Goal: Task Accomplishment & Management: Use online tool/utility

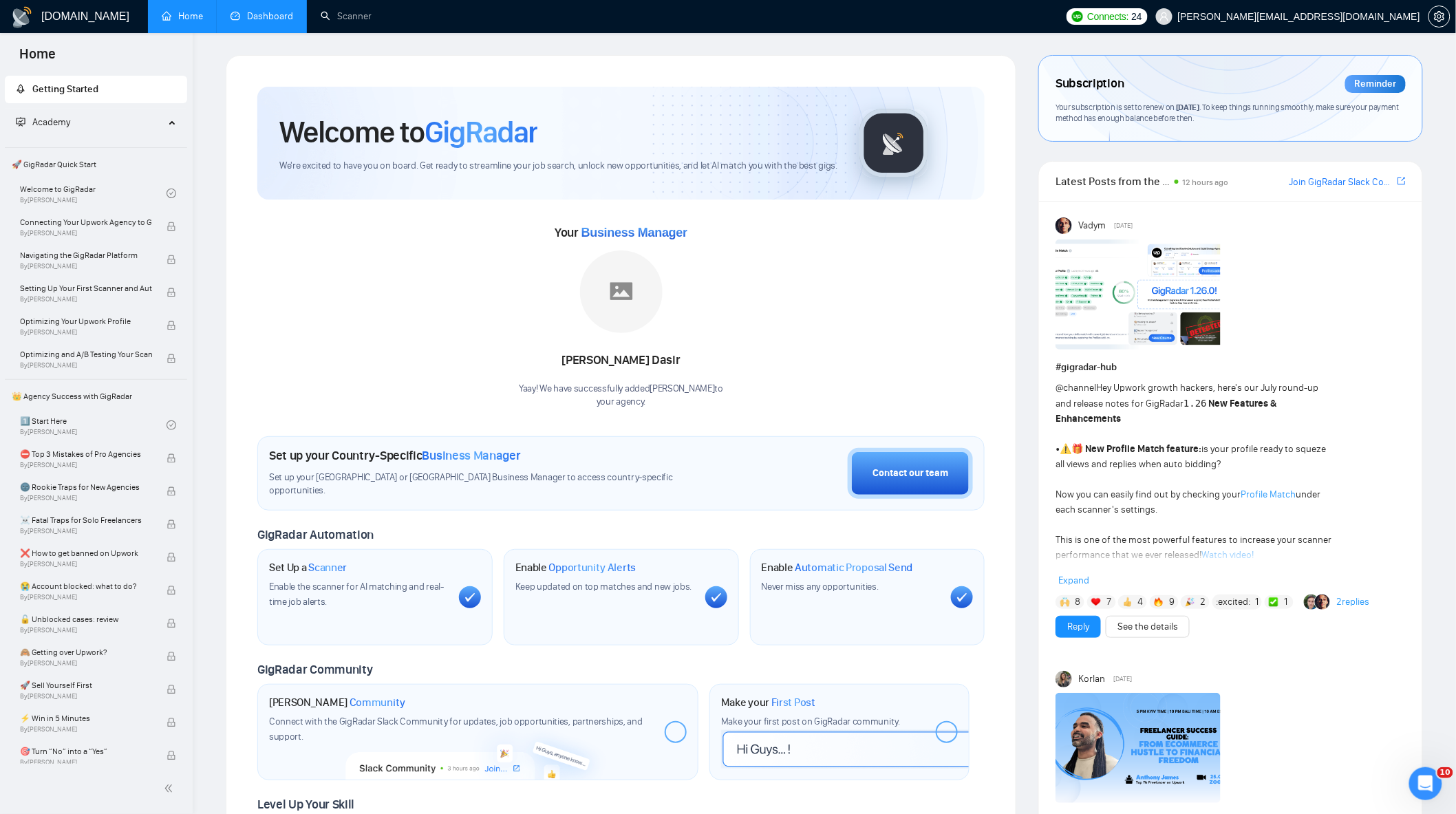
click at [283, 22] on link "Dashboard" at bounding box center [262, 15] width 63 height 12
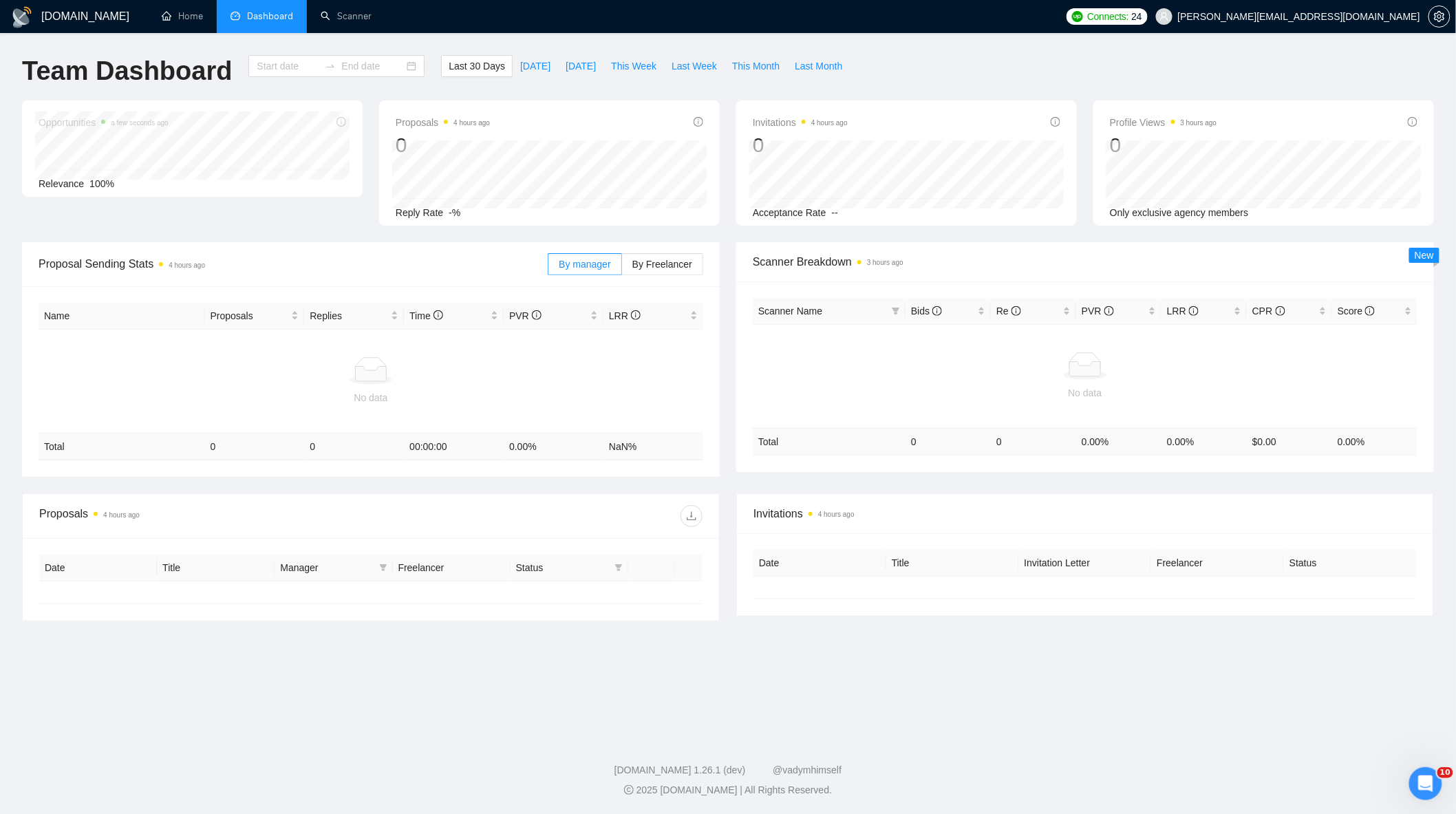
type input "2025-08-25"
type input "2025-09-24"
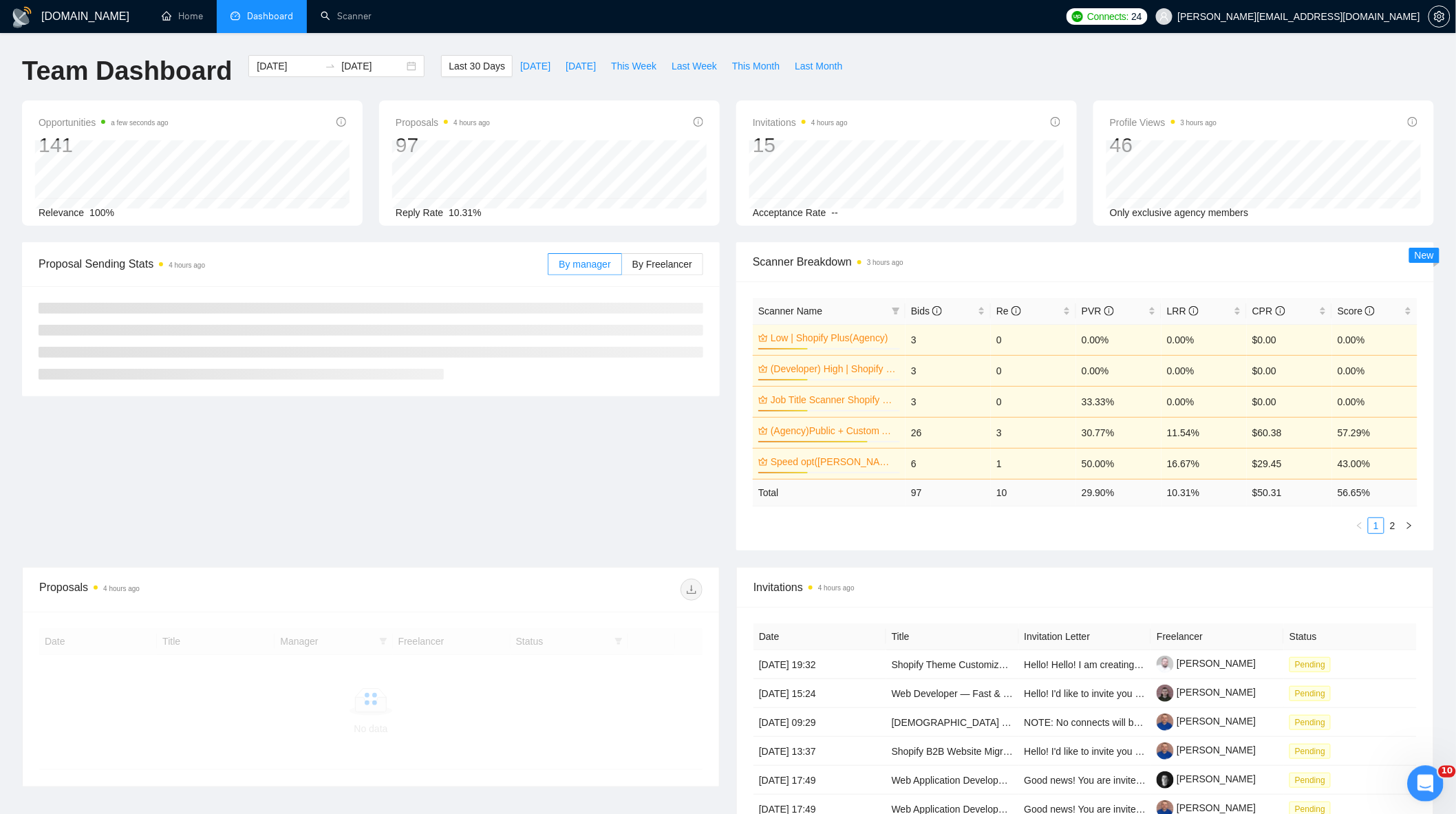
click at [1411, 780] on div "Открыть службу сообщений Intercom" at bounding box center [1423, 782] width 45 height 45
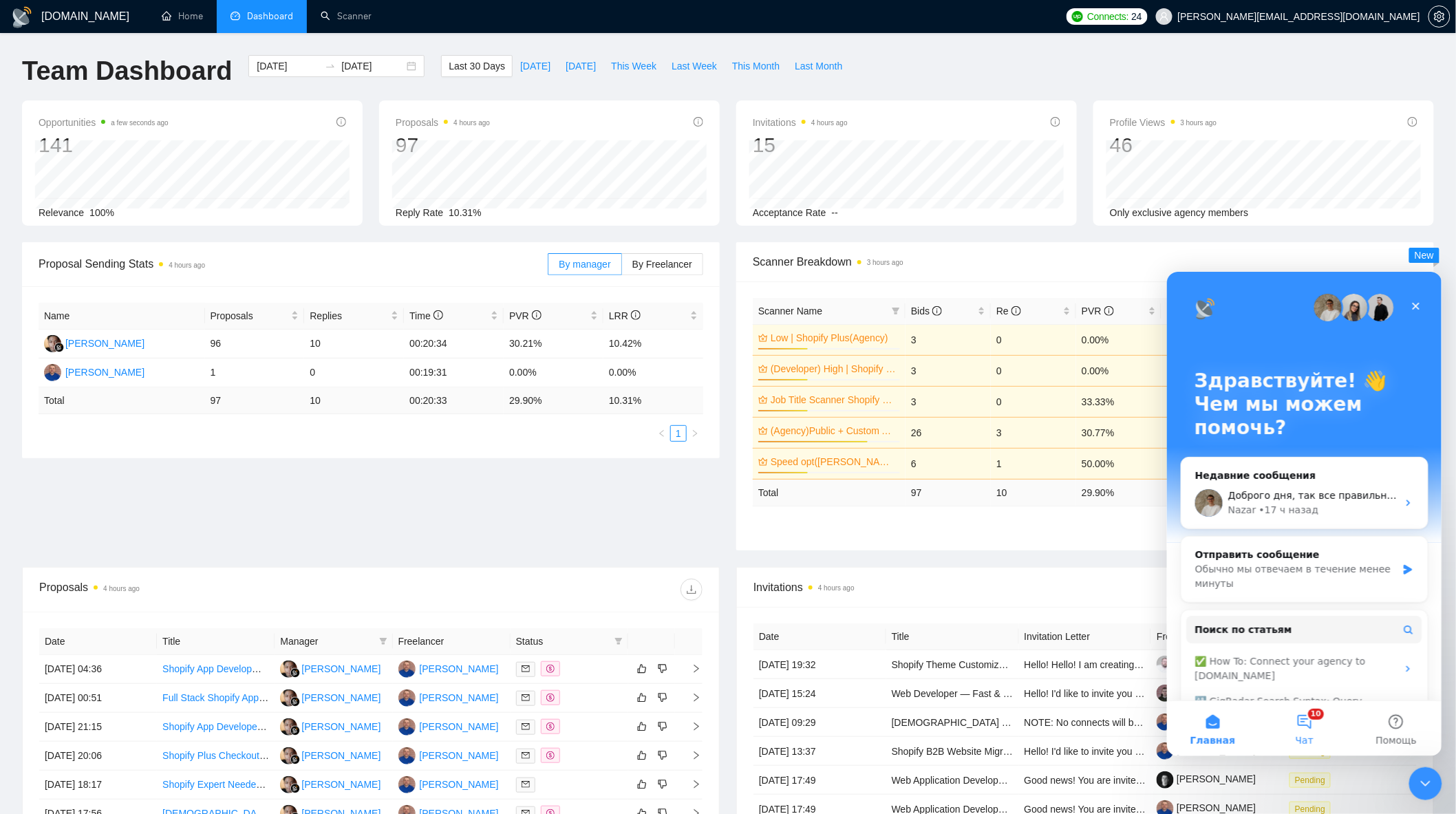
click at [1315, 710] on button "10 Чат" at bounding box center [1304, 728] width 92 height 55
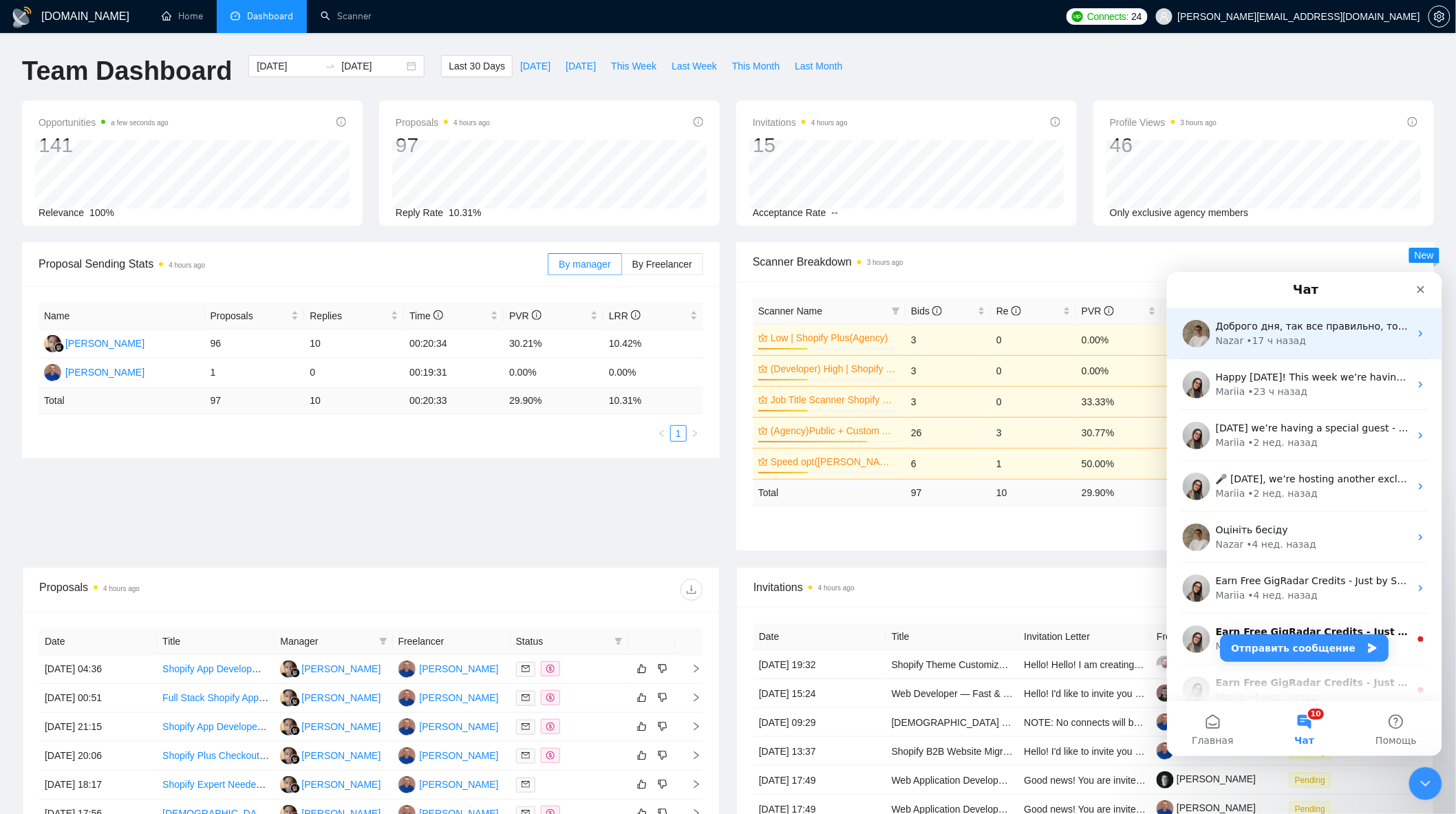
click at [1300, 337] on div "Nazar • 17 ч назад" at bounding box center [1313, 340] width 194 height 14
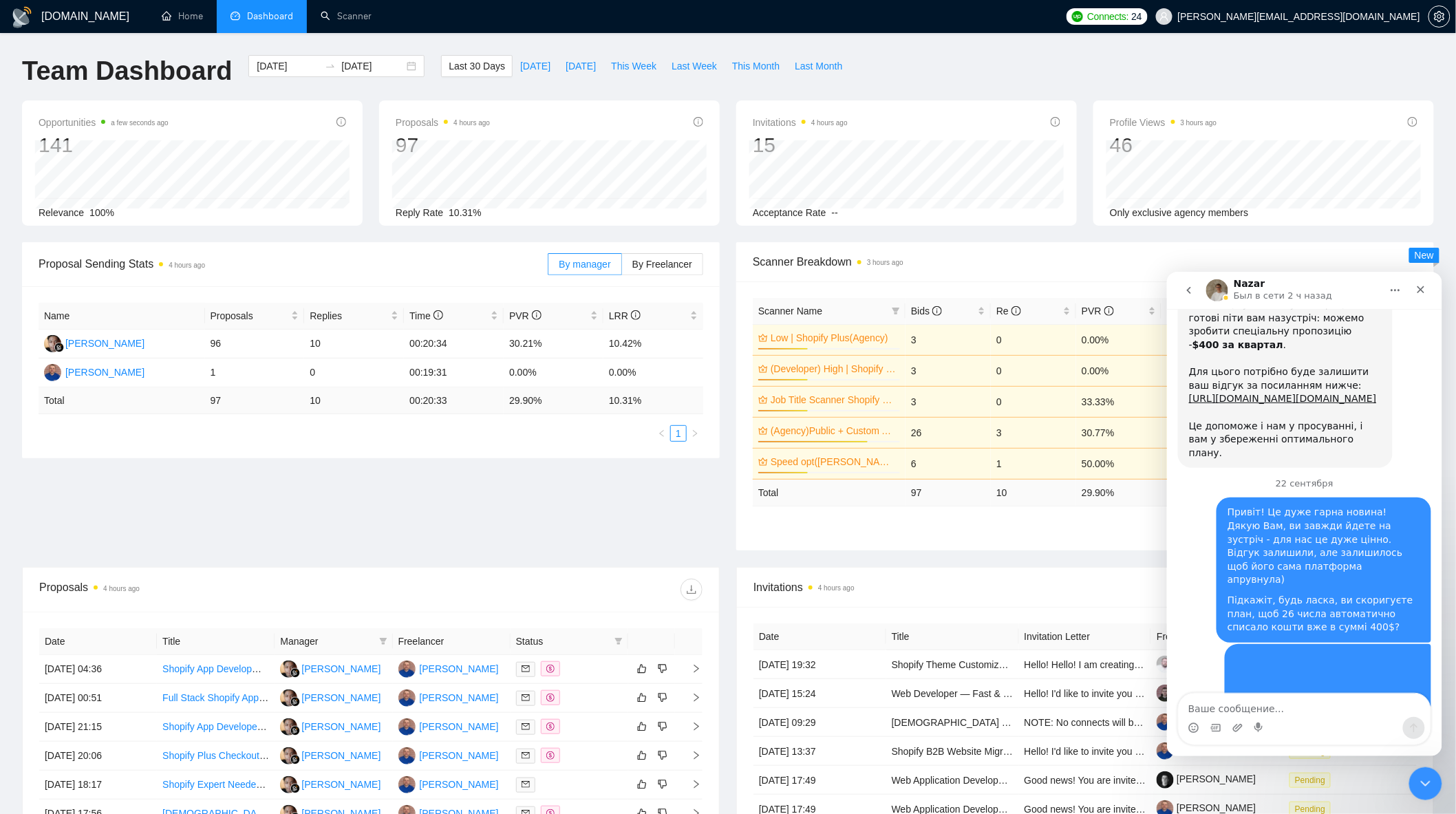
scroll to position [4546, 0]
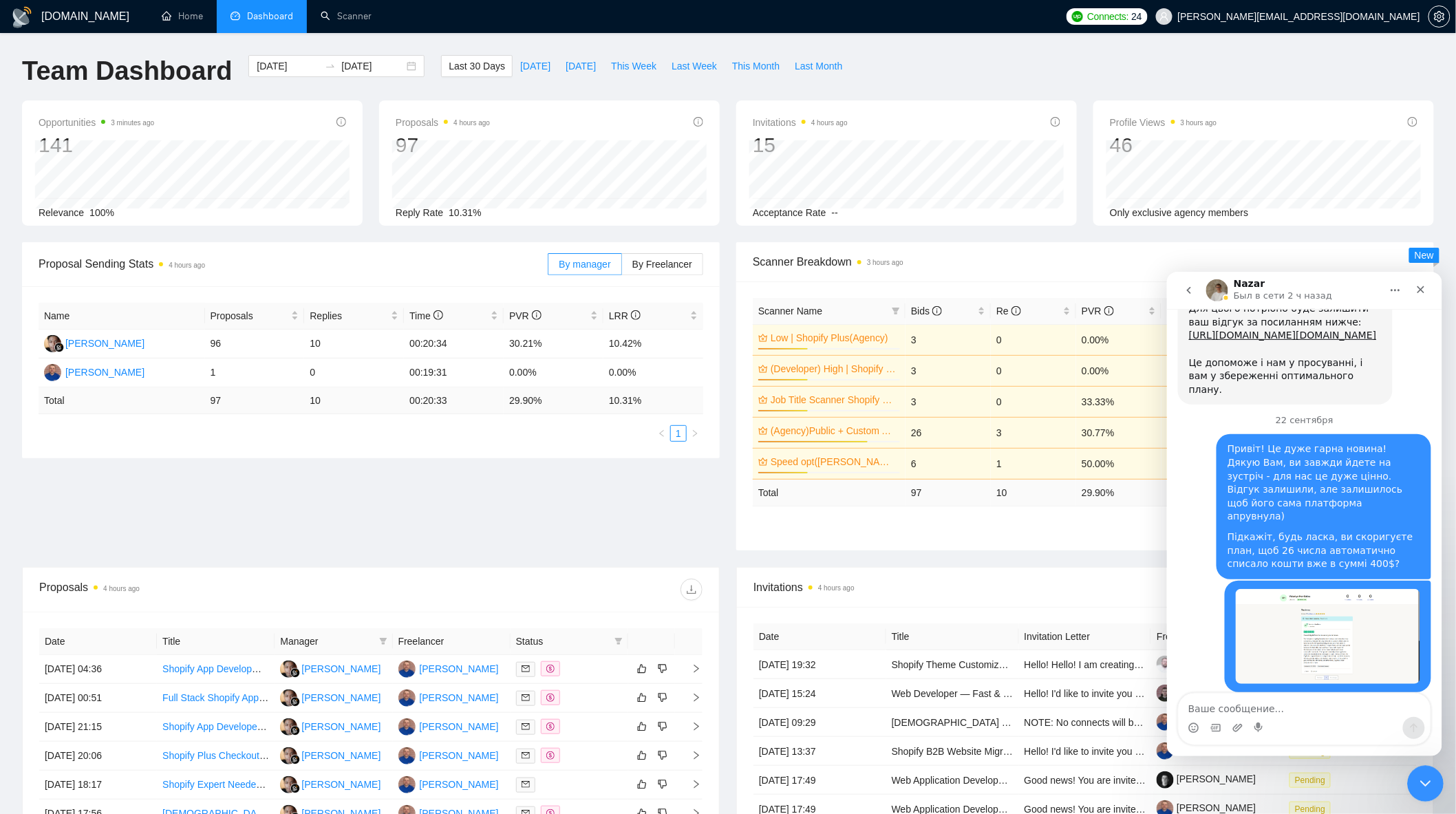
click at [1433, 780] on div "Закрыть службу сообщений Intercom" at bounding box center [1423, 782] width 33 height 33
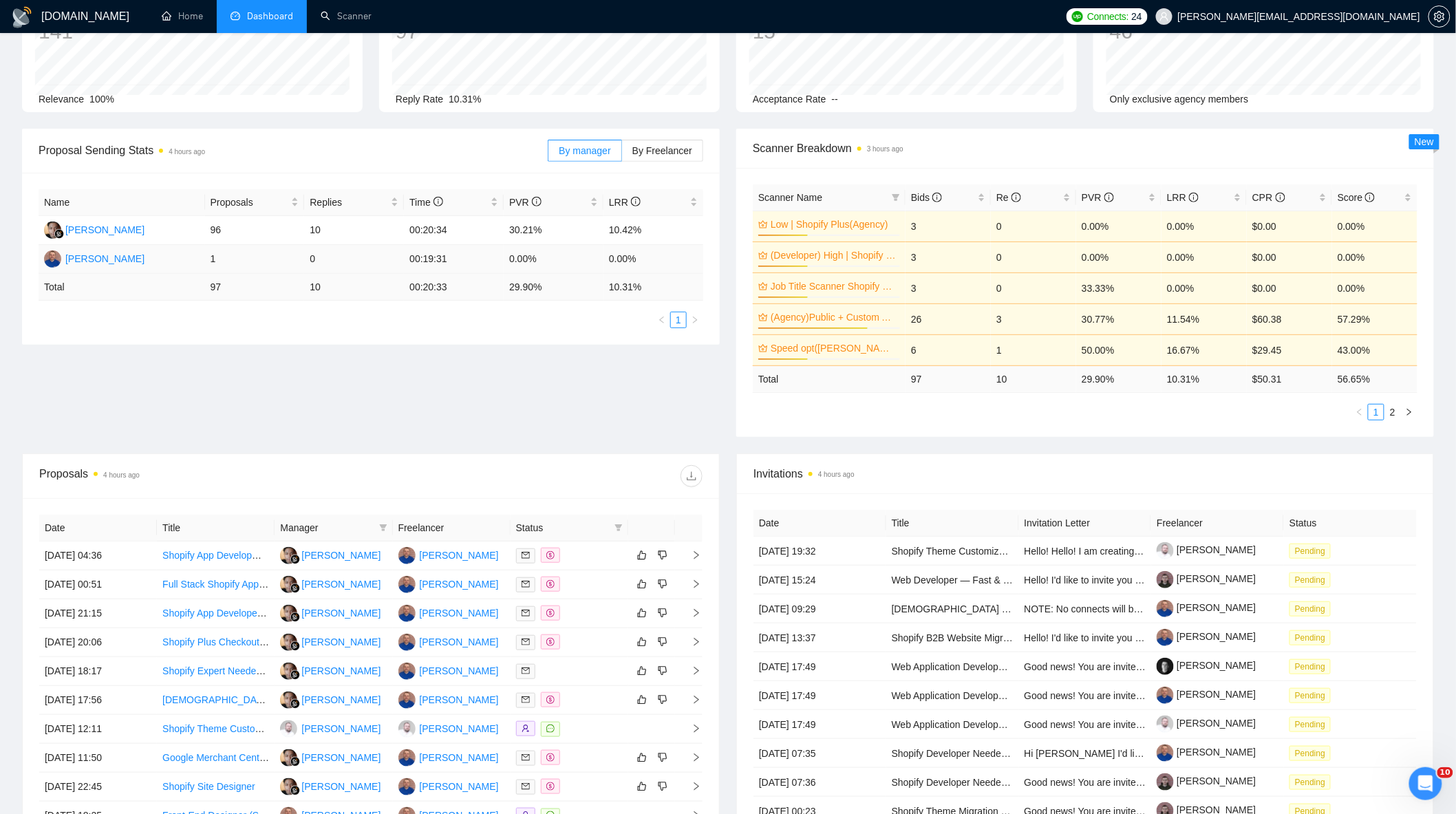
scroll to position [0, 0]
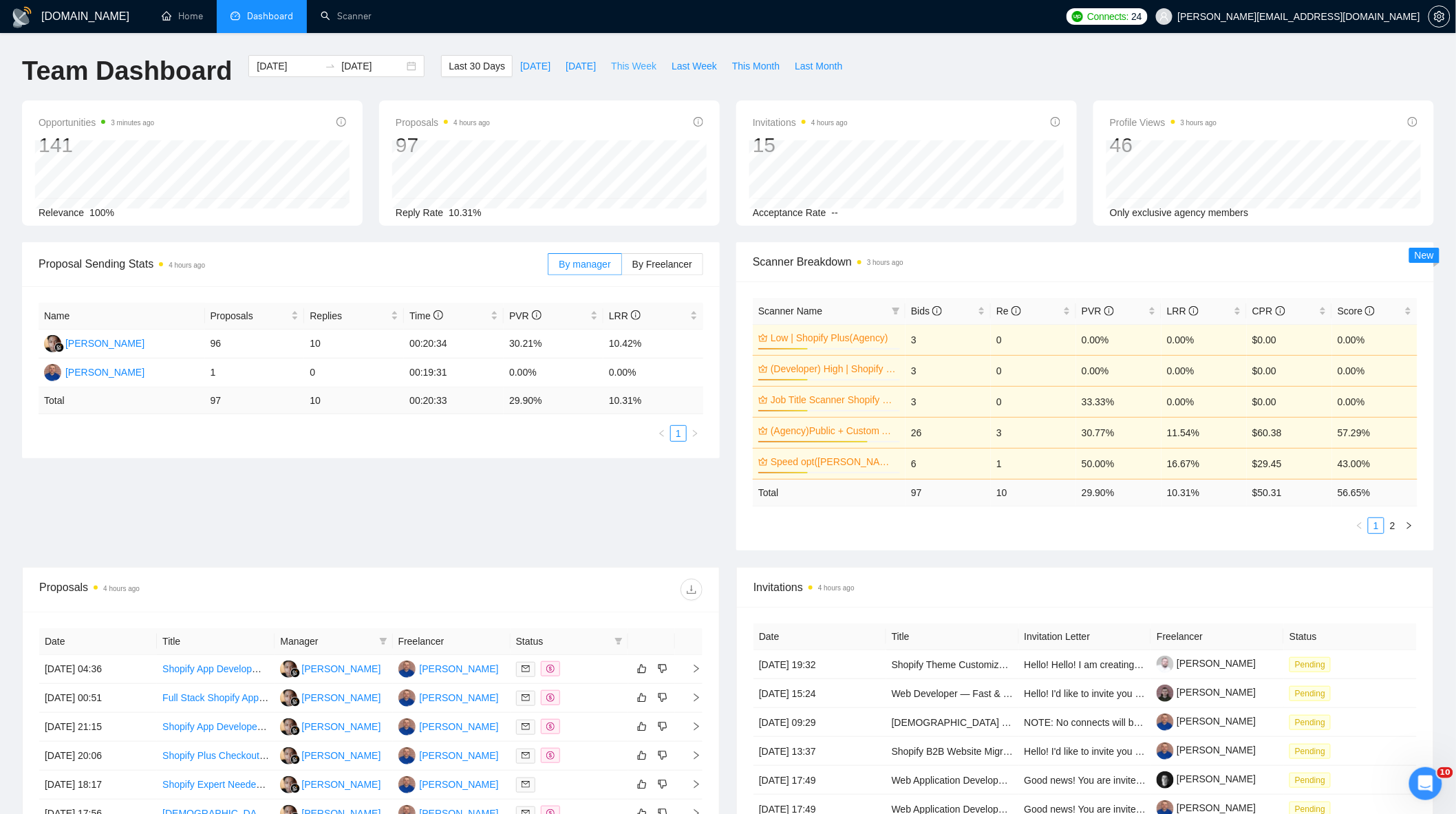
click at [616, 64] on span "This Week" at bounding box center [634, 66] width 45 height 15
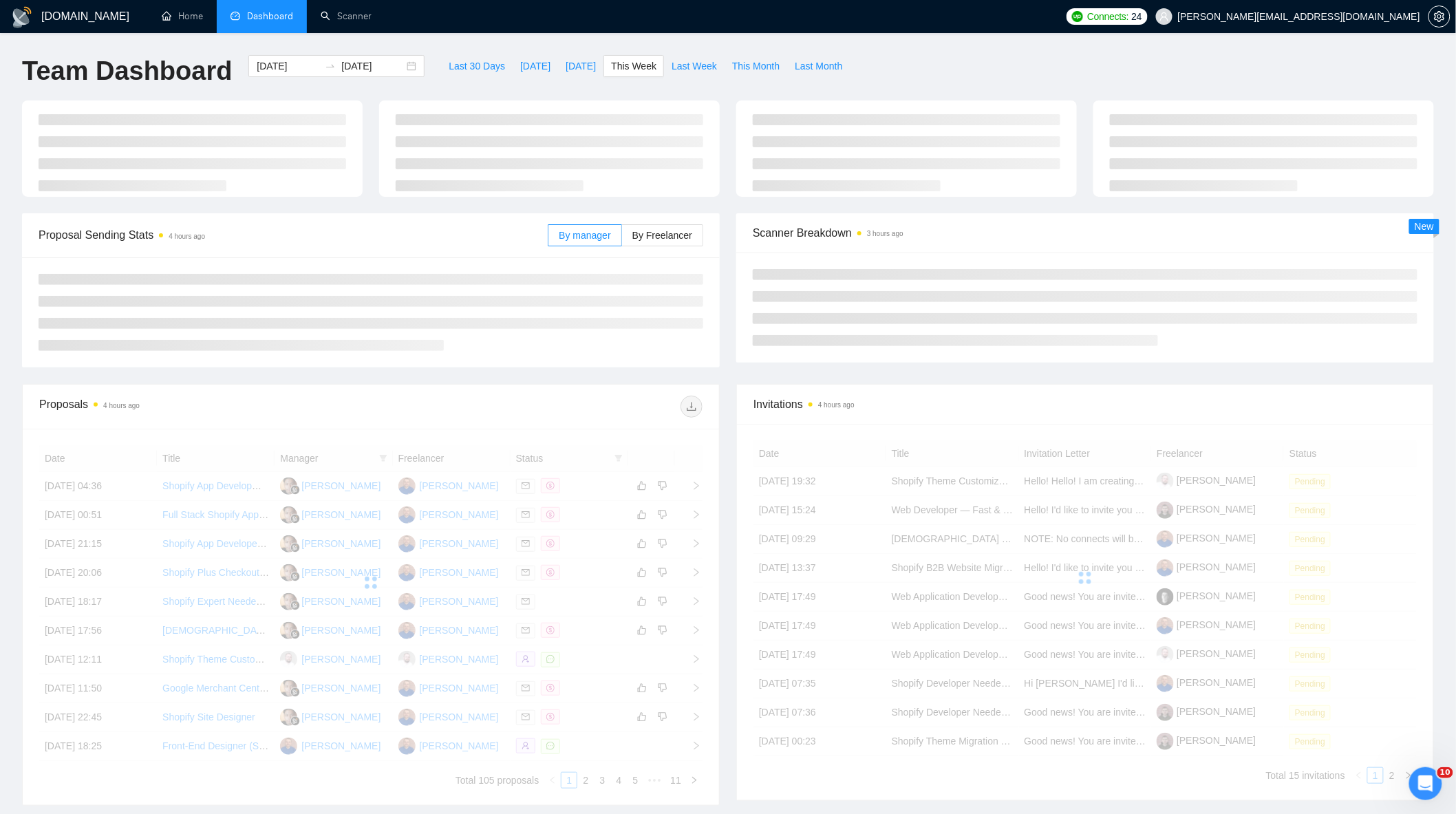
type input "2025-09-22"
type input "2025-09-28"
click at [648, 241] on span "By Freelancer" at bounding box center [662, 235] width 60 height 11
click at [622, 238] on input "By Freelancer" at bounding box center [622, 238] width 0 height 0
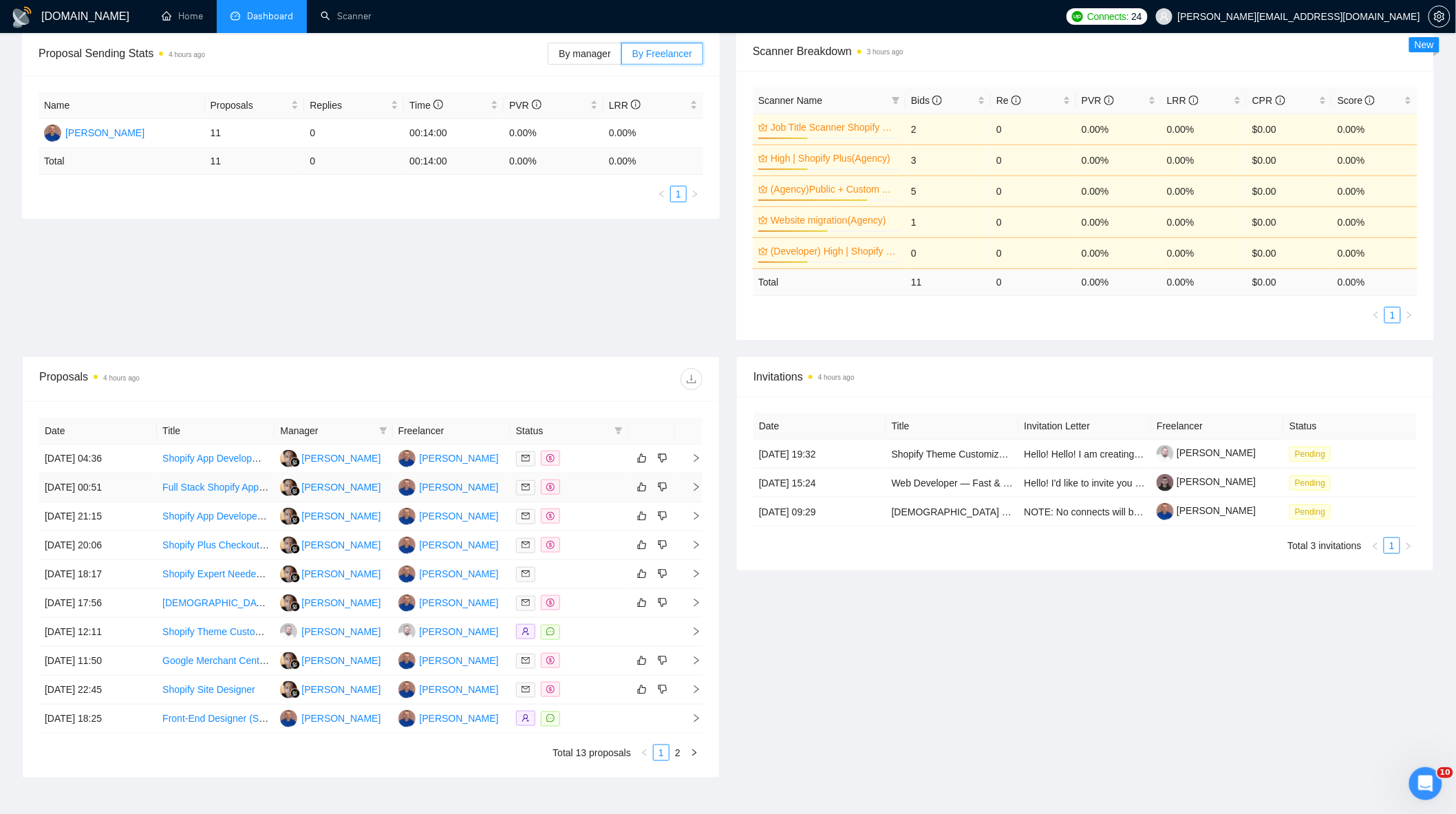
scroll to position [303, 0]
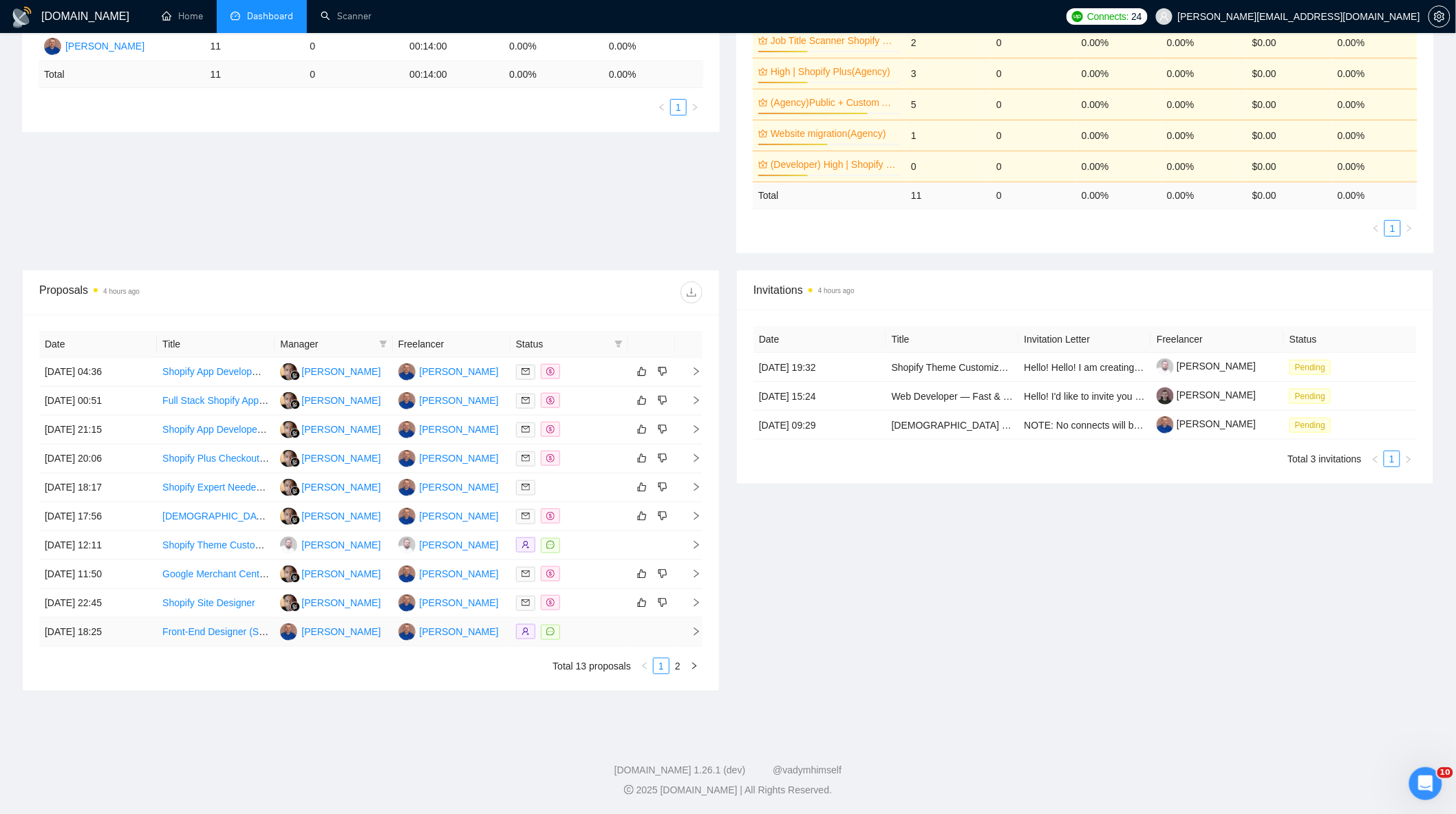
click at [601, 624] on div at bounding box center [570, 632] width 107 height 16
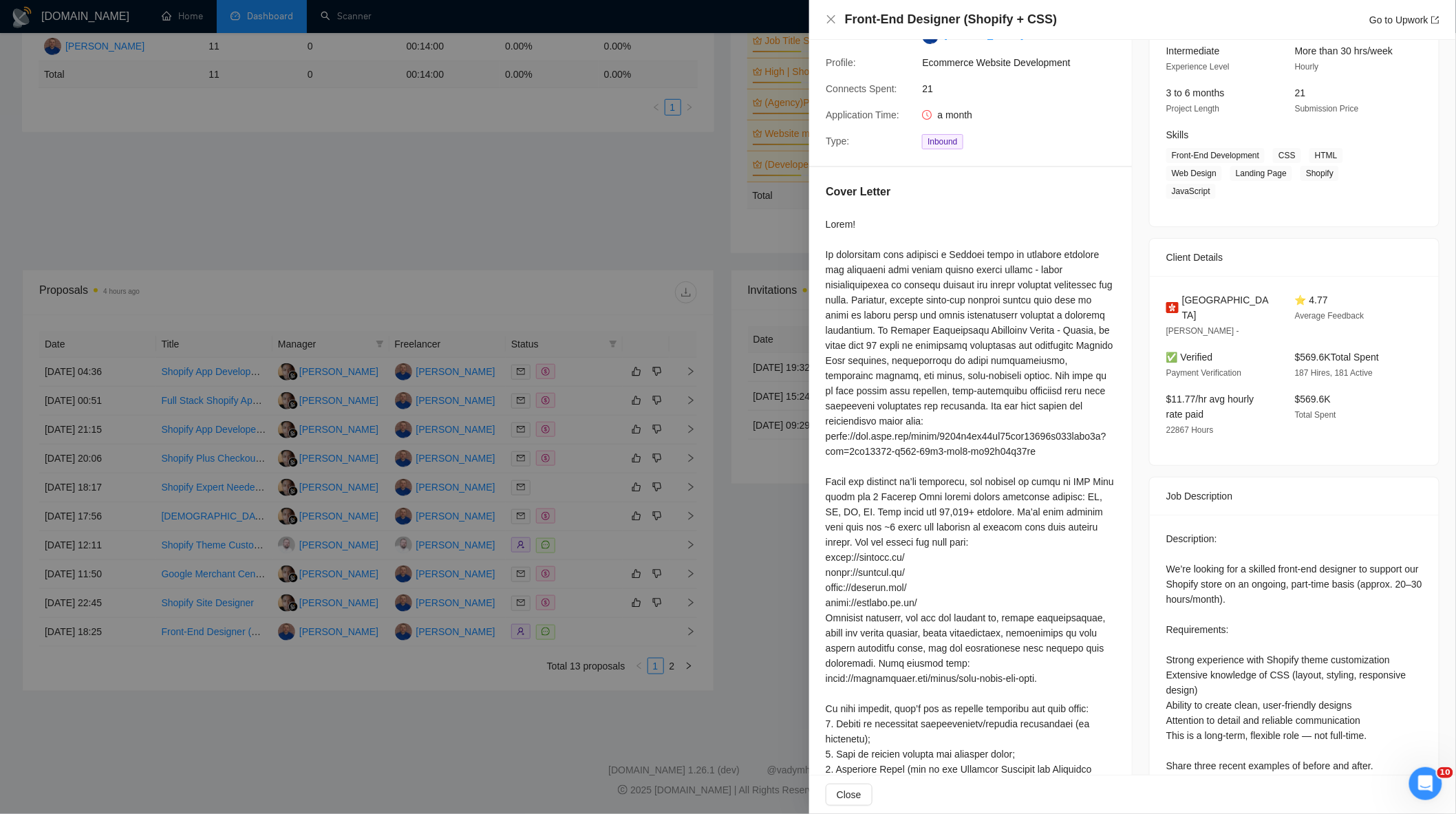
scroll to position [0, 0]
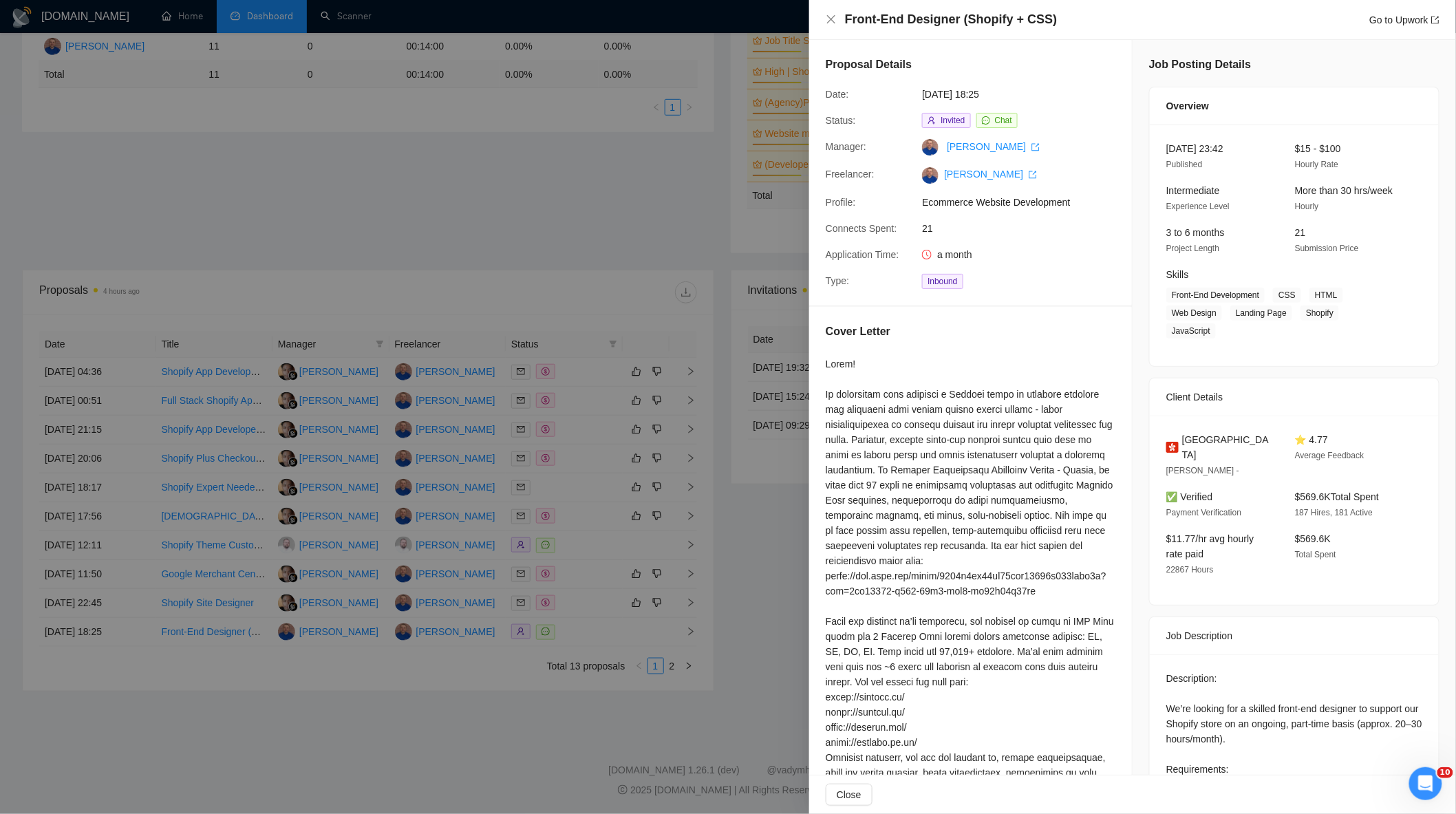
click at [464, 170] on div at bounding box center [728, 407] width 1456 height 814
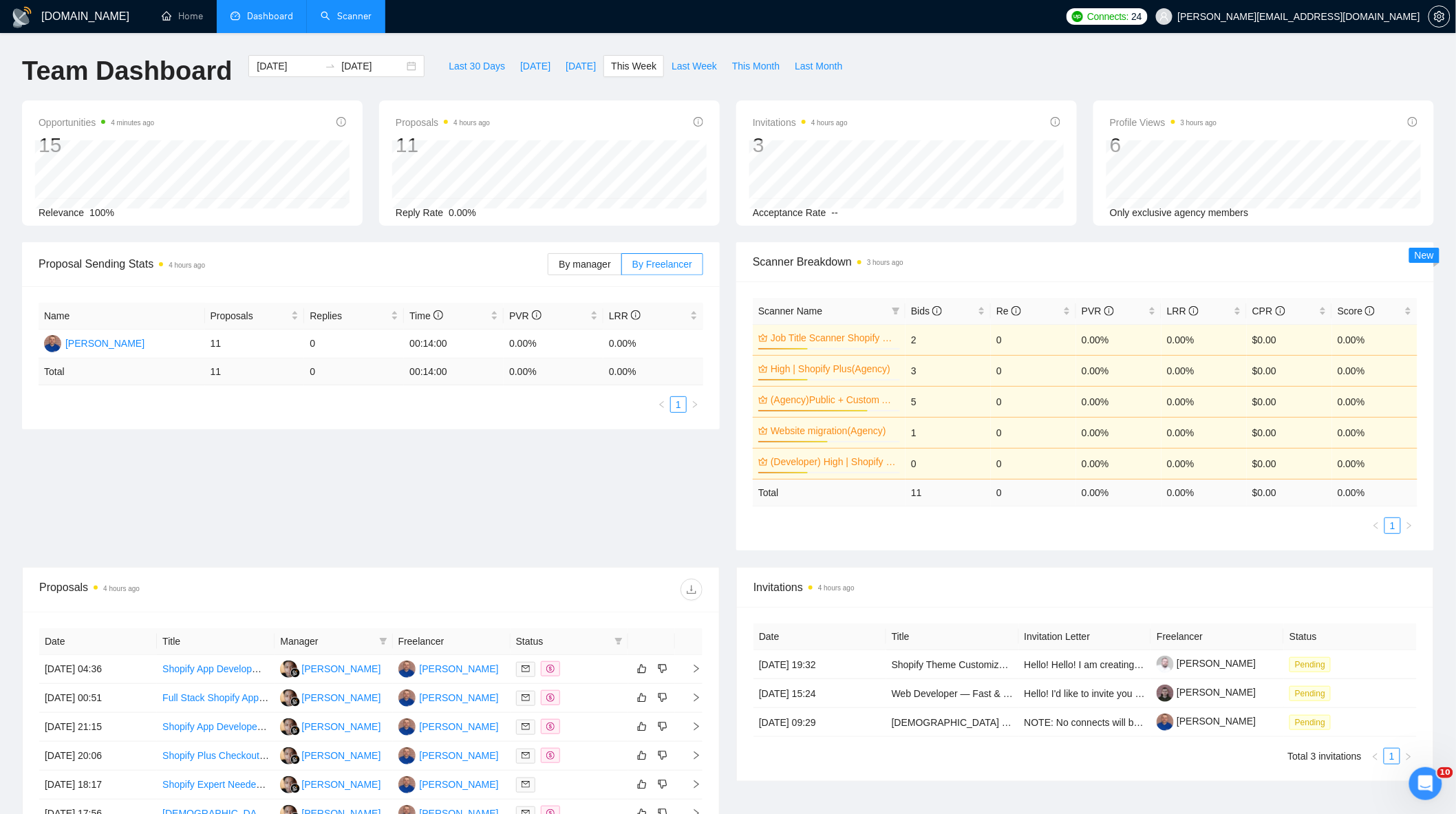
drag, startPoint x: 294, startPoint y: 2, endPoint x: 331, endPoint y: 10, distance: 37.9
click at [294, 2] on li "Dashboard" at bounding box center [262, 16] width 90 height 33
click at [343, 13] on link "Scanner" at bounding box center [346, 15] width 51 height 12
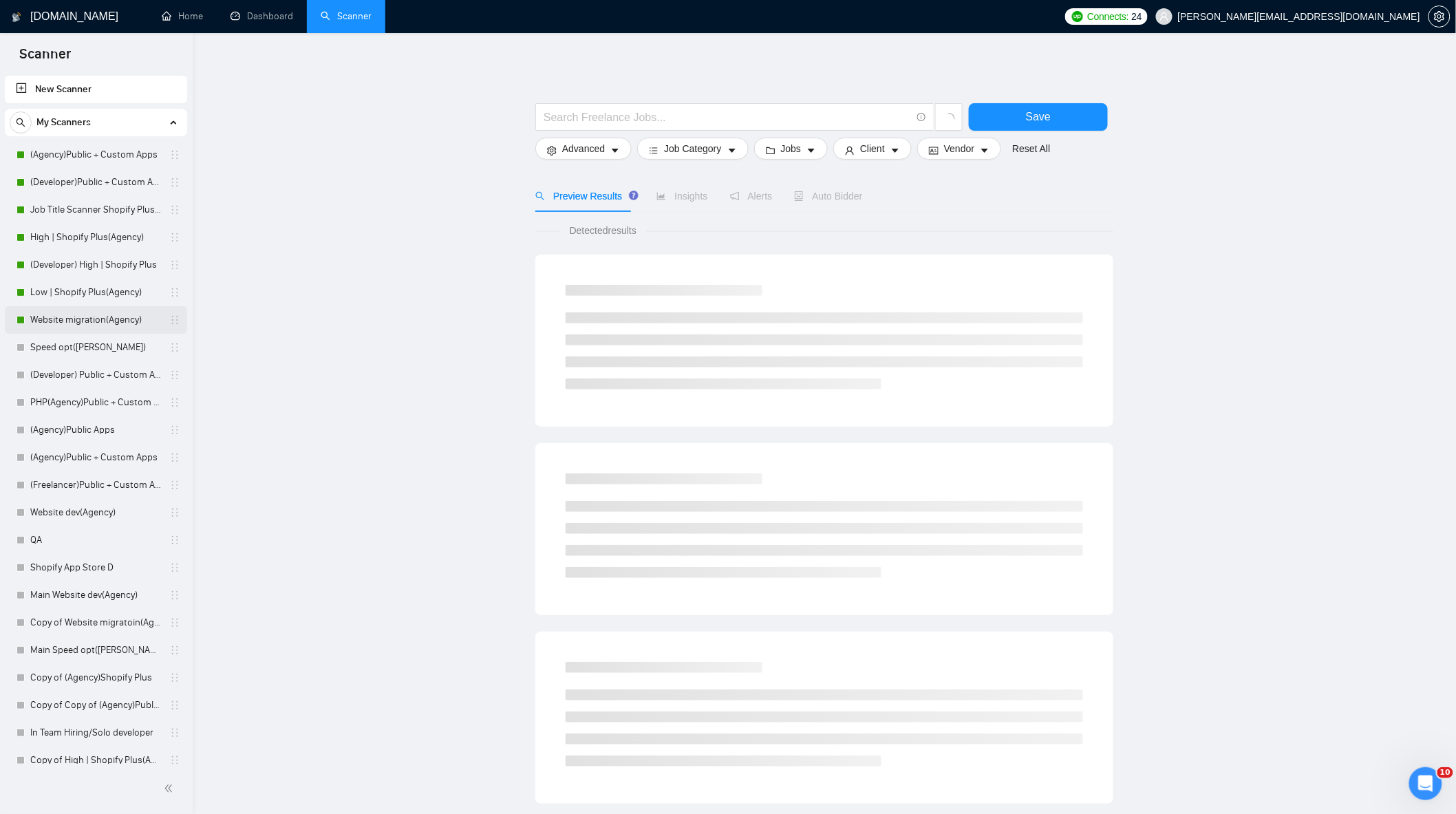
scroll to position [174, 0]
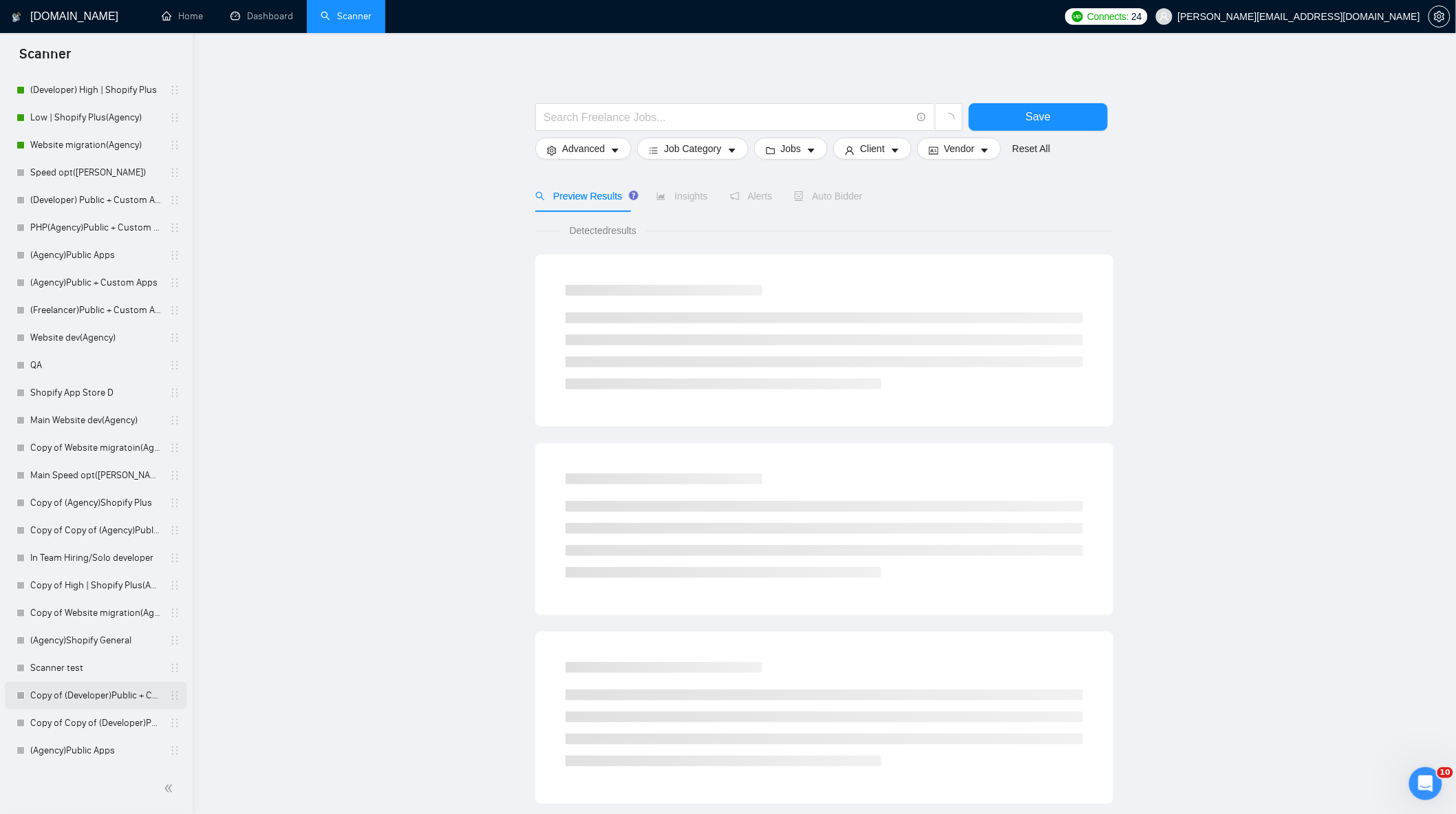
click at [103, 695] on link "Copy of (Developer)Public + Custom Apps" at bounding box center [95, 695] width 130 height 28
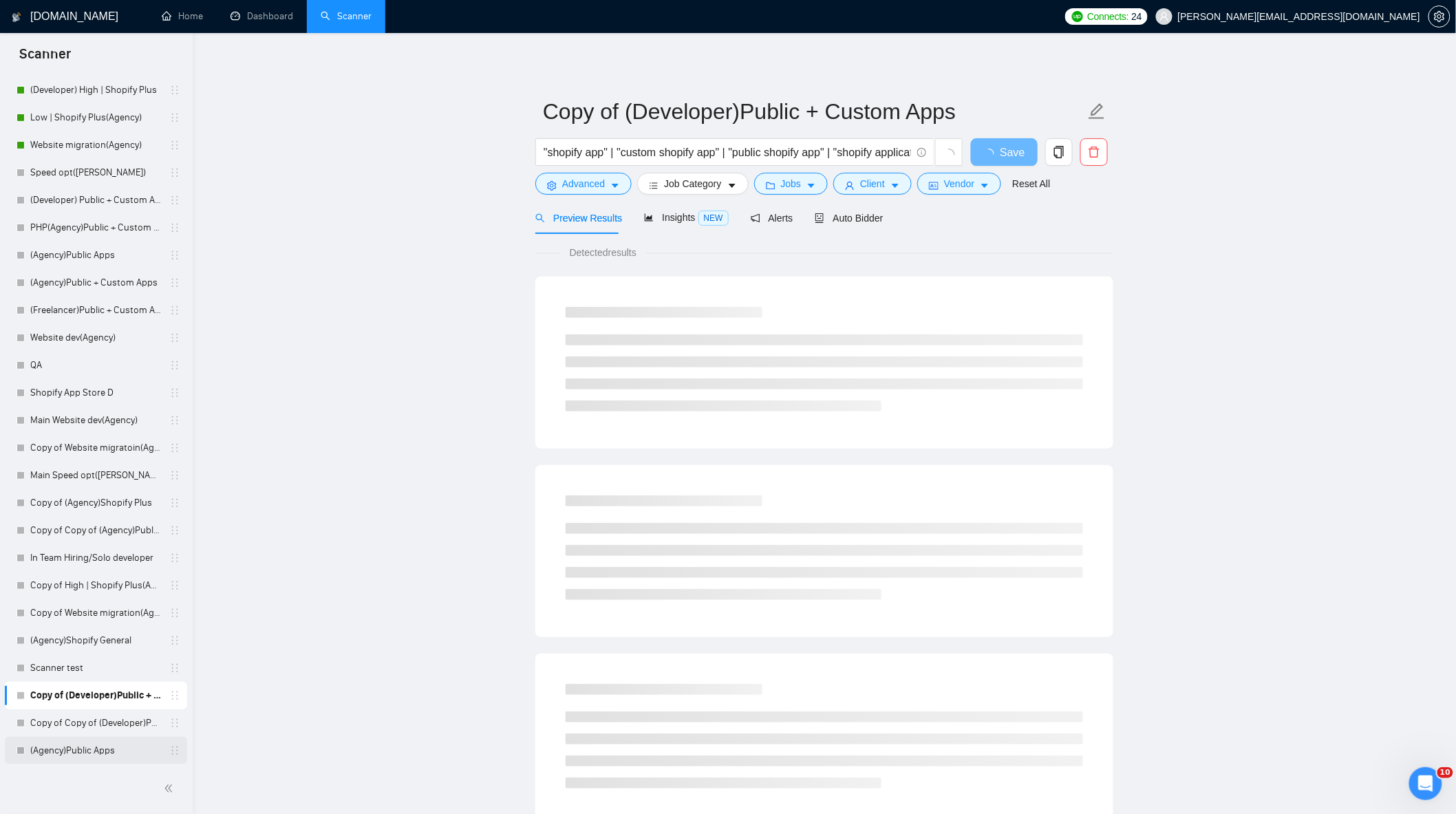
click at [119, 757] on link "(Agency)Public Apps" at bounding box center [95, 750] width 130 height 28
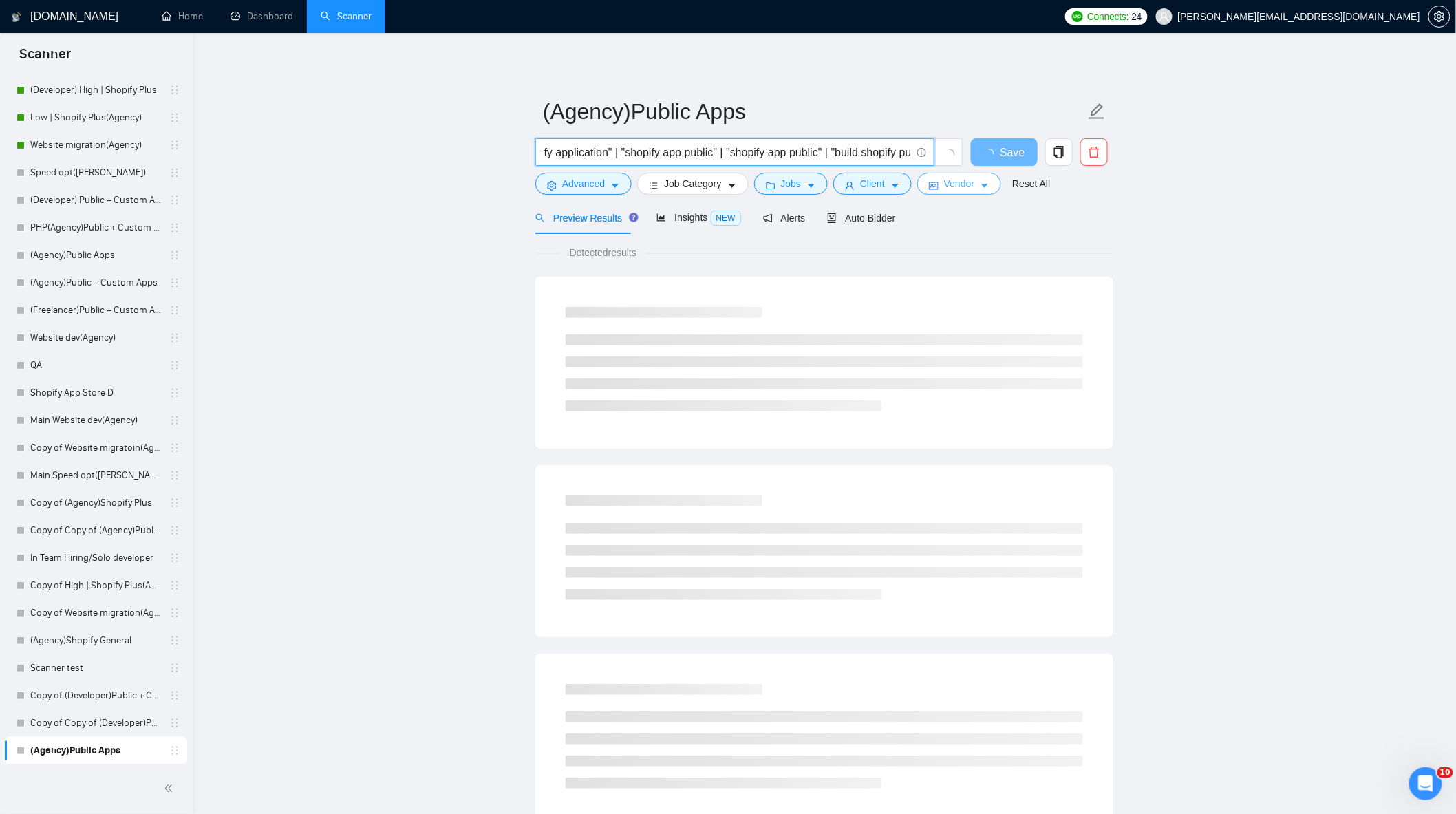
scroll to position [0, 362]
drag, startPoint x: 666, startPoint y: 153, endPoint x: 958, endPoint y: 206, distance: 296.8
click at [969, 206] on div "(Agency)Public Apps "public shopify app" | "public shopify application" | "shop…" at bounding box center [824, 629] width 578 height 1148
click at [814, 156] on input ""public shopify app" | "public shopify application" | "shopify app public" | "s…" at bounding box center [727, 152] width 367 height 17
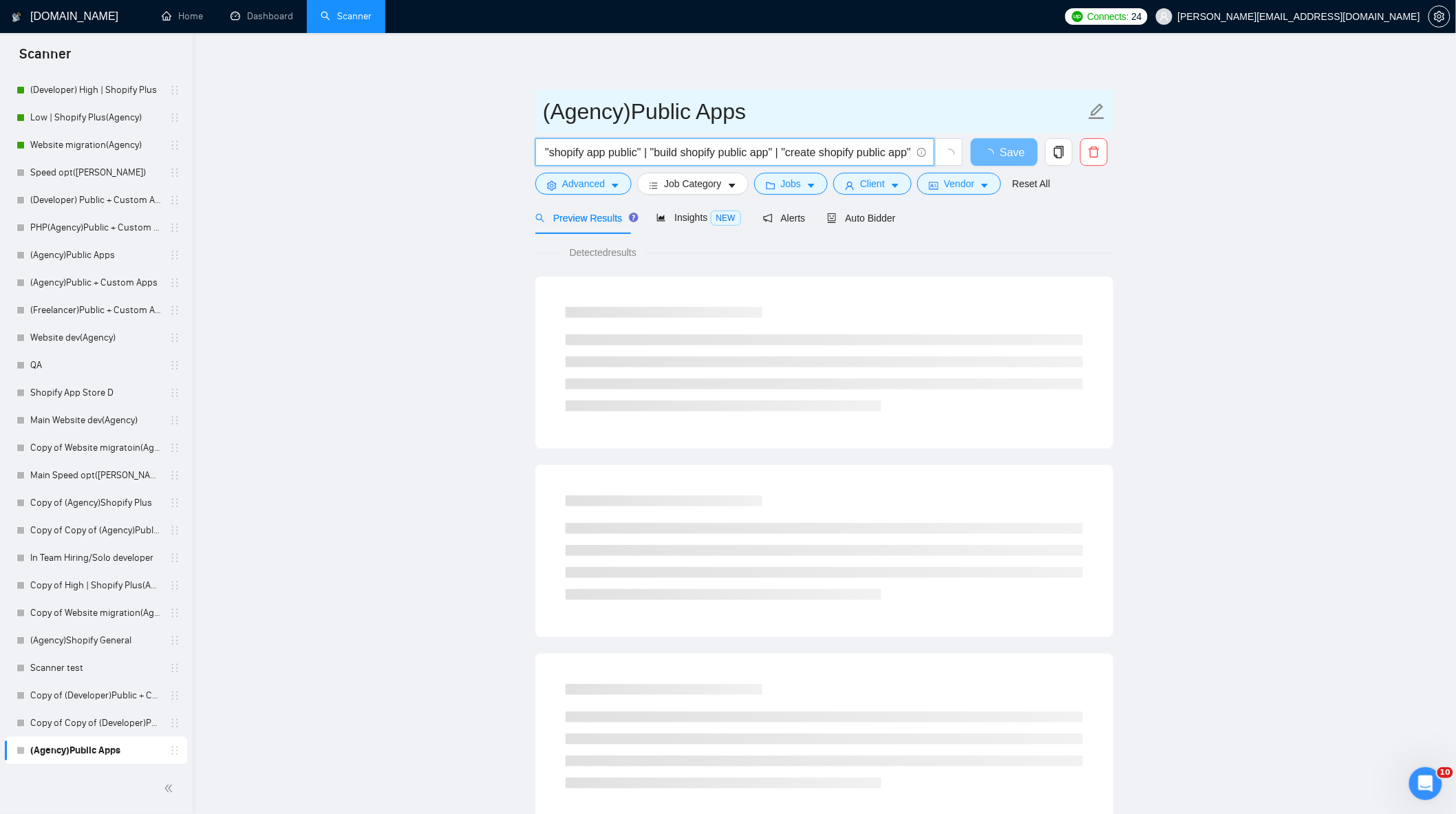
click at [918, 94] on input "(Agency)Public Apps" at bounding box center [813, 112] width 543 height 34
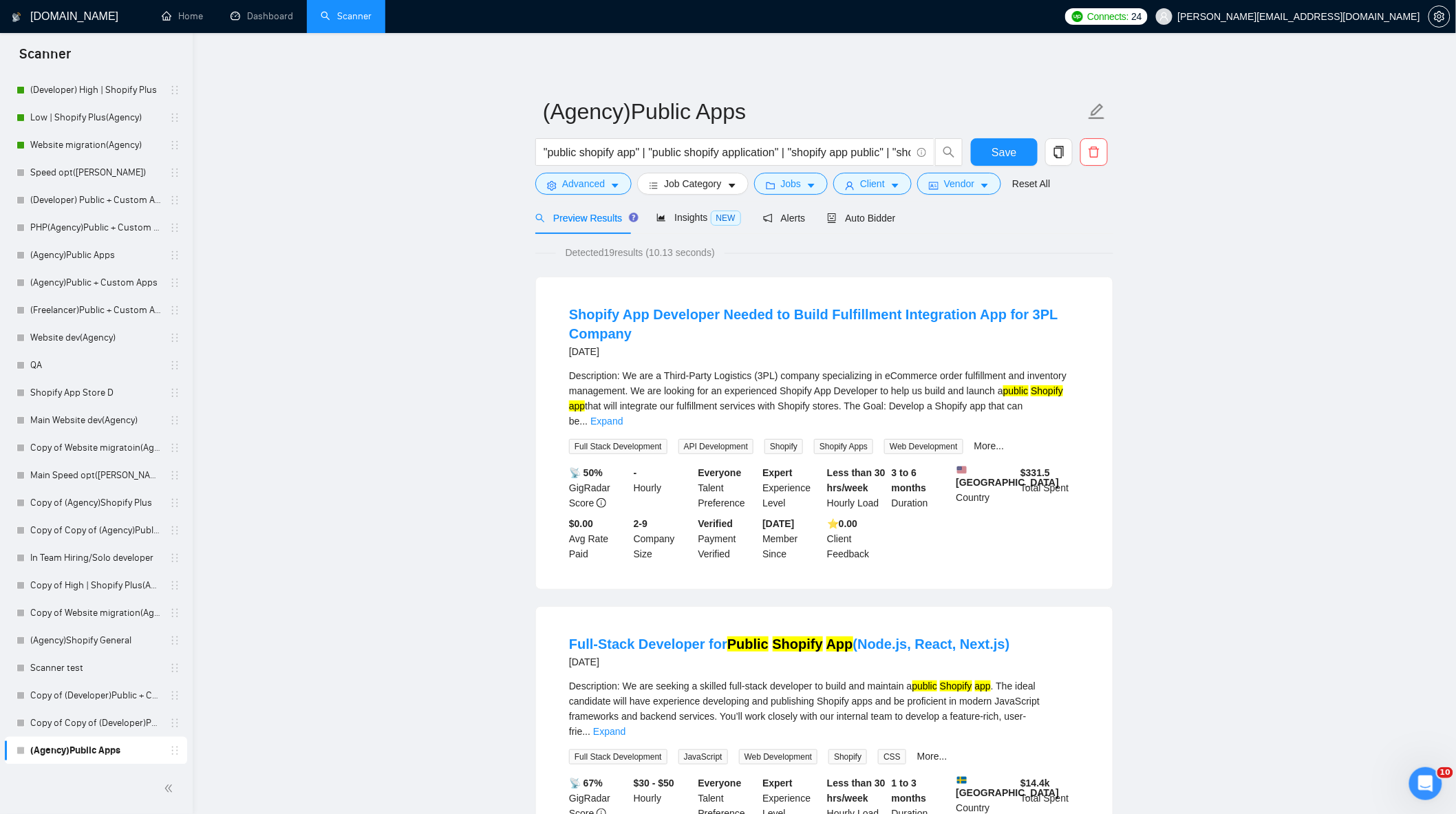
drag, startPoint x: 836, startPoint y: 160, endPoint x: 1308, endPoint y: 271, distance: 484.9
click at [878, 150] on input ""public shopify app" | "public shopify application" | "shopify app public" | "s…" at bounding box center [727, 152] width 367 height 17
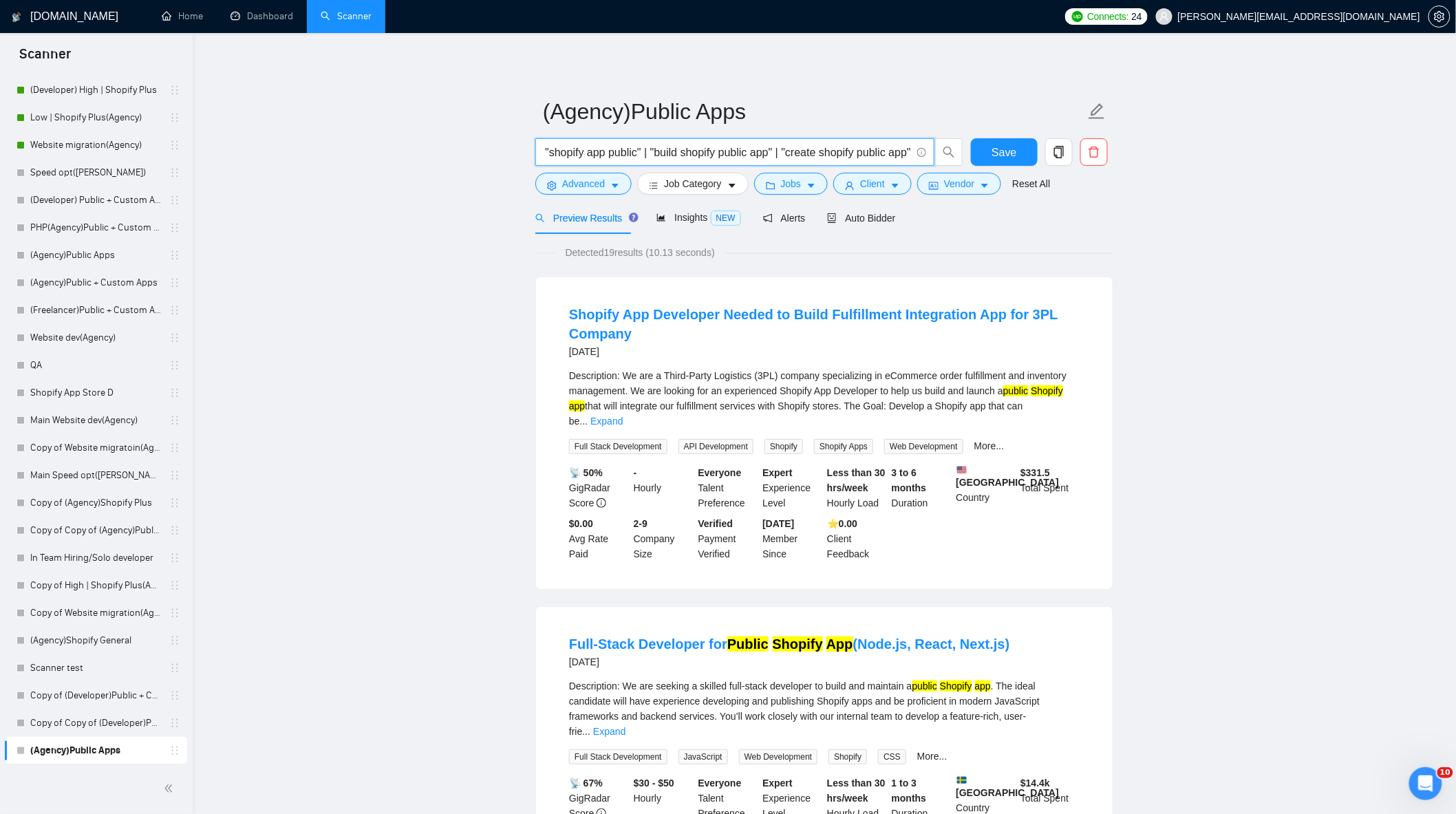
click at [910, 147] on input ""public shopify app" | "public shopify application" | "shopify app public" | "s…" at bounding box center [727, 152] width 367 height 17
paste input "Shopify public app development"
drag, startPoint x: 894, startPoint y: 154, endPoint x: 1368, endPoint y: 264, distance: 486.6
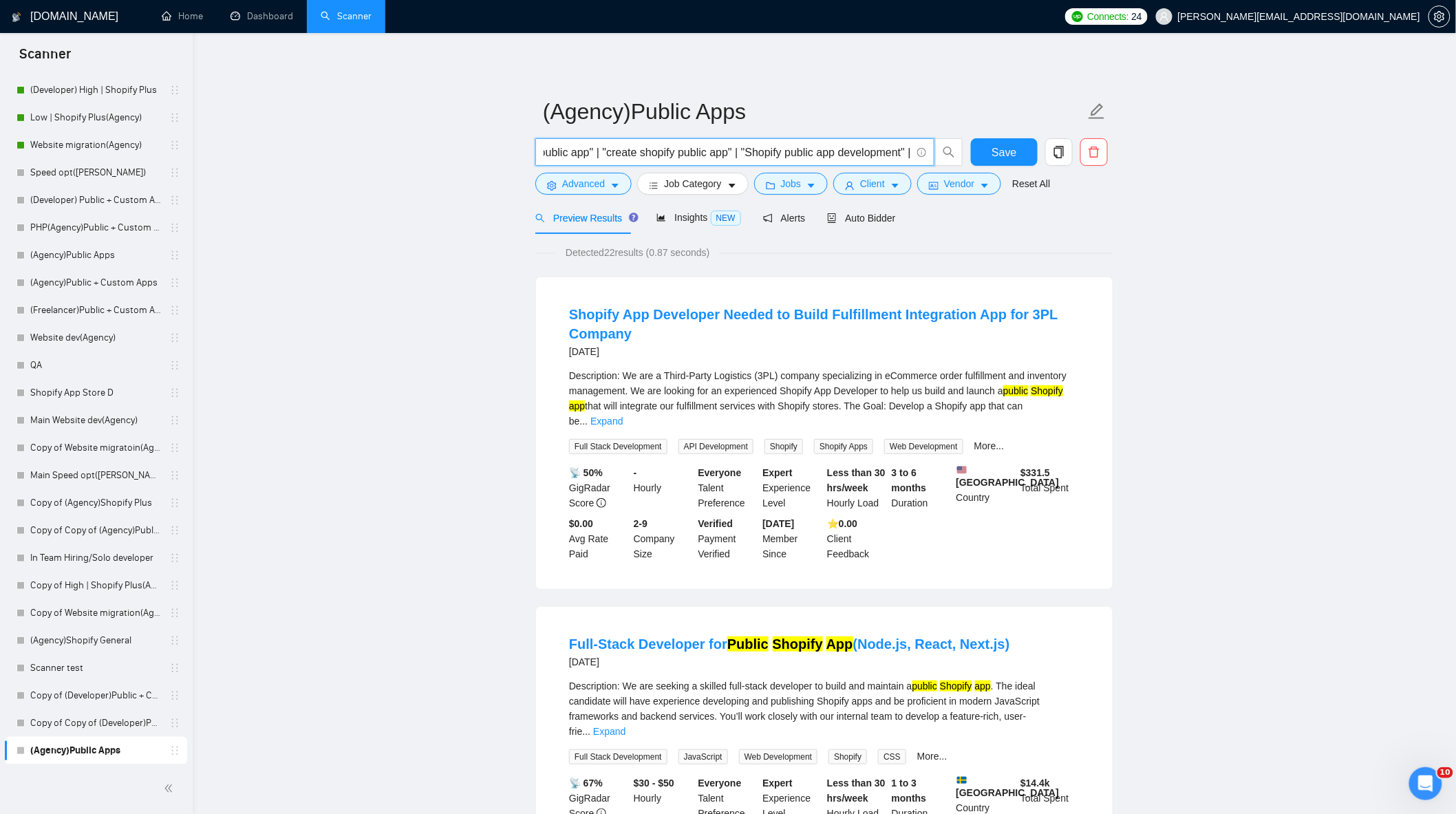
click at [893, 154] on input ""public shopify app" | "public shopify application" | "shopify app public" | "s…" at bounding box center [727, 152] width 367 height 17
click at [914, 151] on span at bounding box center [921, 152] width 13 height 17
click at [909, 148] on input ""public shopify app" | "public shopify application" | "shopify app public" | "s…" at bounding box center [727, 152] width 367 height 17
drag, startPoint x: 875, startPoint y: 153, endPoint x: 1143, endPoint y: 215, distance: 275.1
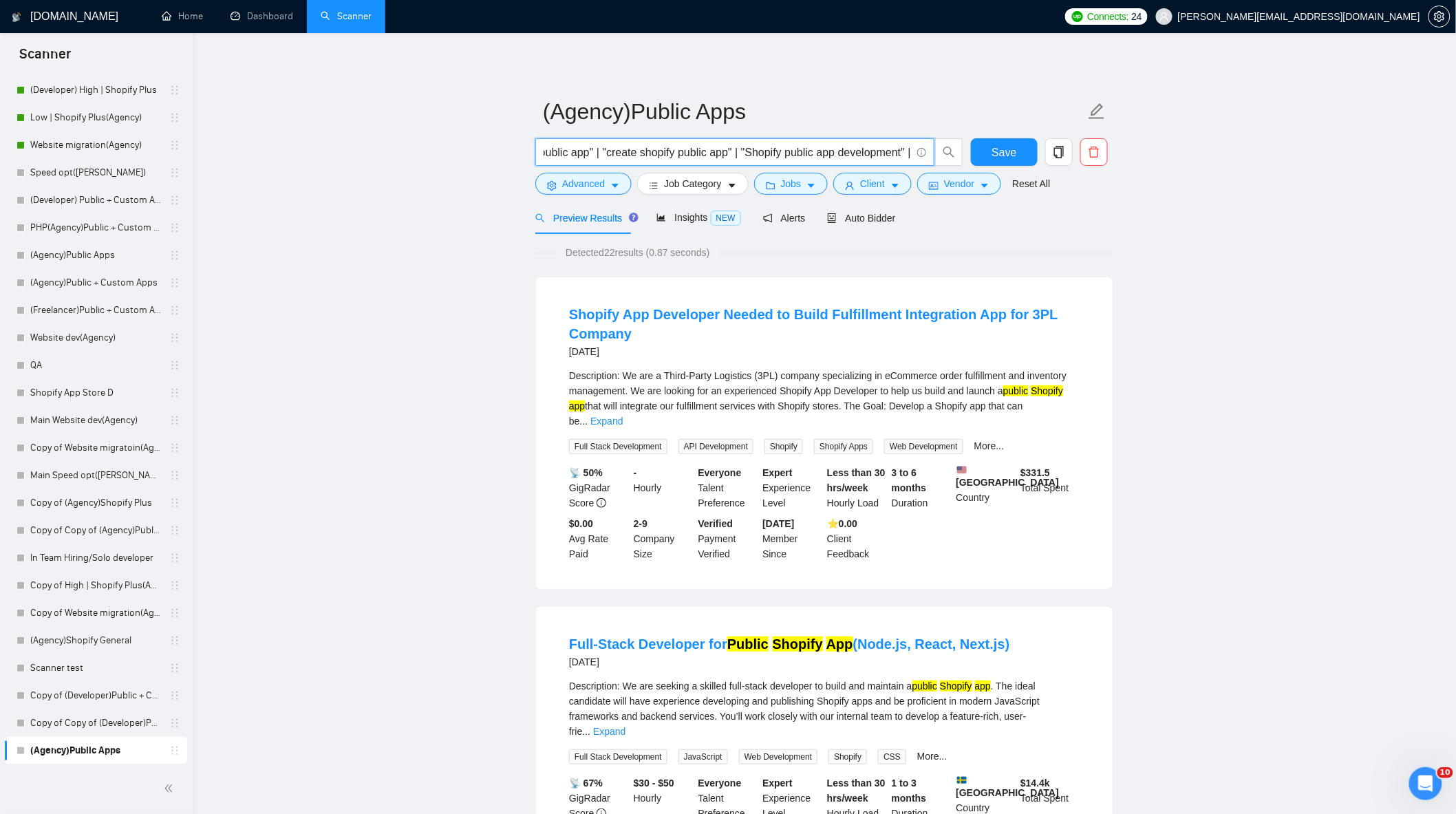
drag, startPoint x: 1170, startPoint y: 247, endPoint x: 990, endPoint y: 183, distance: 191.0
click at [885, 157] on input ""public shopify app" | "public shopify application" | "shopify app public" | "s…" at bounding box center [727, 152] width 367 height 17
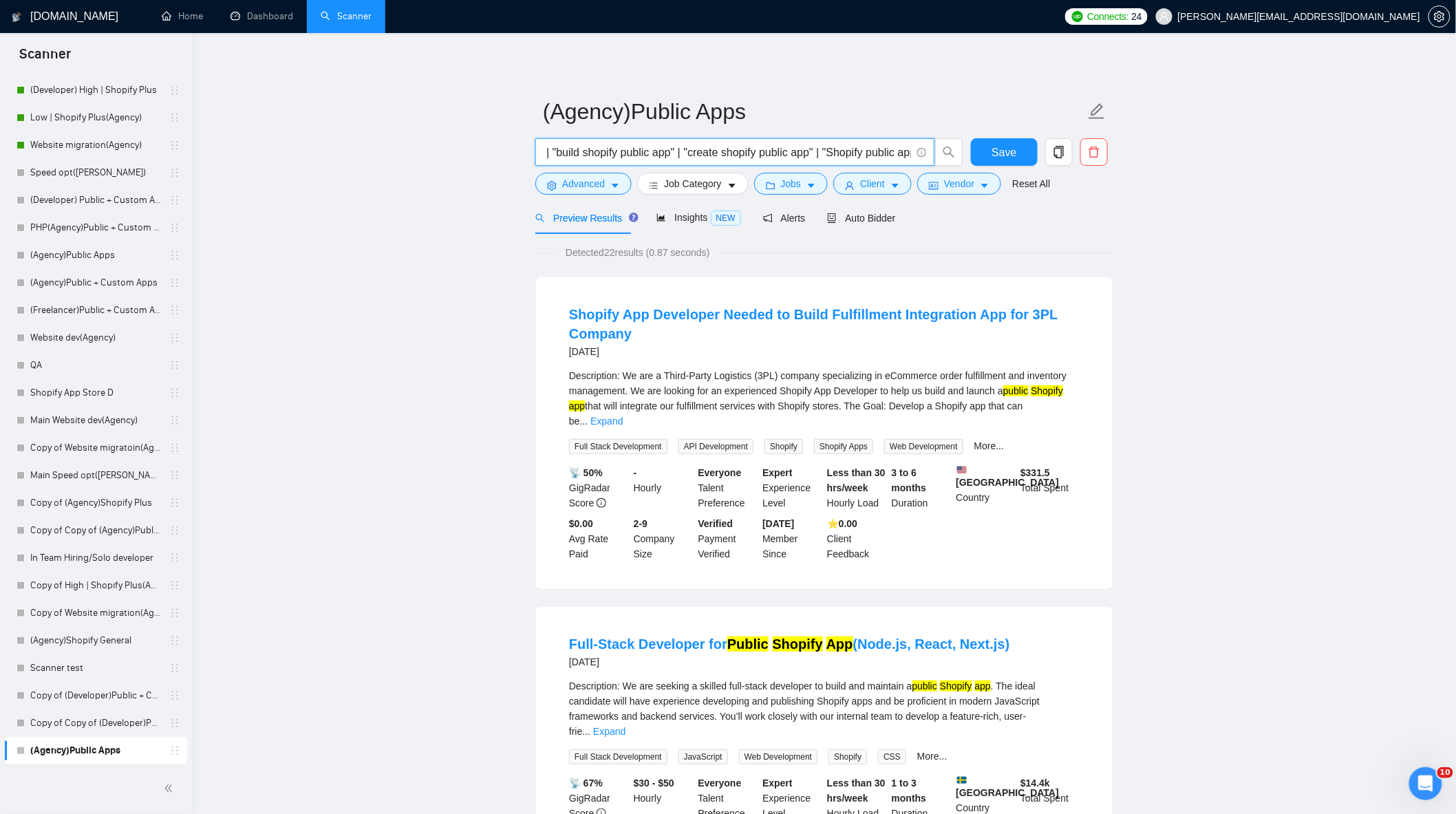
scroll to position [0, 543]
paste input "Shopify app for App Store"
click at [1005, 154] on span "Save" at bounding box center [1004, 152] width 25 height 17
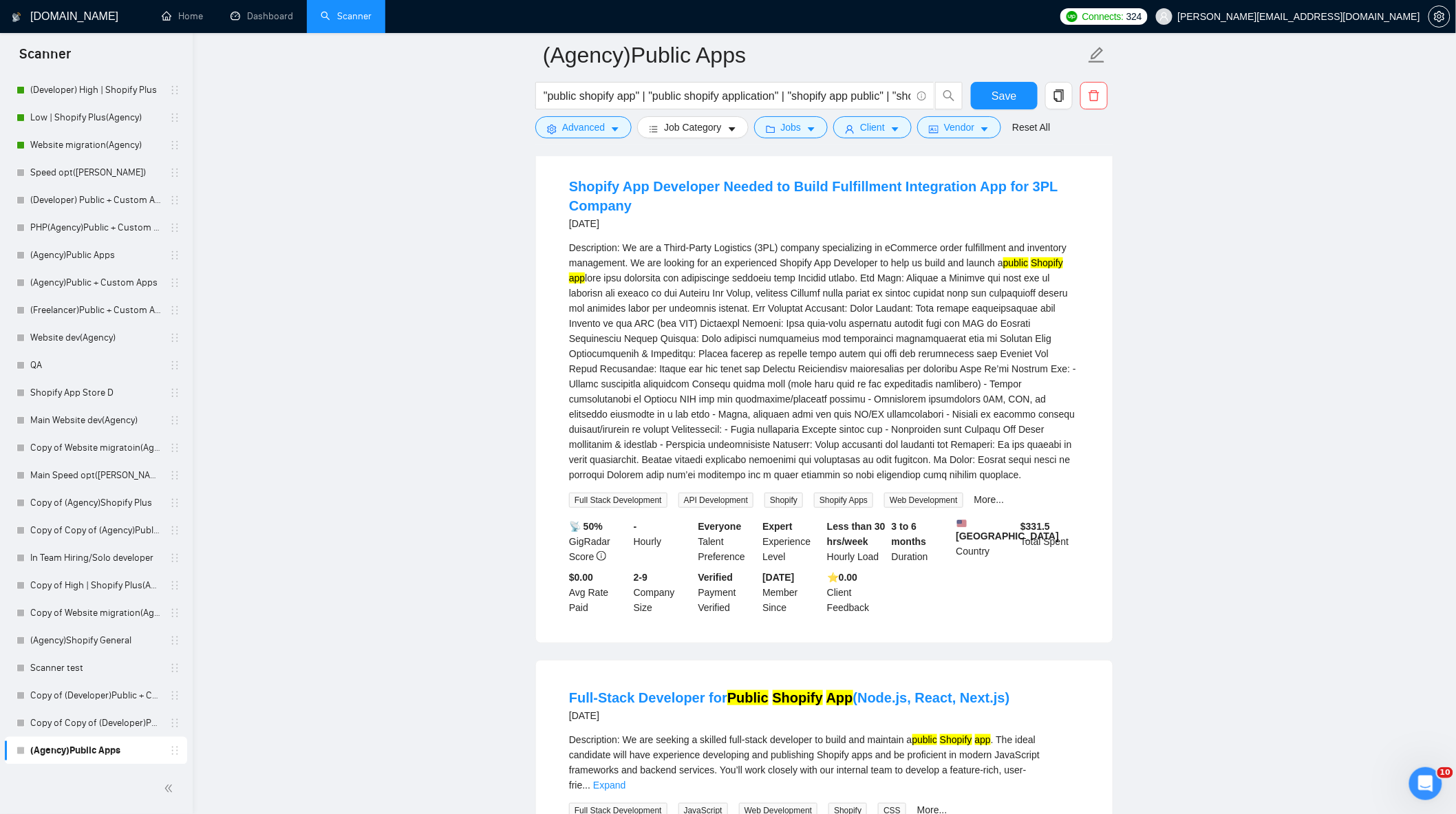
scroll to position [534, 0]
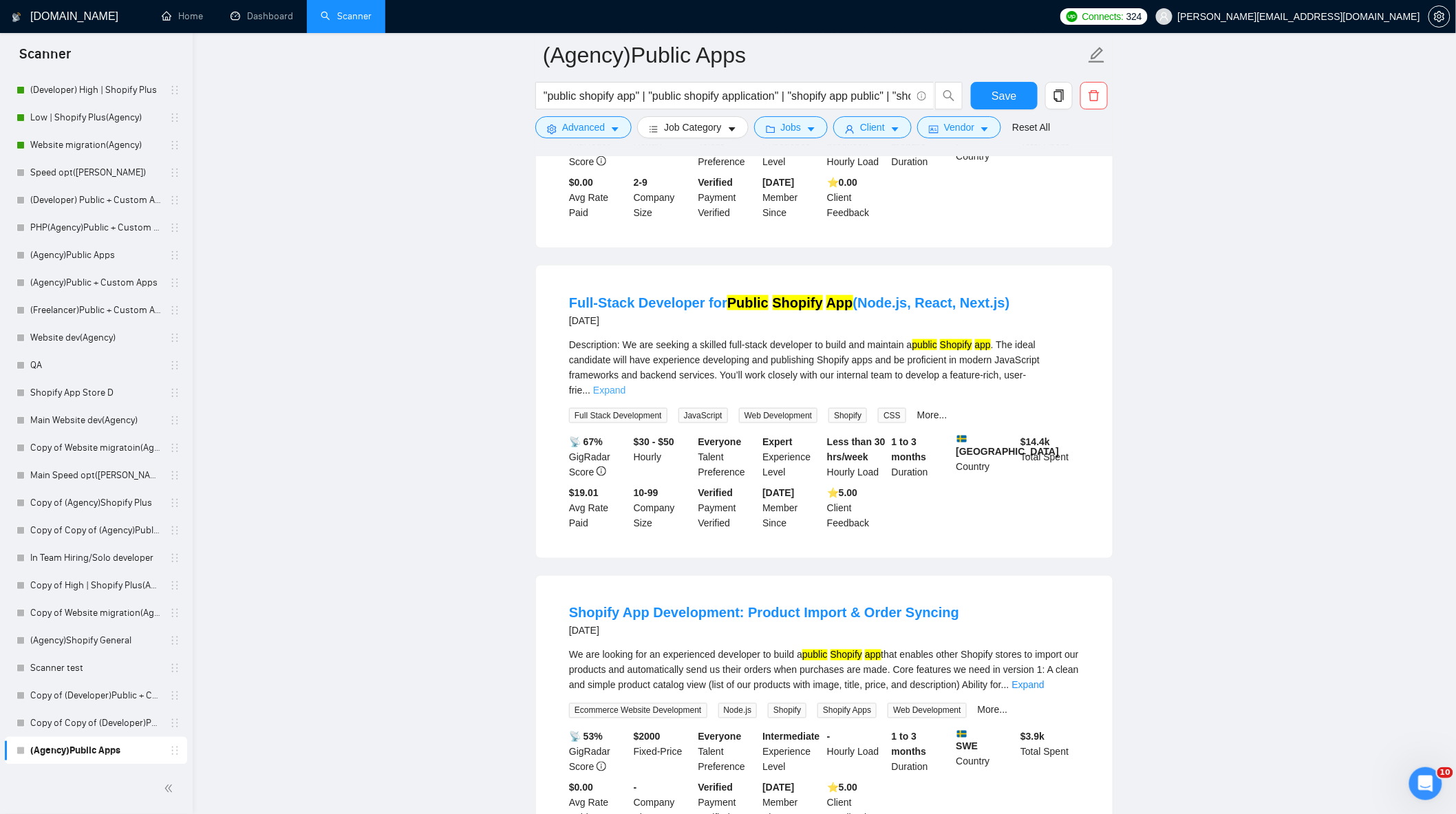
click at [625, 388] on link "Expand" at bounding box center [609, 390] width 32 height 11
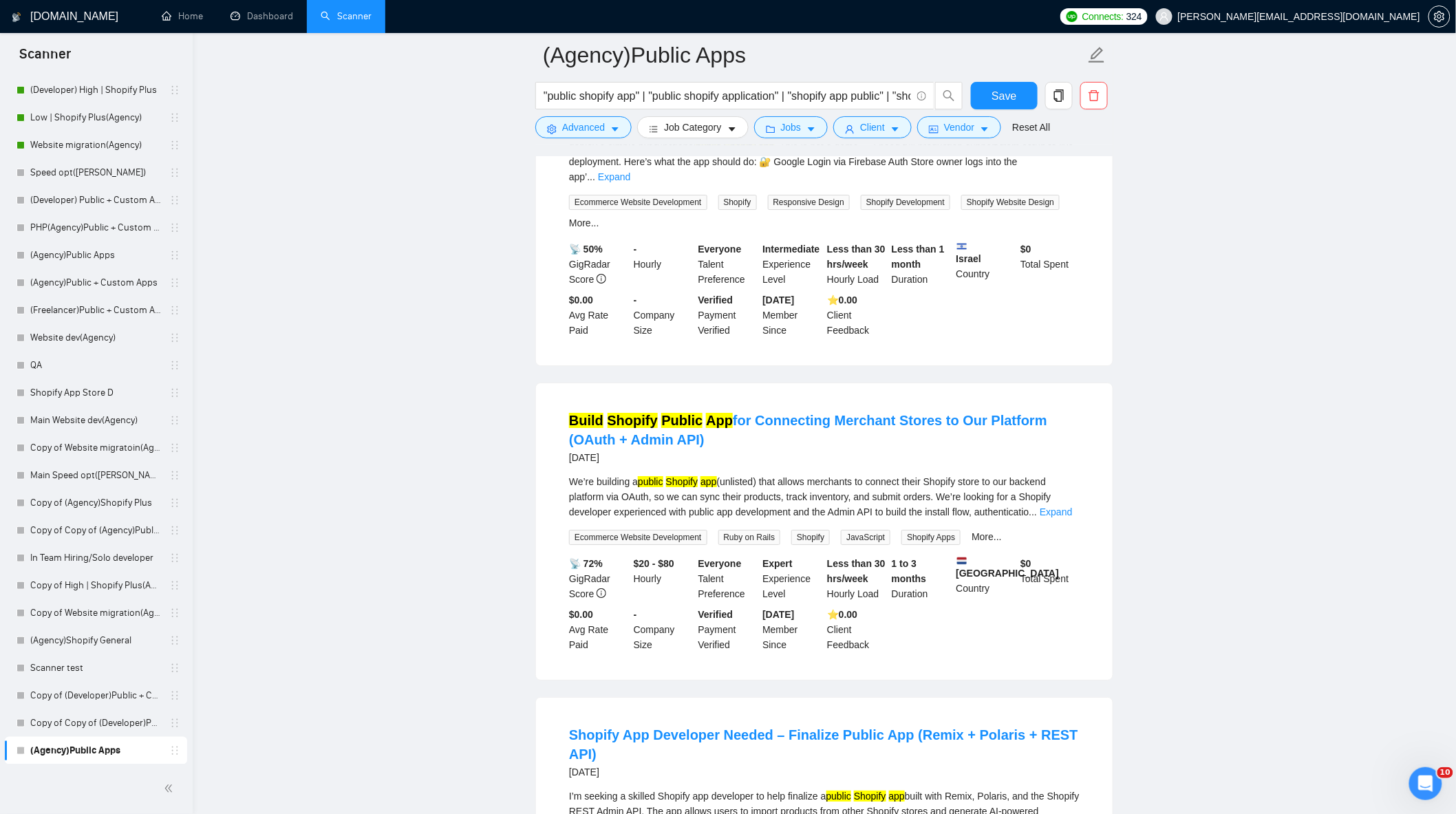
scroll to position [2369, 0]
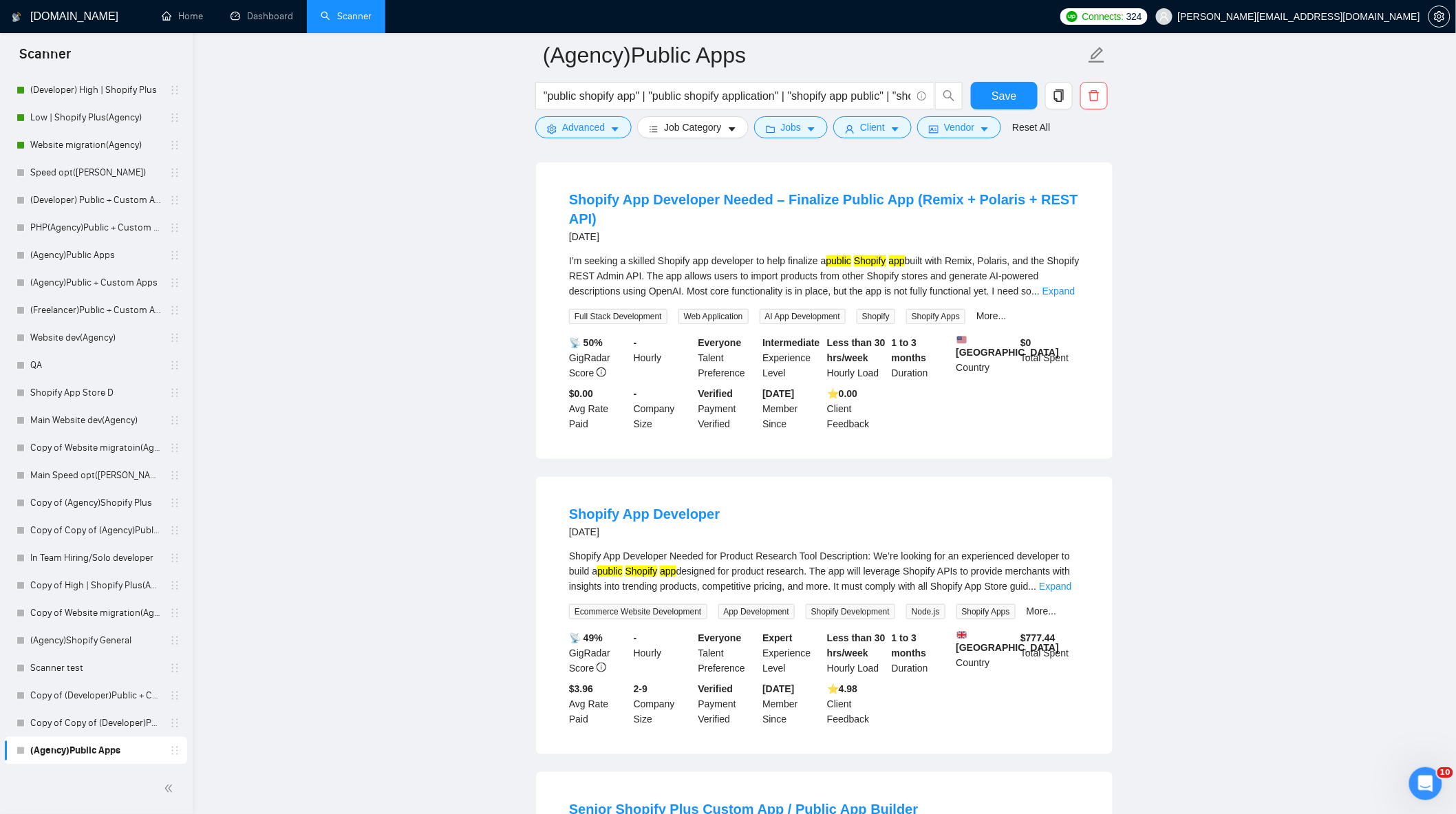
click at [1072, 582] on div "Shopify App Developer Needed for Product Research Tool Description: We’re looki…" at bounding box center [825, 571] width 511 height 45
drag, startPoint x: 746, startPoint y: 93, endPoint x: 1335, endPoint y: 228, distance: 604.3
click at [888, 94] on input ""public shopify app" | "public shopify application" | "shopify app public" | "s…" at bounding box center [727, 95] width 367 height 17
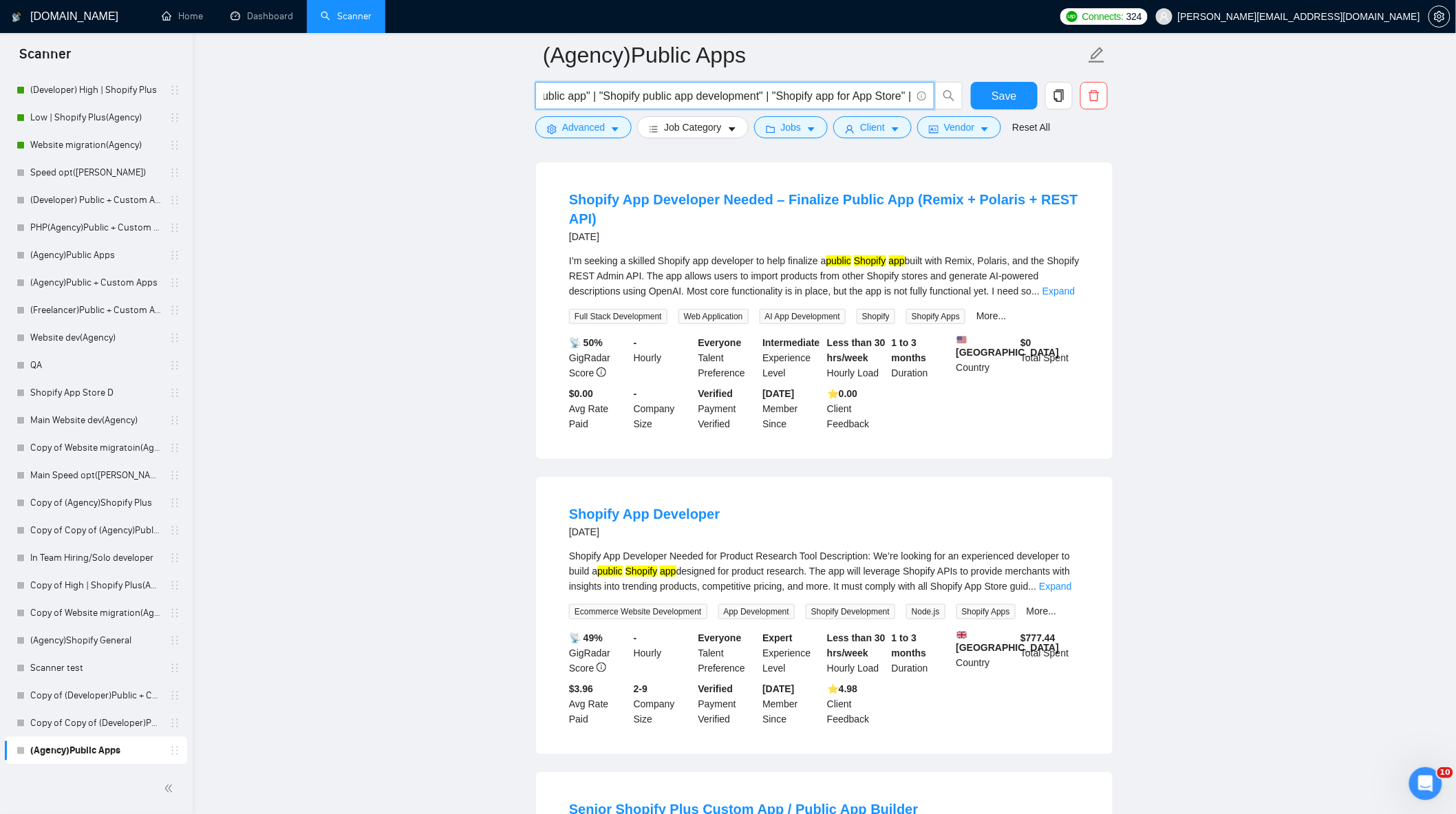
click at [906, 100] on input ""public shopify app" | "public shopify application" | "shopify app public" | "s…" at bounding box center [727, 95] width 367 height 17
click at [910, 94] on input ""public shopify app" | "public shopify application" | "shopify app public" | "s…" at bounding box center [727, 95] width 367 height 17
drag, startPoint x: 761, startPoint y: 103, endPoint x: 362, endPoint y: 87, distance: 399.3
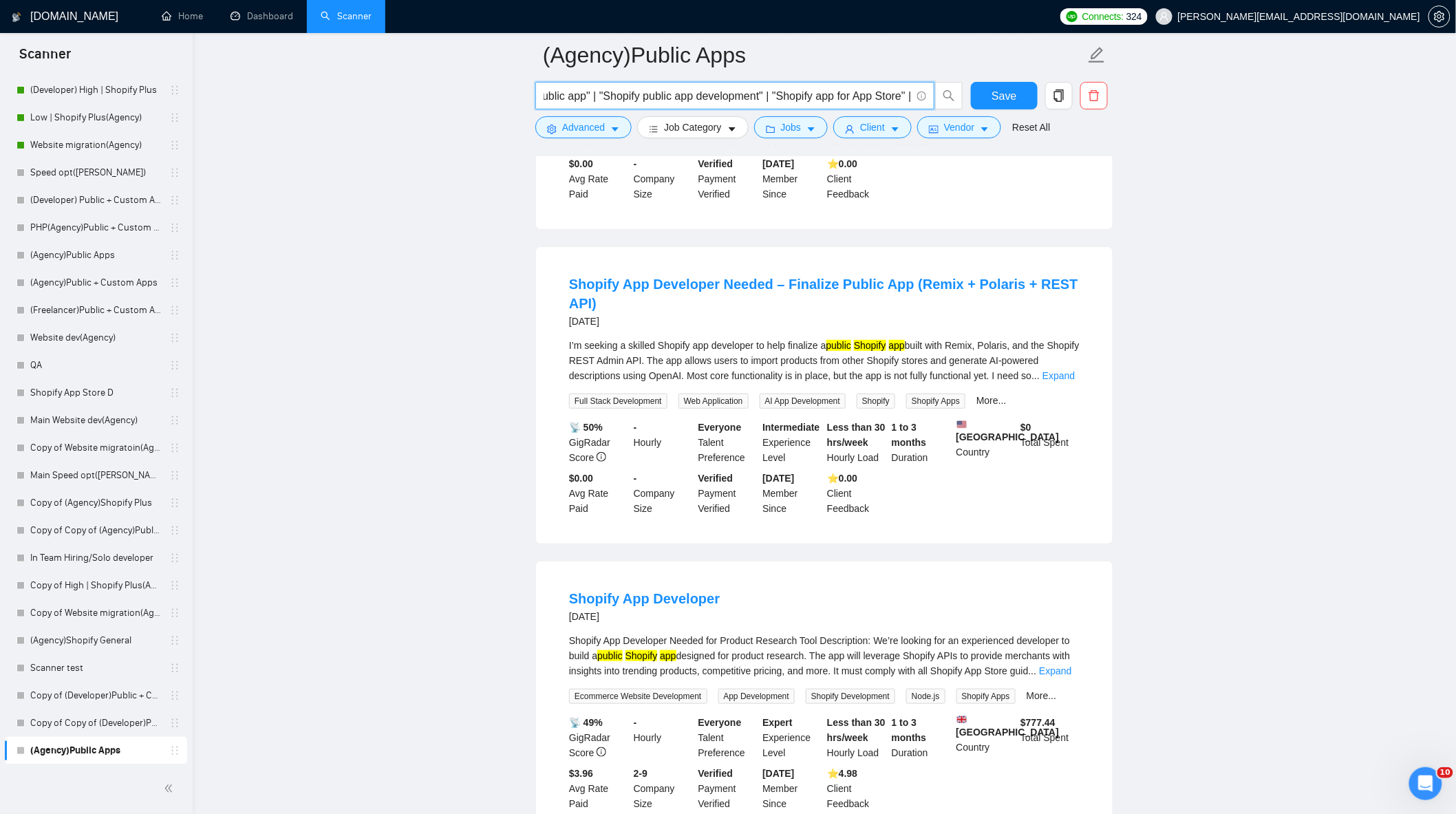
scroll to position [2216, 0]
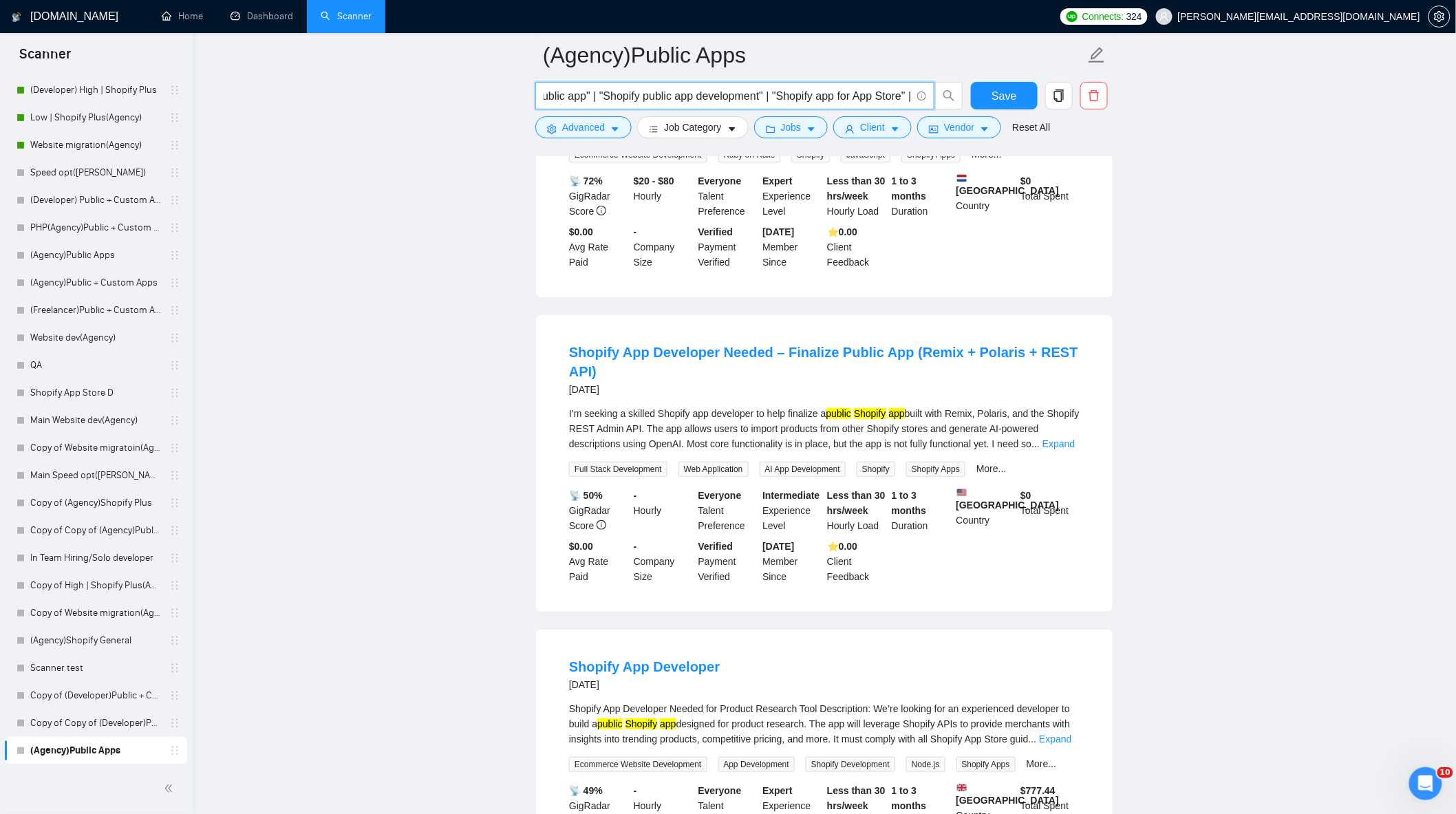
click at [747, 94] on input ""public shopify app" | "public shopify application" | "shopify app public" | "s…" at bounding box center [727, 95] width 367 height 17
click at [811, 86] on span ""public shopify app" | "public shopify application" | "shopify app public" | "s…" at bounding box center [735, 95] width 400 height 28
click at [830, 101] on input ""public shopify app" | "public shopify application" | "shopify app public" | "s…" at bounding box center [727, 95] width 367 height 17
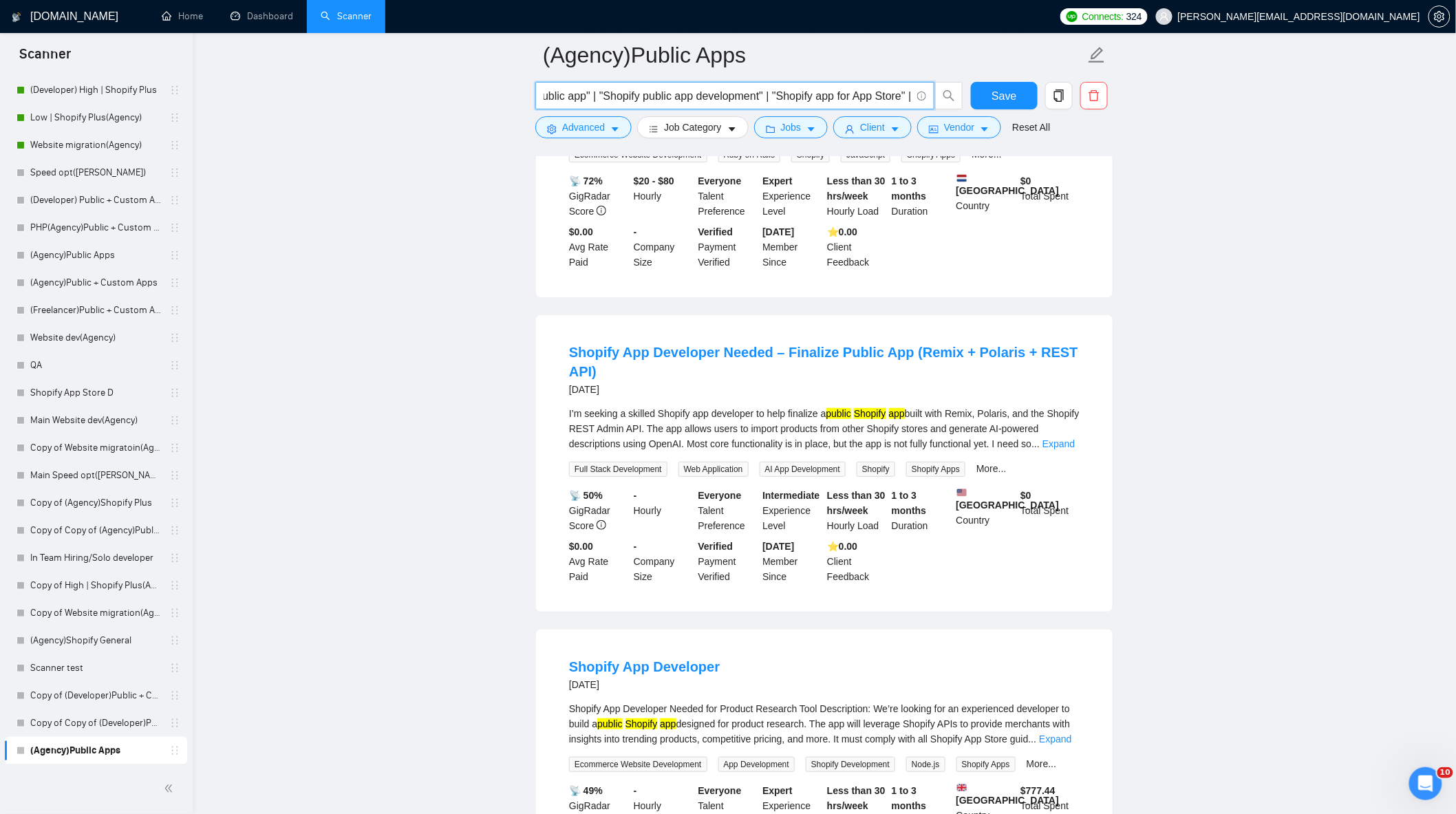
drag, startPoint x: 838, startPoint y: 97, endPoint x: 1039, endPoint y: 167, distance: 212.8
click at [881, 98] on input ""public shopify app" | "public shopify application" | "shopify app public" | "s…" at bounding box center [727, 95] width 367 height 17
click at [911, 99] on input ""public shopify app" | "public shopify application" | "shopify app public" | "s…" at bounding box center [727, 95] width 367 height 17
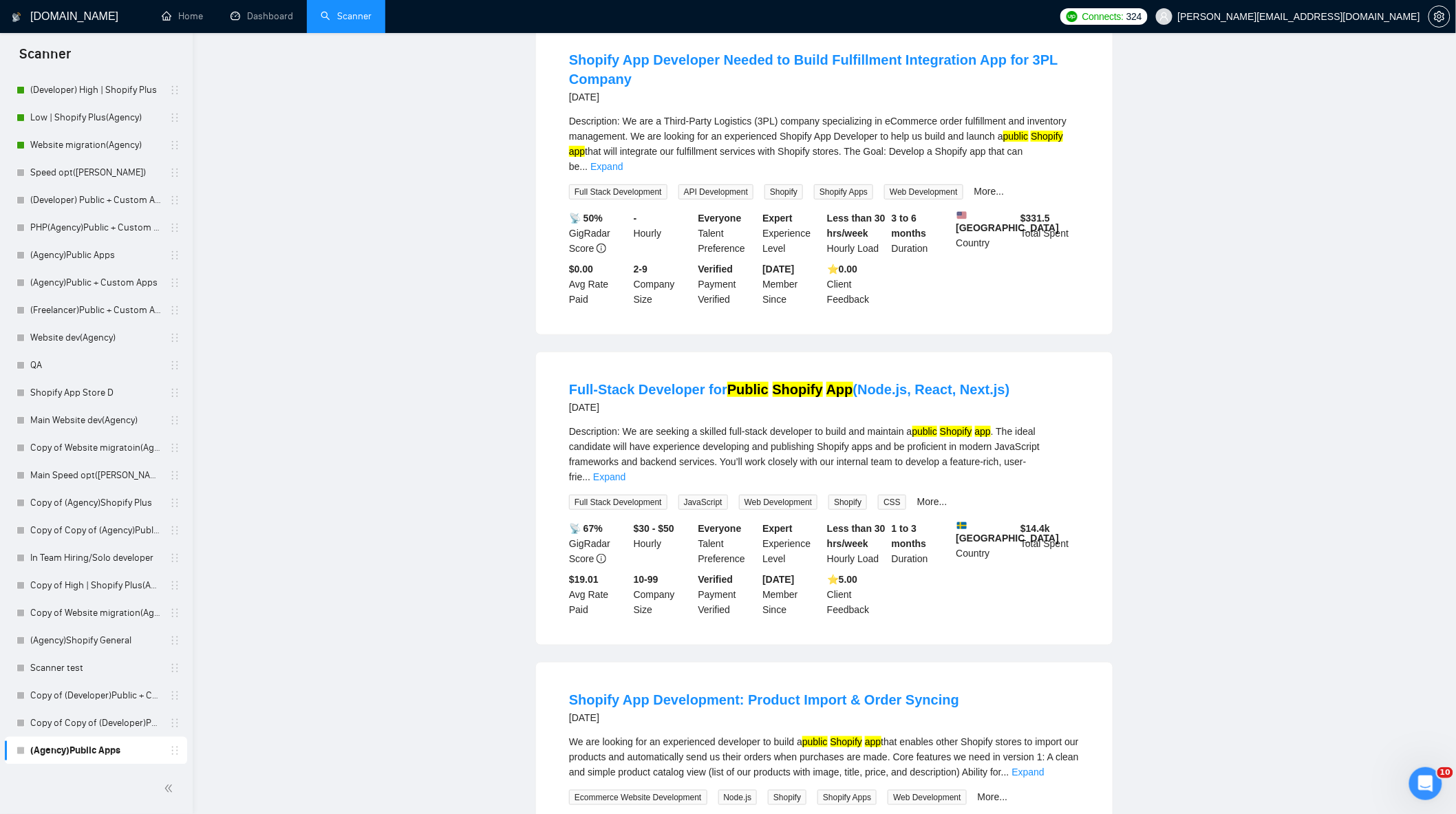
scroll to position [0, 0]
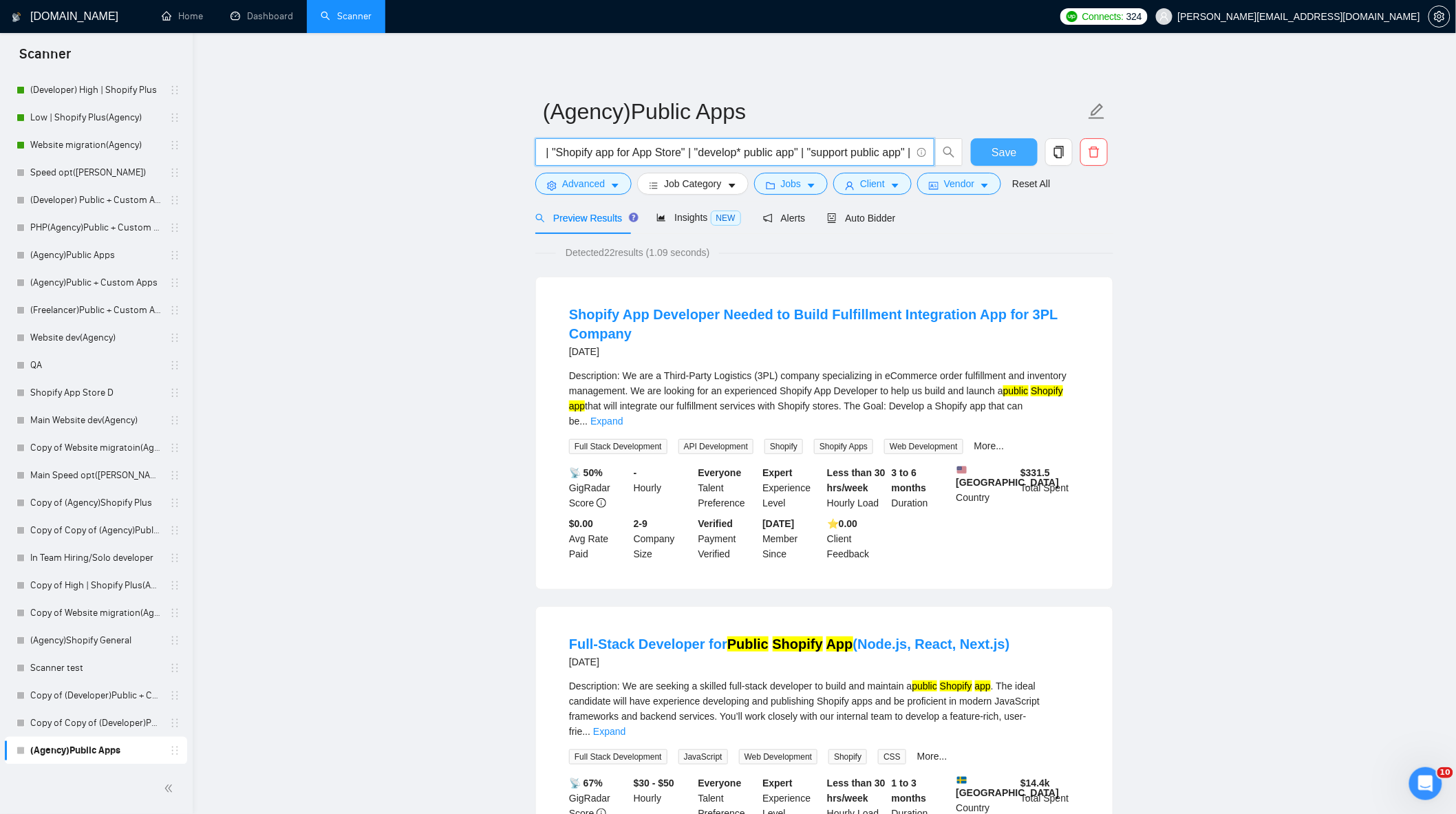
type input ""public shopify app" | "public shopify application" | "shopify app public" | "s…"
click at [1006, 148] on span "Save" at bounding box center [1004, 152] width 25 height 17
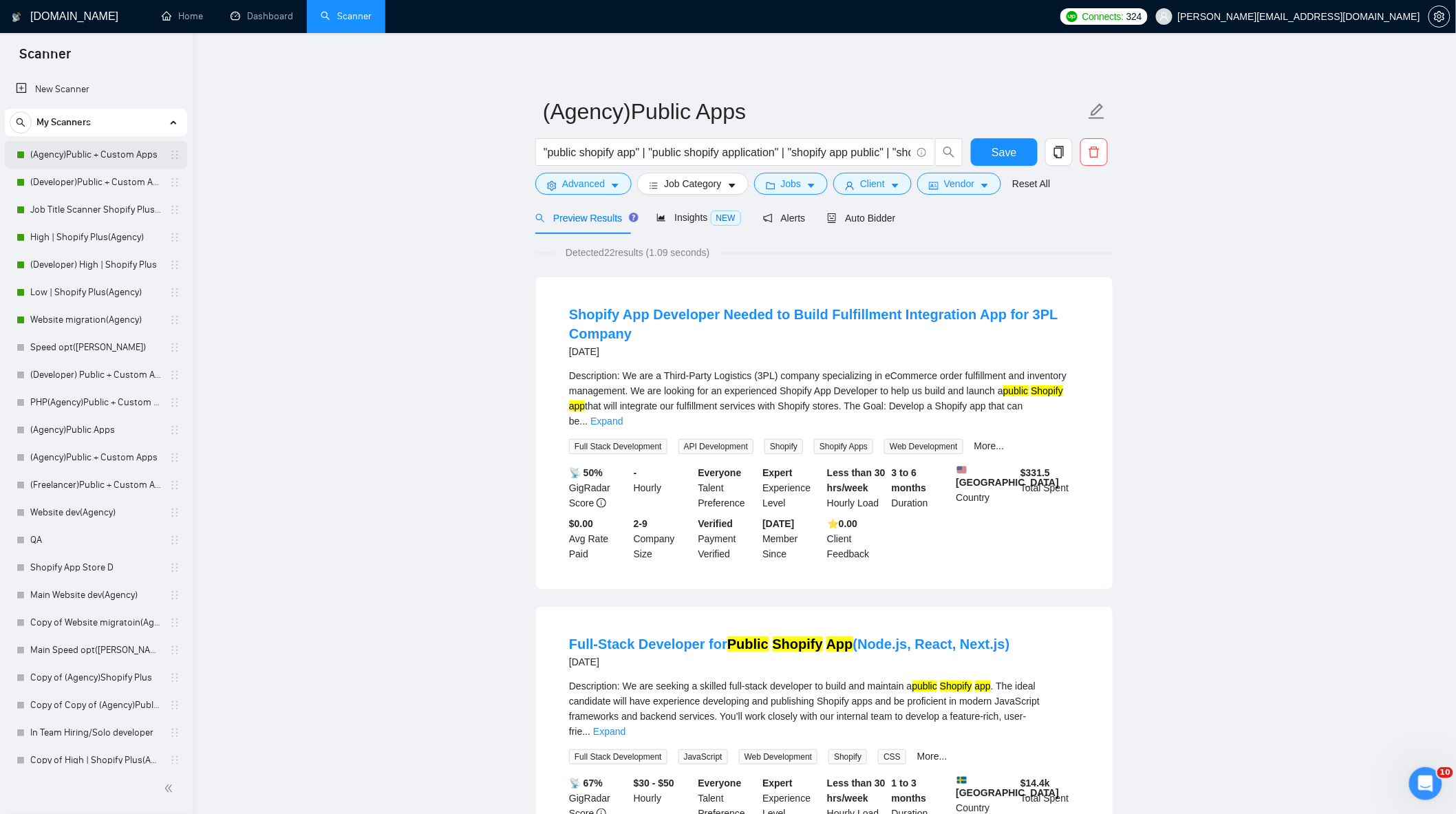
click at [85, 157] on link "(Agency)Public + Custom Apps" at bounding box center [95, 155] width 130 height 28
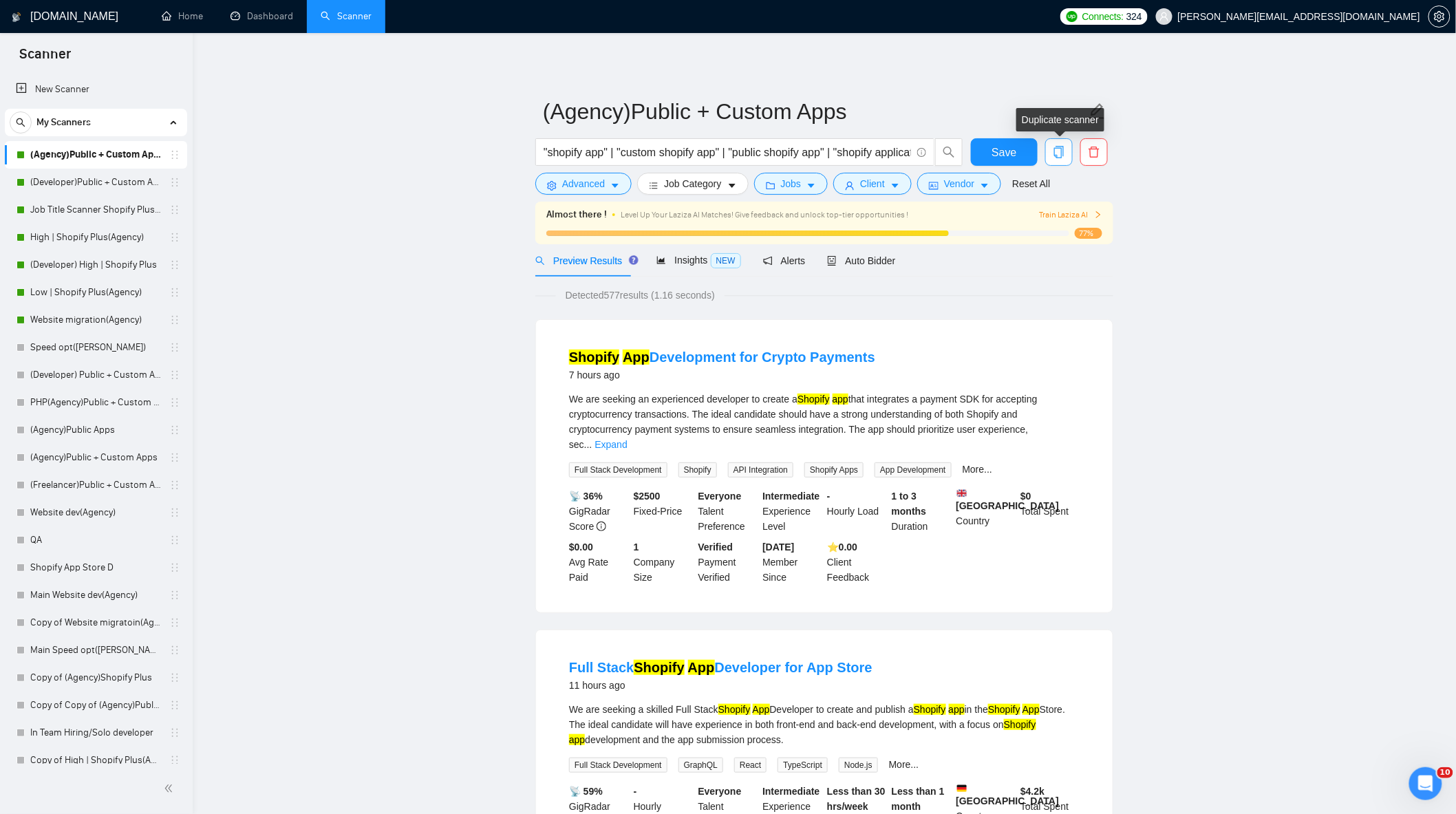
click at [1063, 158] on icon "copy" at bounding box center [1059, 152] width 13 height 13
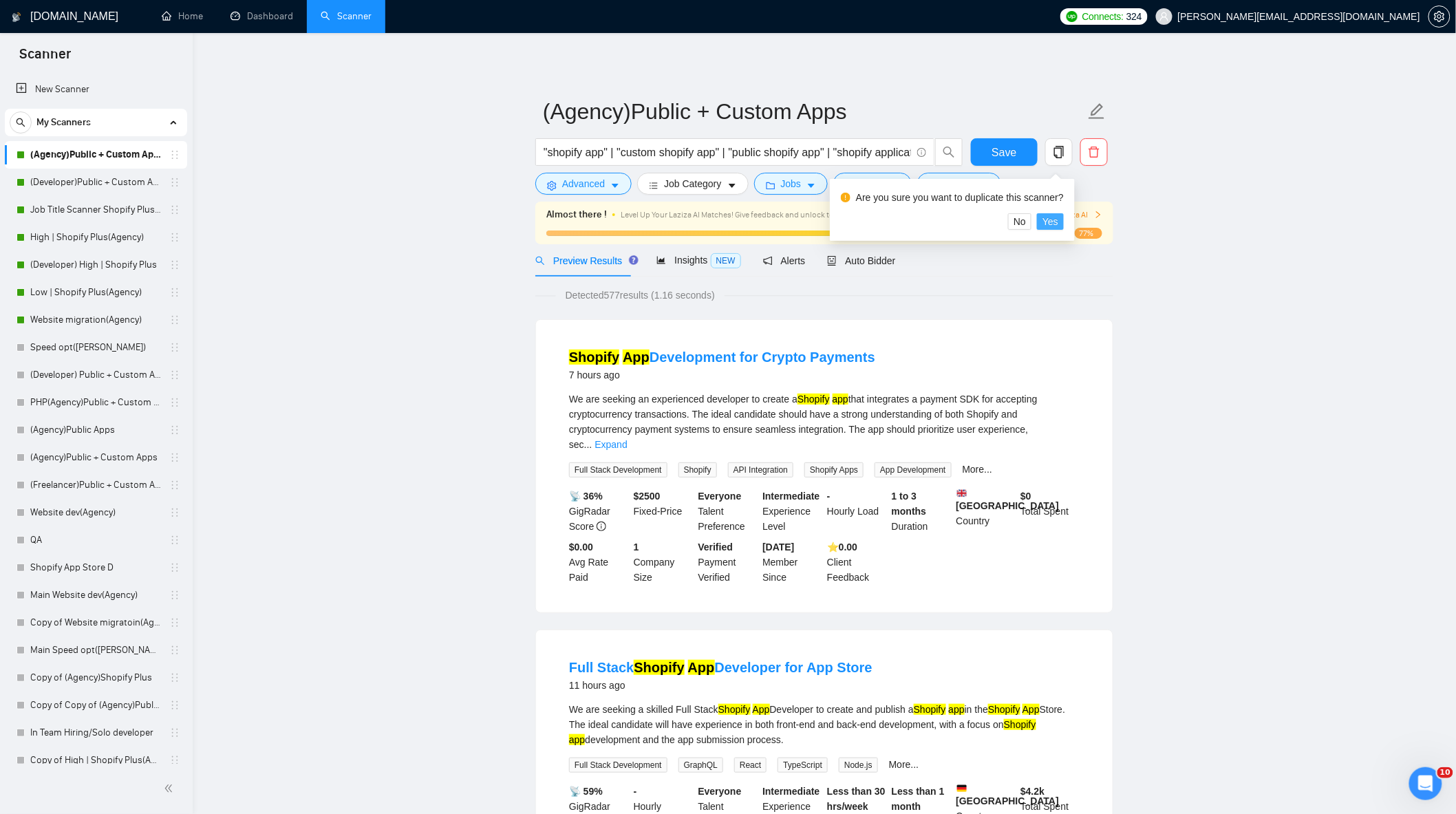
click at [1044, 221] on span "Yes" at bounding box center [1051, 221] width 16 height 15
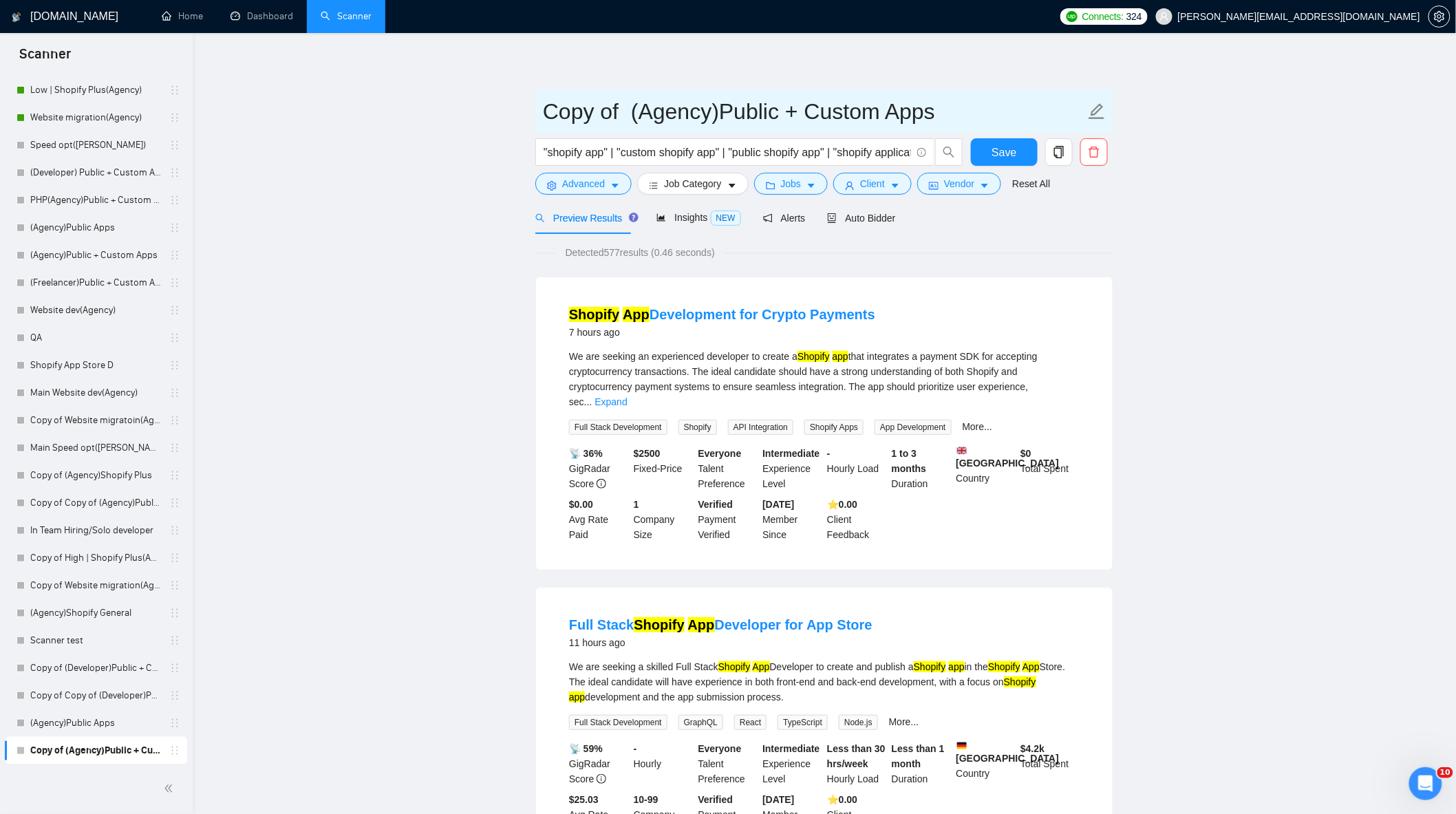
drag, startPoint x: 626, startPoint y: 108, endPoint x: 426, endPoint y: 110, distance: 200.0
drag, startPoint x: 718, startPoint y: 112, endPoint x: 635, endPoint y: 115, distance: 83.1
click at [635, 115] on input "(Agency)Public + Custom Apps" at bounding box center [813, 112] width 543 height 34
type input "(Agency)Custom Apps"
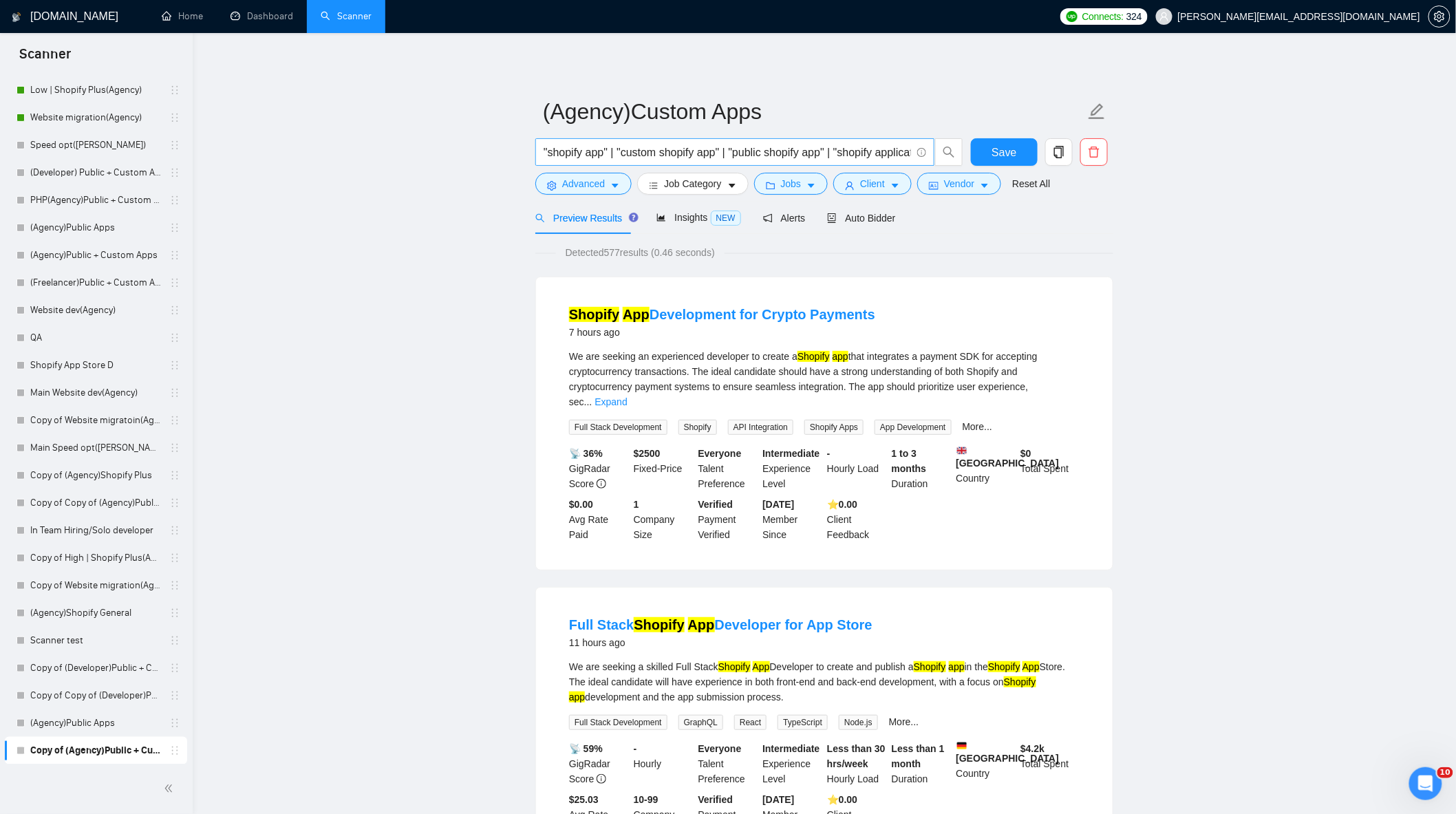
click at [730, 145] on input ""shopify app" | "custom shopify app" | "public shopify app" | "shopify applicat…" at bounding box center [727, 152] width 367 height 17
drag, startPoint x: 544, startPoint y: 150, endPoint x: 1379, endPoint y: 262, distance: 842.5
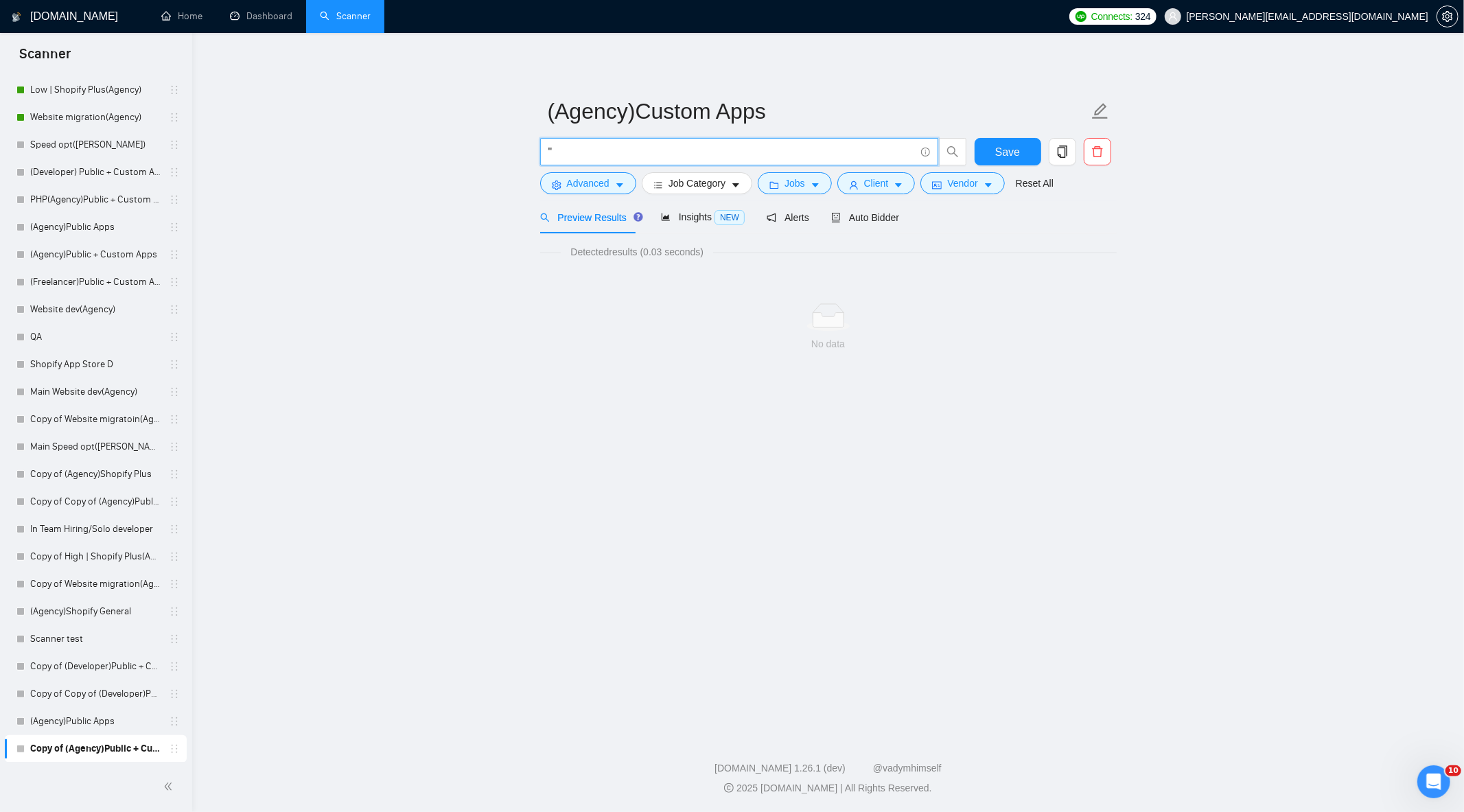
drag, startPoint x: 1375, startPoint y: 261, endPoint x: 580, endPoint y: 153, distance: 802.3
click at [580, 153] on input """ at bounding box center [732, 152] width 366 height 17
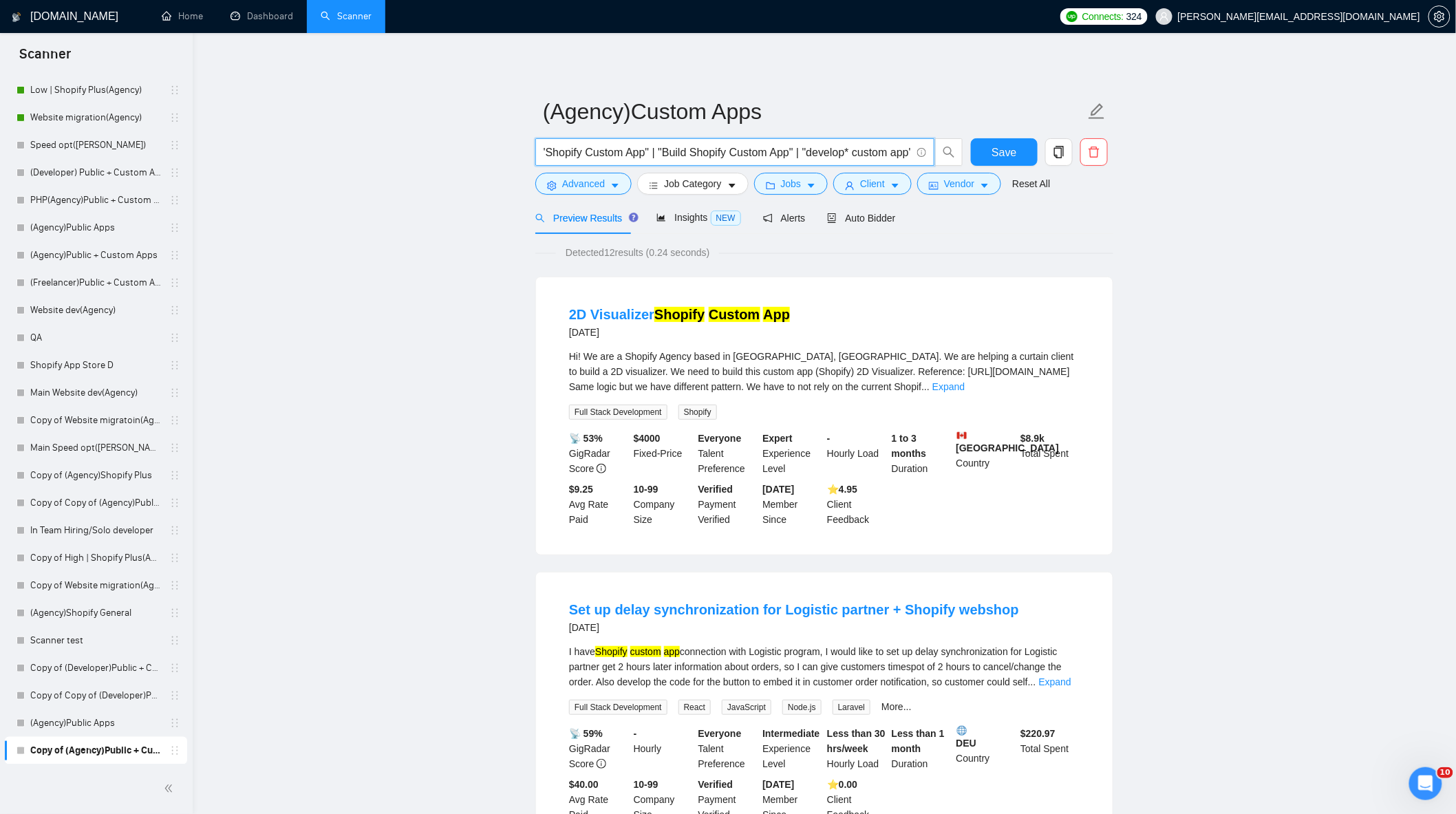
scroll to position [0, 15]
drag, startPoint x: 892, startPoint y: 166, endPoint x: 1027, endPoint y: 192, distance: 137.5
click at [882, 156] on input ""Shopify Custom App" | "Build Shopify Custom App" | "develop* custom app" |" at bounding box center [727, 152] width 367 height 17
click at [909, 154] on input ""Shopify Custom App" | "Build Shopify Custom App" | "develop* custom app" |" at bounding box center [727, 152] width 367 height 17
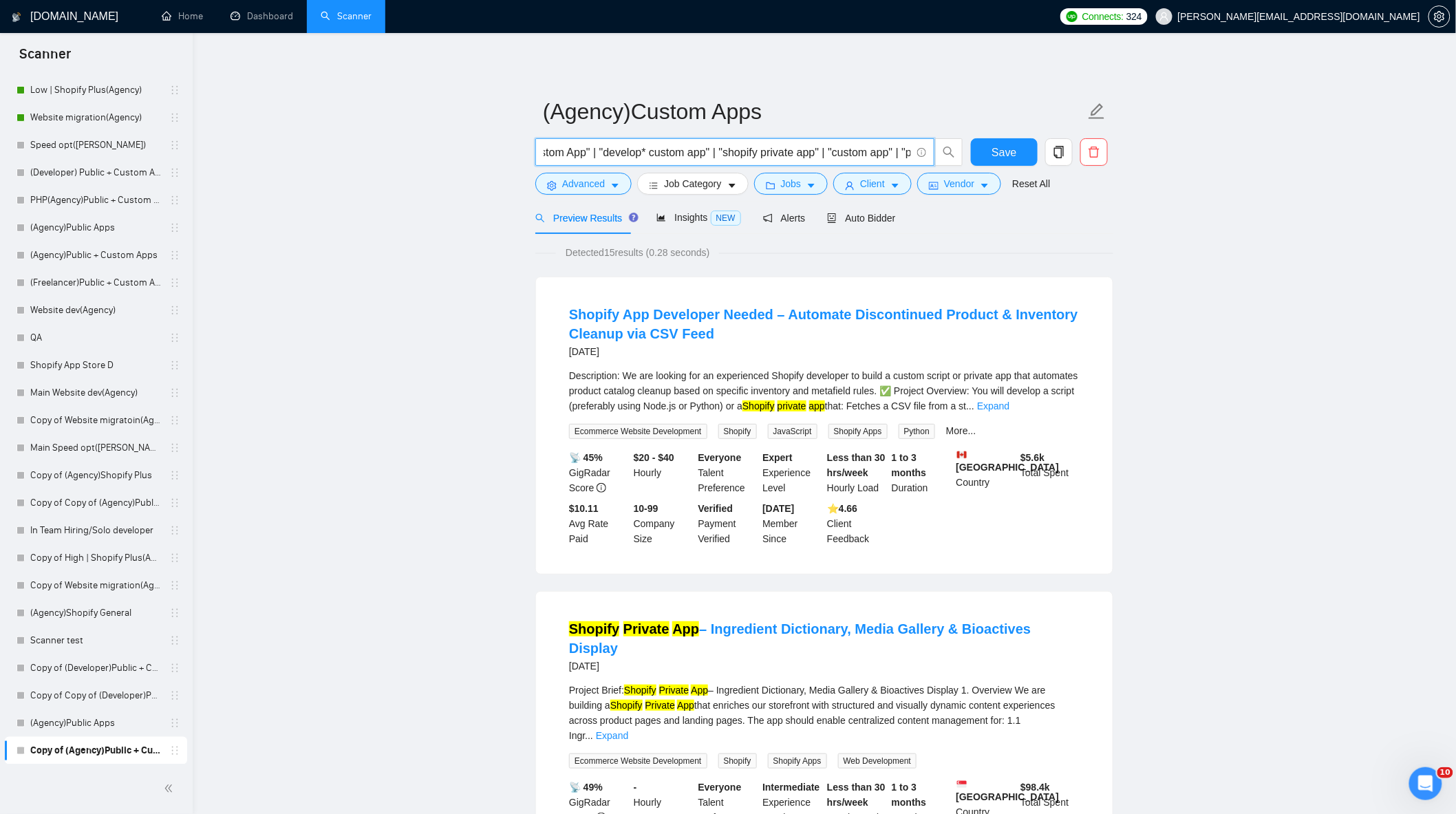
scroll to position [0, 265]
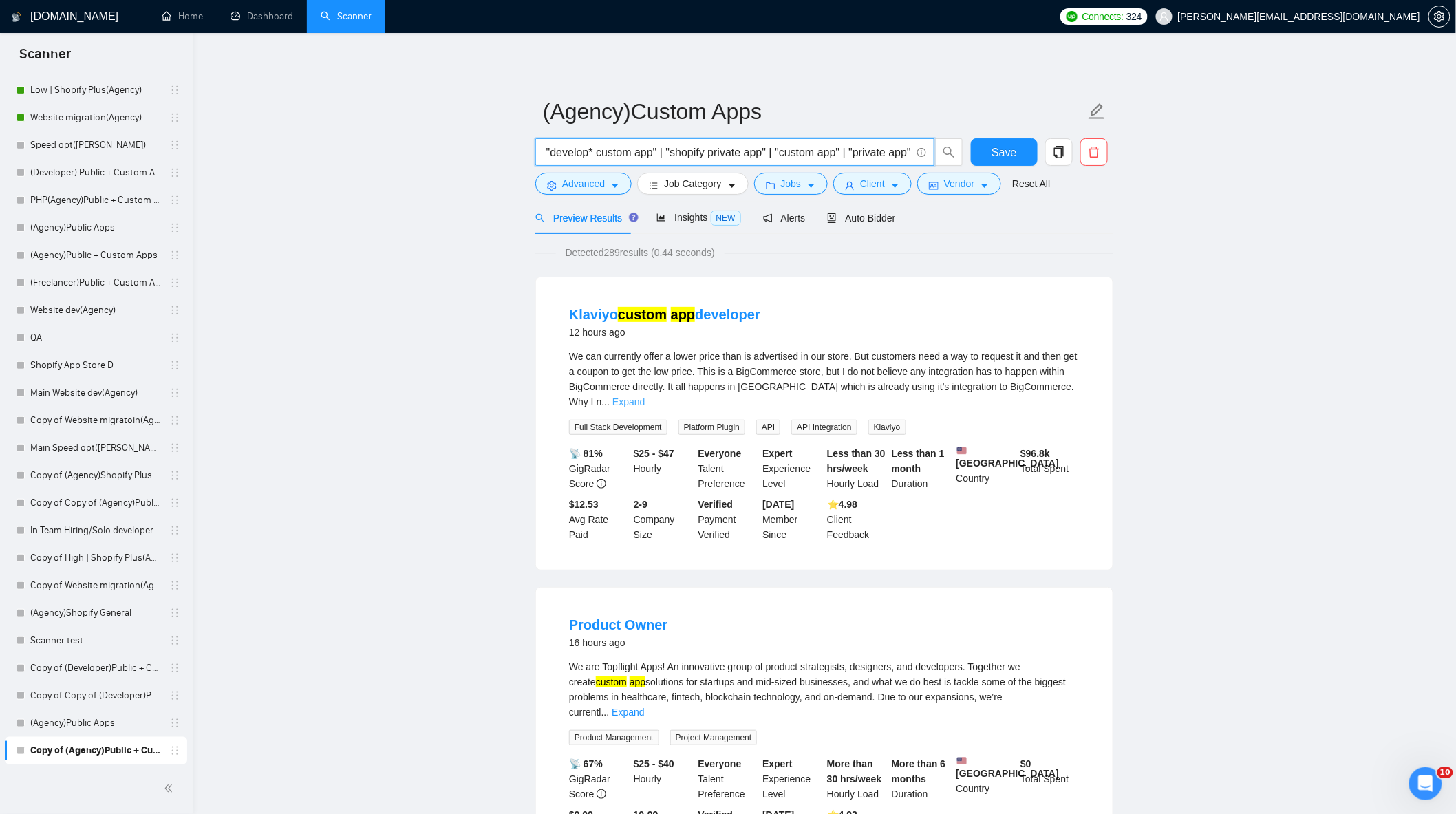
type input ""Shopify Custom App" | "Build Shopify Custom App" | "develop* custom app" | "sh…"
click at [645, 397] on link "Expand" at bounding box center [629, 402] width 32 height 11
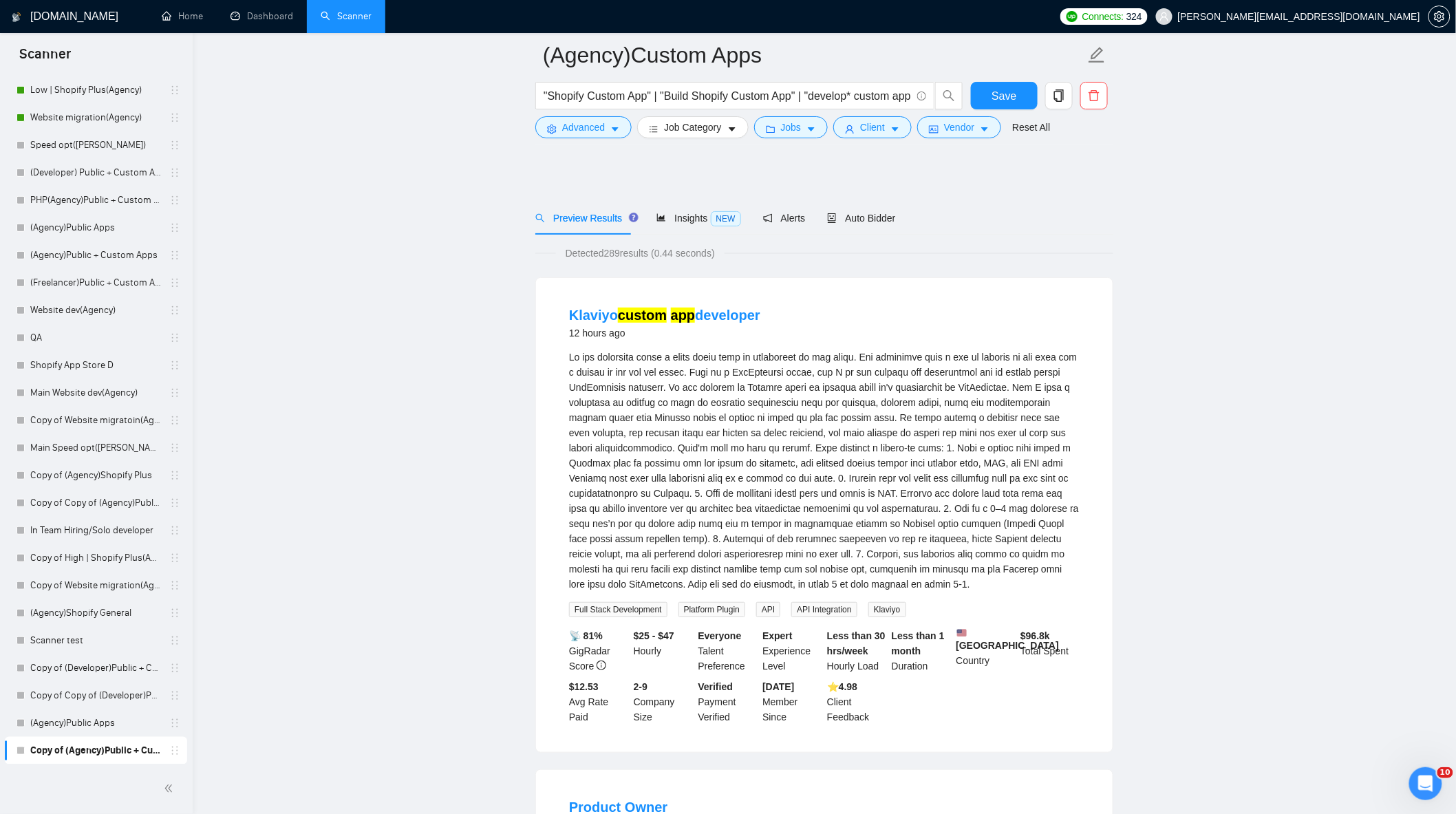
scroll to position [534, 0]
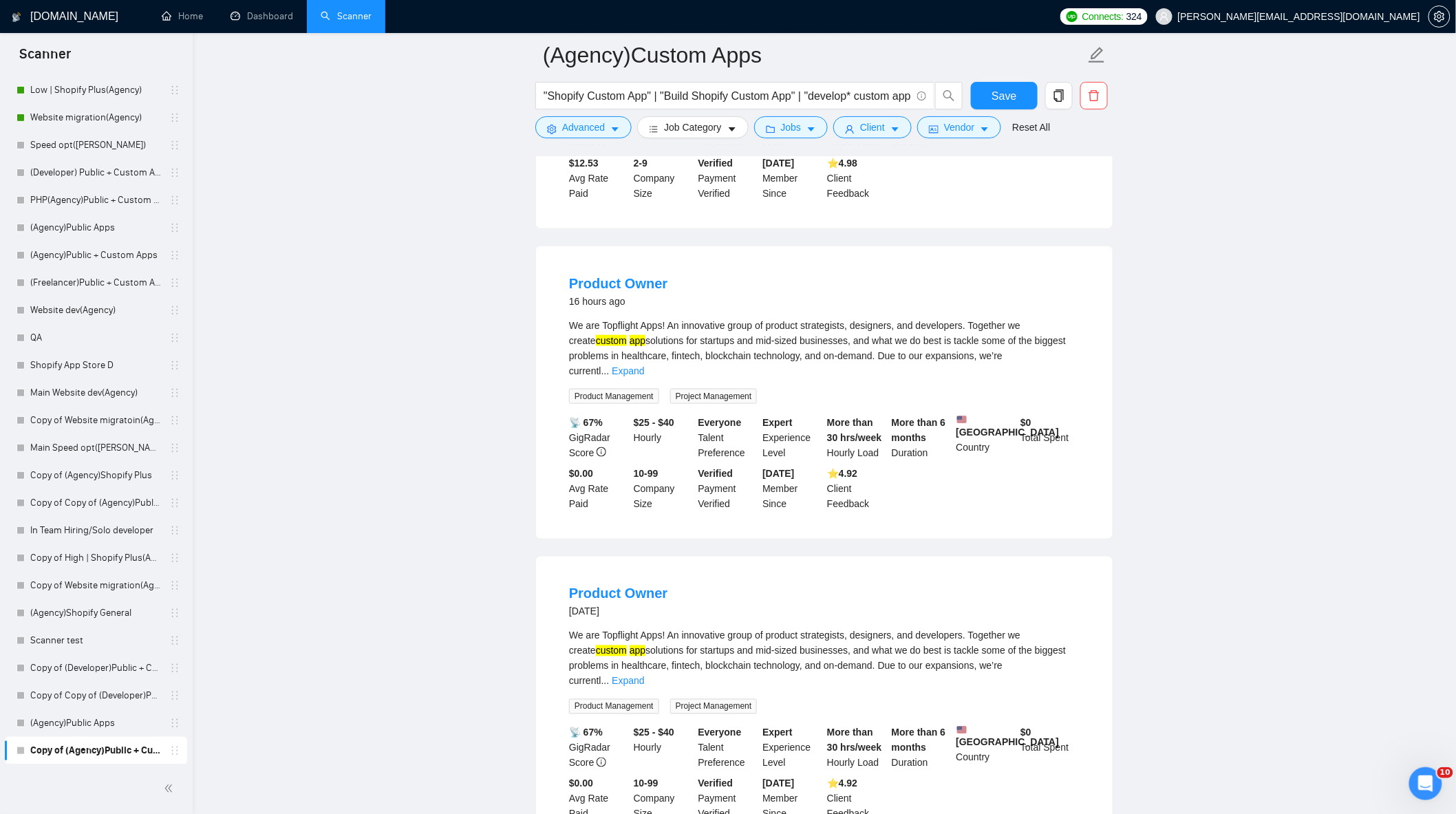
click at [1074, 356] on div "We are Topflight Apps! An innovative group of product strategists, designers, a…" at bounding box center [825, 347] width 511 height 60
click at [644, 365] on link "Expand" at bounding box center [628, 371] width 32 height 11
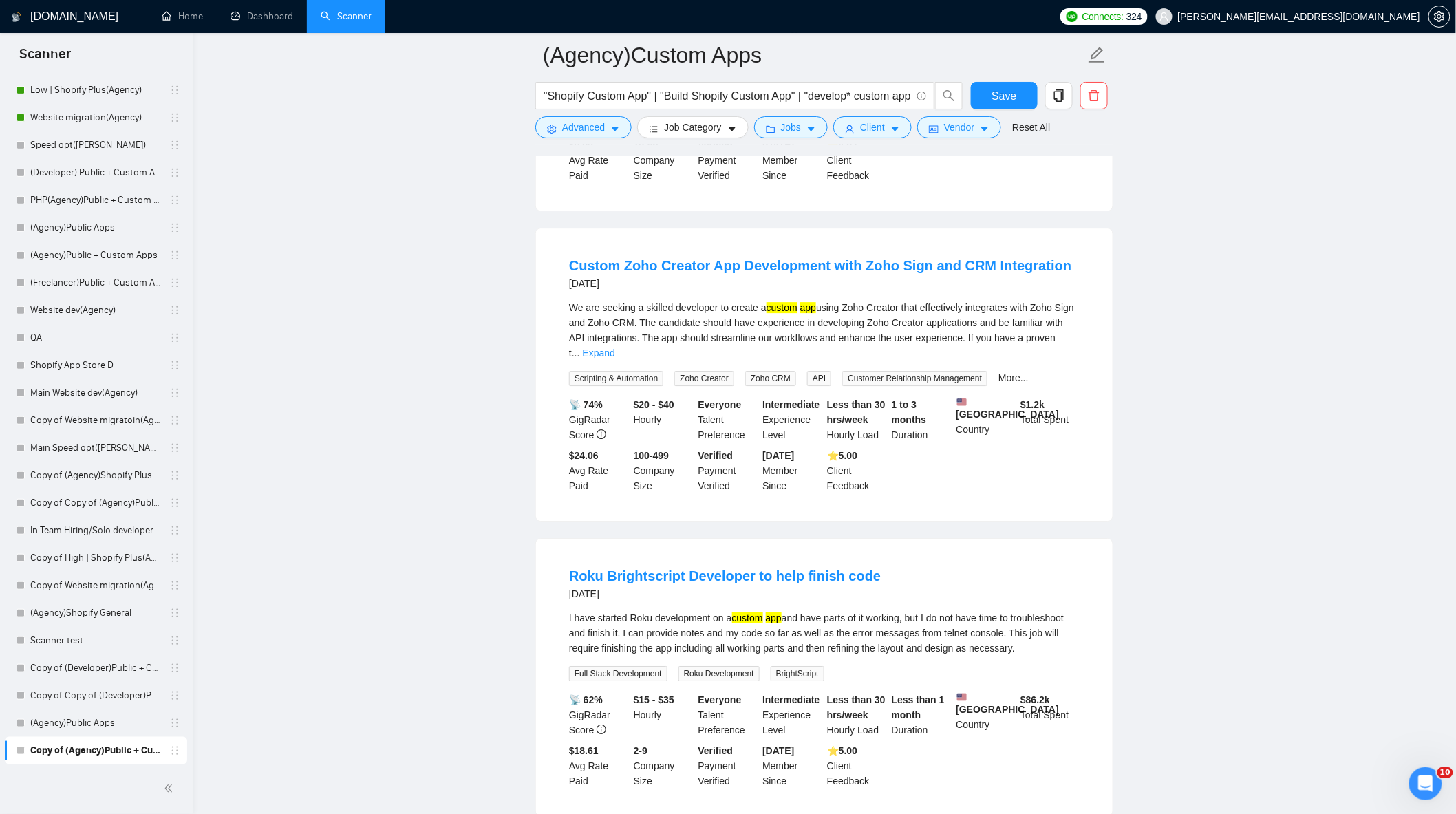
scroll to position [1681, 0]
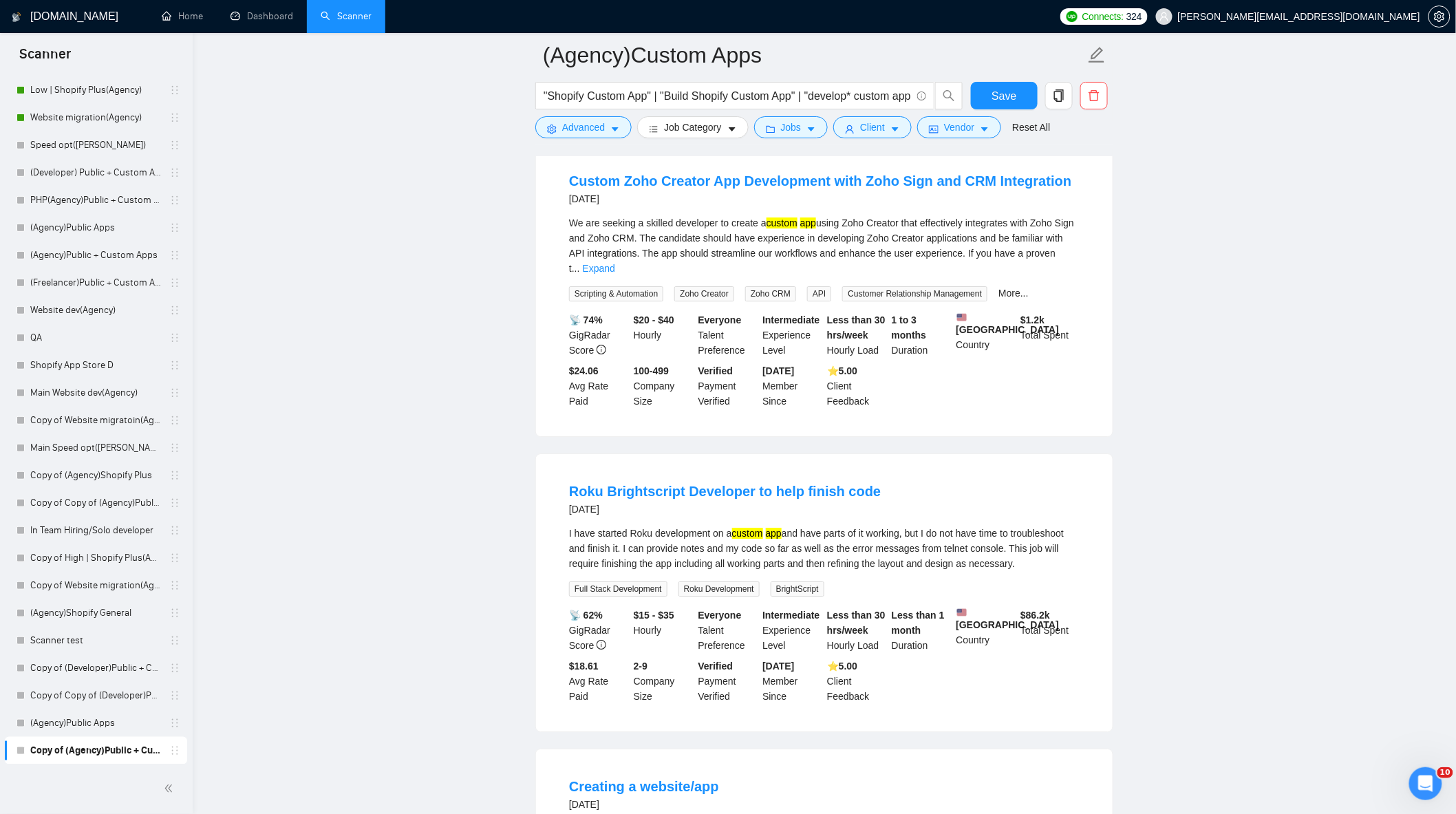
click at [1063, 237] on div "We are seeking a skilled developer to create a custom app using Zoho Creator th…" at bounding box center [825, 245] width 511 height 60
click at [616, 263] on link "Expand" at bounding box center [599, 268] width 32 height 11
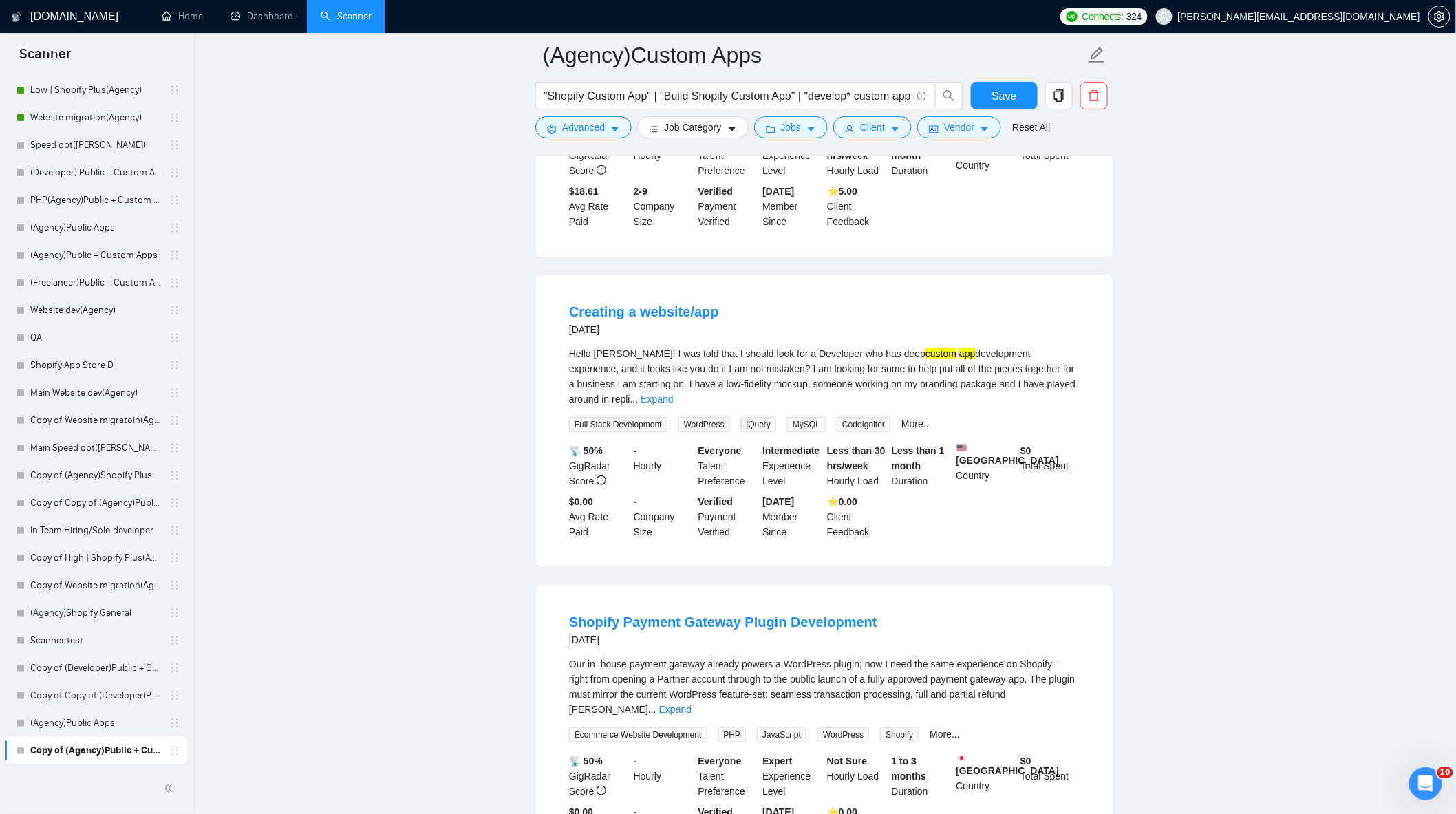
scroll to position [2293, 0]
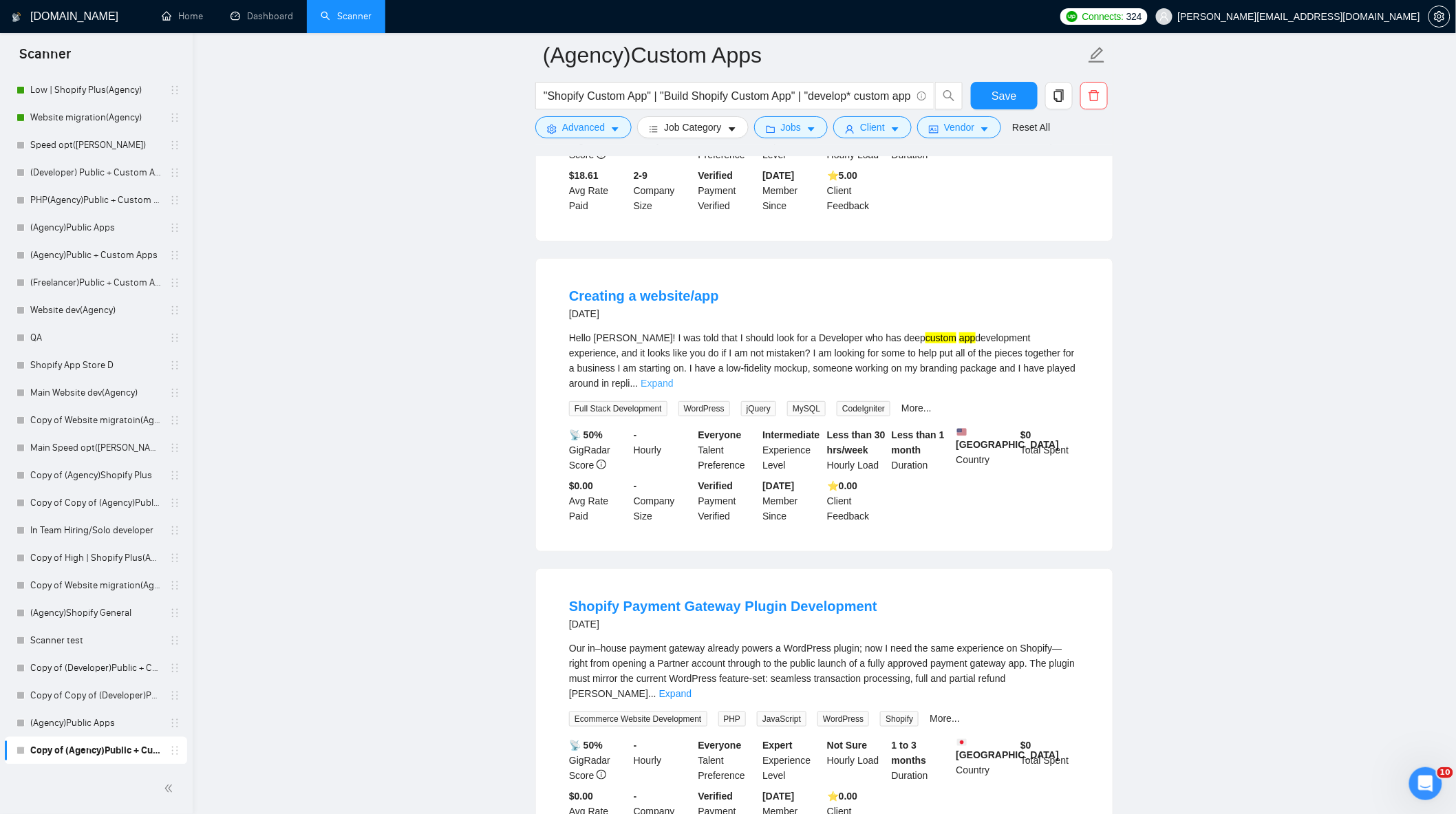
click at [673, 378] on link "Expand" at bounding box center [657, 383] width 32 height 11
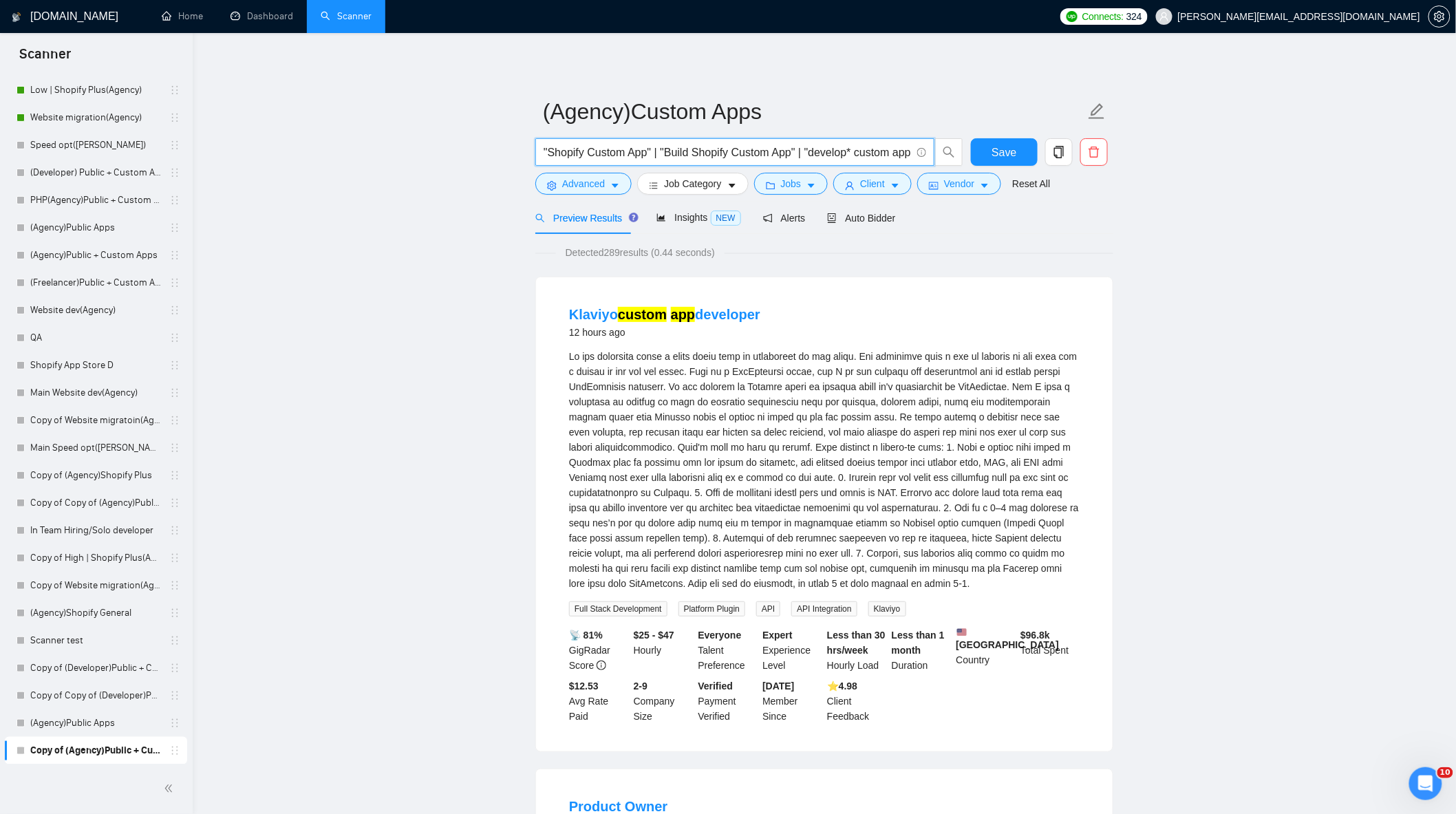
scroll to position [0, 266]
drag, startPoint x: 611, startPoint y: 152, endPoint x: 1213, endPoint y: 250, distance: 609.9
click at [1002, 157] on span "Save" at bounding box center [1004, 152] width 25 height 17
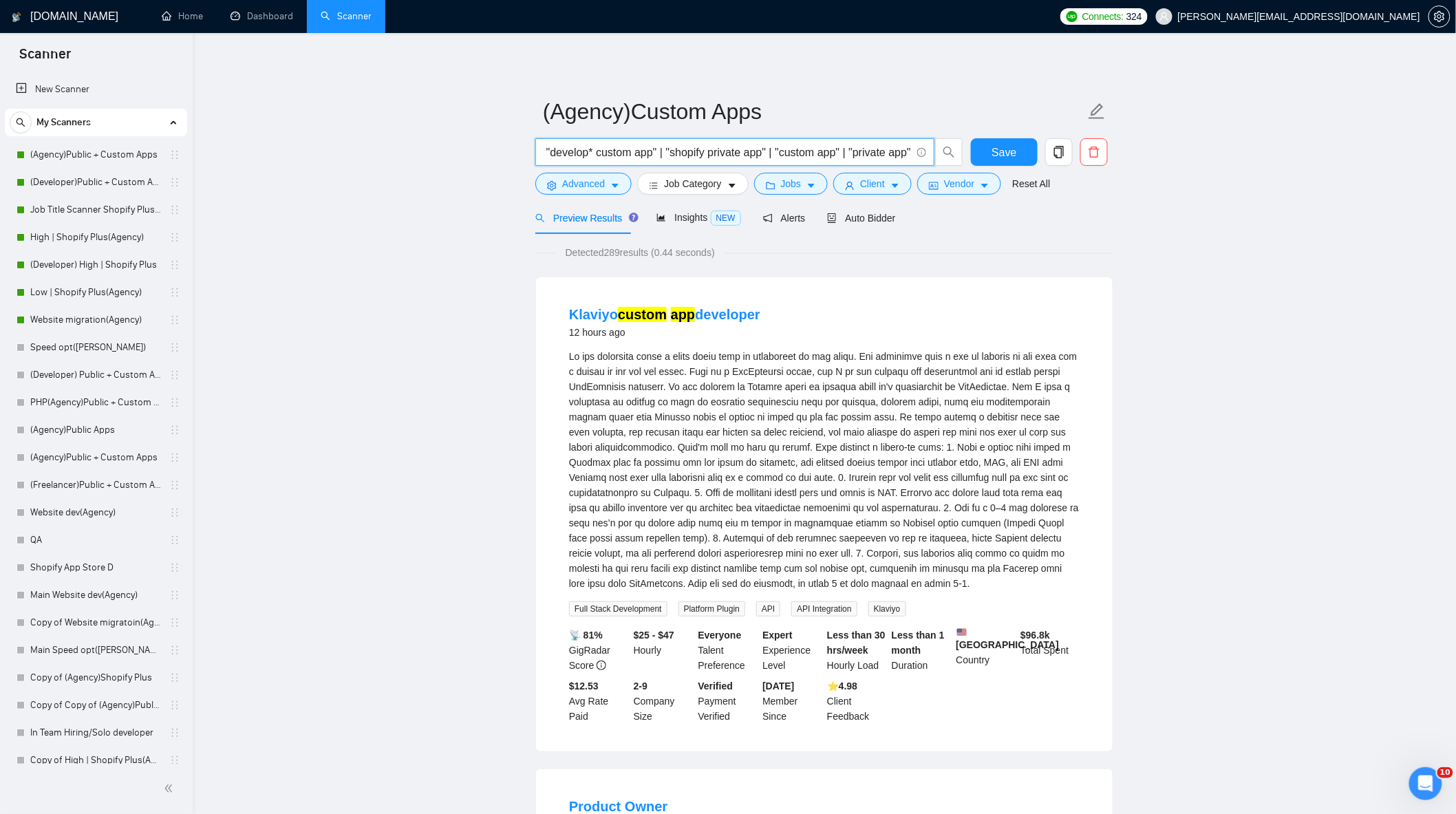
drag, startPoint x: 544, startPoint y: 148, endPoint x: 1269, endPoint y: 285, distance: 737.8
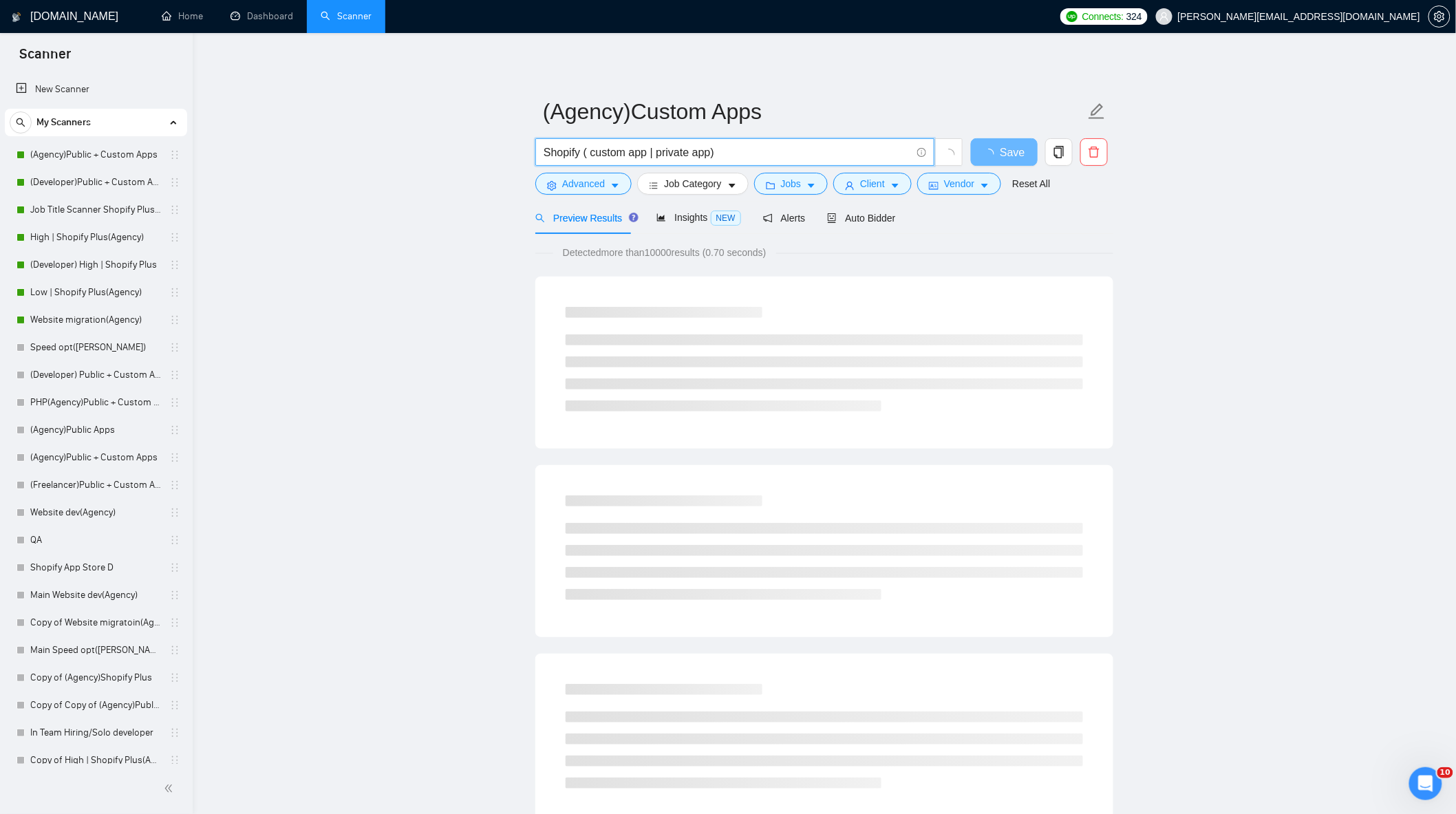
click at [710, 154] on input "Shopify ( custom app | private app)" at bounding box center [727, 152] width 367 height 17
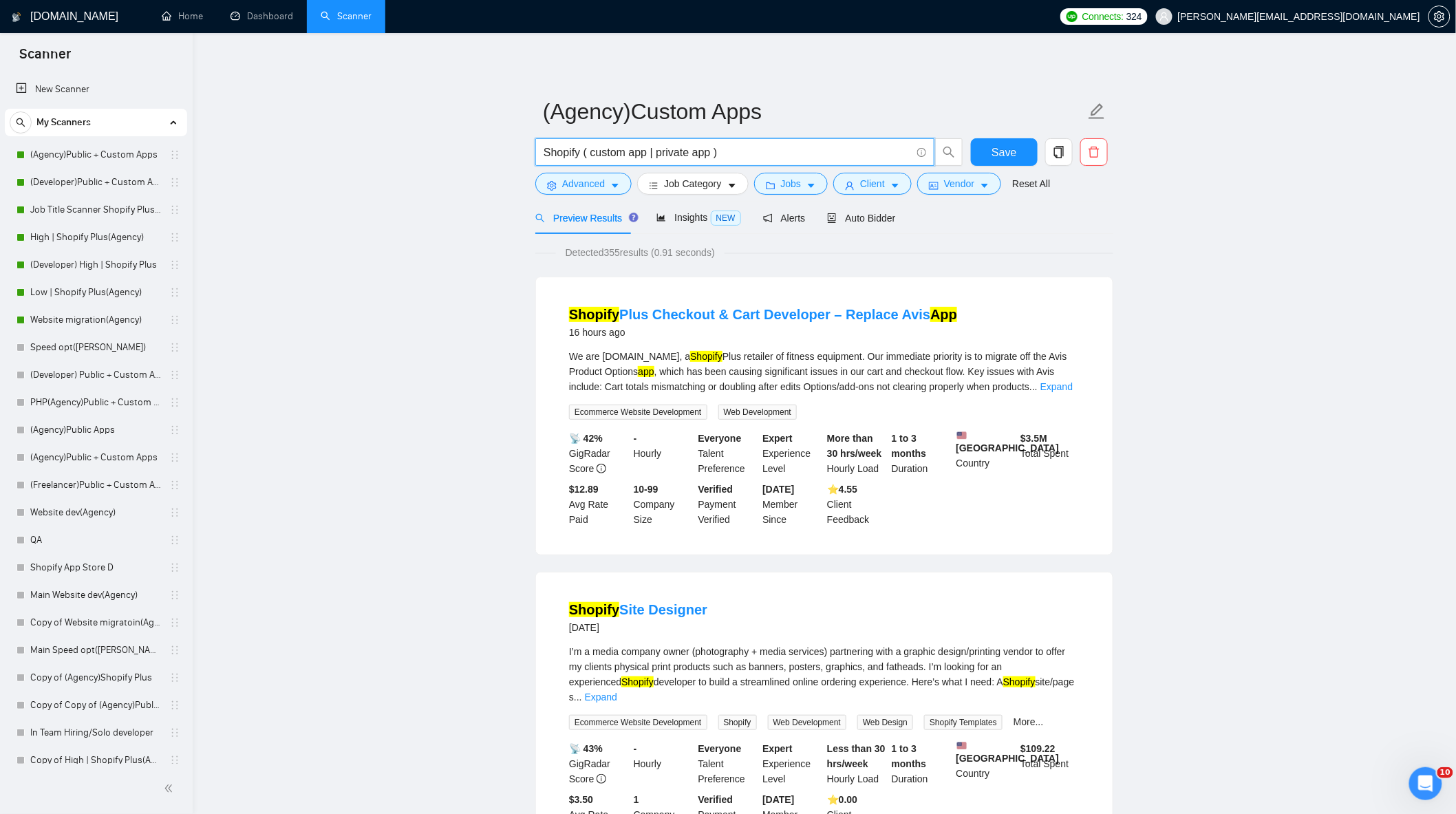
click at [1070, 385] on link "Expand" at bounding box center [1056, 387] width 32 height 11
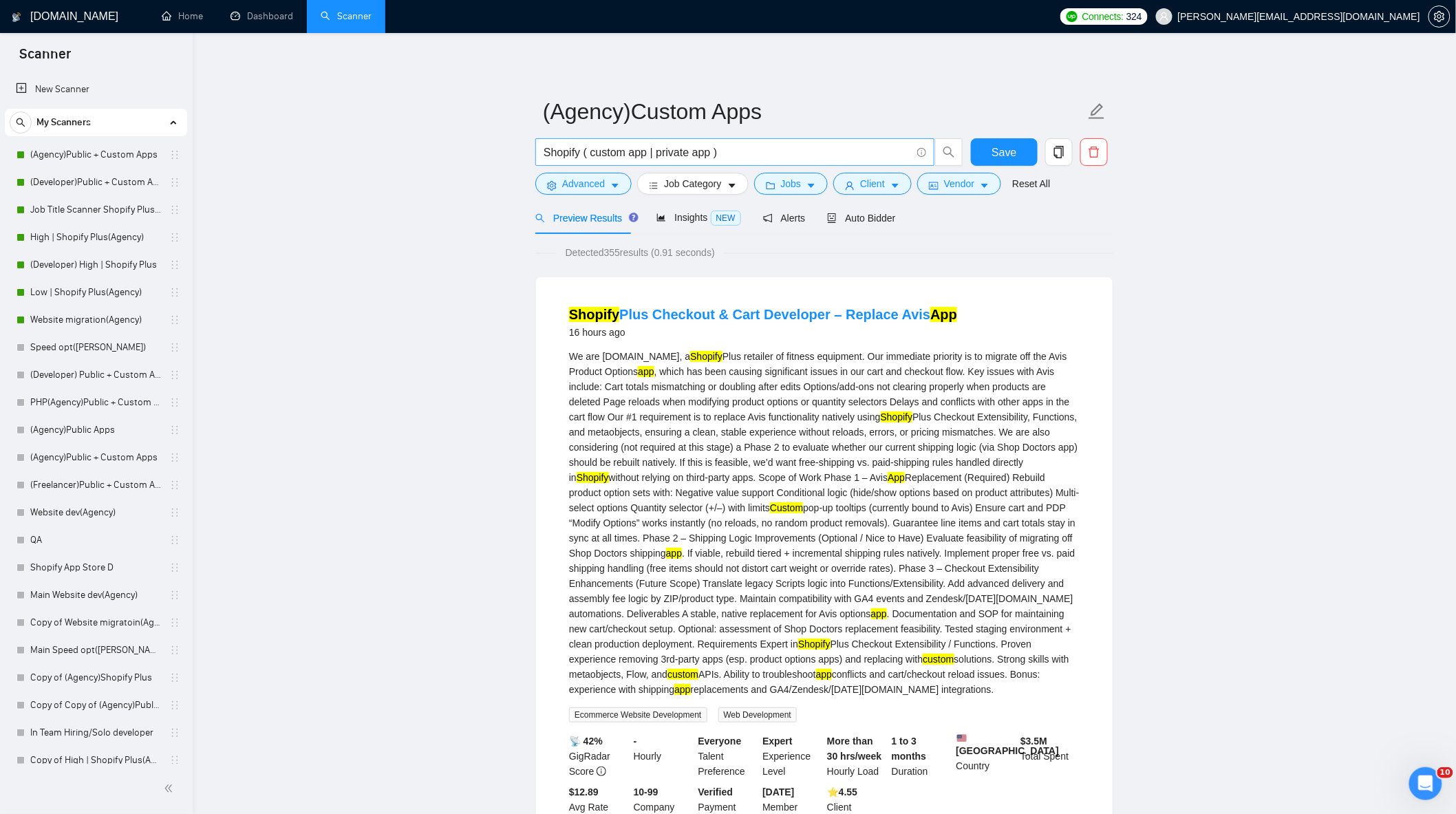
click at [589, 153] on input "Shopify ( custom app | private app )" at bounding box center [727, 152] width 367 height 17
click at [651, 151] on input "Shopify ( "custom app | private app )" at bounding box center [727, 152] width 367 height 17
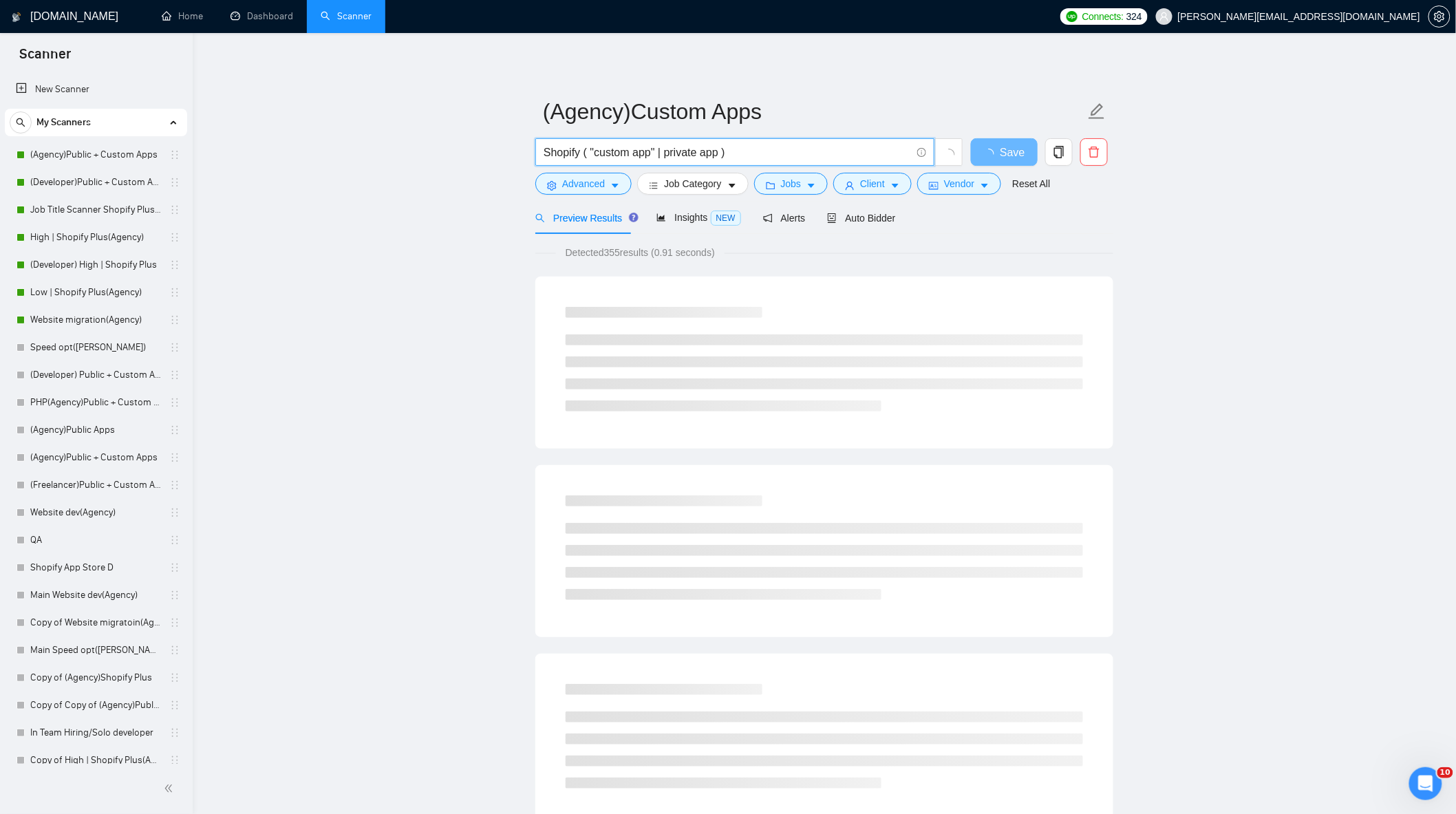
click at [666, 154] on input "Shopify ( "custom app" | private app )" at bounding box center [727, 152] width 367 height 17
click at [720, 154] on input "Shopify ( "custom app" | "private app )" at bounding box center [727, 152] width 367 height 17
click at [727, 150] on input "Shopify ( "custom app" | "private app )" at bounding box center [727, 152] width 367 height 17
click at [771, 157] on input "Shopify ( "custom app" | "private app" )" at bounding box center [727, 152] width 367 height 17
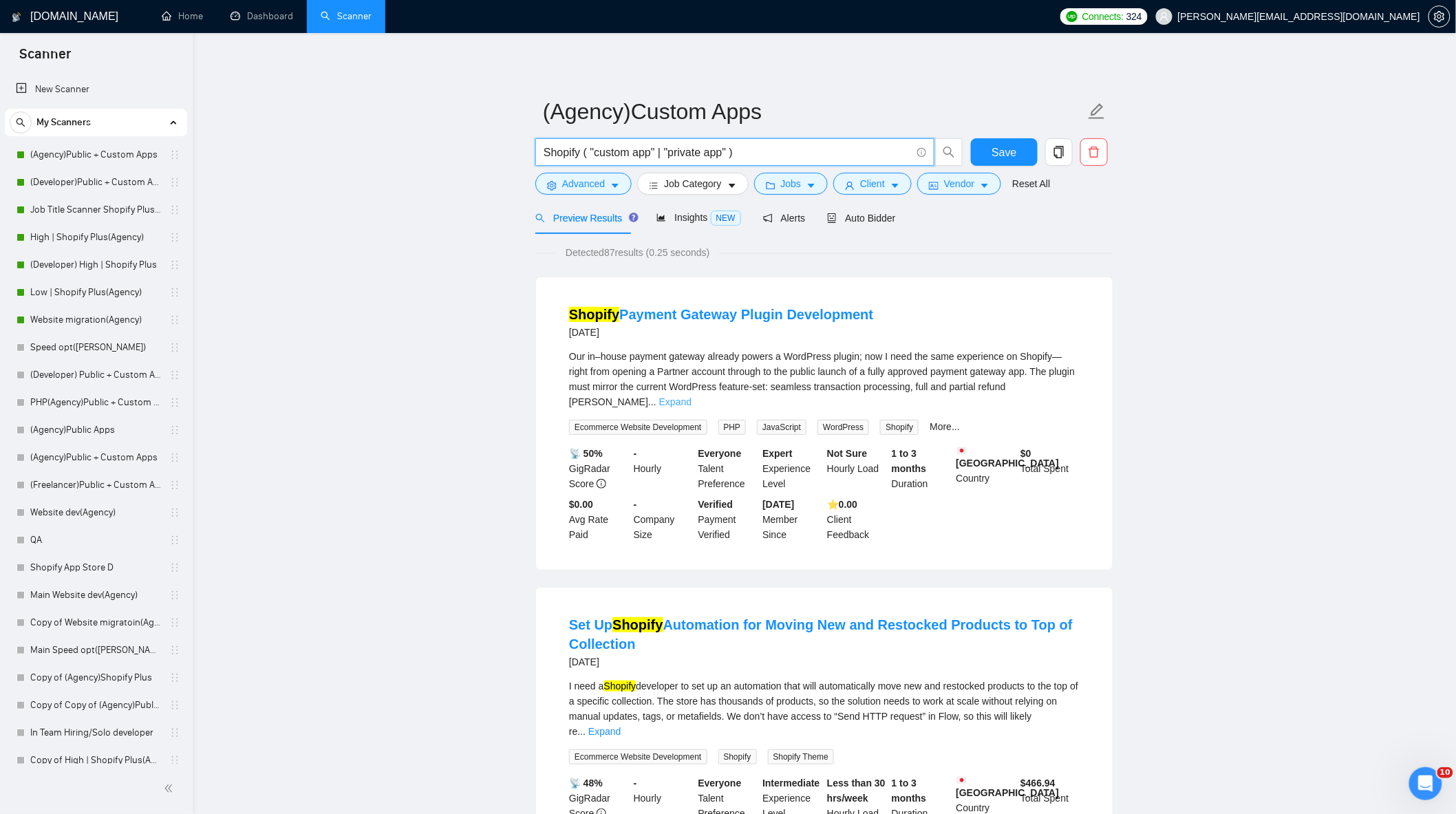
click at [692, 397] on link "Expand" at bounding box center [676, 402] width 32 height 11
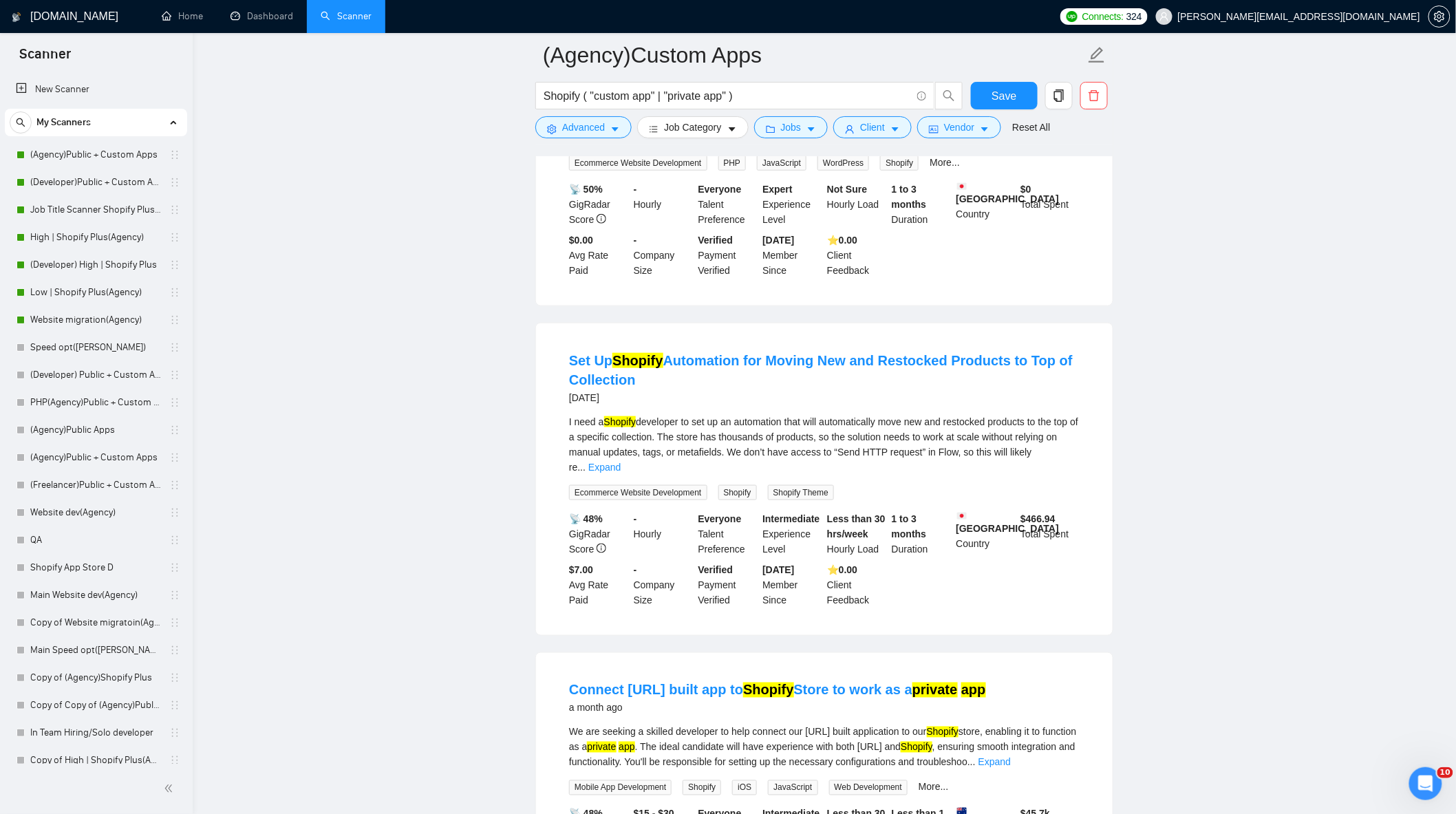
scroll to position [458, 0]
click at [621, 461] on link "Expand" at bounding box center [605, 466] width 32 height 11
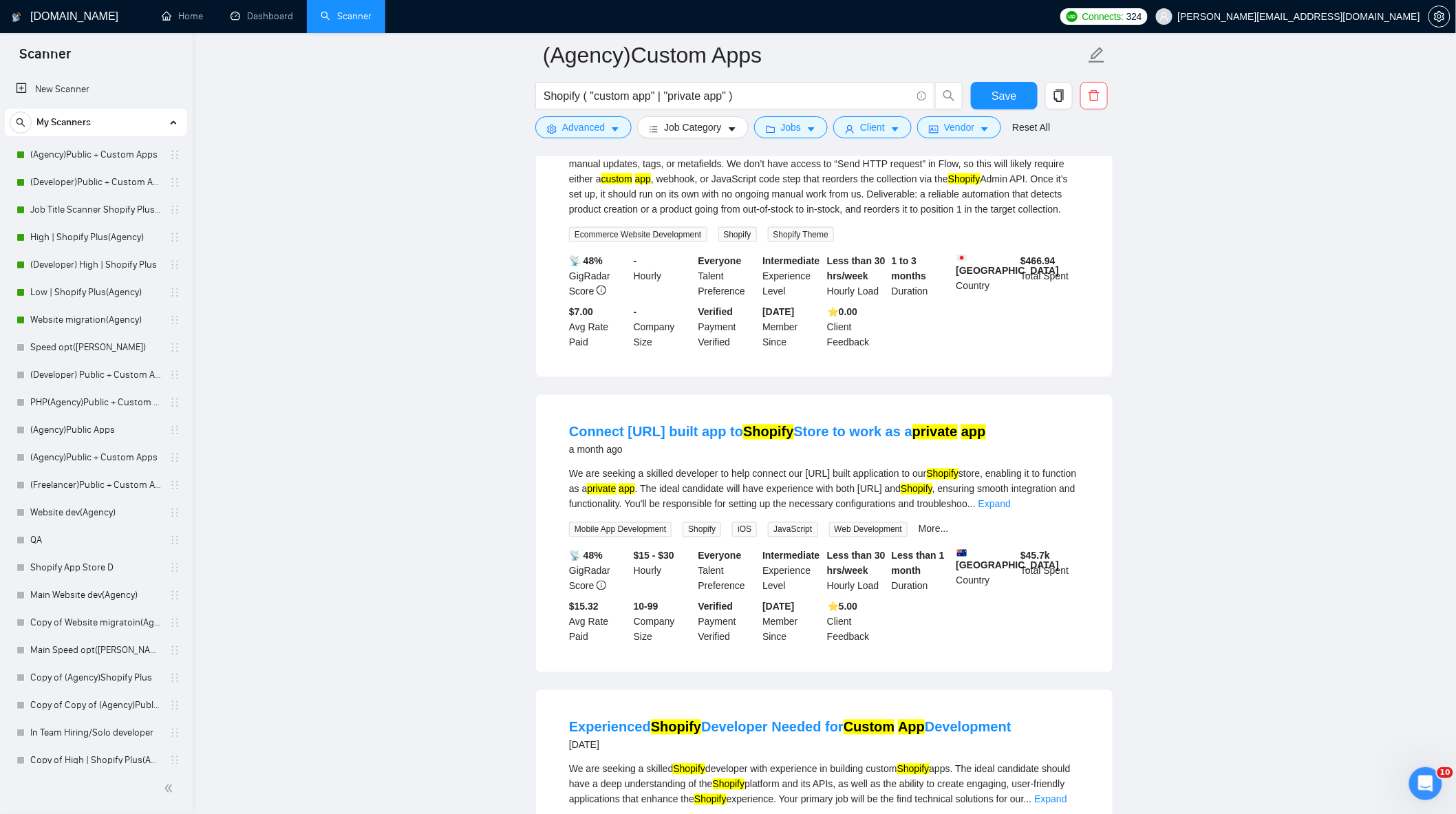
scroll to position [841, 0]
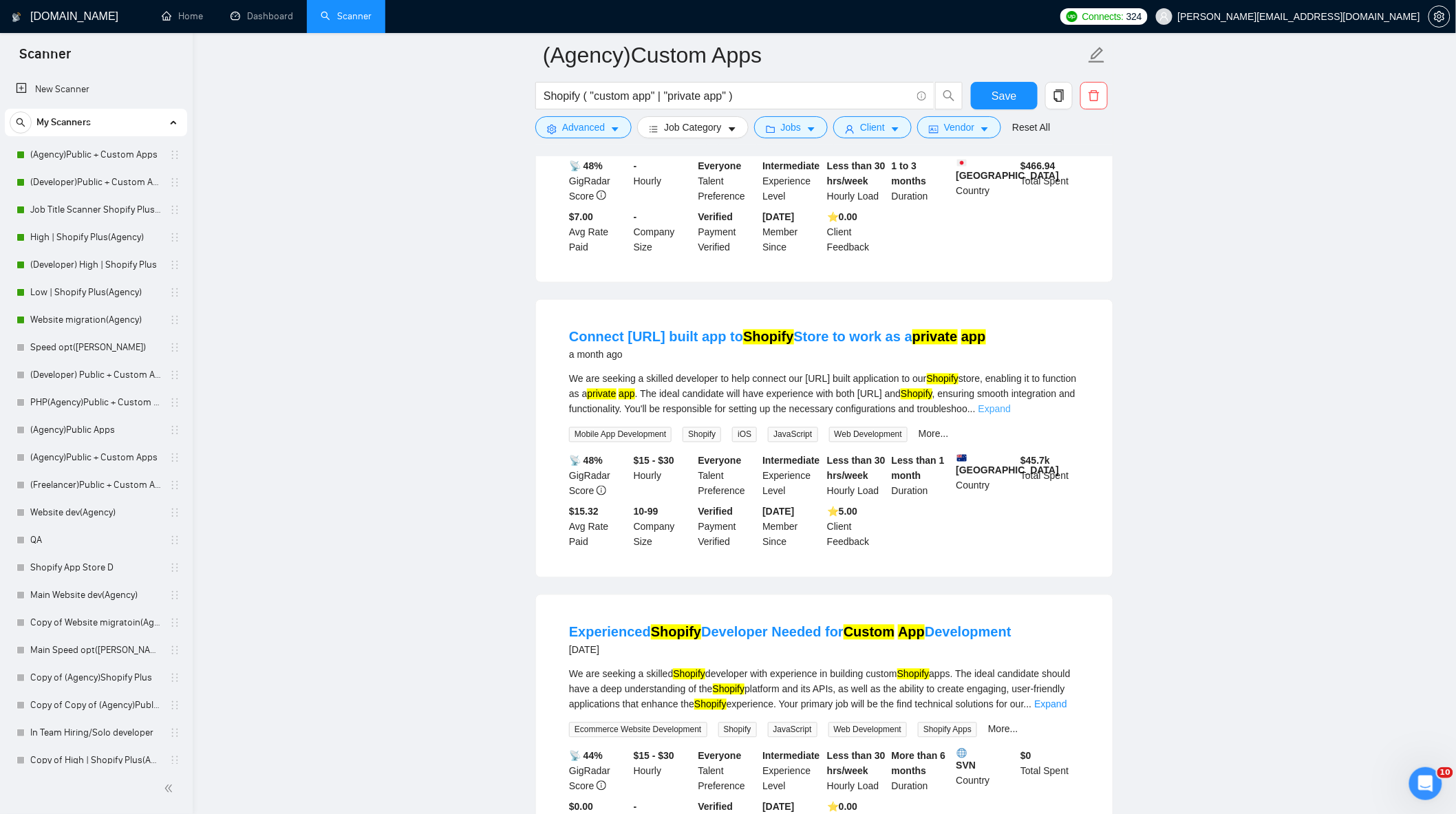
click at [1011, 408] on link "Expand" at bounding box center [995, 409] width 32 height 11
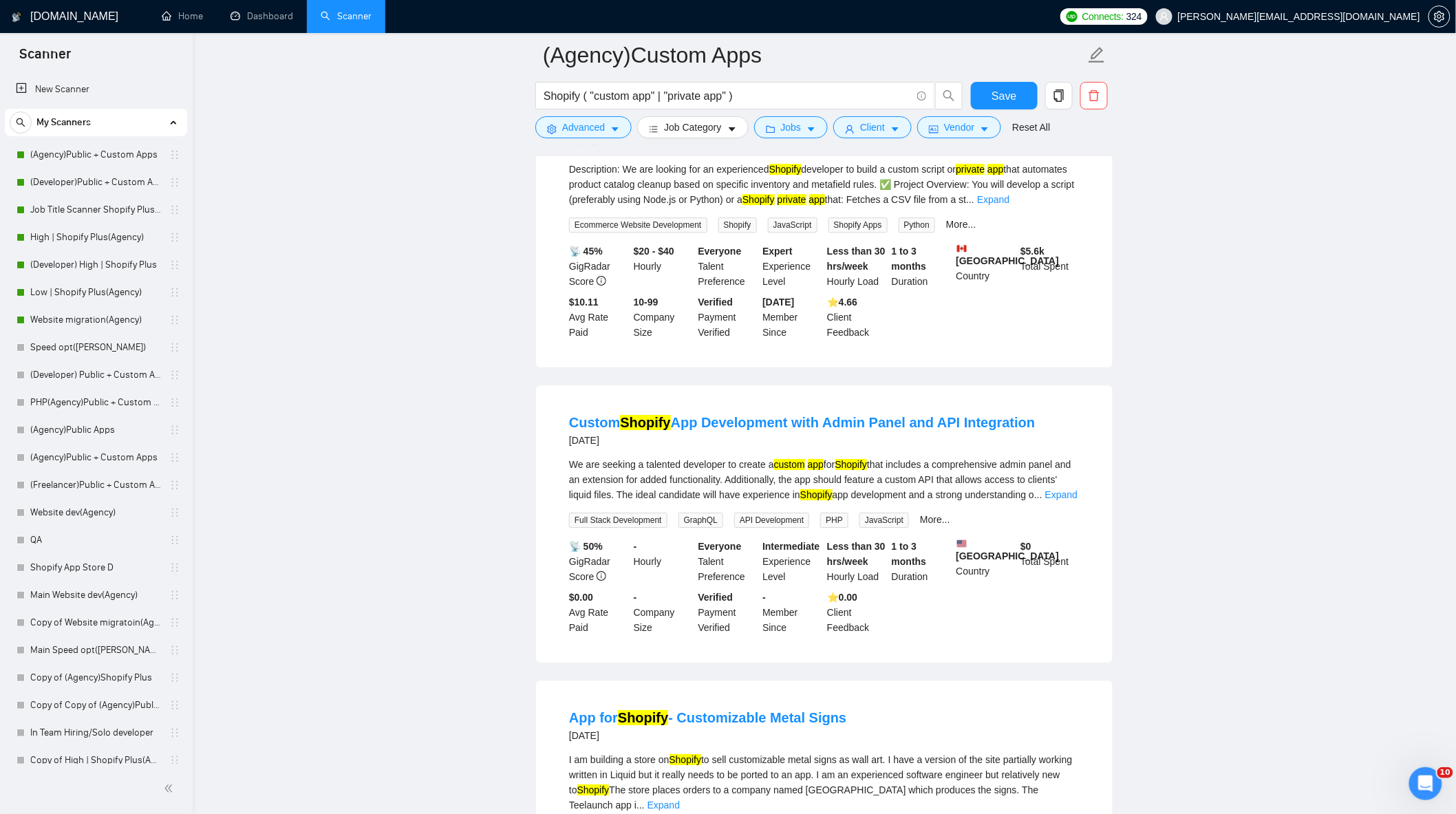
scroll to position [1758, 0]
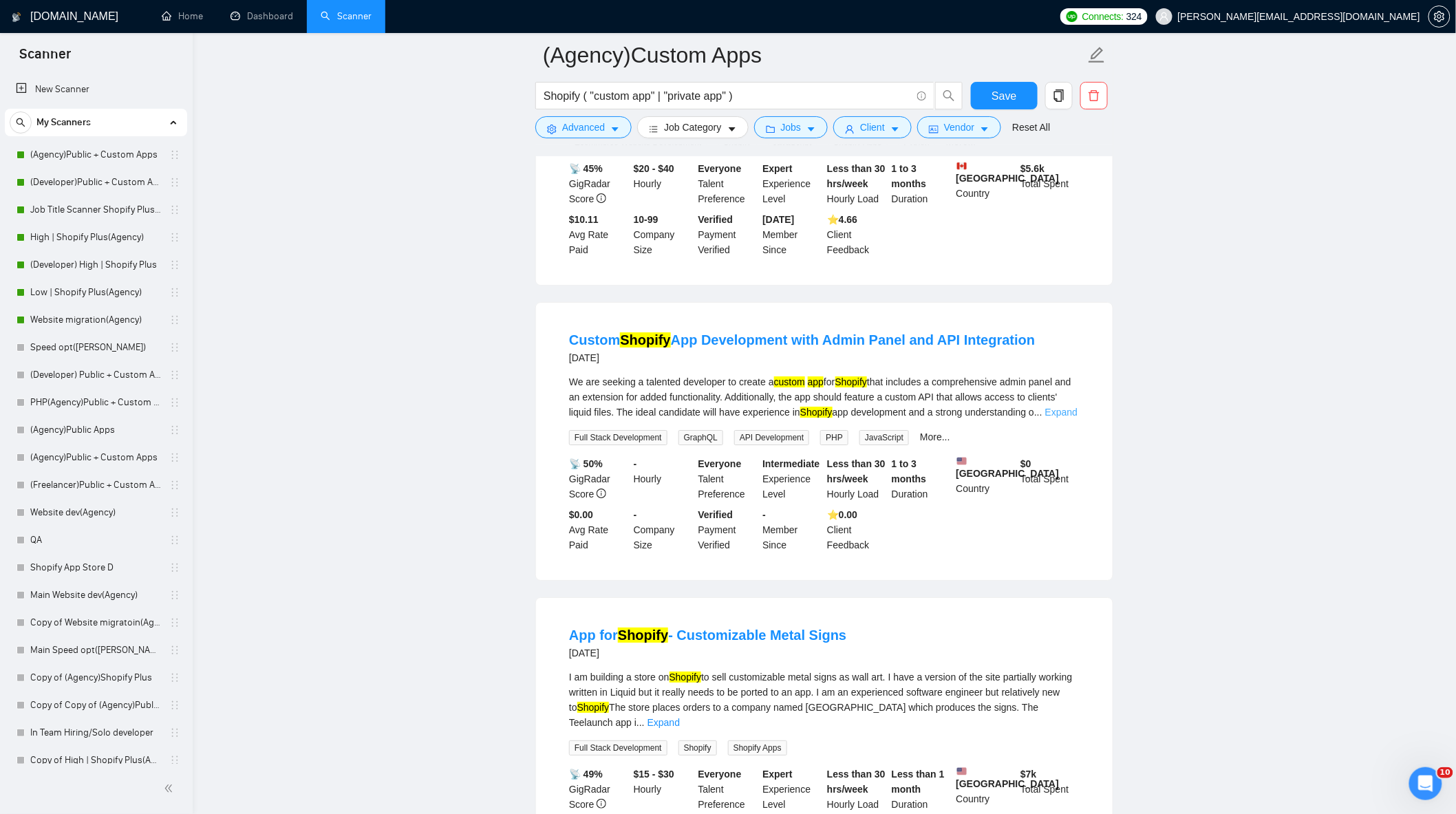
click at [1051, 417] on link "Expand" at bounding box center [1062, 412] width 32 height 11
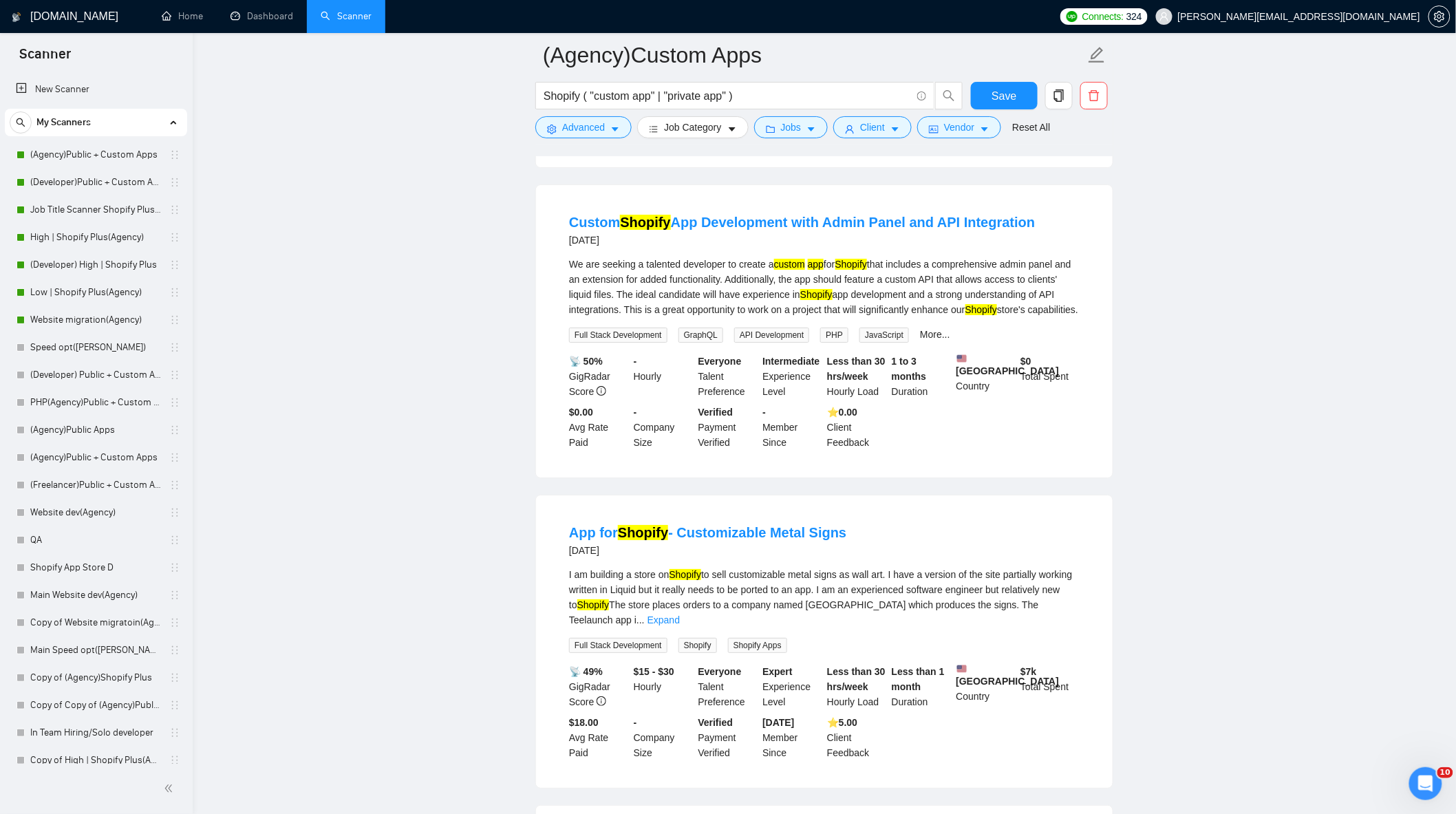
scroll to position [1987, 0]
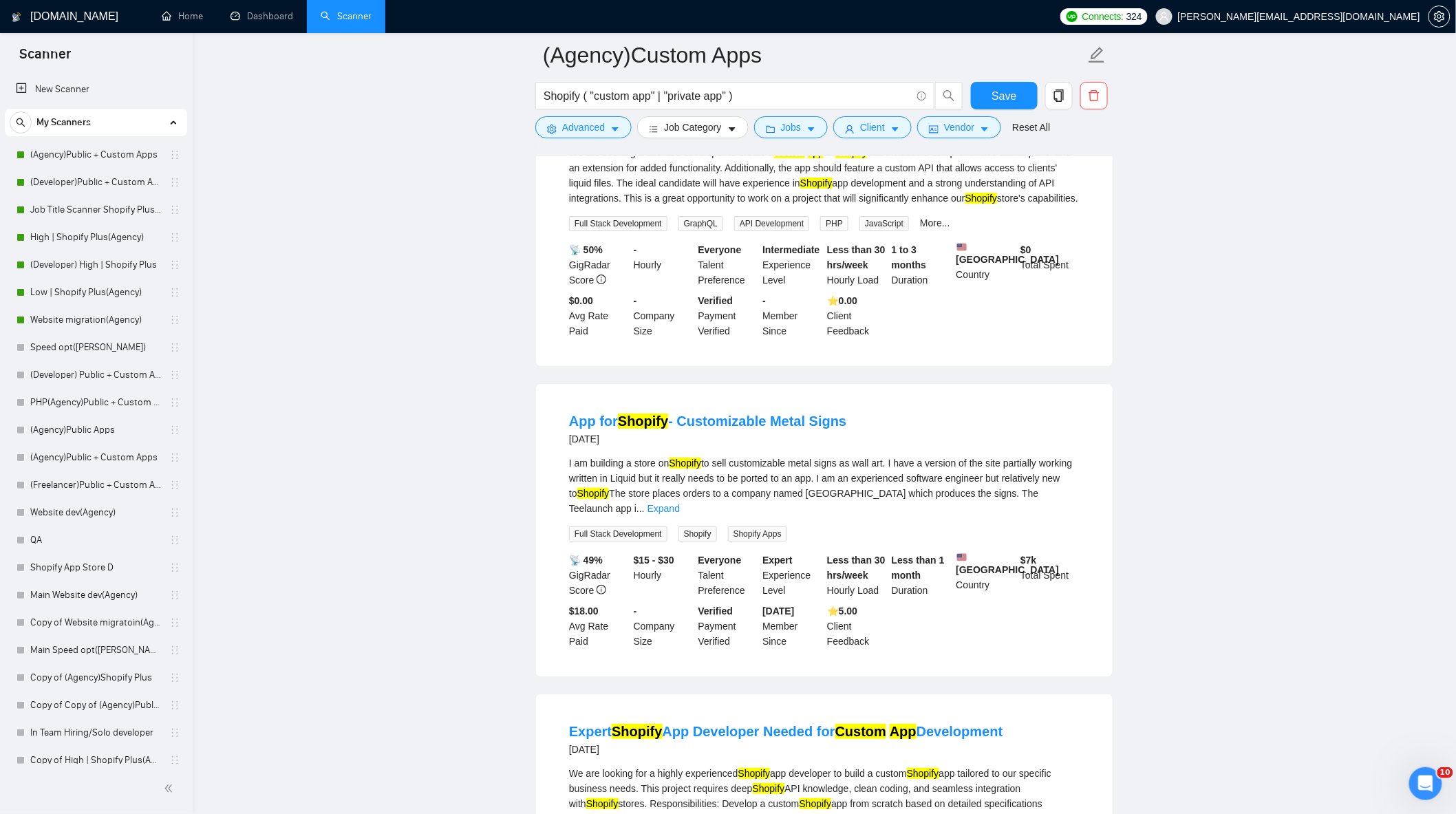
click at [680, 514] on link "Expand" at bounding box center [664, 508] width 32 height 11
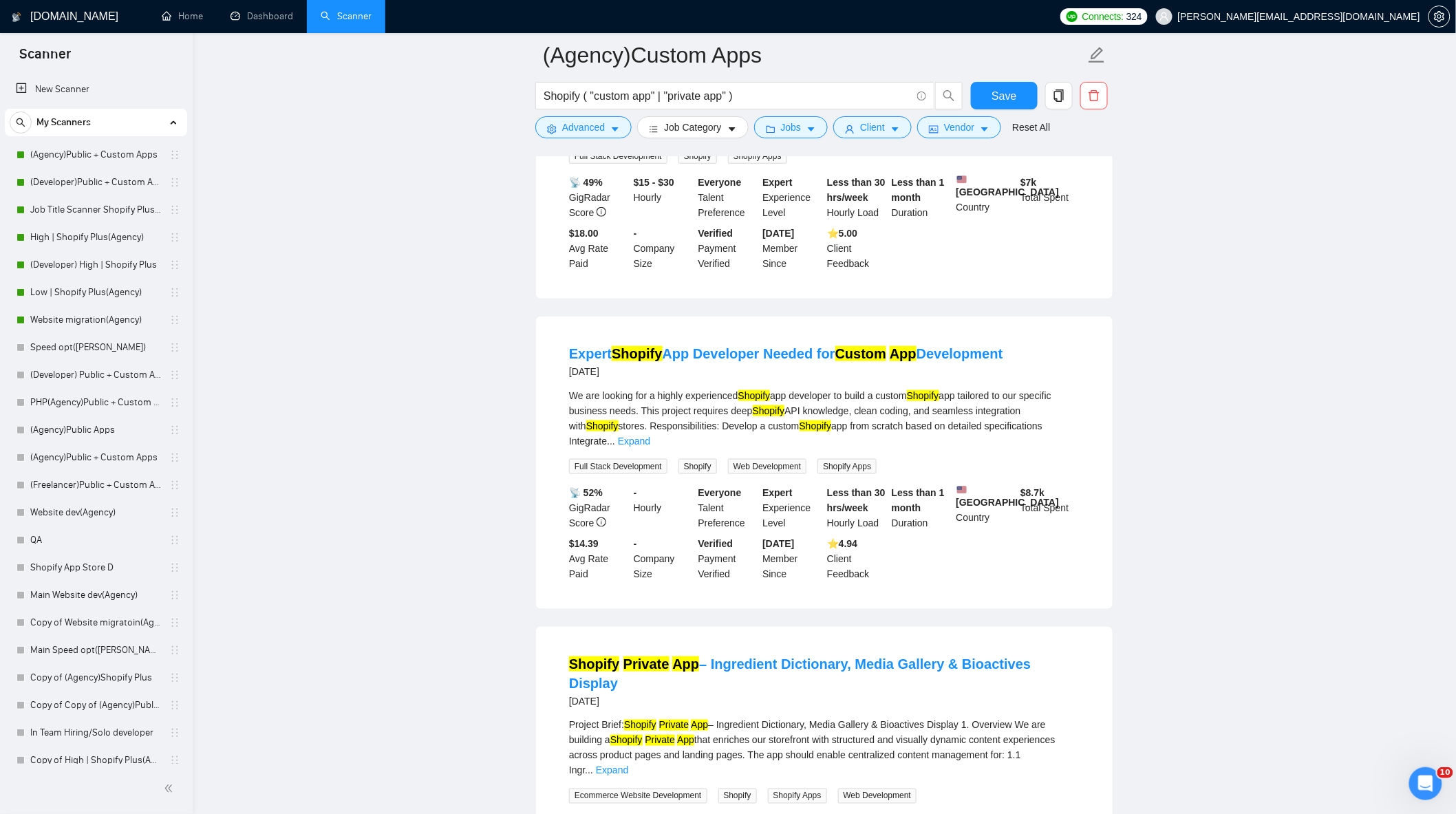
scroll to position [2599, 0]
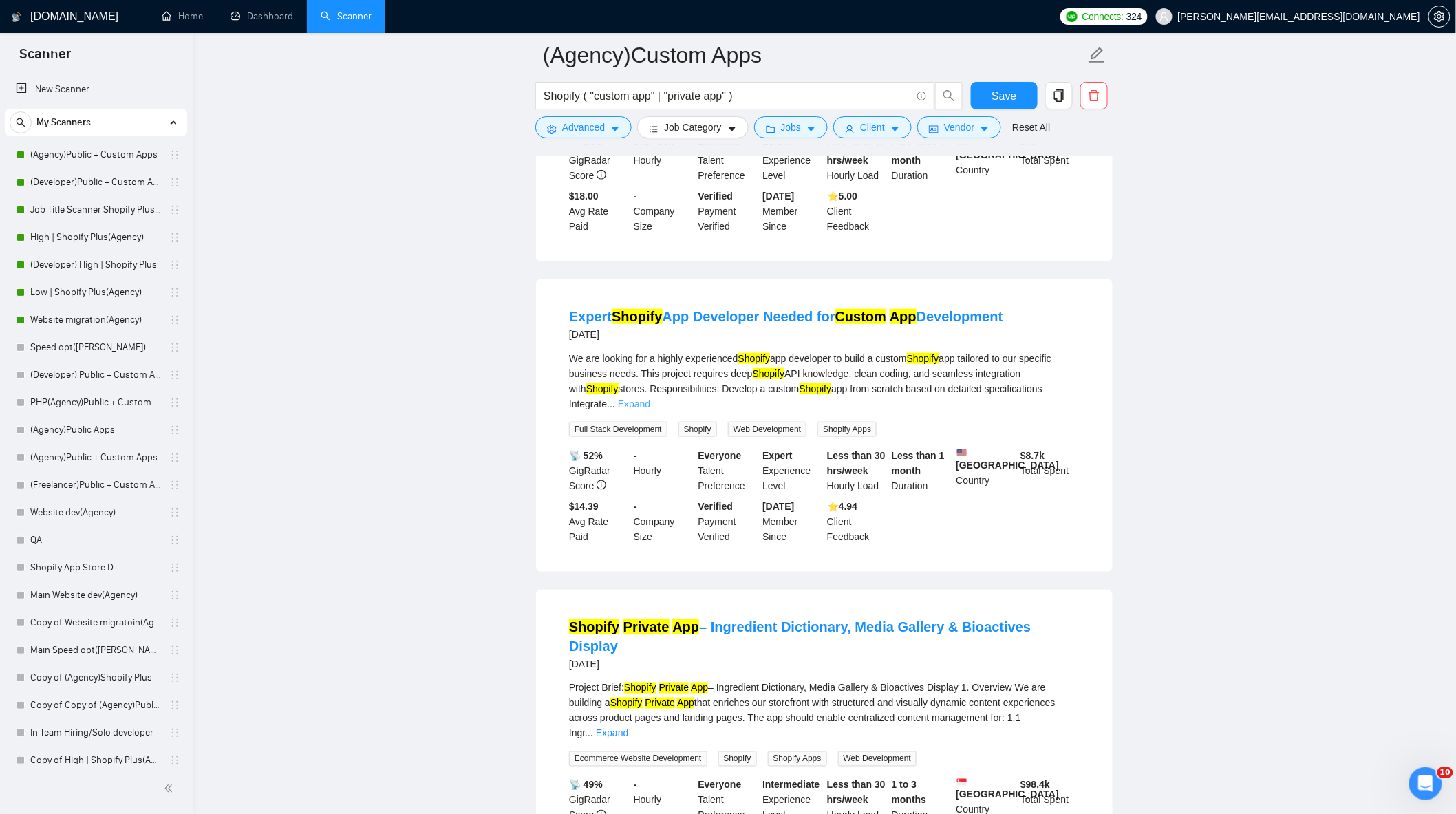
click at [651, 409] on link "Expand" at bounding box center [634, 404] width 32 height 11
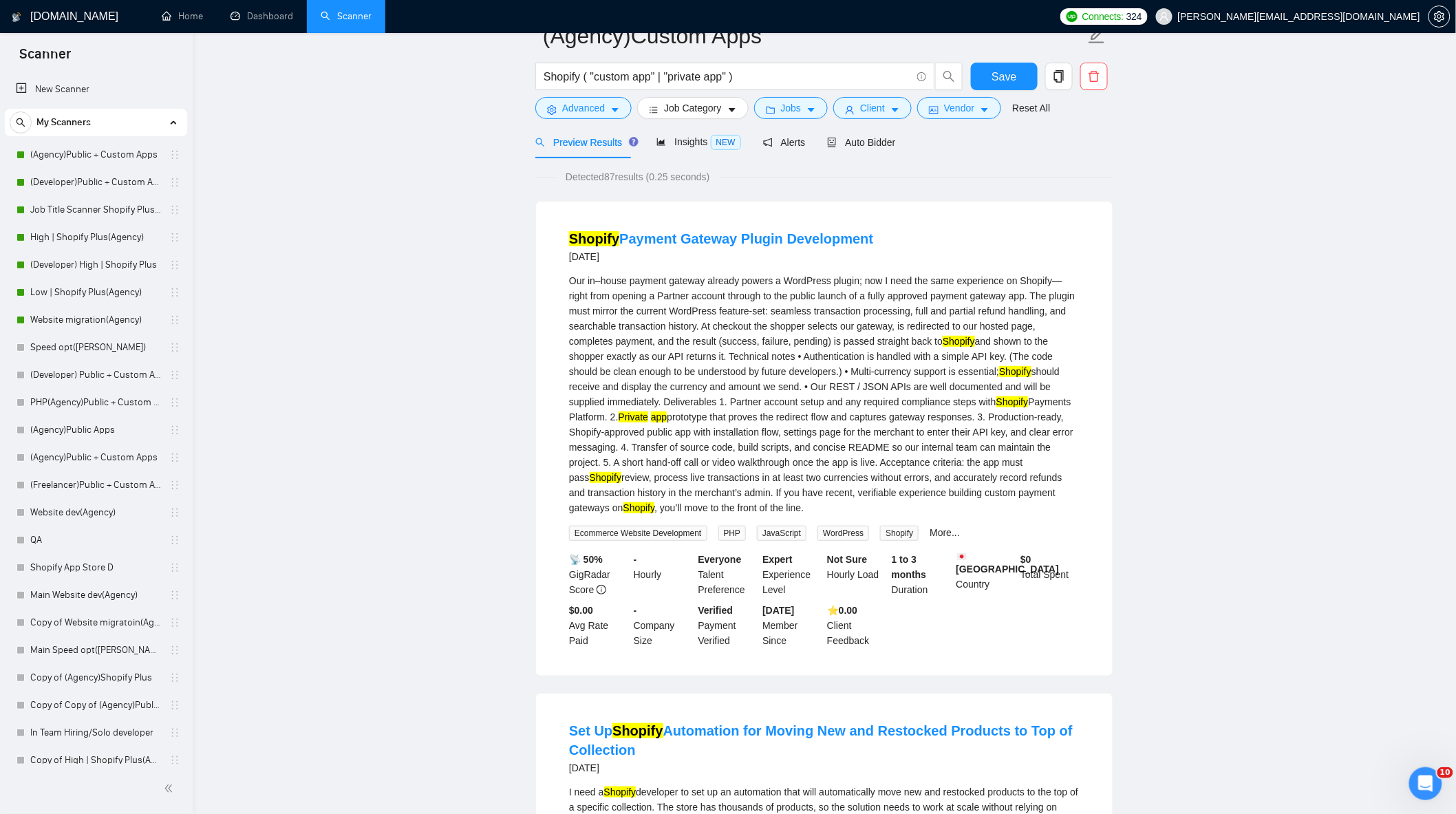
scroll to position [0, 0]
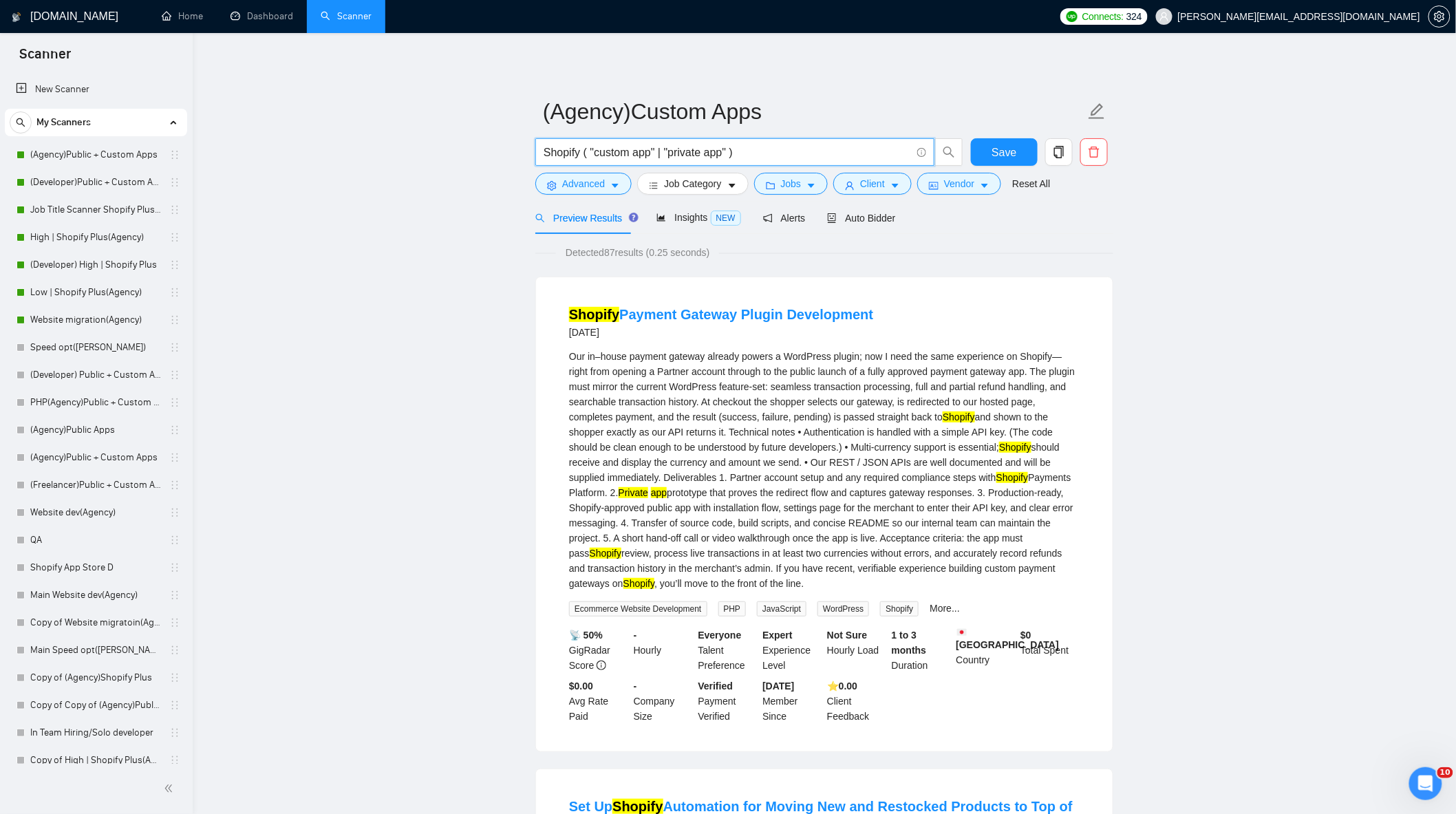
click at [756, 153] on input "Shopify ( "custom app" | "private app" )" at bounding box center [727, 152] width 367 height 17
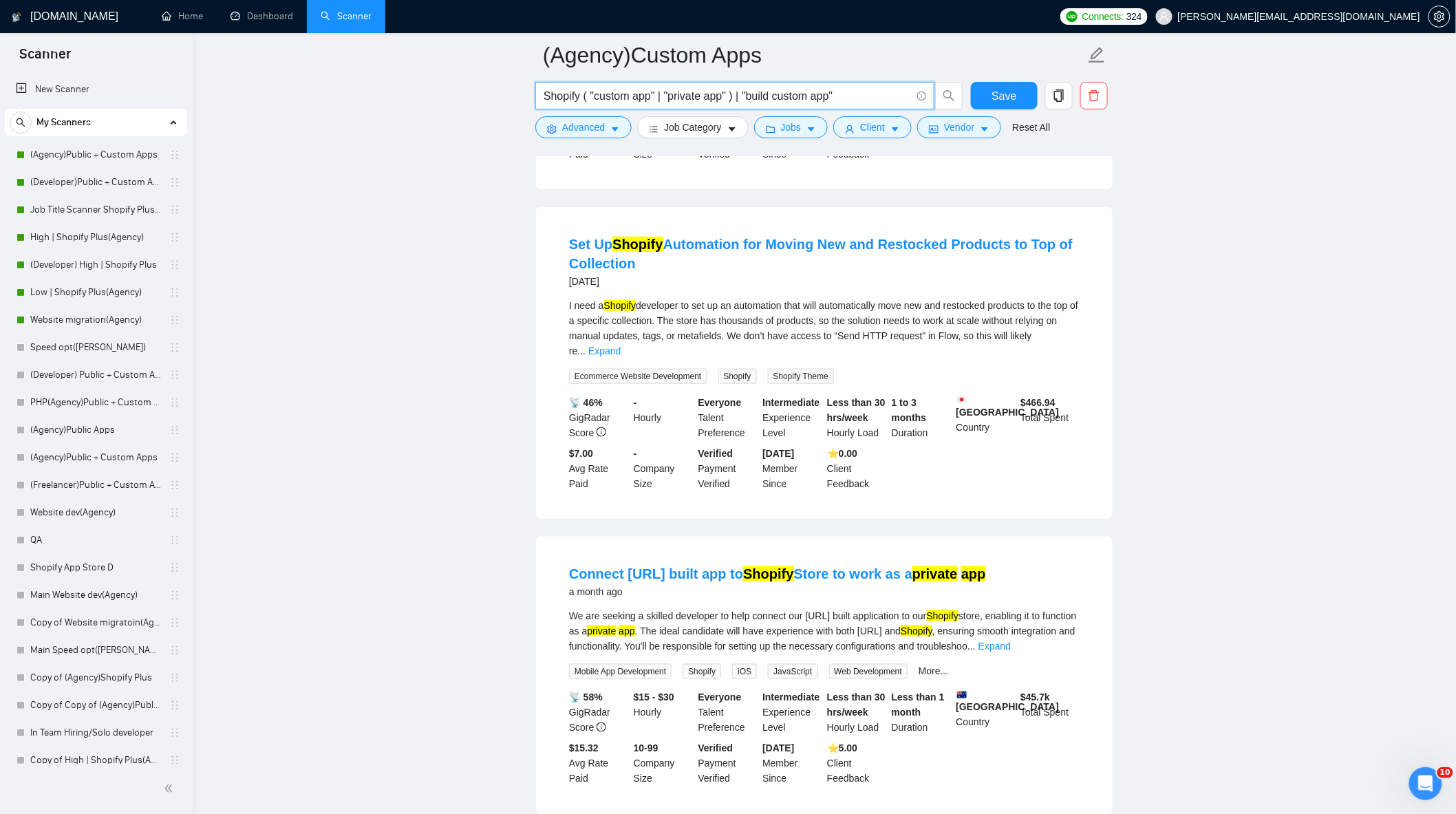
scroll to position [306, 0]
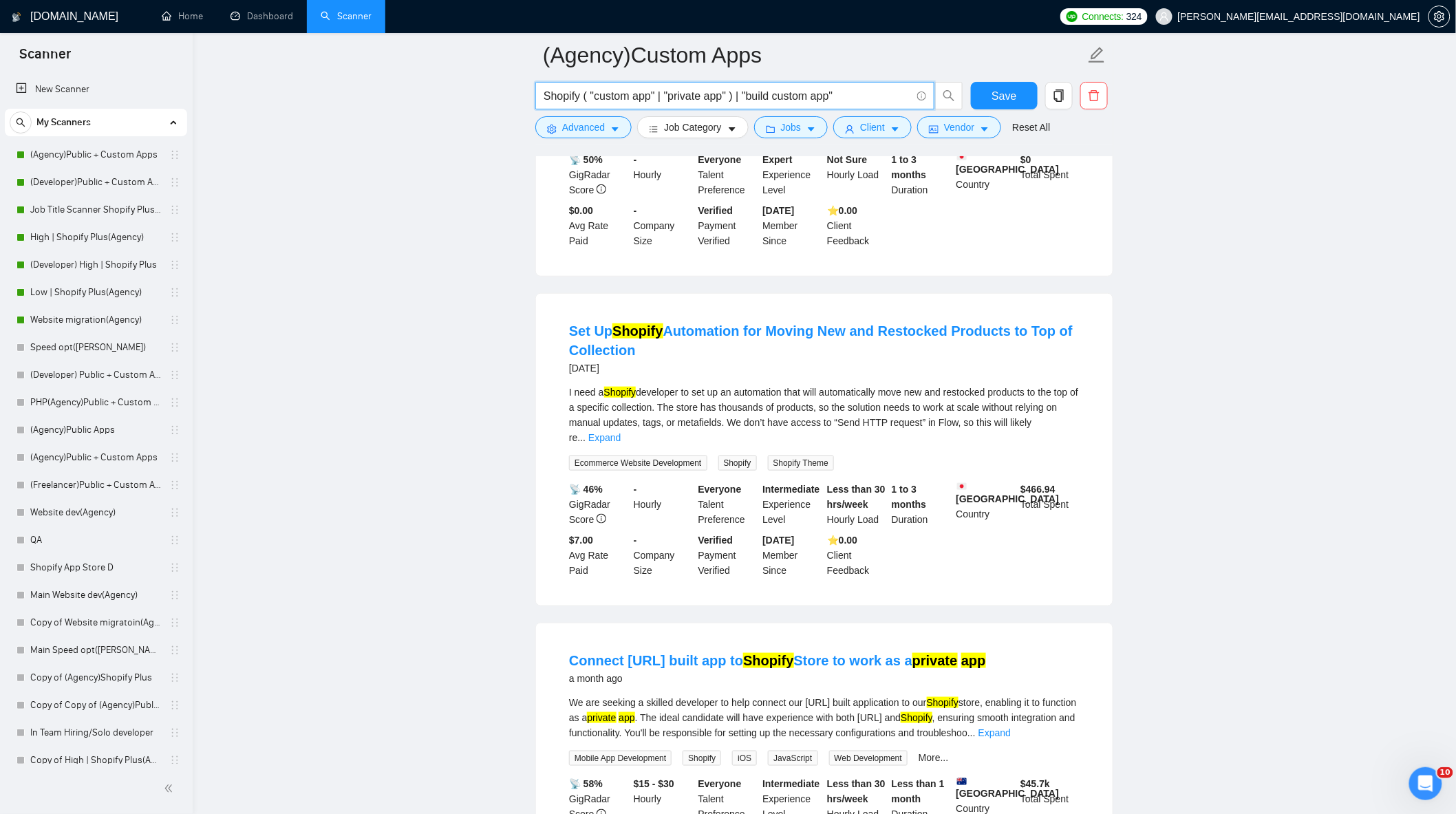
click at [621, 432] on link "Expand" at bounding box center [605, 437] width 32 height 11
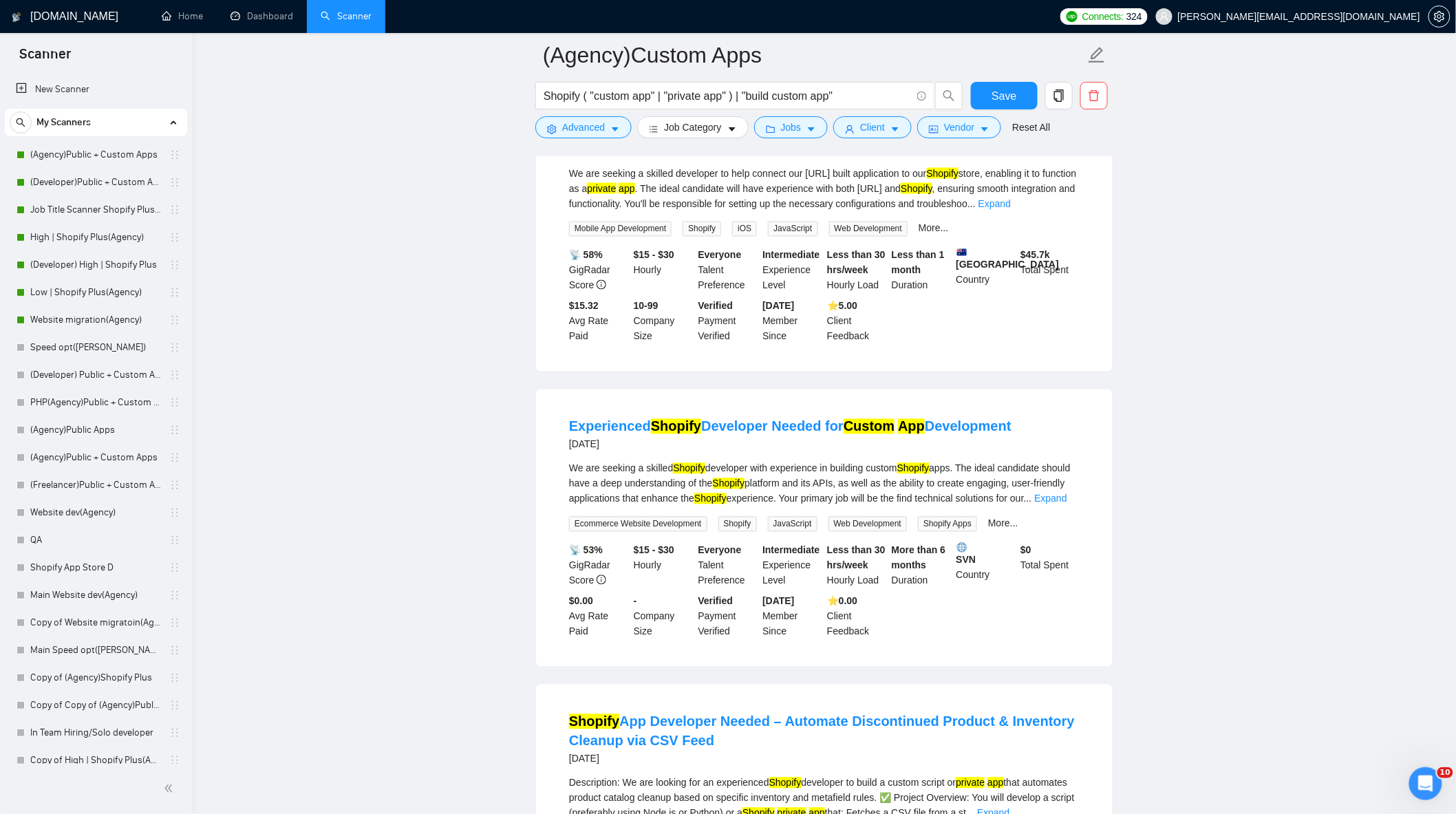
scroll to position [993, 0]
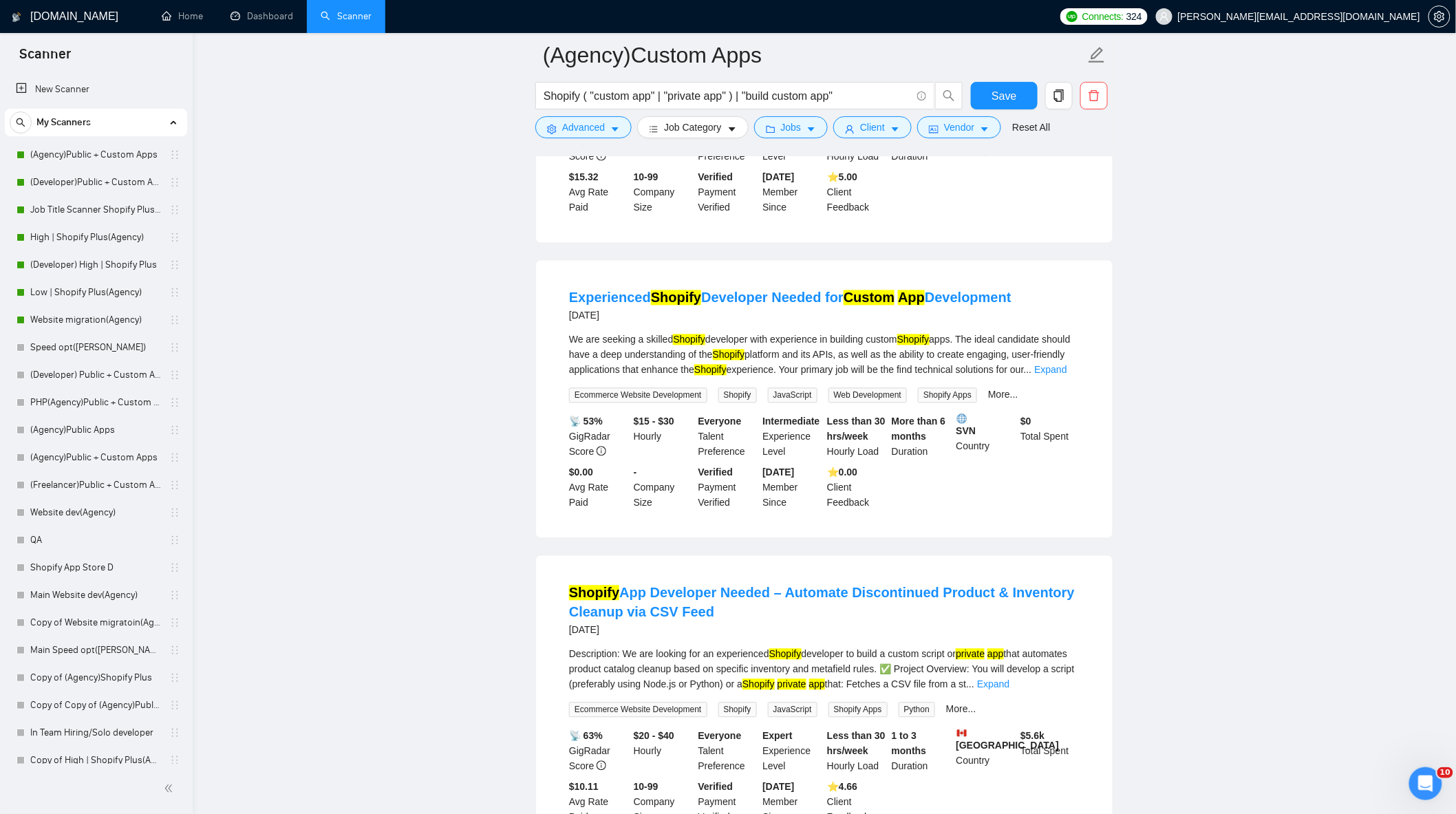
click at [1063, 343] on div "We are seeking a skilled Shopify developer with experience in building custom S…" at bounding box center [825, 354] width 511 height 45
click at [1056, 364] on link "Expand" at bounding box center [1051, 370] width 32 height 11
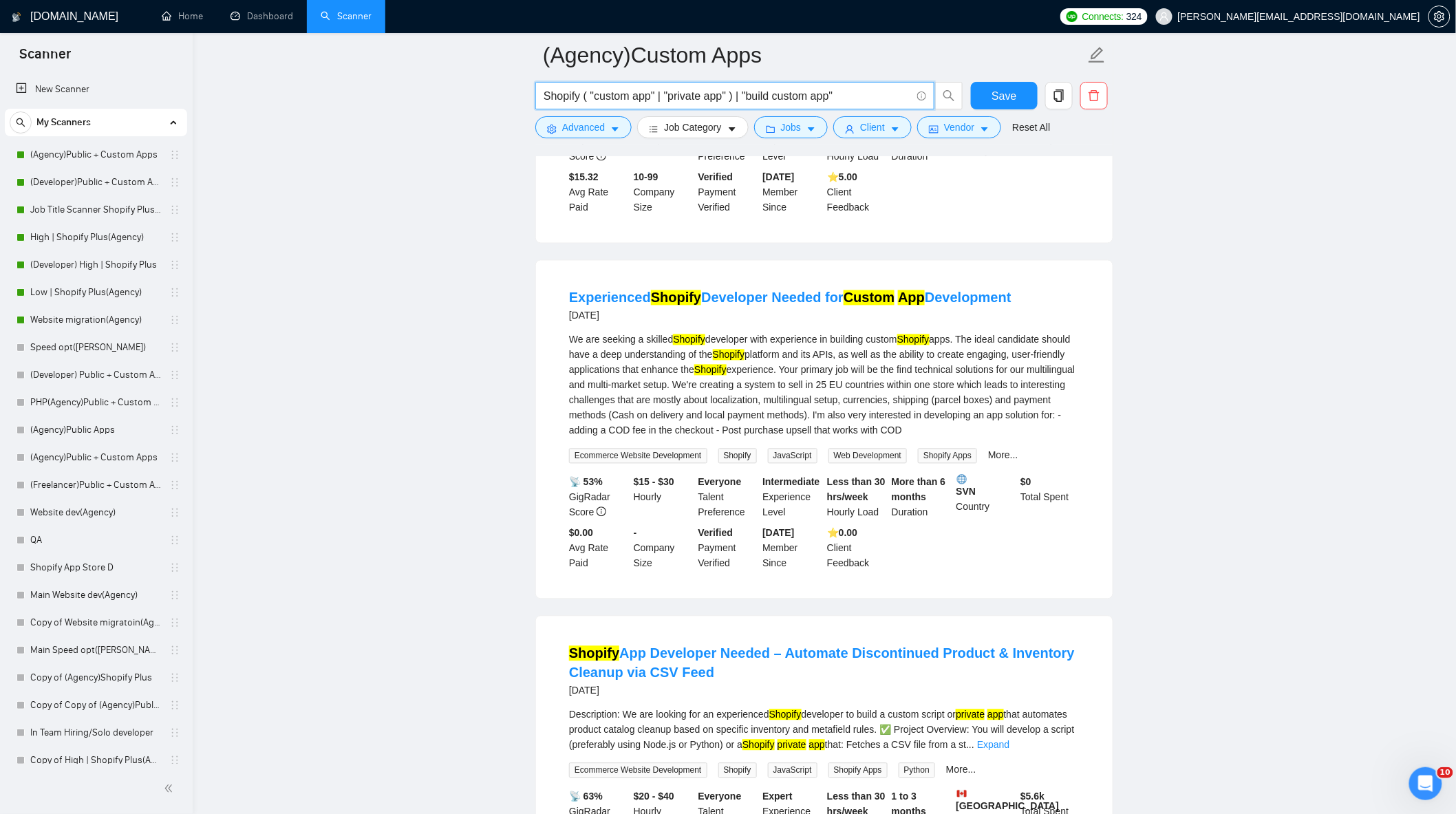
click at [771, 96] on input "Shopify ( "custom app" | "private app" ) | "build custom app"" at bounding box center [727, 95] width 367 height 17
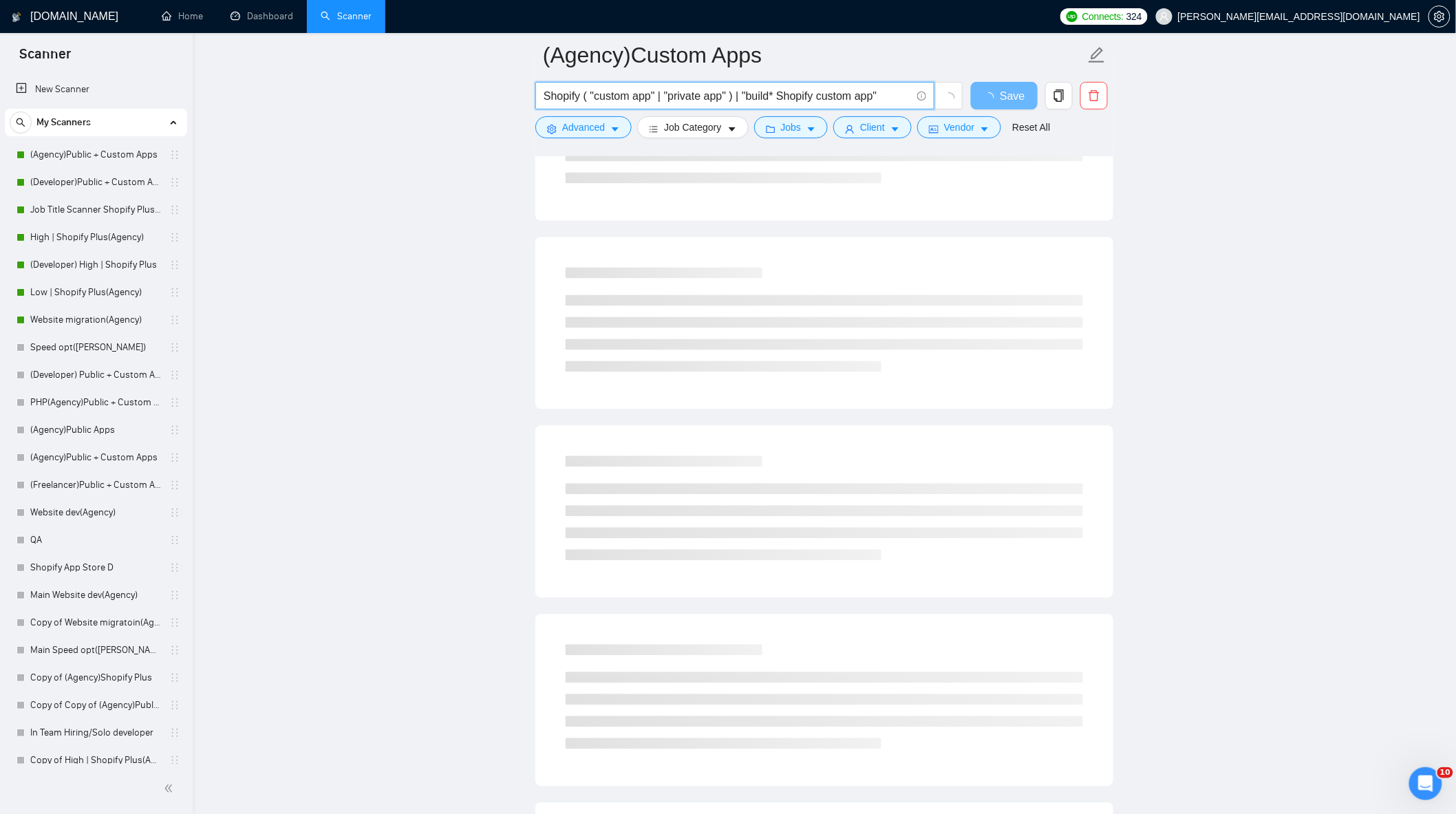
click at [889, 94] on input "Shopify ( "custom app" | "private app" ) | "build* Shopify custom app"" at bounding box center [727, 95] width 367 height 17
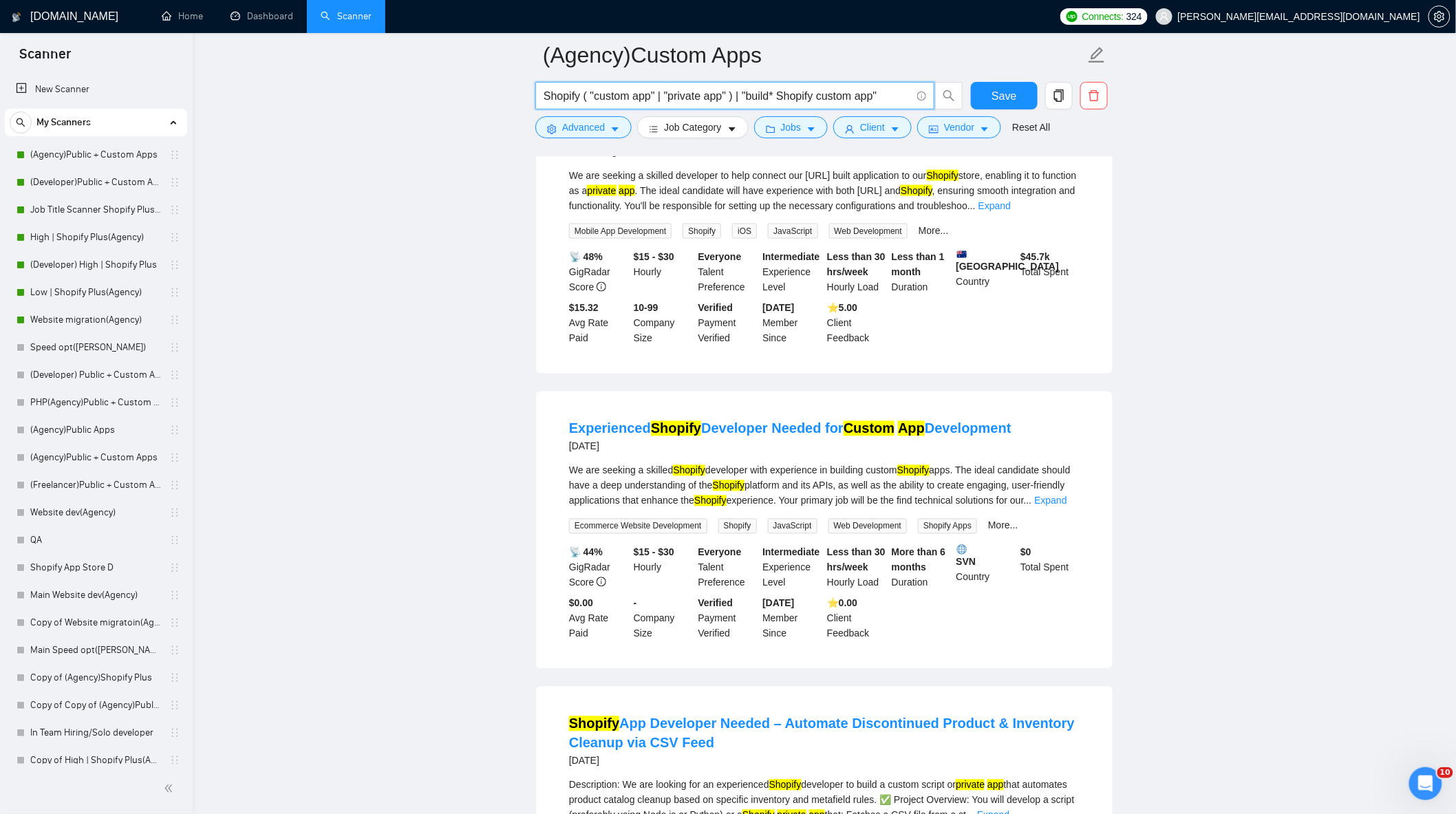
scroll to position [917, 0]
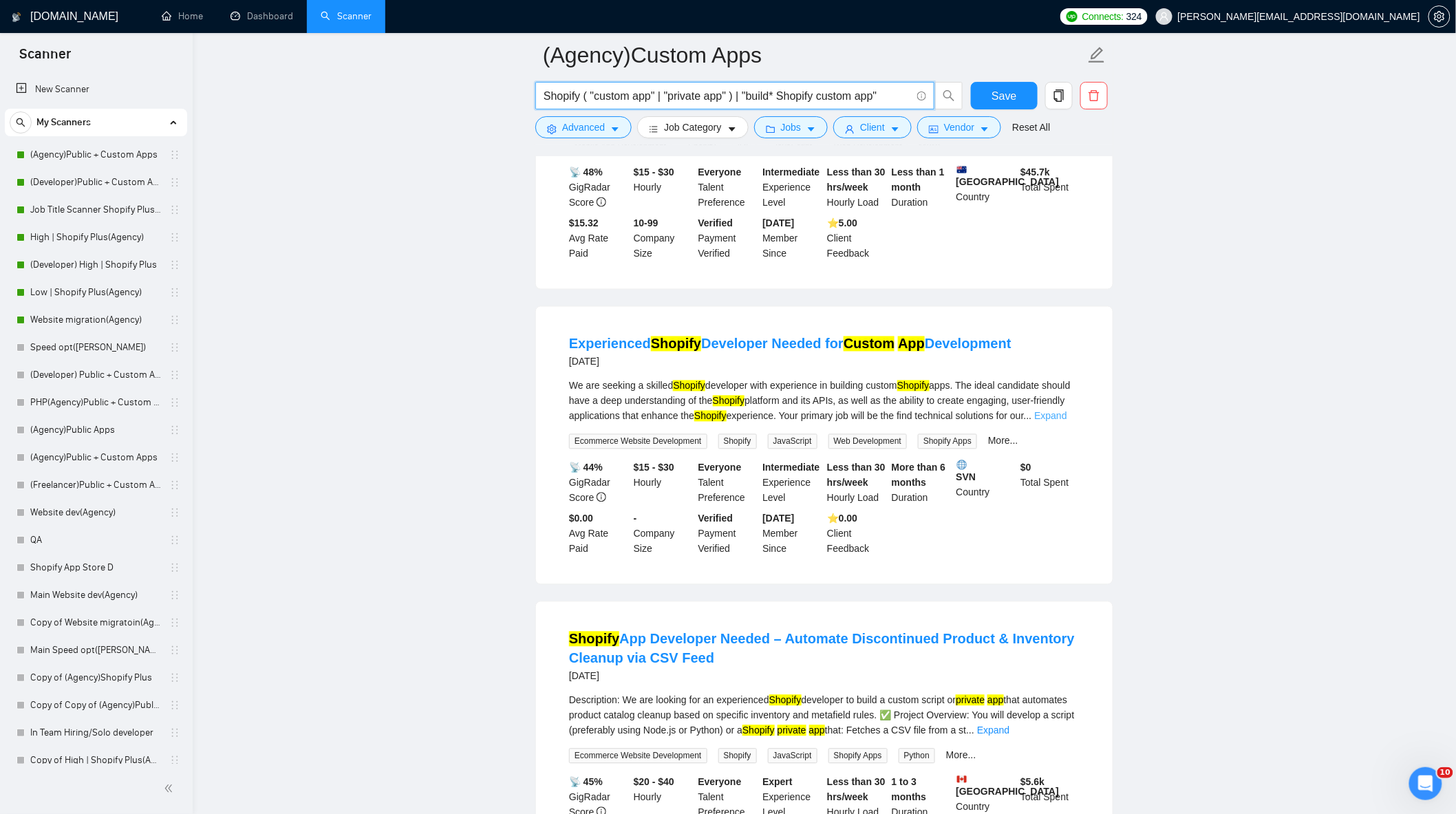
type input "Shopify ( "custom app" | "private app" ) | "build* Shopify custom app""
click at [1060, 411] on link "Expand" at bounding box center [1051, 416] width 32 height 11
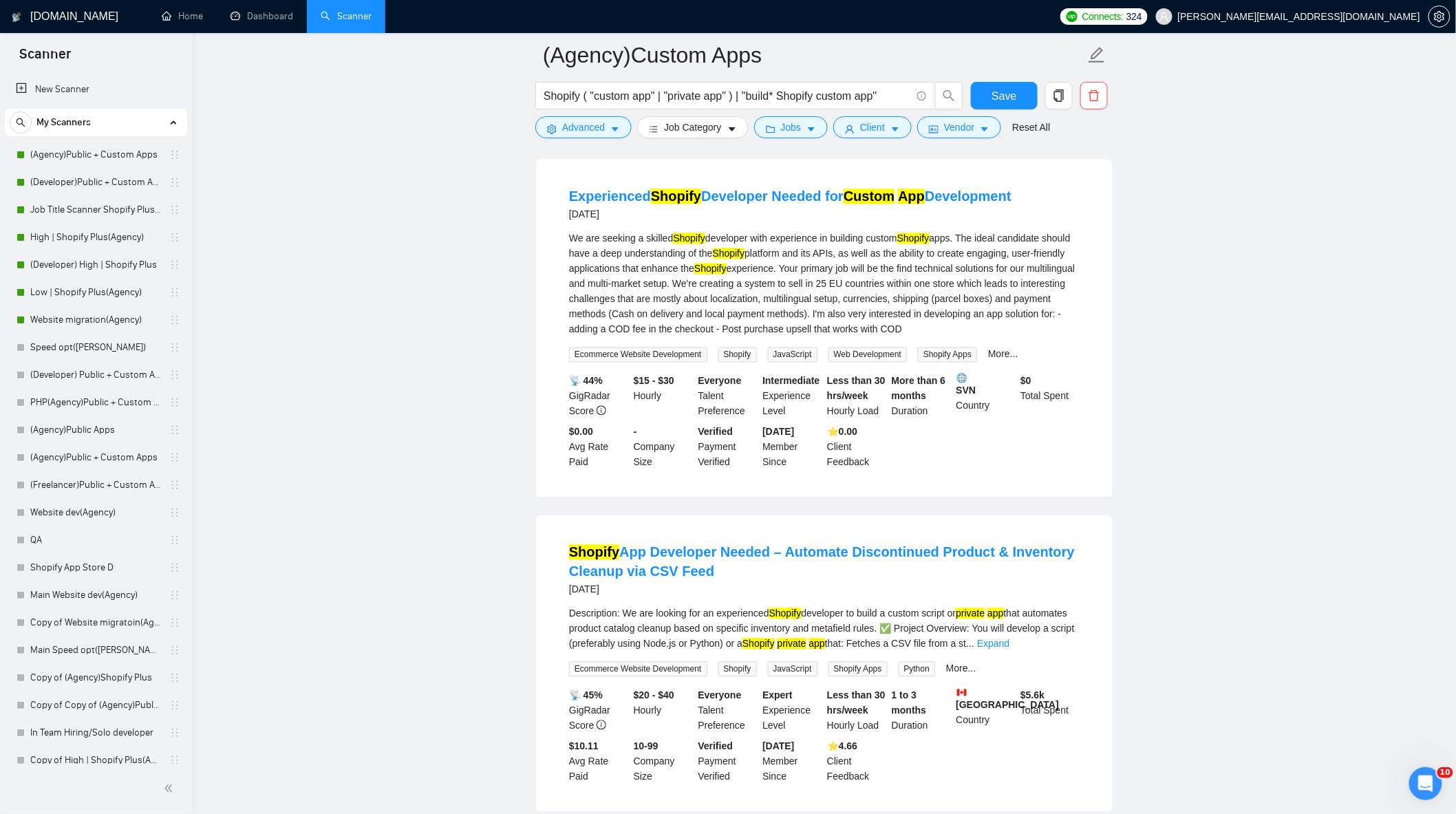
scroll to position [1376, 0]
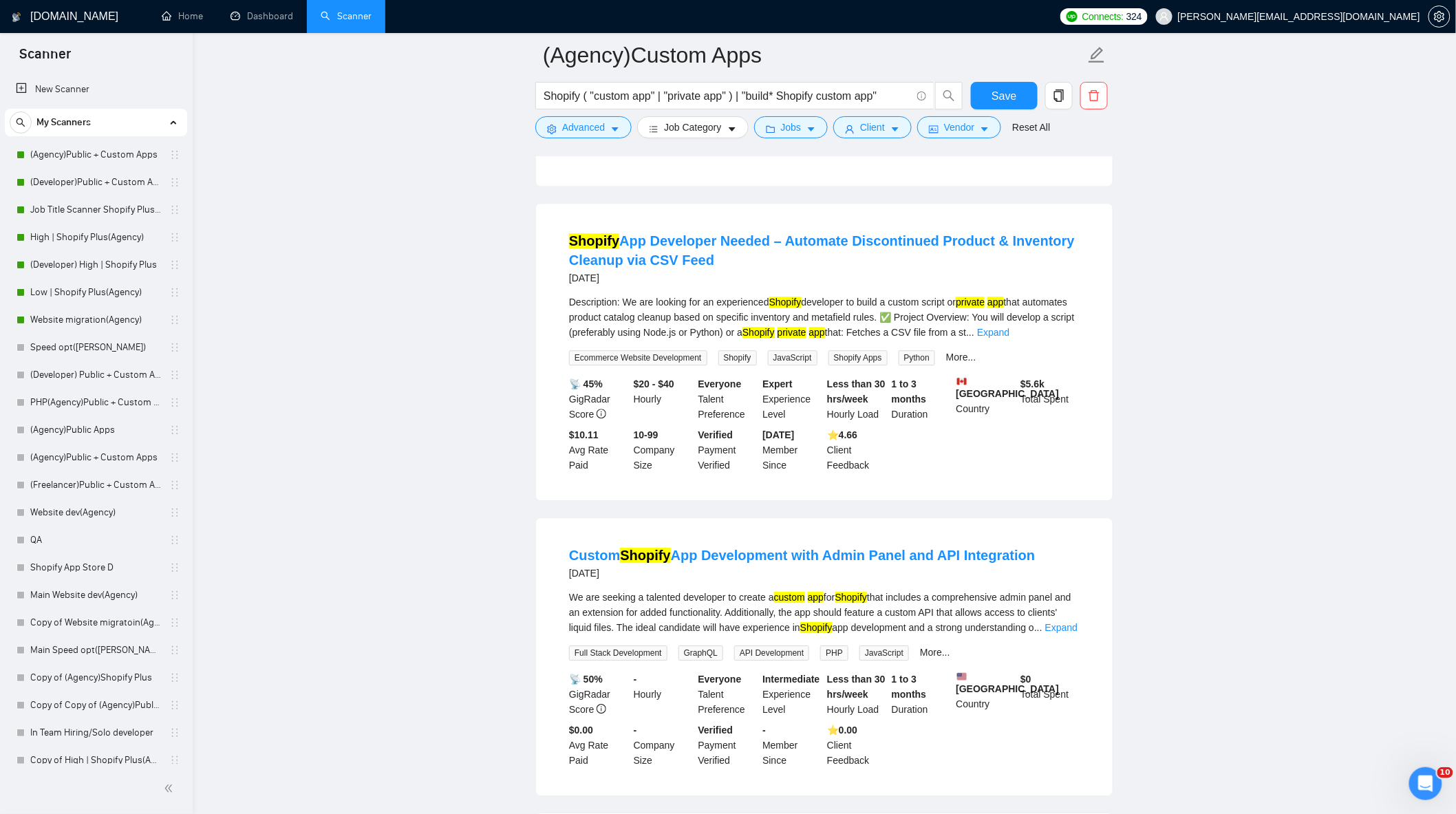
click at [1070, 309] on div "Description: We are looking for an experienced Shopify developer to build a cus…" at bounding box center [825, 317] width 511 height 45
click at [1010, 326] on link "Expand" at bounding box center [993, 332] width 32 height 11
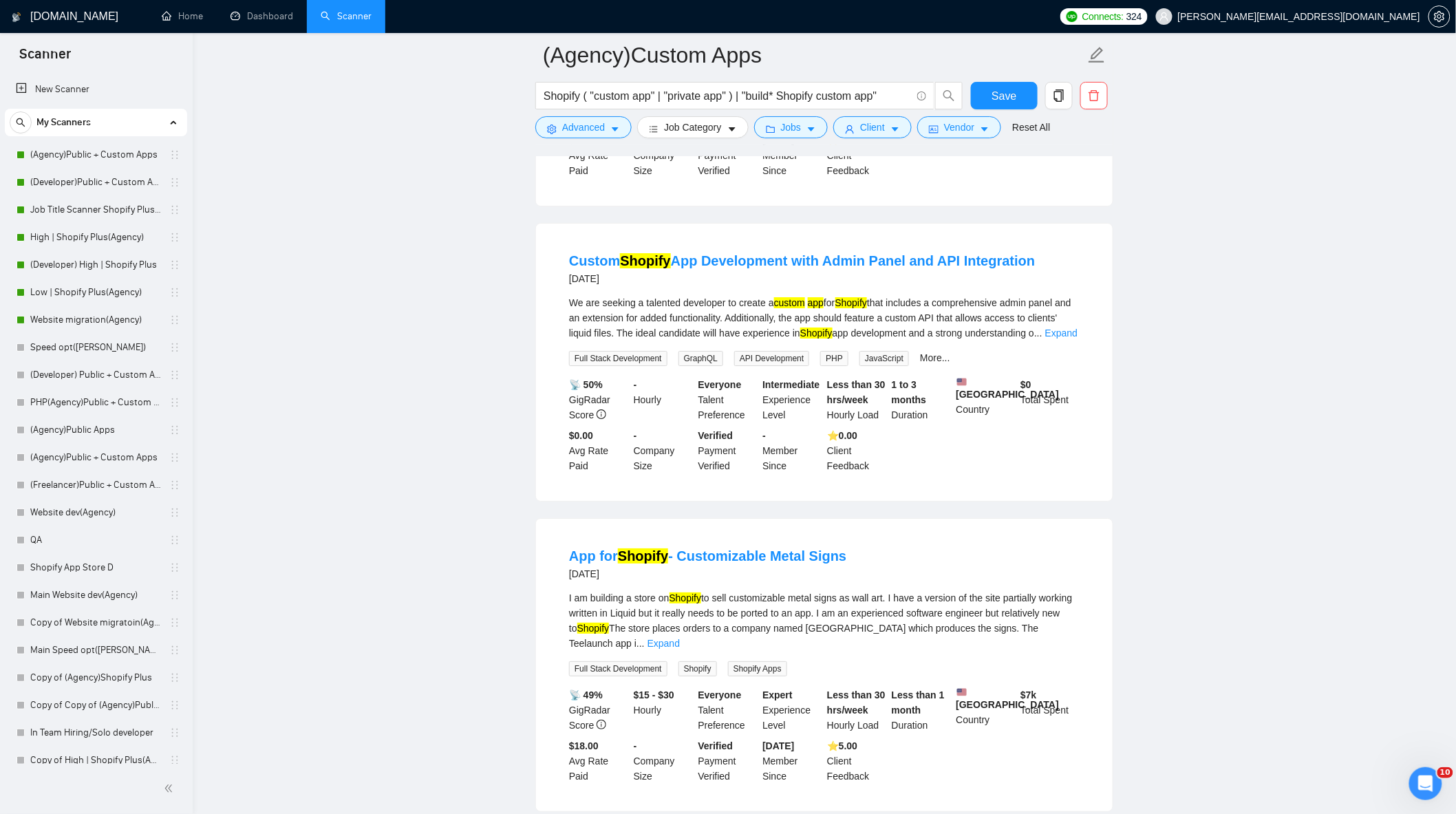
scroll to position [1910, 0]
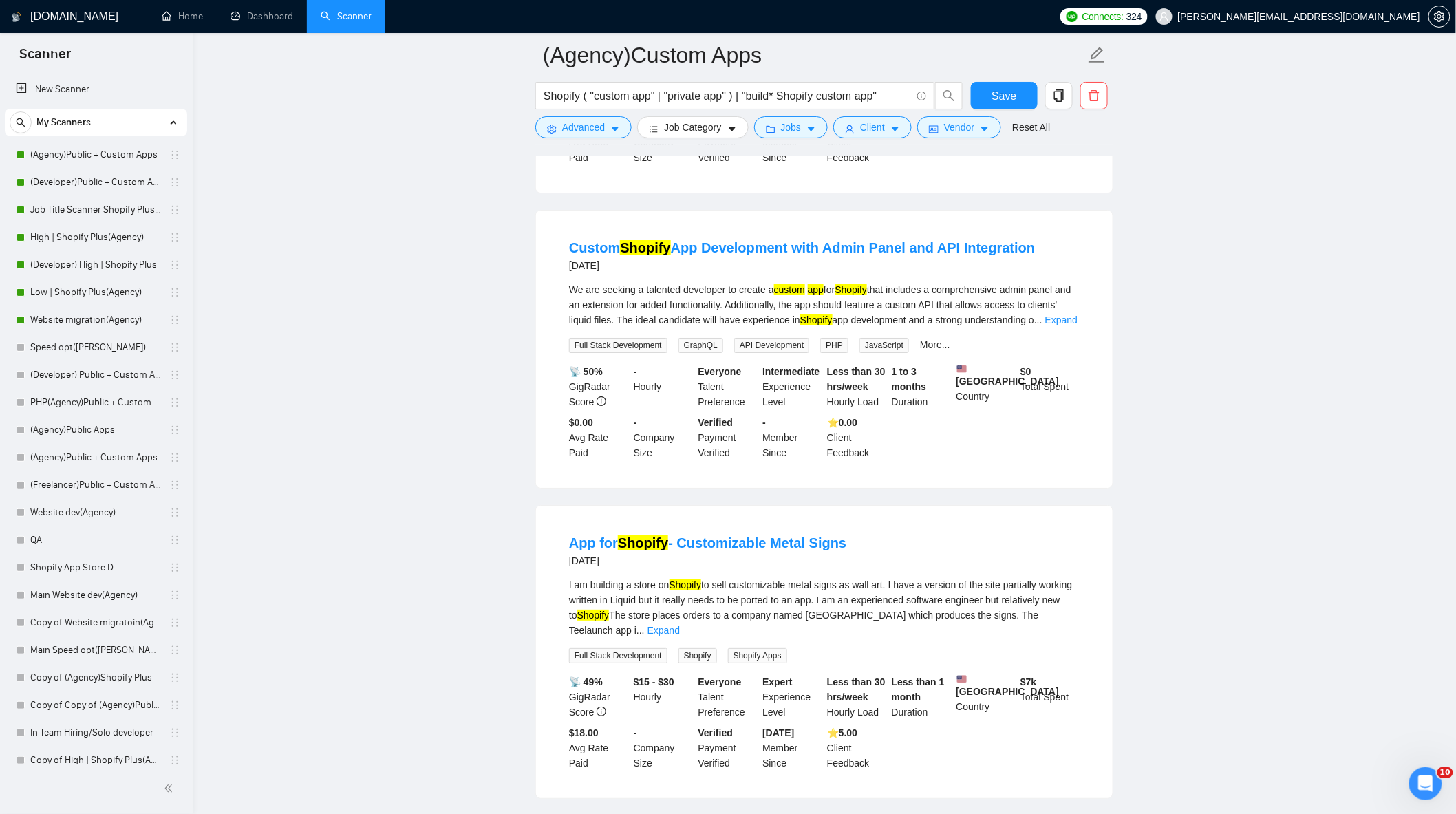
click at [1058, 282] on div "We are seeking a talented developer to create a custom app for Shopify that inc…" at bounding box center [825, 305] width 511 height 45
click at [1055, 315] on link "Expand" at bounding box center [1062, 320] width 32 height 11
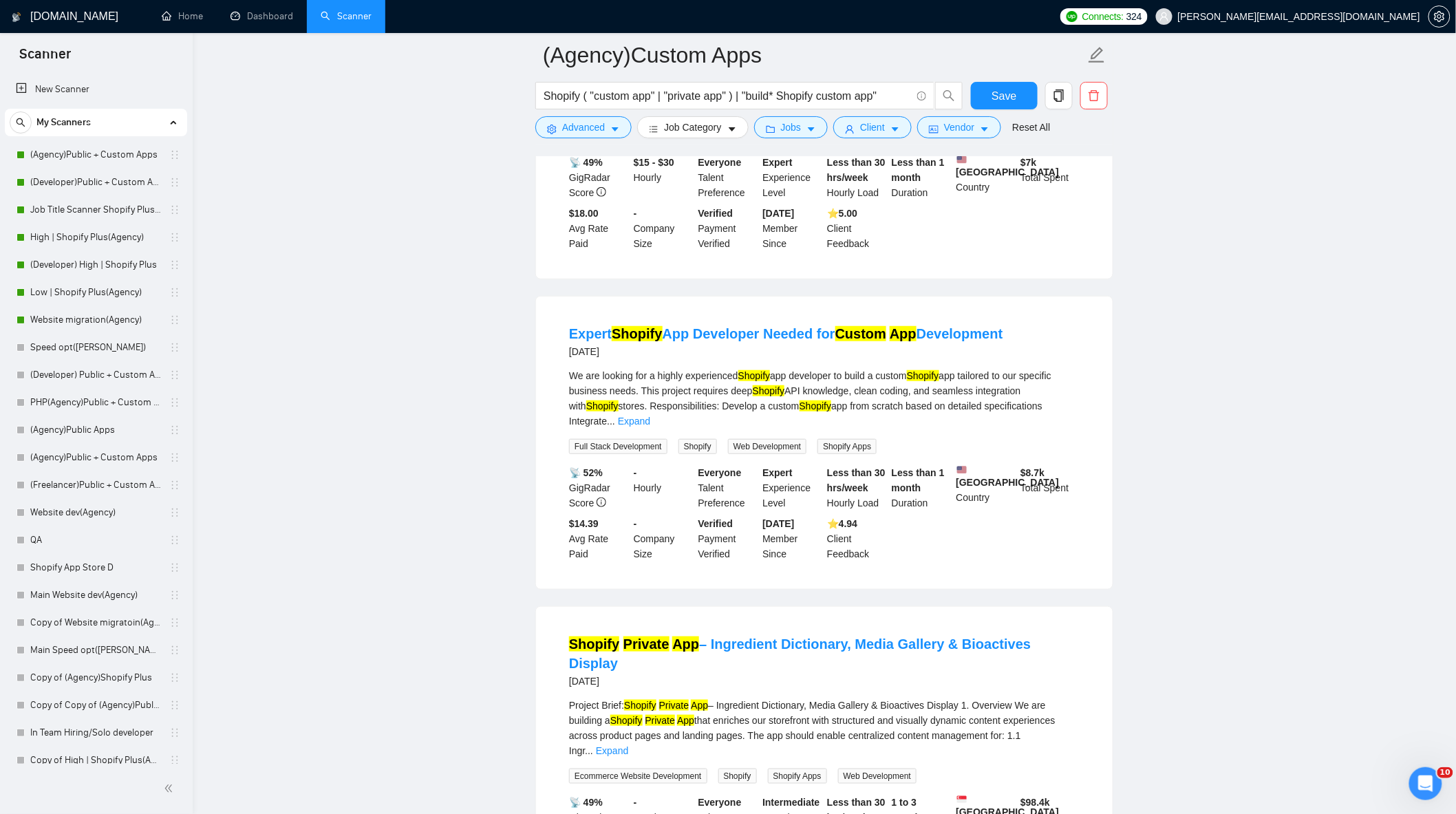
scroll to position [2446, 0]
click at [651, 415] on link "Expand" at bounding box center [634, 420] width 32 height 11
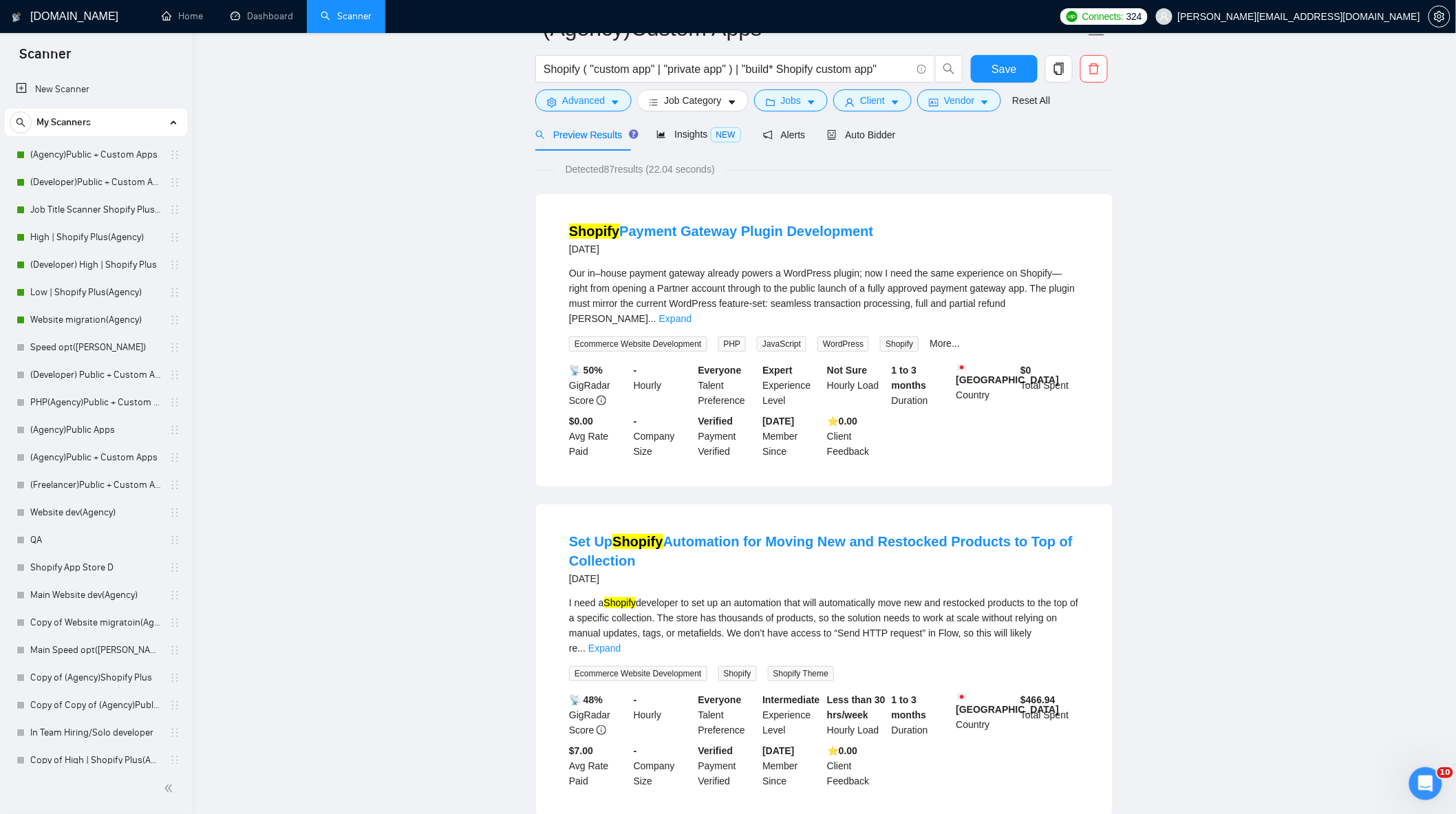
scroll to position [0, 0]
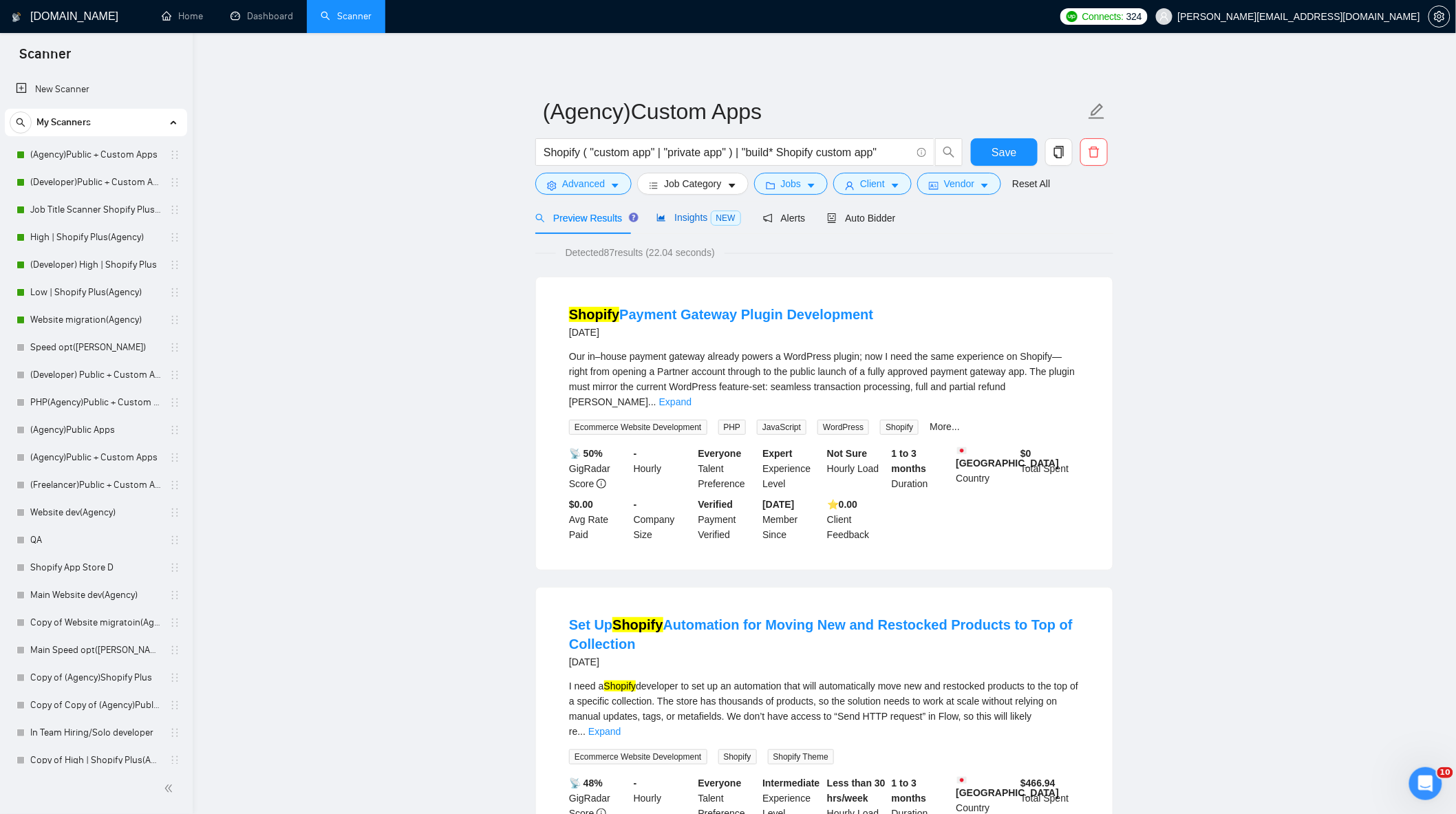
click at [702, 219] on span "Insights NEW" at bounding box center [698, 218] width 84 height 11
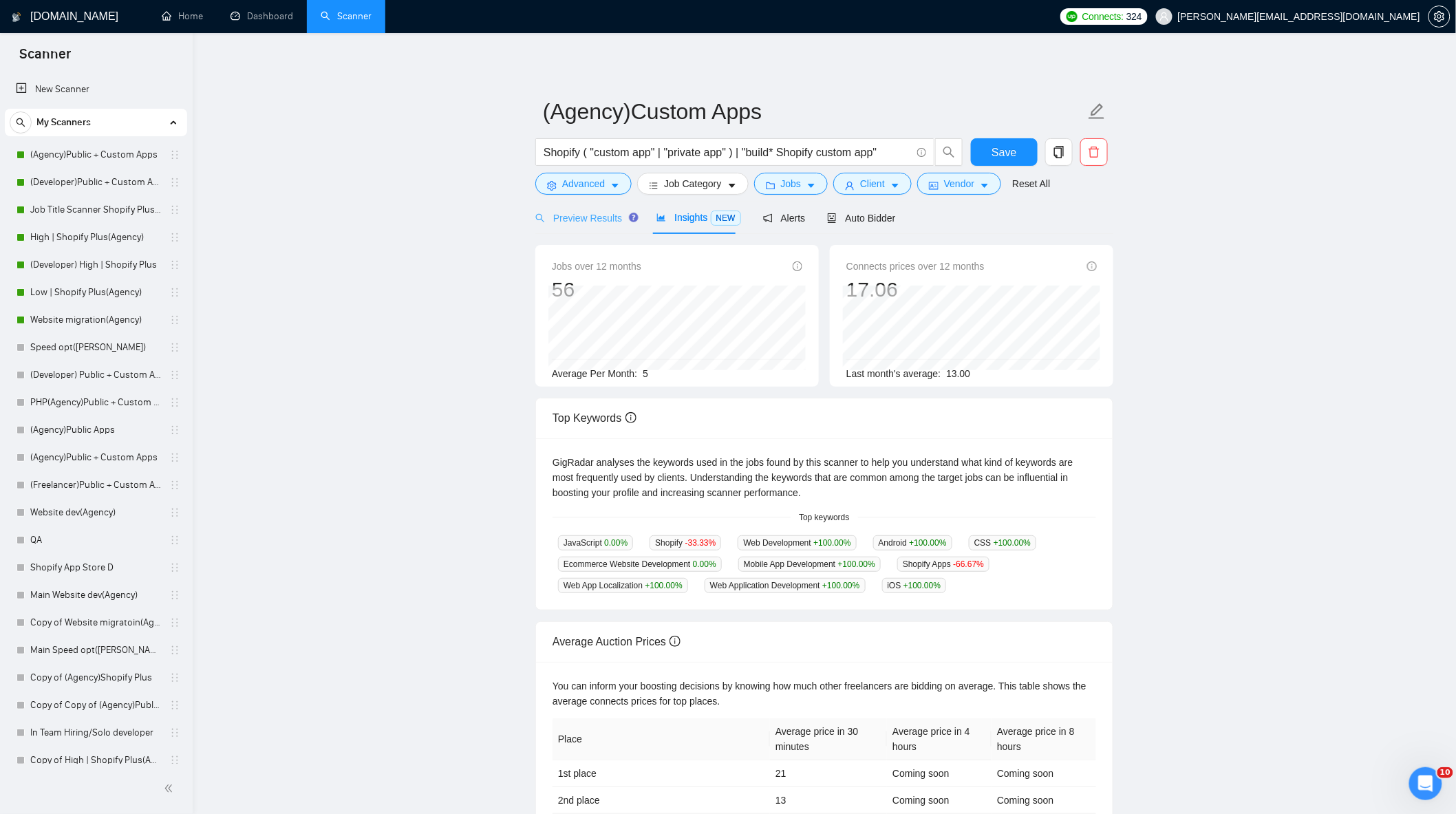
click at [580, 234] on div "Preview Results" at bounding box center [585, 218] width 99 height 32
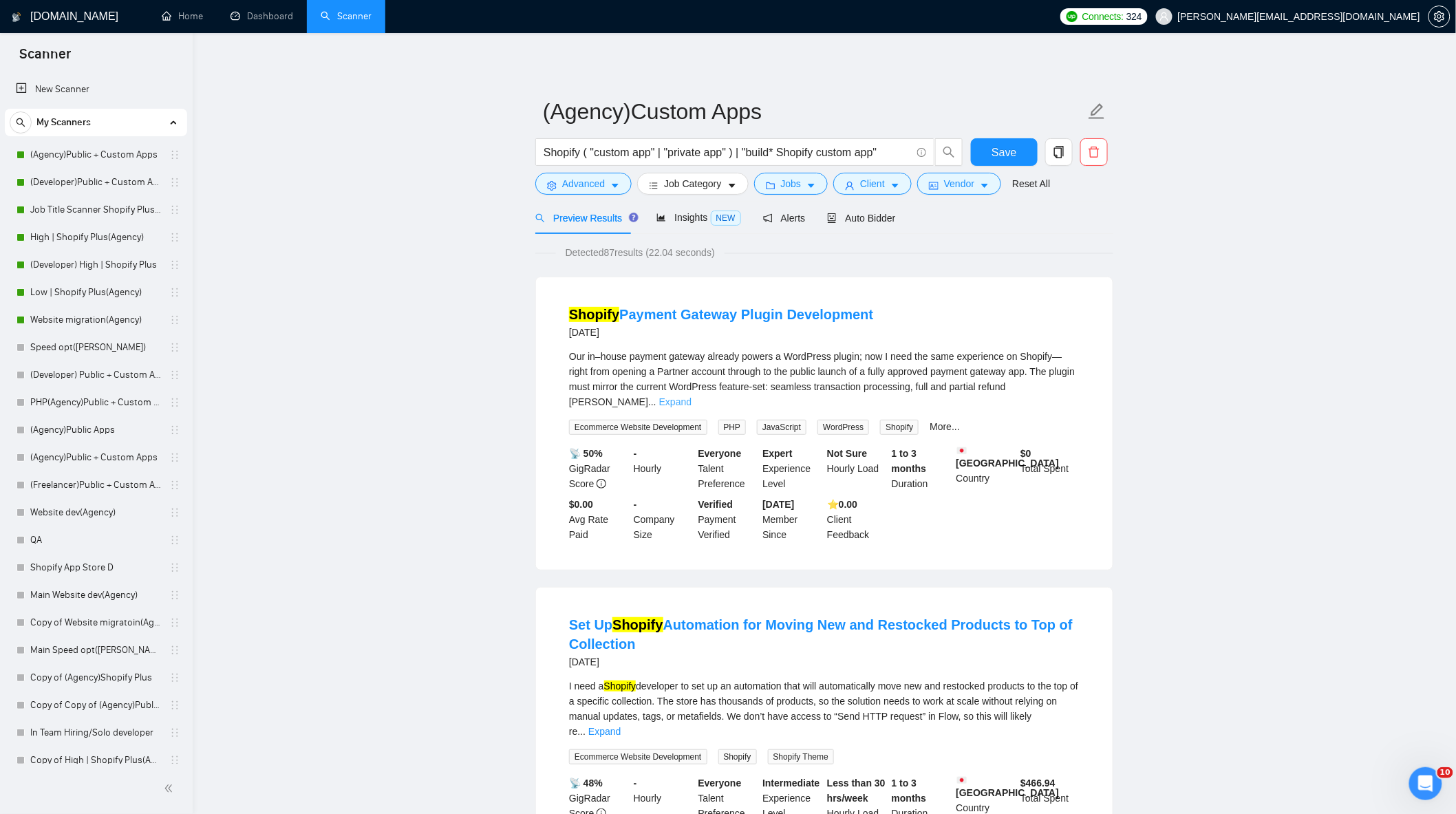
click at [692, 397] on link "Expand" at bounding box center [676, 402] width 32 height 11
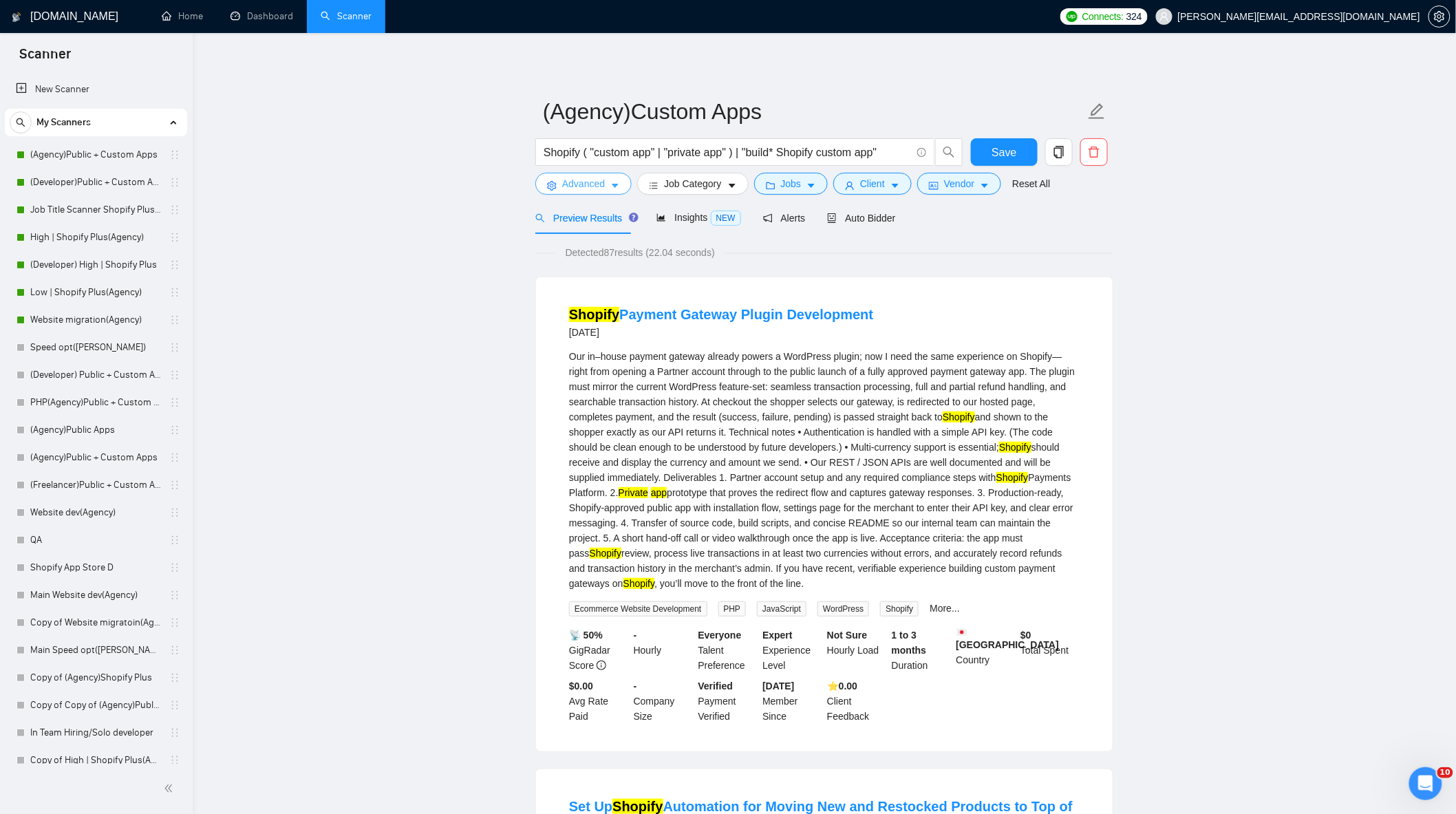
click at [562, 180] on span "Advanced" at bounding box center [583, 183] width 42 height 15
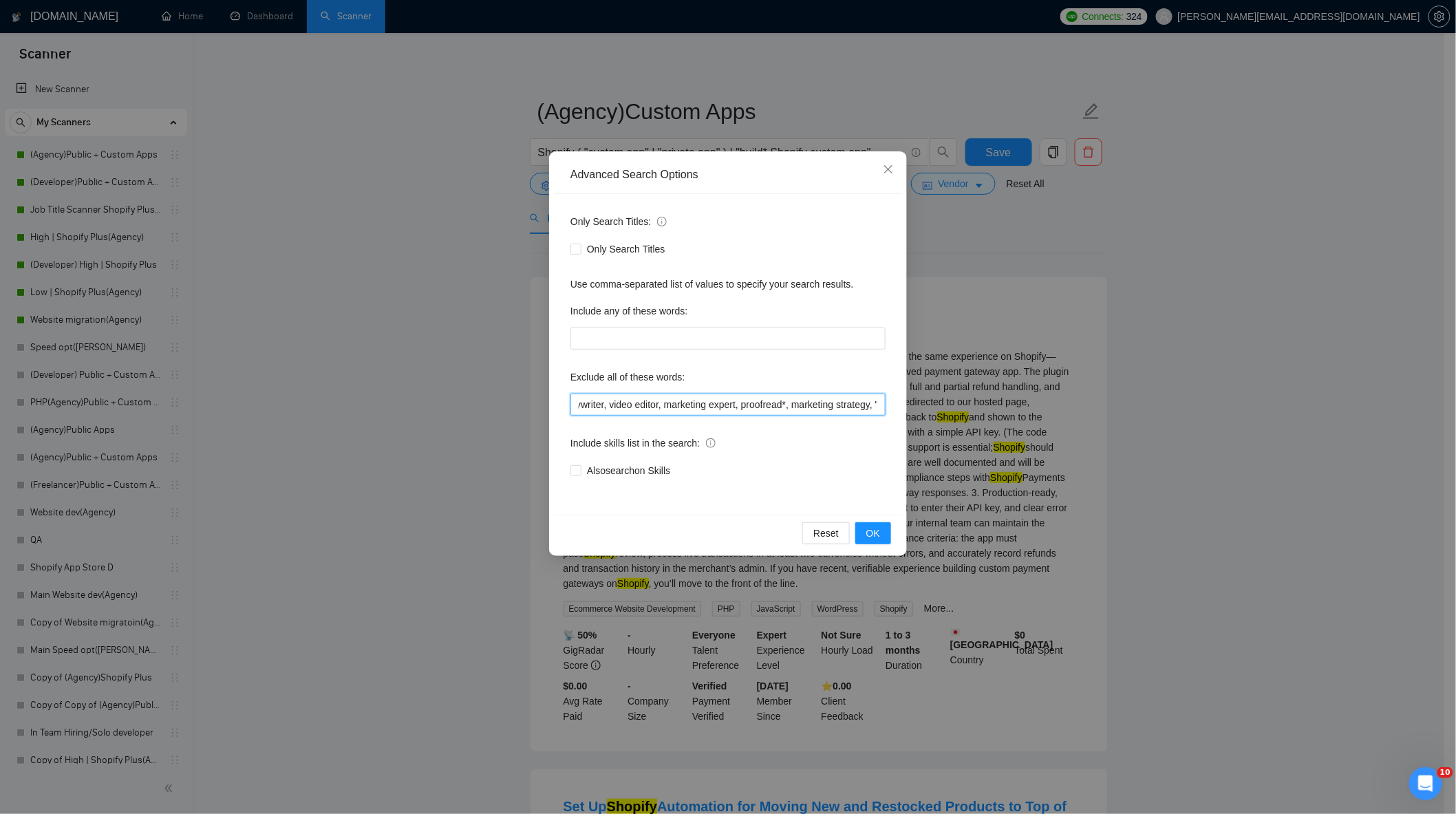
scroll to position [0, 1272]
drag, startPoint x: 576, startPoint y: 410, endPoint x: 1052, endPoint y: 455, distance: 478.1
click at [1052, 455] on div "Advanced Search Options Only Search Titles: Only Search Titles Use comma-separa…" at bounding box center [728, 407] width 1456 height 814
click at [1313, 455] on div "Advanced Search Options Only Search Titles: Only Search Titles Use comma-separa…" at bounding box center [728, 407] width 1456 height 814
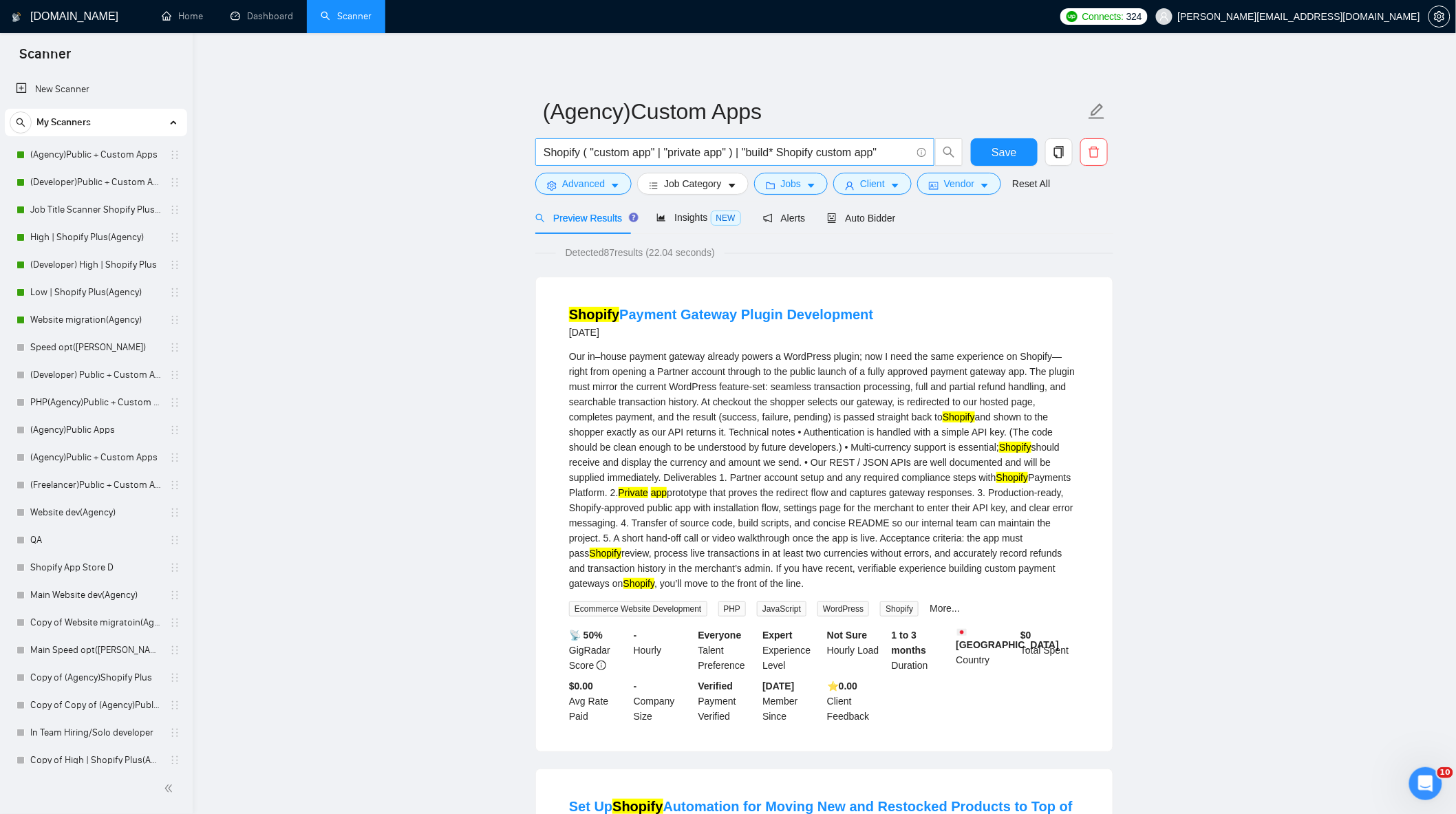
click at [886, 157] on input "Shopify ( "custom app" | "private app" ) | "build* Shopify custom app"" at bounding box center [727, 152] width 367 height 17
drag, startPoint x: 891, startPoint y: 148, endPoint x: 490, endPoint y: 174, distance: 401.8
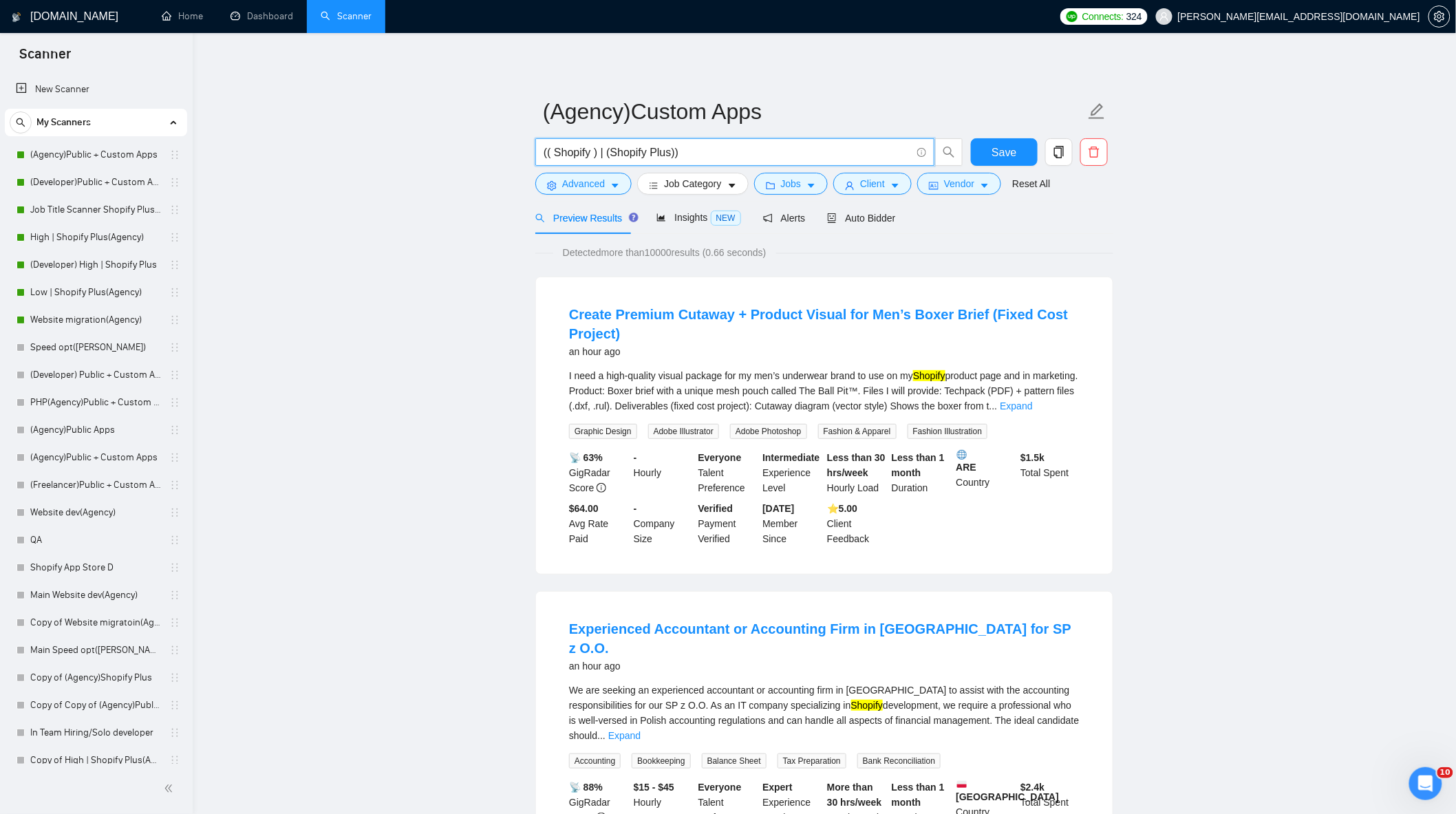
click at [554, 153] on input "(( Shopify ) | (Shopify Plus))" at bounding box center [727, 152] width 367 height 17
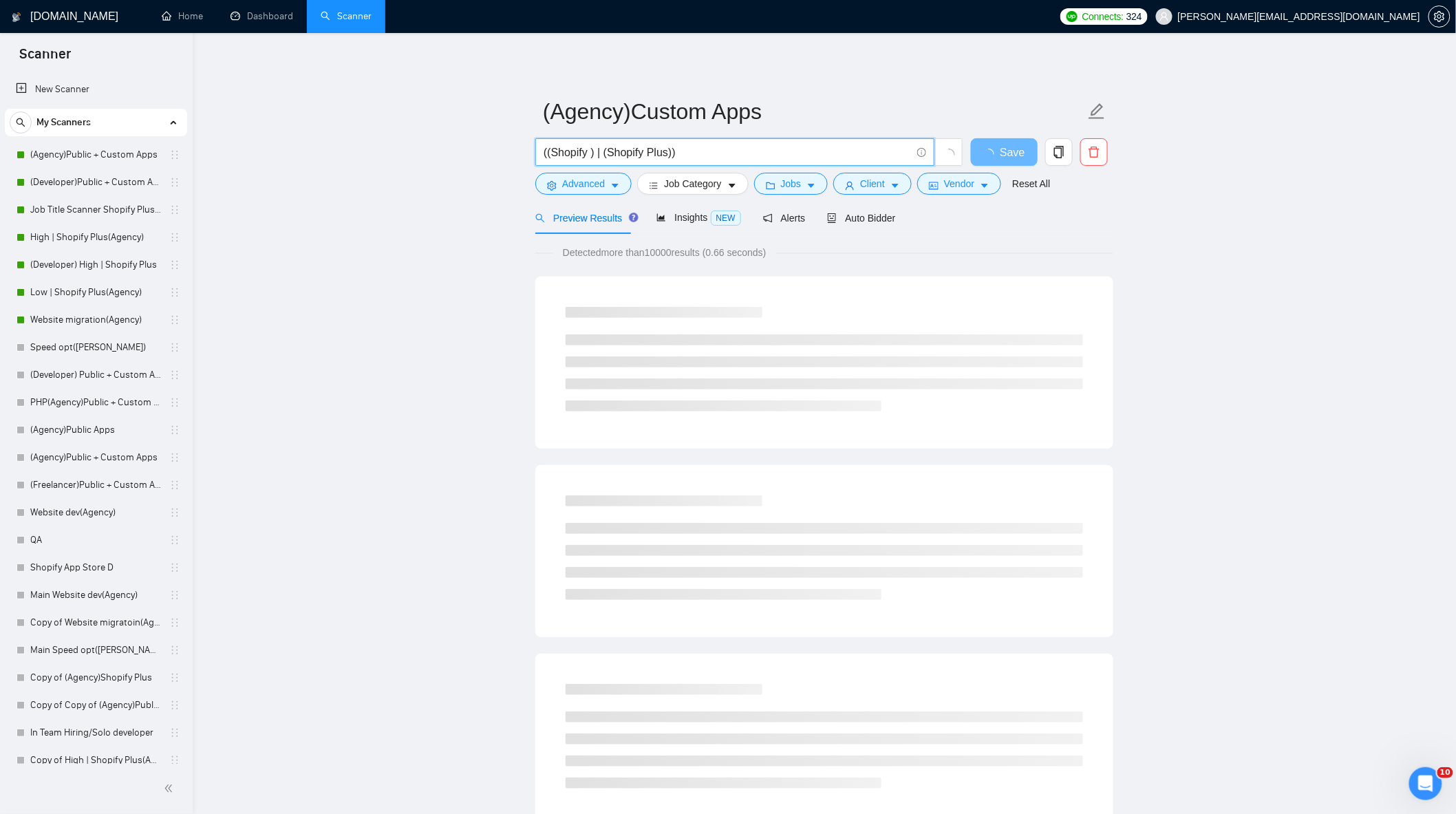
click at [690, 149] on input "((Shopify ) | (Shopify Plus))" at bounding box center [727, 152] width 367 height 17
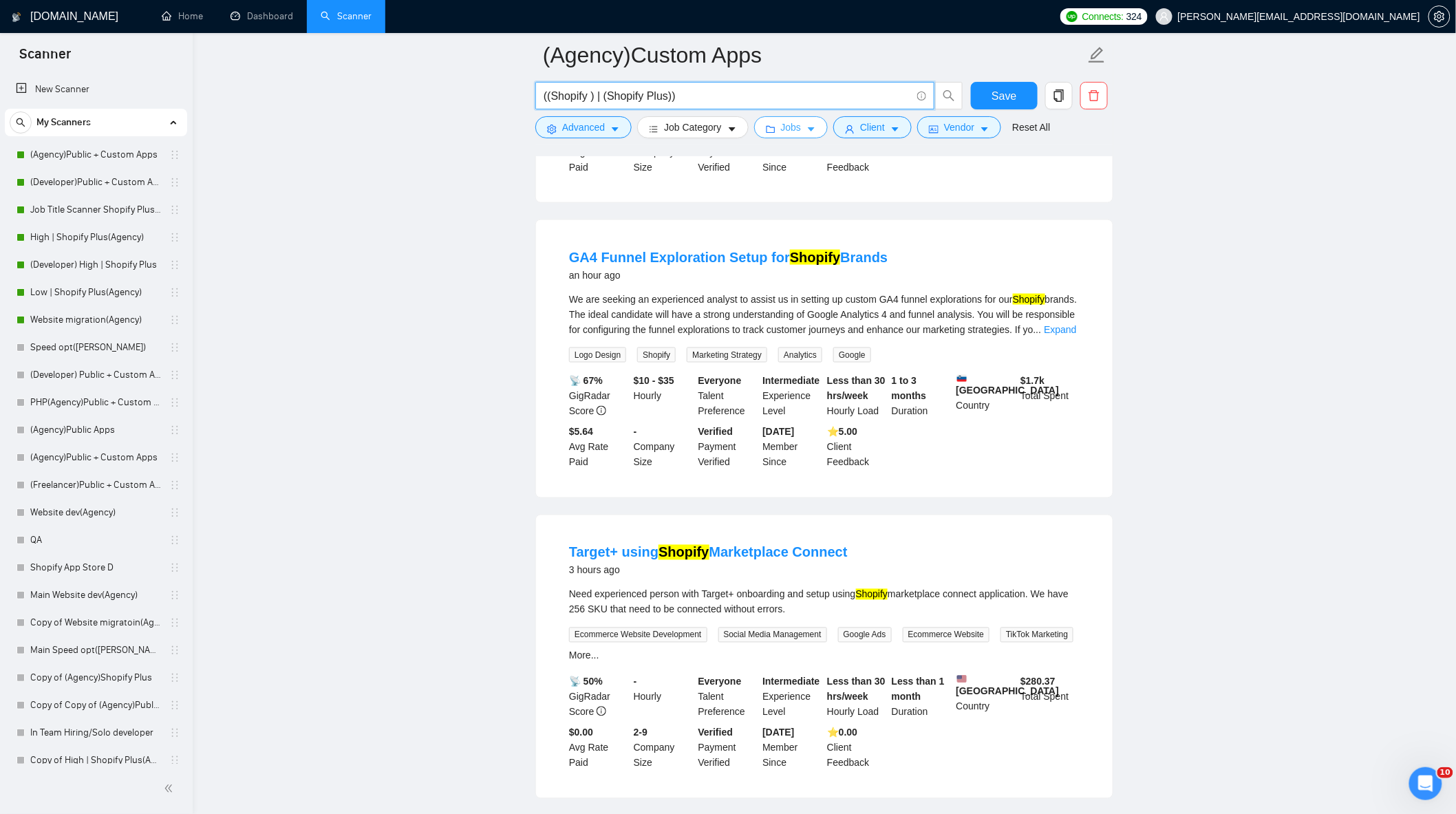
scroll to position [224, 0]
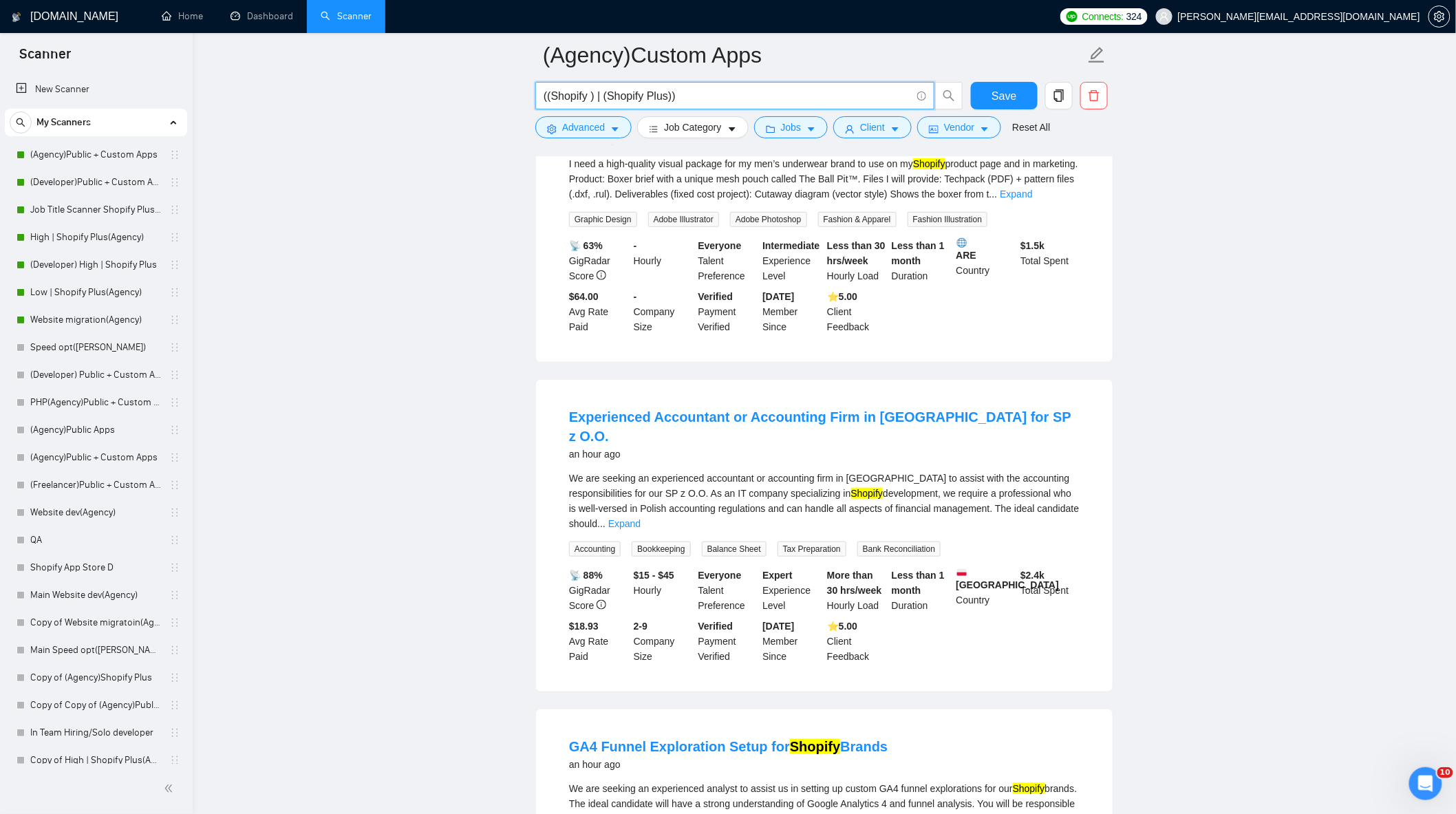
click at [665, 98] on input "((Shopify ) | (Shopify Plus))" at bounding box center [727, 95] width 367 height 17
click at [604, 102] on input "((Shopify ) | (Shopify Plus"))" at bounding box center [727, 95] width 367 height 17
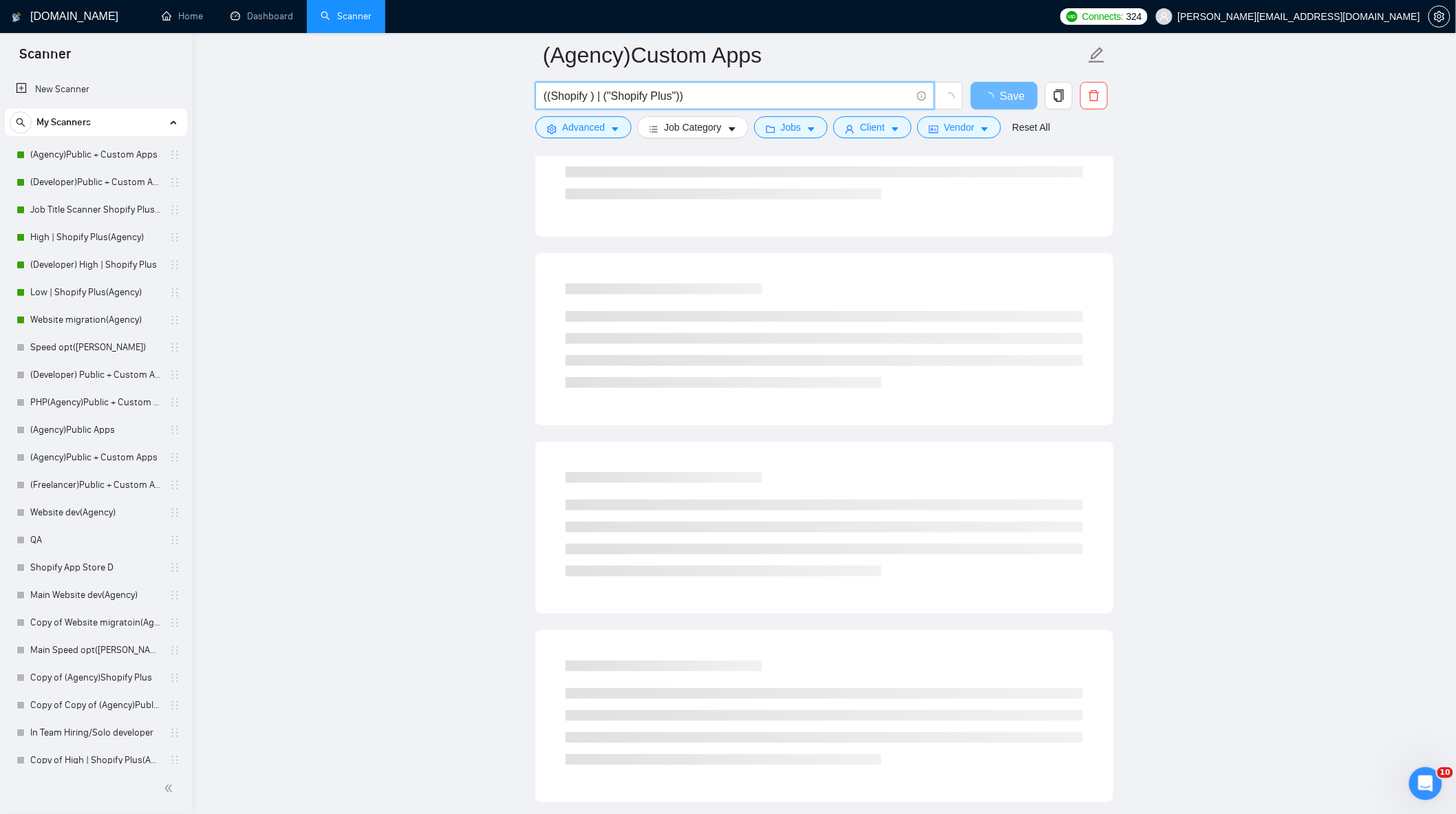
click at [589, 96] on input "((Shopify ) | ("Shopify Plus"))" at bounding box center [727, 95] width 367 height 17
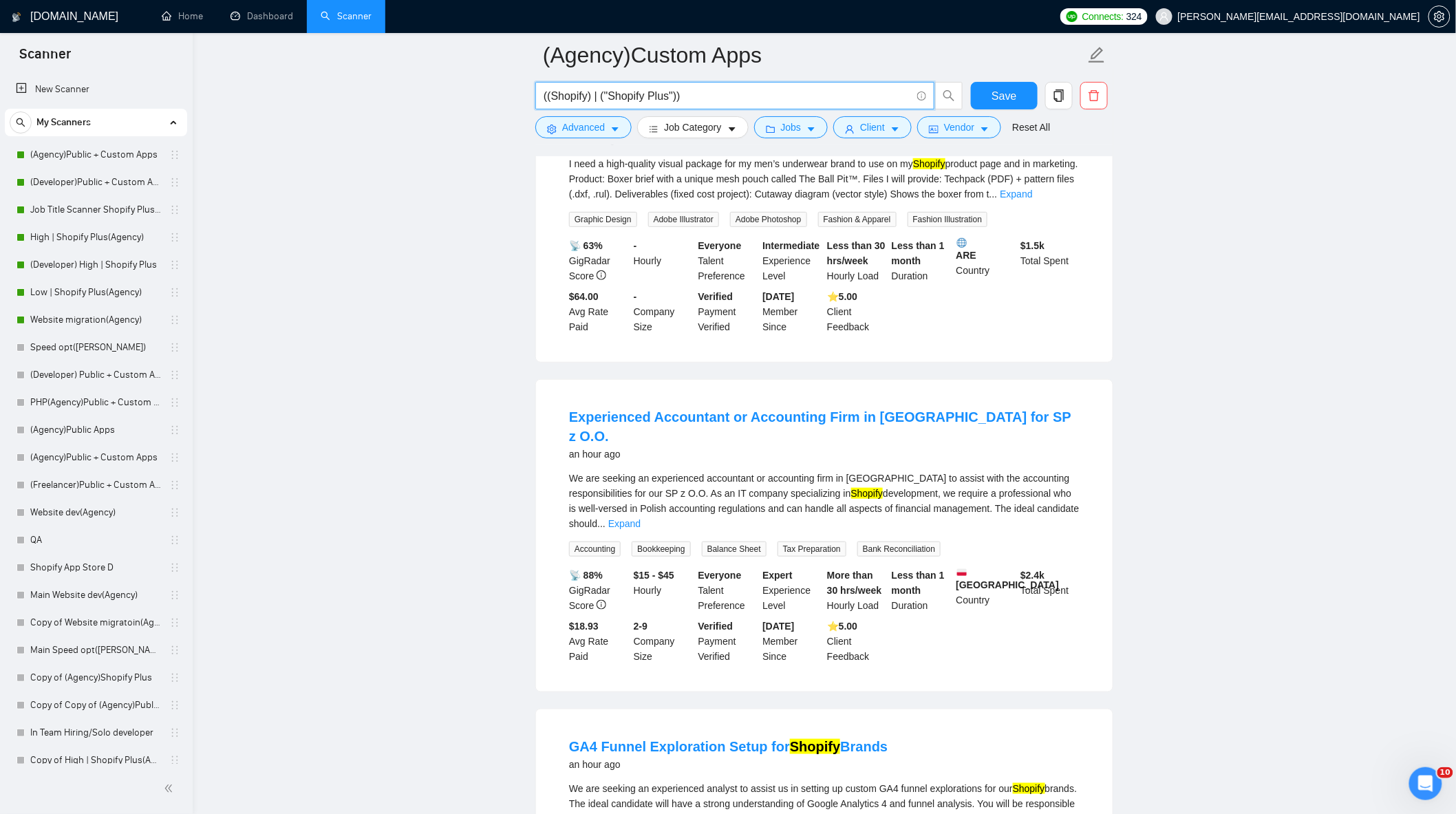
click at [703, 90] on input "((Shopify) | ("Shopify Plus"))" at bounding box center [727, 95] width 367 height 17
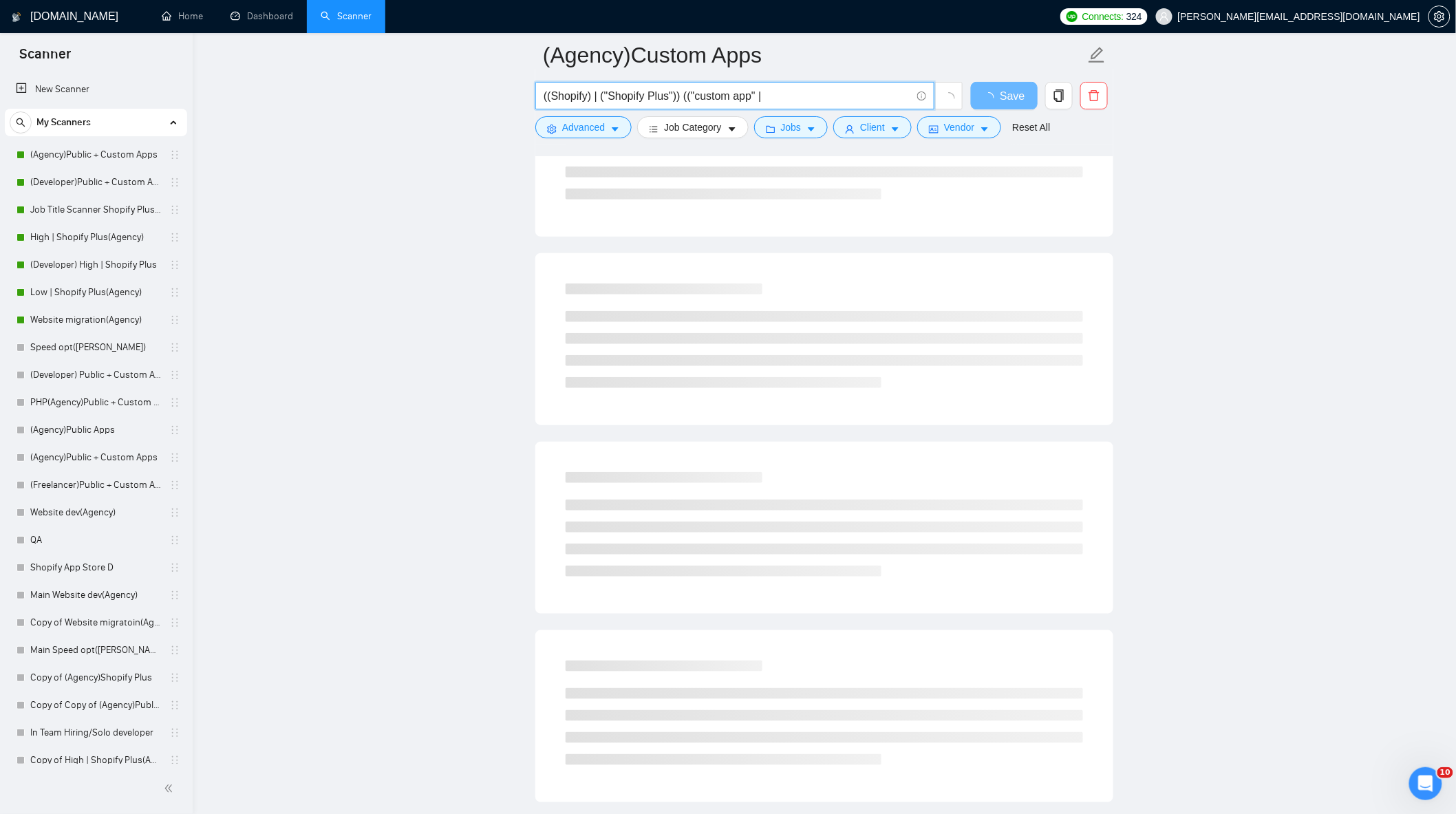
click at [750, 96] on input "((Shopify) | ("Shopify Plus")) (("custom app" |" at bounding box center [727, 95] width 367 height 17
click at [750, 94] on input "((Shopify) | ("Shopify Plus")) (("custom app" |" at bounding box center [727, 95] width 367 height 17
click at [754, 96] on input "((Shopify) | ("Shopify Plus")) (("custom app" |" at bounding box center [727, 95] width 367 height 17
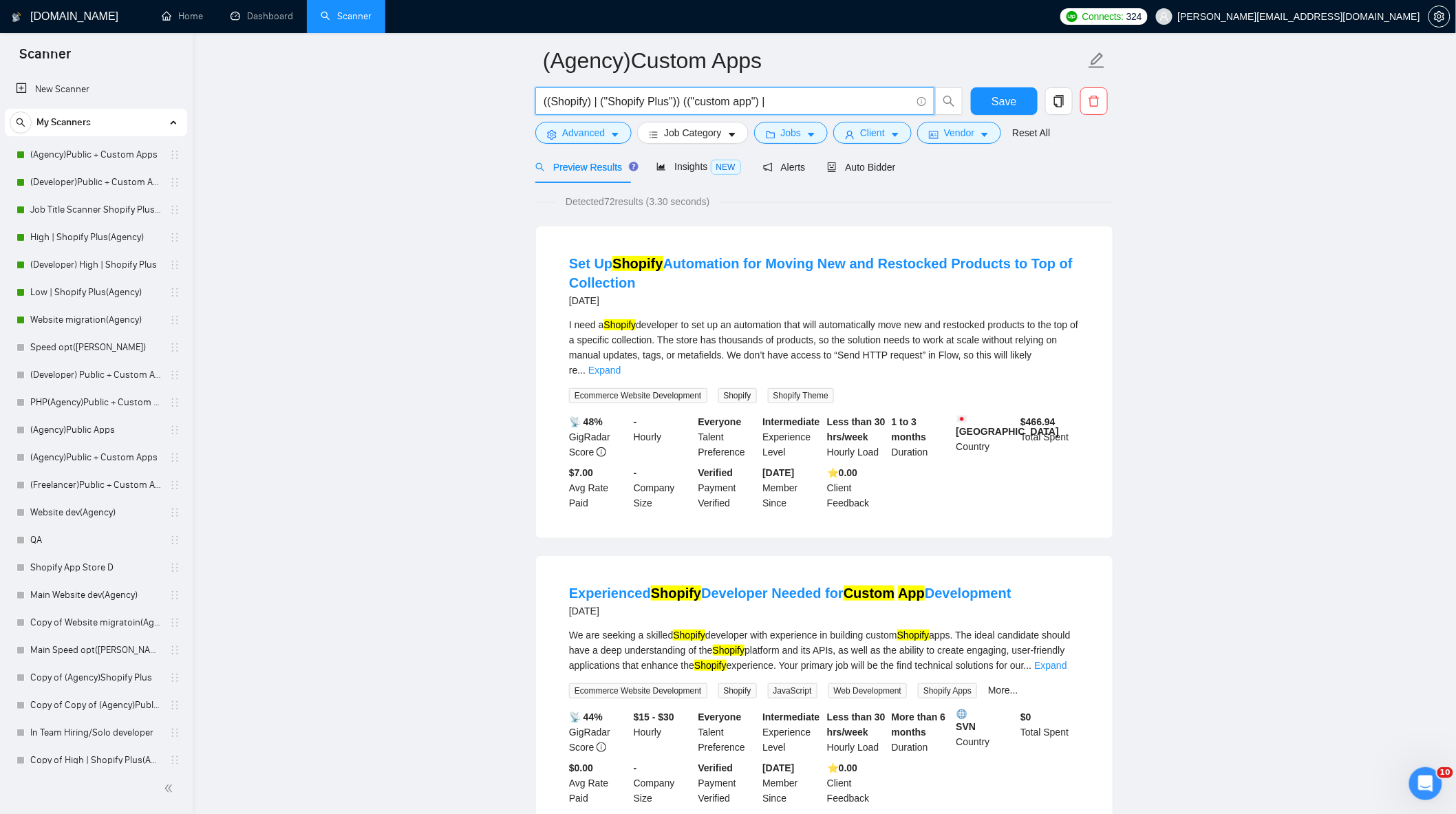
scroll to position [0, 0]
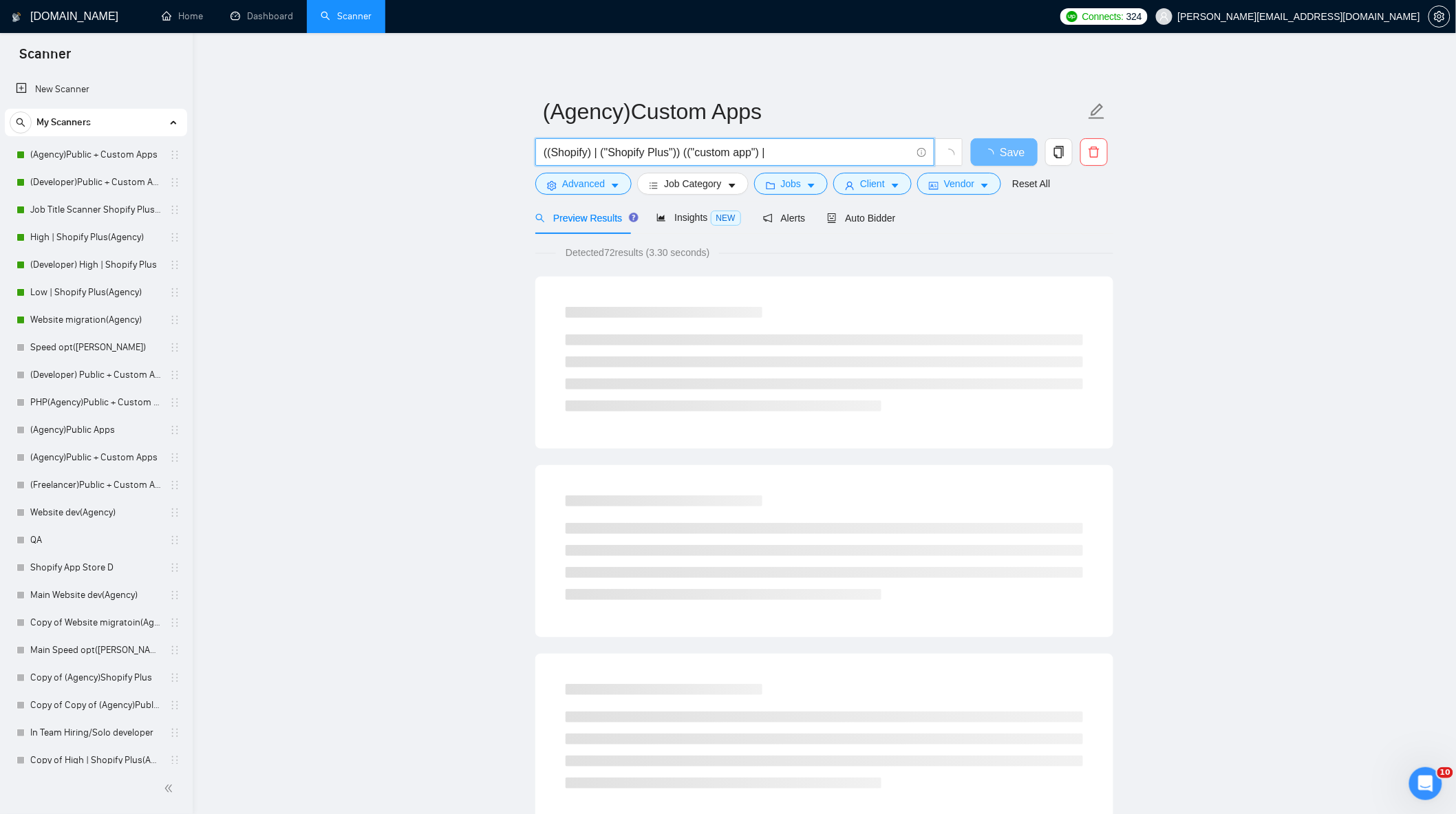
click at [774, 147] on input "((Shopify) | ("Shopify Plus")) (("custom app") |" at bounding box center [727, 152] width 367 height 17
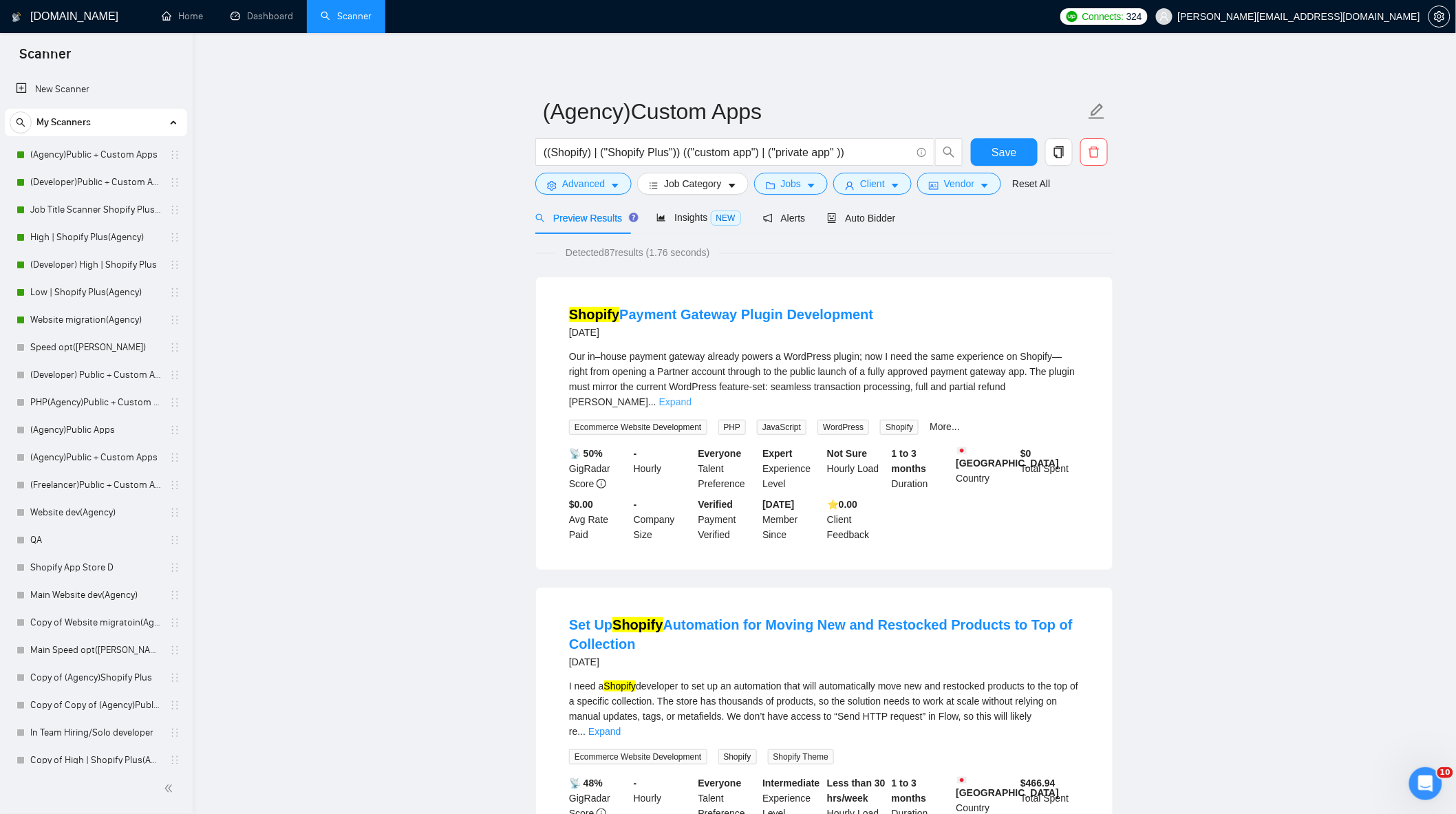
click at [692, 397] on link "Expand" at bounding box center [676, 402] width 32 height 11
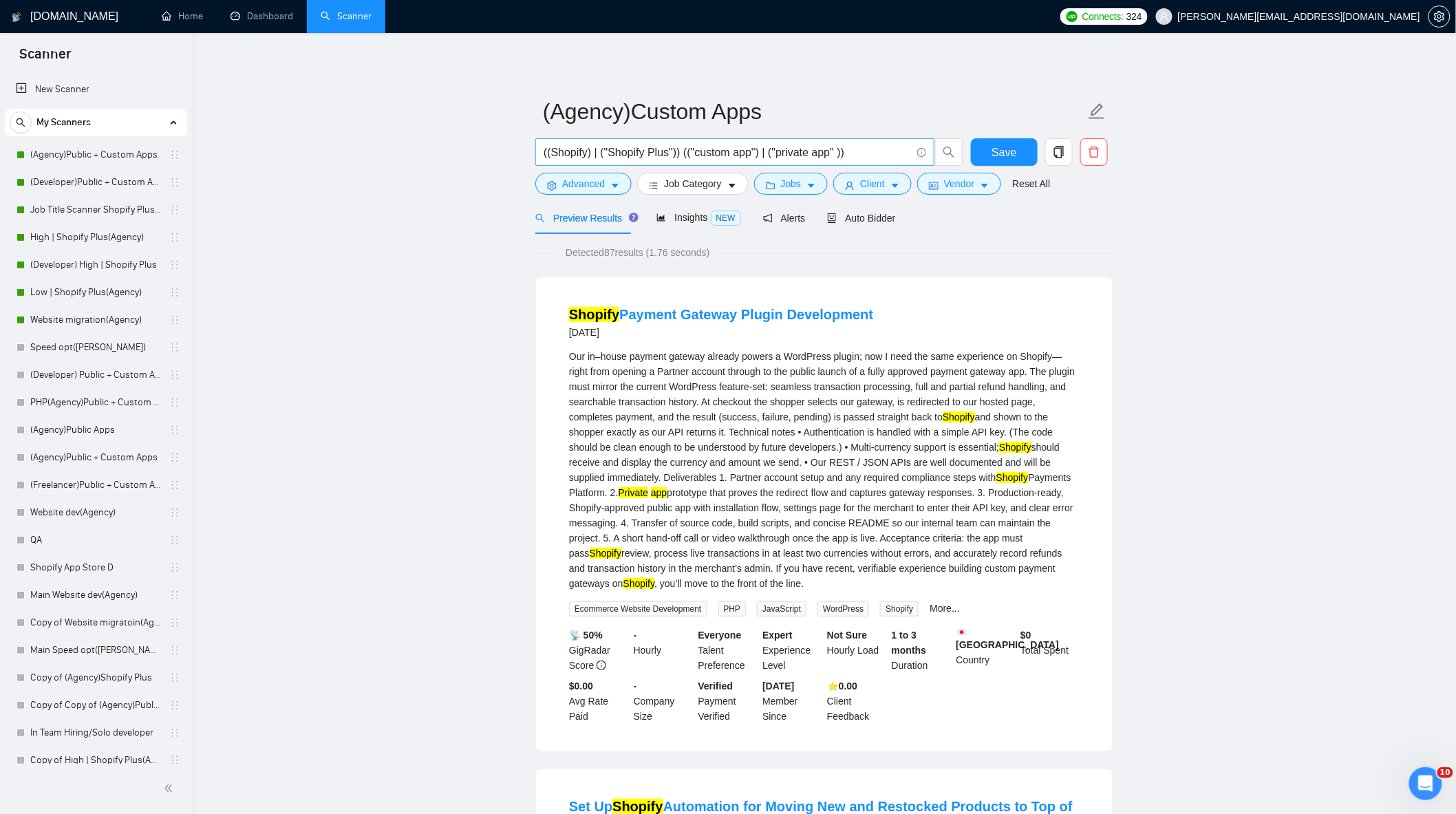
click at [768, 150] on input "((Shopify) | ("Shopify Plus")) (("custom app") | ("private app" ))" at bounding box center [727, 152] width 367 height 17
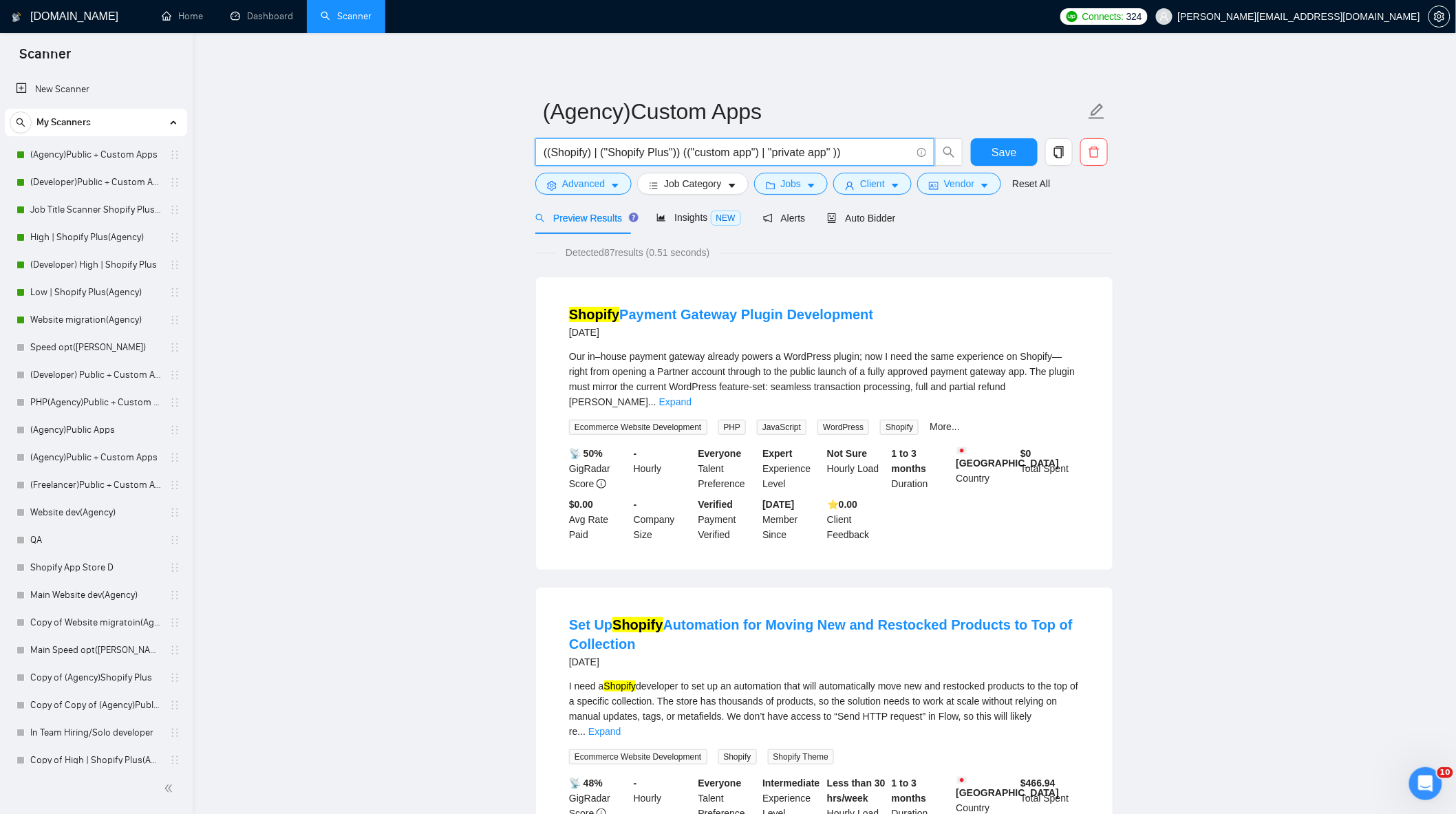
drag, startPoint x: 838, startPoint y: 153, endPoint x: 830, endPoint y: 154, distance: 8.1
click at [830, 154] on input "((Shopify) | ("Shopify Plus")) (("custom app") | "private app" ))" at bounding box center [727, 152] width 367 height 17
drag, startPoint x: 685, startPoint y: 152, endPoint x: 678, endPoint y: 152, distance: 7.0
click at [678, 152] on input "((Shopify) | ("Shopify Plus")) (("custom app") | "private app"" at bounding box center [727, 152] width 367 height 17
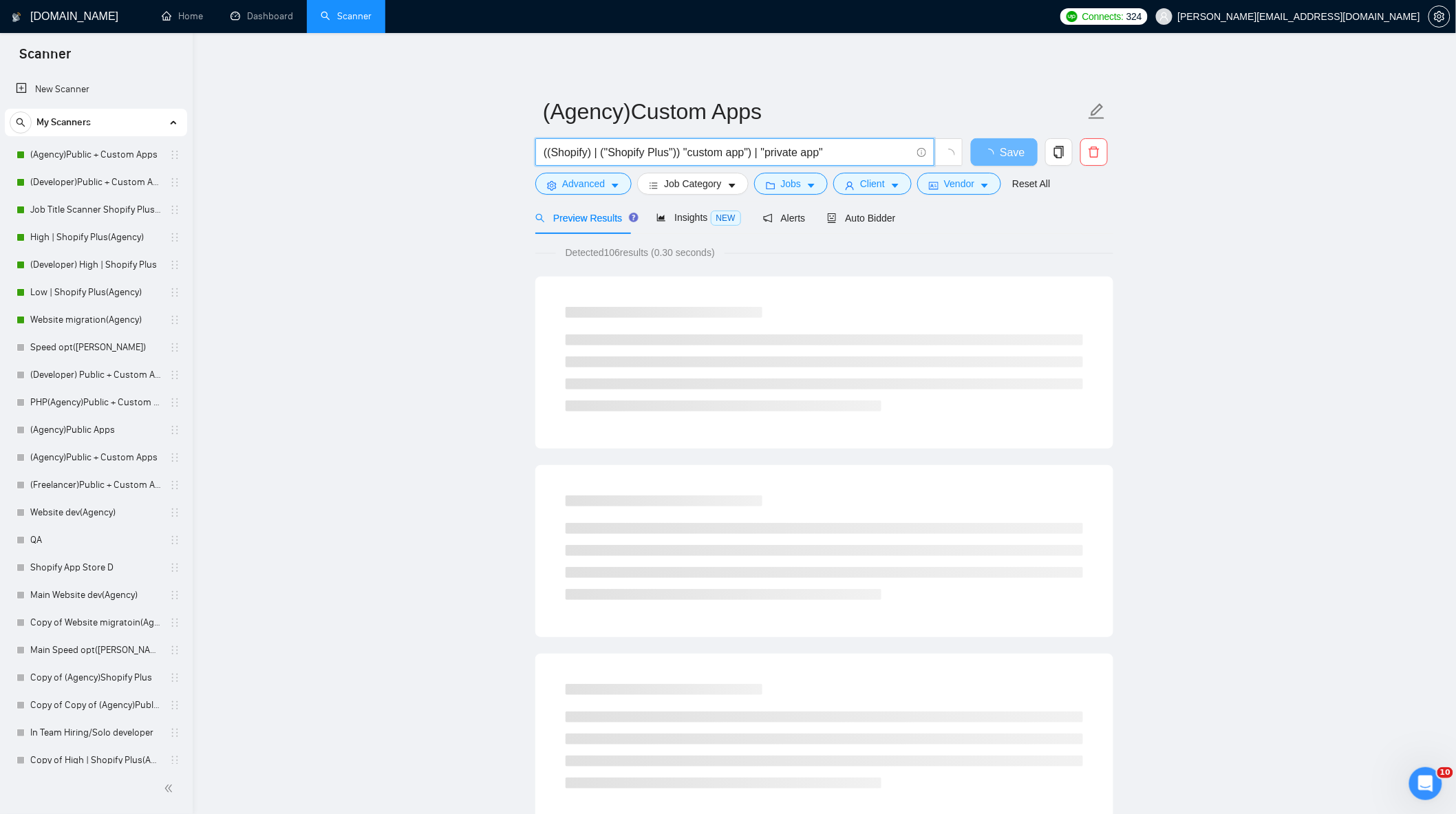
click at [749, 147] on input "((Shopify) | ("Shopify Plus")) "custom app") | "private app"" at bounding box center [727, 152] width 367 height 17
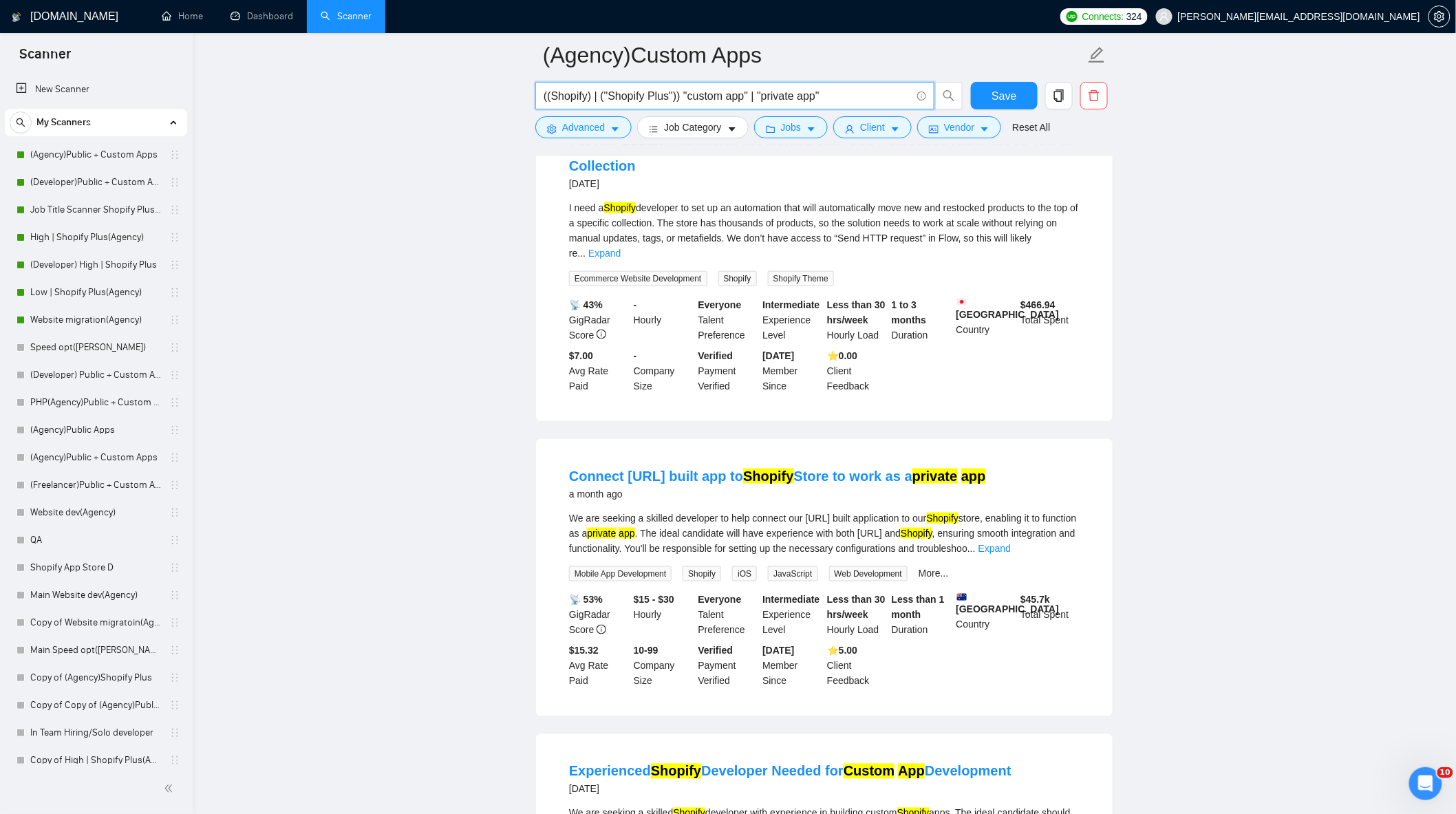
scroll to position [688, 0]
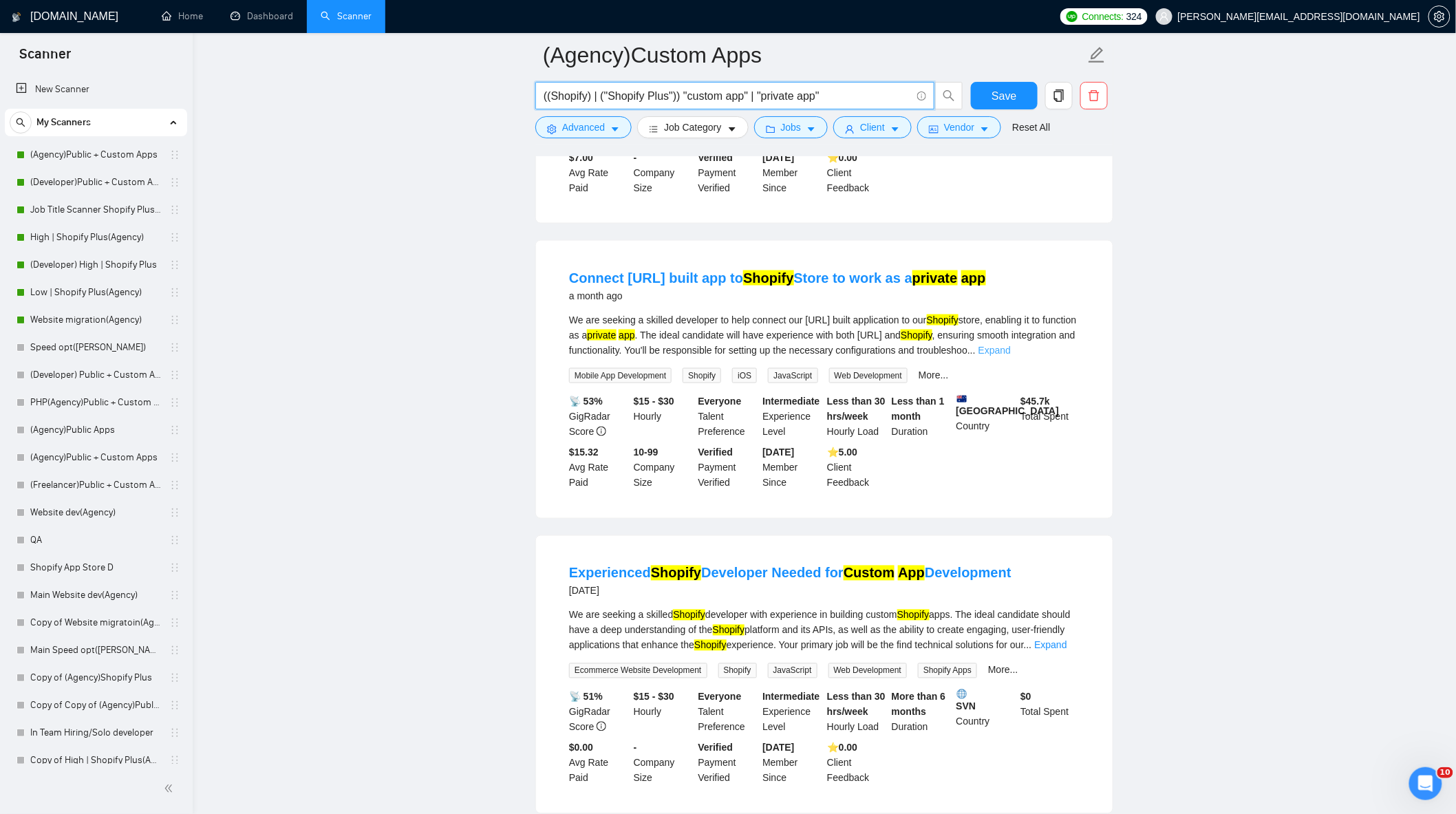
click at [1011, 344] on link "Expand" at bounding box center [995, 350] width 32 height 11
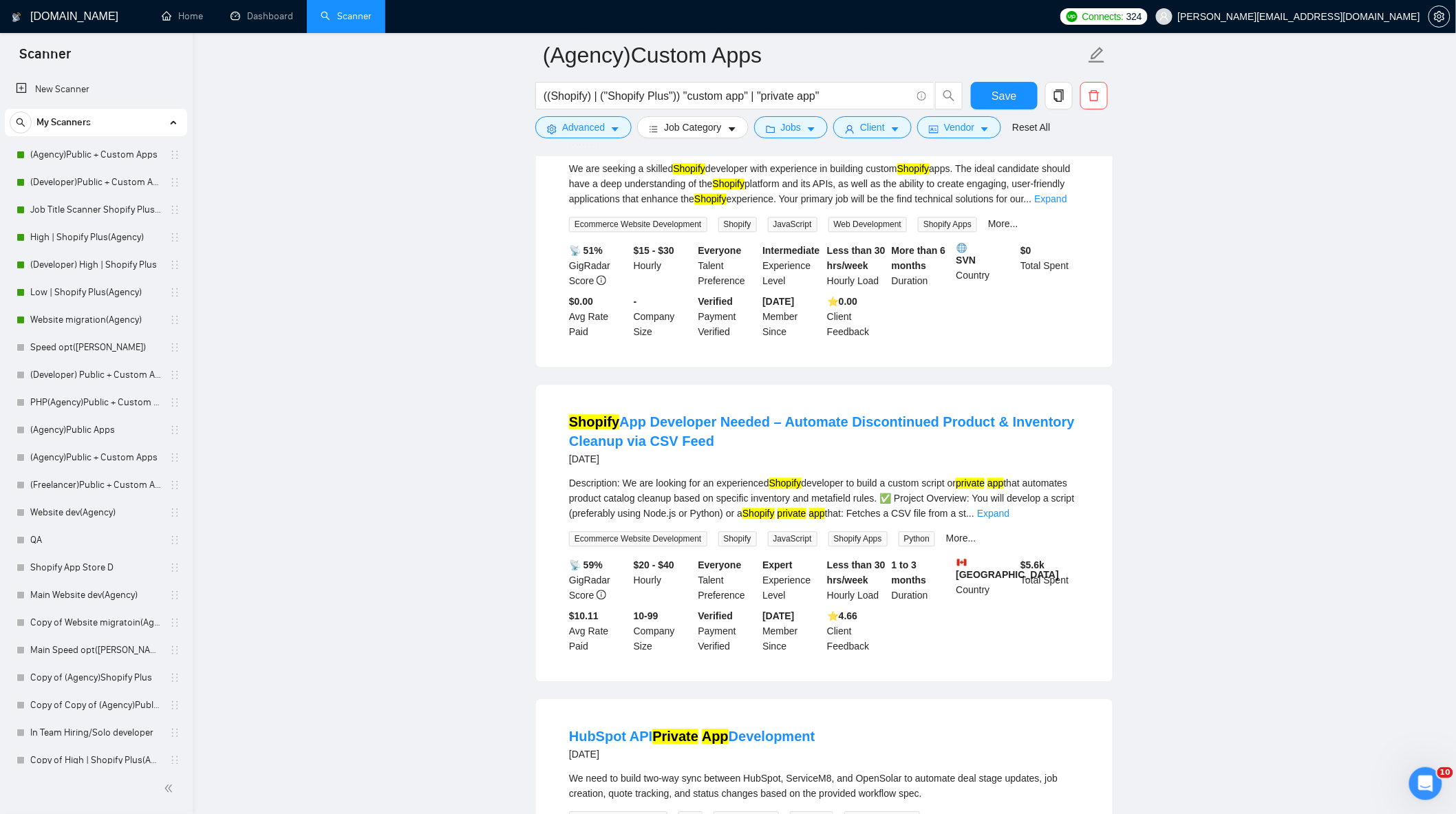
scroll to position [1222, 0]
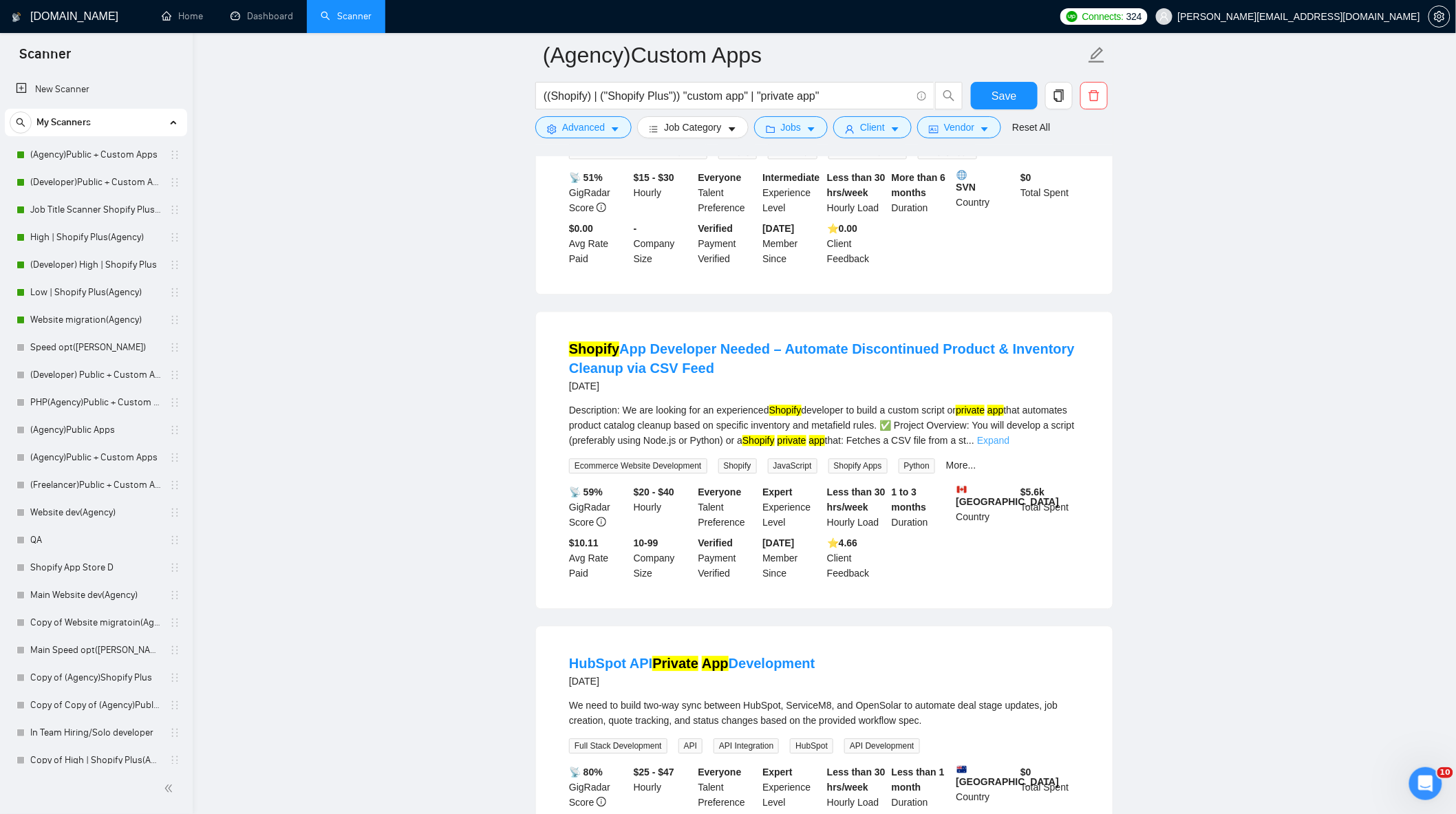
click at [1010, 434] on link "Expand" at bounding box center [993, 440] width 32 height 11
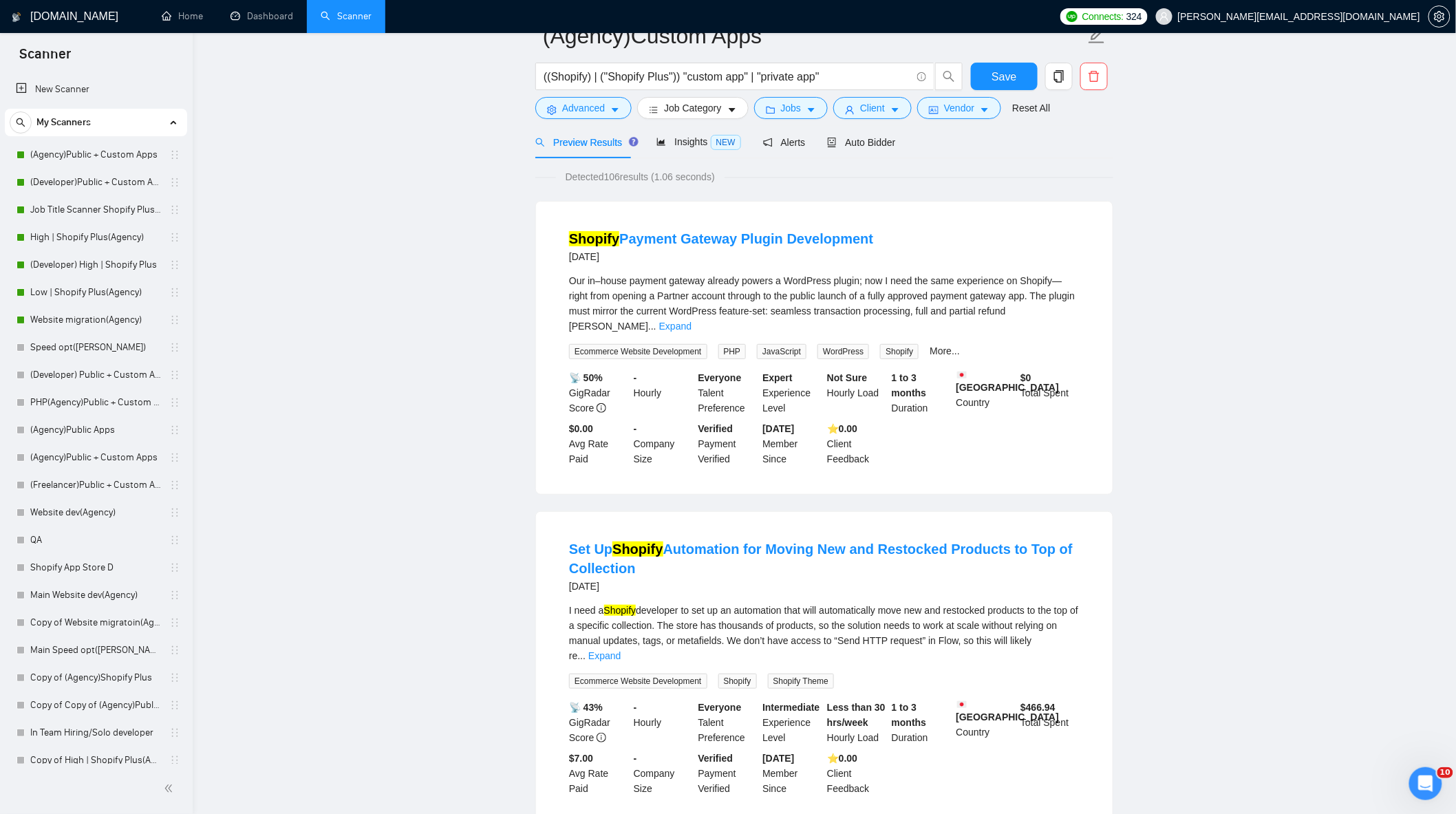
scroll to position [0, 0]
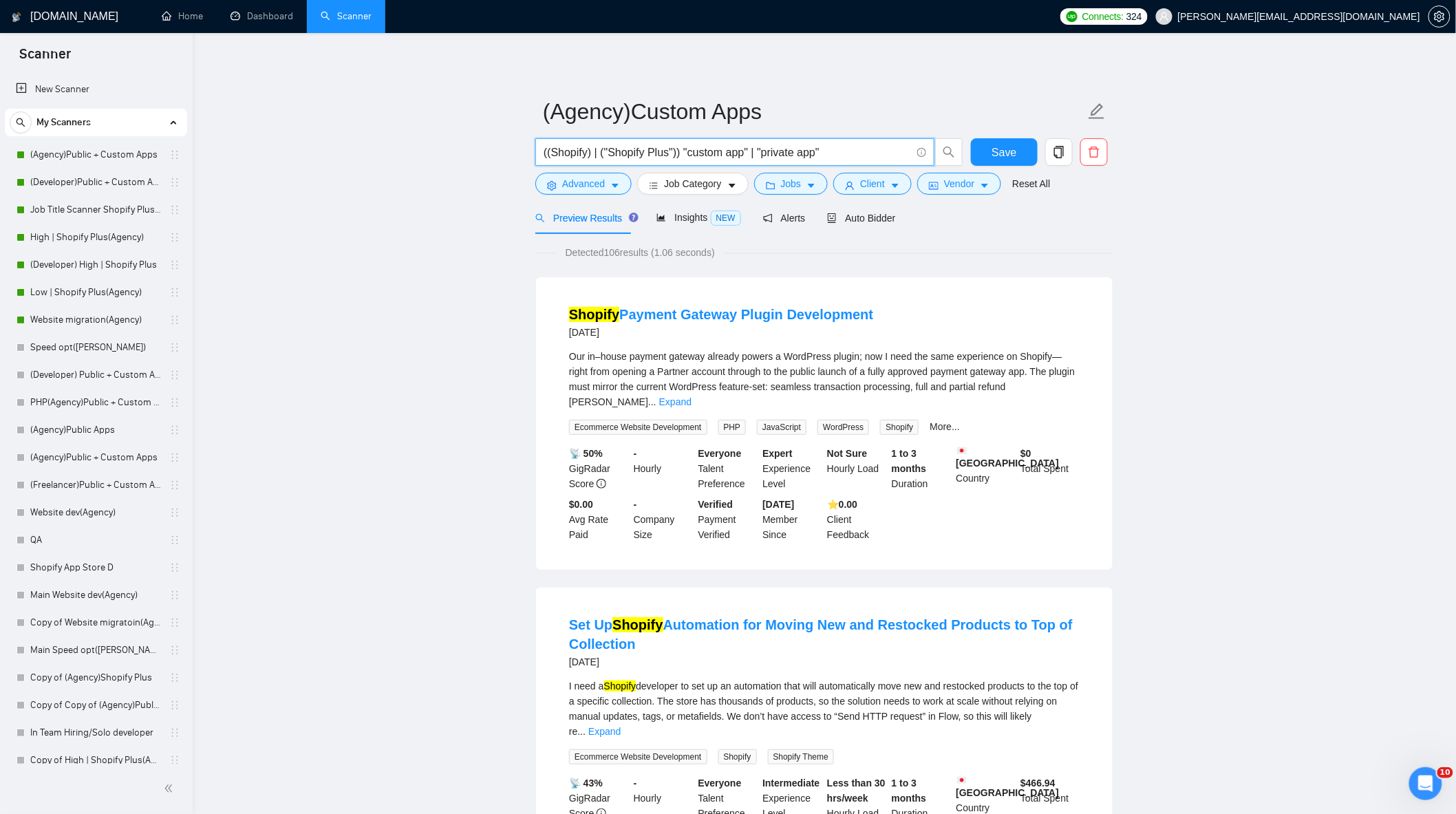
drag, startPoint x: 679, startPoint y: 153, endPoint x: 481, endPoint y: 152, distance: 198.0
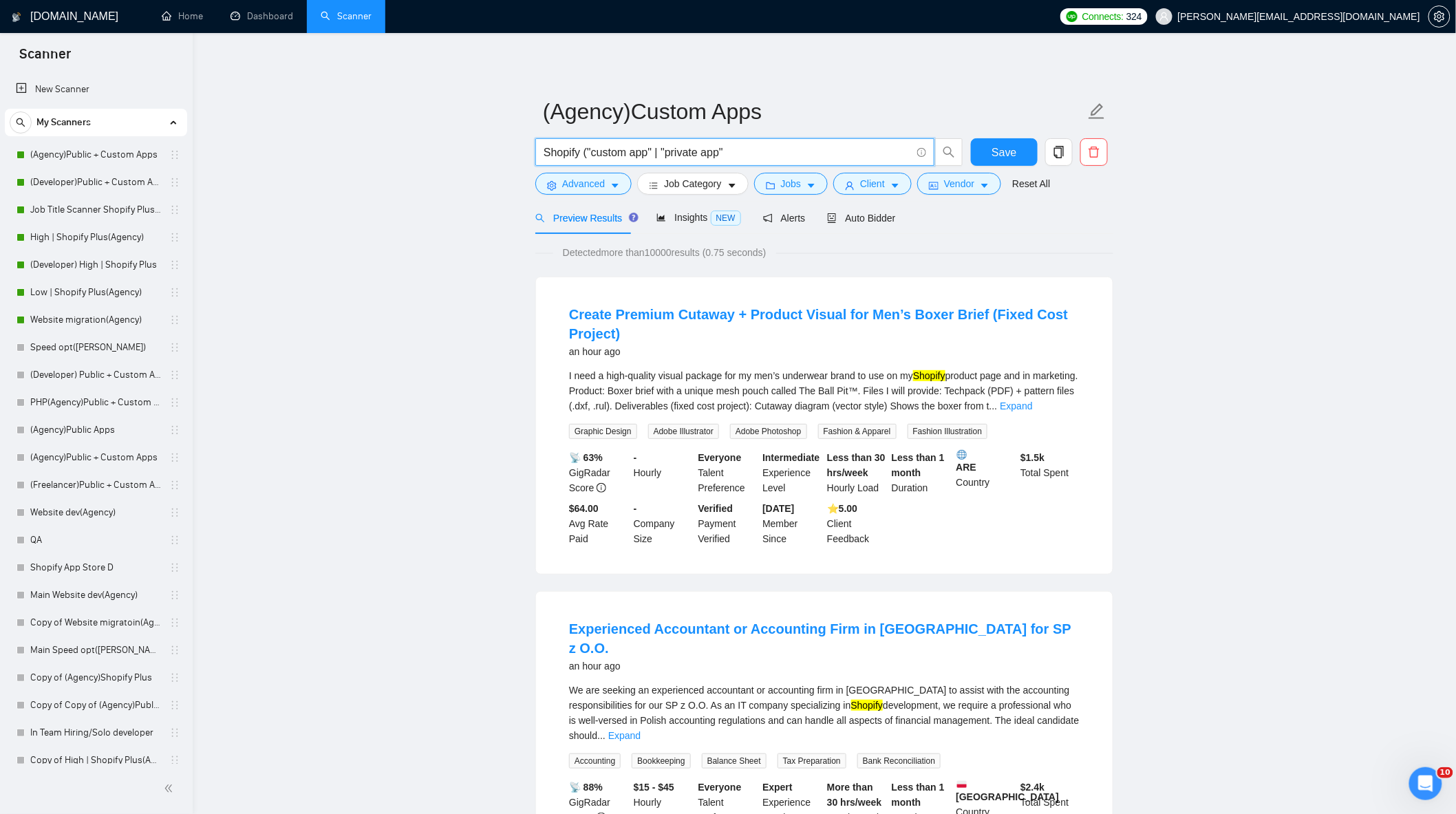
click at [766, 154] on input "Shopify ("custom app" | "private app"" at bounding box center [727, 152] width 367 height 17
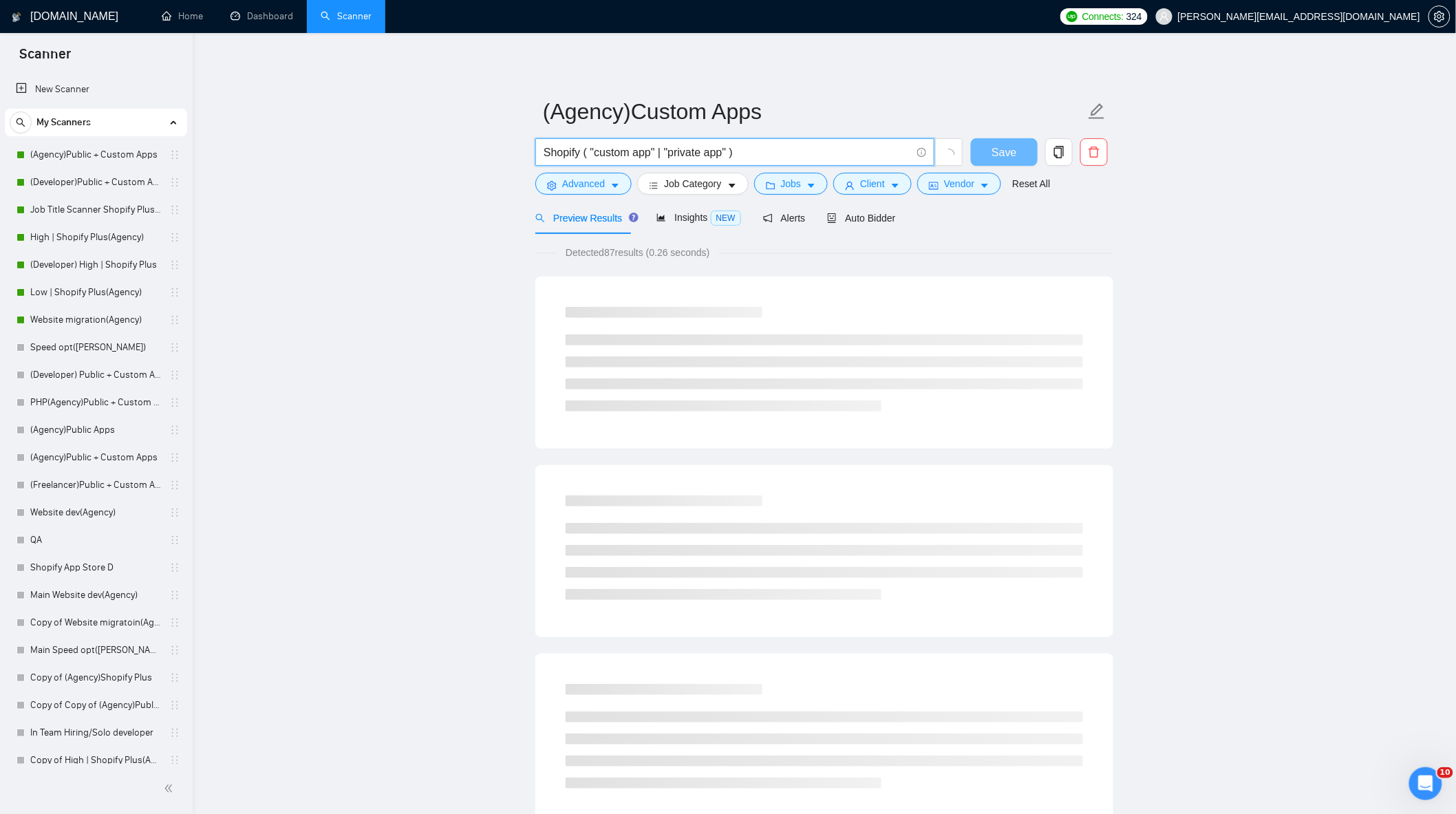
click at [766, 154] on input "Shopify ( "custom app" | "private app" )" at bounding box center [727, 152] width 367 height 17
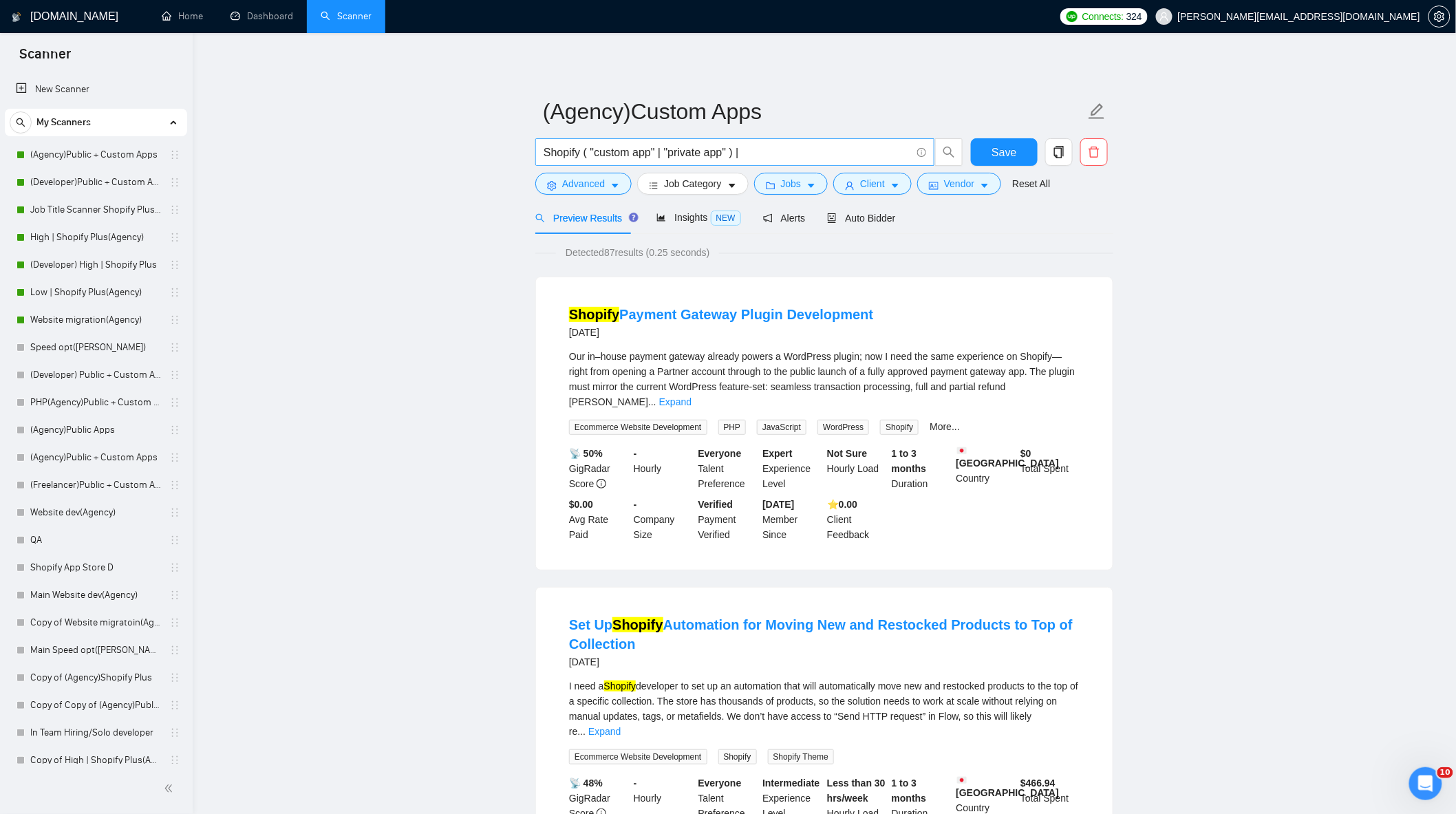
drag, startPoint x: 535, startPoint y: 154, endPoint x: 572, endPoint y: 157, distance: 37.1
click at [572, 157] on span "Shopify ( "custom app" | "private app" ) |" at bounding box center [735, 152] width 400 height 28
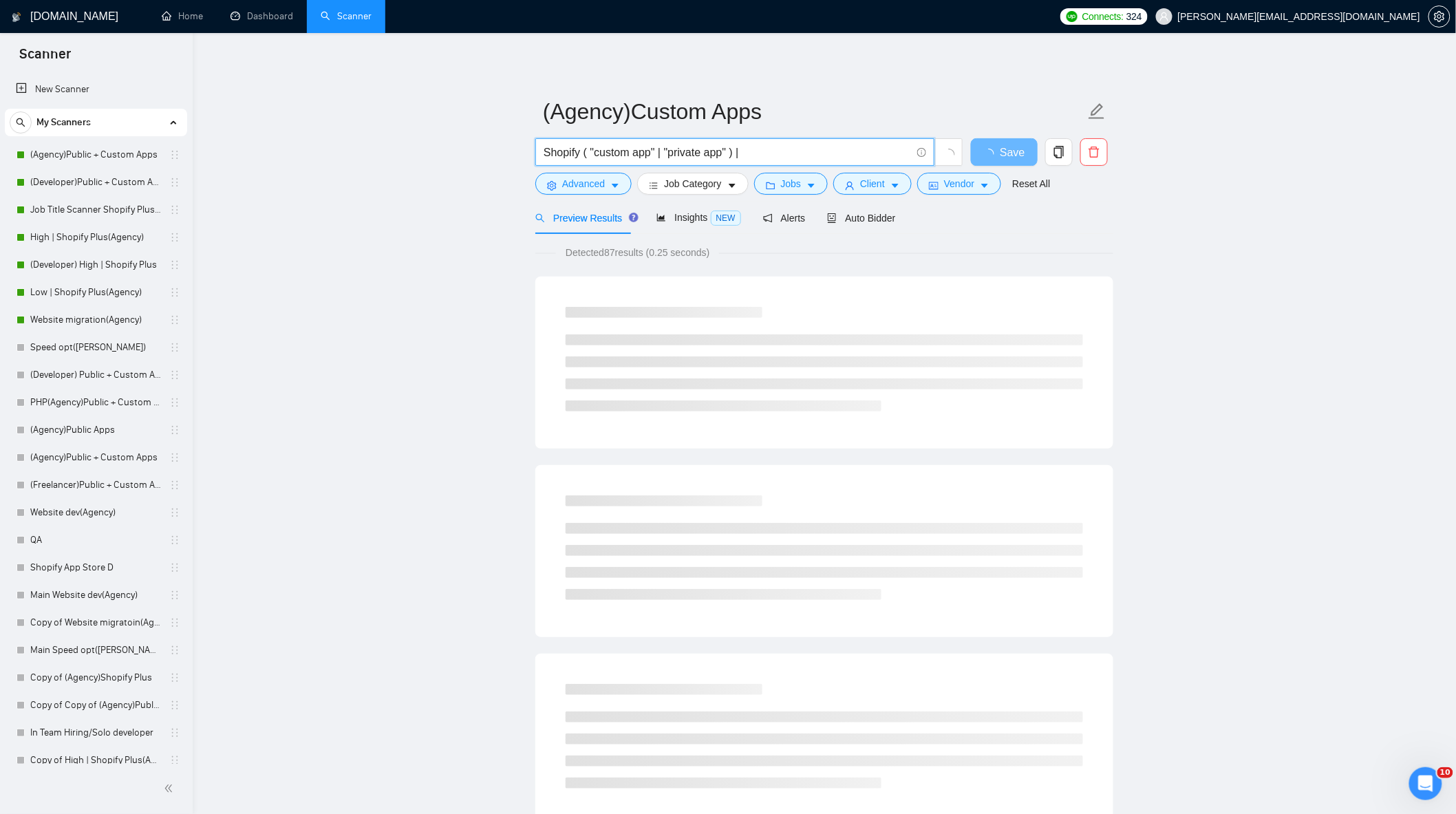
drag, startPoint x: 545, startPoint y: 154, endPoint x: 725, endPoint y: 163, distance: 180.2
click at [731, 163] on span "Shopify ( "custom app" | "private app" ) |" at bounding box center [735, 152] width 400 height 28
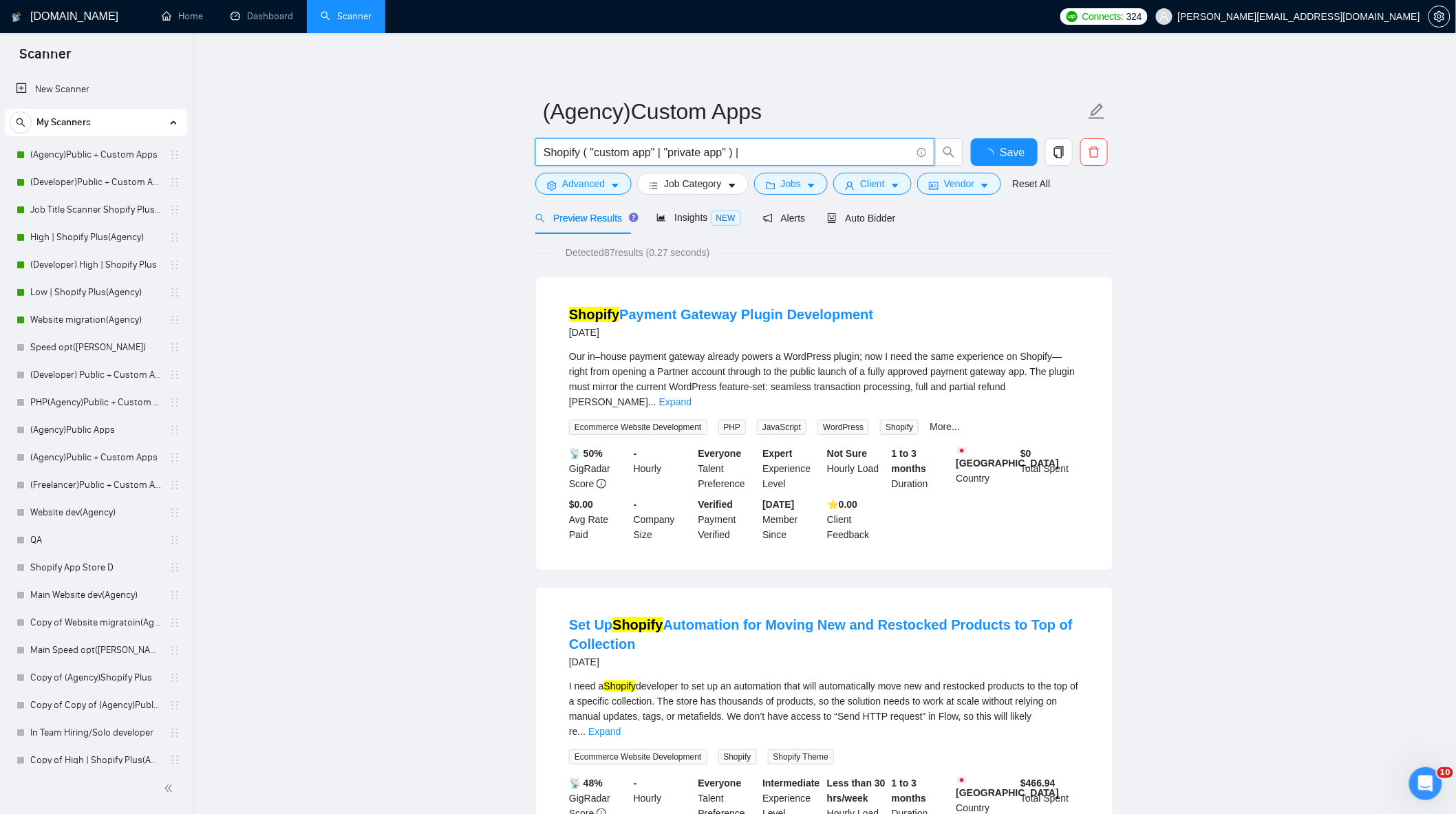
click at [722, 167] on div "Shopify ( "custom app" | "private app" ) |" at bounding box center [750, 156] width 434 height 34
drag, startPoint x: 731, startPoint y: 153, endPoint x: 490, endPoint y: 156, distance: 241.0
click at [792, 146] on input "Shopify ( "custom app" | "private app" ) |" at bounding box center [727, 152] width 367 height 17
paste input "Shopify ( "custom app" | "private app" )"
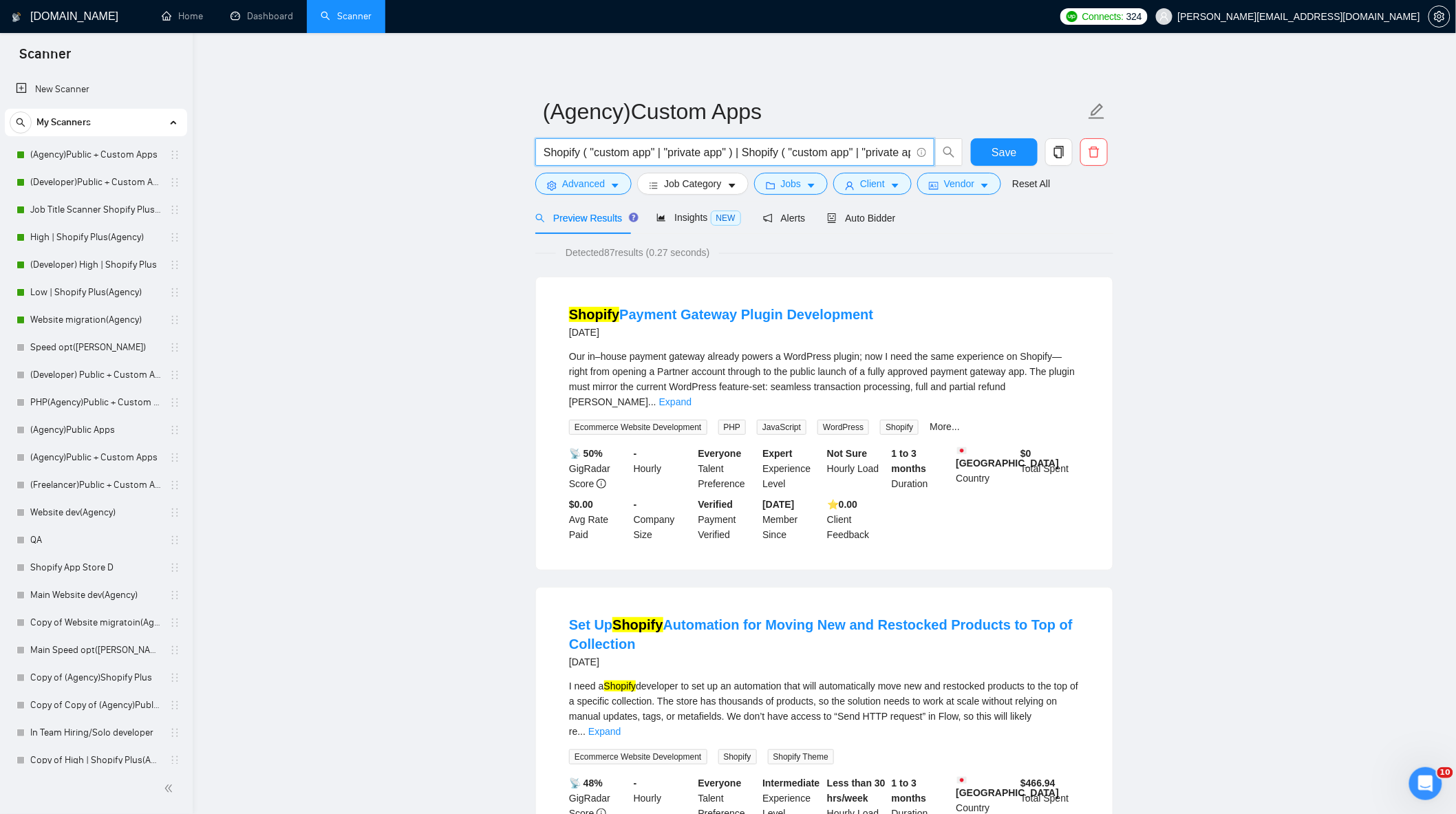
scroll to position [0, 22]
drag, startPoint x: 757, startPoint y: 153, endPoint x: 774, endPoint y: 192, distance: 42.5
click at [758, 153] on input "Shopify ( "custom app" | "private app" ) | Shopify ( "custom app" | "private ap…" at bounding box center [727, 152] width 367 height 17
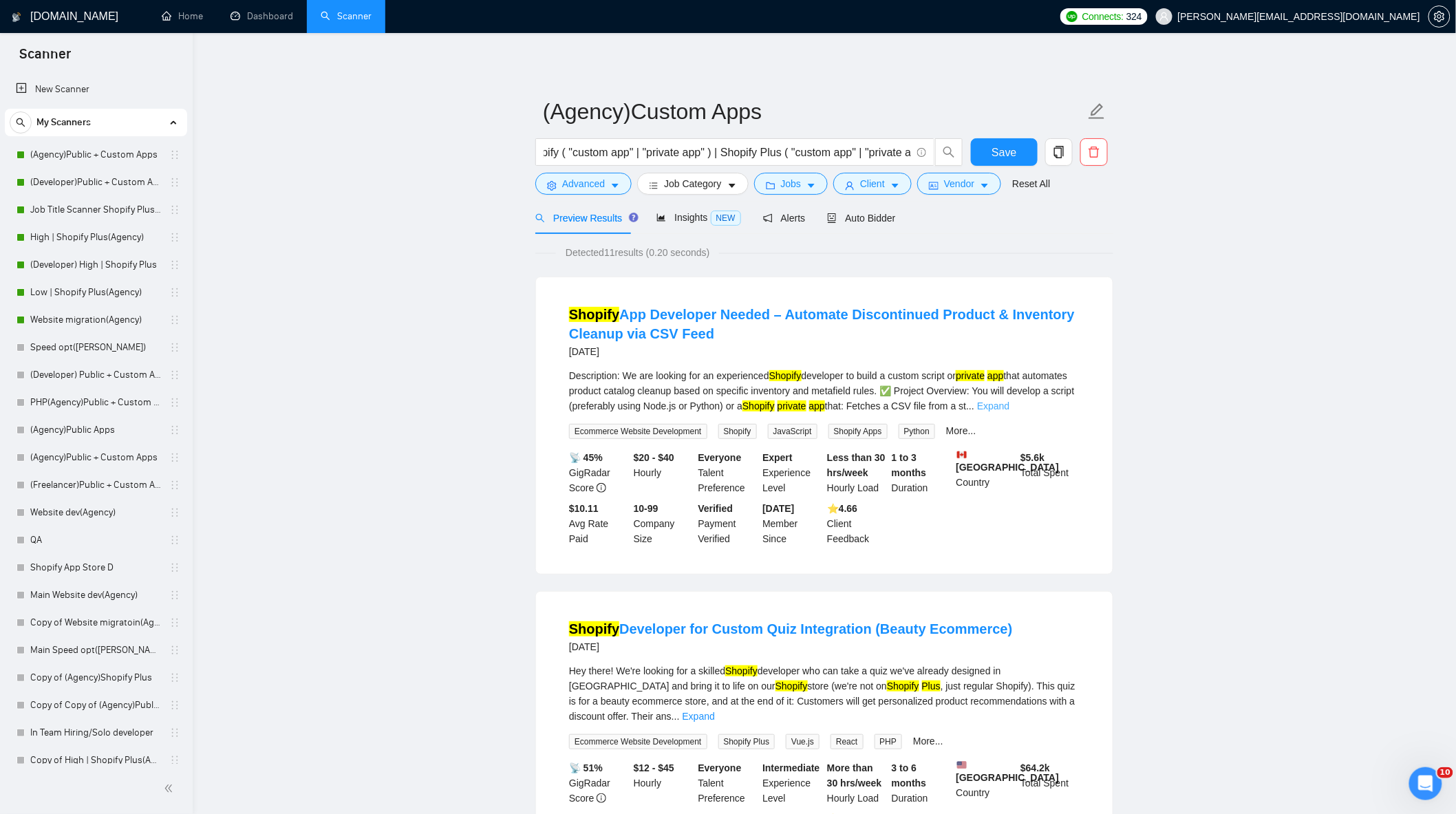
click at [1010, 411] on link "Expand" at bounding box center [993, 406] width 32 height 11
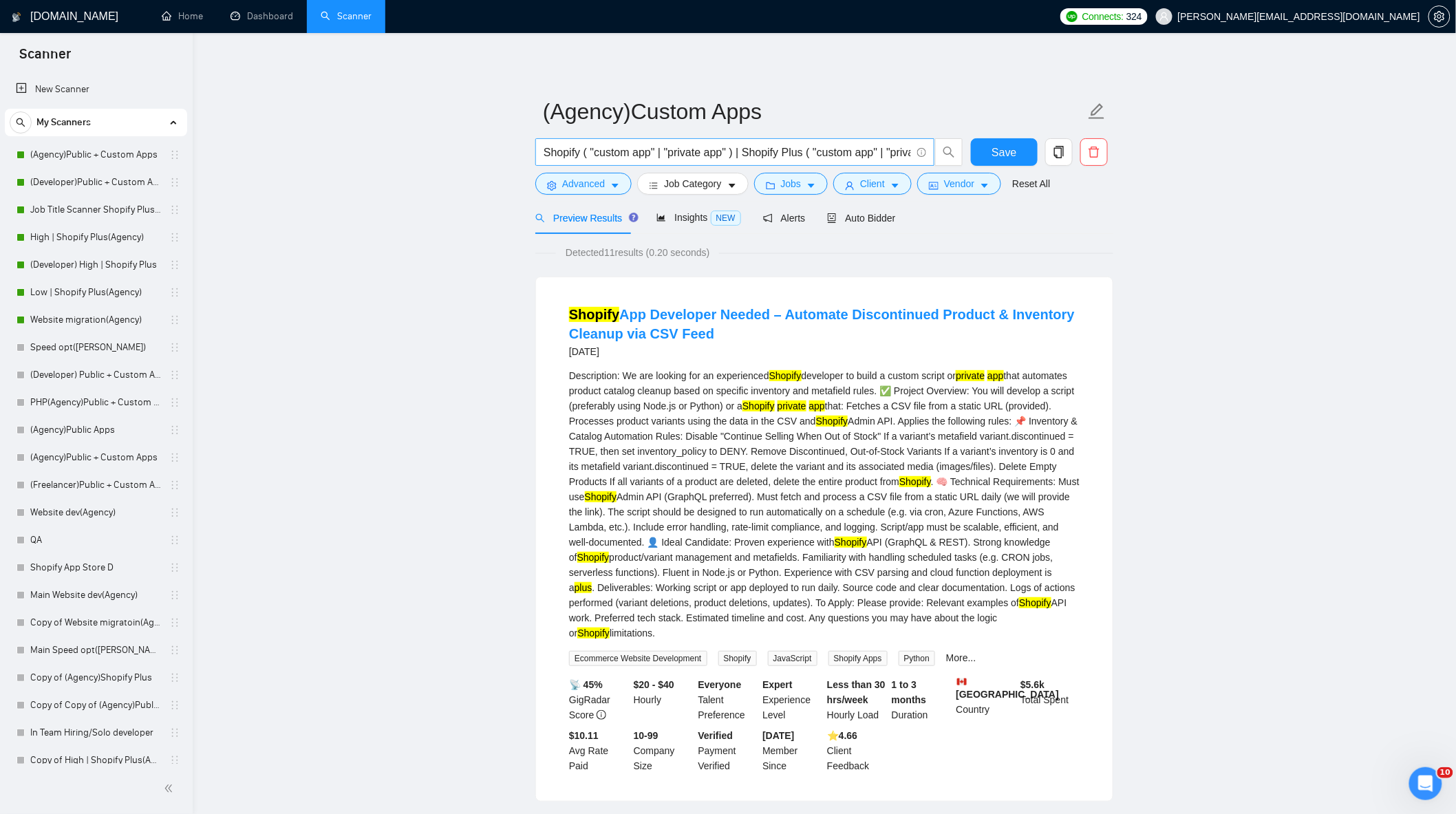
click at [743, 152] on input "Shopify ( "custom app" | "private app" ) | Shopify Plus ( "custom app" | "priva…" at bounding box center [727, 152] width 367 height 17
click at [804, 155] on input "Shopify ( "custom app" | "private app" ) | "Shopify Plus ( "custom app" | "priv…" at bounding box center [727, 152] width 367 height 17
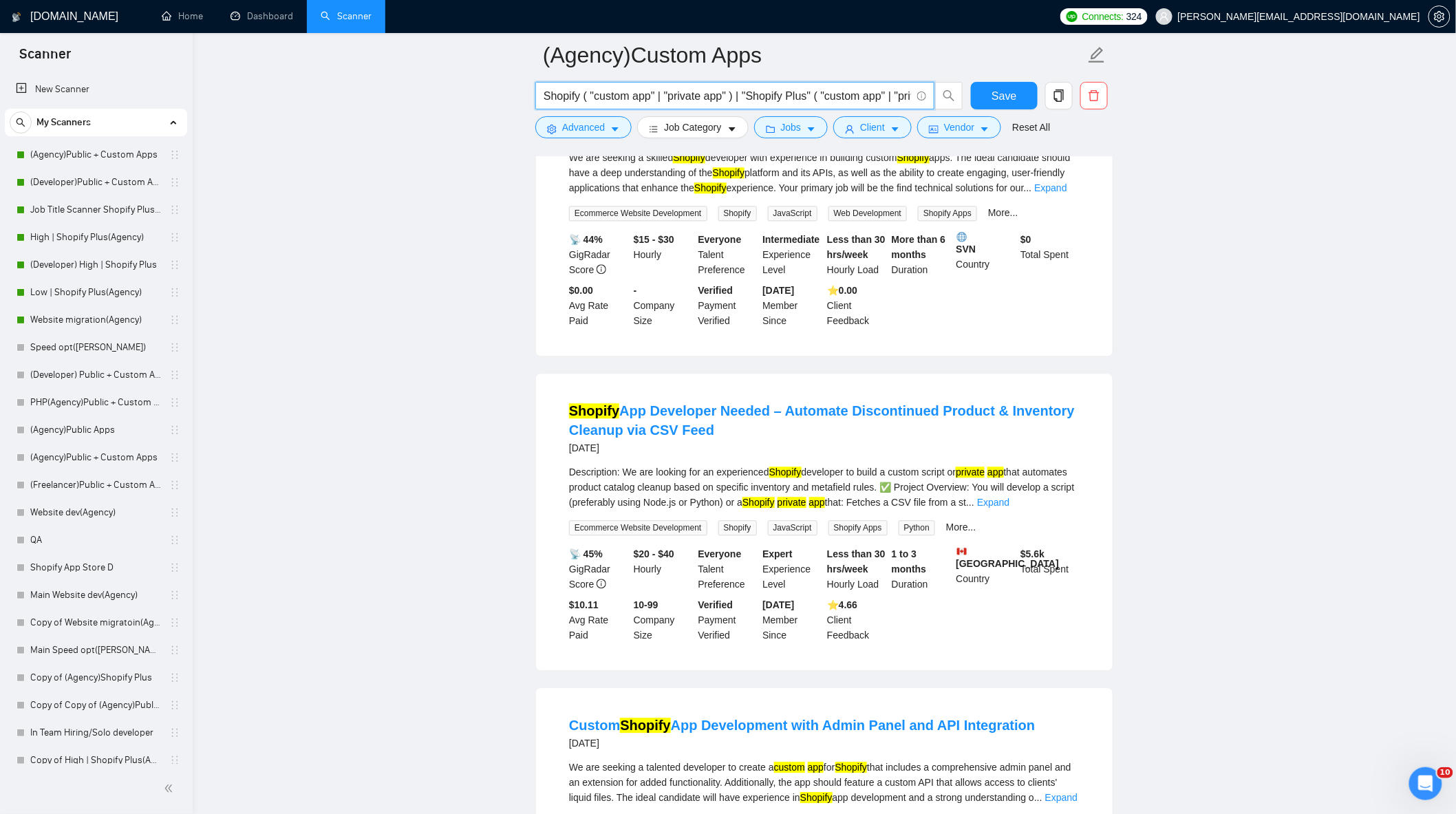
scroll to position [1146, 0]
type input "Shopify ( "custom app" | "private app" ) | "Shopify Plus" ( "custom app" | "pri…"
click at [1049, 479] on div "Description: We are looking for an experienced Shopify developer to build a cus…" at bounding box center [825, 499] width 511 height 71
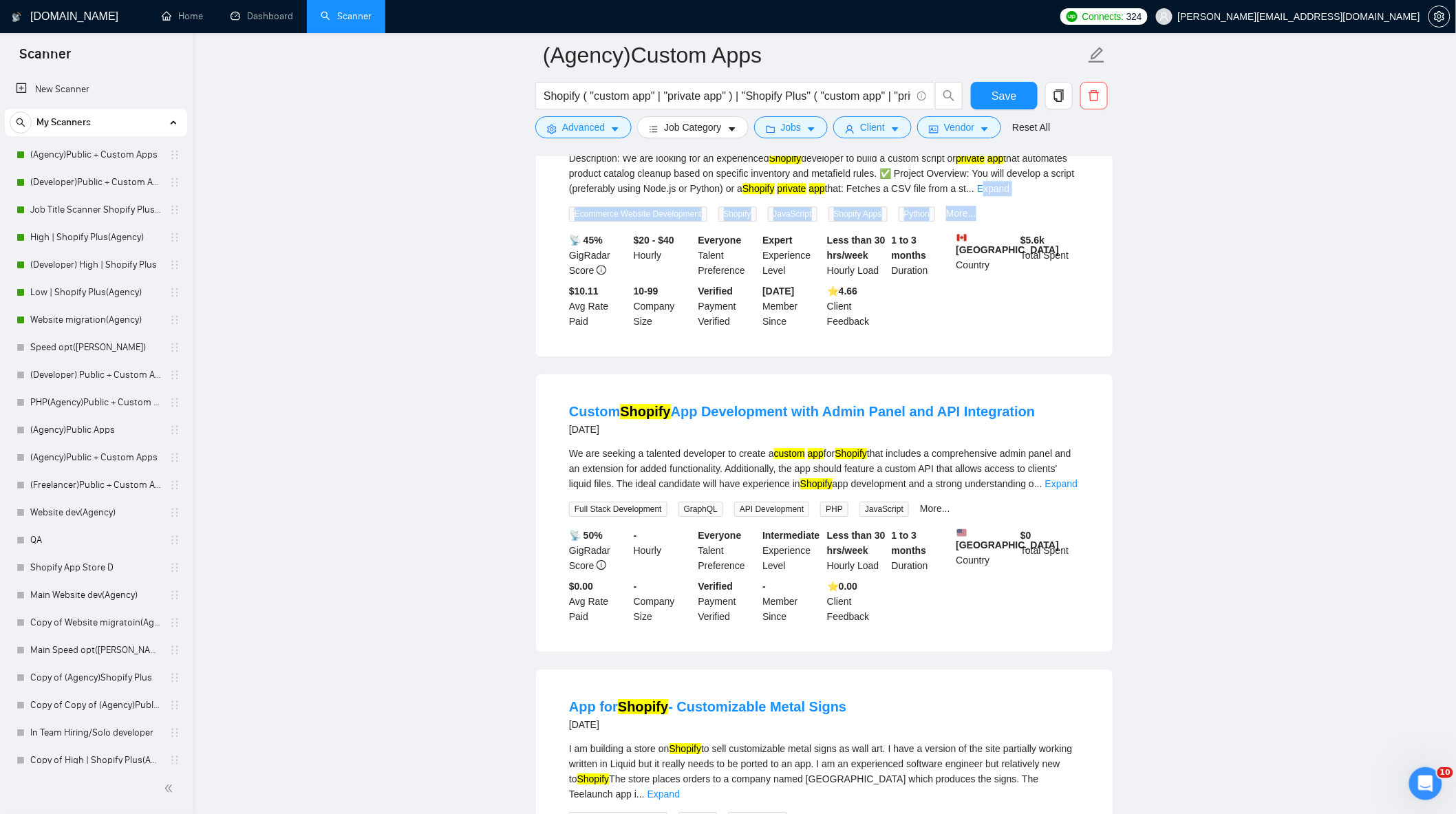
scroll to position [1681, 0]
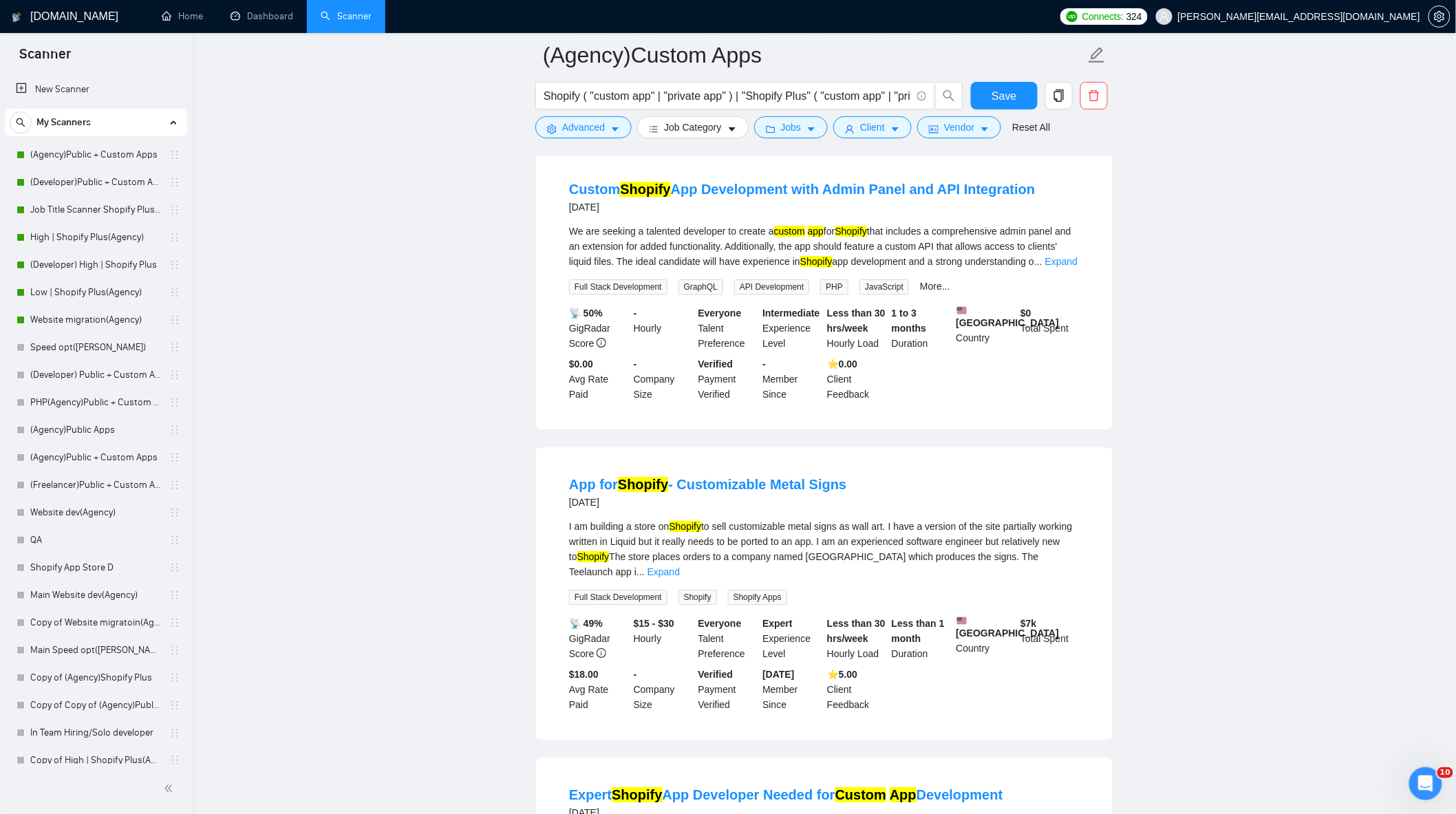
click at [1075, 256] on link "Expand" at bounding box center [1062, 262] width 32 height 11
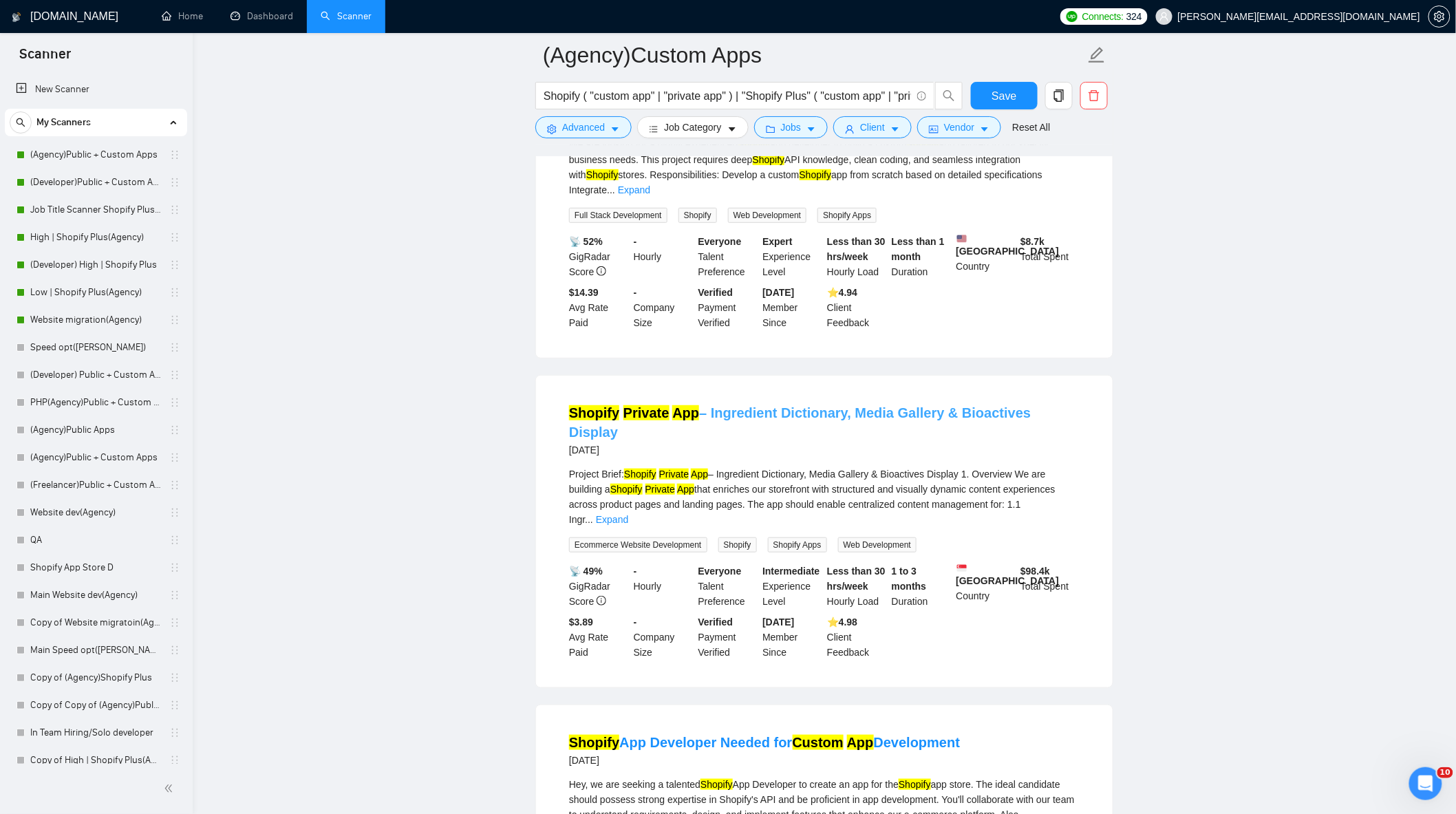
scroll to position [2446, 0]
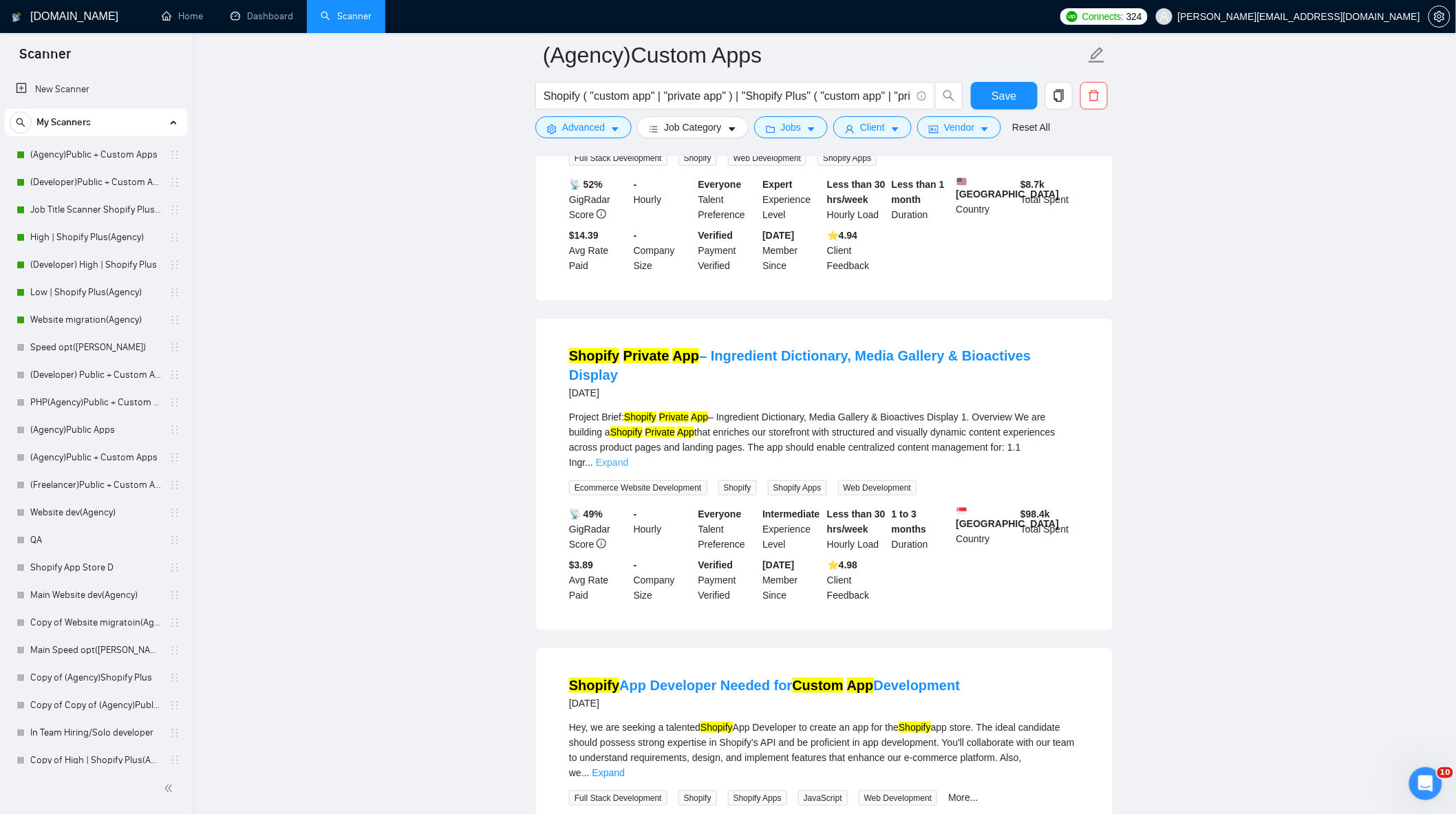
click at [628, 457] on link "Expand" at bounding box center [612, 462] width 32 height 11
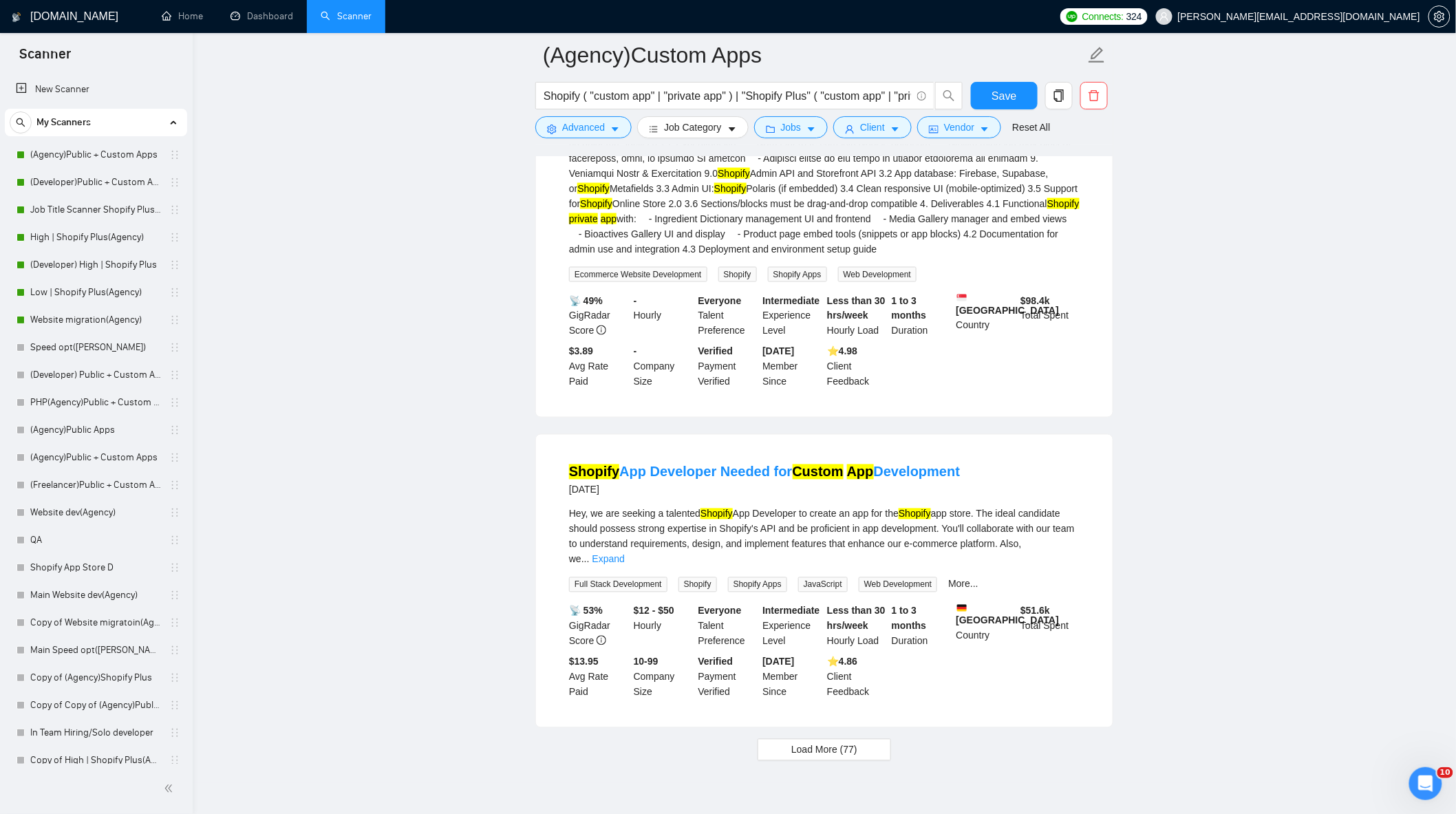
scroll to position [2965, 0]
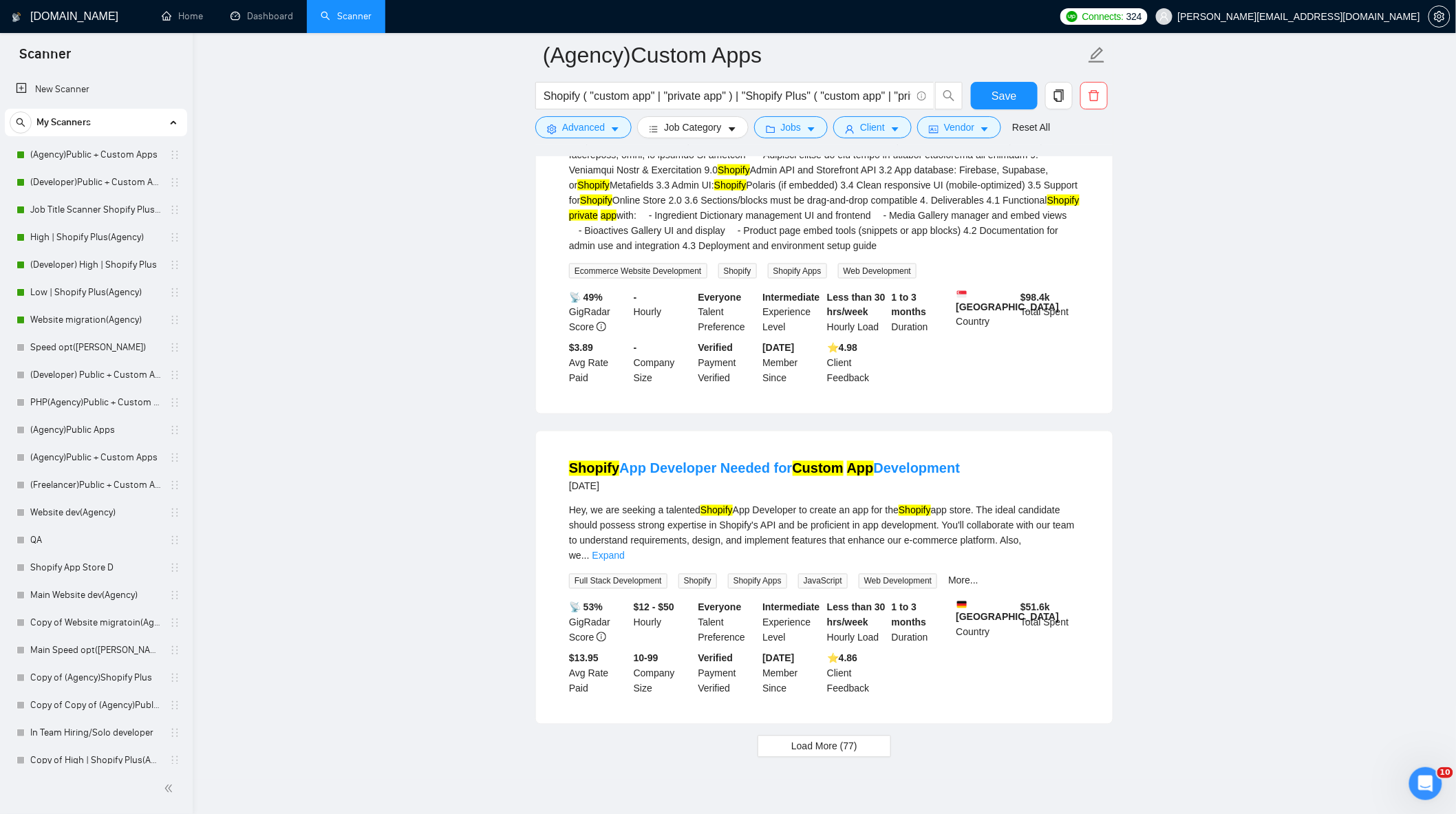
click at [1079, 503] on div "Hey, we are seeking a talented Shopify App Developer to create an app for the S…" at bounding box center [825, 532] width 511 height 60
click at [625, 550] on link "Expand" at bounding box center [609, 556] width 32 height 11
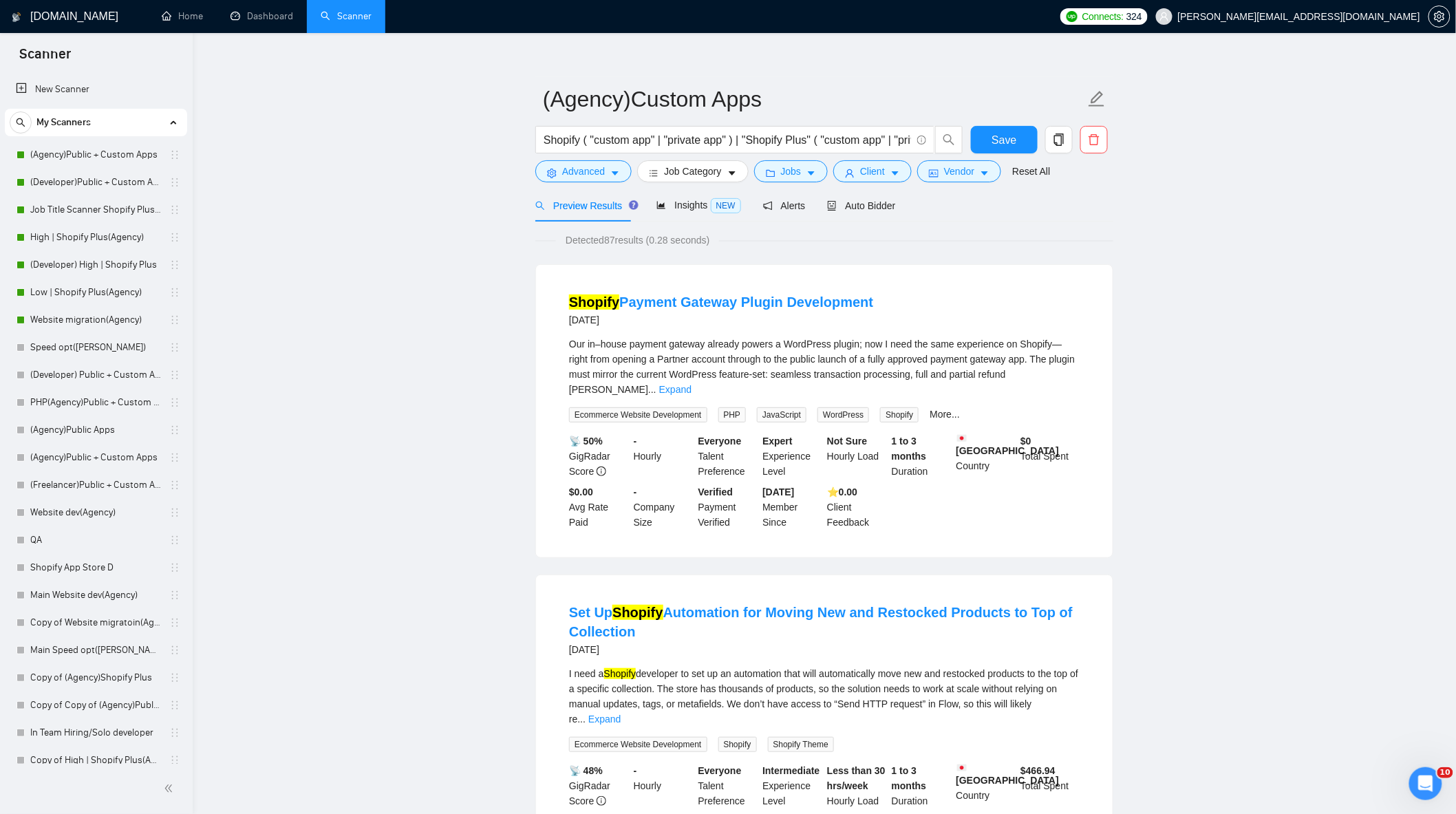
scroll to position [0, 0]
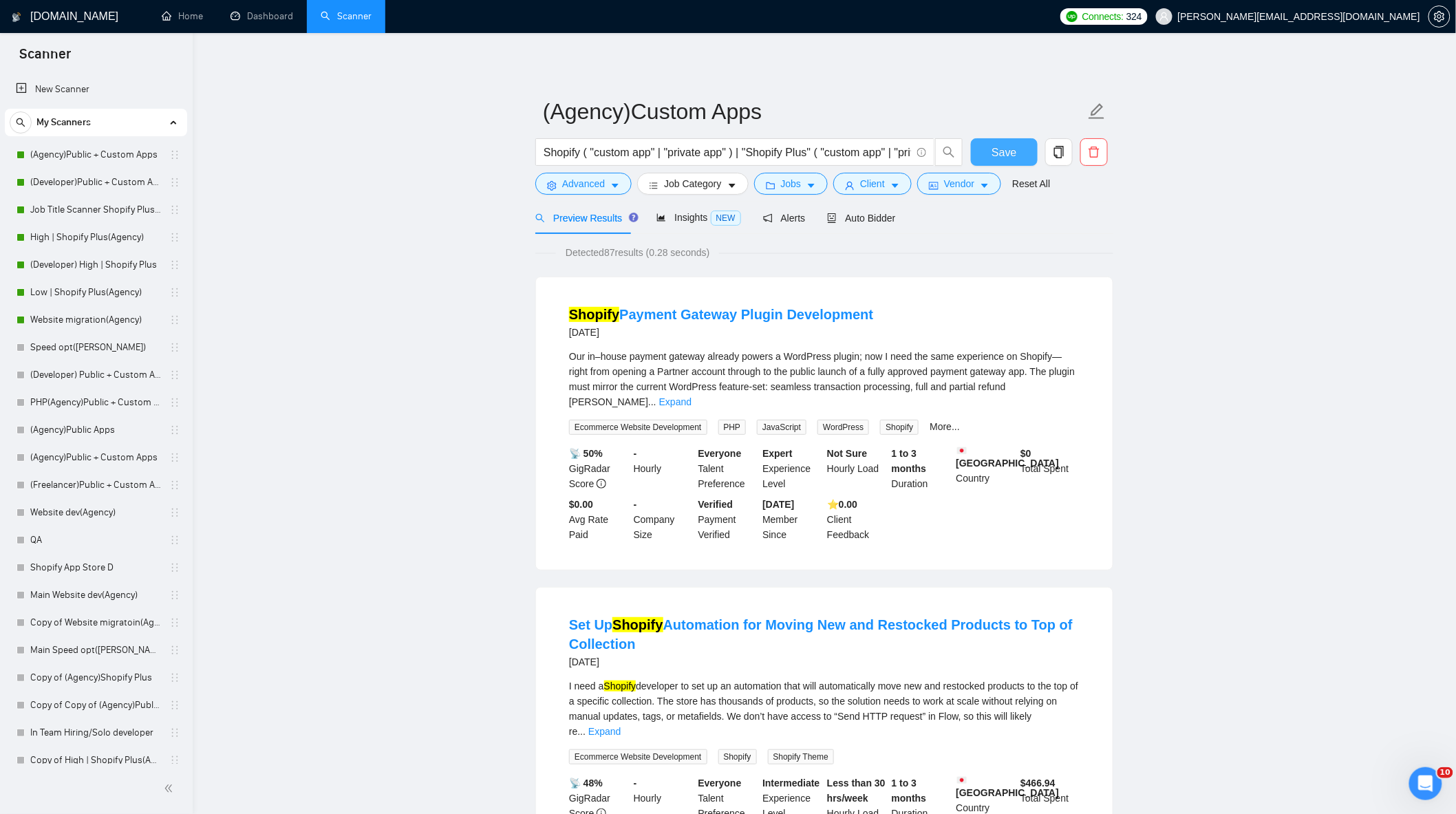
click at [993, 154] on button "Save" at bounding box center [1004, 152] width 67 height 28
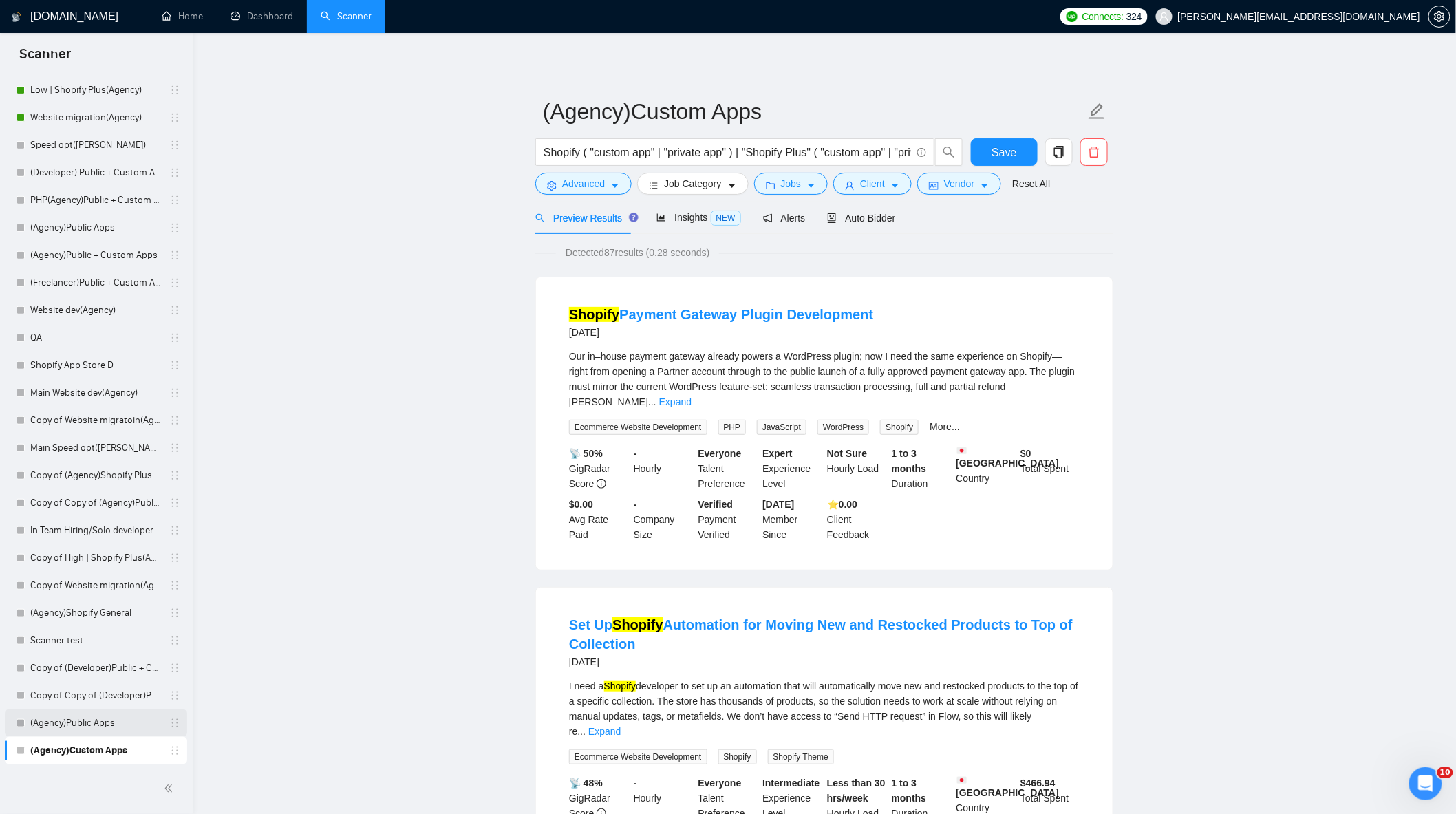
click at [92, 730] on link "(Agency)Public Apps" at bounding box center [95, 723] width 130 height 28
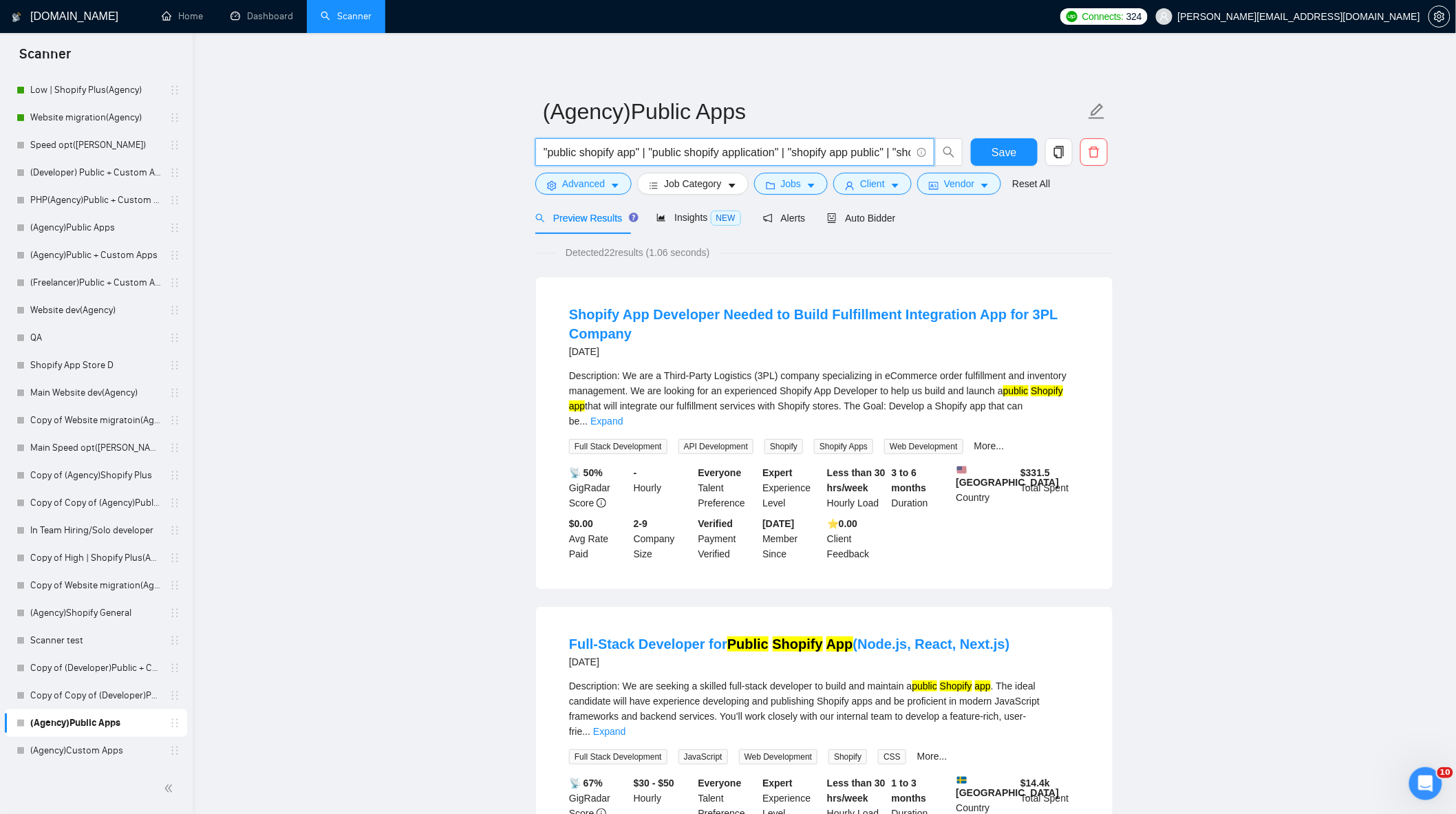
click at [590, 151] on input ""public shopify app" | "public shopify application" | "shopify app public" | "s…" at bounding box center [727, 152] width 367 height 17
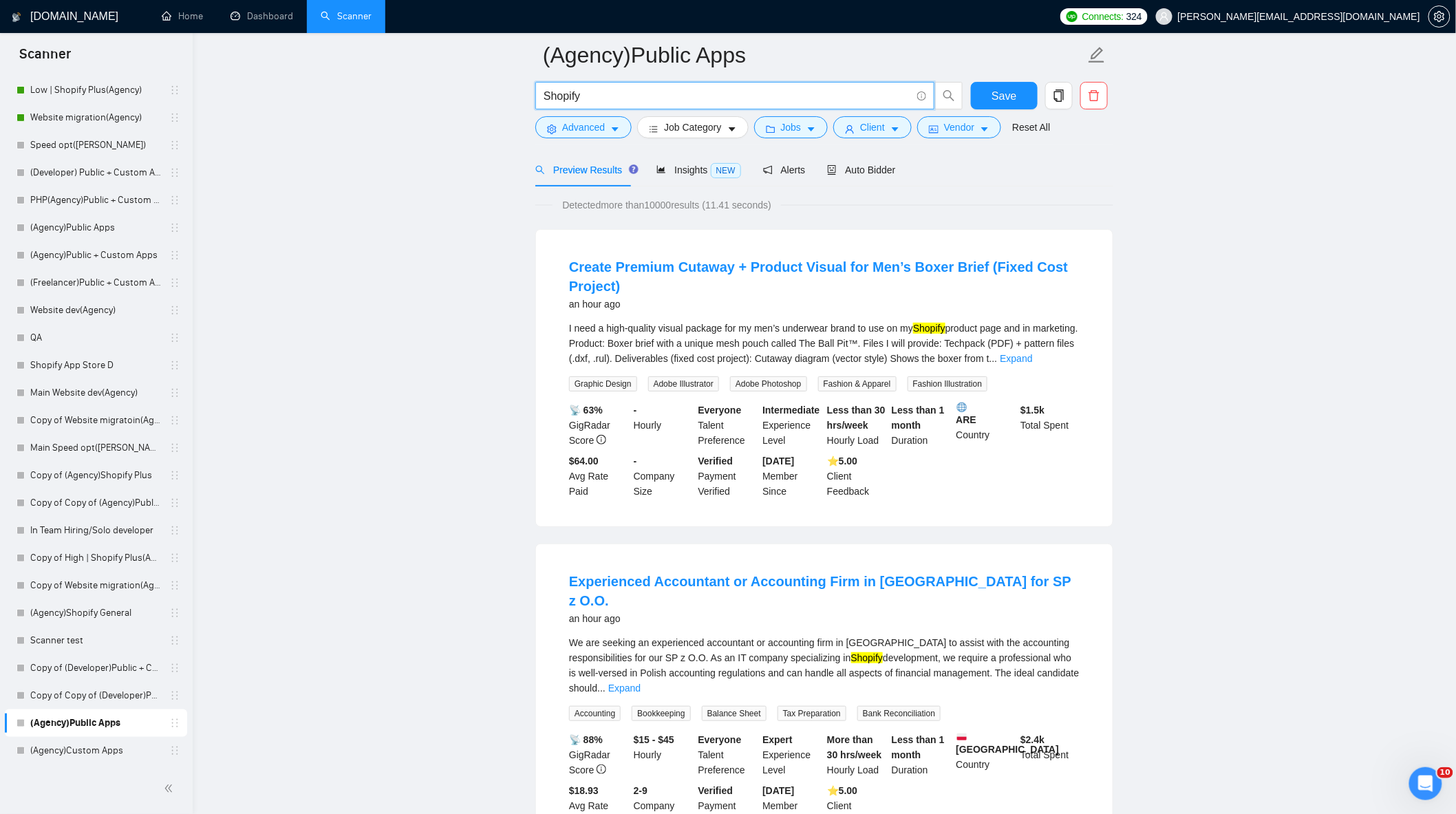
scroll to position [153, 0]
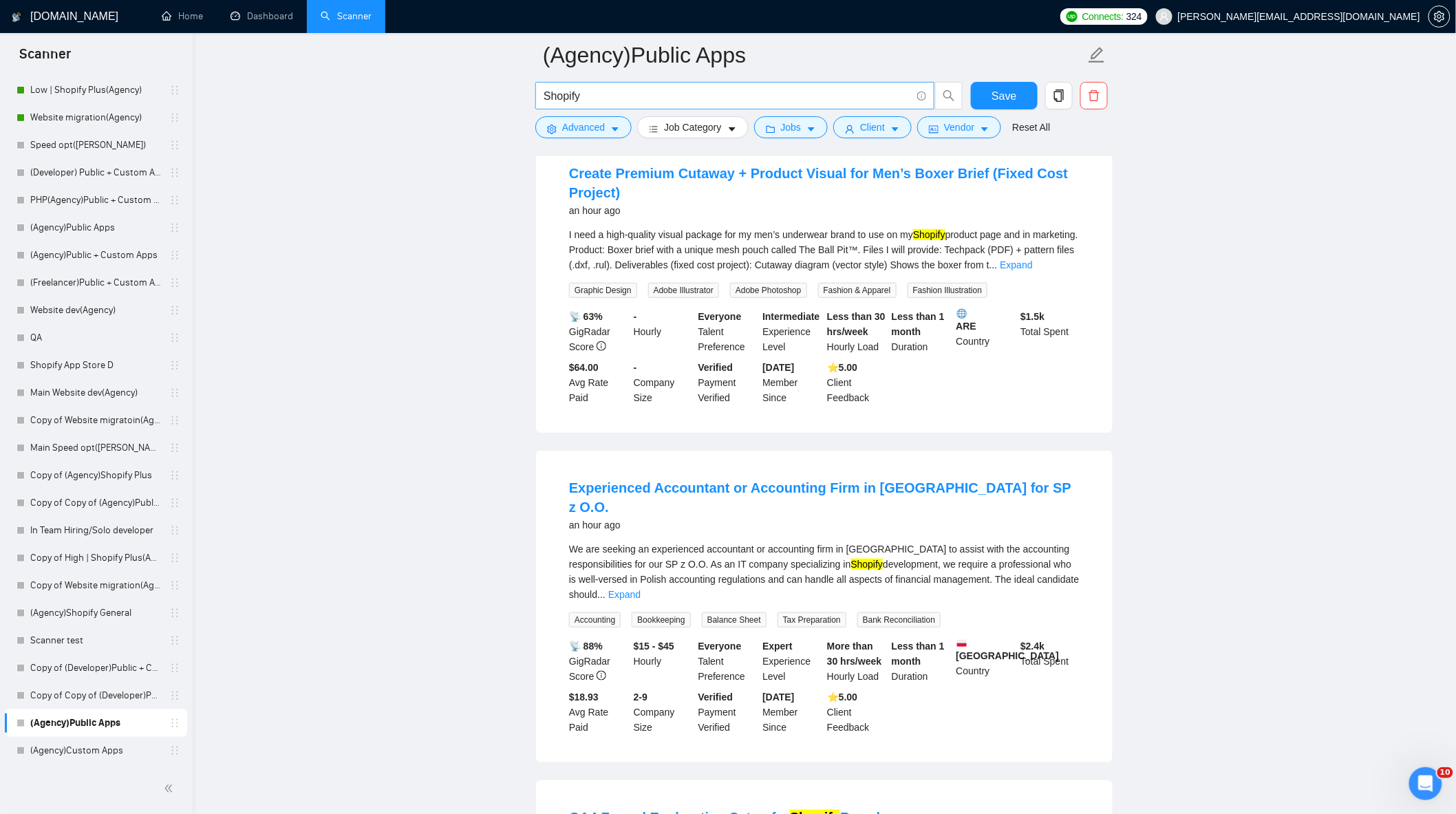
click at [625, 103] on input "Shopify" at bounding box center [727, 95] width 367 height 17
drag, startPoint x: 514, startPoint y: 92, endPoint x: 464, endPoint y: 96, distance: 50.2
paste input "( "custom app" | "private app" )"
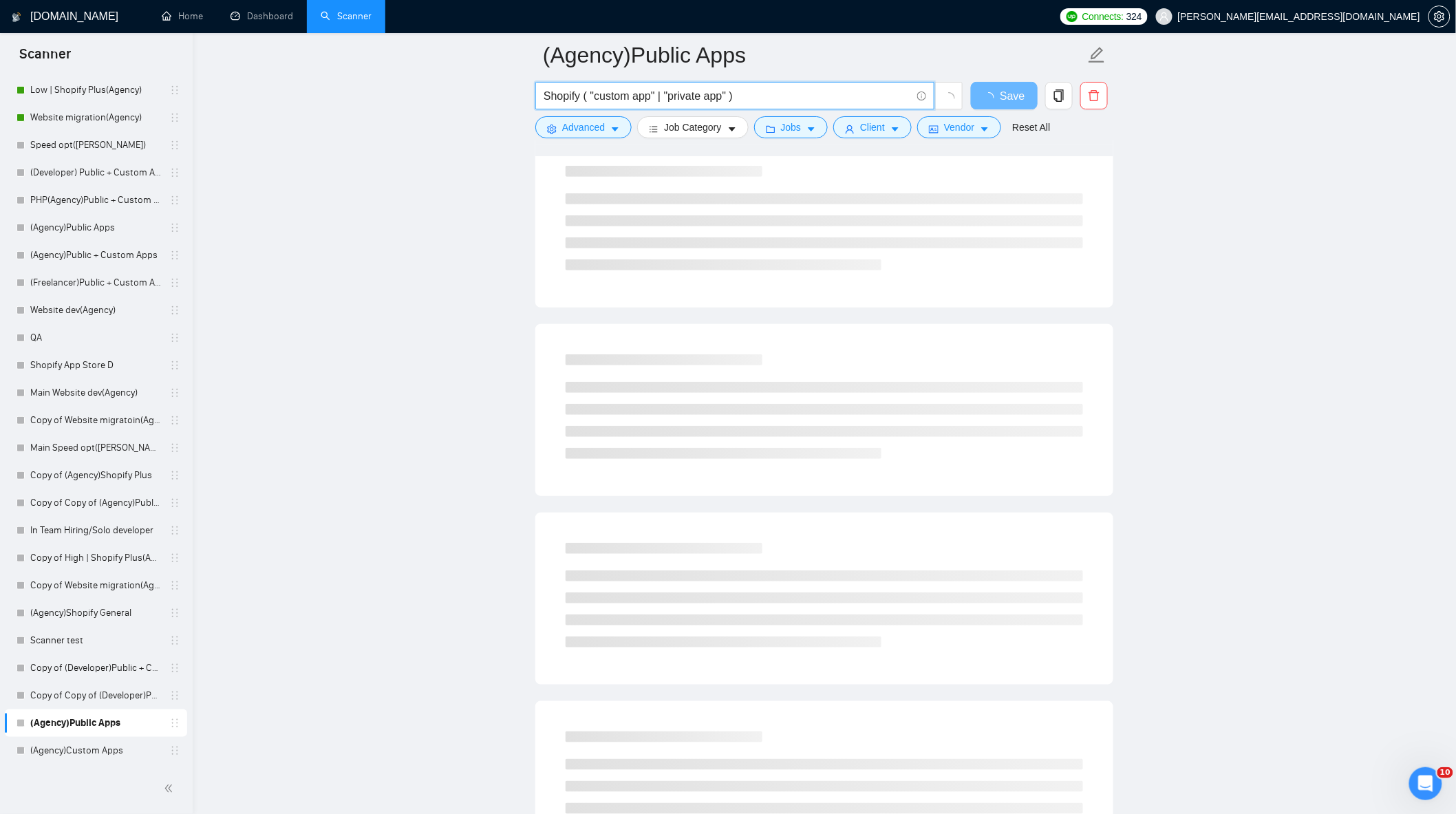
drag, startPoint x: 650, startPoint y: 100, endPoint x: 594, endPoint y: 94, distance: 56.3
click at [594, 94] on input "Shopify ( "custom app" | "private app" )" at bounding box center [727, 95] width 367 height 17
drag, startPoint x: 733, startPoint y: 99, endPoint x: 658, endPoint y: 95, distance: 75.1
click at [658, 95] on input "Shopify ( "Public app" | "private app" )" at bounding box center [727, 95] width 367 height 17
click at [698, 95] on input "Shopify ( "Public app" | "private app" )" at bounding box center [727, 95] width 367 height 17
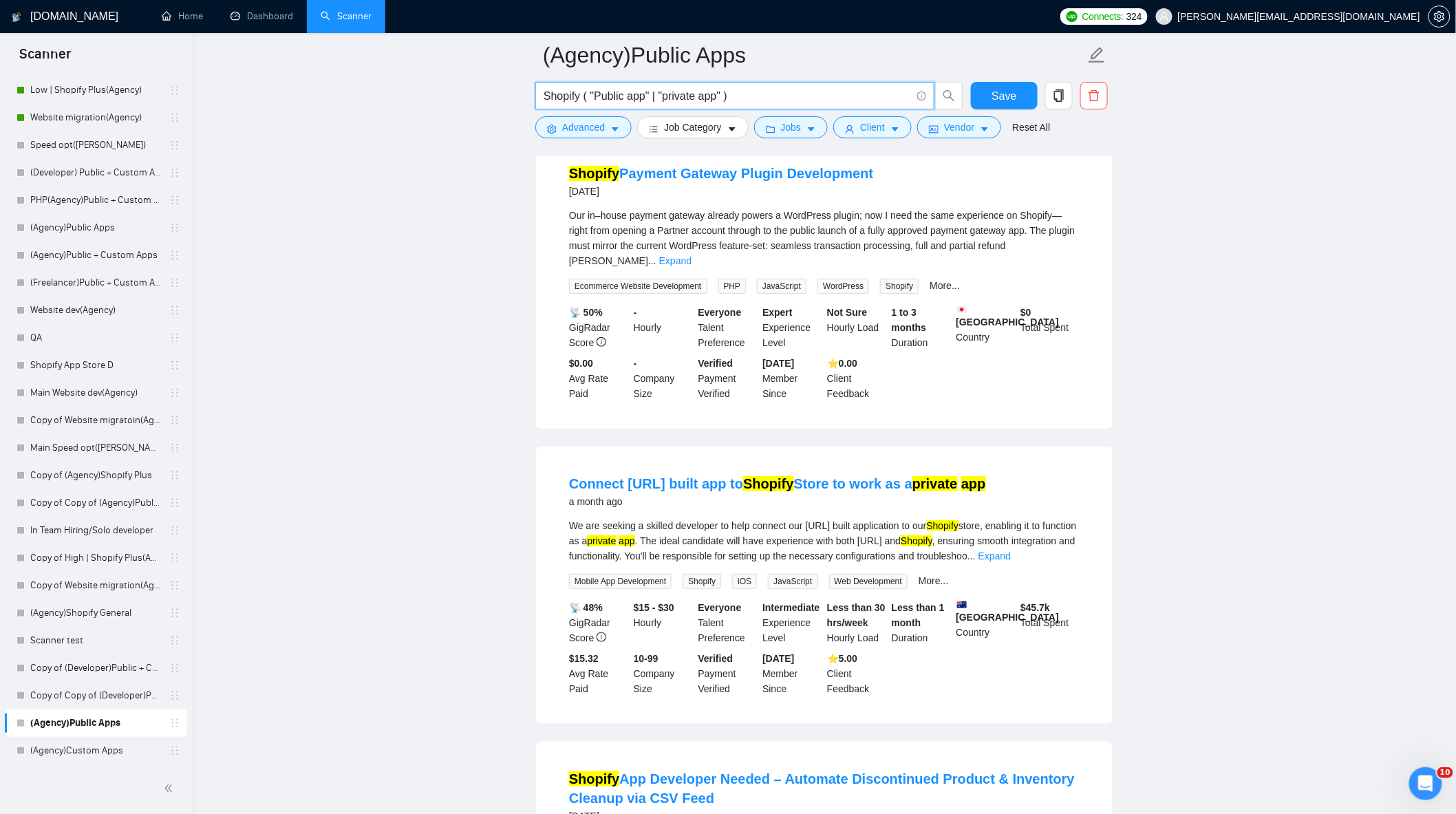
click at [723, 99] on input "Shopify ( "Public app" | "private app" )" at bounding box center [727, 95] width 367 height 17
drag, startPoint x: 714, startPoint y: 98, endPoint x: 669, endPoint y: 98, distance: 45.0
click at [669, 98] on input "Shopify ( "Public app" | "private app" )" at bounding box center [727, 95] width 367 height 17
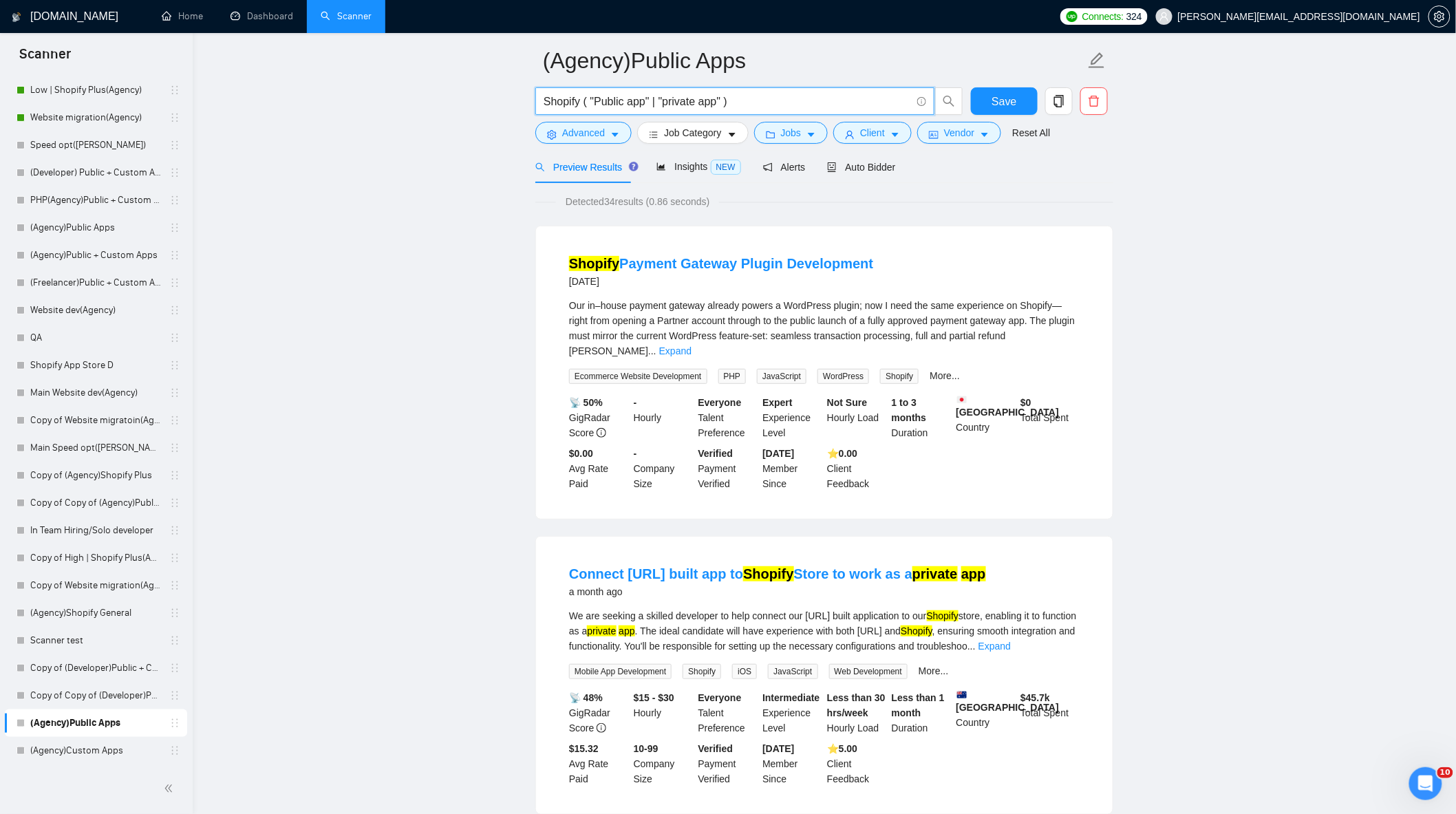
scroll to position [0, 0]
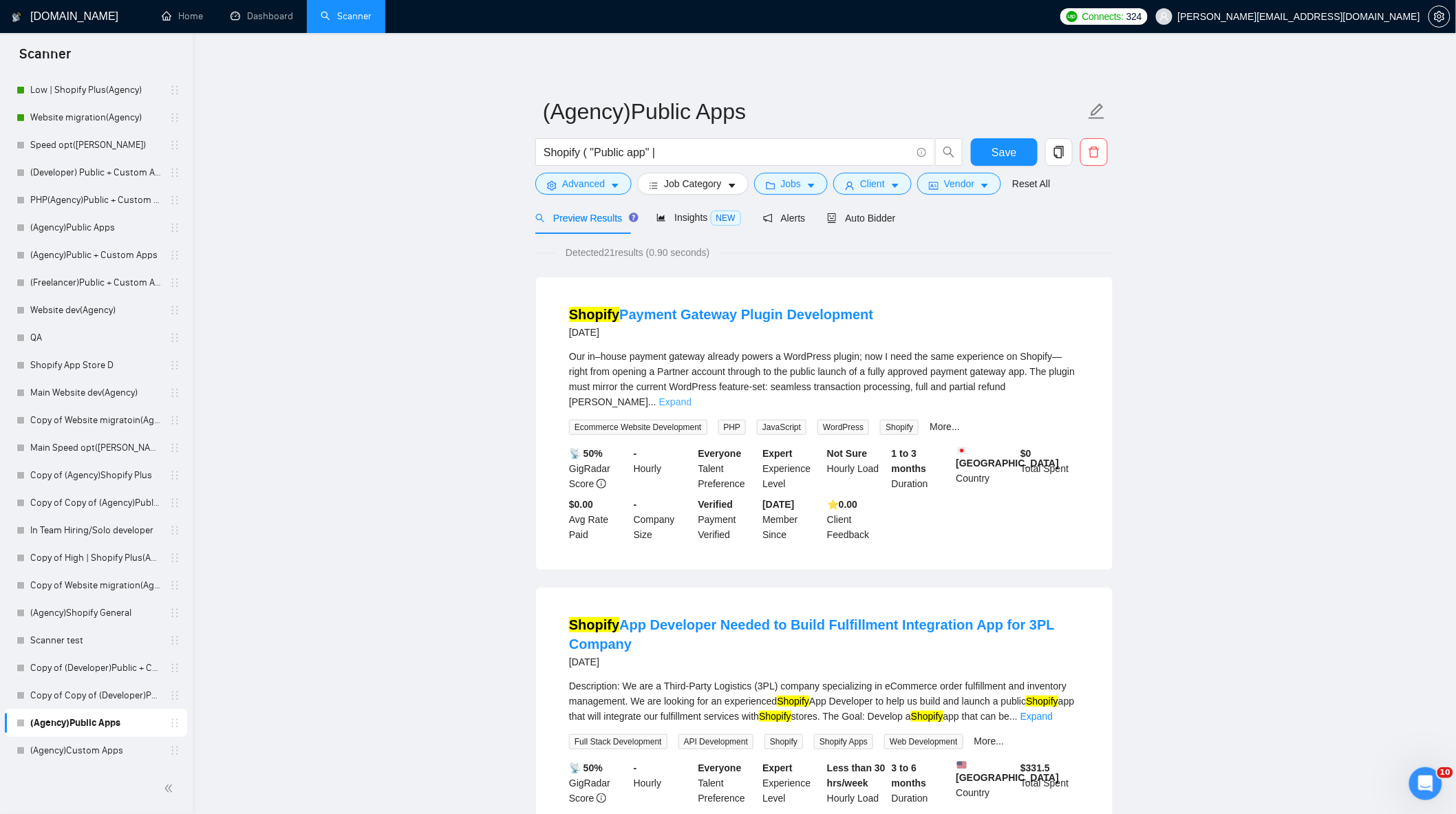
click at [692, 397] on link "Expand" at bounding box center [676, 402] width 32 height 11
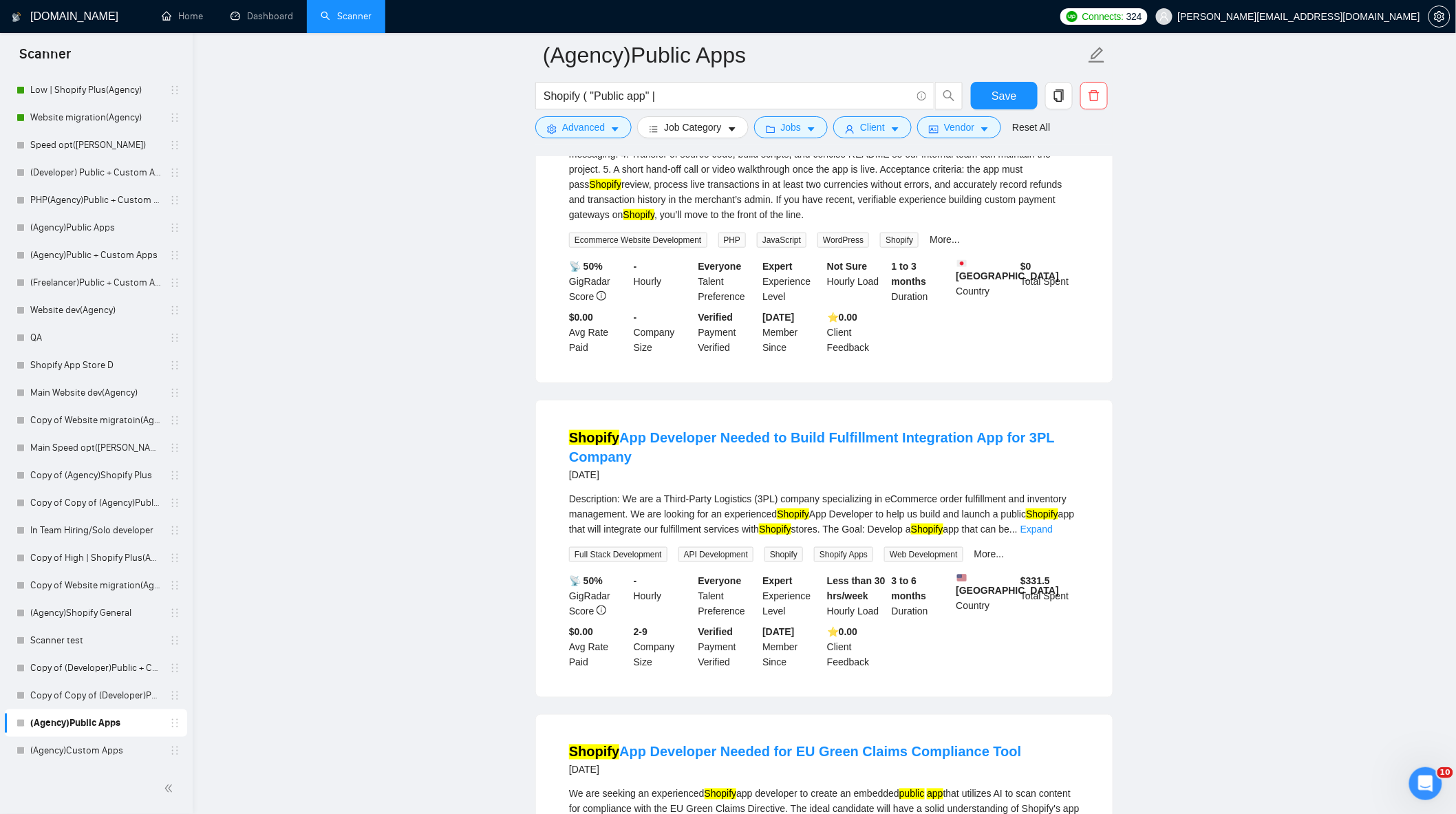
scroll to position [381, 0]
click at [1053, 524] on link "Expand" at bounding box center [1037, 528] width 32 height 11
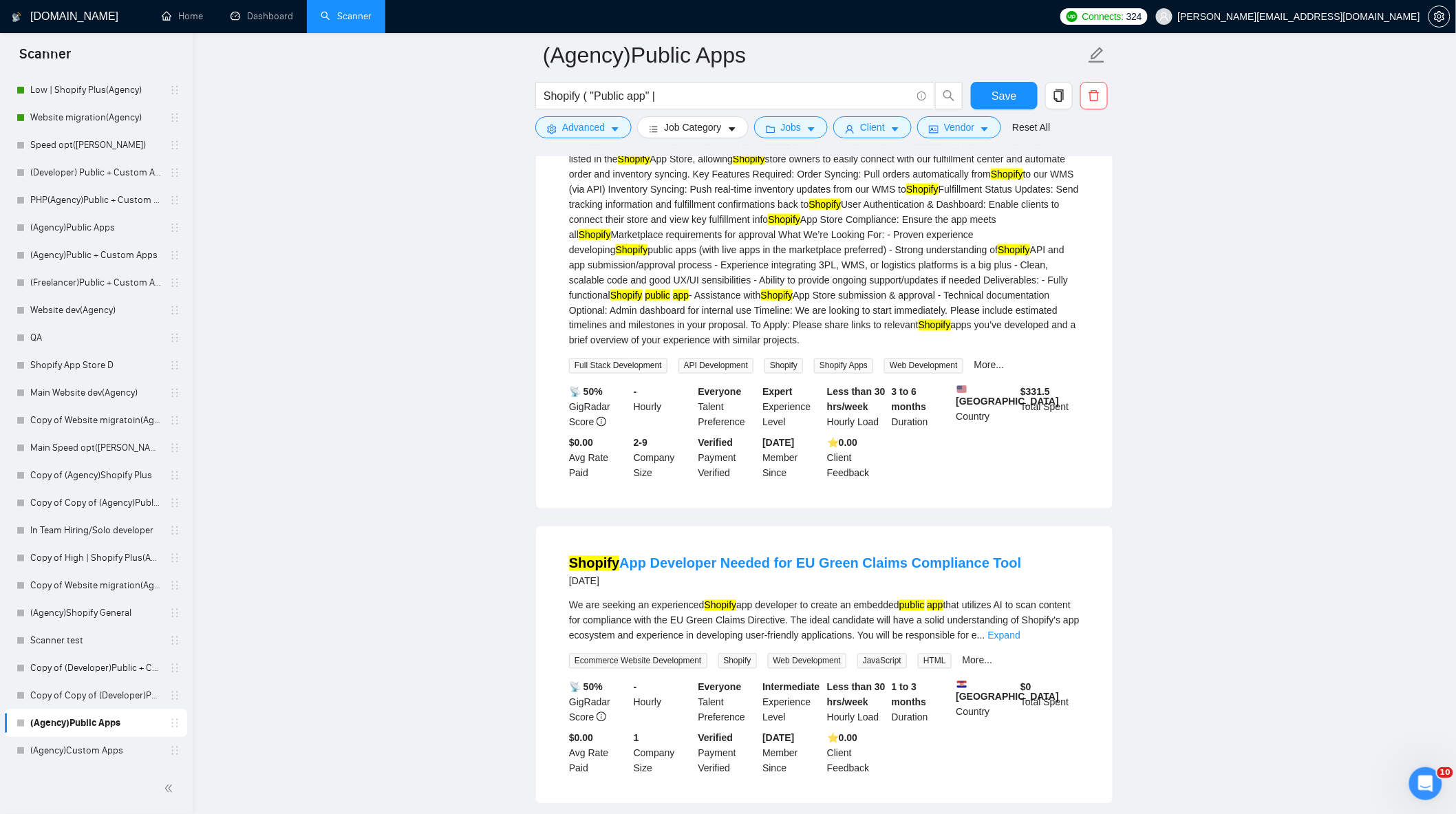
scroll to position [841, 0]
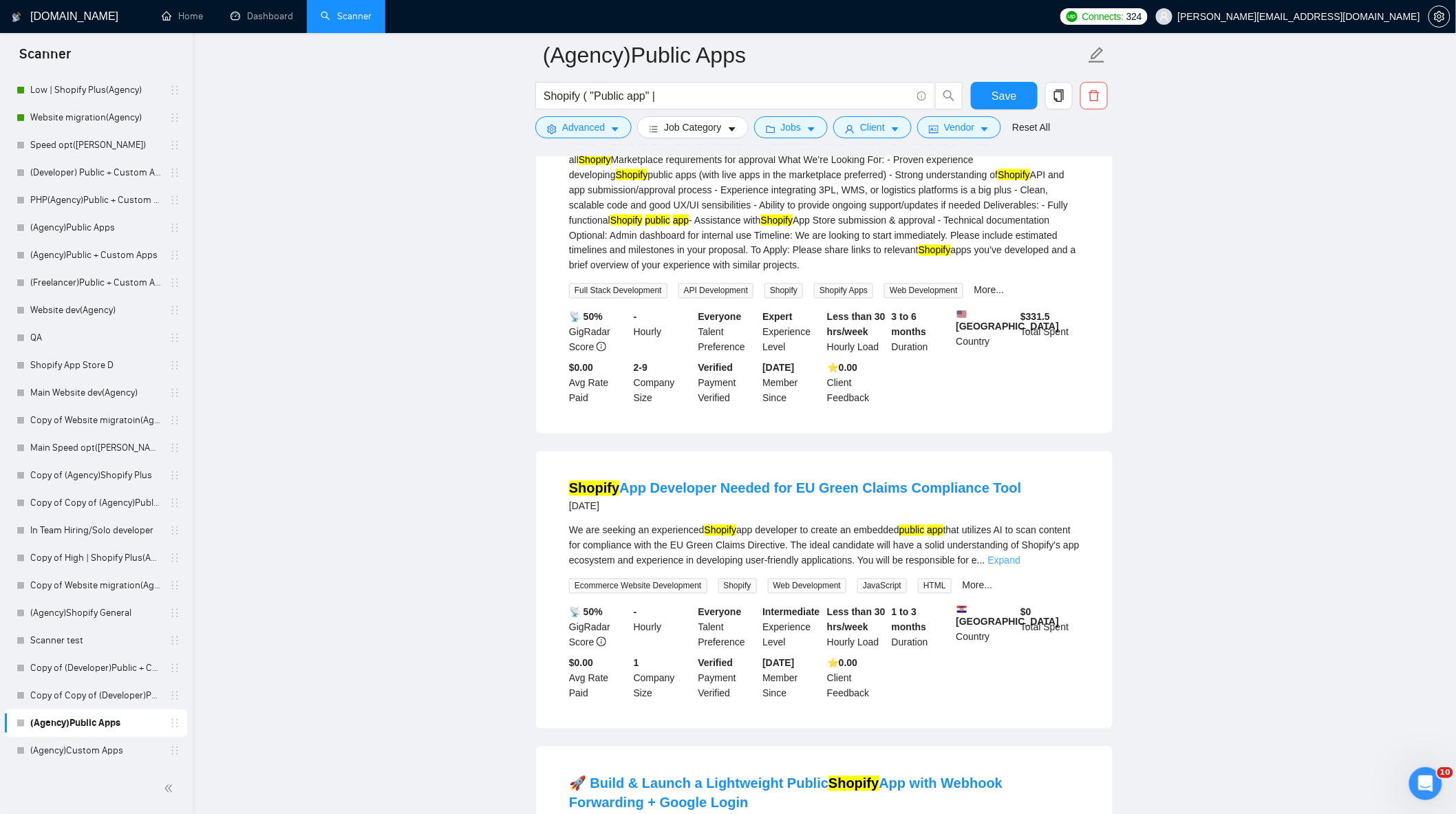
click at [1020, 566] on link "Expand" at bounding box center [1004, 560] width 32 height 11
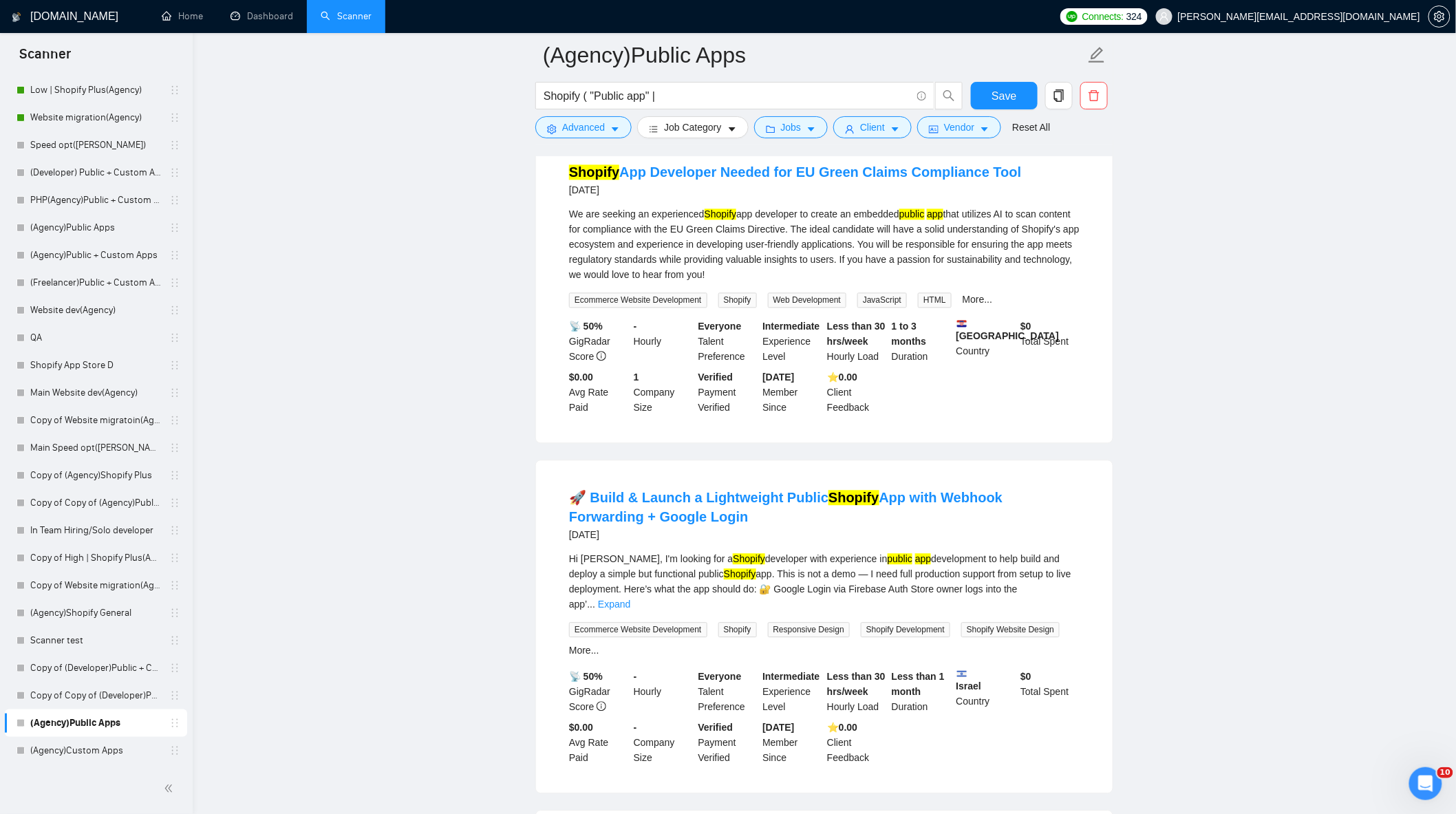
scroll to position [1299, 0]
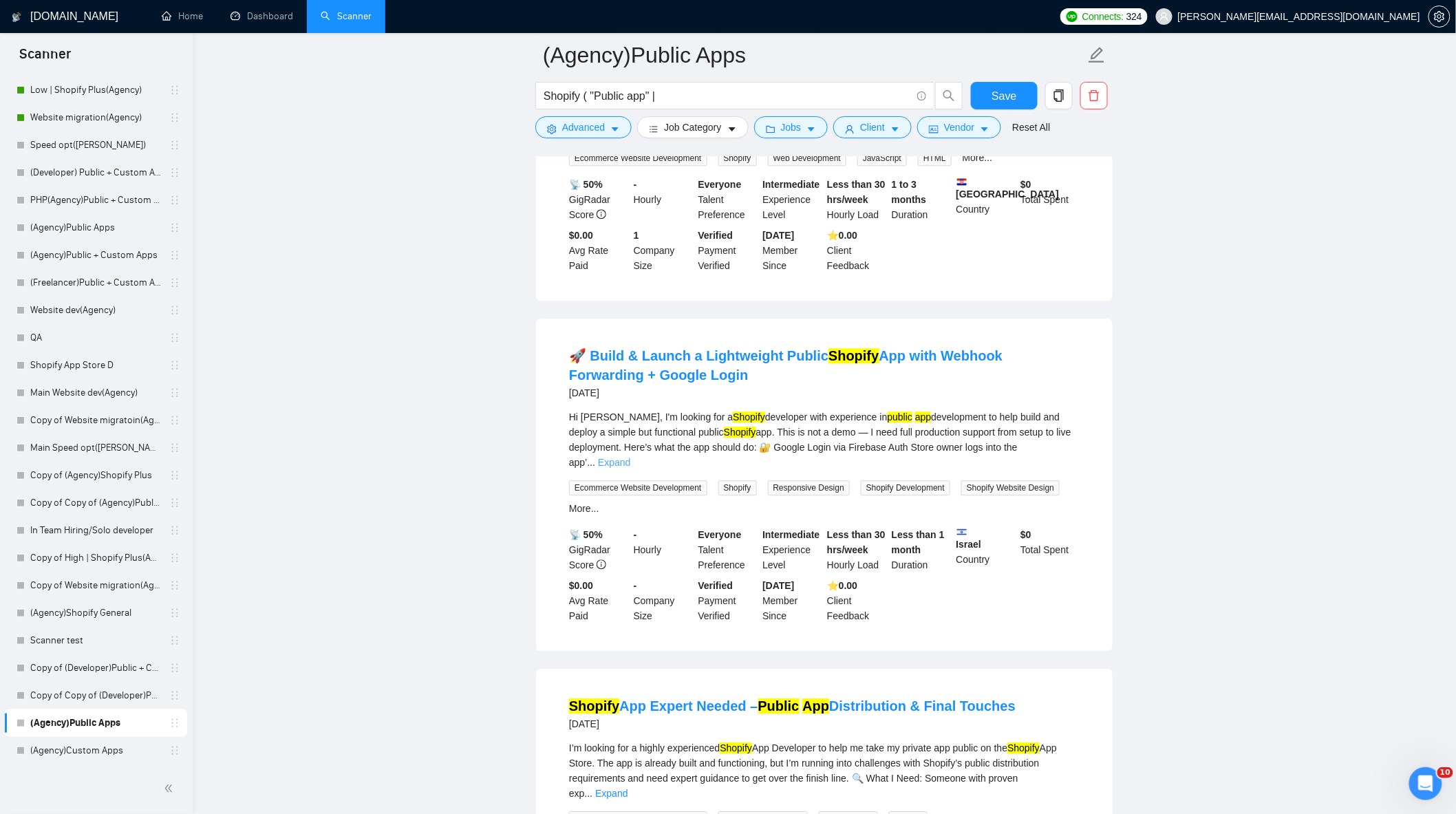
click at [631, 457] on link "Expand" at bounding box center [615, 462] width 32 height 11
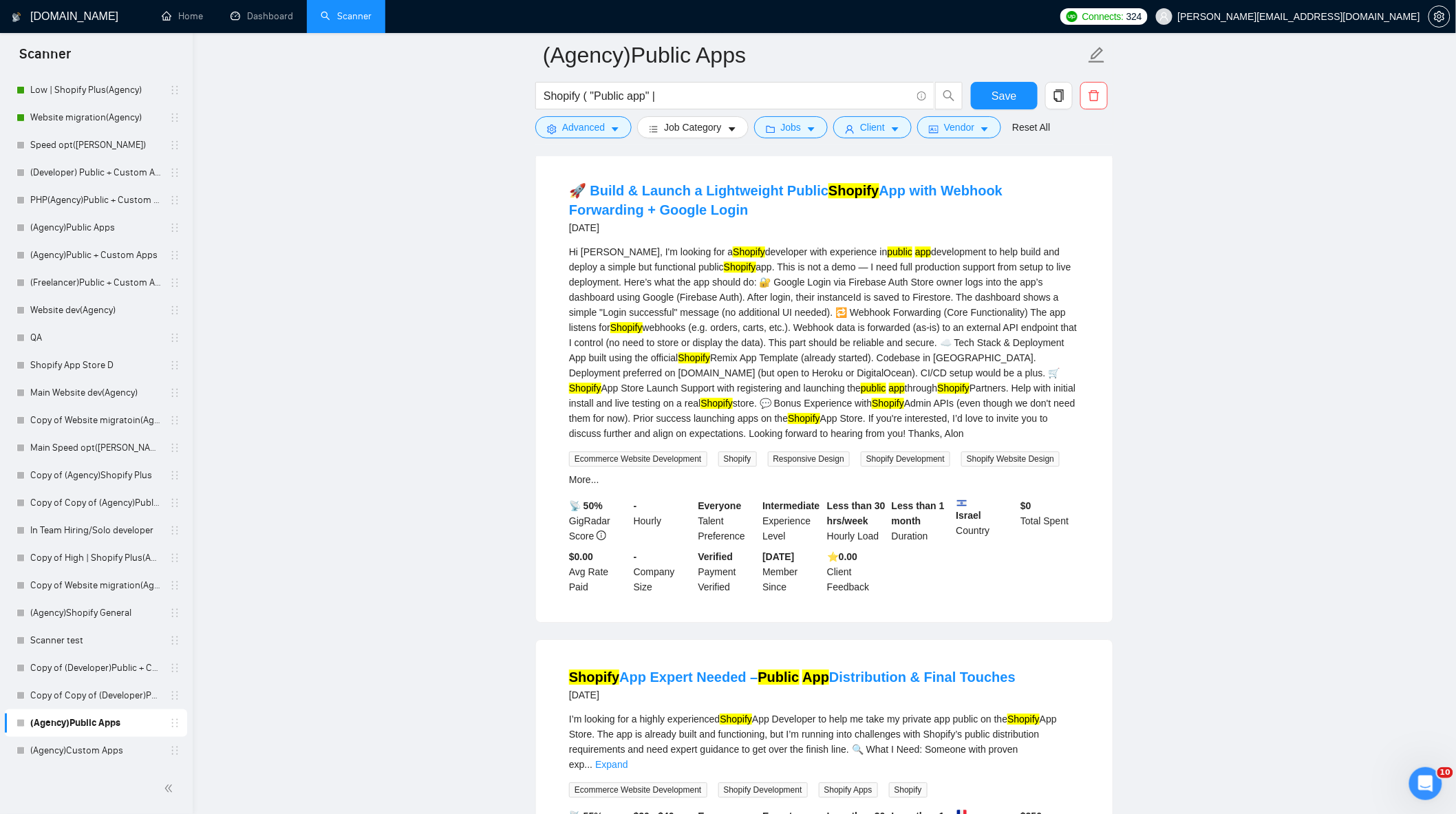
scroll to position [1681, 0]
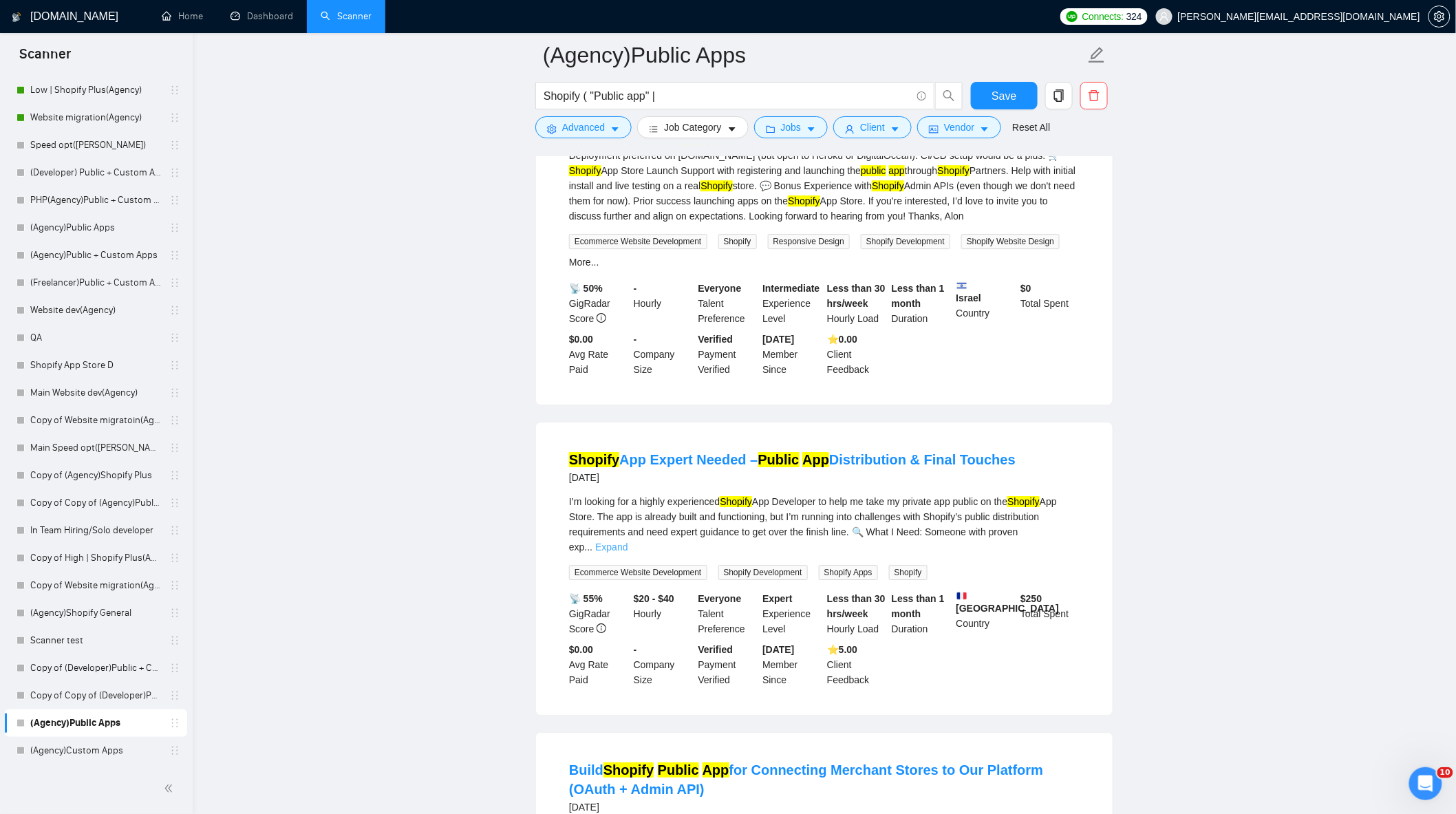
click at [628, 541] on link "Expand" at bounding box center [612, 547] width 32 height 11
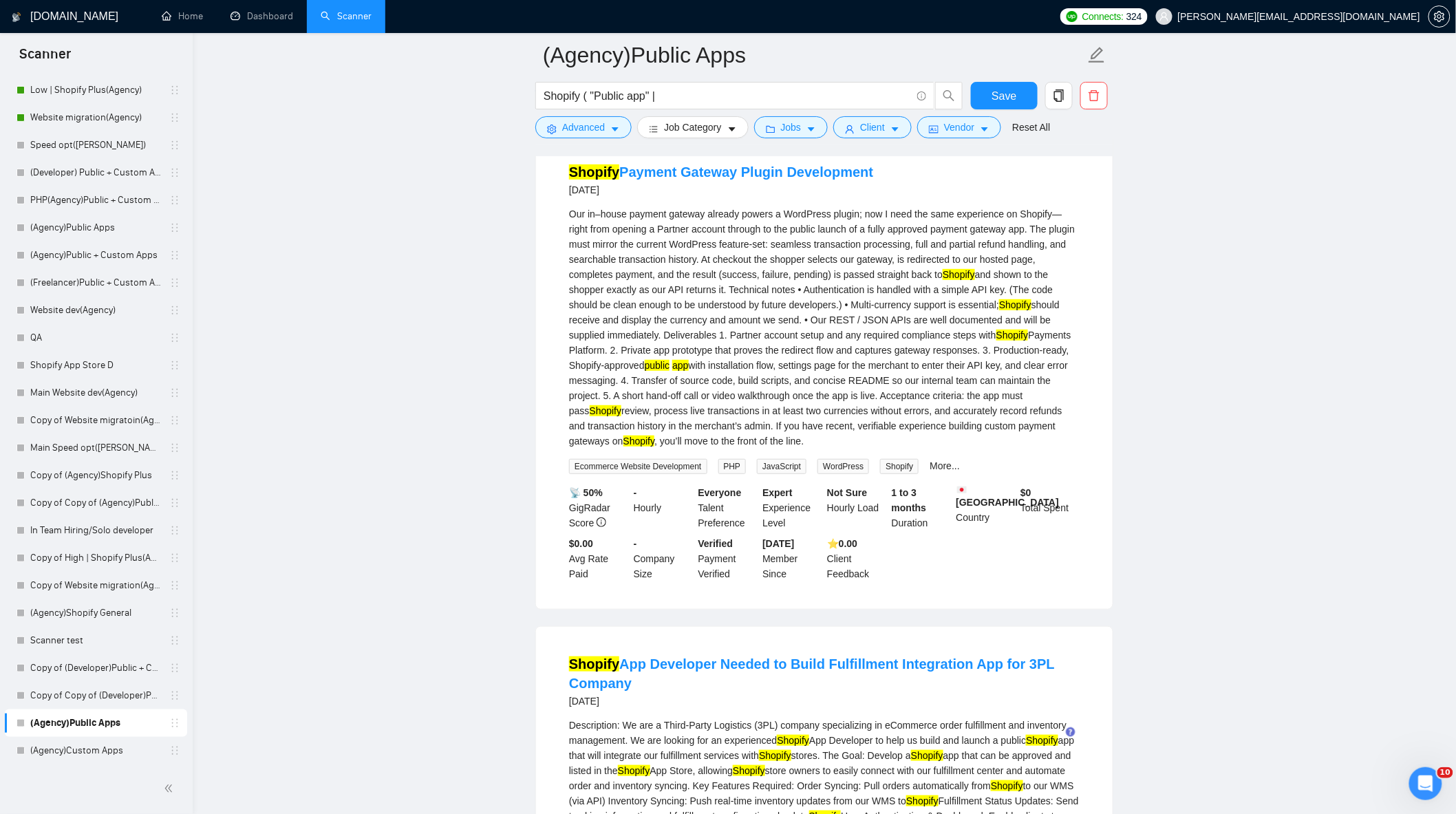
scroll to position [153, 0]
click at [671, 92] on input "Shopify ( "Public app" |" at bounding box center [727, 95] width 367 height 17
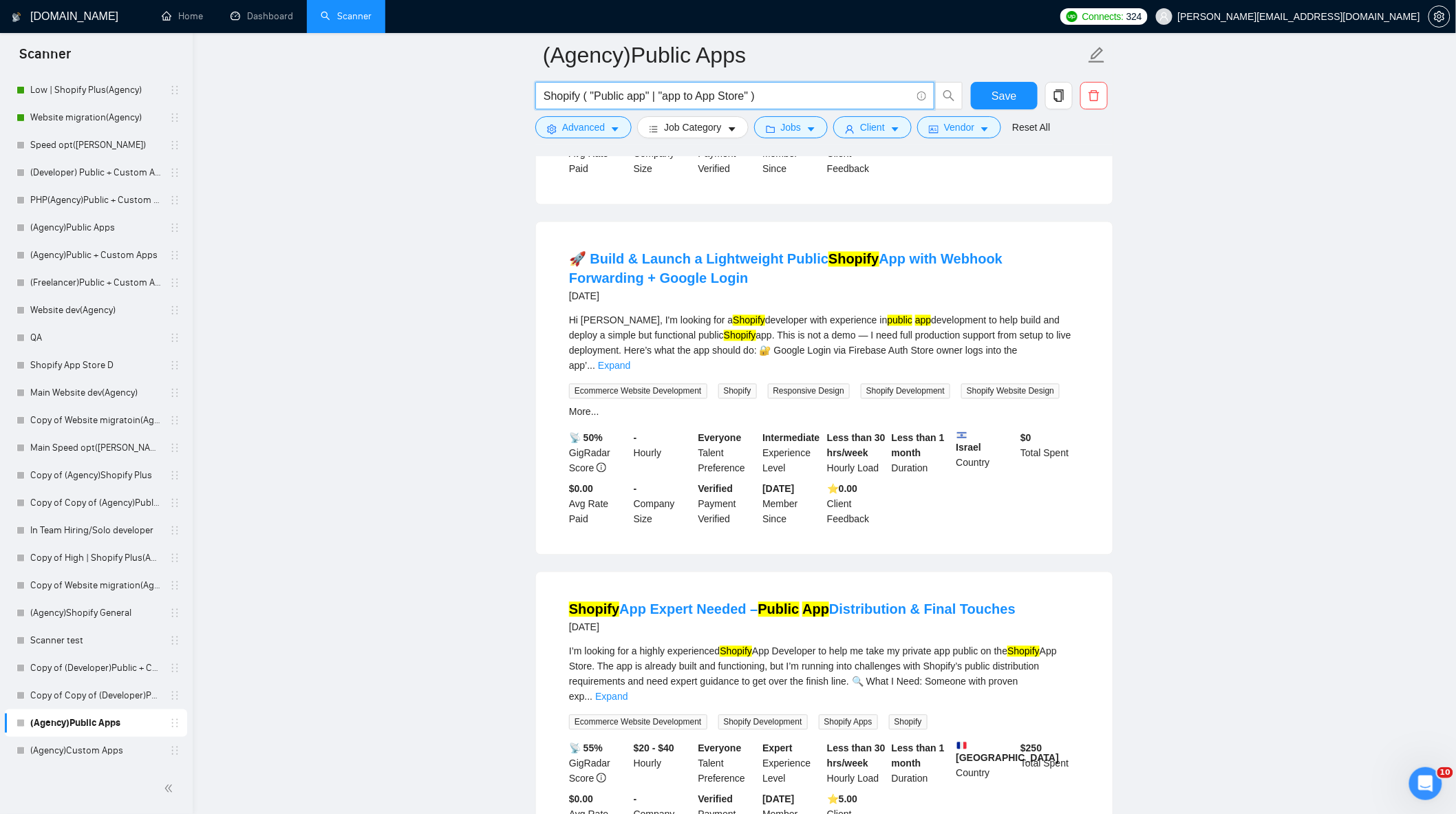
scroll to position [993, 0]
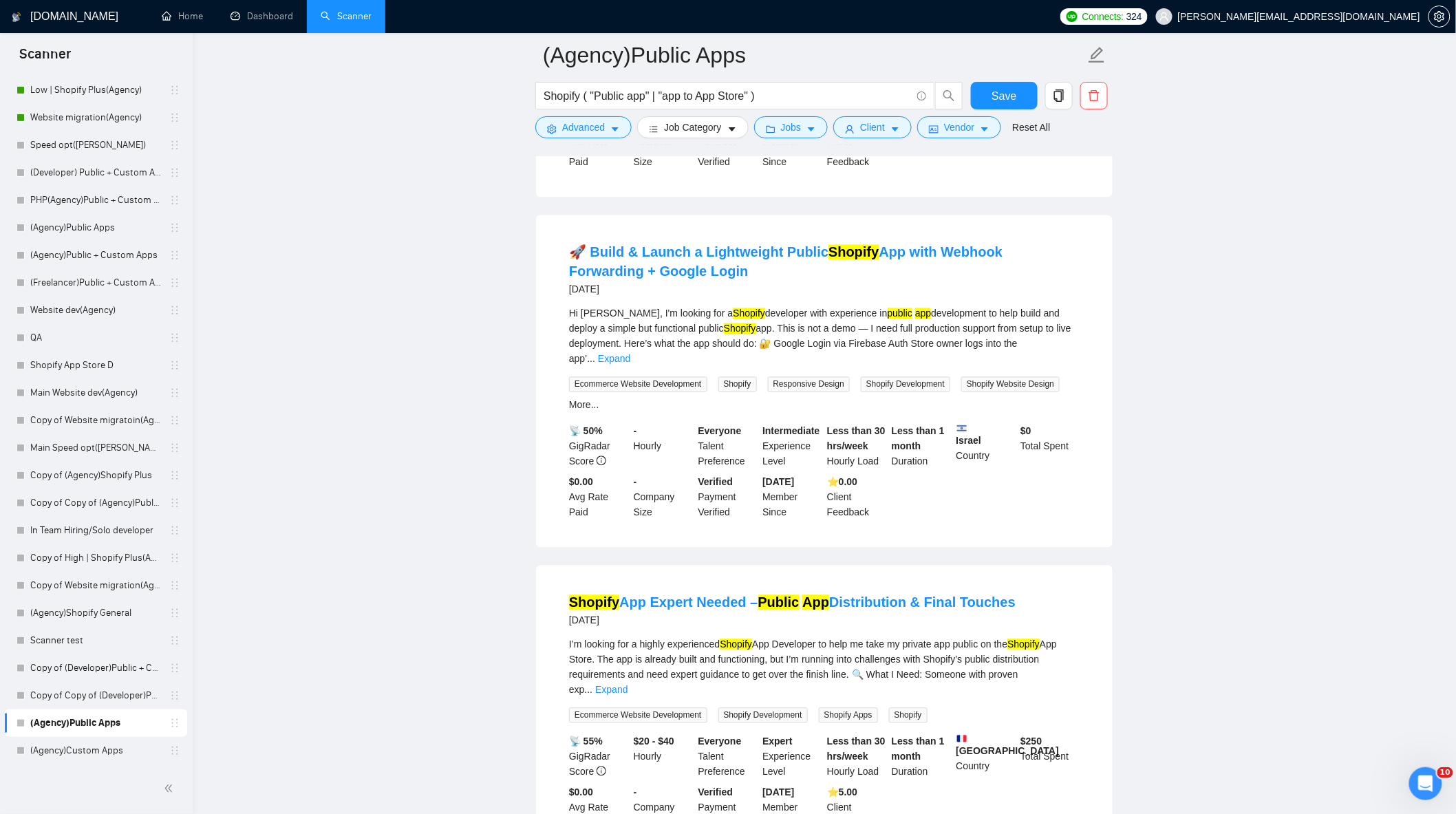
click at [631, 353] on link "Expand" at bounding box center [615, 359] width 32 height 11
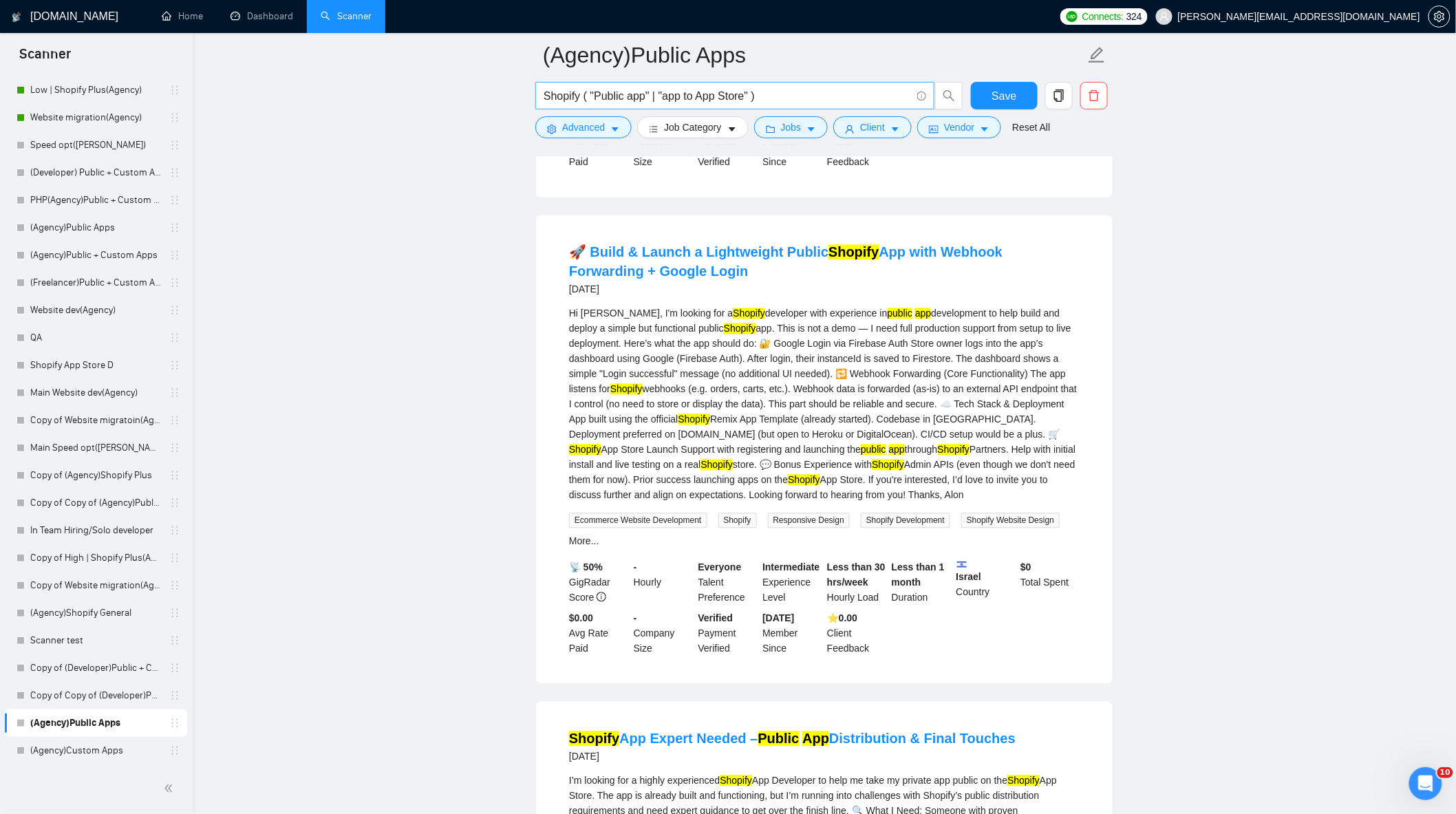
click at [751, 100] on input "Shopify ( "Public app" | "app to App Store" )" at bounding box center [727, 95] width 367 height 17
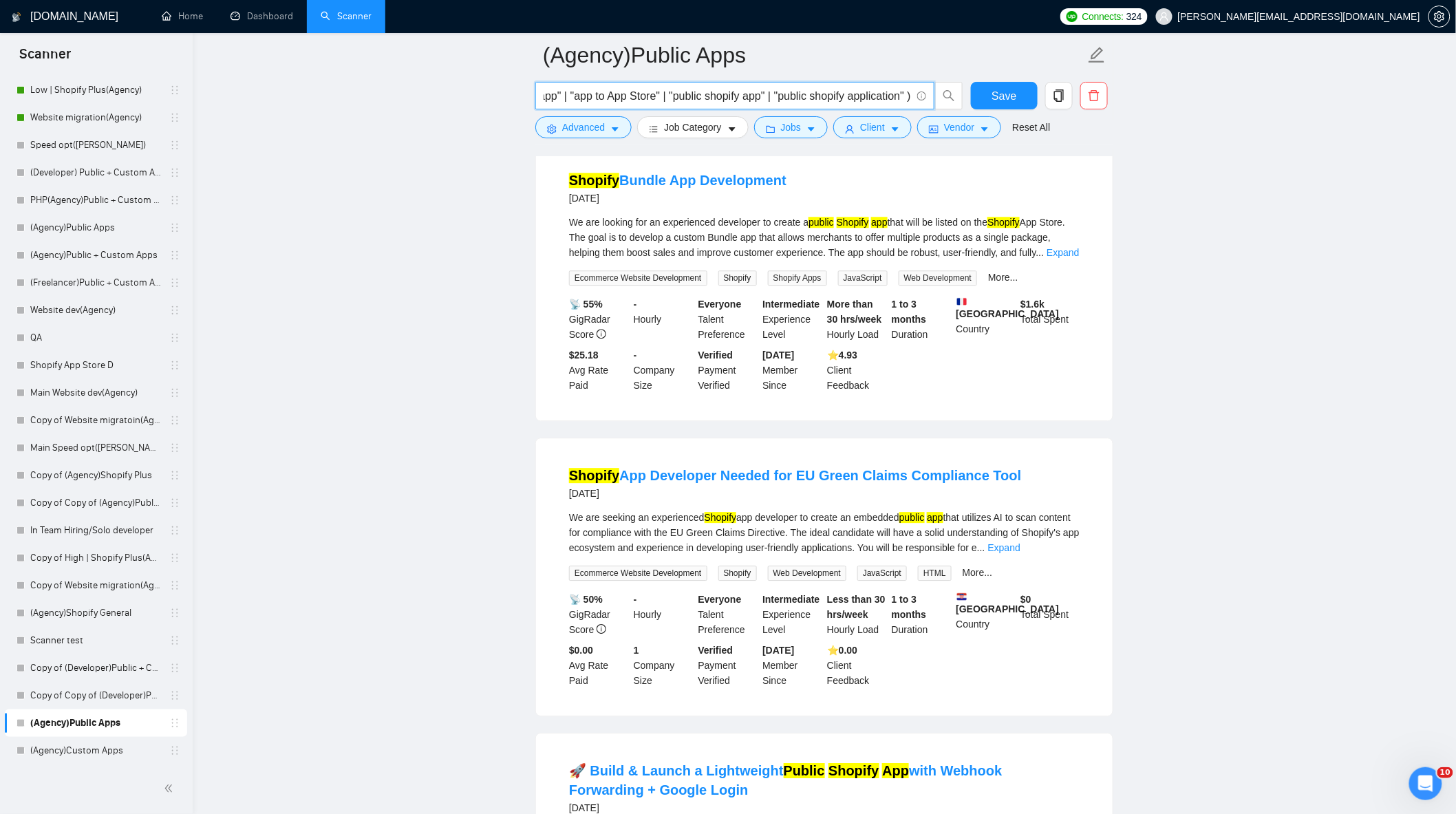
scroll to position [0, 92]
drag, startPoint x: 918, startPoint y: 103, endPoint x: 979, endPoint y: 114, distance: 62.0
click at [974, 112] on div "Shopify ( "Public app" | "app to App Store" | "public shopify app" | "public sh…" at bounding box center [822, 99] width 578 height 34
click at [1240, 184] on main "(Agency)Public Apps Shopify ( "Public app" | "app to App Store" | "public shopi…" at bounding box center [824, 356] width 1219 height 3355
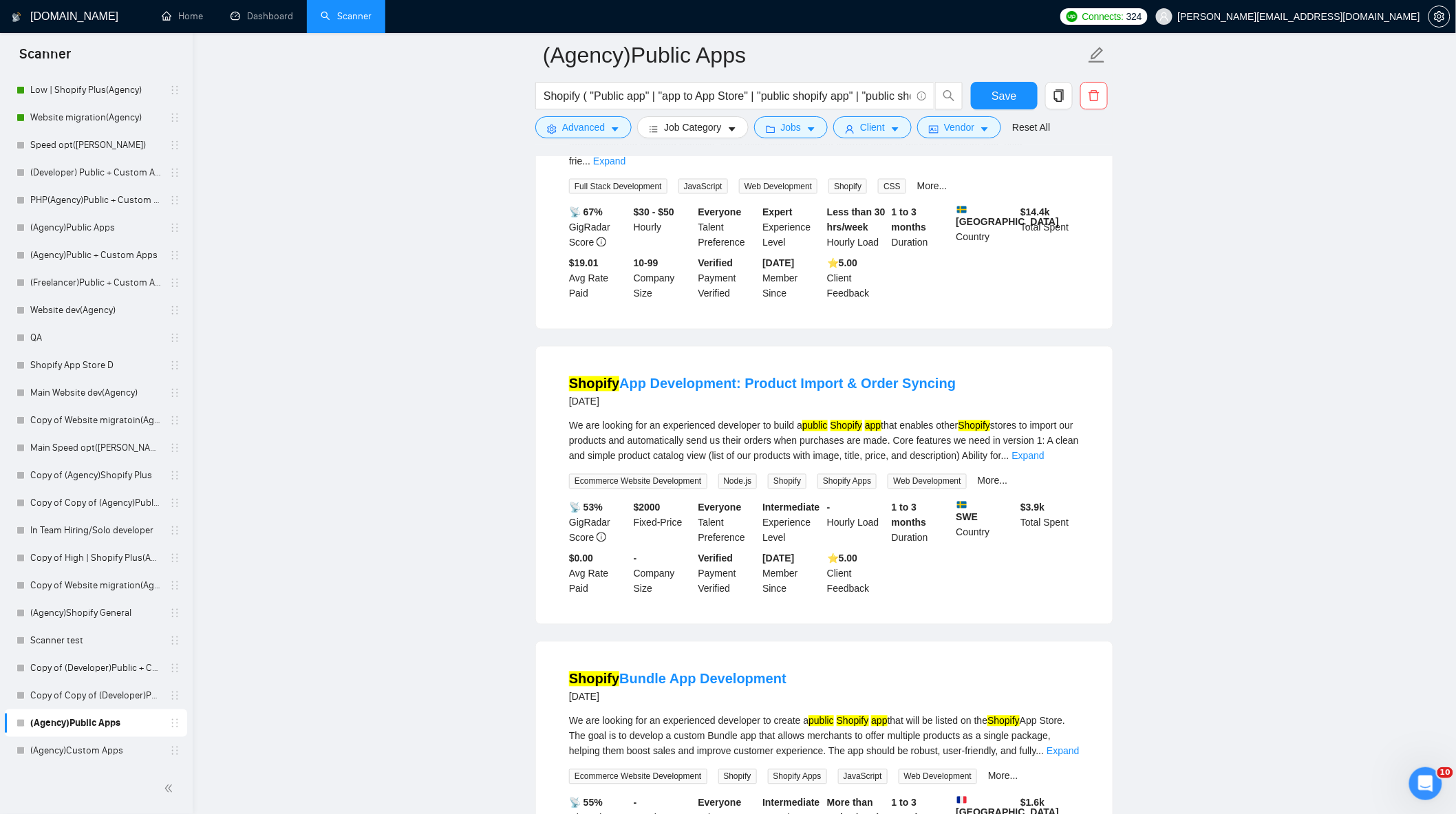
scroll to position [993, 0]
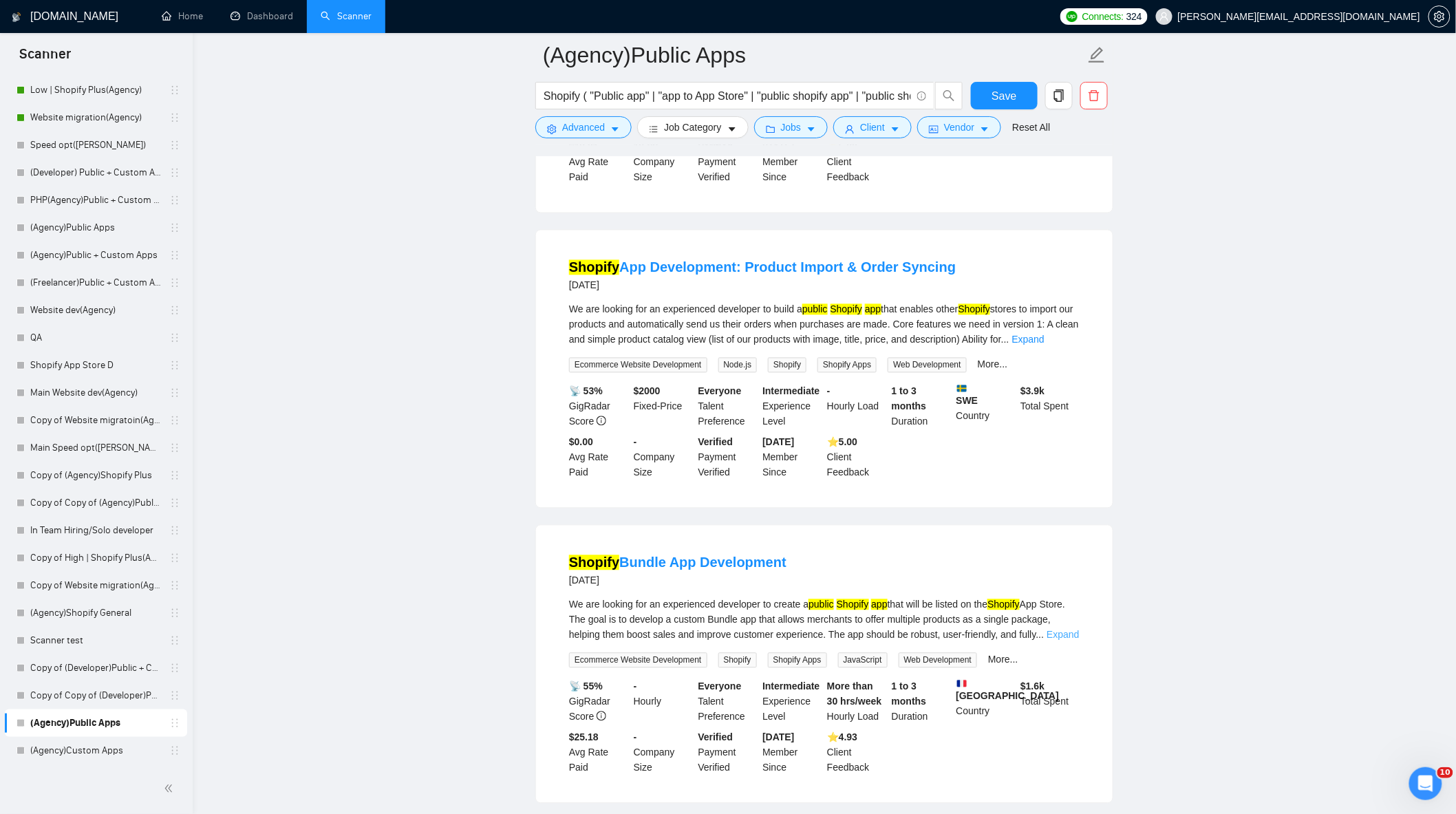
click at [1062, 630] on link "Expand" at bounding box center [1063, 635] width 32 height 11
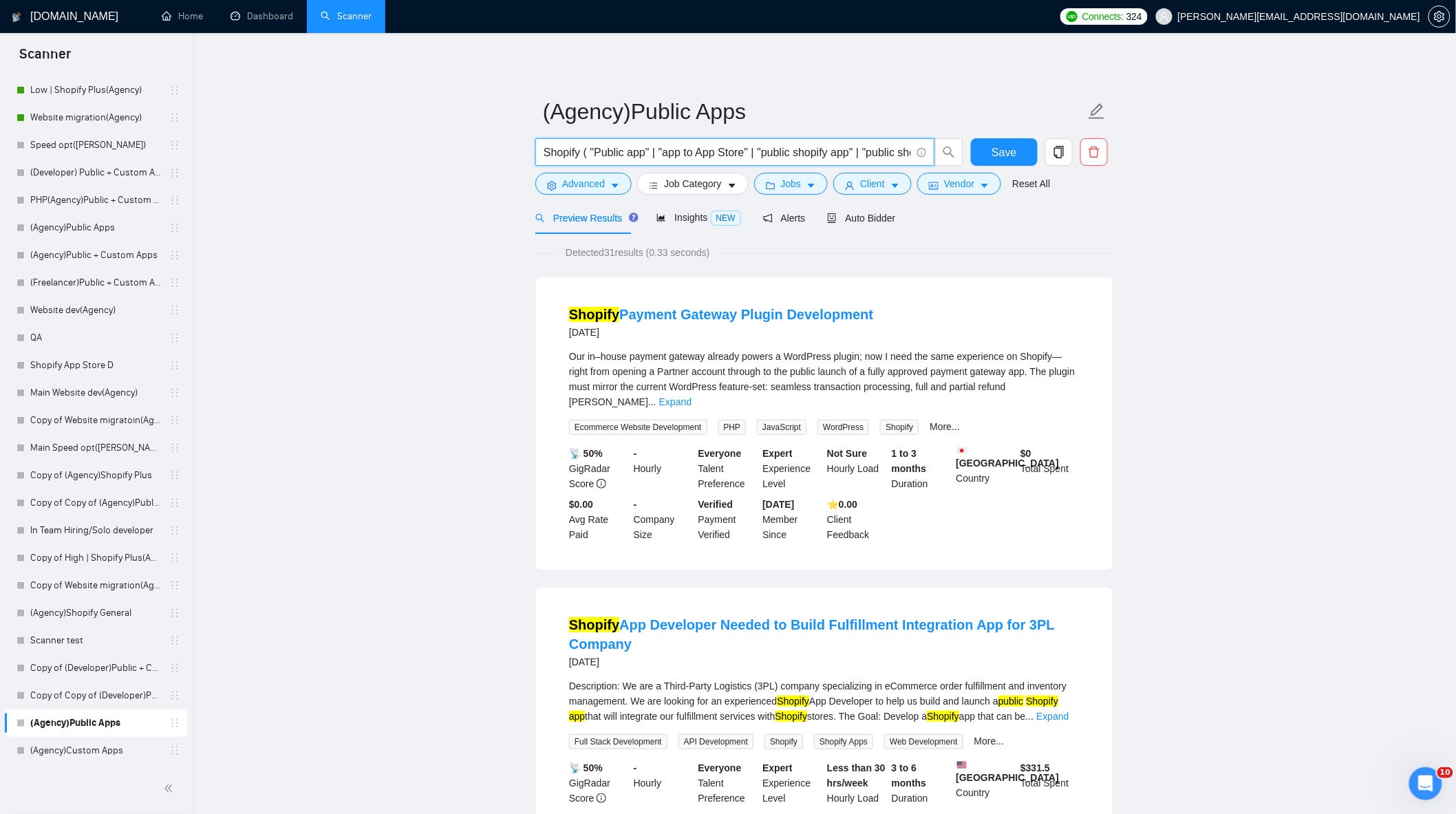
scroll to position [0, 92]
drag, startPoint x: 801, startPoint y: 159, endPoint x: 1217, endPoint y: 234, distance: 422.7
click at [882, 157] on input "Shopify ( "Public app" | "app to App Store" | "public shopify app" | "public sh…" at bounding box center [727, 152] width 367 height 17
click at [903, 152] on input "Shopify ( "Public app" | "app to App Store" | "public shopify app" | "public sh…" at bounding box center [727, 152] width 367 height 17
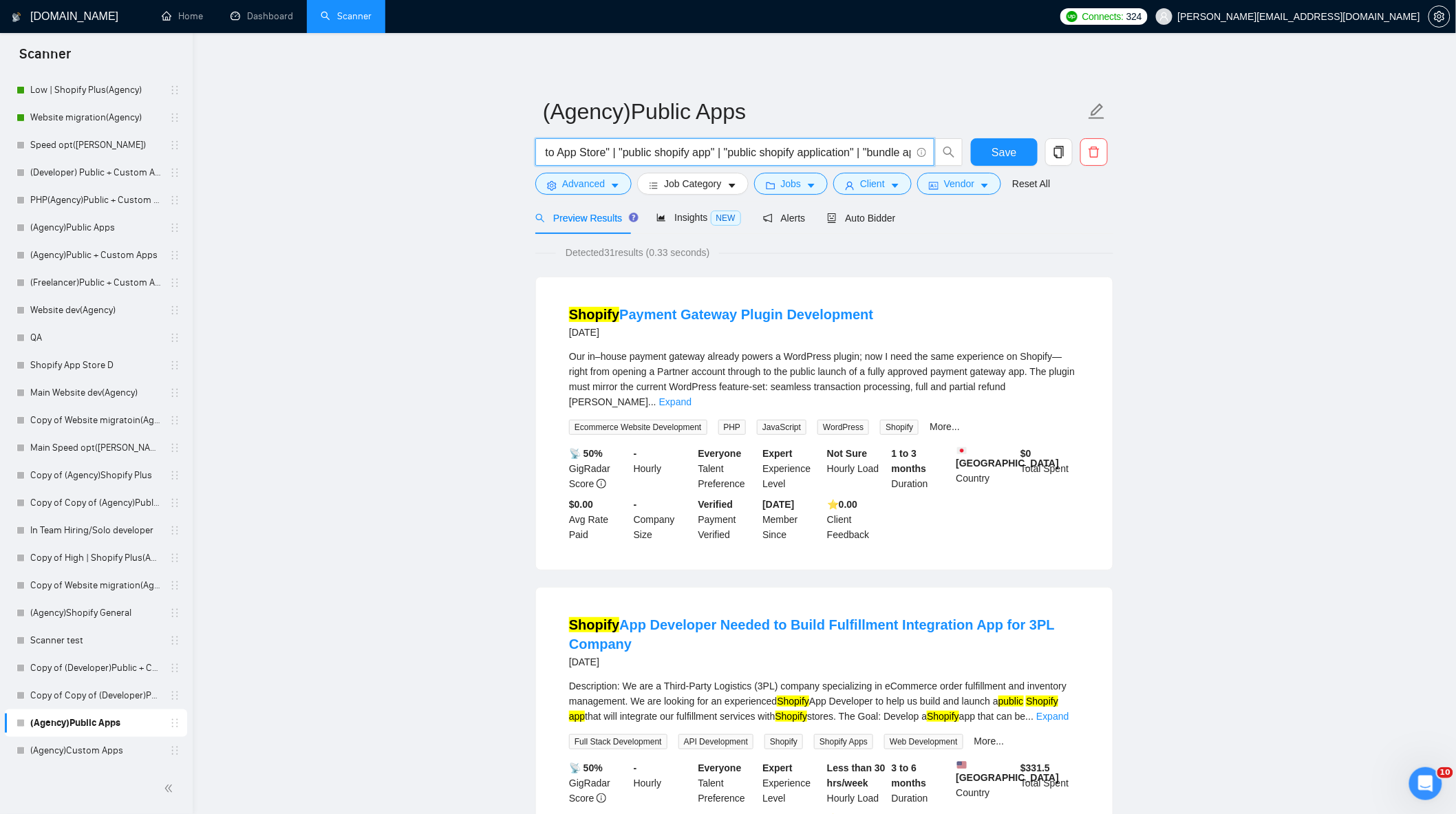
scroll to position [0, 160]
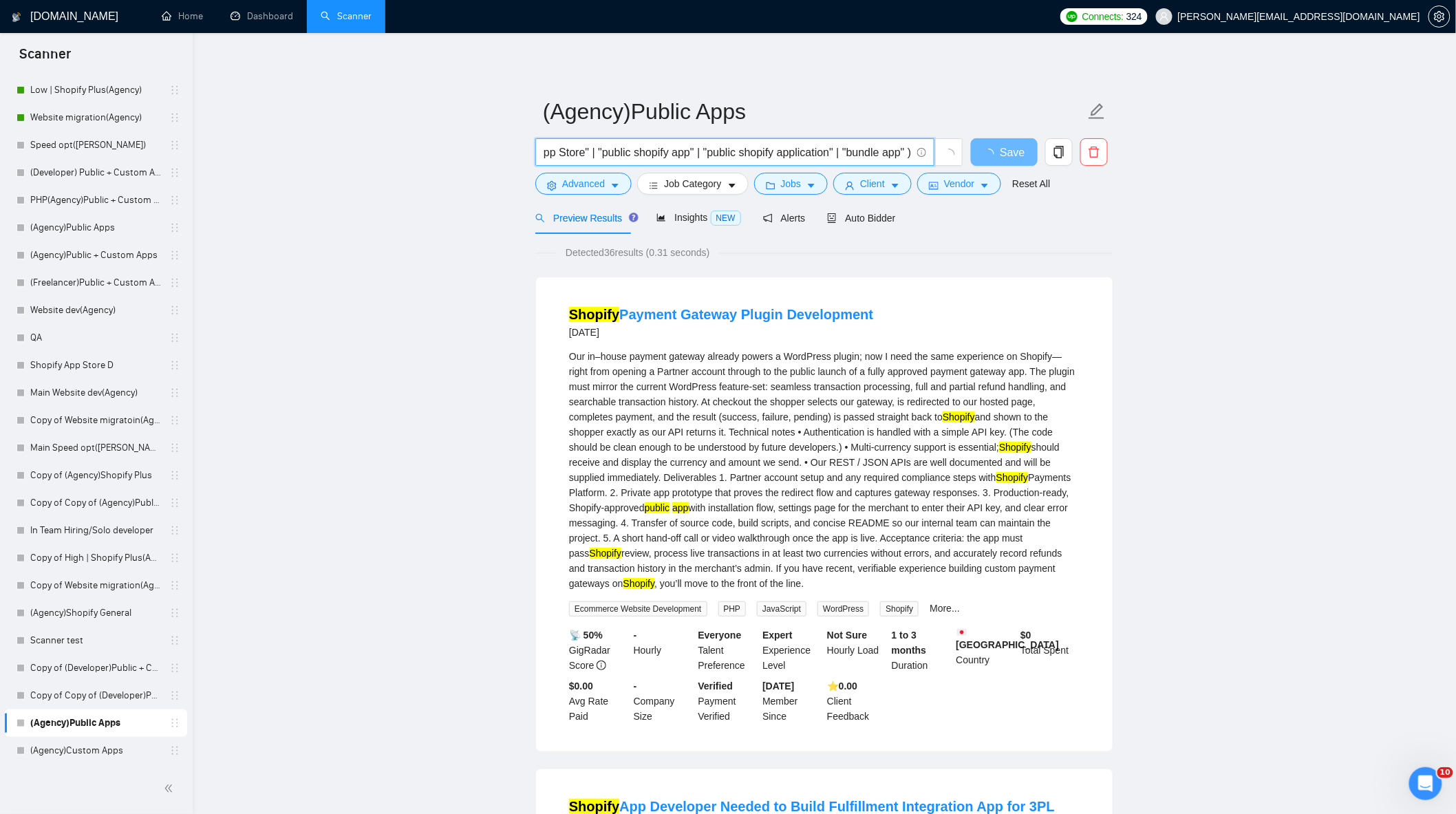
drag, startPoint x: 1036, startPoint y: 177, endPoint x: 1047, endPoint y: 182, distance: 12.1
click at [1056, 180] on form "(Agency)Public Apps Shopify ( "Public app" | "app to App Store" | "public shopi…" at bounding box center [824, 145] width 578 height 112
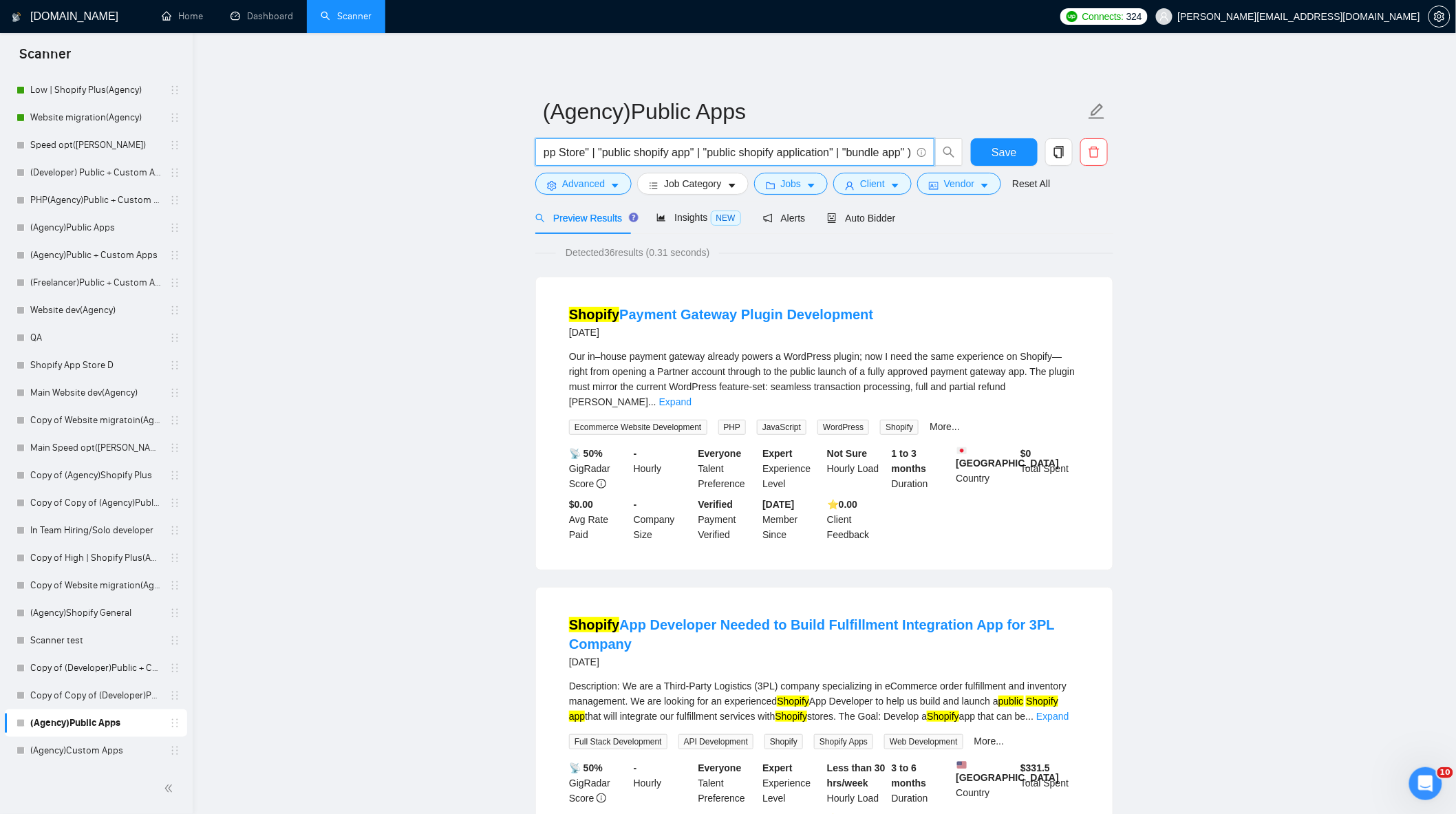
click at [903, 150] on input "Shopify ( "Public app" | "app to App Store" | "public shopify app" | "public sh…" at bounding box center [727, 152] width 367 height 17
click at [912, 151] on input "Shopify ( "Public app" | "app to App Store" | "public shopify app" | "public sh…" at bounding box center [727, 152] width 367 height 17
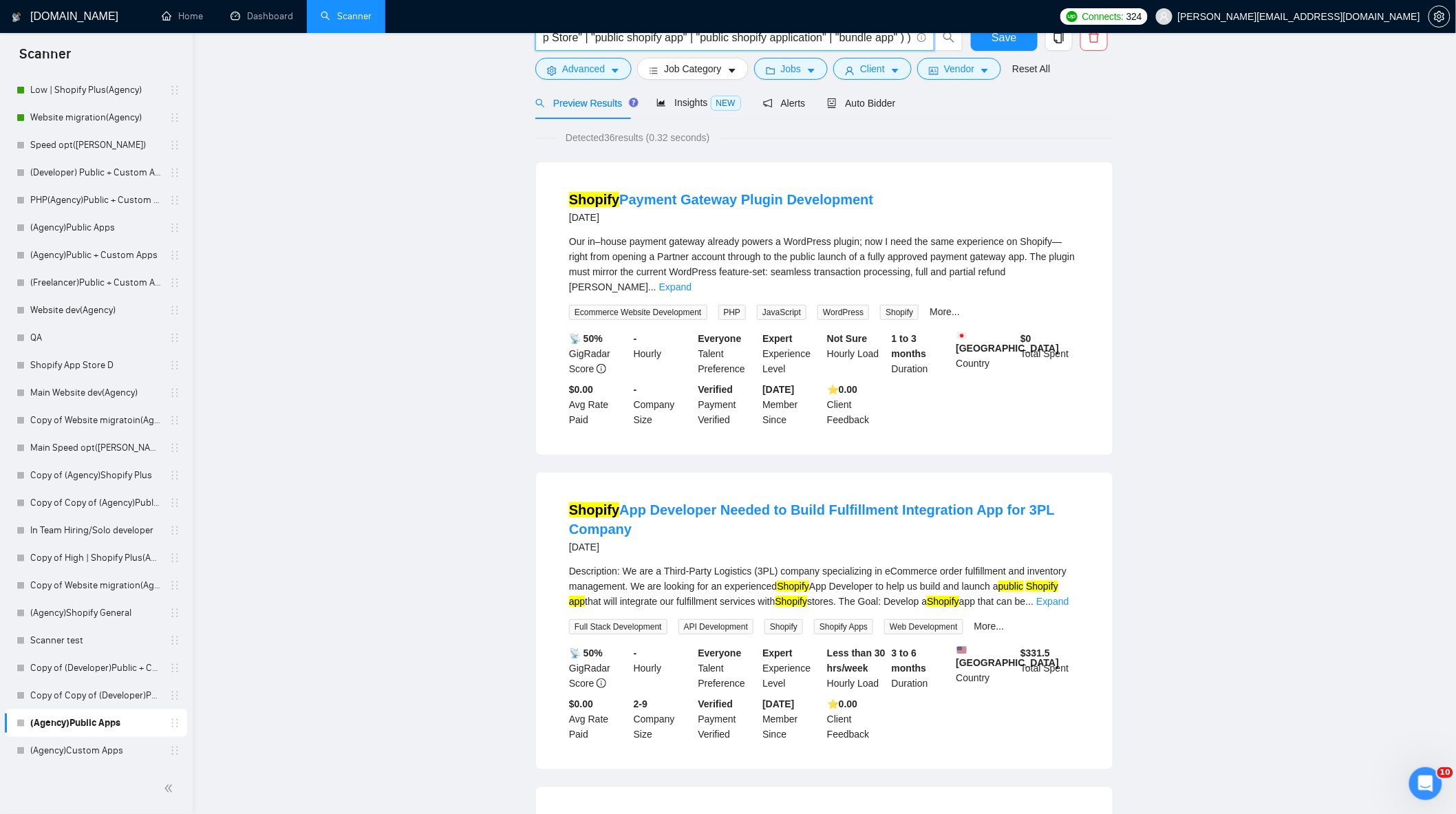
scroll to position [0, 0]
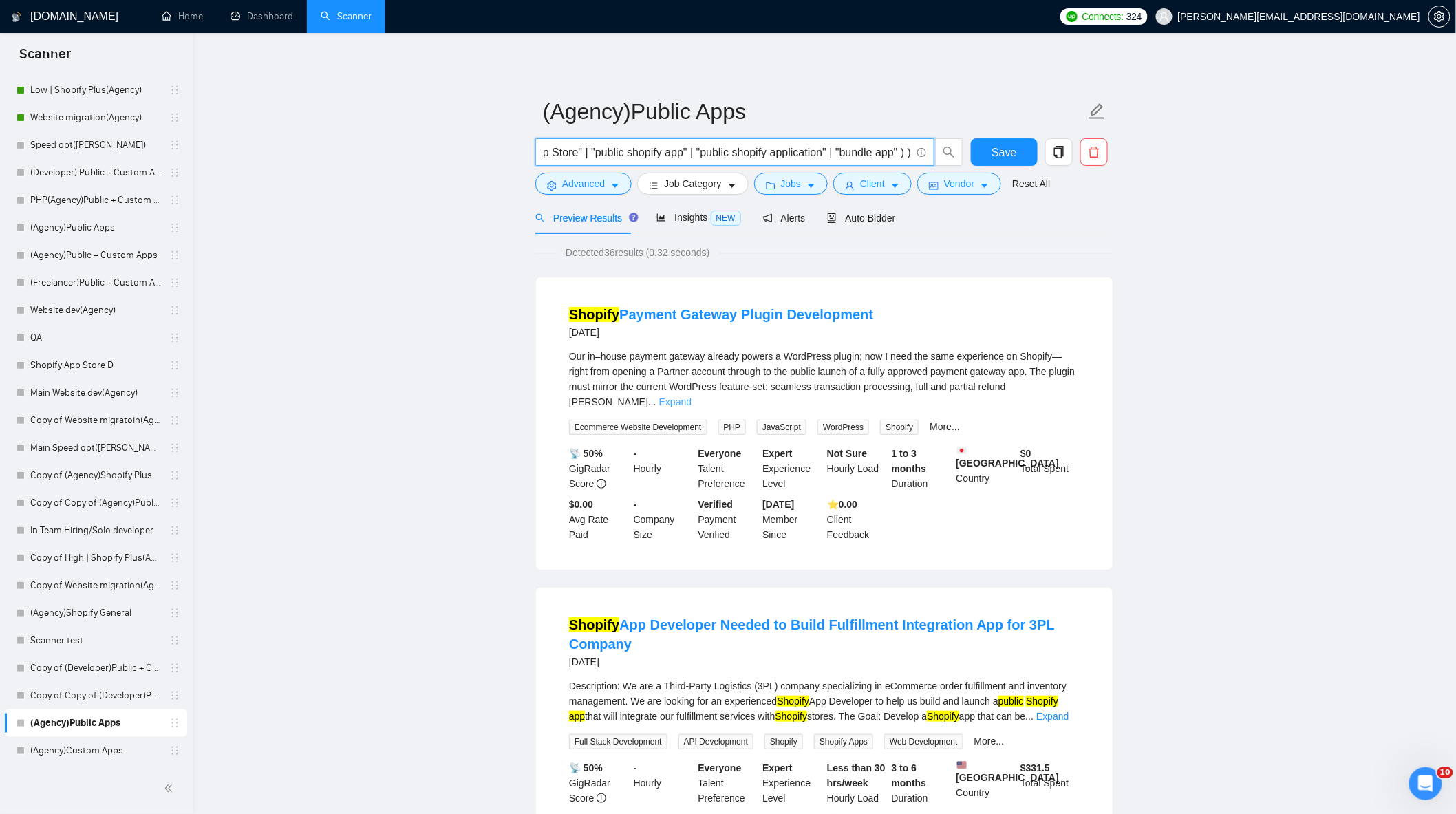
click at [692, 397] on link "Expand" at bounding box center [676, 402] width 32 height 11
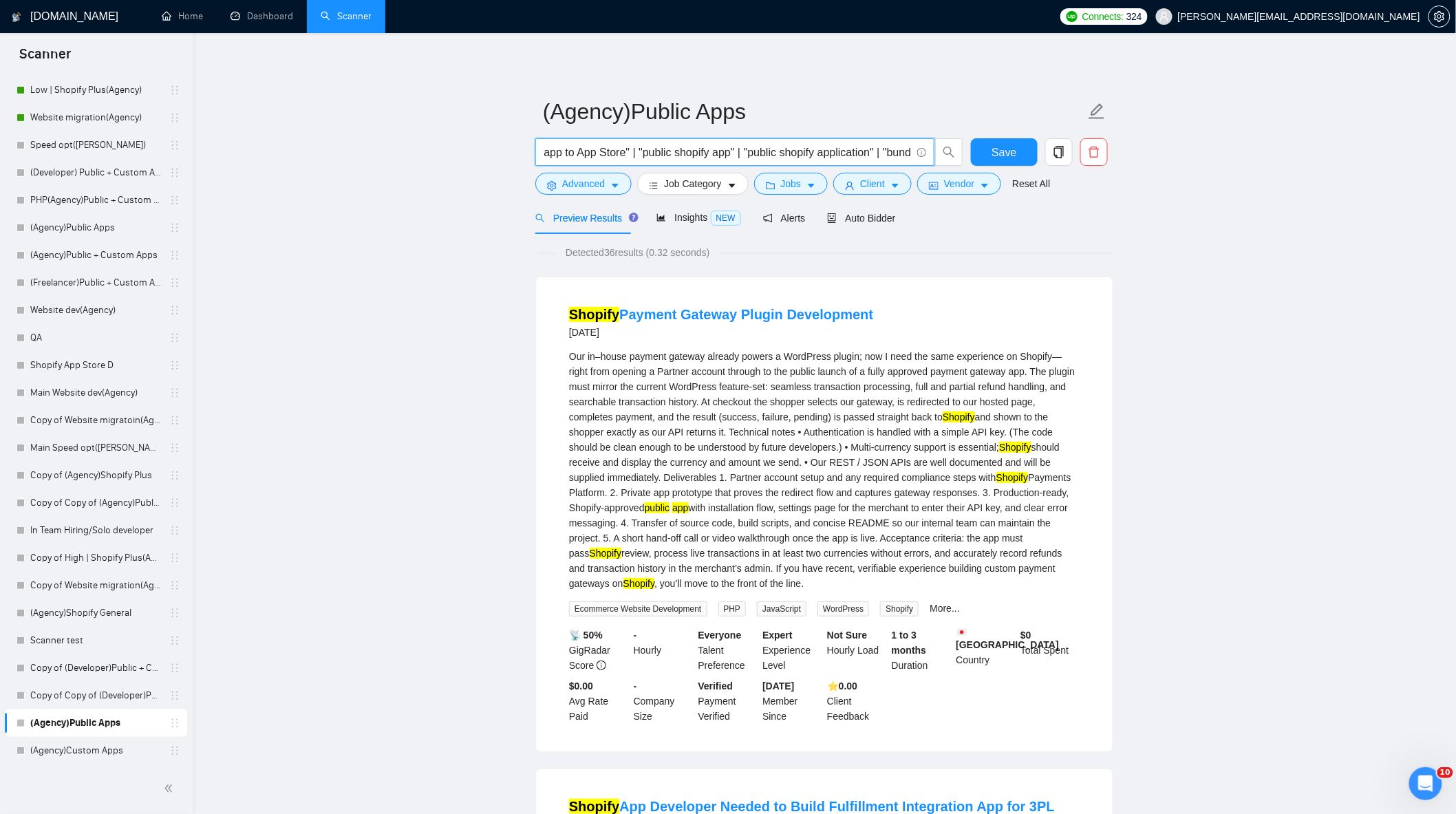
scroll to position [0, 172]
drag, startPoint x: 675, startPoint y: 151, endPoint x: 1020, endPoint y: 210, distance: 350.0
drag, startPoint x: 739, startPoint y: 157, endPoint x: 1030, endPoint y: 202, distance: 294.5
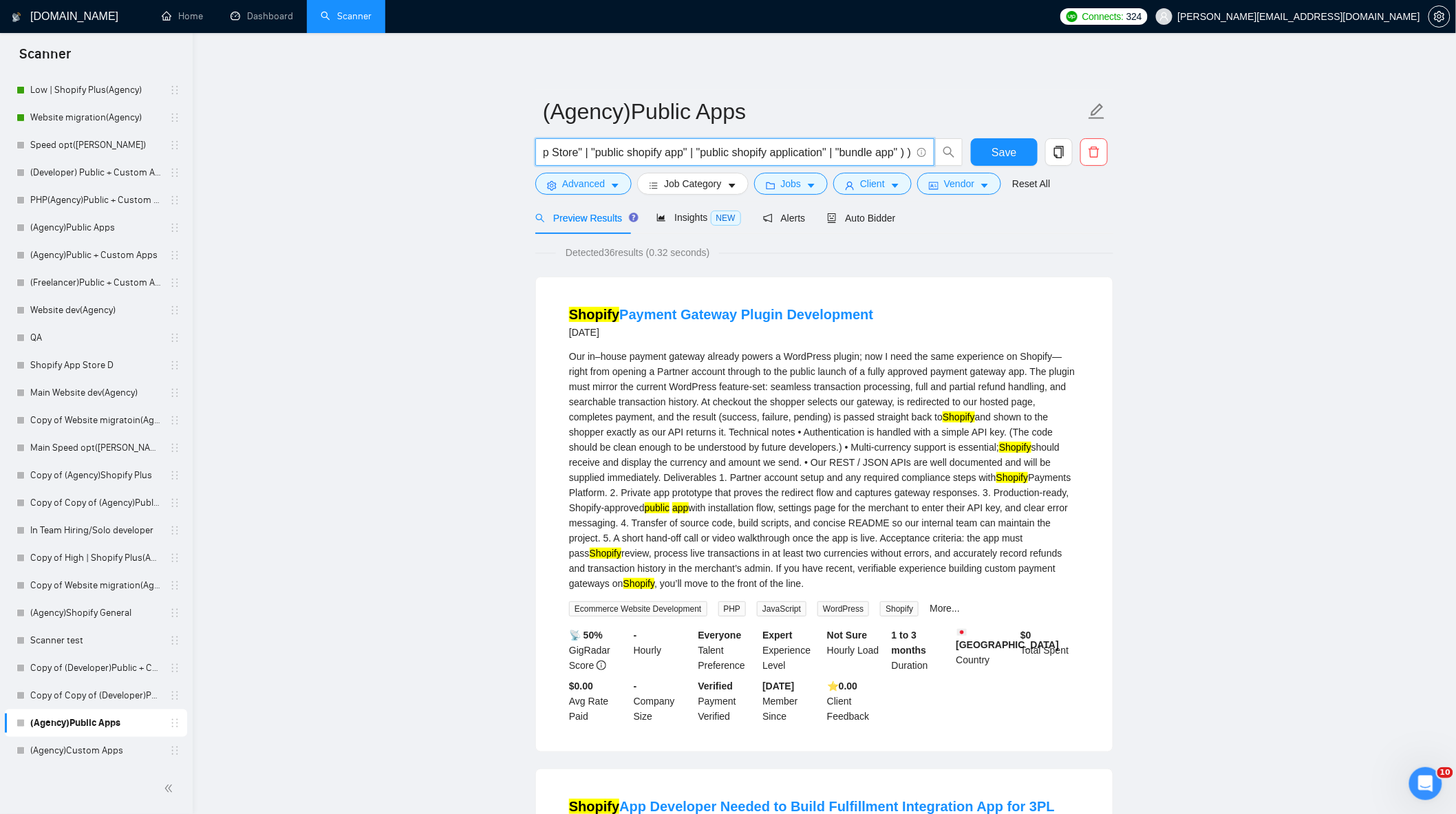
click at [877, 148] on input "Shopify ( "Public app" | "app to App Store" | "public shopify app" | "public sh…" at bounding box center [727, 152] width 367 height 17
click at [912, 153] on input "Shopify ( "Public app" | "app to App Store" | "public shopify app" | "public sh…" at bounding box center [727, 152] width 367 height 17
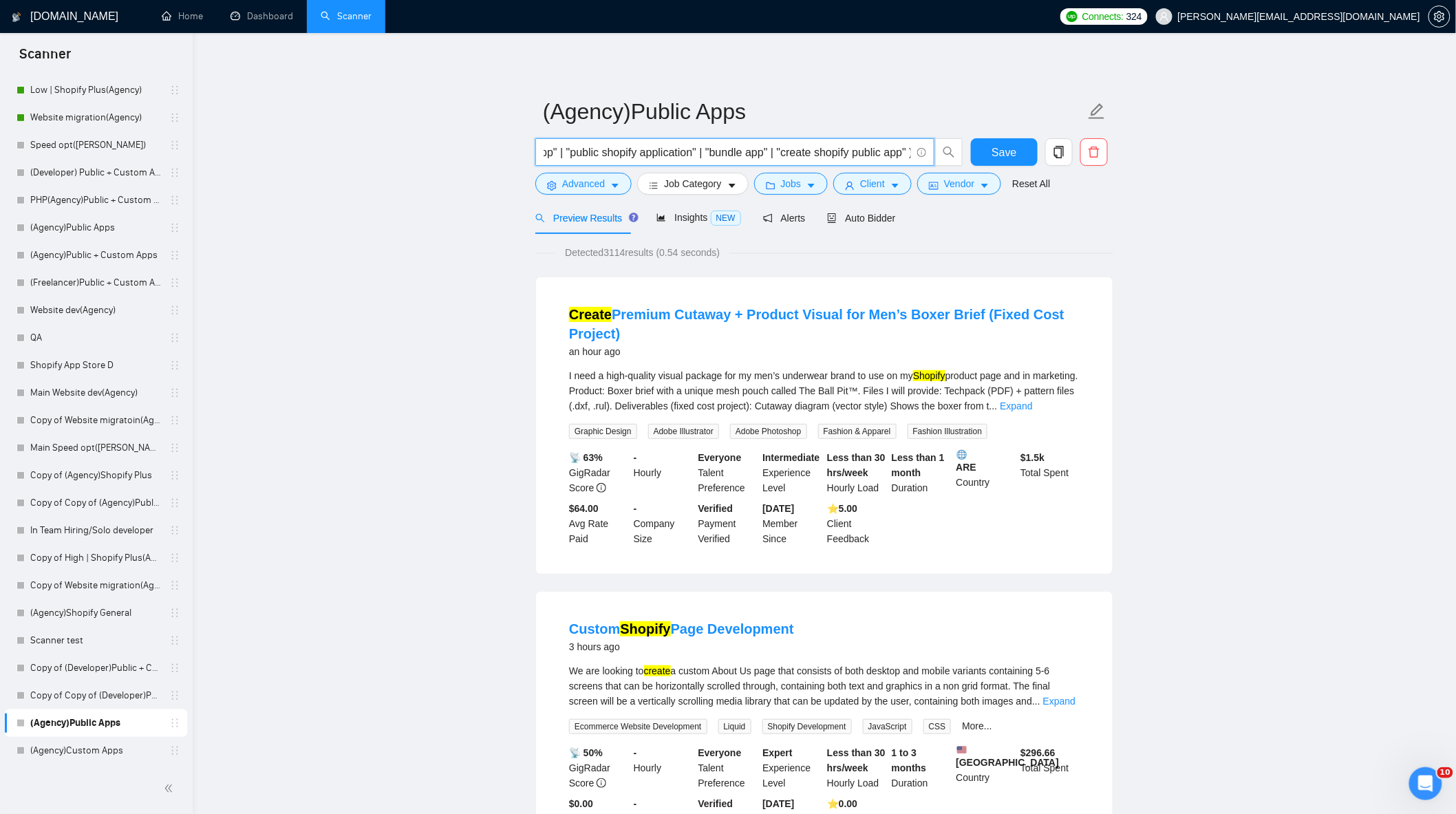
scroll to position [0, 303]
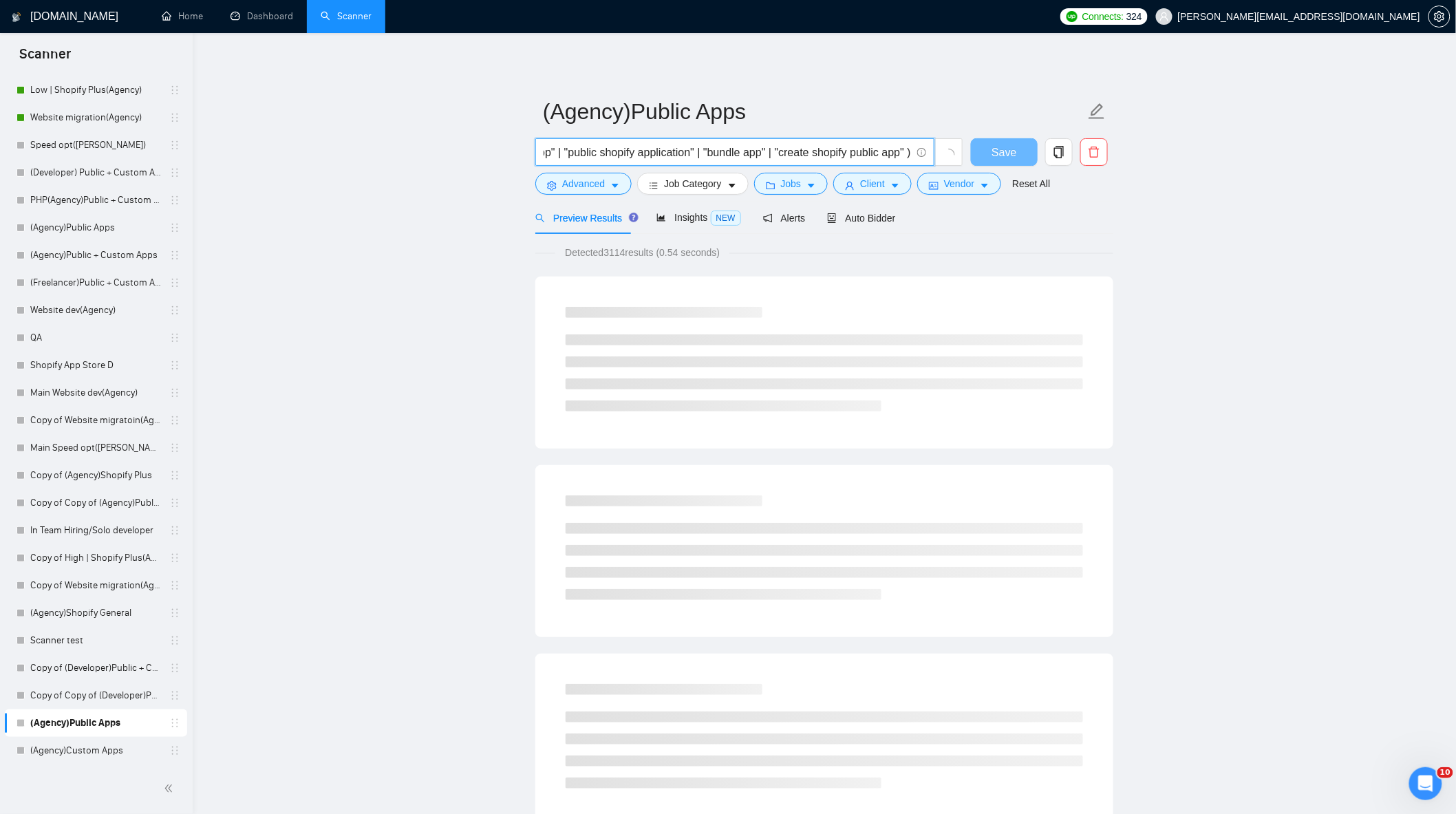
scroll to position [0, 308]
type input "Shopify ( "Public app" | "app to App Store" | "public shopify app" | "public sh…"
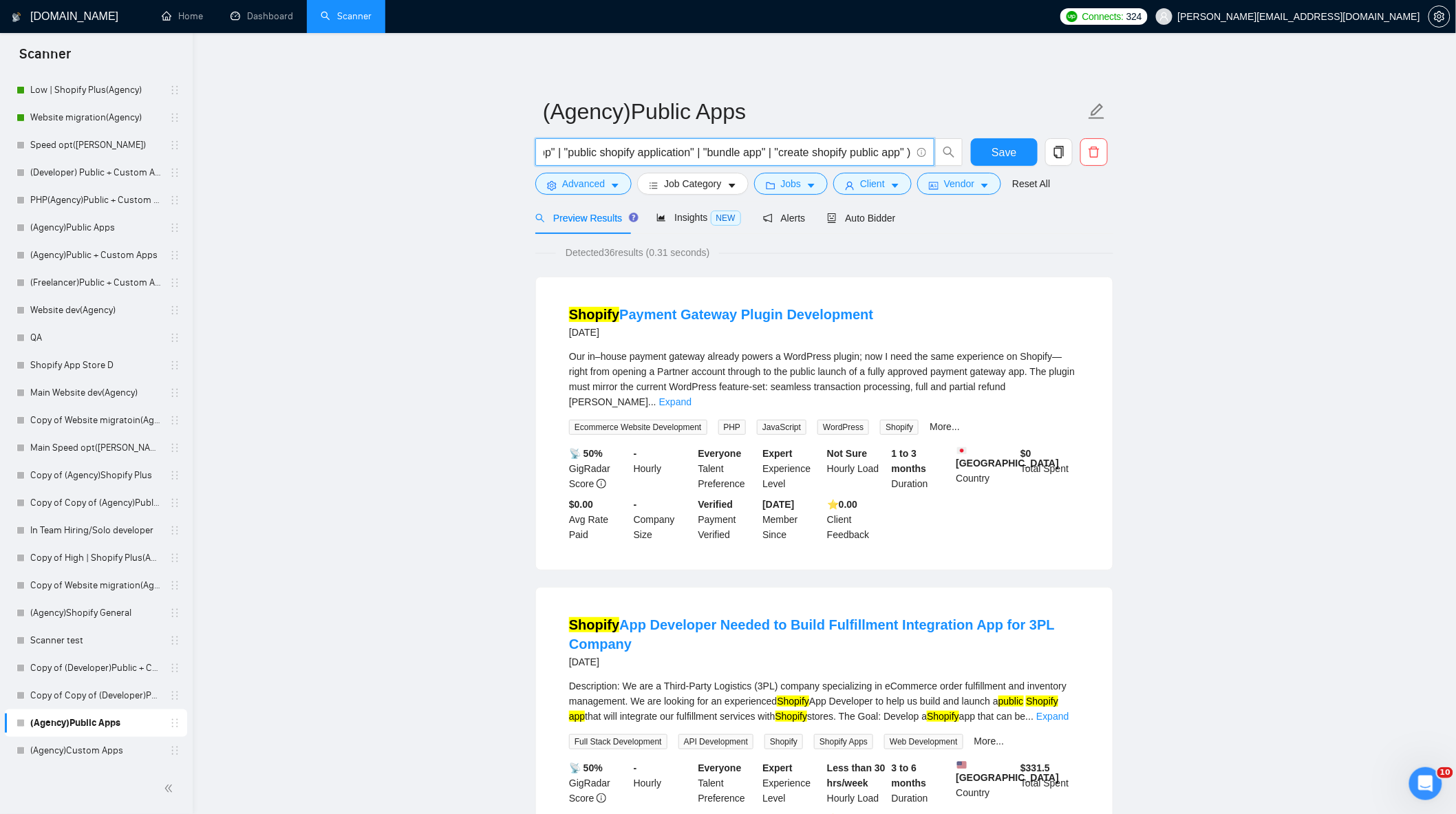
drag, startPoint x: 1045, startPoint y: 189, endPoint x: 1309, endPoint y: 221, distance: 265.9
click at [871, 148] on input "Shopify ( "Public app" | "app to App Store" | "public shopify app" | "public sh…" at bounding box center [727, 152] width 367 height 17
click at [906, 154] on input "Shopify ( "Public app" | "app to App Store" | "public shopify app" | "public sh…" at bounding box center [727, 152] width 367 height 17
drag, startPoint x: 755, startPoint y: 148, endPoint x: 1144, endPoint y: 228, distance: 397.1
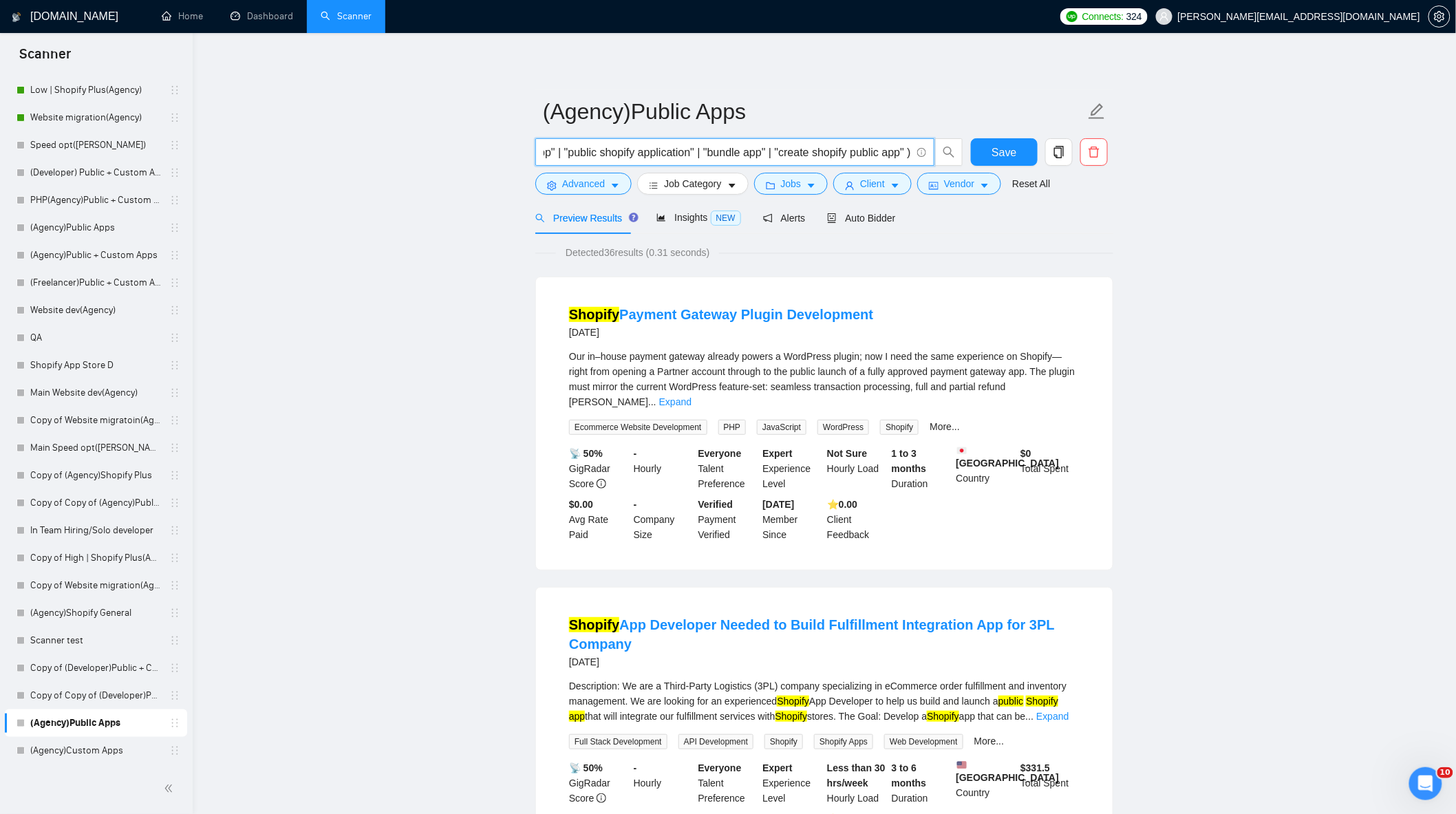
click at [883, 150] on input "Shopify ( "Public app" | "app to App Store" | "public shopify app" | "public sh…" at bounding box center [727, 152] width 367 height 17
drag, startPoint x: 662, startPoint y: 148, endPoint x: 1193, endPoint y: 231, distance: 537.4
click at [894, 149] on input "Shopify ( "Public app" | "app to App Store" | "public shopify app" | "public sh…" at bounding box center [727, 152] width 367 height 17
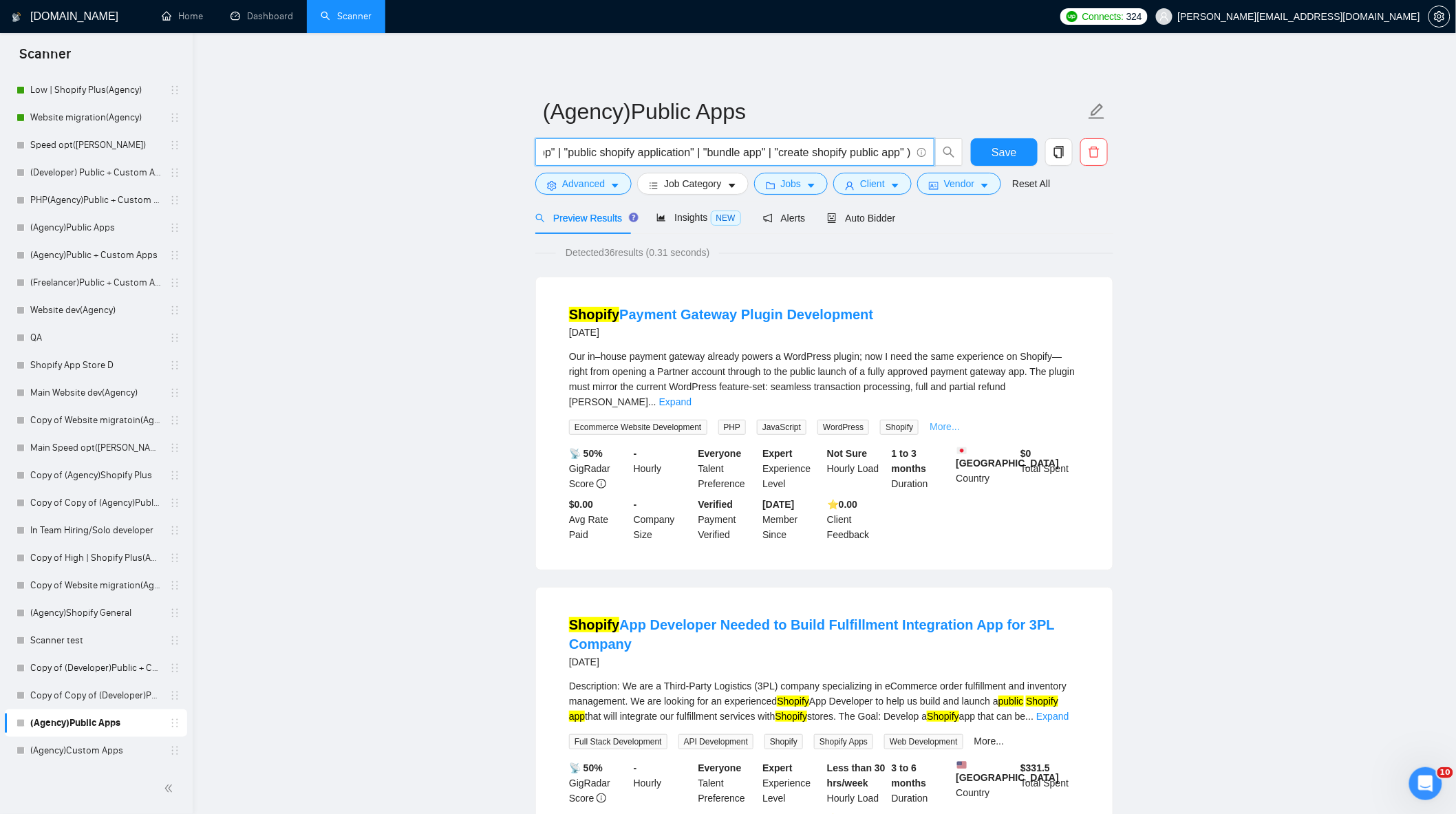
click at [937, 421] on link "More..." at bounding box center [945, 426] width 31 height 11
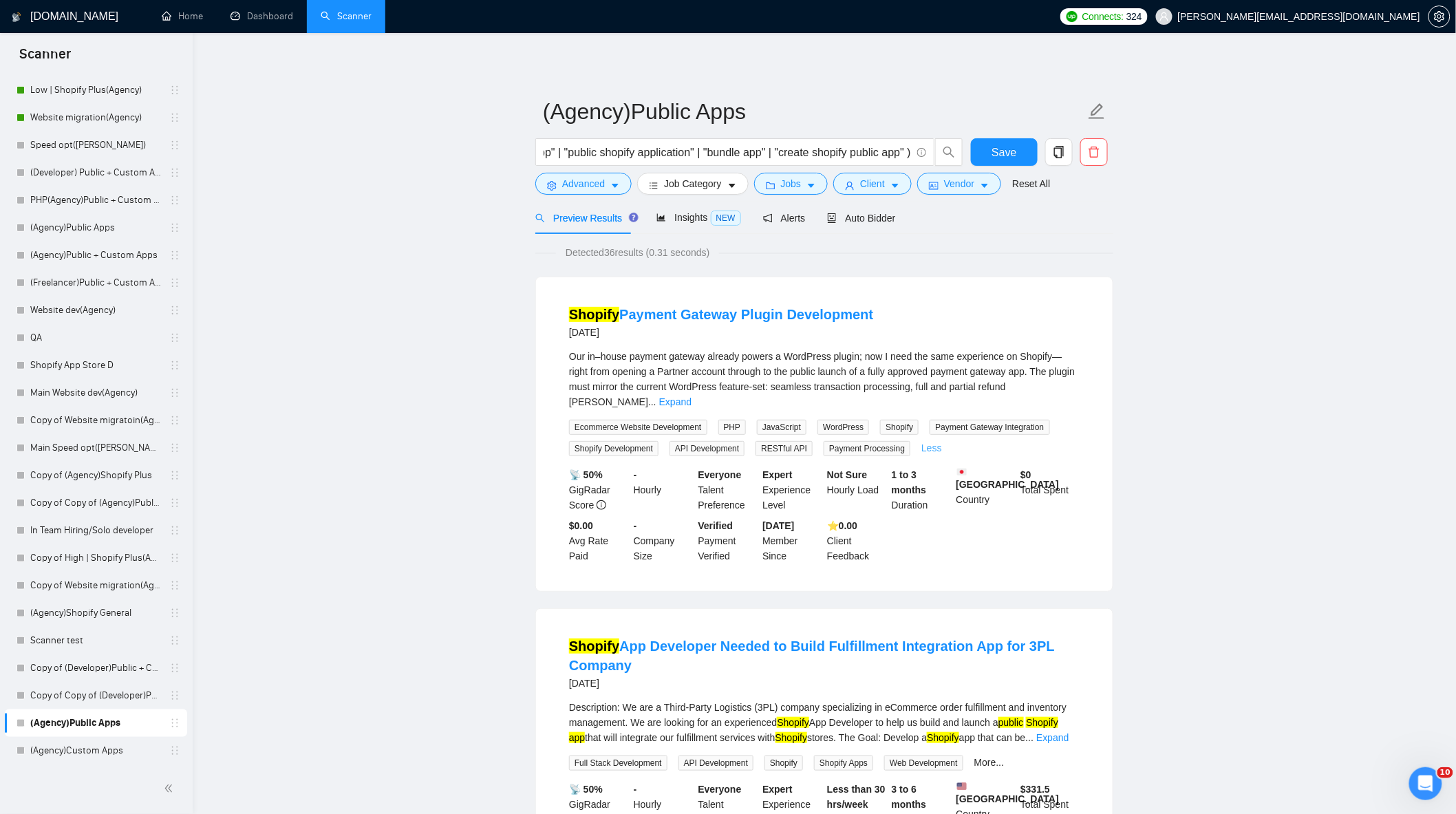
scroll to position [0, 0]
click at [1049, 380] on div "Our in–house payment gateway already powers a WordPress plugin; now I need the …" at bounding box center [825, 379] width 511 height 60
click at [692, 397] on link "Expand" at bounding box center [676, 402] width 32 height 11
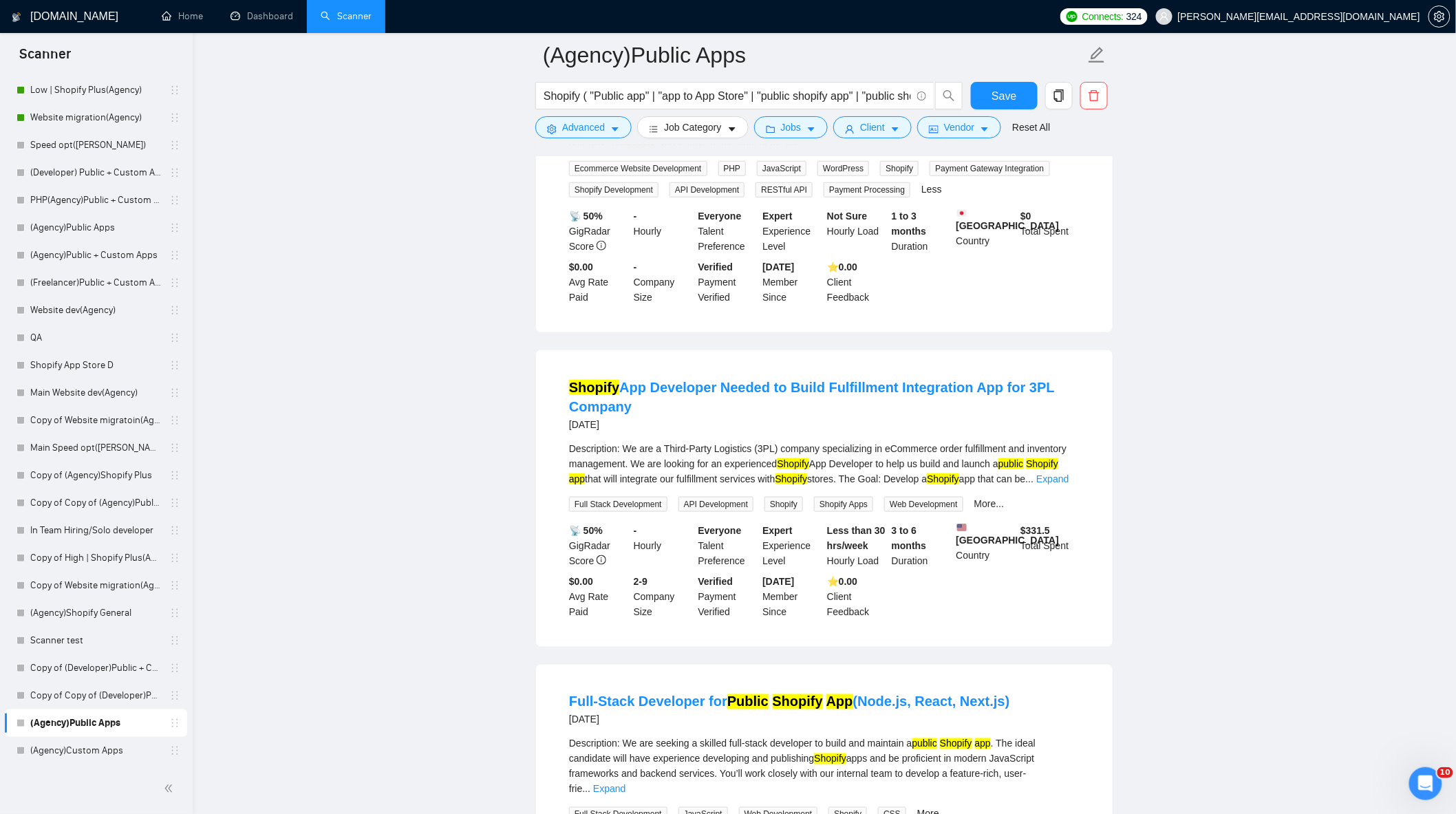
scroll to position [458, 0]
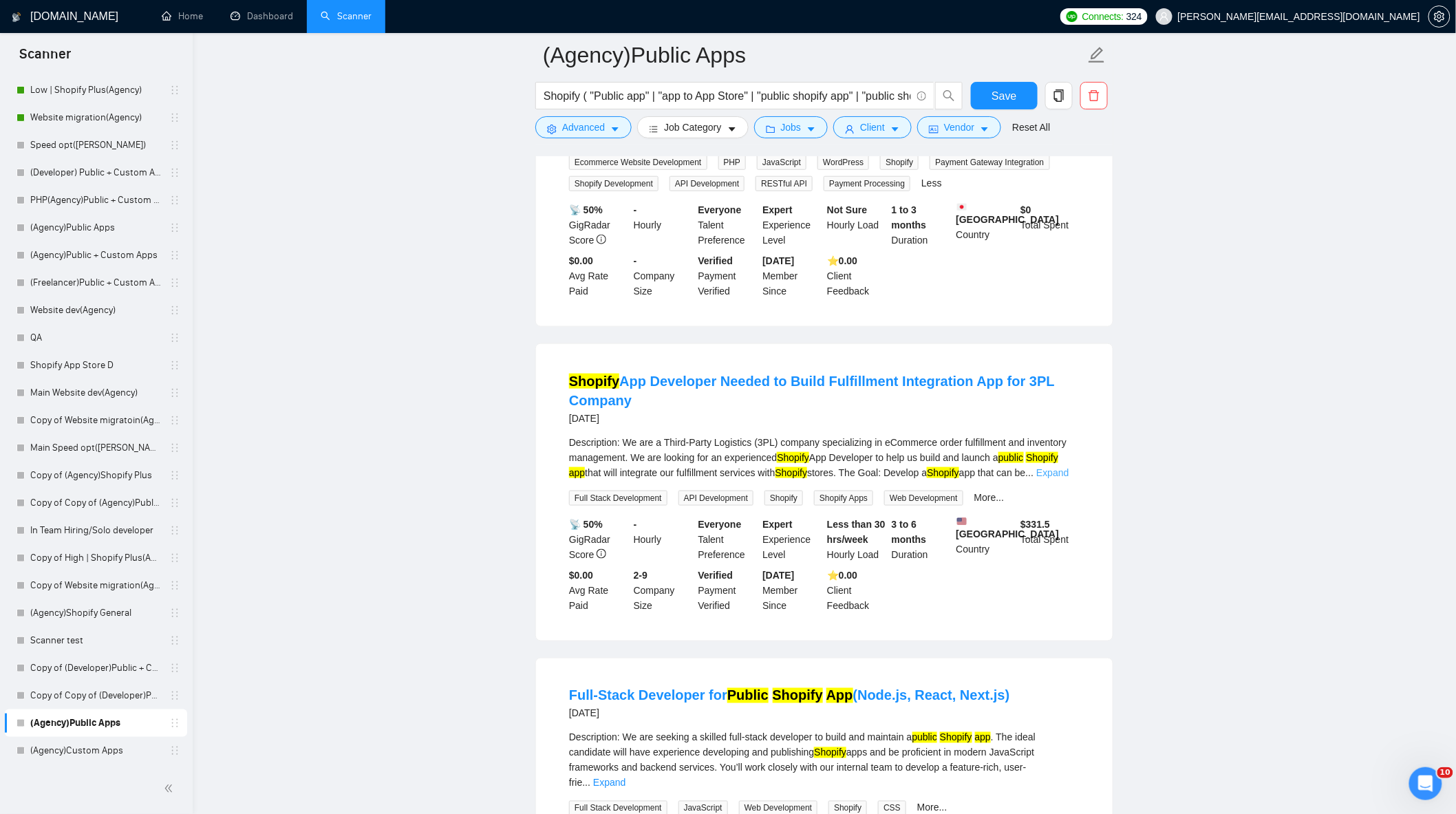
click at [1069, 468] on link "Expand" at bounding box center [1053, 472] width 32 height 11
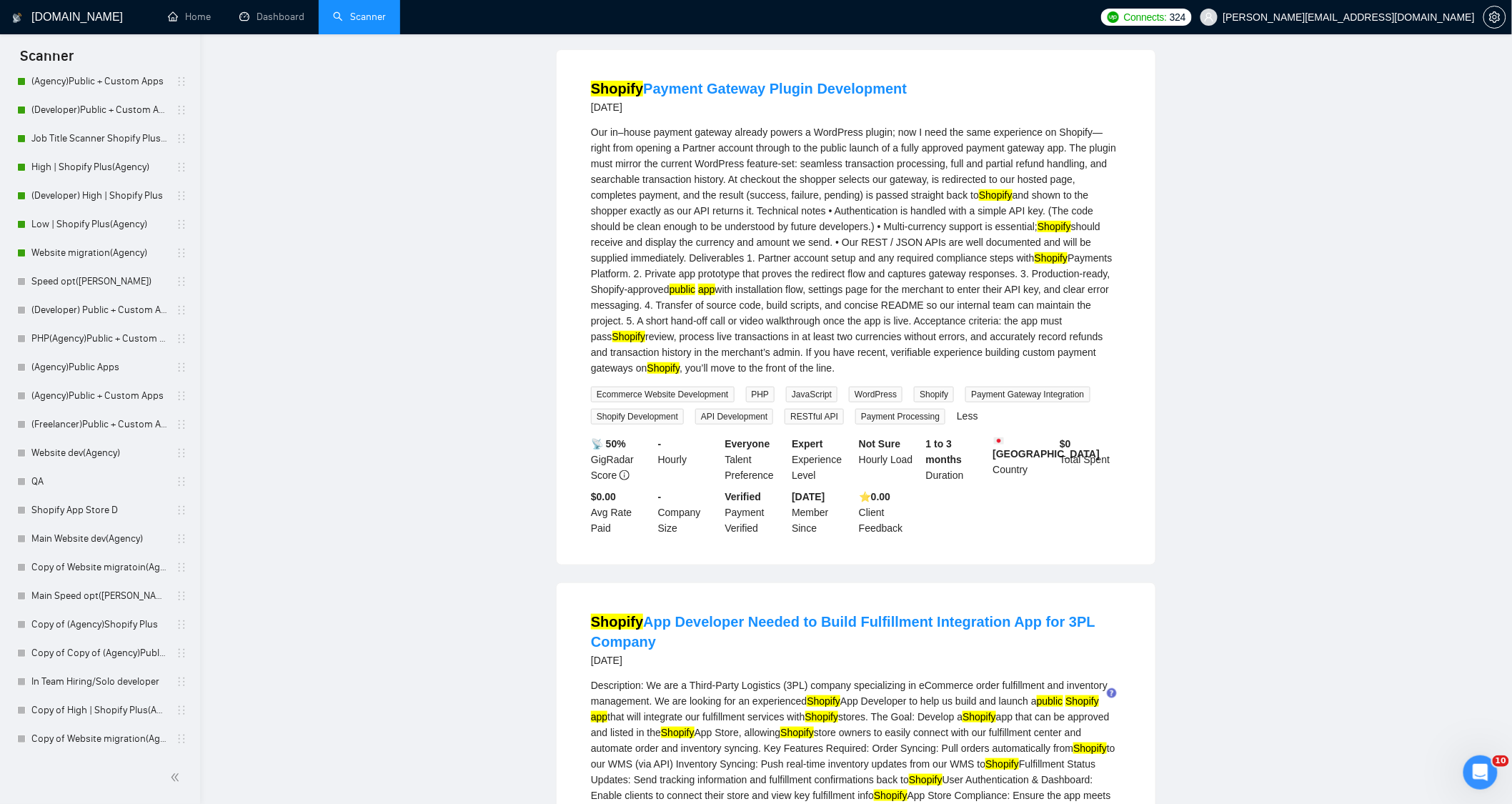
scroll to position [0, 0]
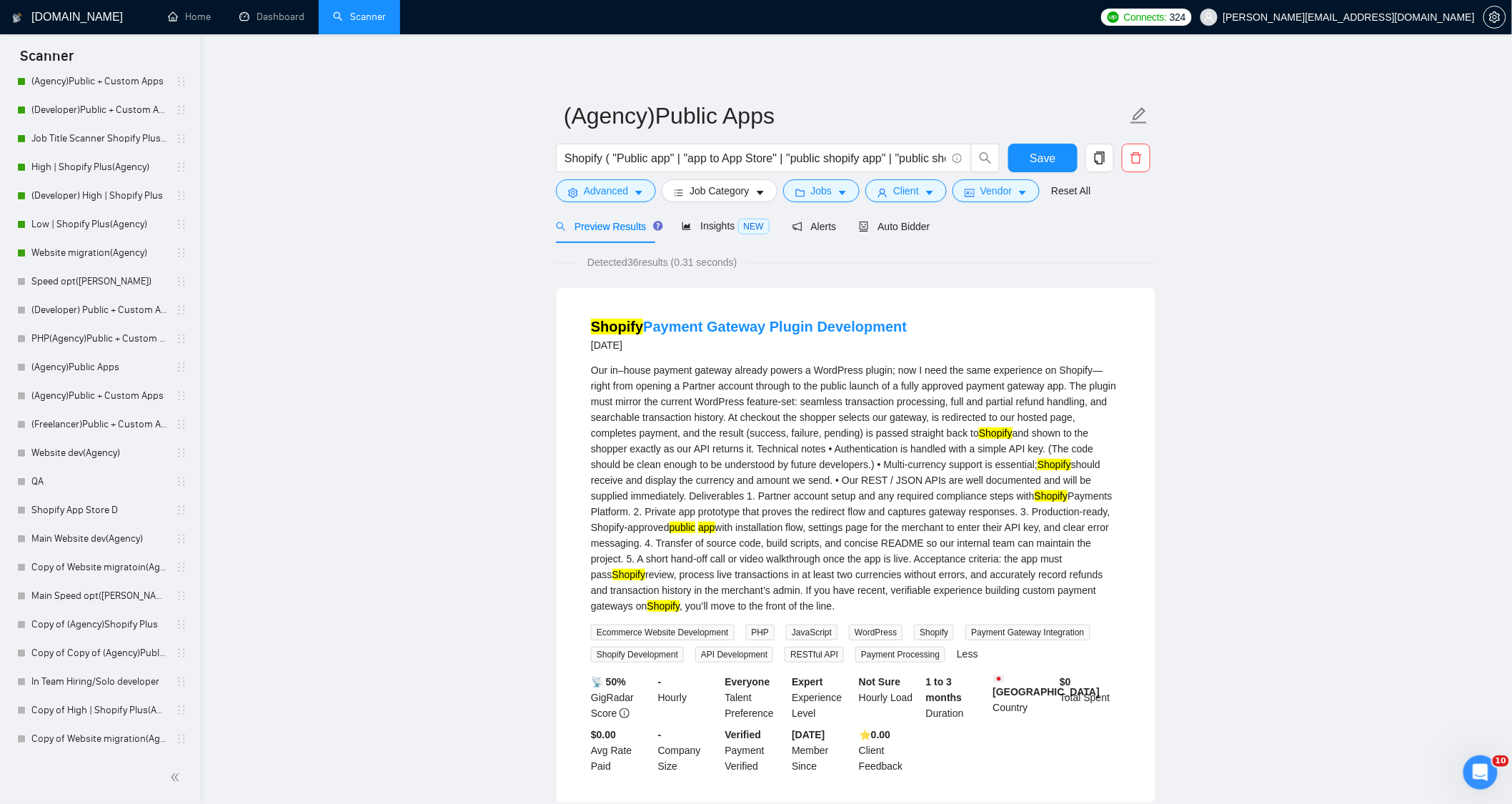
drag, startPoint x: 631, startPoint y: 260, endPoint x: 639, endPoint y: 255, distance: 9.4
click at [639, 255] on span "Detected 36 results (0.31 seconds)" at bounding box center [662, 262] width 169 height 16
drag, startPoint x: 561, startPoint y: 159, endPoint x: 590, endPoint y: 159, distance: 29.0
click at [590, 161] on span "Shopify ( "Public app" | "app to App Store" | "public shopify app" | "public sh…" at bounding box center [763, 158] width 415 height 29
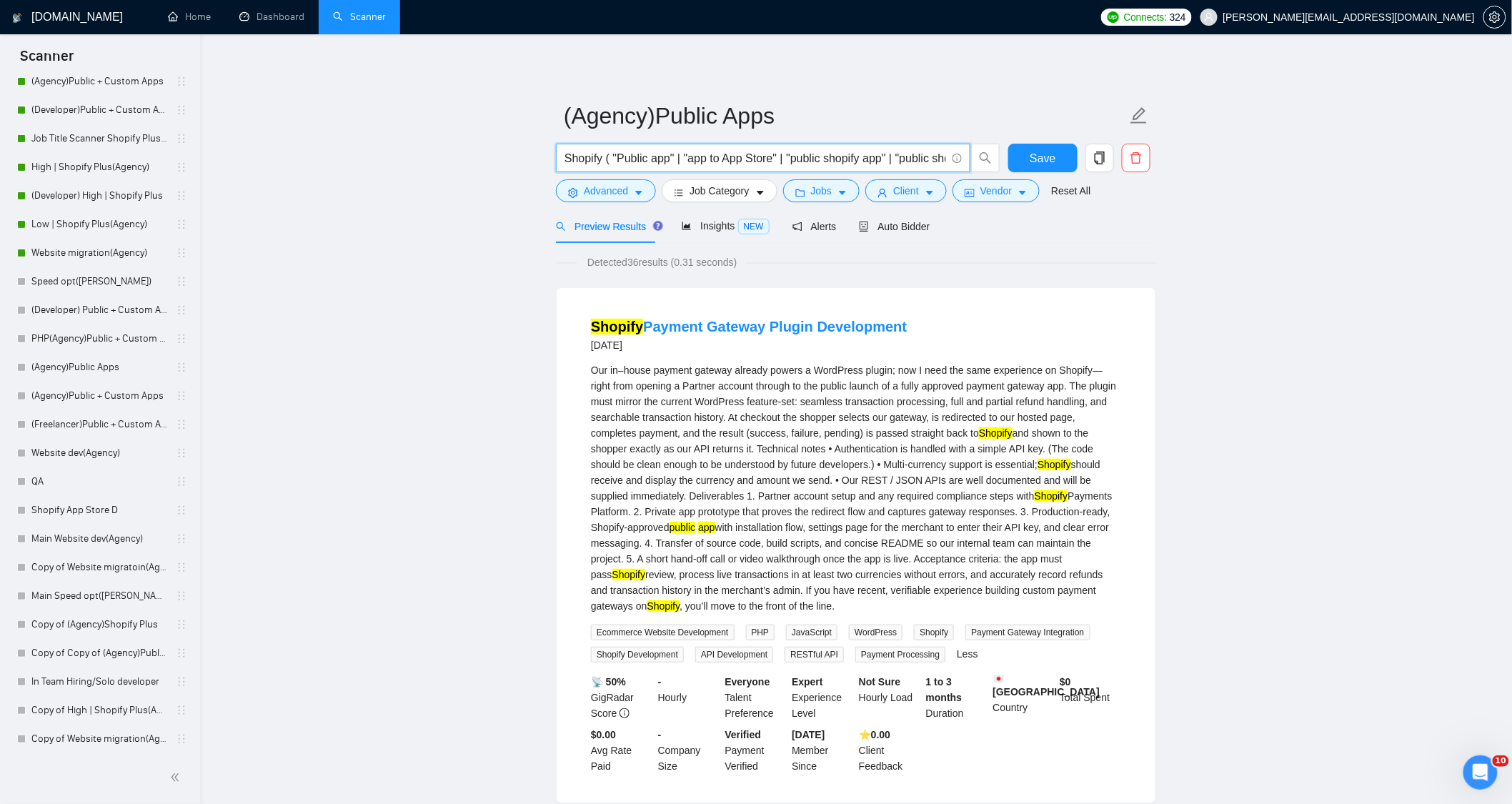
drag, startPoint x: 596, startPoint y: 160, endPoint x: 375, endPoint y: 151, distance: 221.2
click at [629, 156] on input "Shopify ( "Public app" | "app to App Store" | "public shopify app" | "public sh…" at bounding box center [755, 158] width 381 height 18
drag, startPoint x: 606, startPoint y: 160, endPoint x: 781, endPoint y: 163, distance: 175.0
click at [775, 165] on input "Shopify ( "Public app" | "app to App Store" | "public shopify app" | "public sh…" at bounding box center [755, 158] width 381 height 18
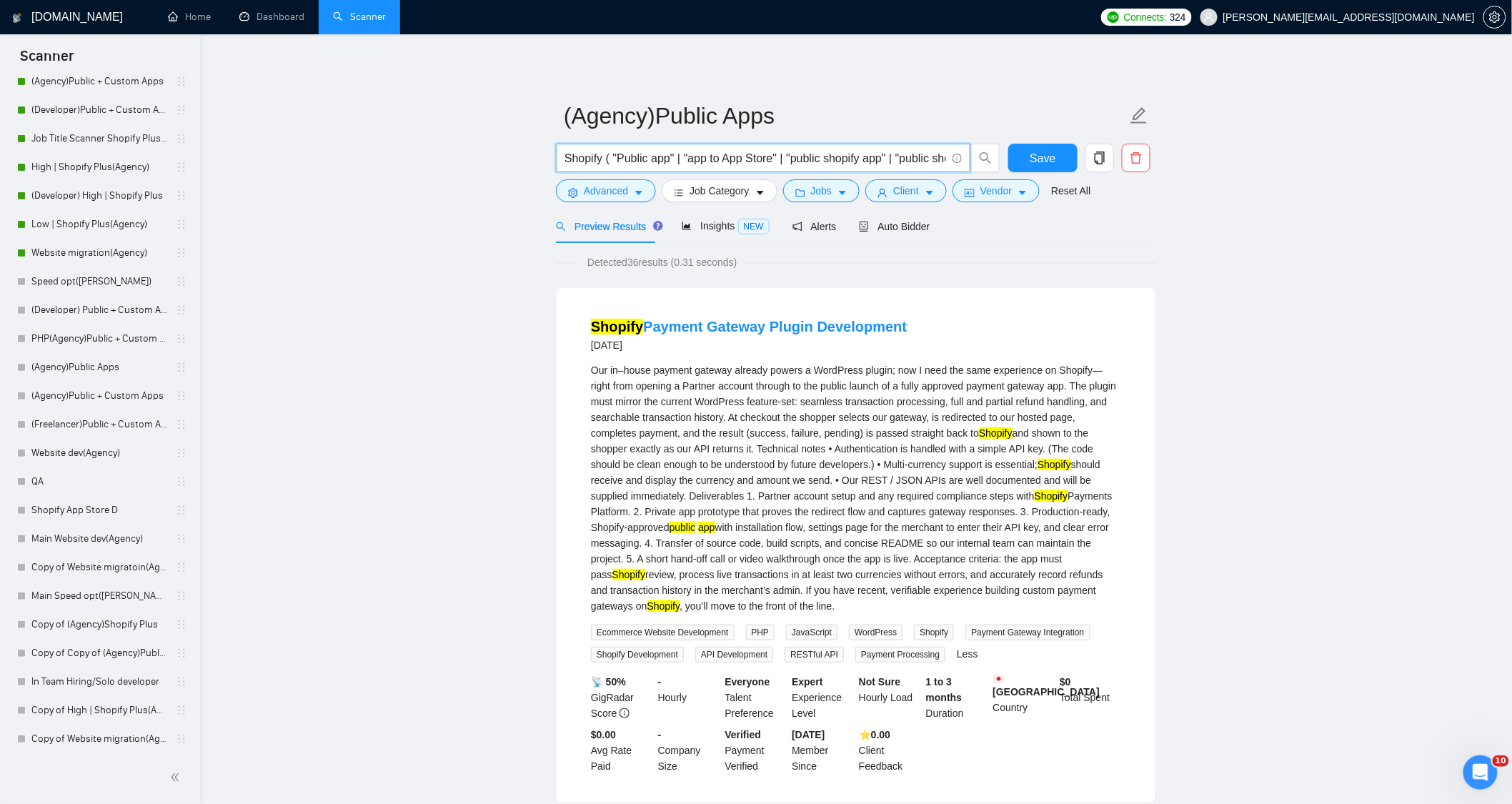
click at [777, 165] on input "Shopify ( "Public app" | "app to App Store" | "public shopify app" | "public sh…" at bounding box center [755, 158] width 381 height 18
drag, startPoint x: 792, startPoint y: 157, endPoint x: 970, endPoint y: 179, distance: 179.4
click at [967, 181] on form "(Agency)Public Apps Shopify ( "Public app" | "app to App Store" | "public shopi…" at bounding box center [856, 151] width 600 height 117
click at [832, 157] on input "Shopify ( "Public app" | "app to App Store" | "public shopify app" | "public sh…" at bounding box center [755, 158] width 381 height 18
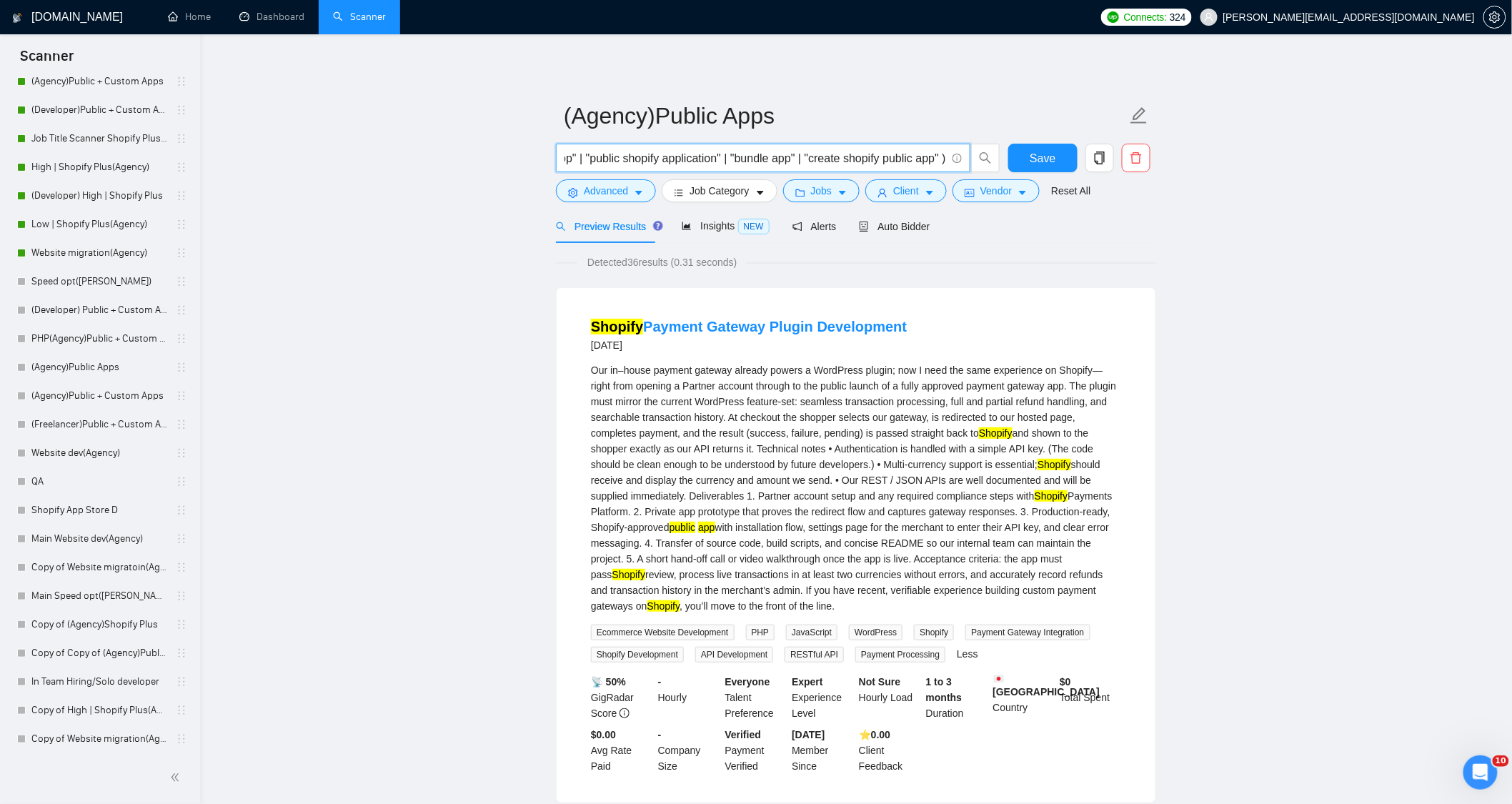
drag, startPoint x: 860, startPoint y: 160, endPoint x: 892, endPoint y: 160, distance: 32.0
click at [890, 160] on input "Shopify ( "Public app" | "app to App Store" | "public shopify app" | "public sh…" at bounding box center [755, 158] width 381 height 18
click at [941, 162] on input "Shopify ( "Public app" | "app to App Store" | "public shopify app" | "public sh…" at bounding box center [755, 158] width 381 height 18
drag, startPoint x: 942, startPoint y: 163, endPoint x: 855, endPoint y: 151, distance: 87.8
click at [855, 151] on input "Shopify ( "Public app" | "app to App Store" | "public shopify app" | "public sh…" at bounding box center [755, 158] width 381 height 18
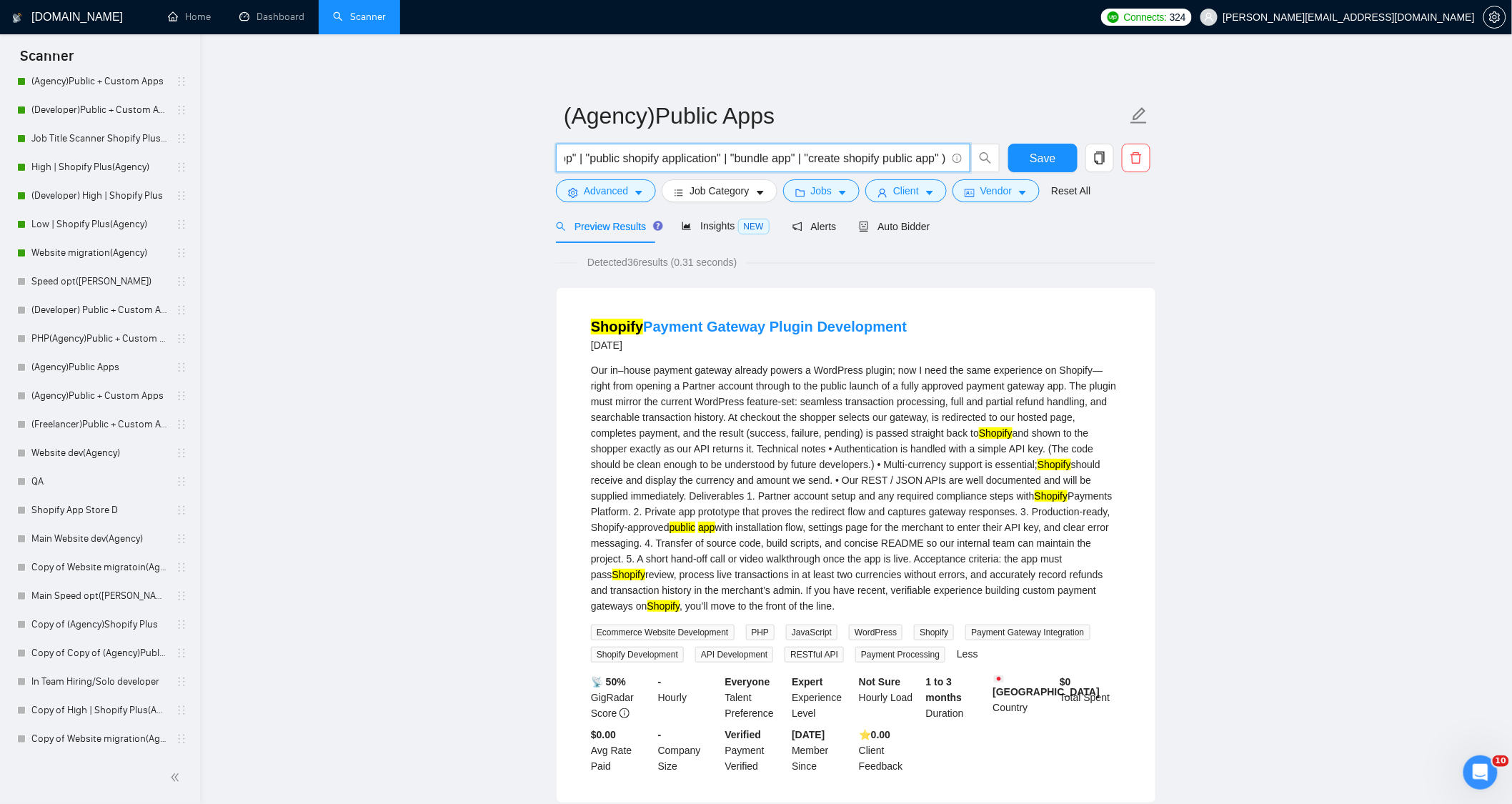
scroll to position [0, 0]
drag, startPoint x: 631, startPoint y: 270, endPoint x: 640, endPoint y: 269, distance: 9.1
click at [636, 265] on span "Detected 36 results (0.31 seconds)" at bounding box center [662, 262] width 169 height 16
click at [640, 266] on span "Detected 36 results (0.31 seconds)" at bounding box center [662, 262] width 169 height 16
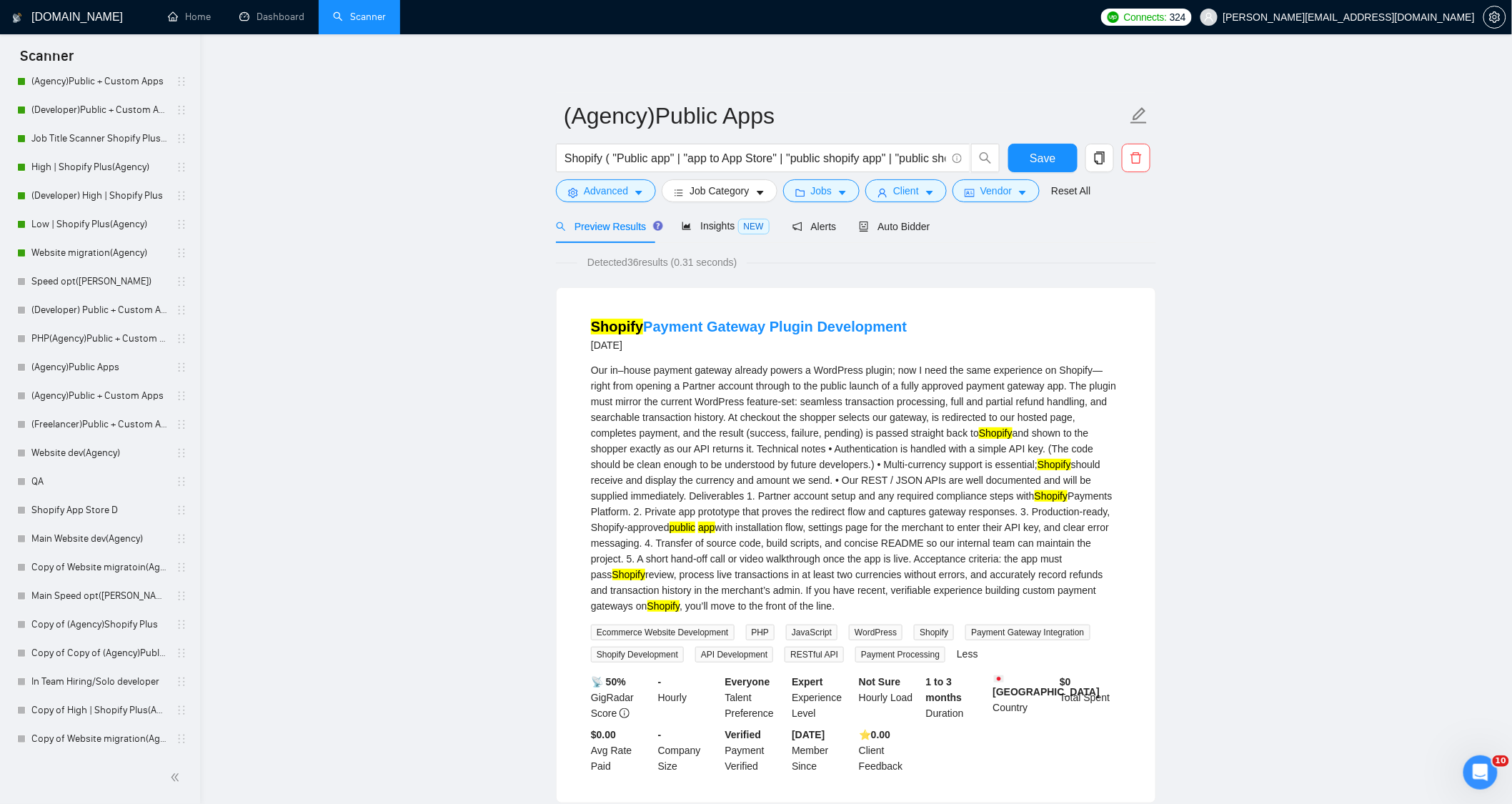
click at [789, 311] on li "Shopify Payment Gateway Plugin Development 13 days ago Our in–house payment gat…" at bounding box center [856, 546] width 564 height 481
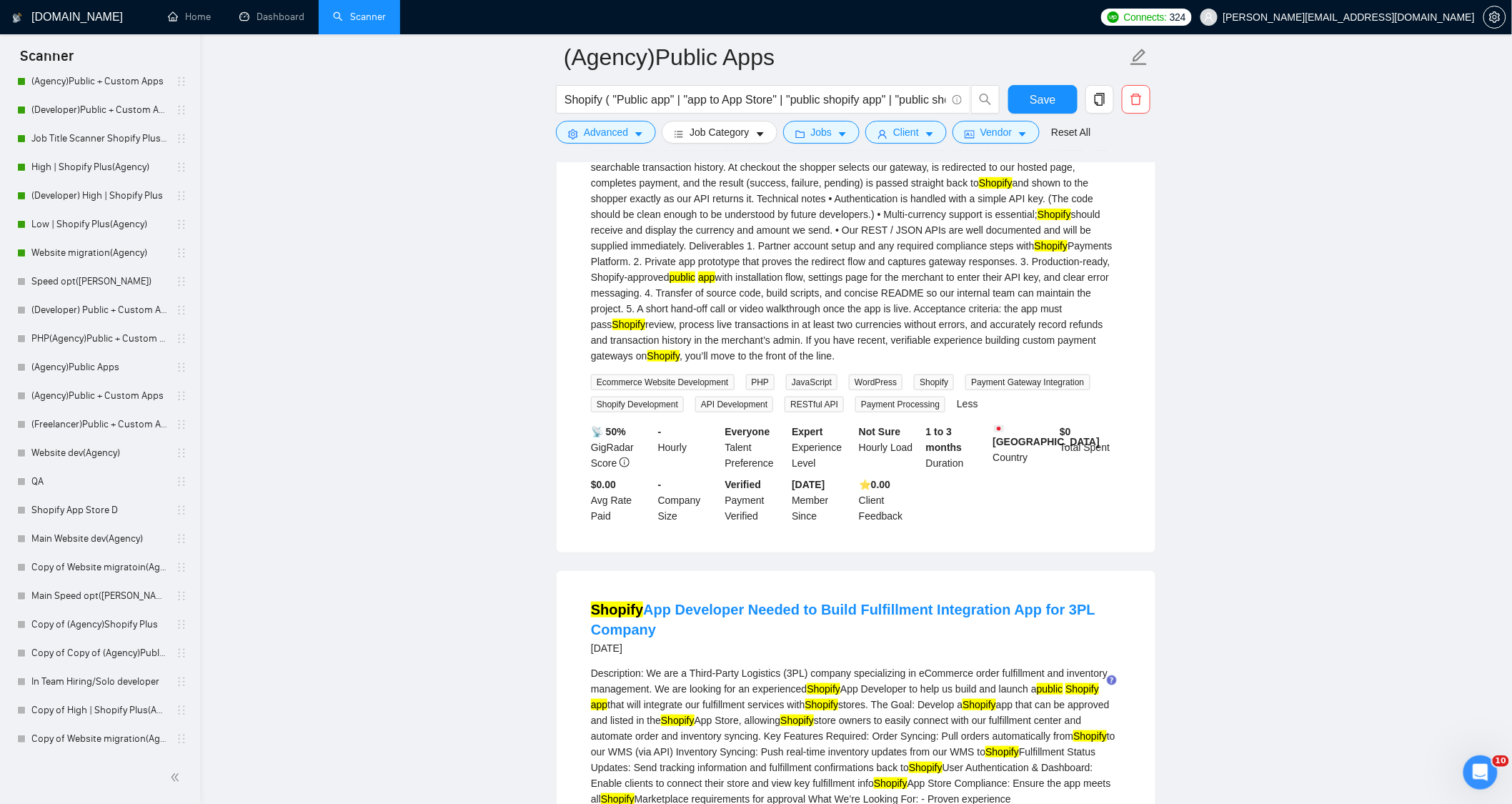
scroll to position [238, 0]
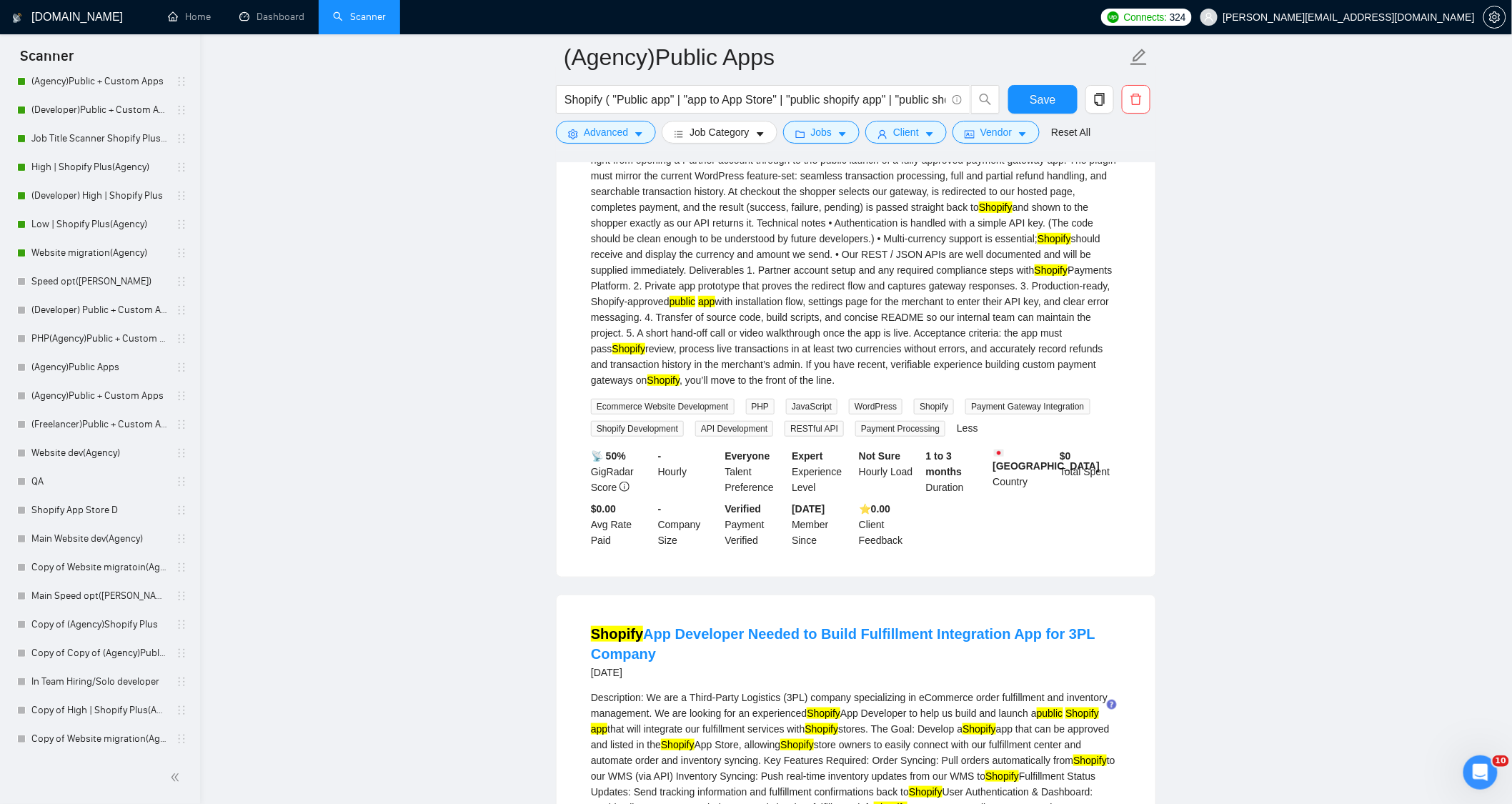
drag, startPoint x: 672, startPoint y: 300, endPoint x: 722, endPoint y: 306, distance: 50.4
click at [724, 308] on div "Our in–house payment gateway already powers a WordPress plugin; now I need the …" at bounding box center [857, 262] width 531 height 251
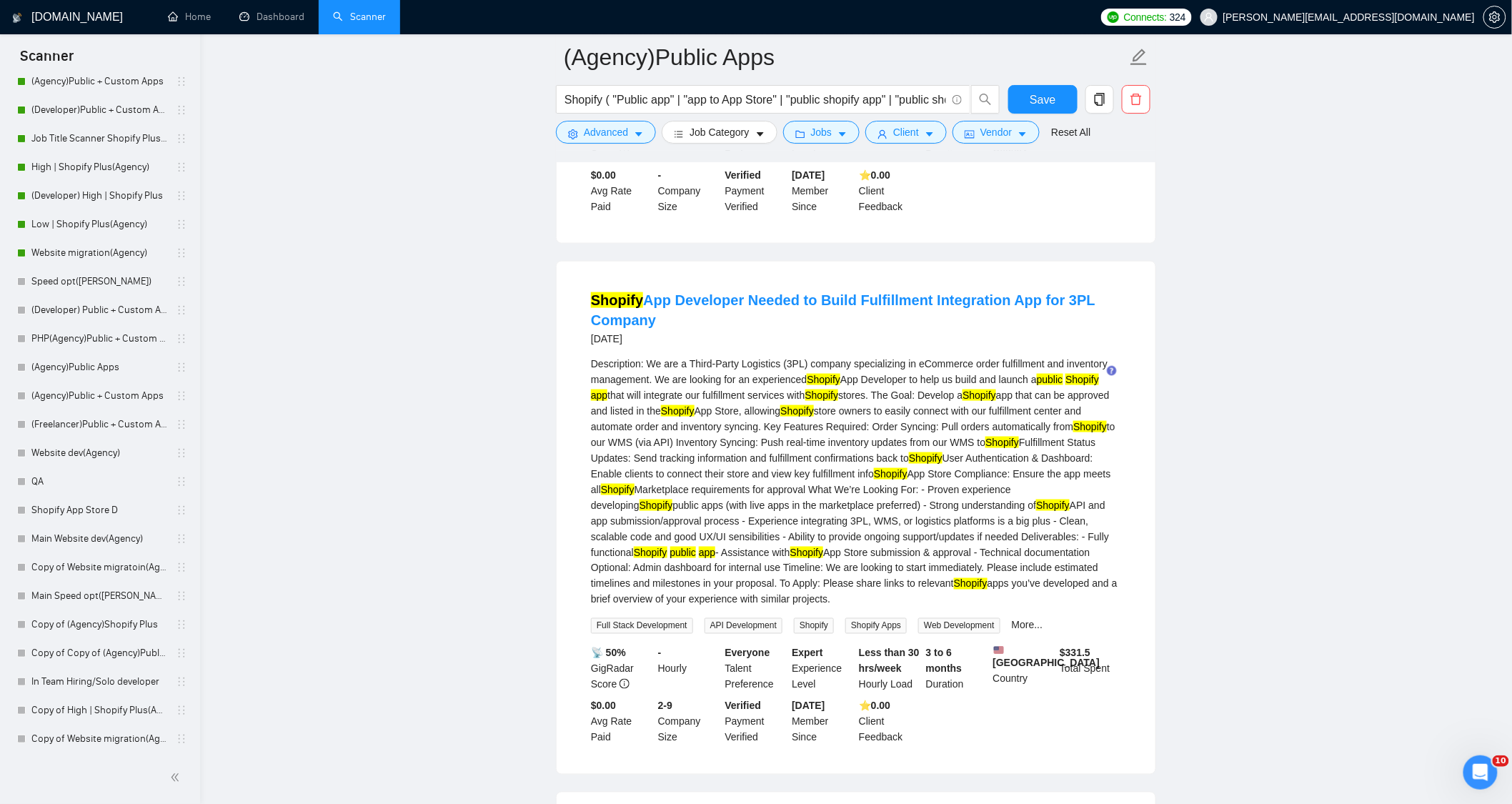
scroll to position [635, 0]
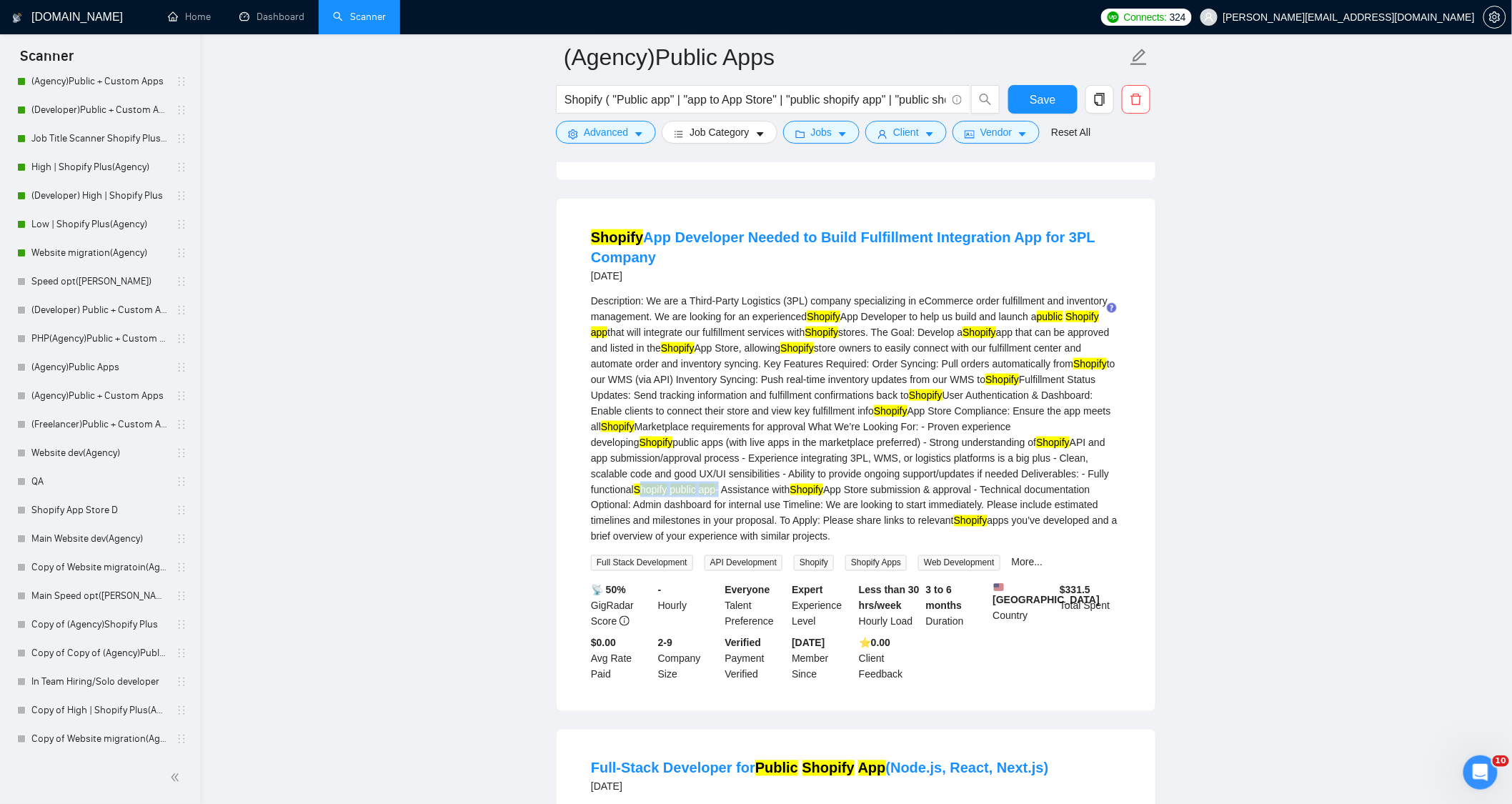
drag, startPoint x: 643, startPoint y: 490, endPoint x: 724, endPoint y: 481, distance: 81.5
click at [724, 481] on div "Description: We are a Third-Party Logistics (3PL) company specializing in eComm…" at bounding box center [857, 419] width 531 height 251
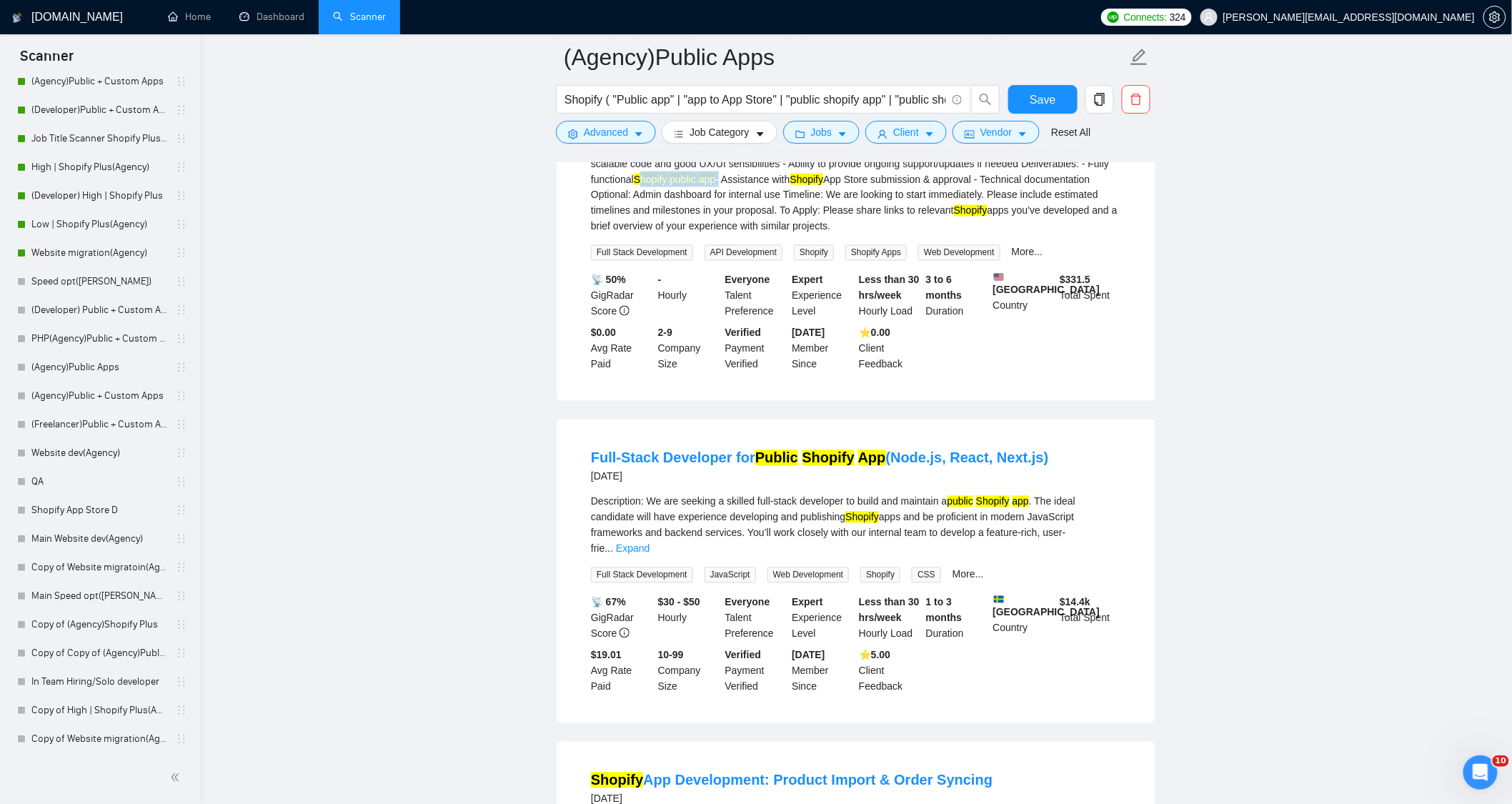
scroll to position [954, 0]
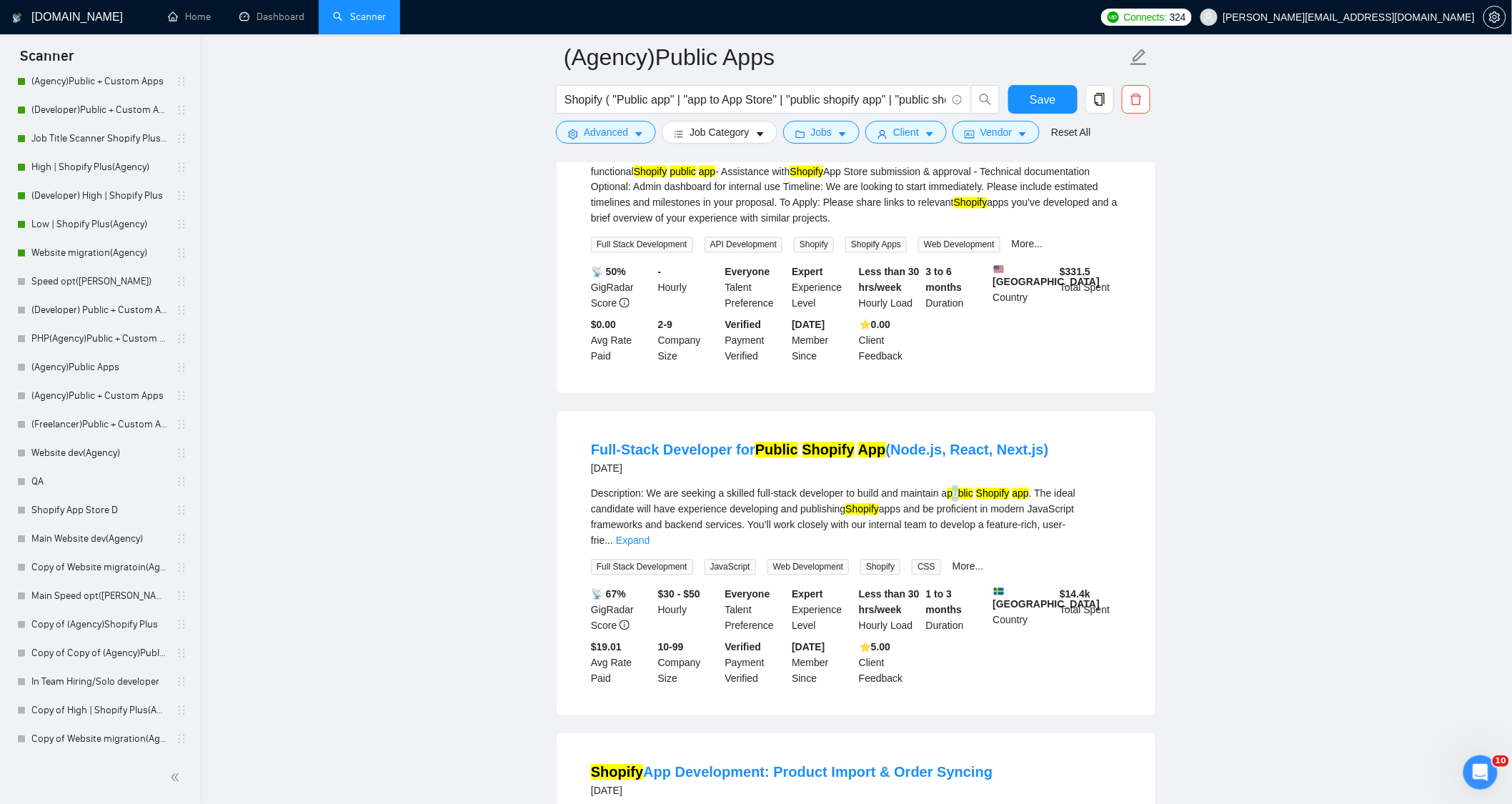
drag, startPoint x: 958, startPoint y: 499, endPoint x: 981, endPoint y: 499, distance: 23.0
click at [980, 499] on div "Description: We are seeking a skilled full-stack developer to build and maintai…" at bounding box center [857, 517] width 531 height 63
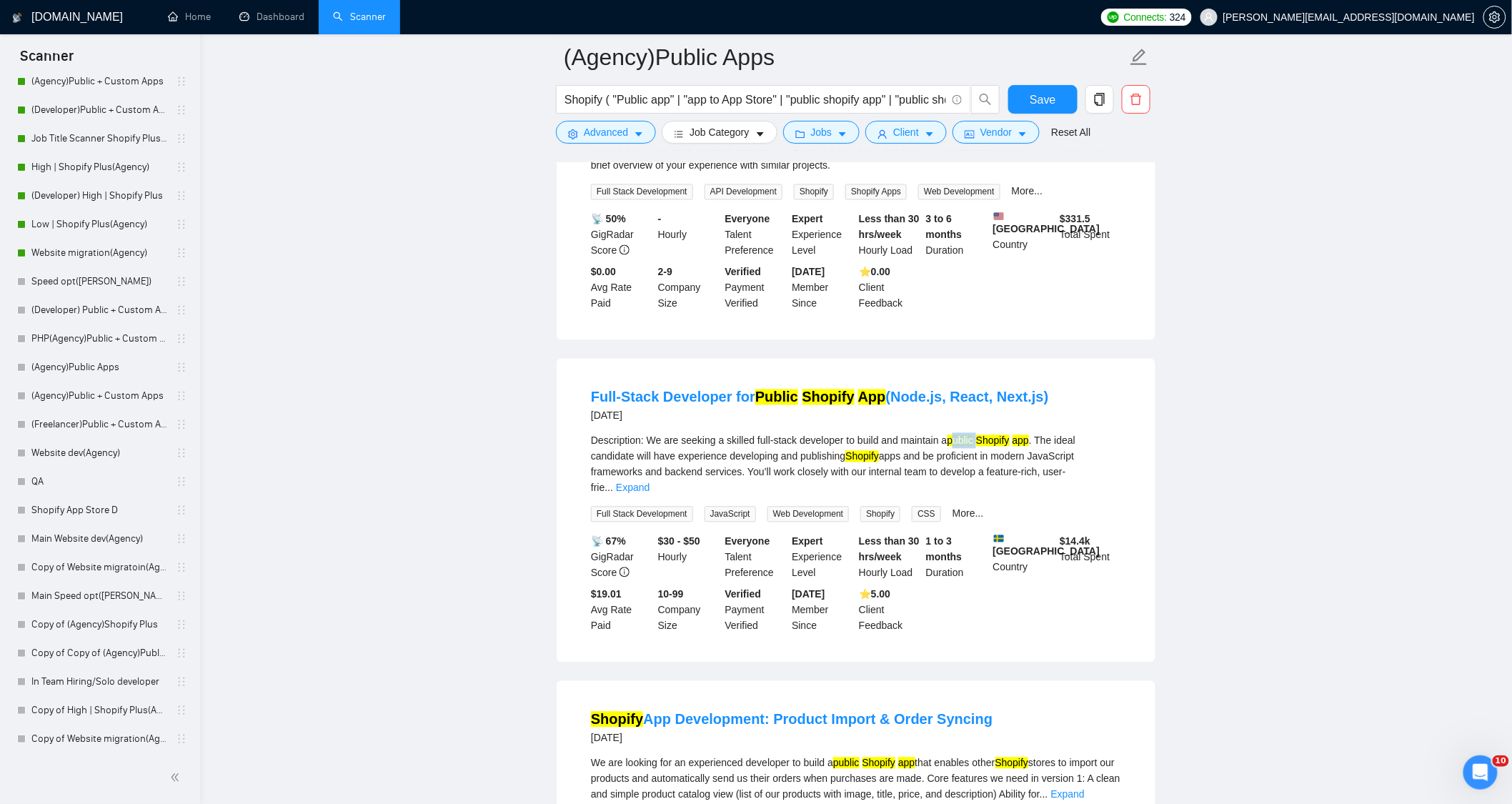
scroll to position [1032, 0]
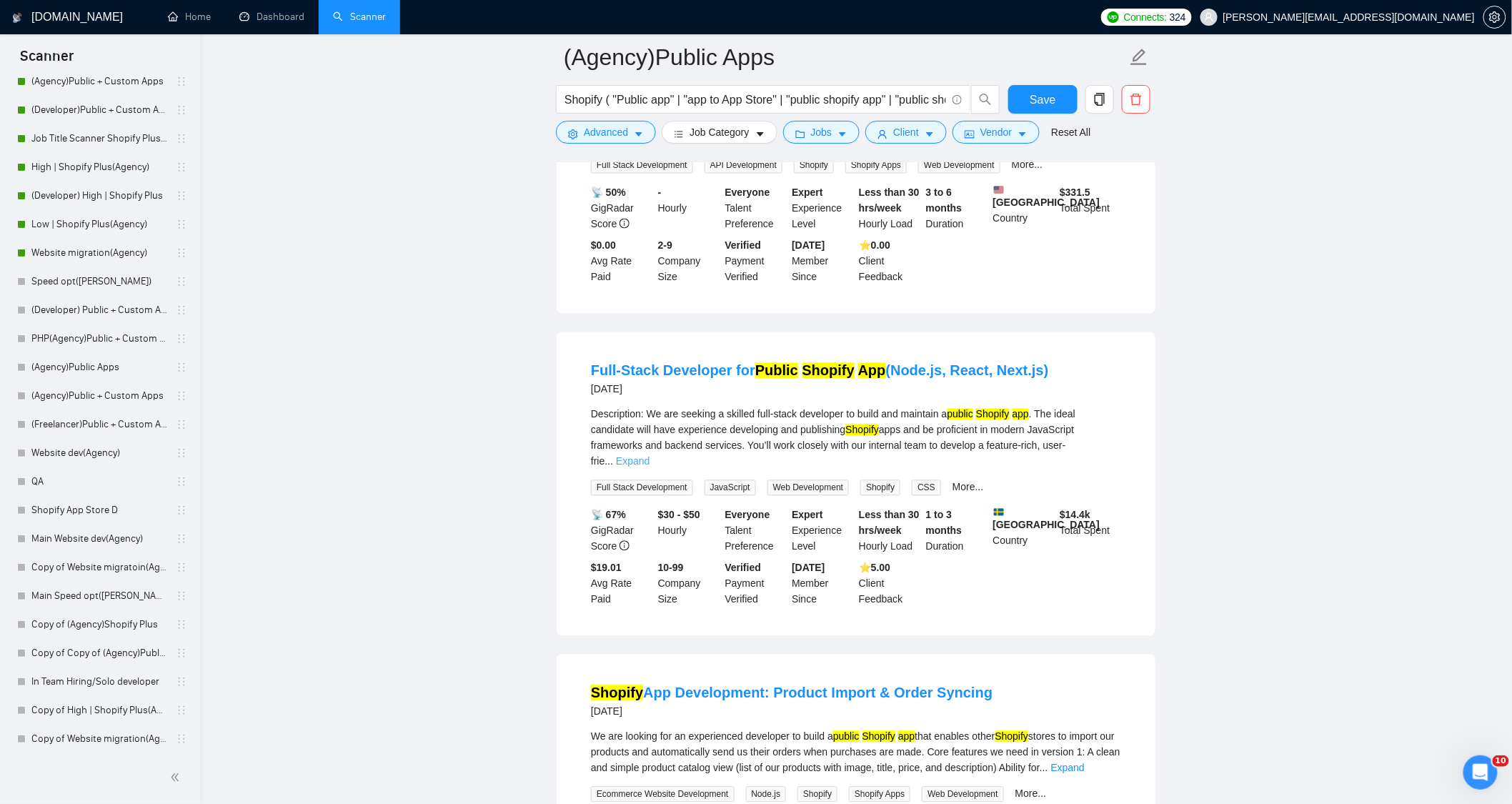
click at [649, 456] on link "Expand" at bounding box center [633, 462] width 34 height 11
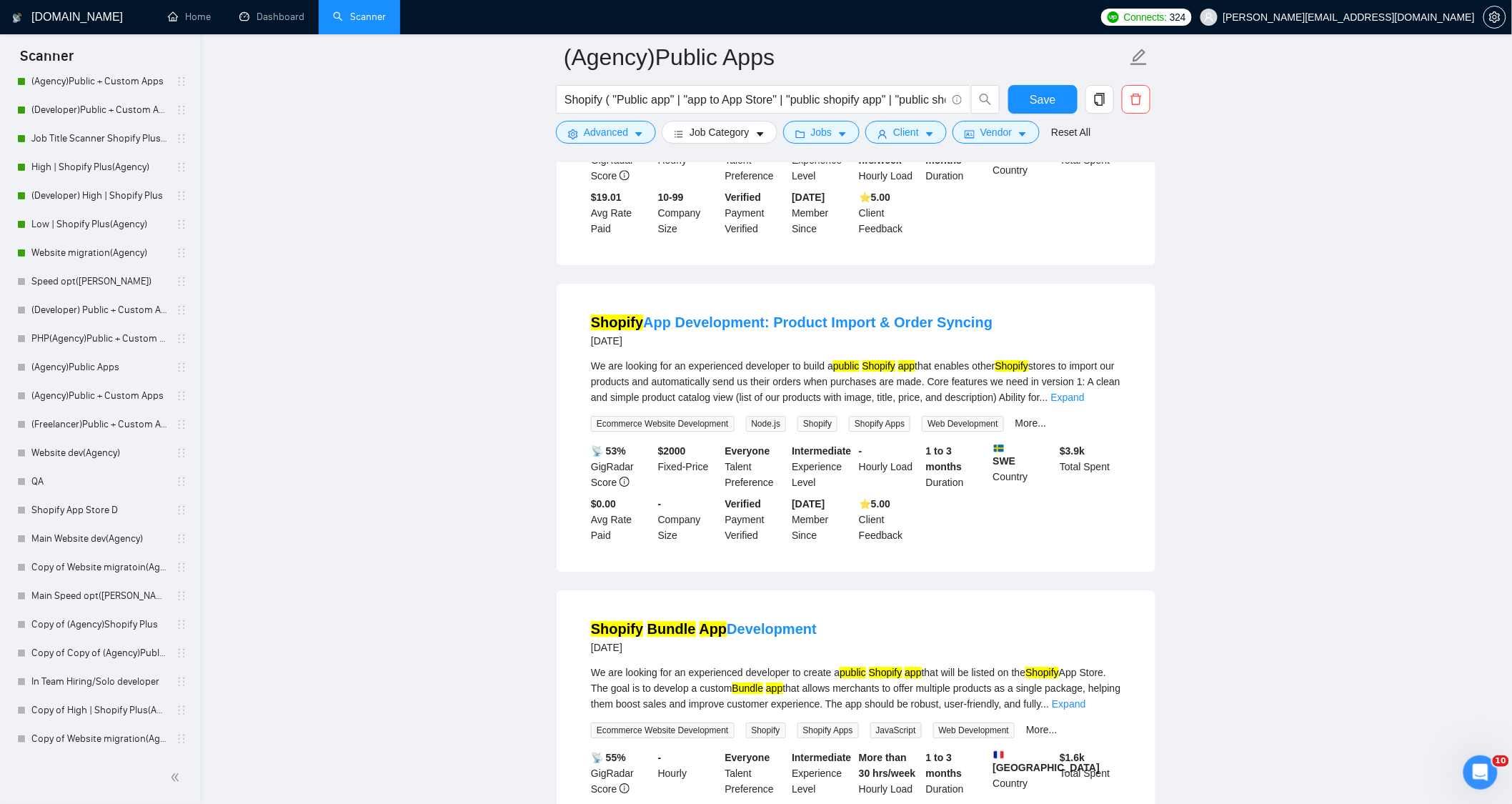
scroll to position [1589, 0]
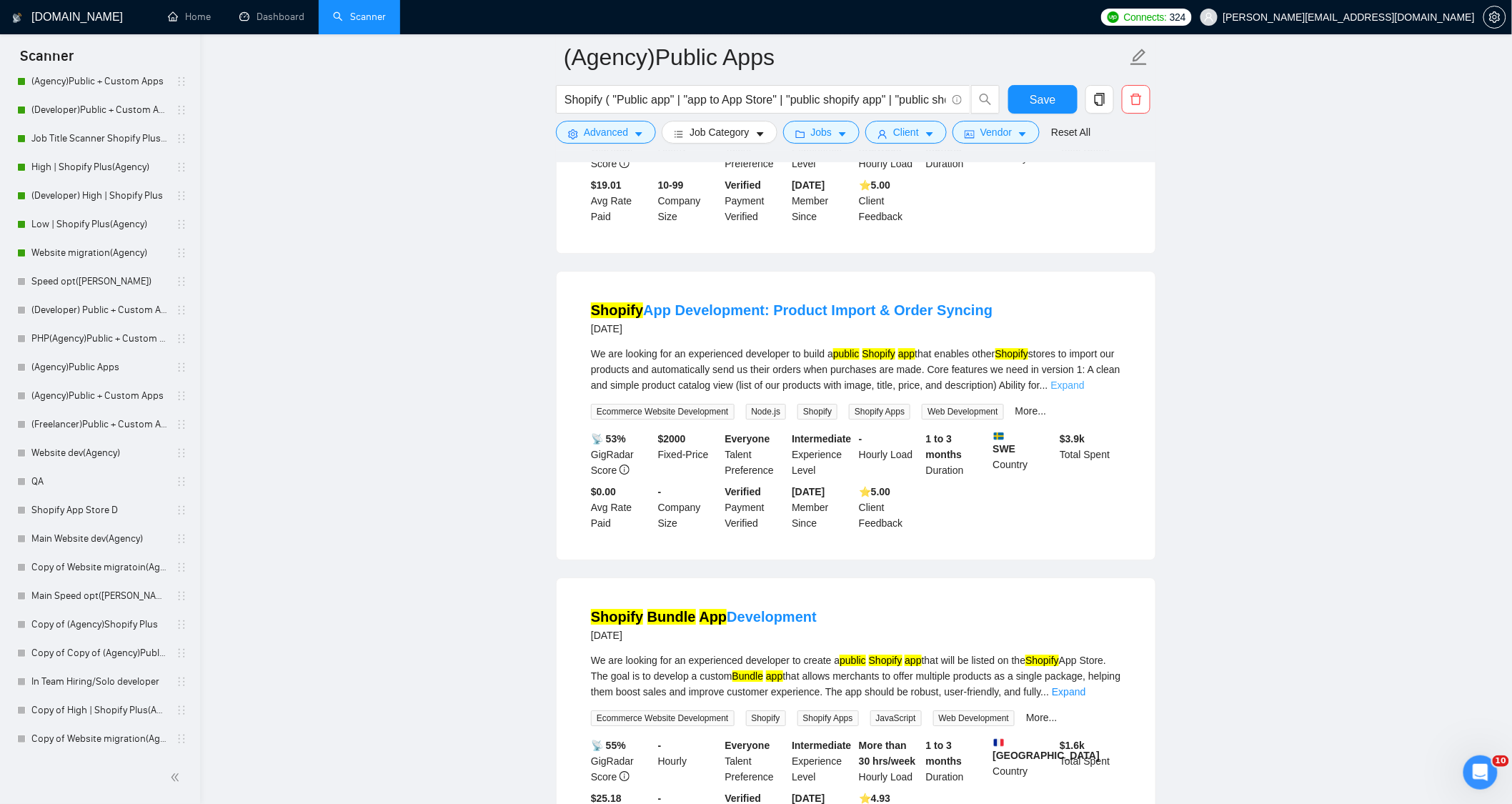
click at [1085, 391] on link "Expand" at bounding box center [1068, 385] width 34 height 11
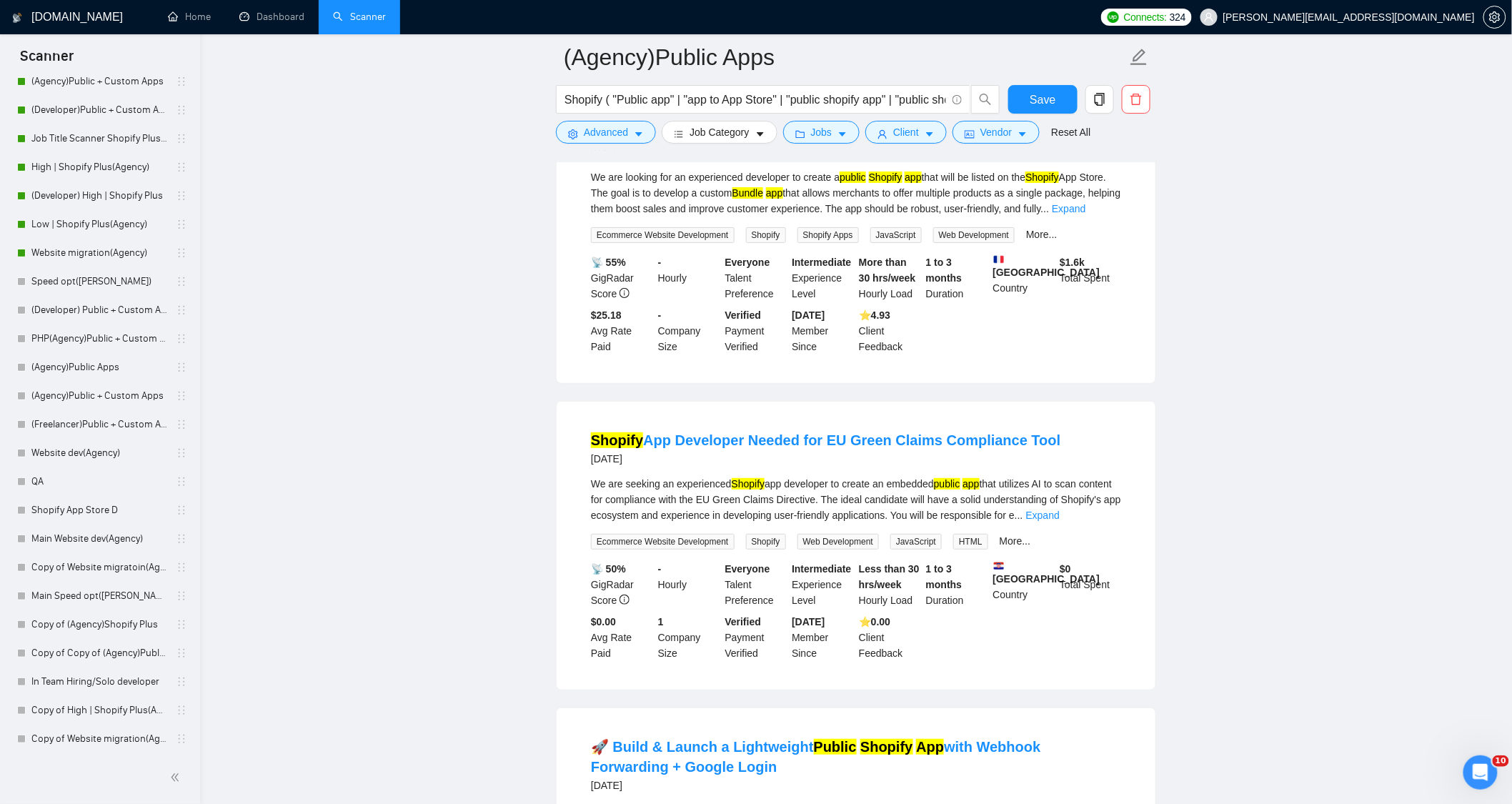
scroll to position [2304, 0]
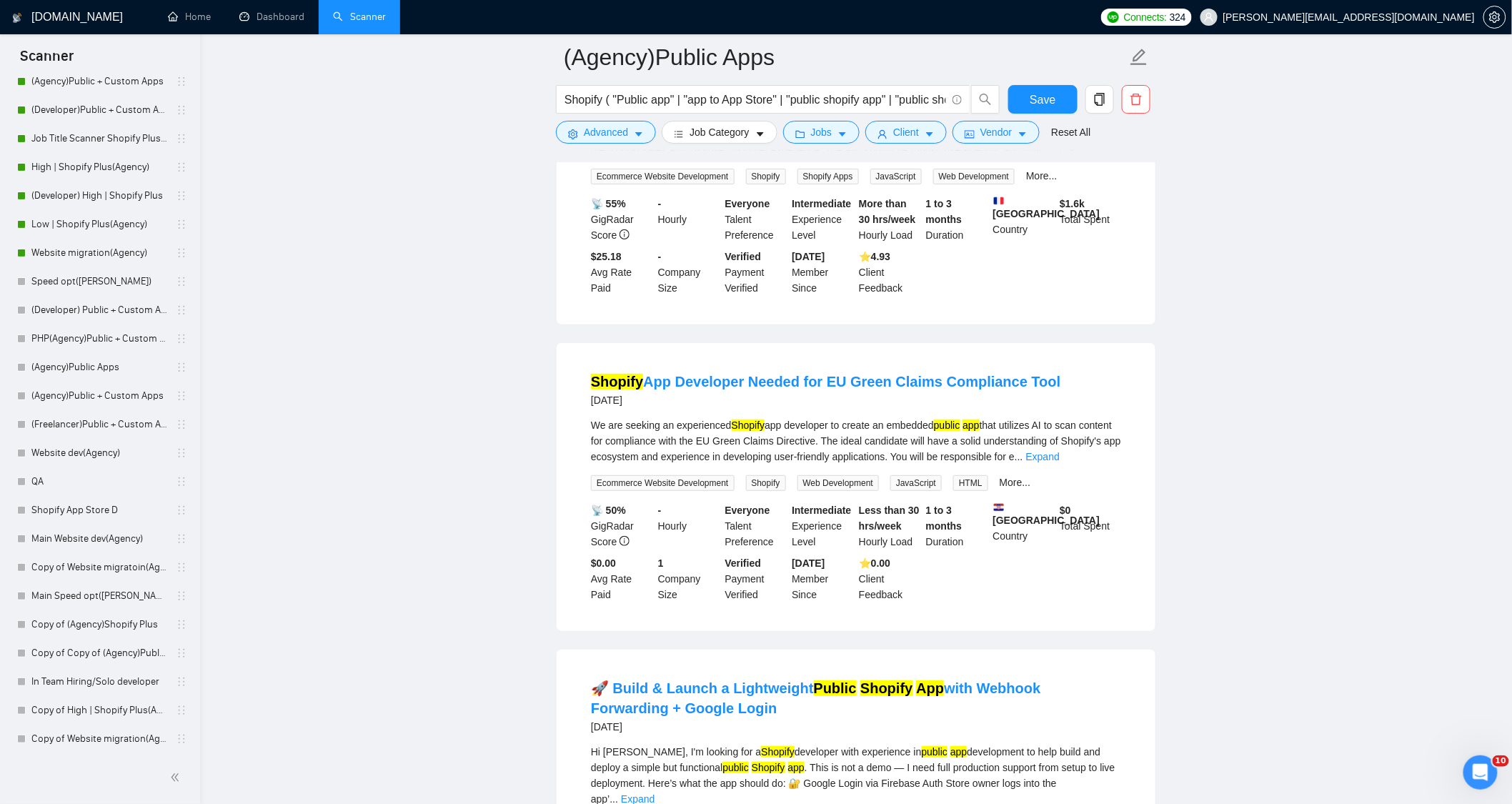
click at [1060, 463] on link "Expand" at bounding box center [1043, 457] width 34 height 11
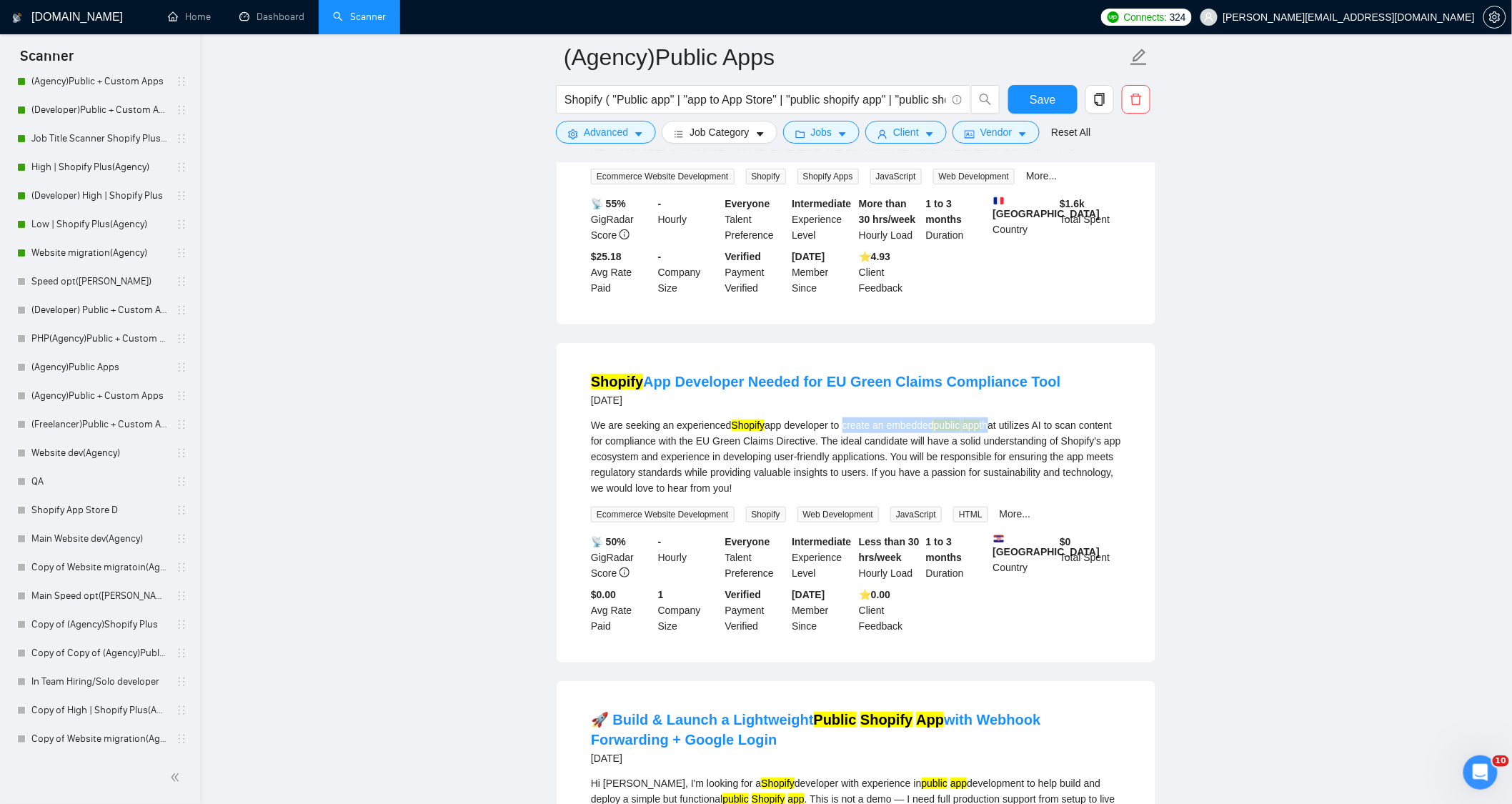
drag, startPoint x: 844, startPoint y: 435, endPoint x: 991, endPoint y: 431, distance: 147.1
click at [991, 431] on div "We are seeking an experienced Shopify app developer to create an embedded publi…" at bounding box center [857, 457] width 531 height 79
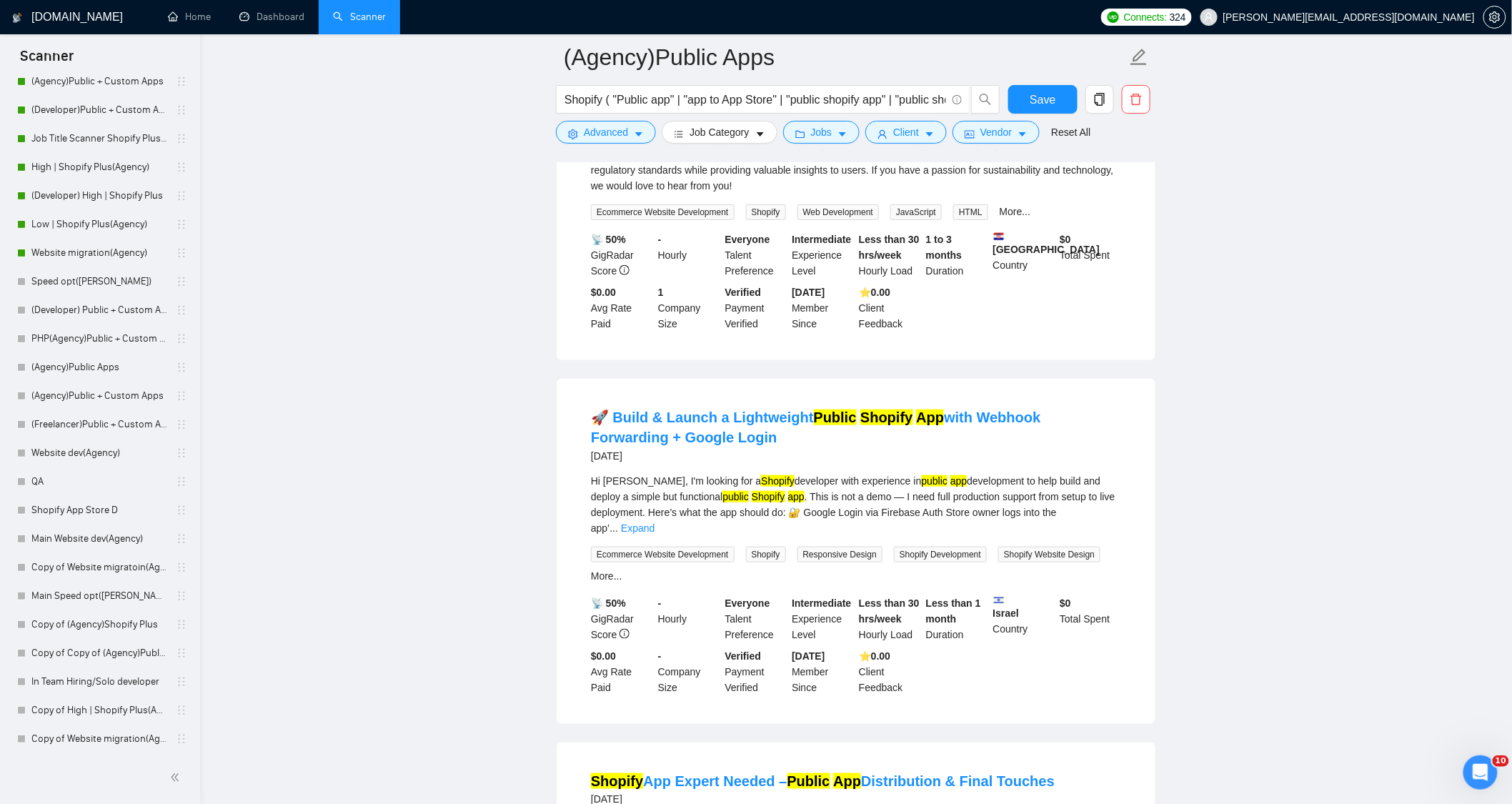
scroll to position [2701, 0]
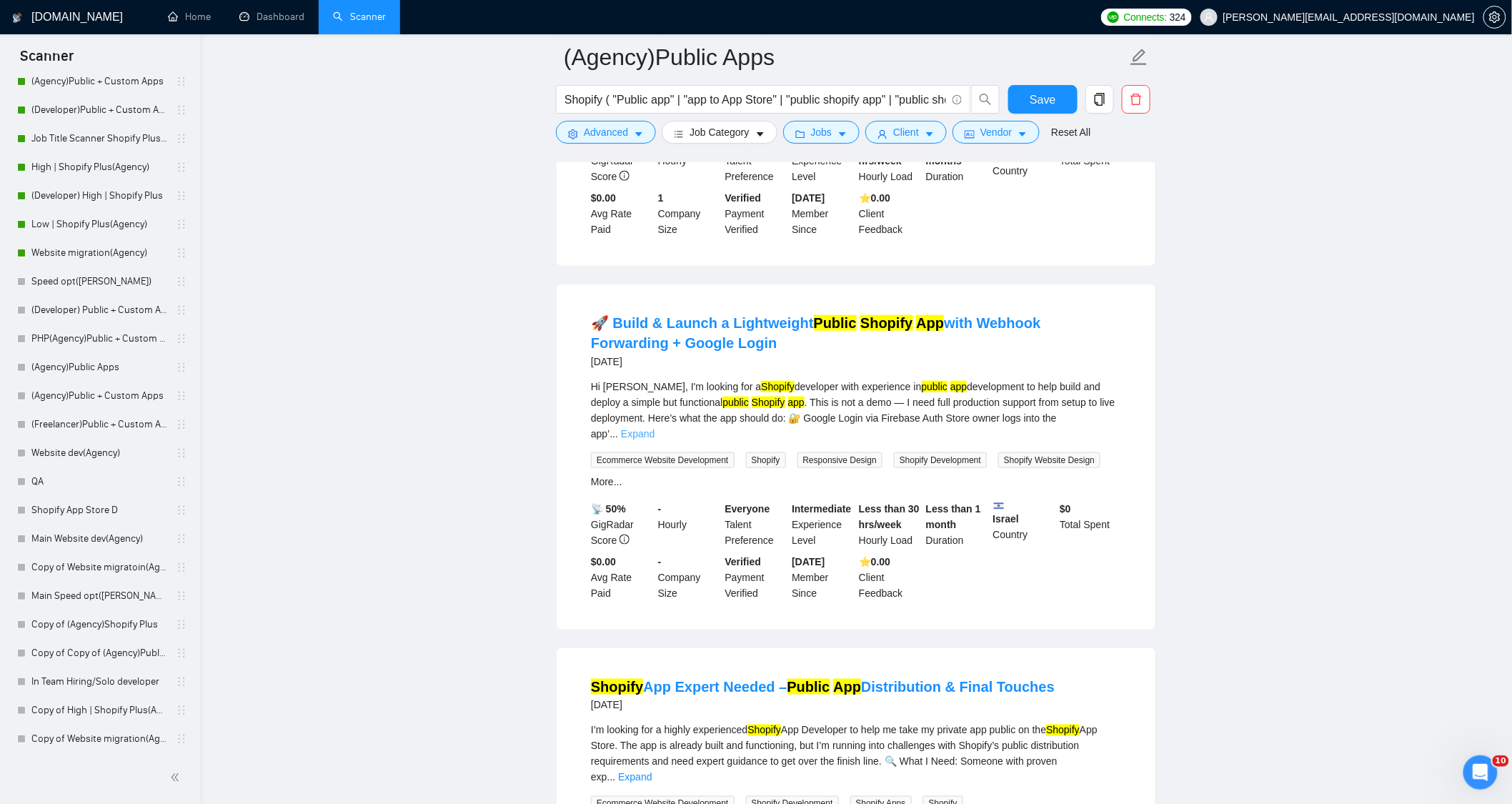
click at [655, 428] on link "Expand" at bounding box center [638, 434] width 34 height 11
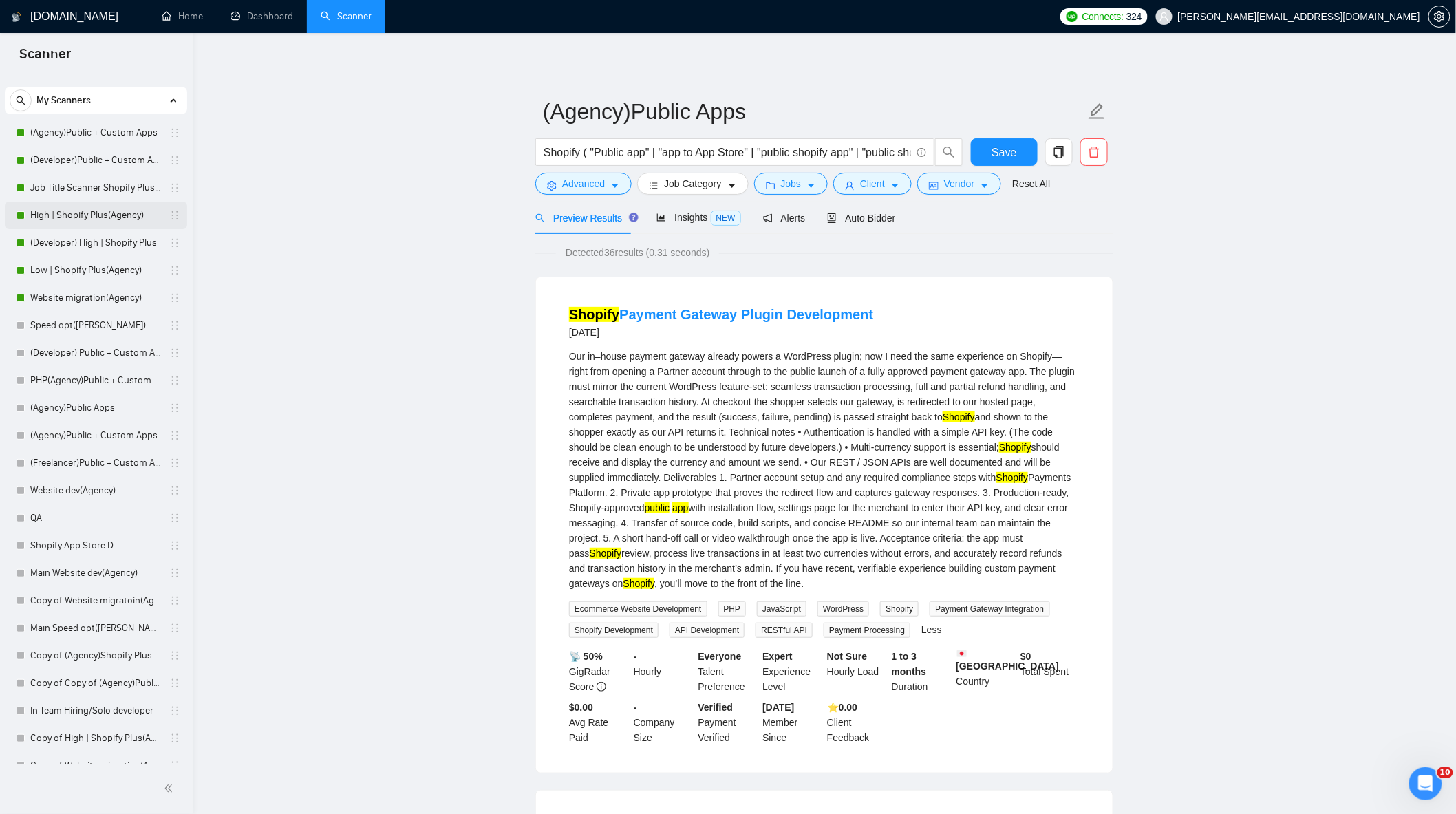
scroll to position [0, 0]
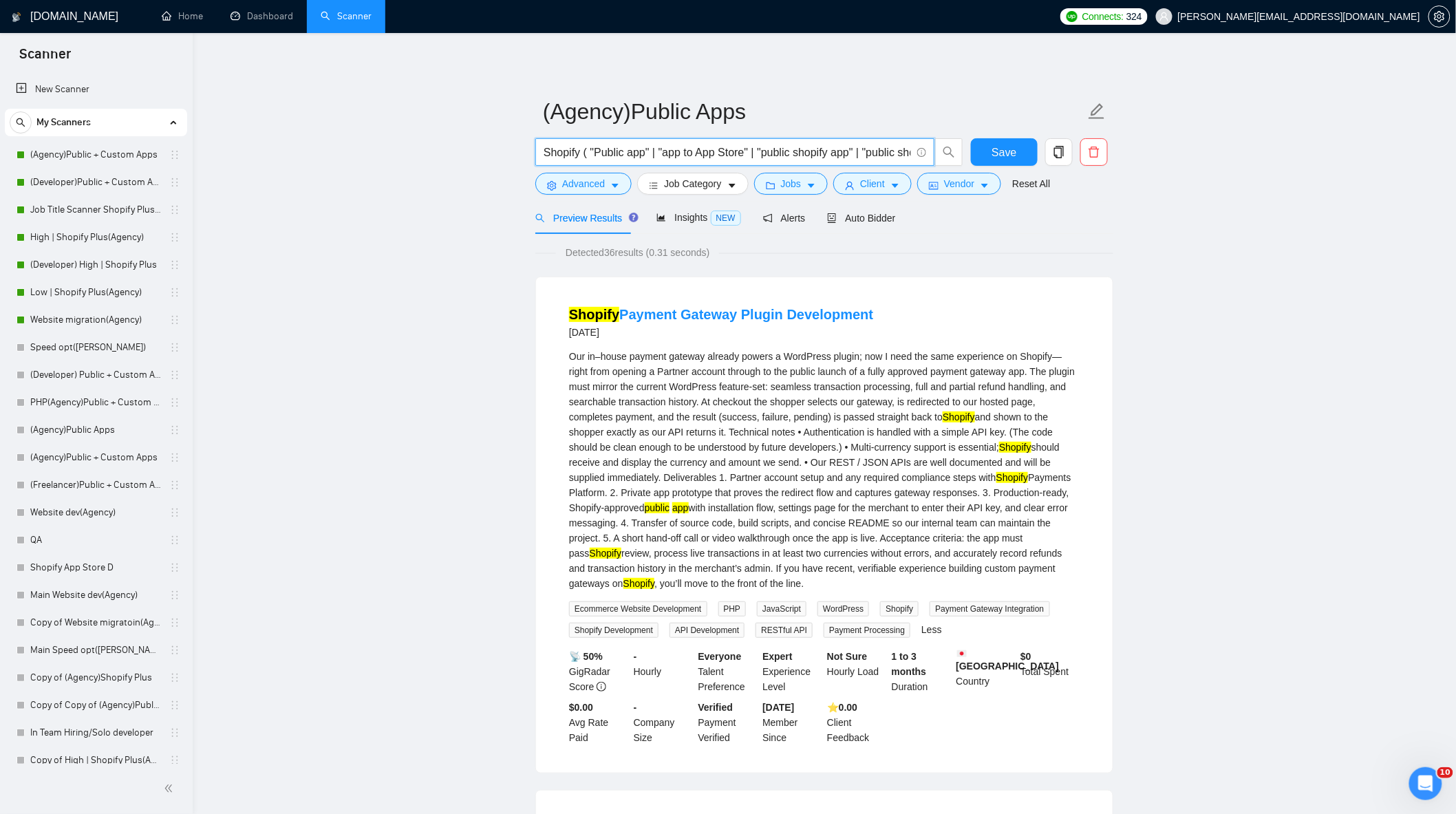
drag, startPoint x: 544, startPoint y: 148, endPoint x: 886, endPoint y: 149, distance: 342.0
click at [886, 149] on span "Shopify ( "Public app" | "app to App Store" | "public shopify app" | "public sh…" at bounding box center [735, 152] width 400 height 28
click at [879, 148] on input "Shopify ( "Public app" | "app to App Store" | "public shopify app" | "public sh…" at bounding box center [727, 152] width 367 height 17
drag, startPoint x: 879, startPoint y: 149, endPoint x: 1029, endPoint y: 203, distance: 159.4
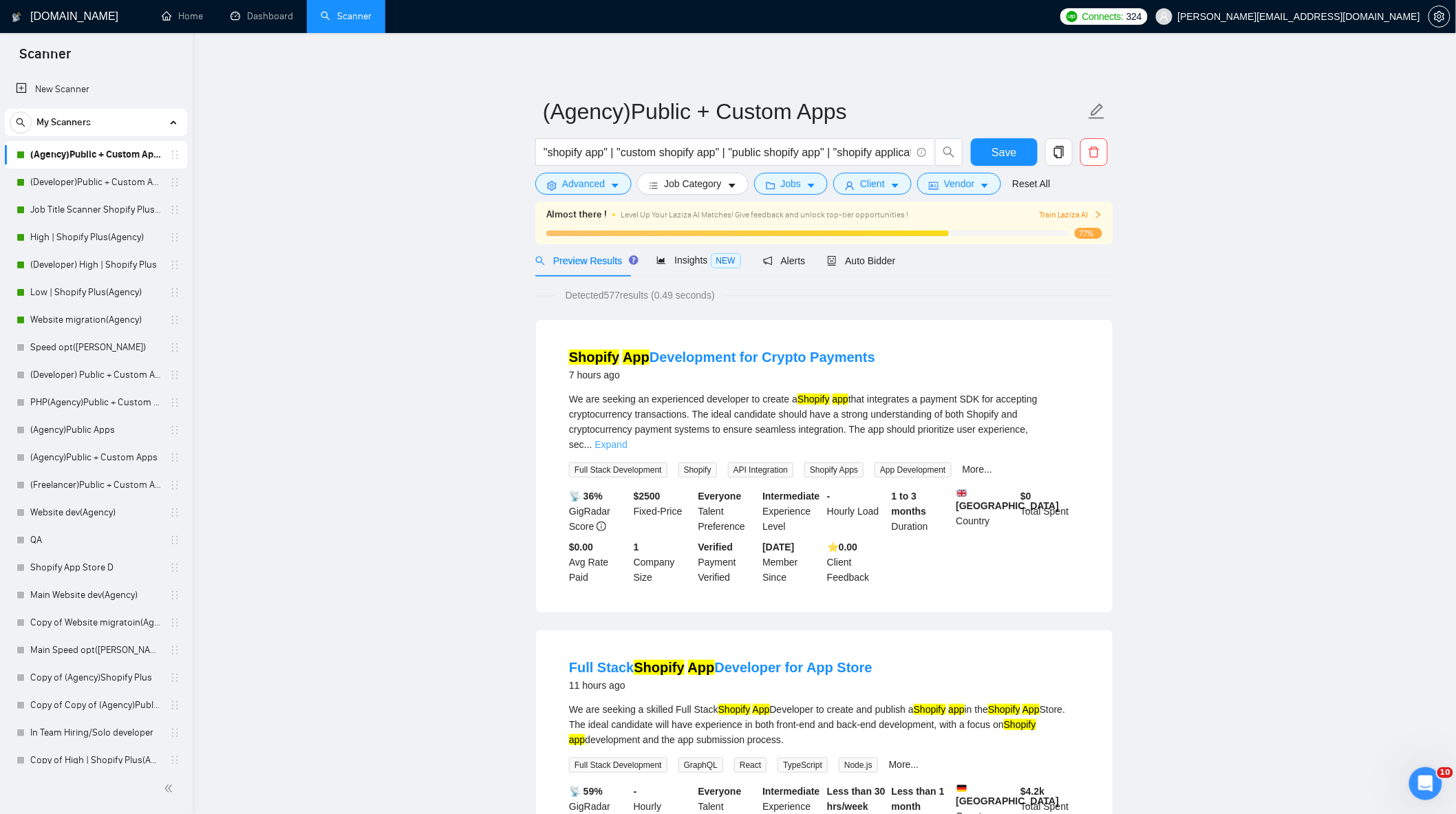
click at [627, 439] on link "Expand" at bounding box center [611, 444] width 32 height 11
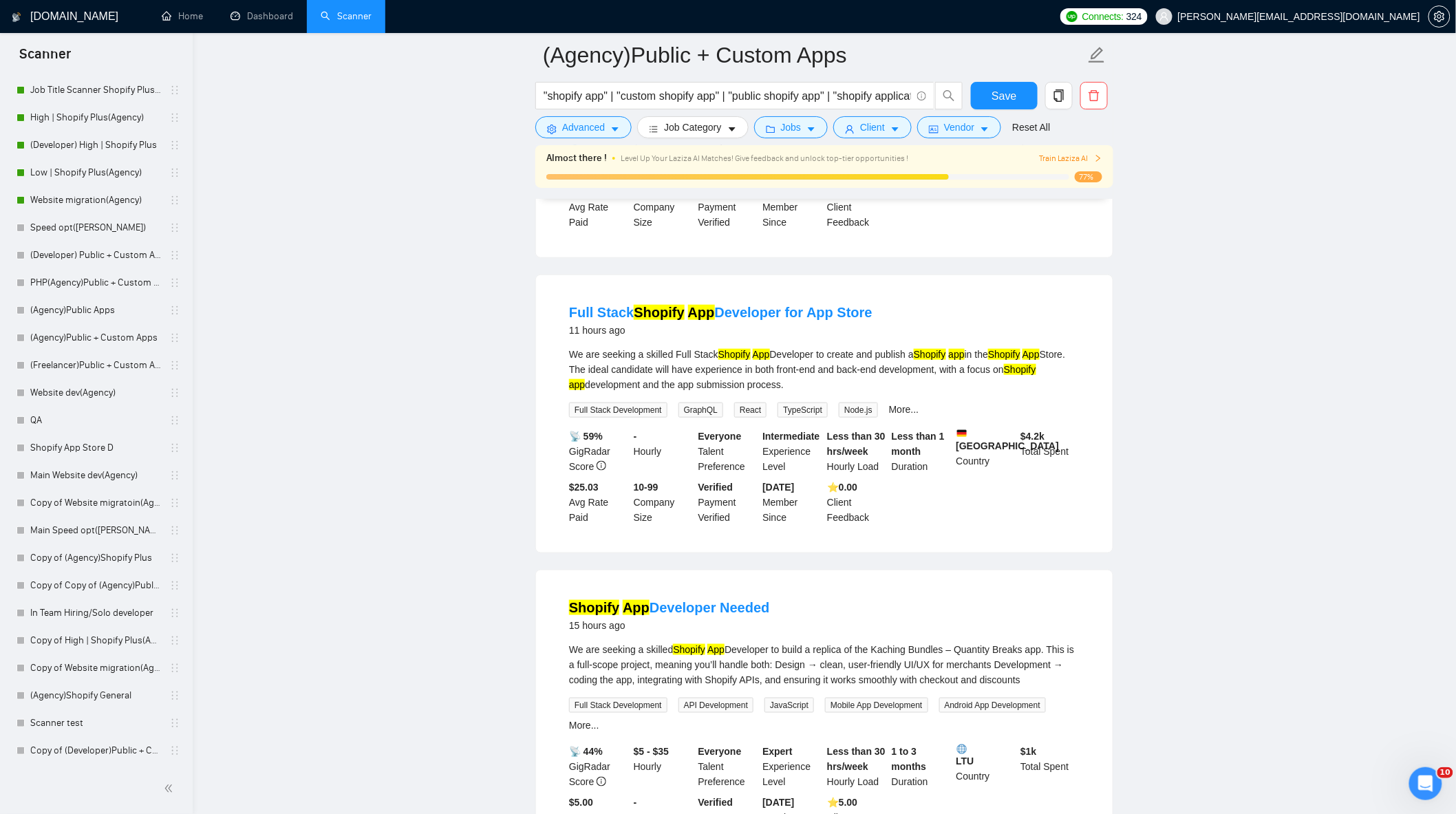
scroll to position [202, 0]
drag, startPoint x: 115, startPoint y: 727, endPoint x: 598, endPoint y: 498, distance: 534.5
click at [115, 727] on link "(Agency)Public Apps" at bounding box center [95, 723] width 130 height 28
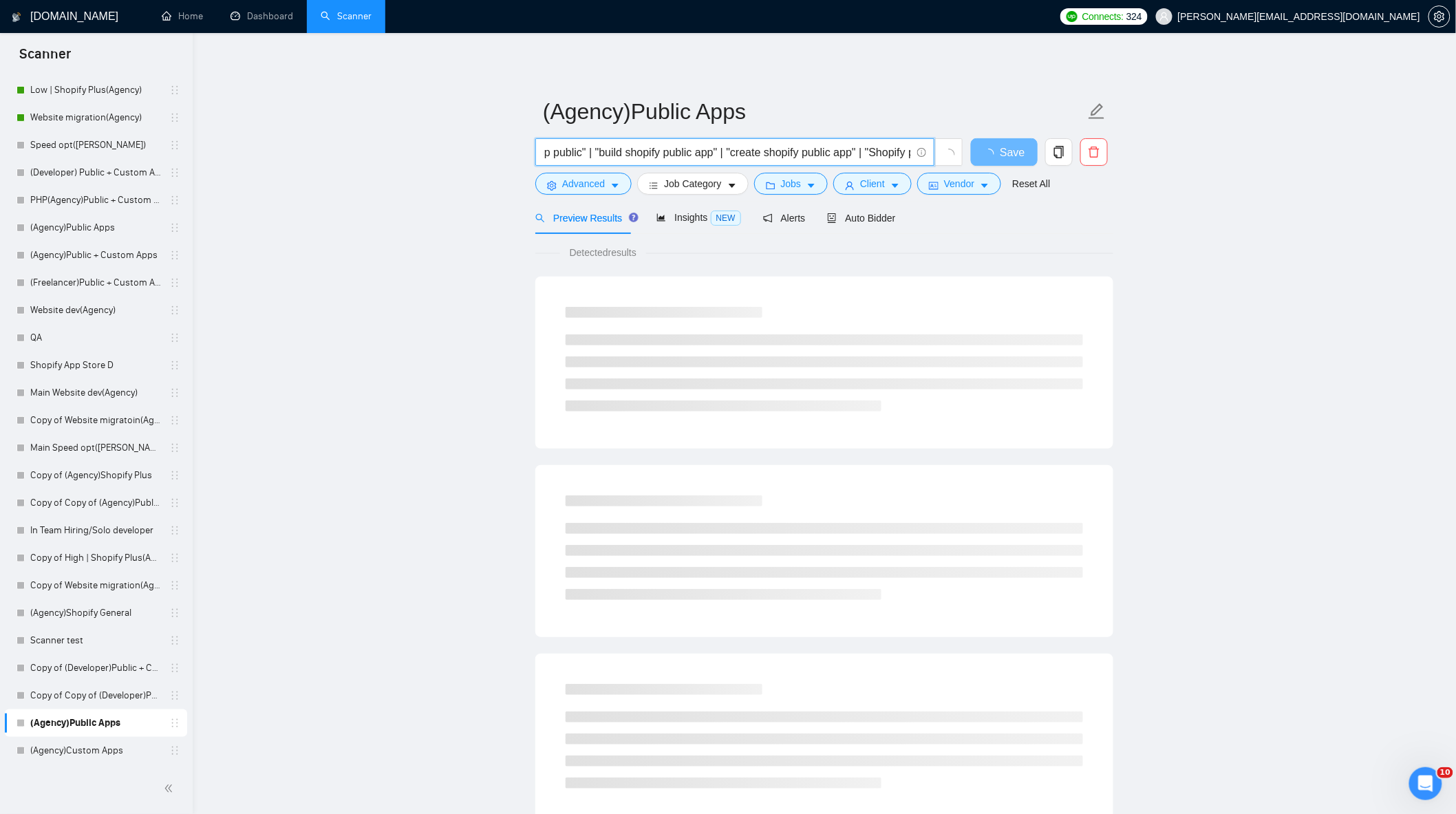
scroll to position [0, 907]
drag, startPoint x: 841, startPoint y: 166, endPoint x: 1181, endPoint y: 221, distance: 344.4
click at [1188, 225] on main "(Agency)Public Apps "public shopify app" | "public shopify application" | "shop…" at bounding box center [824, 629] width 1219 height 1148
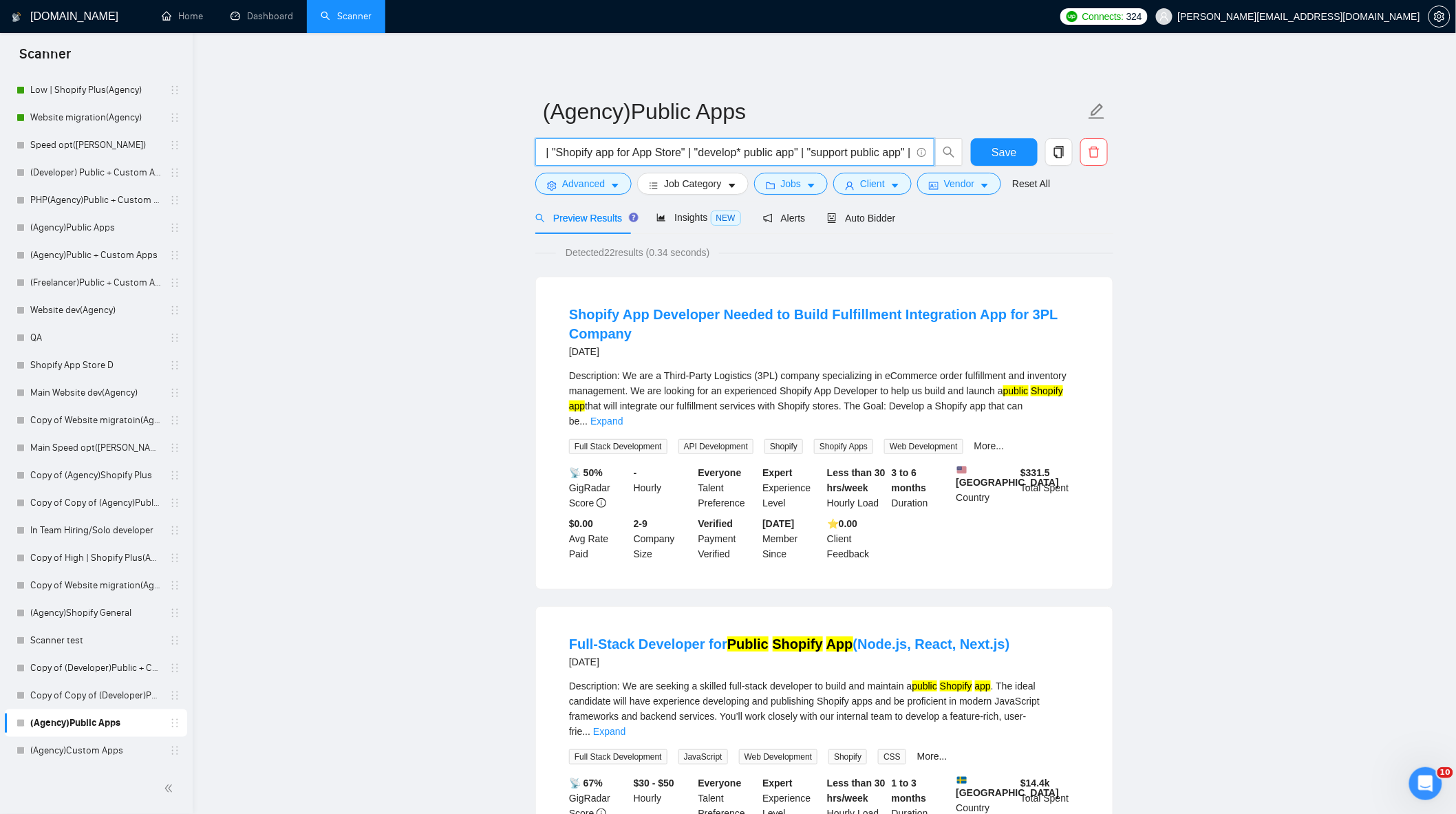
click at [911, 150] on input ""public shopify app" | "public shopify application" | "shopify app public" | "s…" at bounding box center [727, 152] width 367 height 17
type input ""public shopify app" | "public shopify application" | "shopify app public" | "s…"
drag, startPoint x: 813, startPoint y: 152, endPoint x: 1169, endPoint y: 229, distance: 364.2
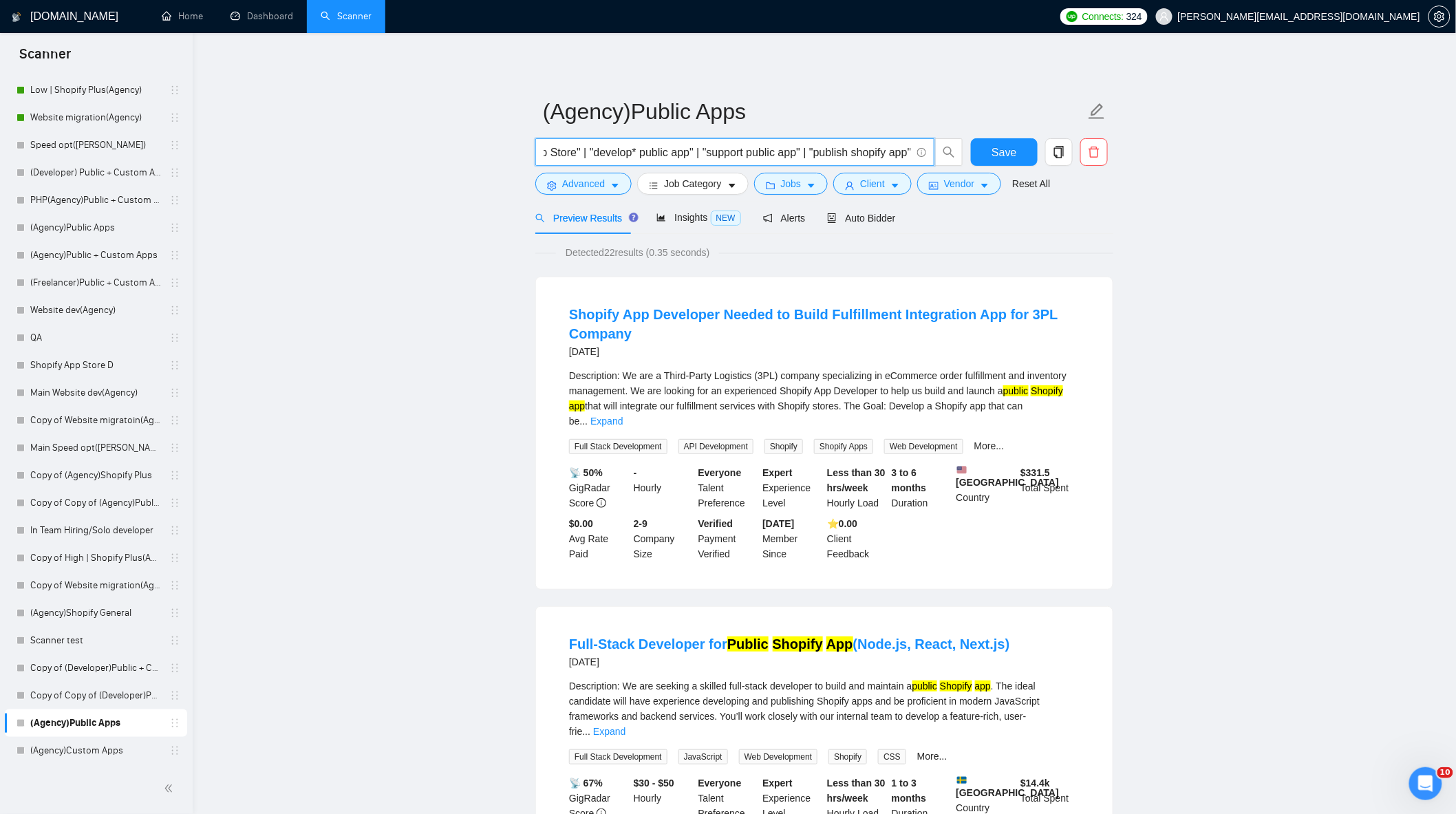
click at [891, 153] on input ""public shopify app" | "public shopify application" | "shopify app public" | "s…" at bounding box center [727, 152] width 367 height 17
click at [912, 154] on input ""public shopify app" | "public shopify application" | "shopify app public" | "s…" at bounding box center [727, 152] width 367 height 17
click at [625, 726] on link "Expand" at bounding box center [609, 731] width 32 height 11
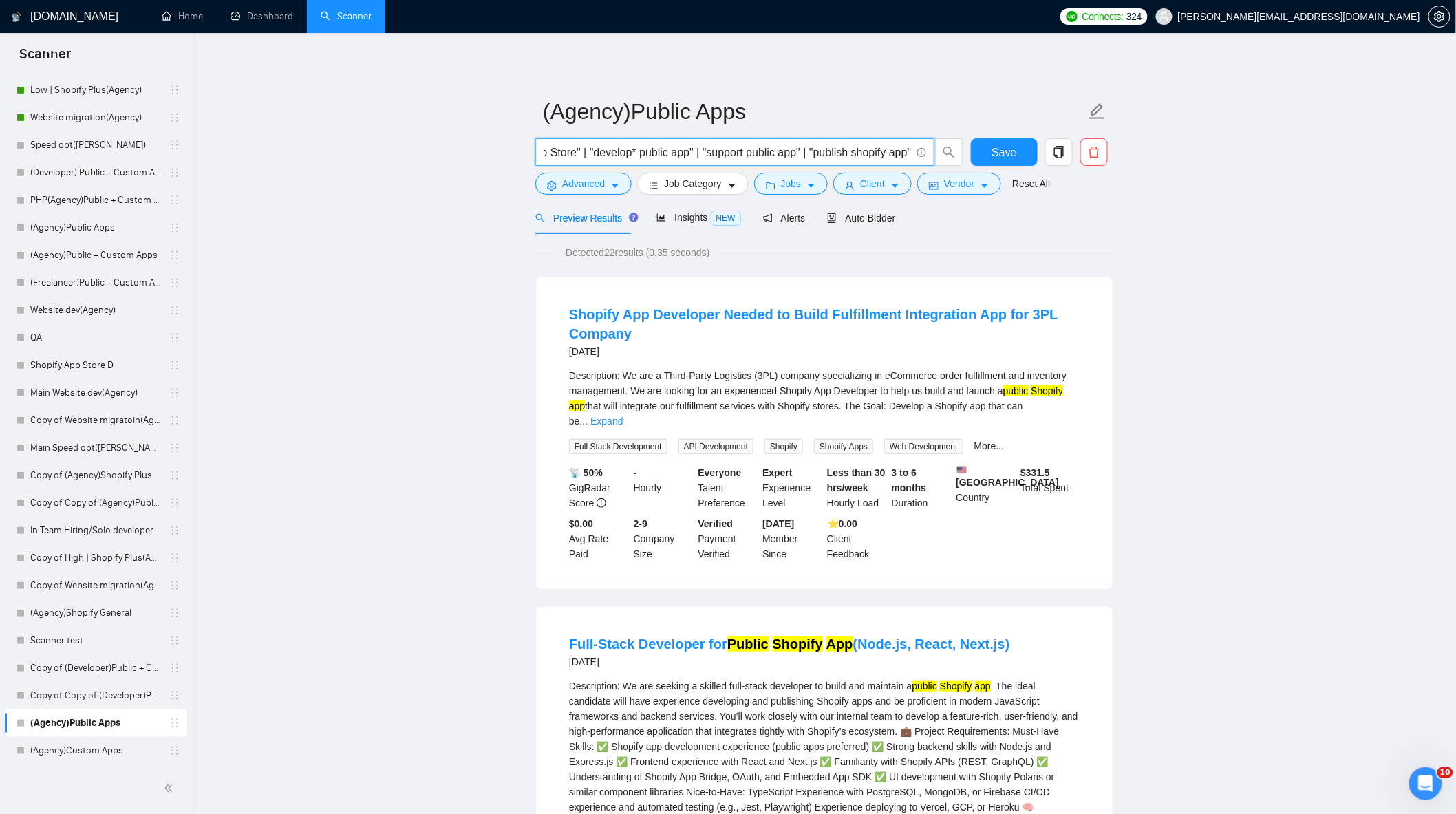
drag, startPoint x: 544, startPoint y: 154, endPoint x: 1330, endPoint y: 311, distance: 801.5
click at [892, 145] on input ""public shopify app" | "public shopify application" | "shopify app public" | "s…" at bounding box center [727, 152] width 367 height 17
click at [912, 154] on input ""public shopify app" | "public shopify application" | "shopify app public" | "s…" at bounding box center [727, 152] width 367 height 17
click at [1009, 153] on span "Save" at bounding box center [1004, 152] width 25 height 17
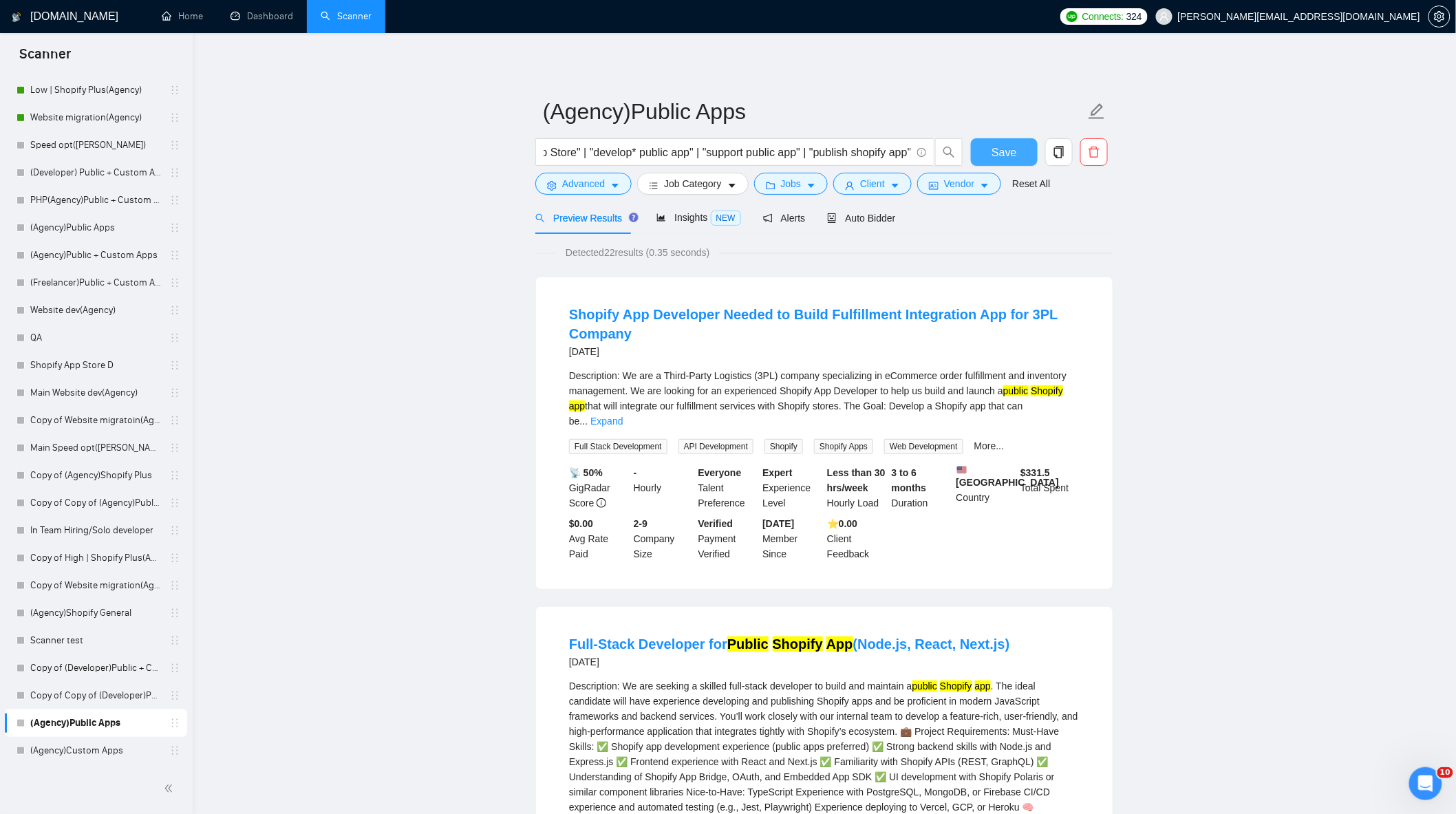
scroll to position [0, 0]
drag, startPoint x: 120, startPoint y: 741, endPoint x: 360, endPoint y: 492, distance: 345.8
click at [120, 741] on link "(Agency)Custom Apps" at bounding box center [95, 750] width 130 height 28
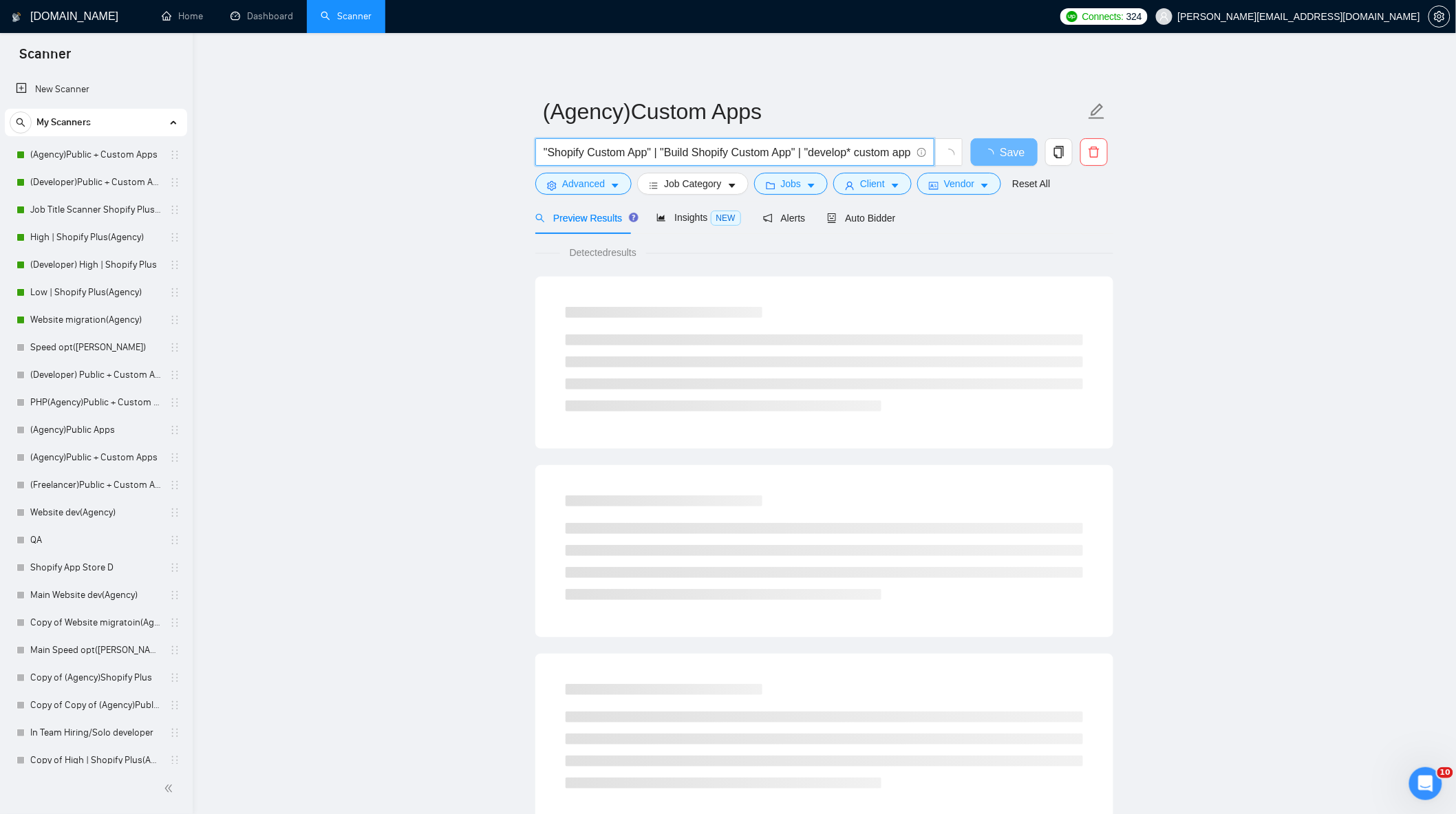
drag, startPoint x: 558, startPoint y: 153, endPoint x: 407, endPoint y: 159, distance: 151.1
click at [407, 159] on main "(Agency)Custom Apps "Shopify Custom App" | "Build Shopify Custom App" | "develo…" at bounding box center [824, 629] width 1219 height 1148
click at [414, 152] on main "(Agency)Custom Apps "Shopify Custom App" | "Build Shopify Custom App" | "develo…" at bounding box center [824, 629] width 1219 height 1148
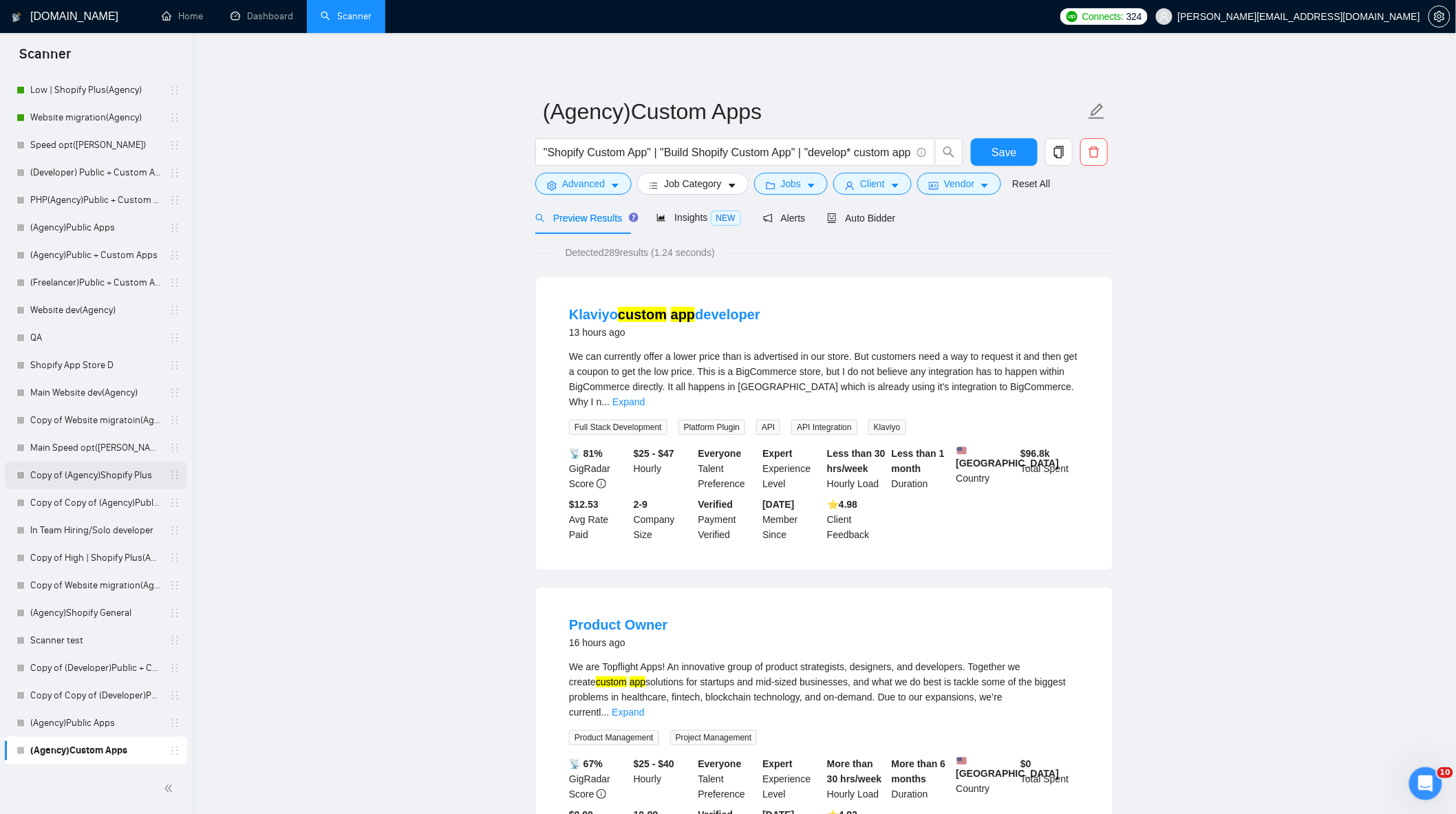
scroll to position [126, 0]
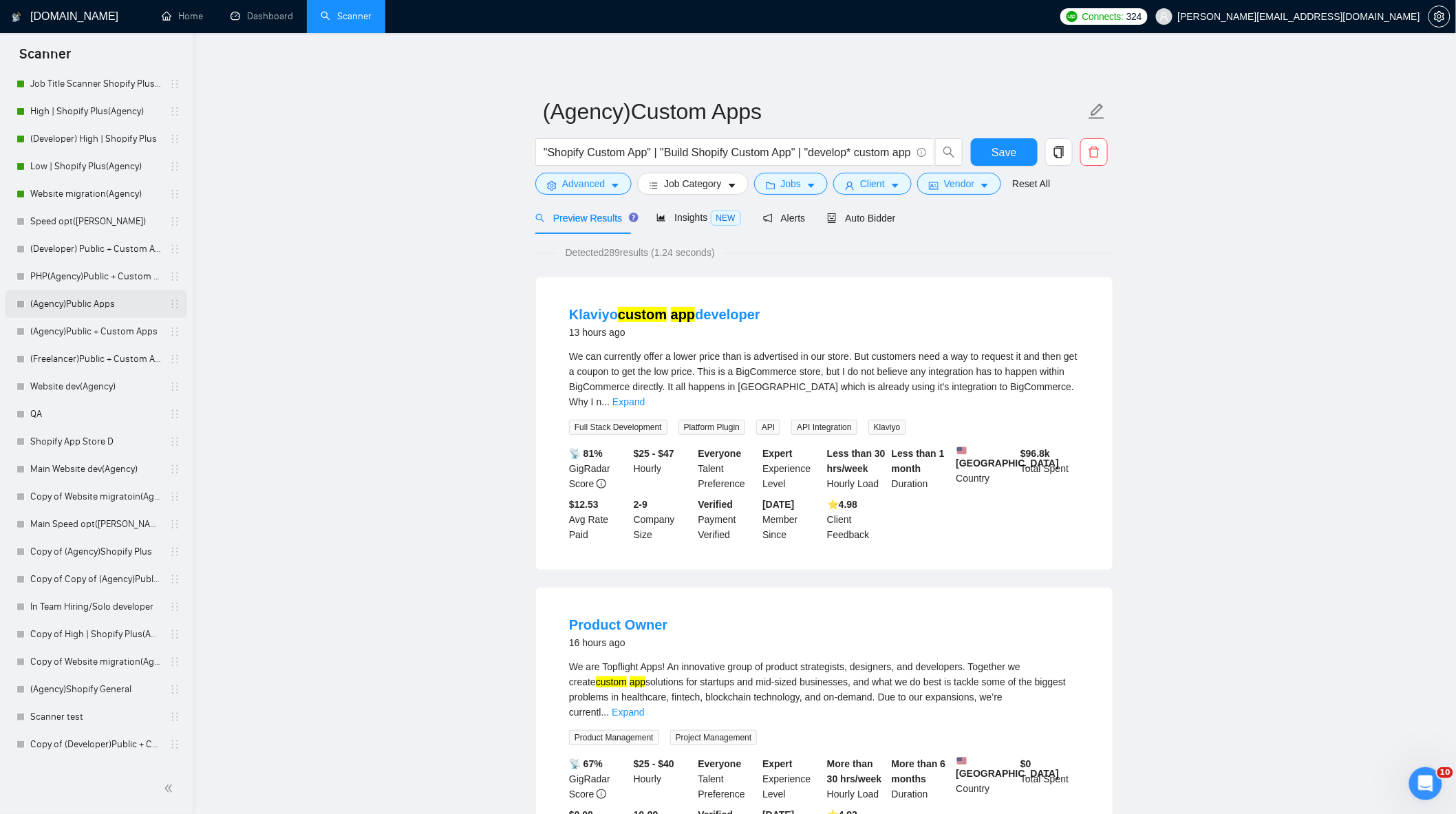
click at [102, 308] on link "(Agency)Public Apps" at bounding box center [95, 304] width 130 height 28
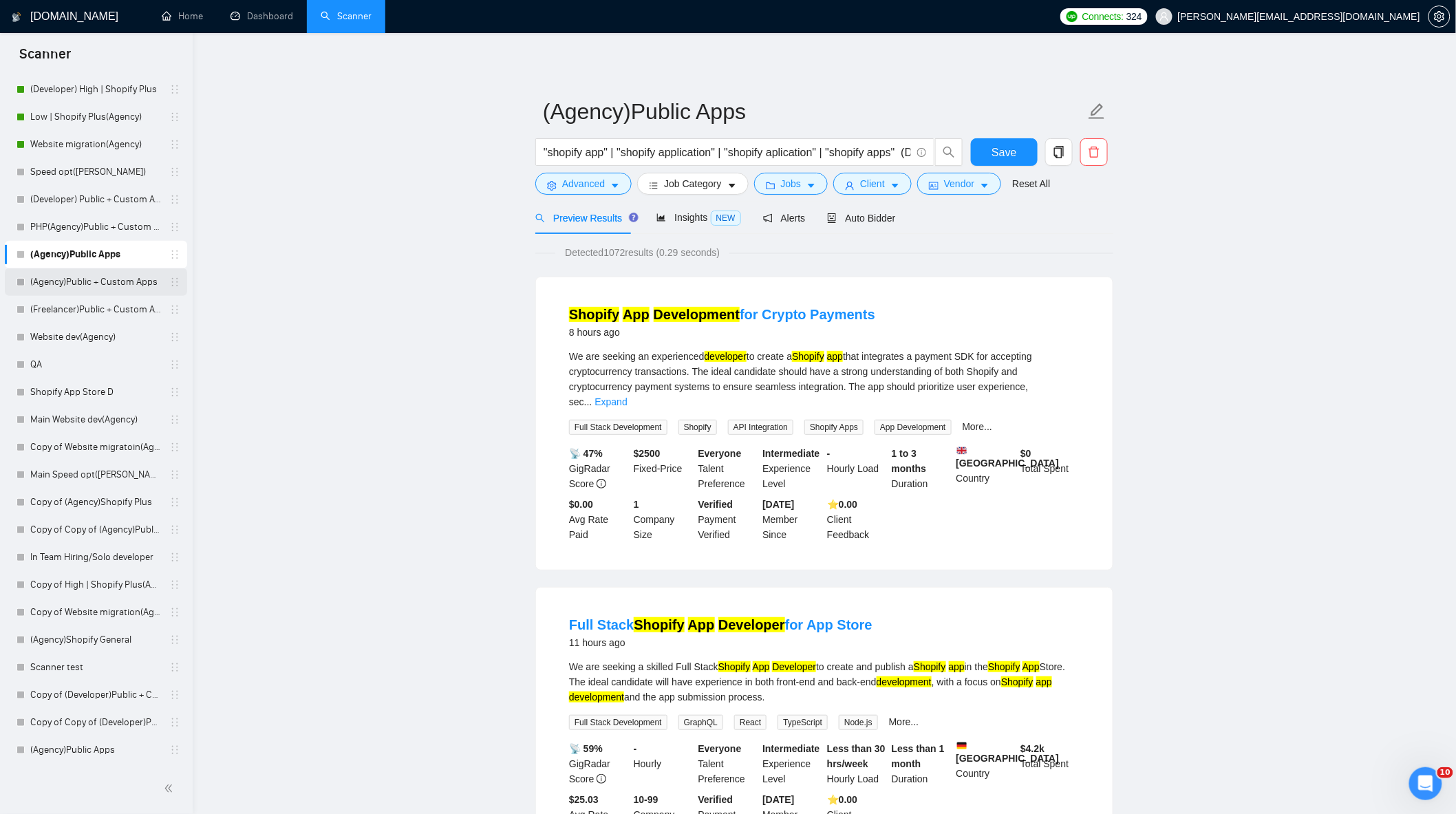
scroll to position [202, 0]
click at [94, 725] on link "(Agency)Public Apps" at bounding box center [95, 723] width 130 height 28
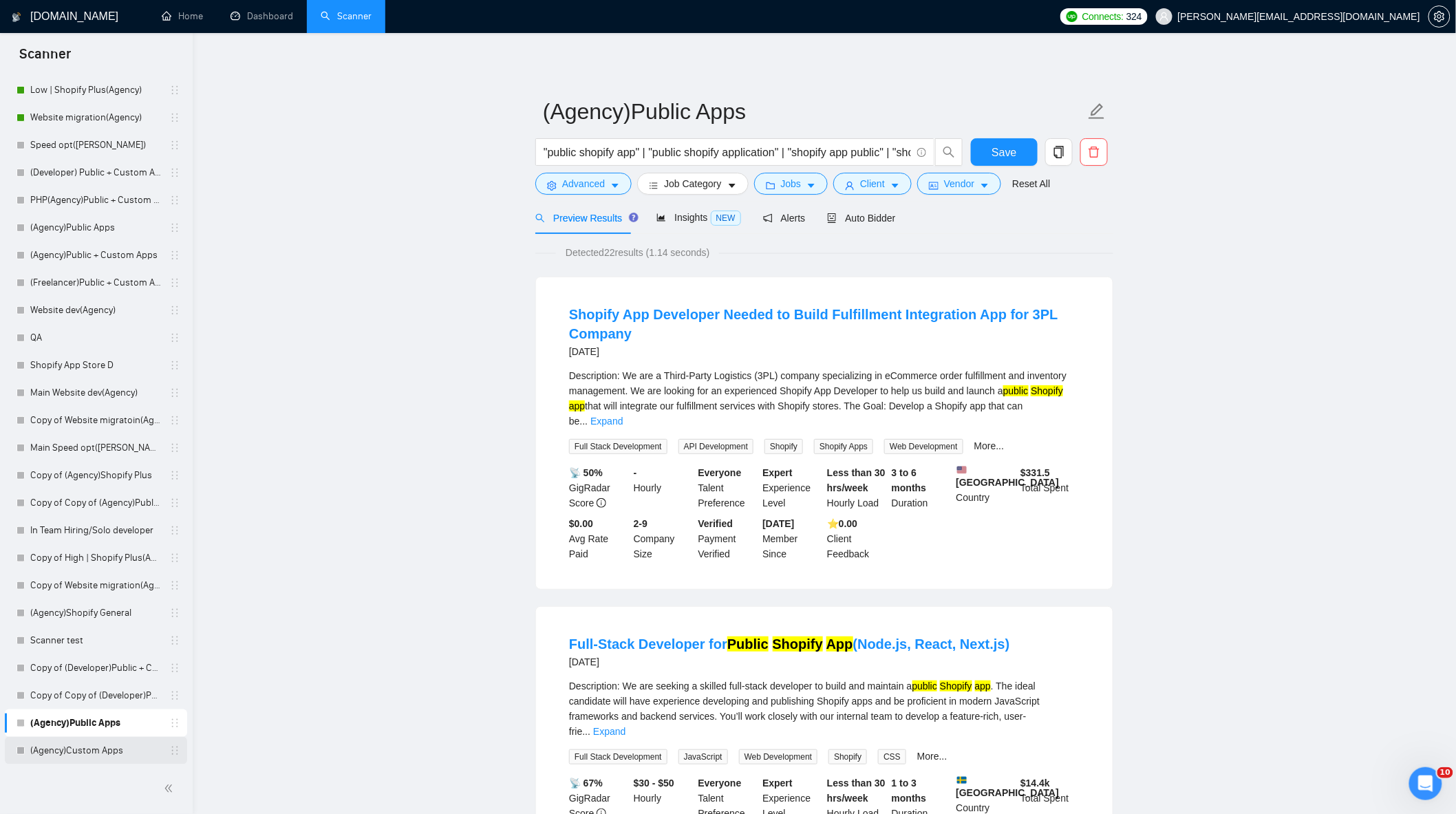
drag, startPoint x: 97, startPoint y: 747, endPoint x: 98, endPoint y: 738, distance: 9.1
click at [97, 747] on link "(Agency)Custom Apps" at bounding box center [95, 750] width 130 height 28
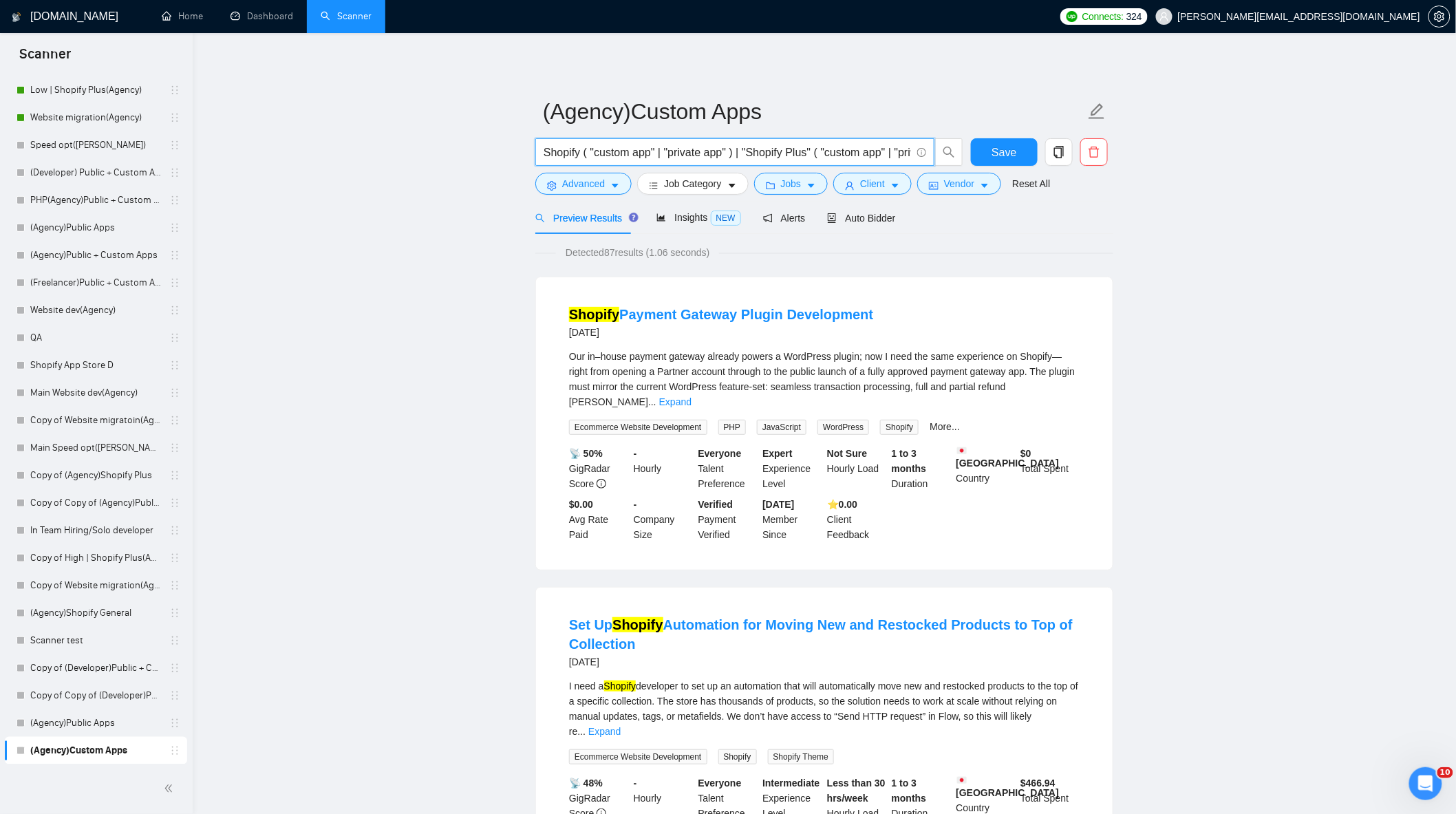
drag, startPoint x: 544, startPoint y: 150, endPoint x: 734, endPoint y: 157, distance: 190.1
click at [734, 157] on input "Shopify ( "custom app" | "private app" ) | "Shopify Plus" ( "custom app" | "pri…" at bounding box center [727, 152] width 367 height 17
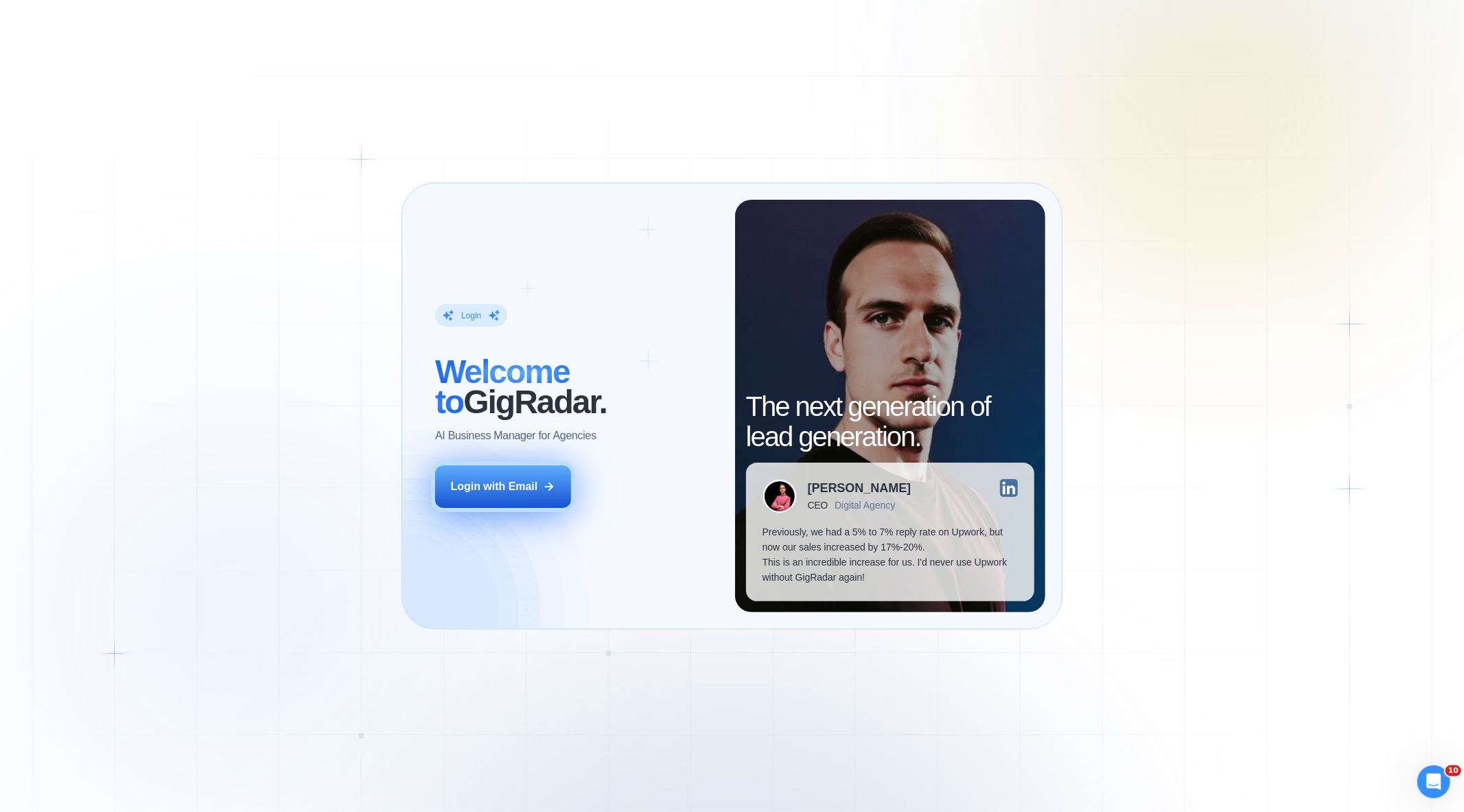
click at [564, 486] on button "Login with Email" at bounding box center [503, 486] width 136 height 42
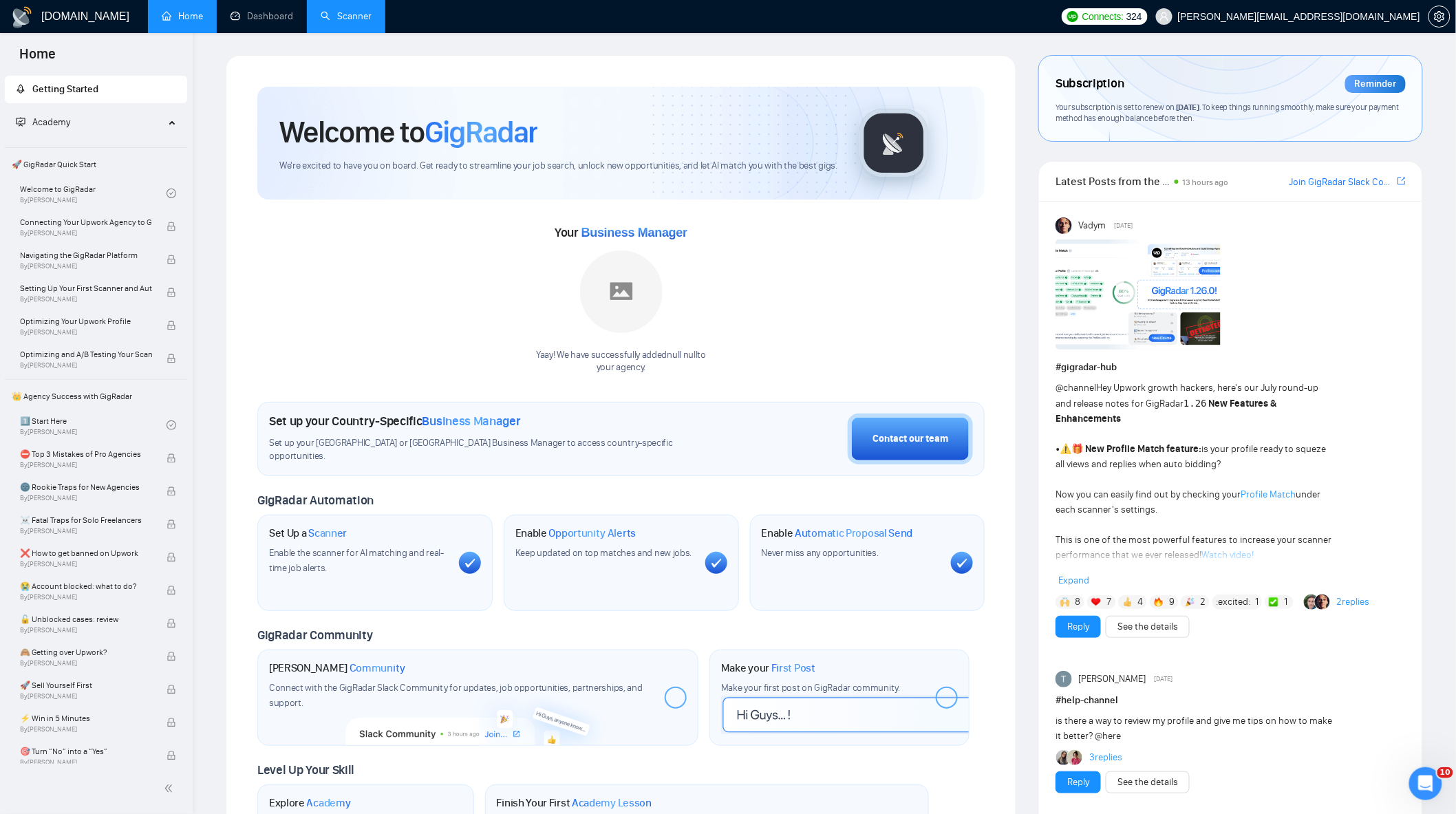
click at [335, 10] on link "Scanner" at bounding box center [346, 15] width 51 height 12
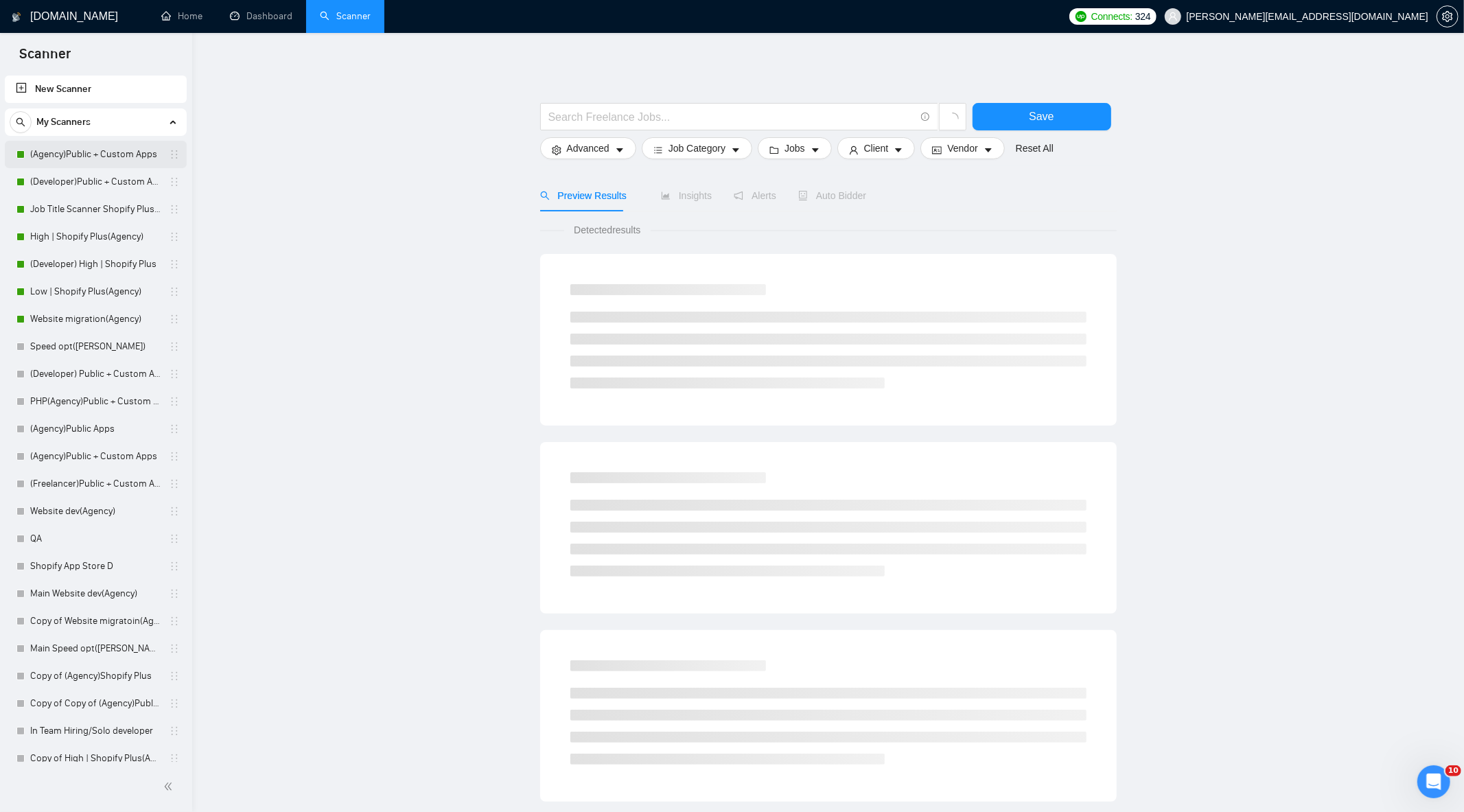
click at [88, 153] on link "(Agency)Public + Custom Apps" at bounding box center [95, 154] width 130 height 28
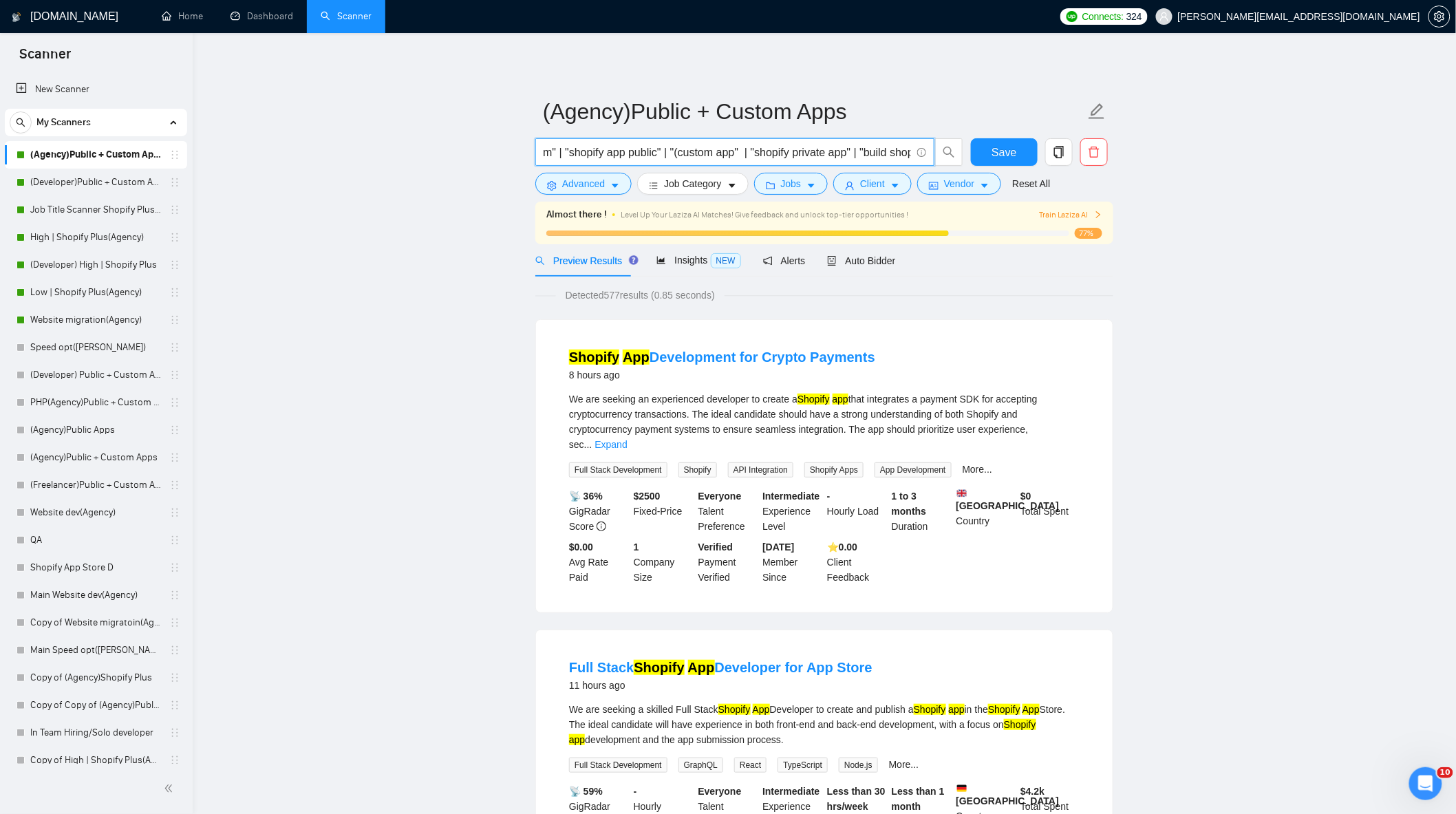
scroll to position [0, 652]
drag, startPoint x: 544, startPoint y: 148, endPoint x: 1056, endPoint y: 191, distance: 513.8
click at [1056, 191] on form "(Agency)Public + Custom Apps "shopify app" | "custom shopify app" | "public sho…" at bounding box center [824, 145] width 578 height 112
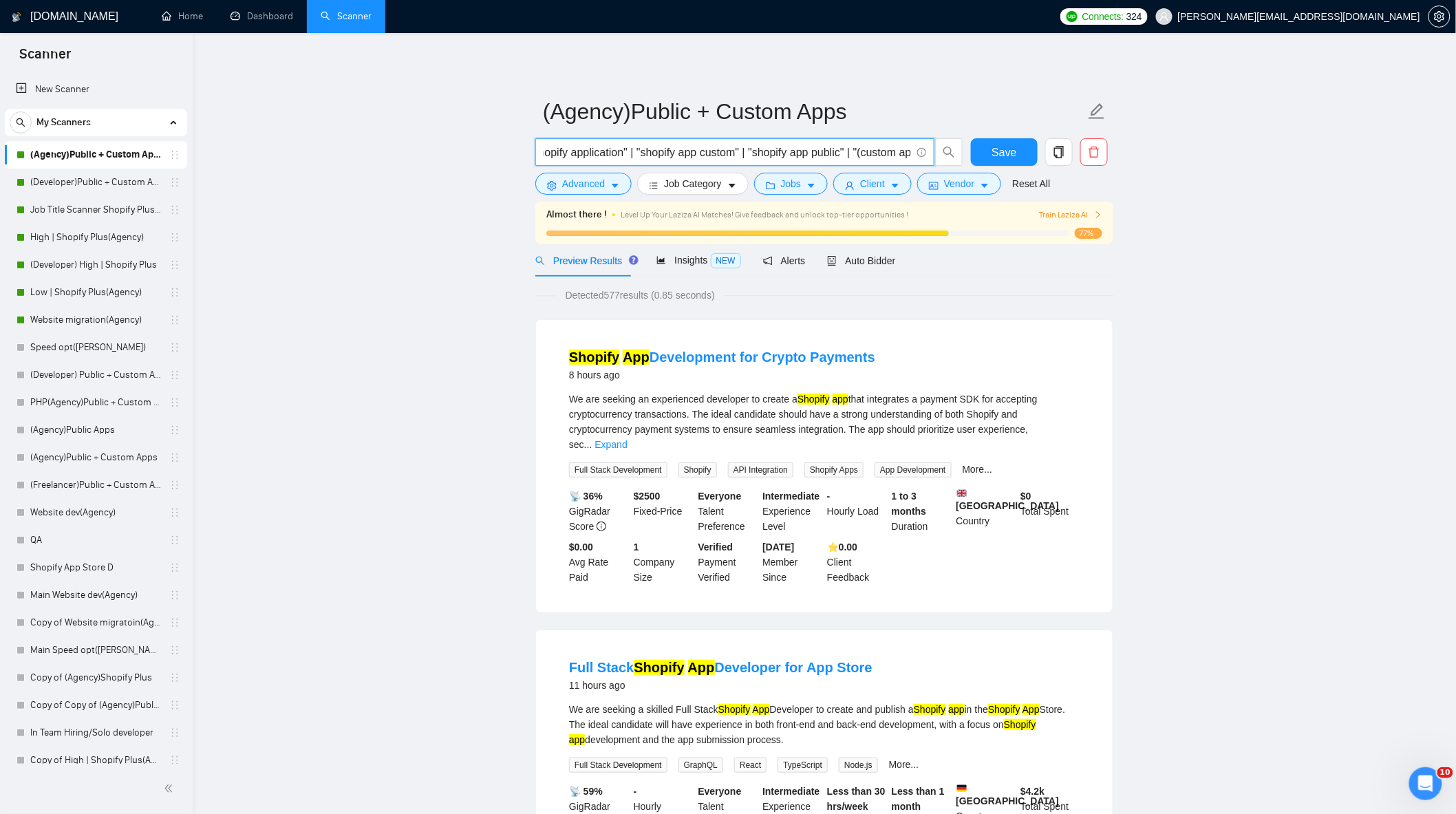
drag, startPoint x: 615, startPoint y: 154, endPoint x: 894, endPoint y: 170, distance: 279.5
click at [895, 170] on div ""shopify app" | "custom shopify app" | "public shopify app" | "shopify applicat…" at bounding box center [750, 156] width 434 height 34
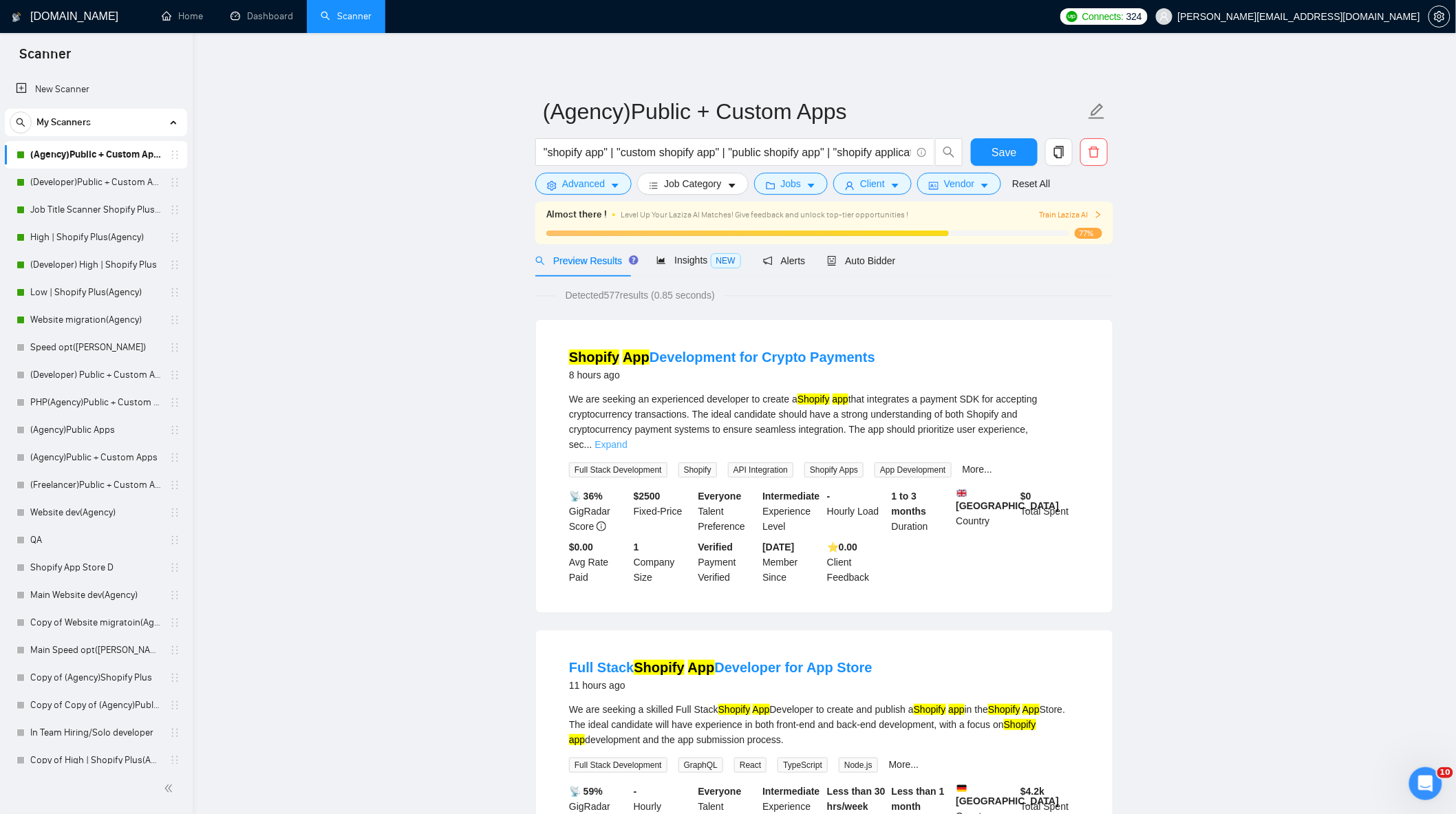
click at [627, 439] on link "Expand" at bounding box center [611, 444] width 32 height 11
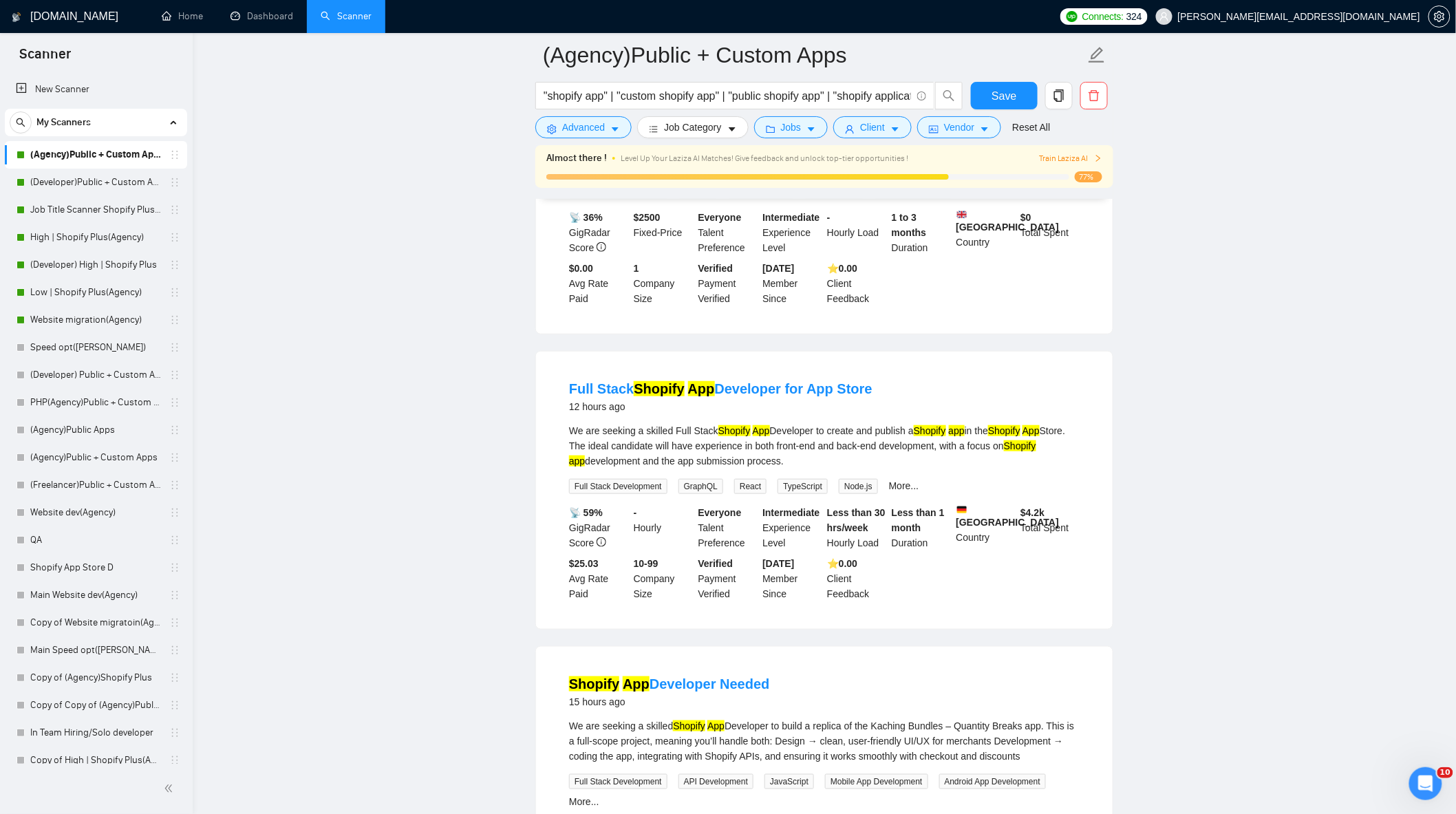
drag, startPoint x: 56, startPoint y: 94, endPoint x: 293, endPoint y: 147, distance: 242.9
click at [56, 94] on link "New Scanner" at bounding box center [96, 89] width 160 height 28
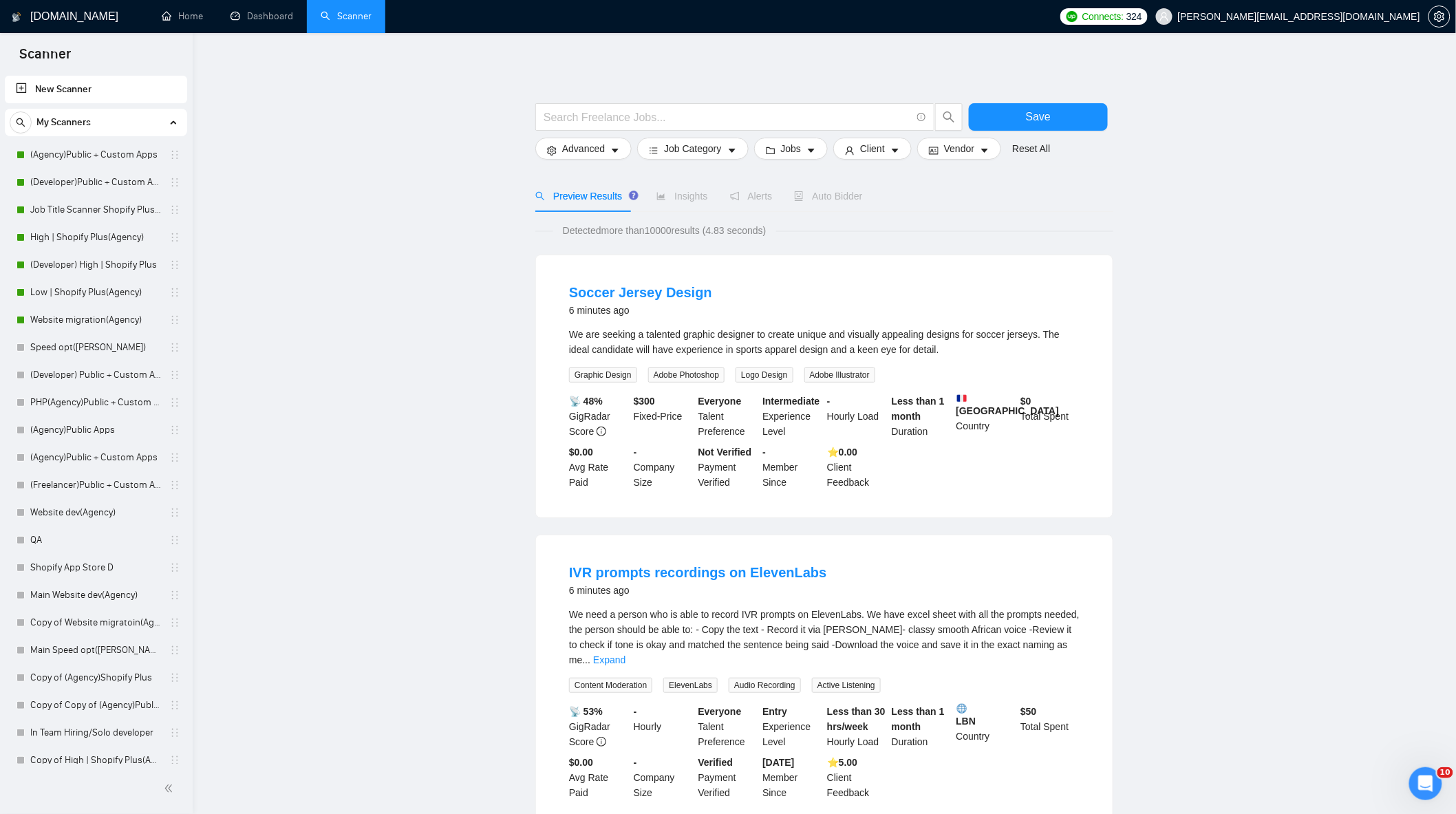
drag, startPoint x: 101, startPoint y: 145, endPoint x: 73, endPoint y: 0, distance: 147.7
click at [101, 145] on link "(Agency)Public + Custom Apps" at bounding box center [95, 155] width 130 height 28
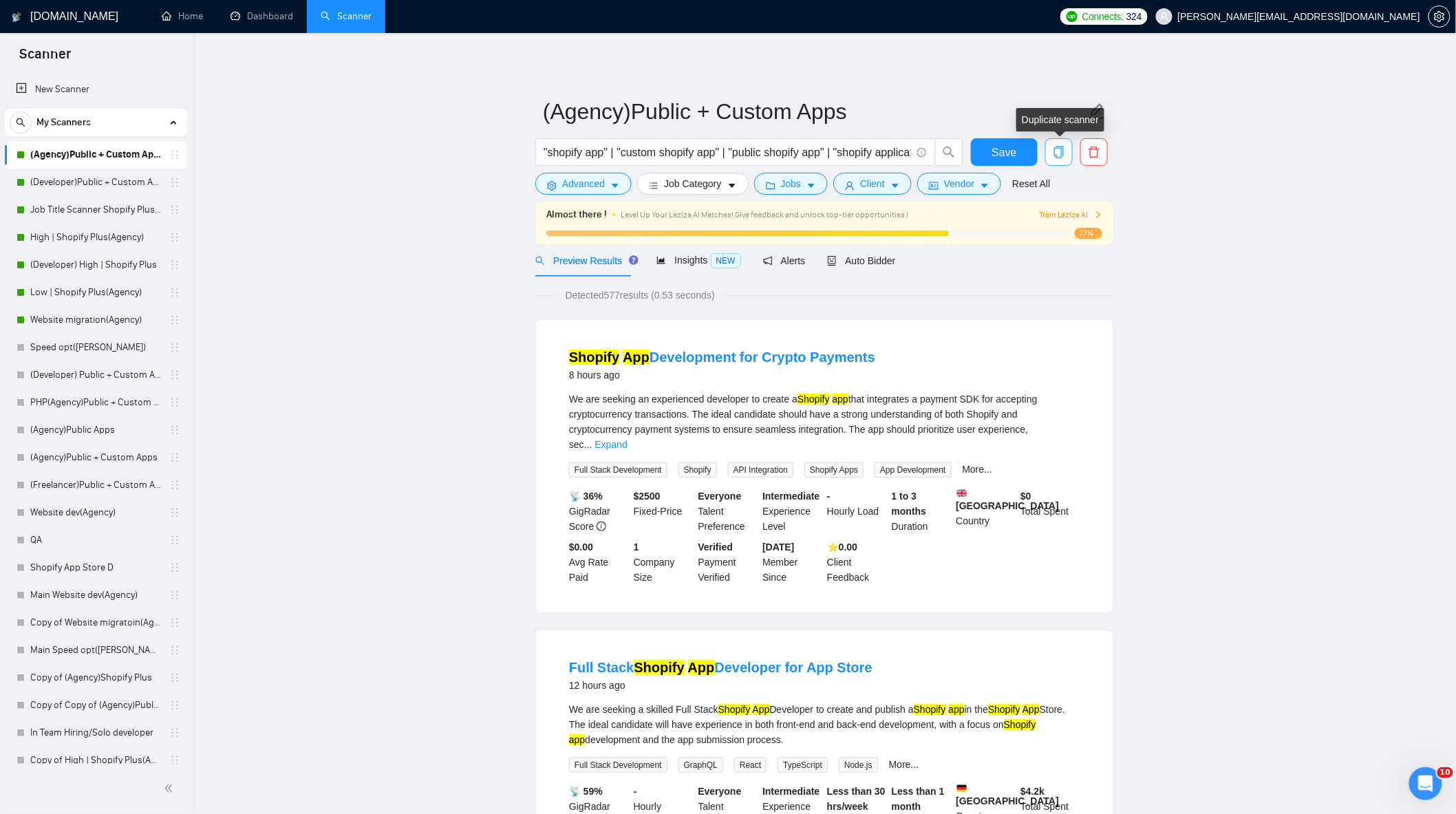
click at [1055, 153] on icon "copy" at bounding box center [1059, 152] width 13 height 13
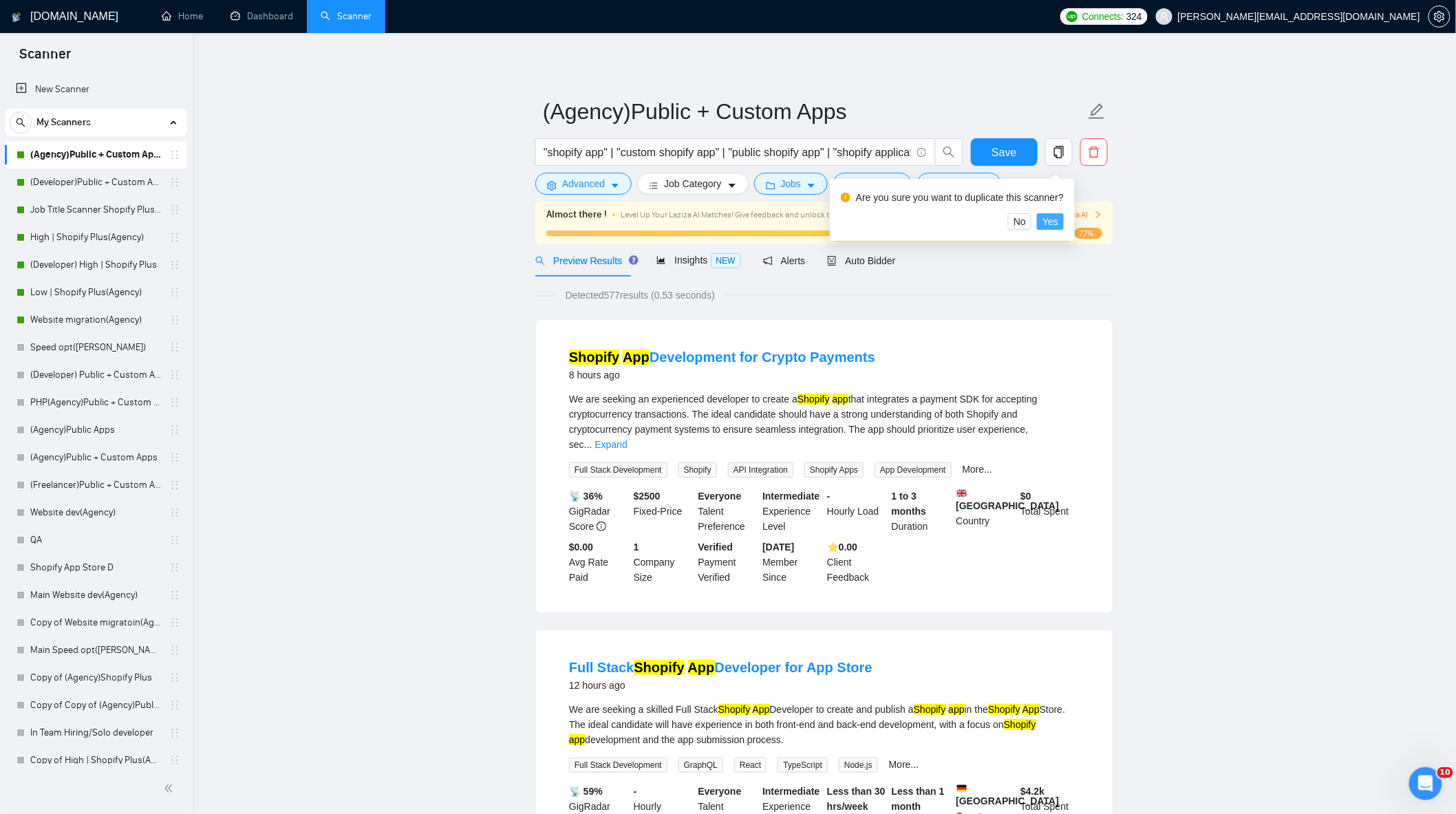
click at [1043, 221] on span "Yes" at bounding box center [1051, 221] width 16 height 15
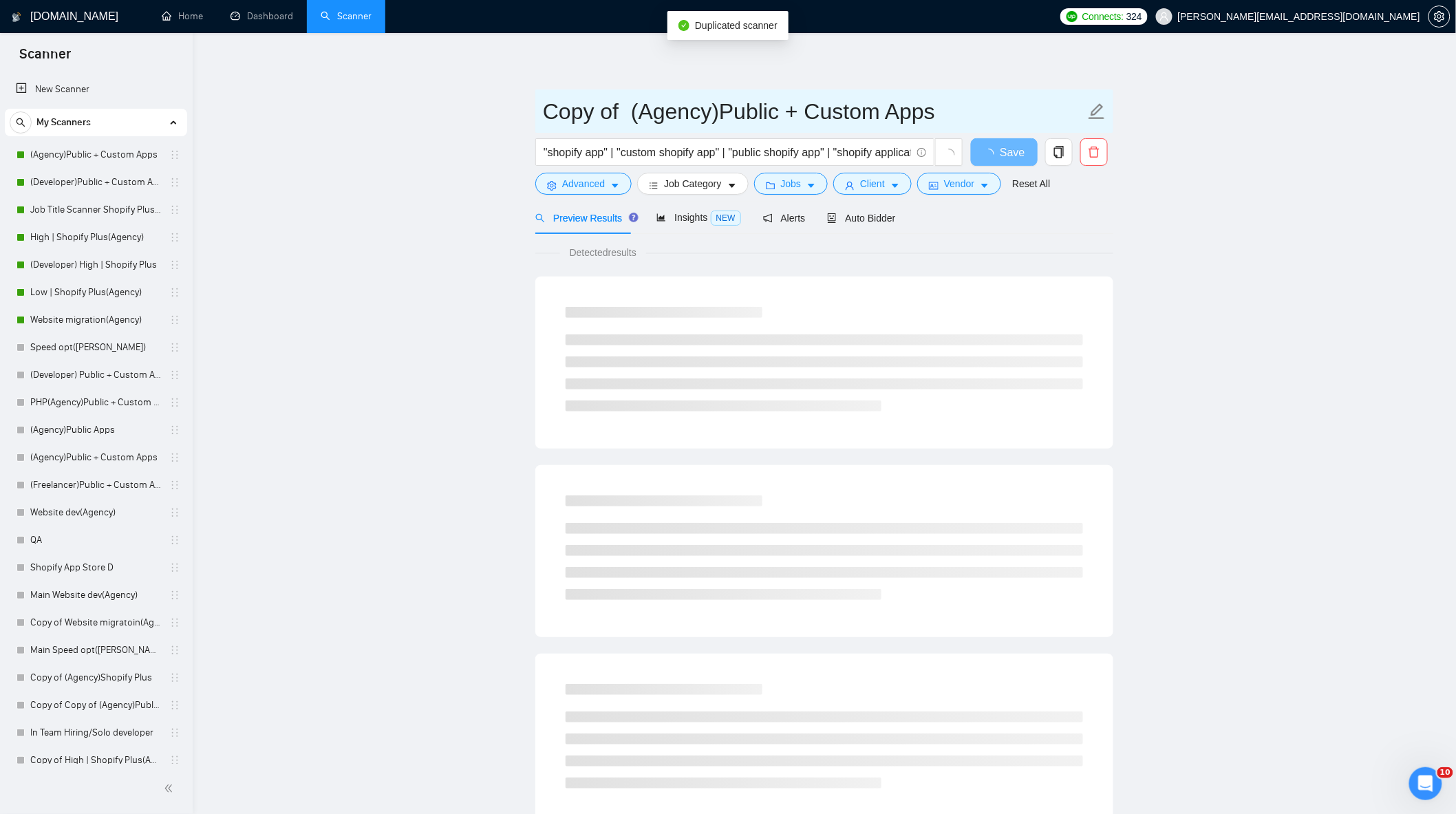
drag, startPoint x: 634, startPoint y: 109, endPoint x: 481, endPoint y: 104, distance: 153.1
click at [481, 104] on main "Copy of (Agency)Public + Custom Apps "shopify app" | "custom shopify app" | "pu…" at bounding box center [824, 629] width 1219 height 1148
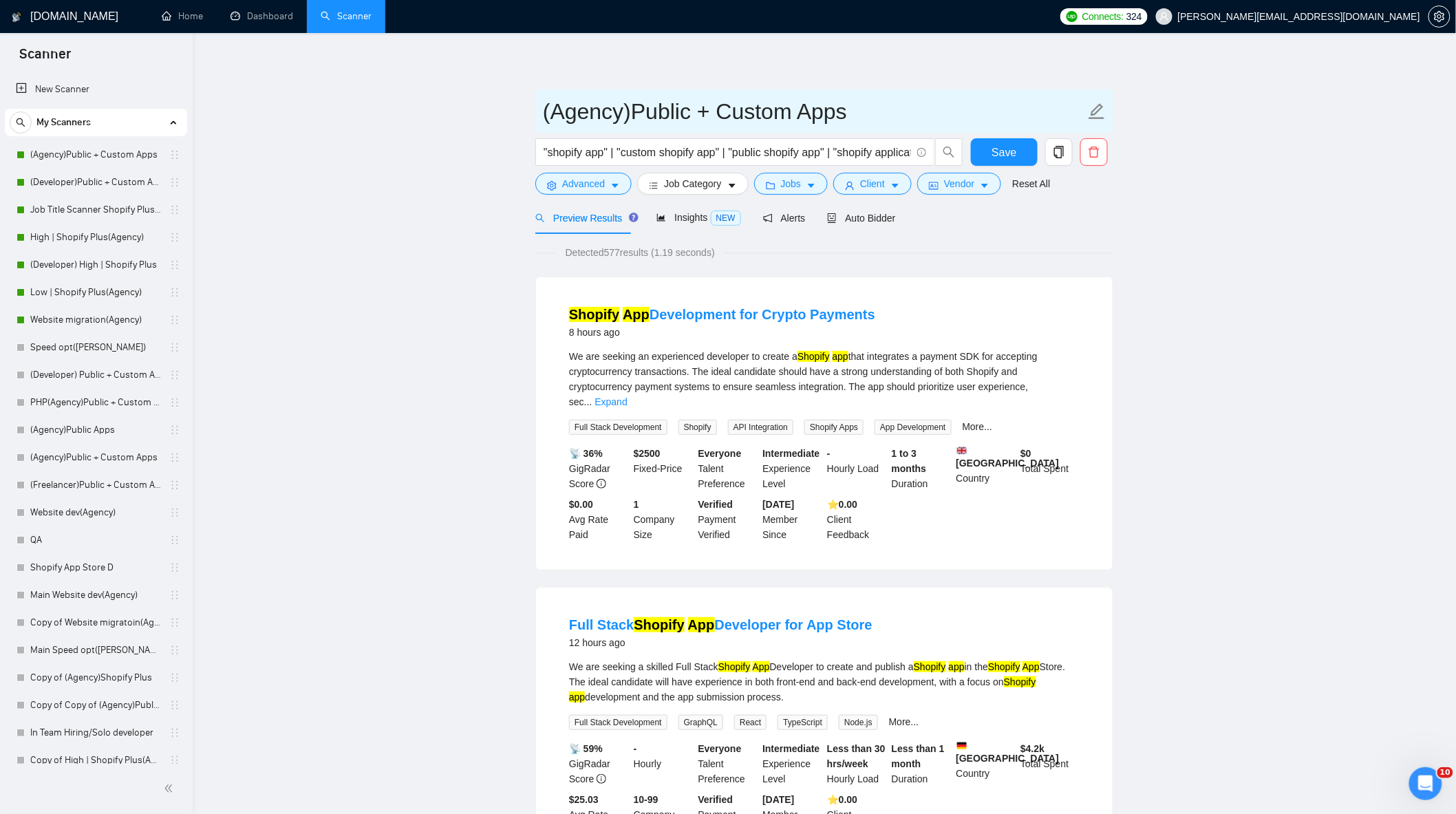
drag, startPoint x: 854, startPoint y: 117, endPoint x: 635, endPoint y: 109, distance: 219.1
click at [635, 109] on input "(Agency)Public + Custom Apps" at bounding box center [813, 112] width 543 height 34
type input "(Agency)Shopify App Dev"
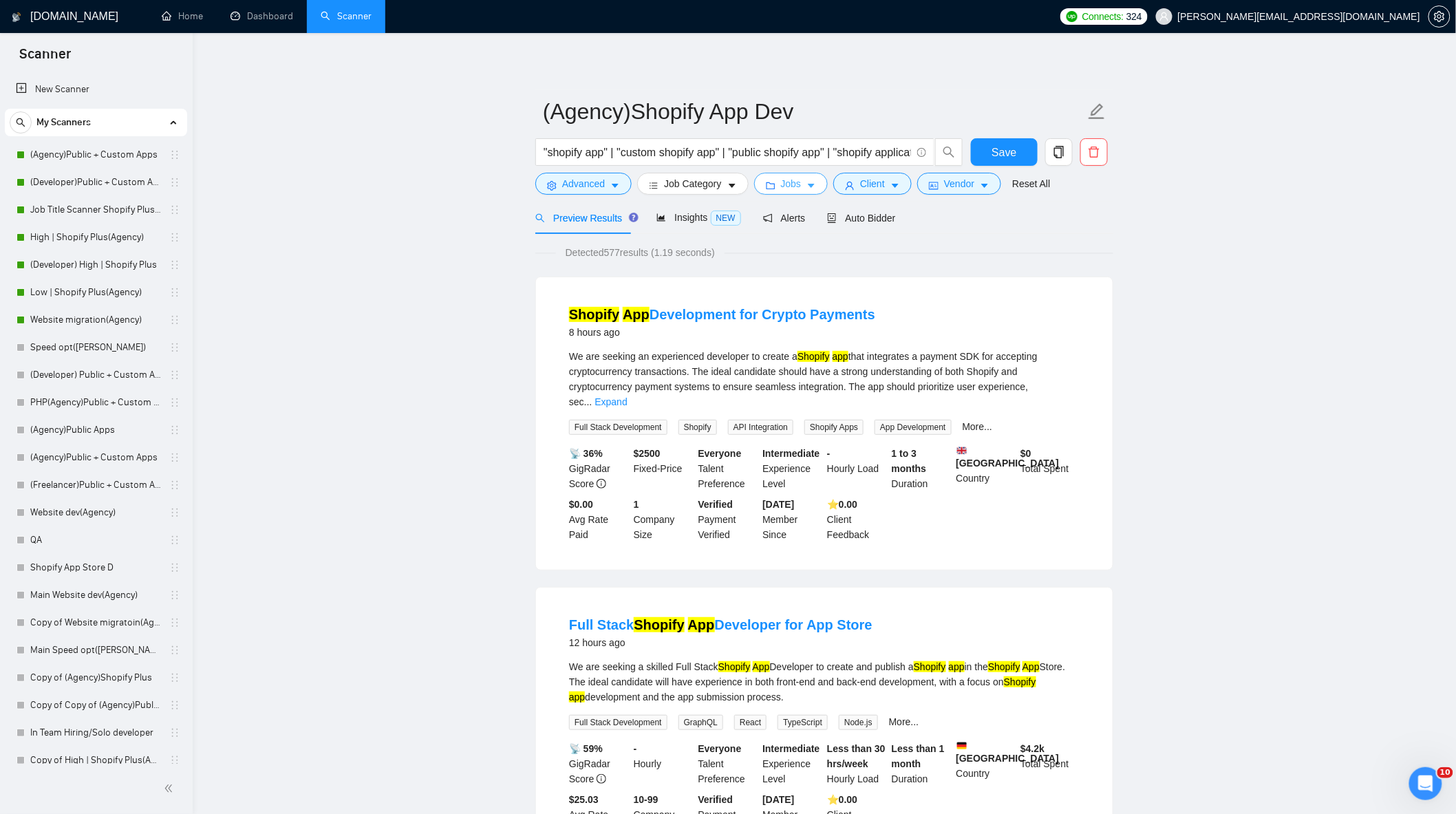
drag, startPoint x: 545, startPoint y: 152, endPoint x: 1407, endPoint y: 292, distance: 873.3
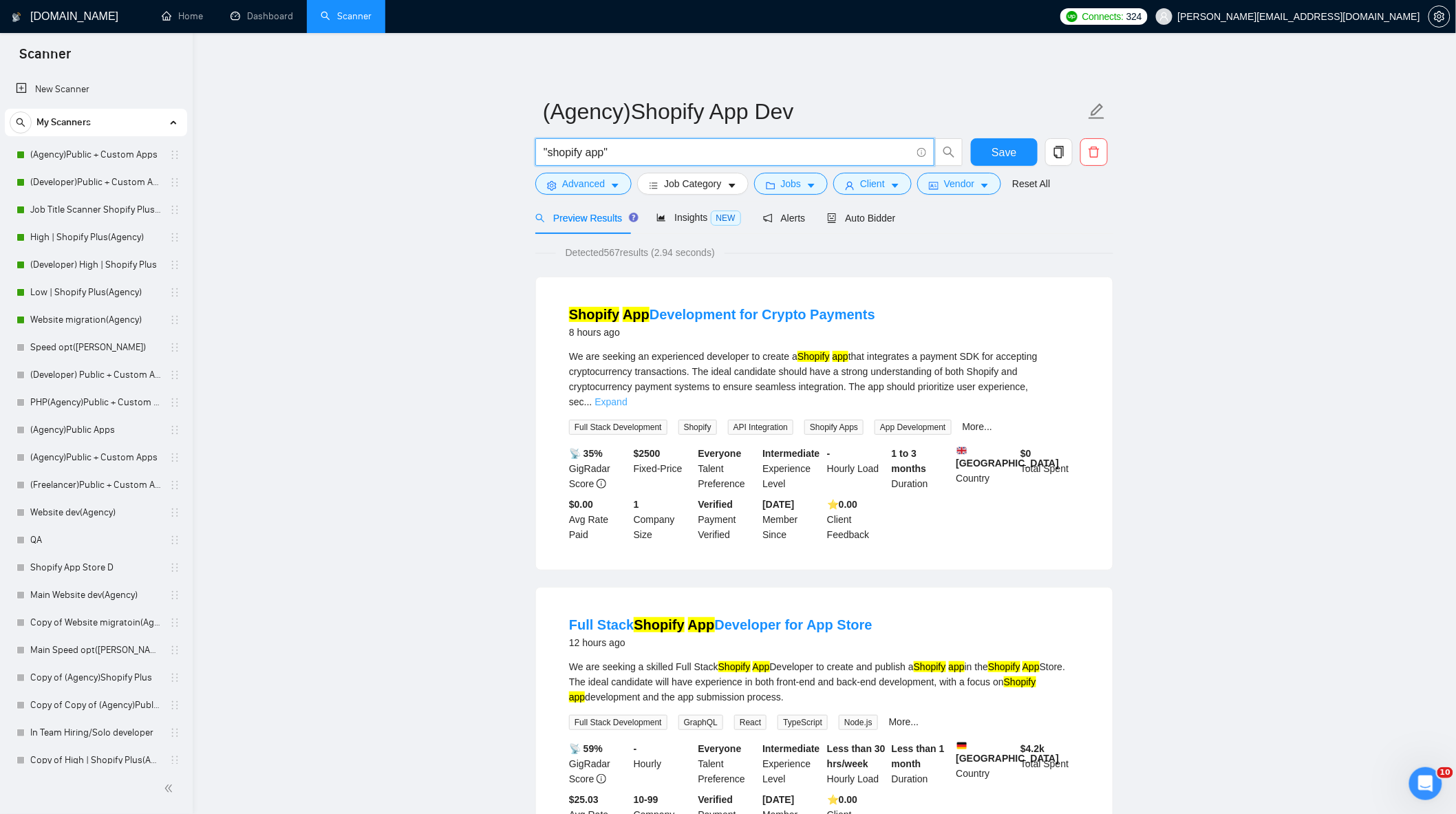
click at [627, 397] on link "Expand" at bounding box center [611, 402] width 32 height 11
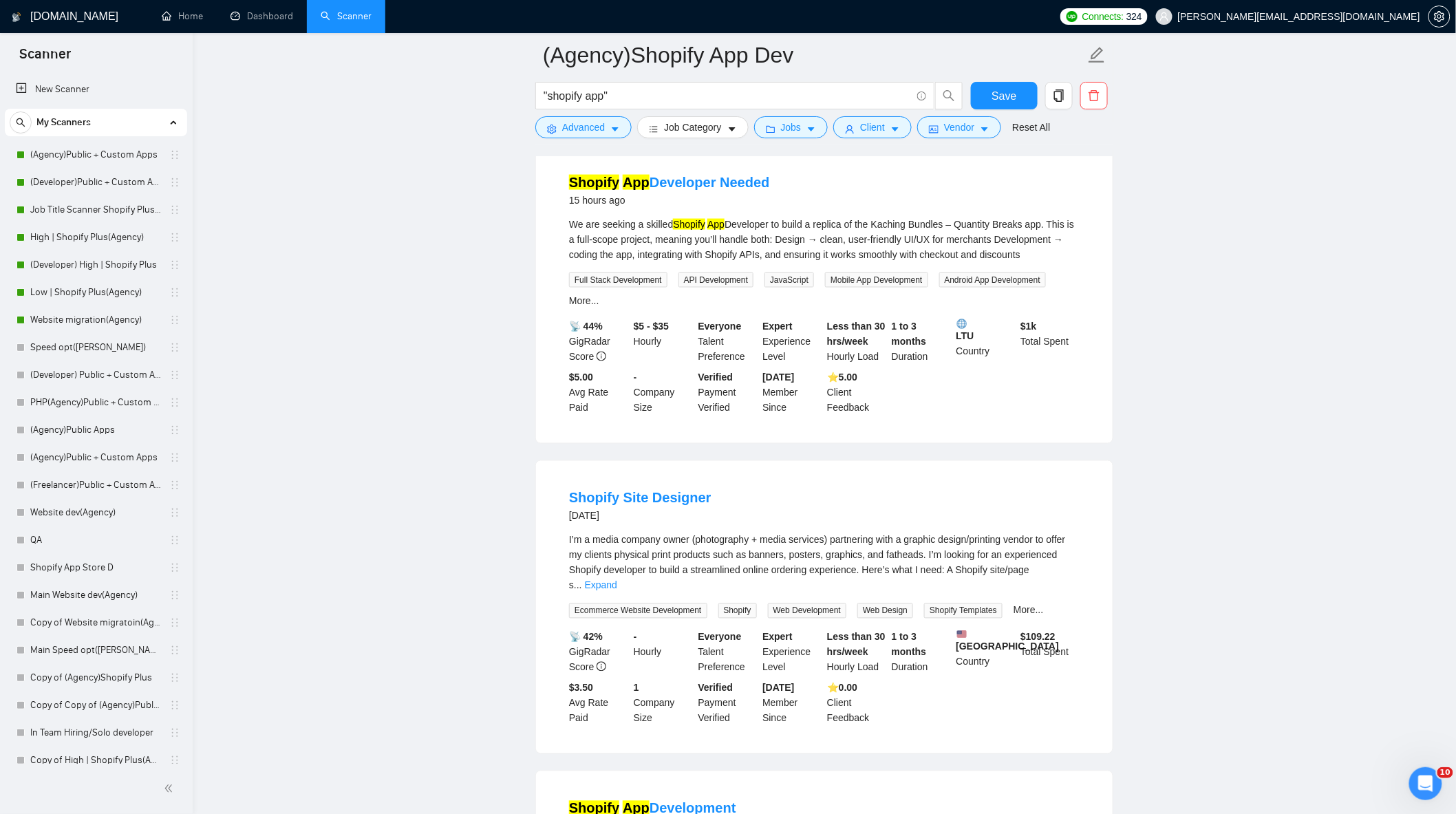
scroll to position [917, 0]
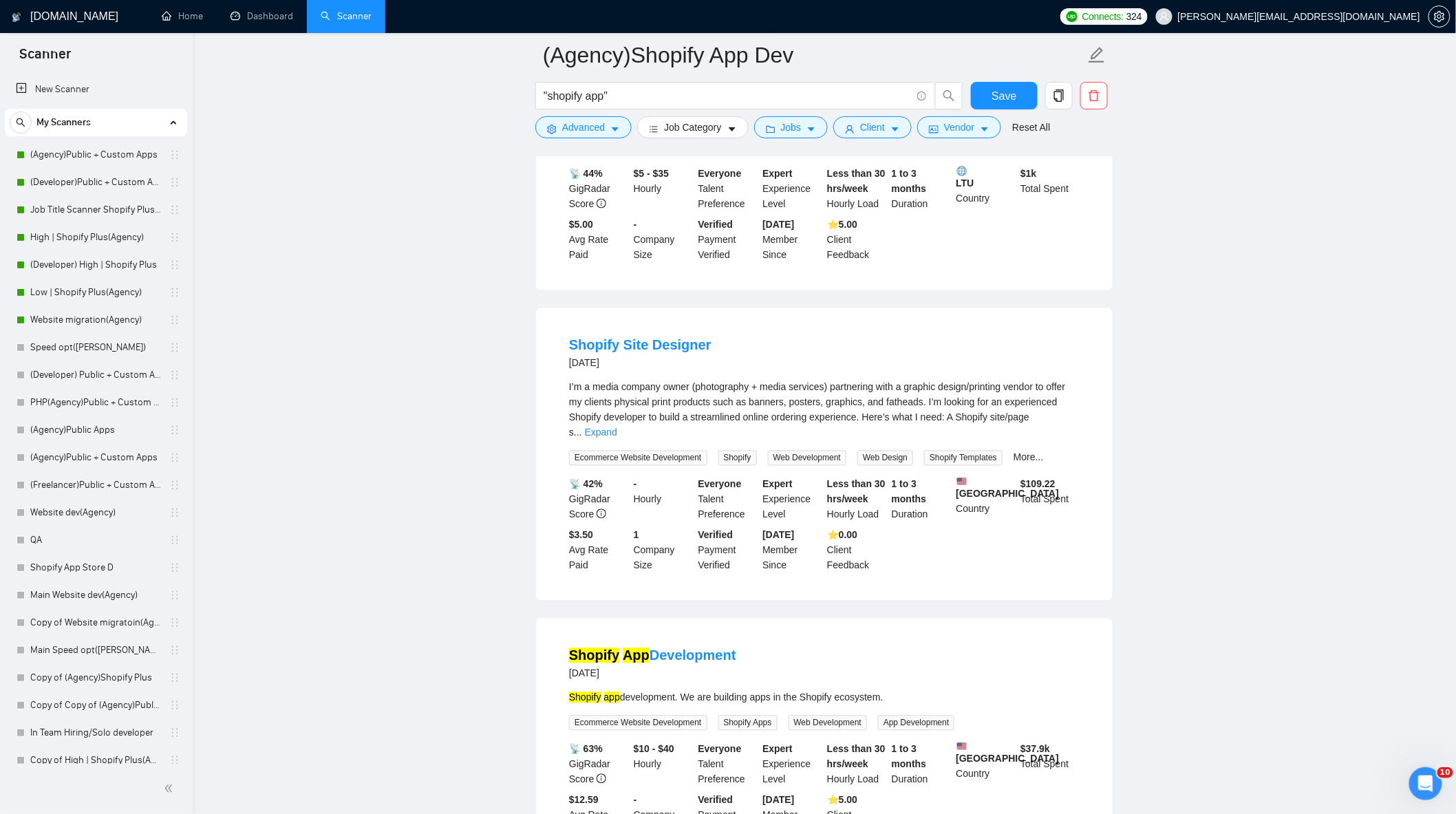
click at [617, 427] on link "Expand" at bounding box center [601, 433] width 32 height 11
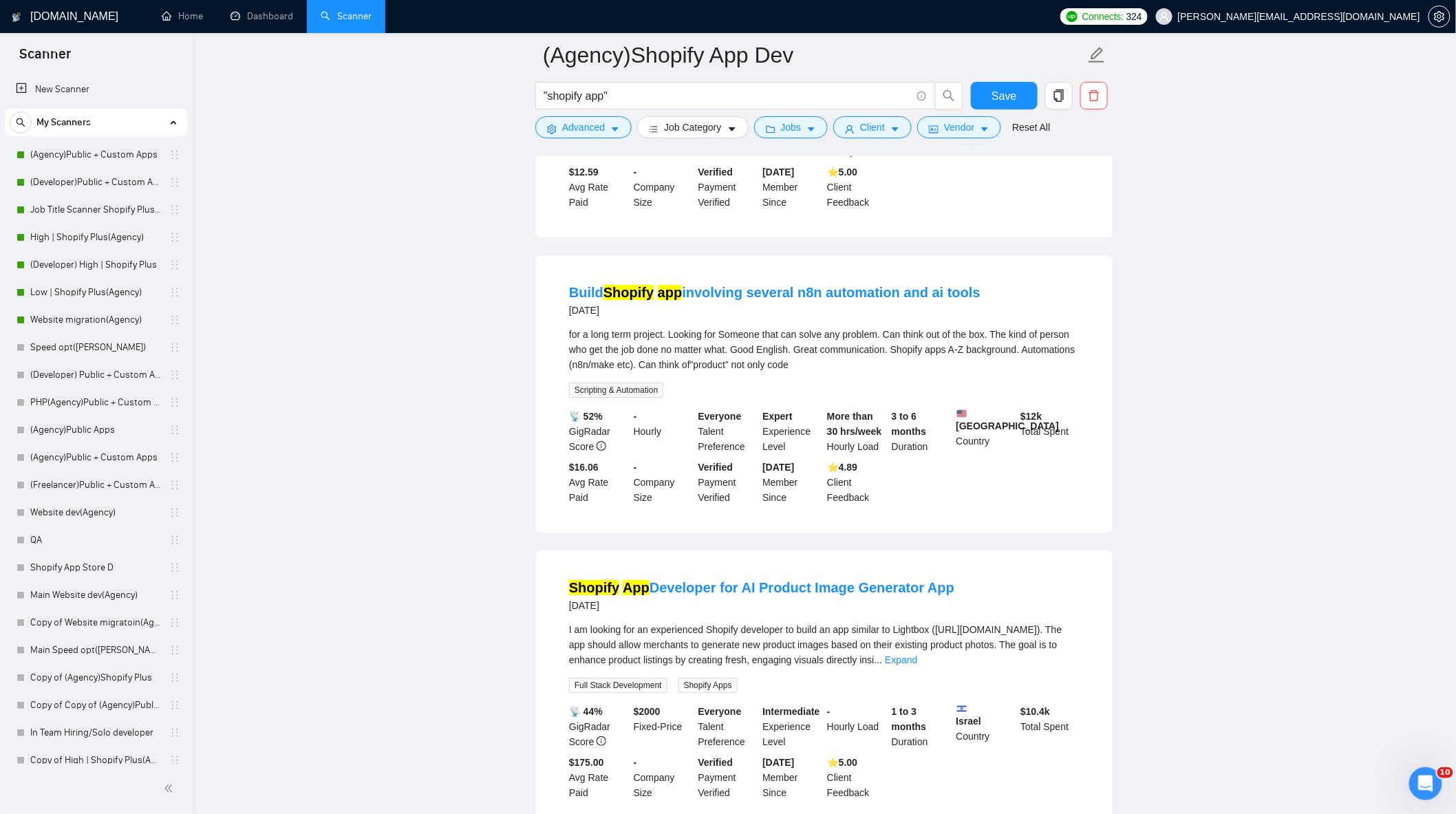
scroll to position [1987, 0]
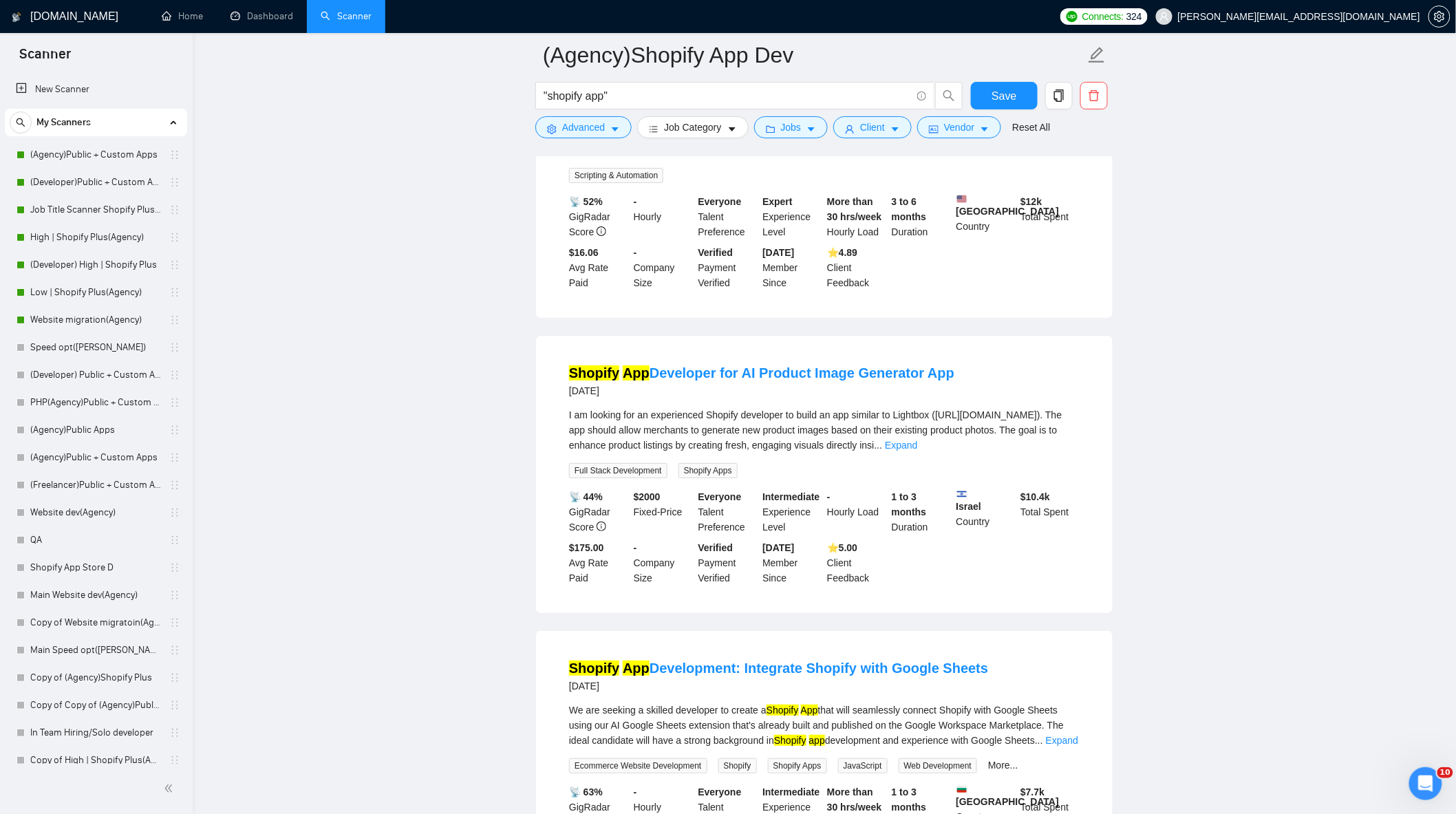
click at [918, 451] on link "Expand" at bounding box center [902, 445] width 32 height 11
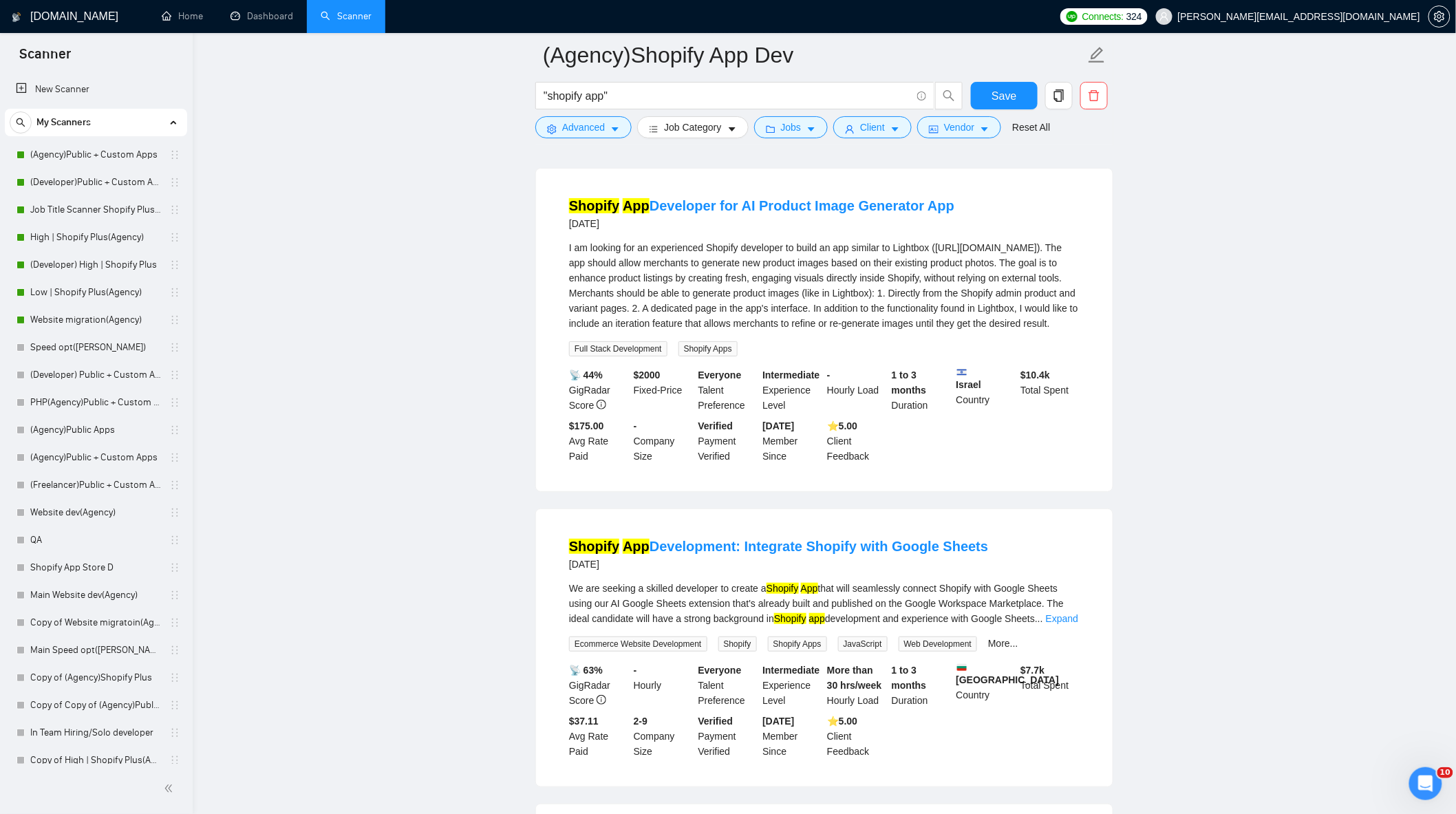
scroll to position [2369, 0]
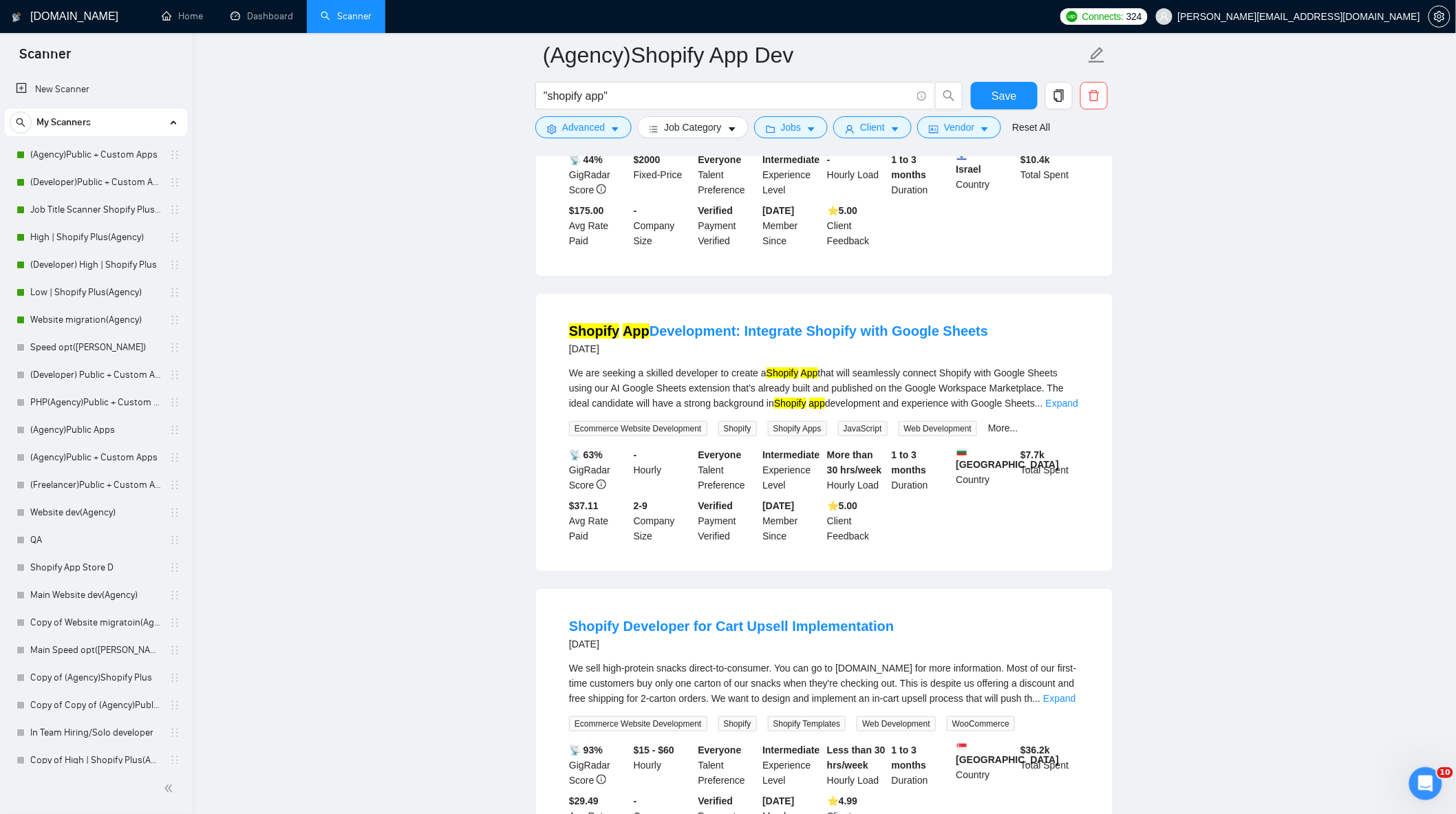
click at [1070, 408] on link "Expand" at bounding box center [1063, 403] width 32 height 11
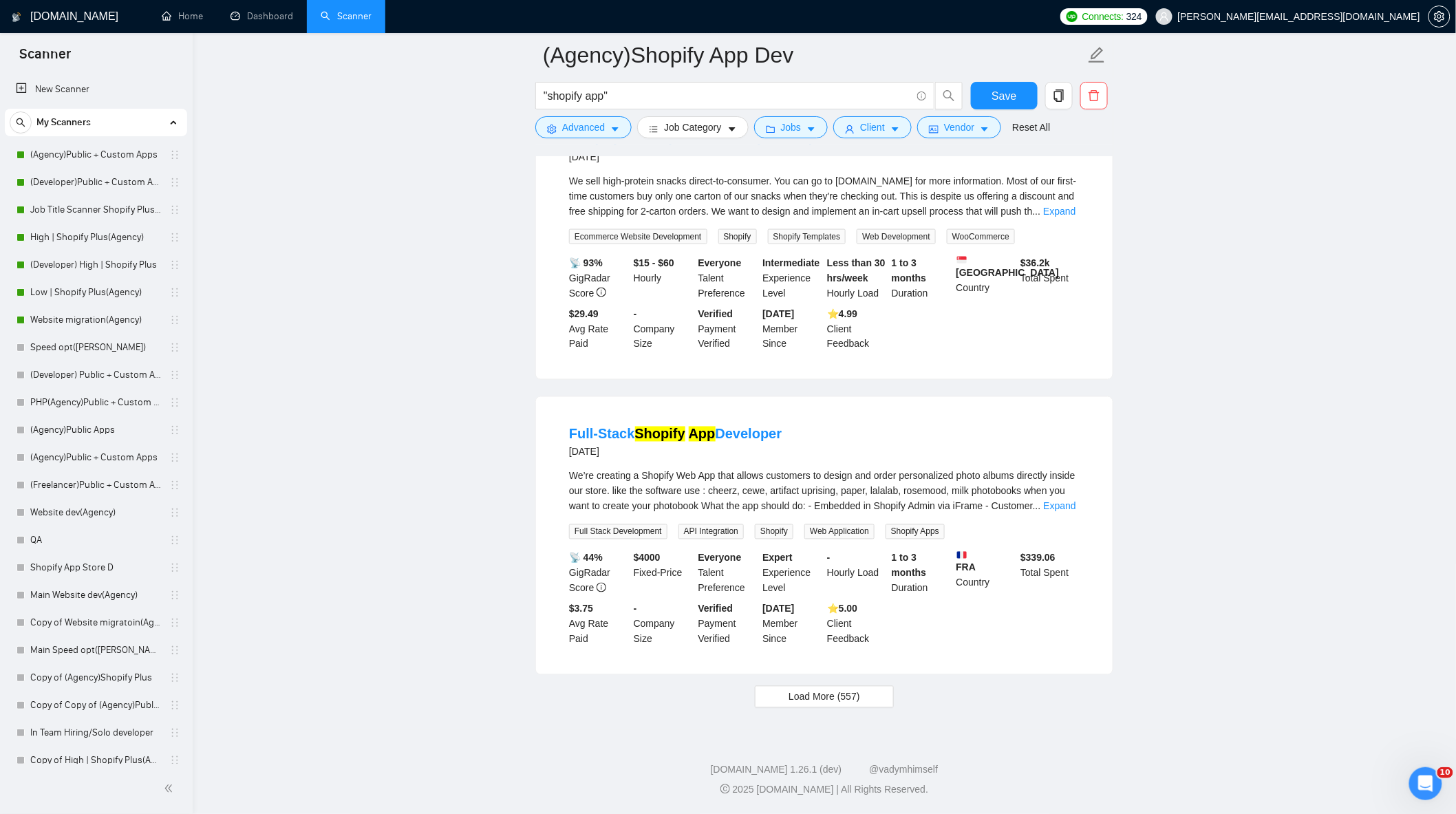
scroll to position [2977, 0]
click at [1056, 504] on link "Expand" at bounding box center [1060, 506] width 32 height 11
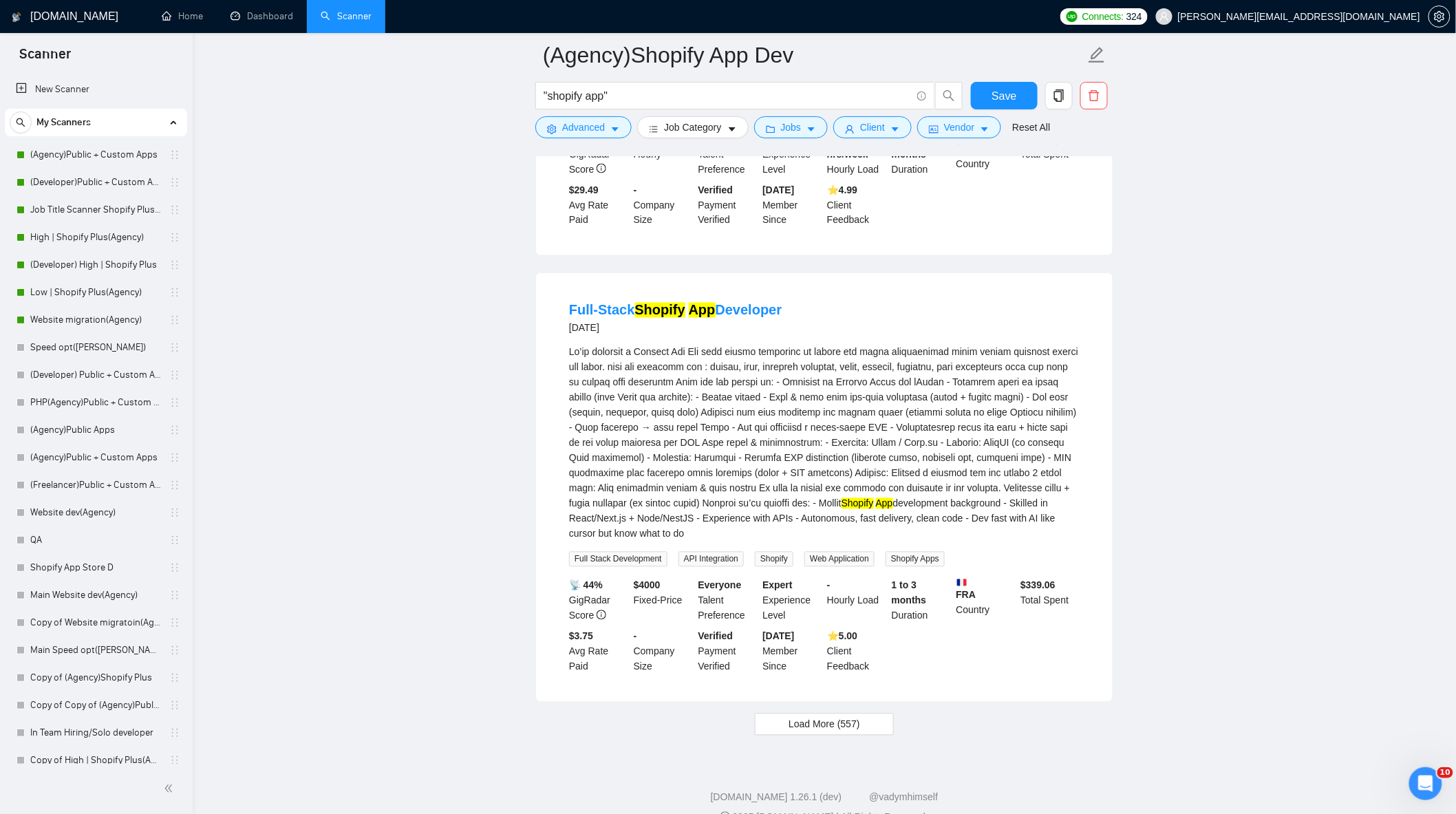
scroll to position [3127, 0]
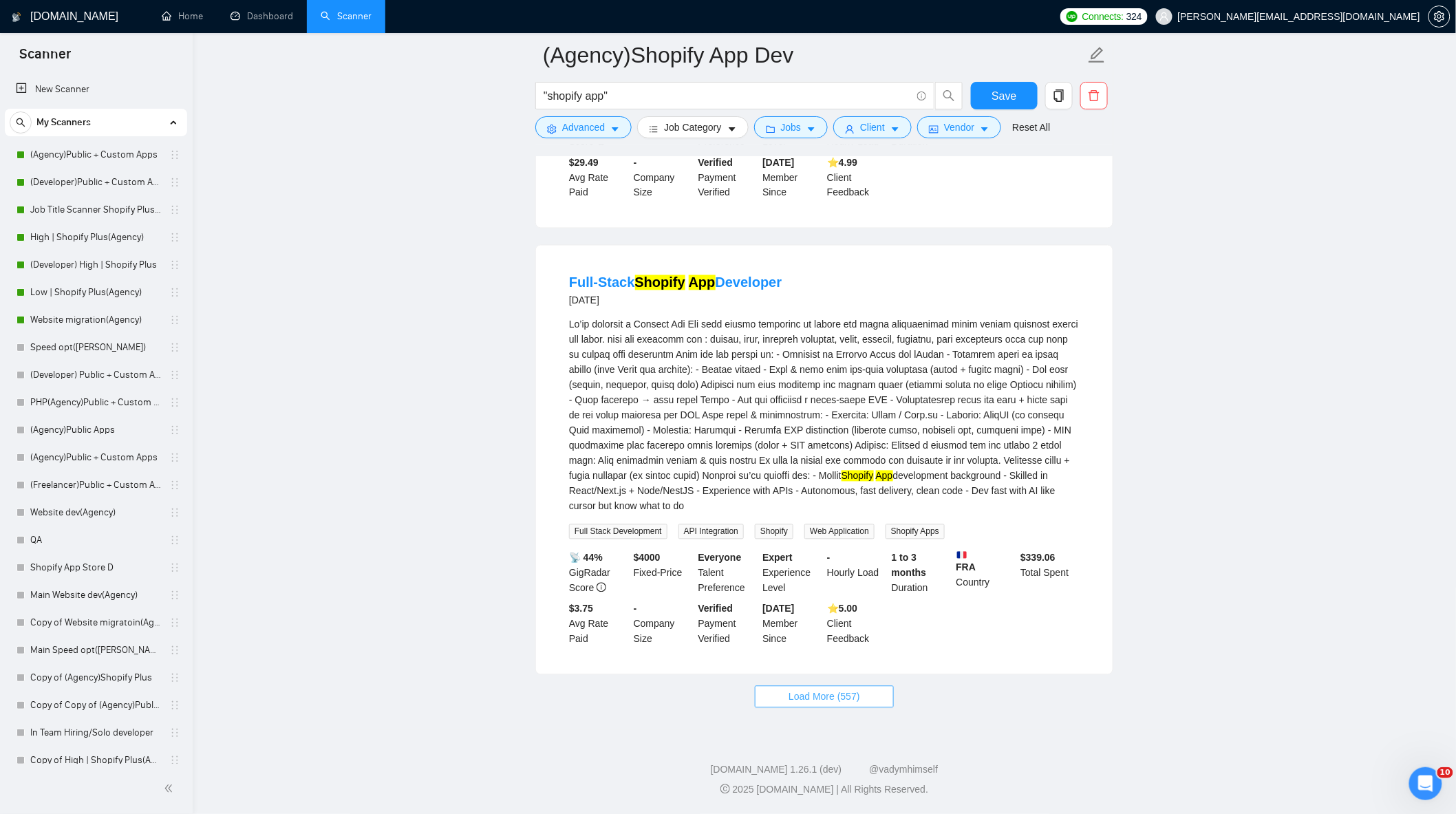
click at [858, 698] on span "Load More (557)" at bounding box center [825, 696] width 72 height 15
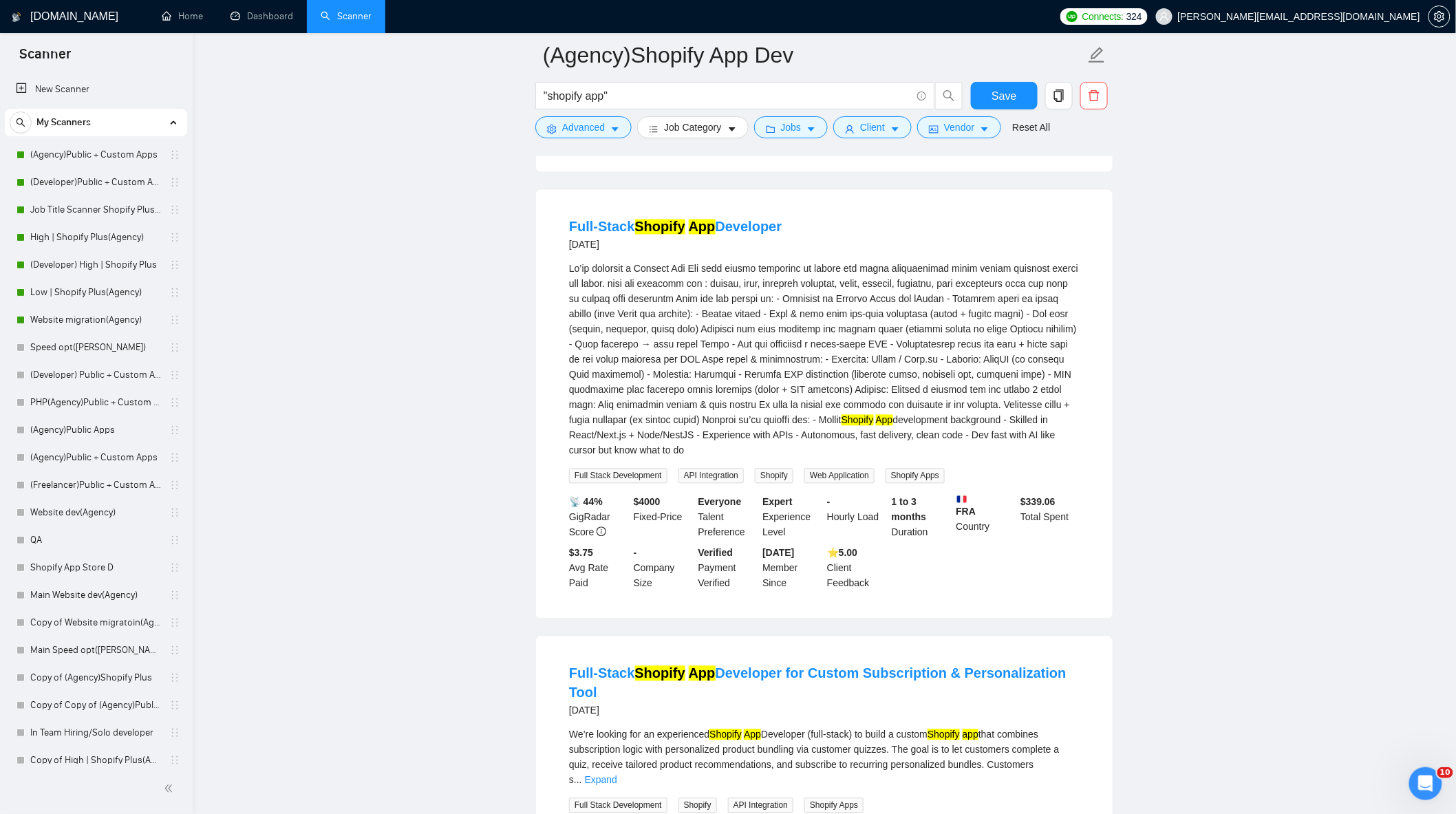
scroll to position [3433, 0]
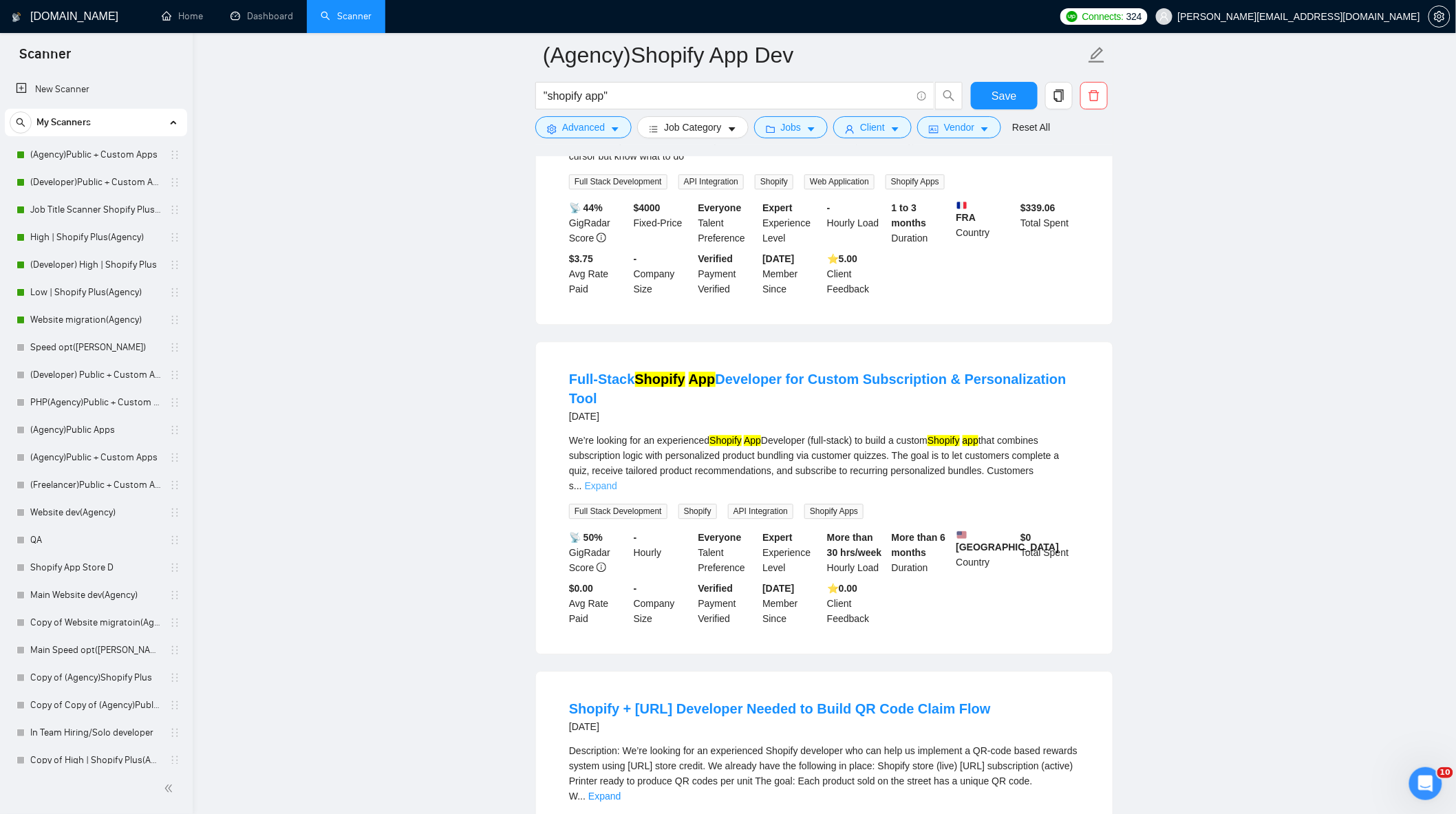
click at [617, 491] on link "Expand" at bounding box center [601, 486] width 32 height 11
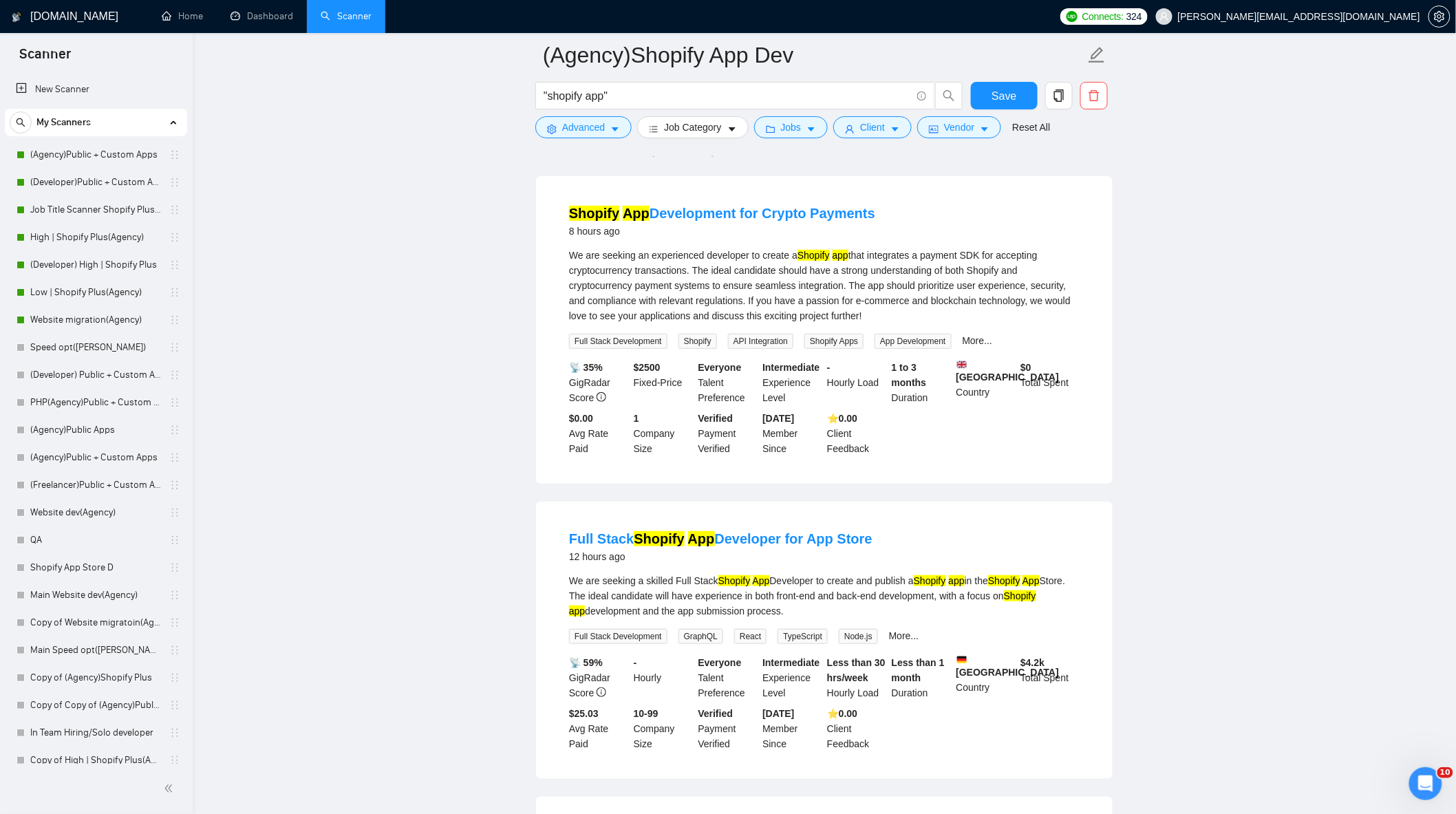
scroll to position [0, 0]
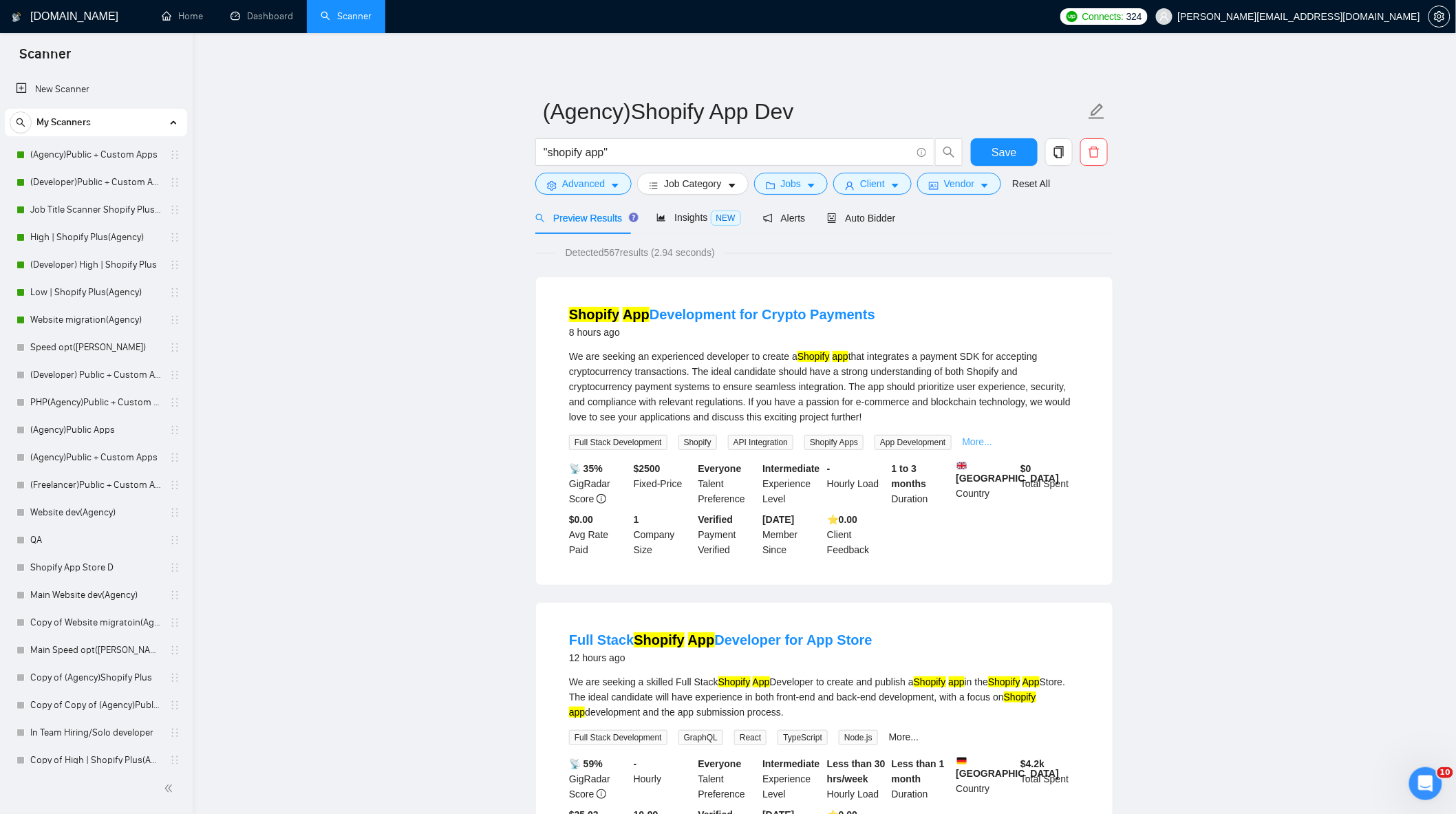
click at [974, 439] on link "More..." at bounding box center [978, 442] width 31 height 11
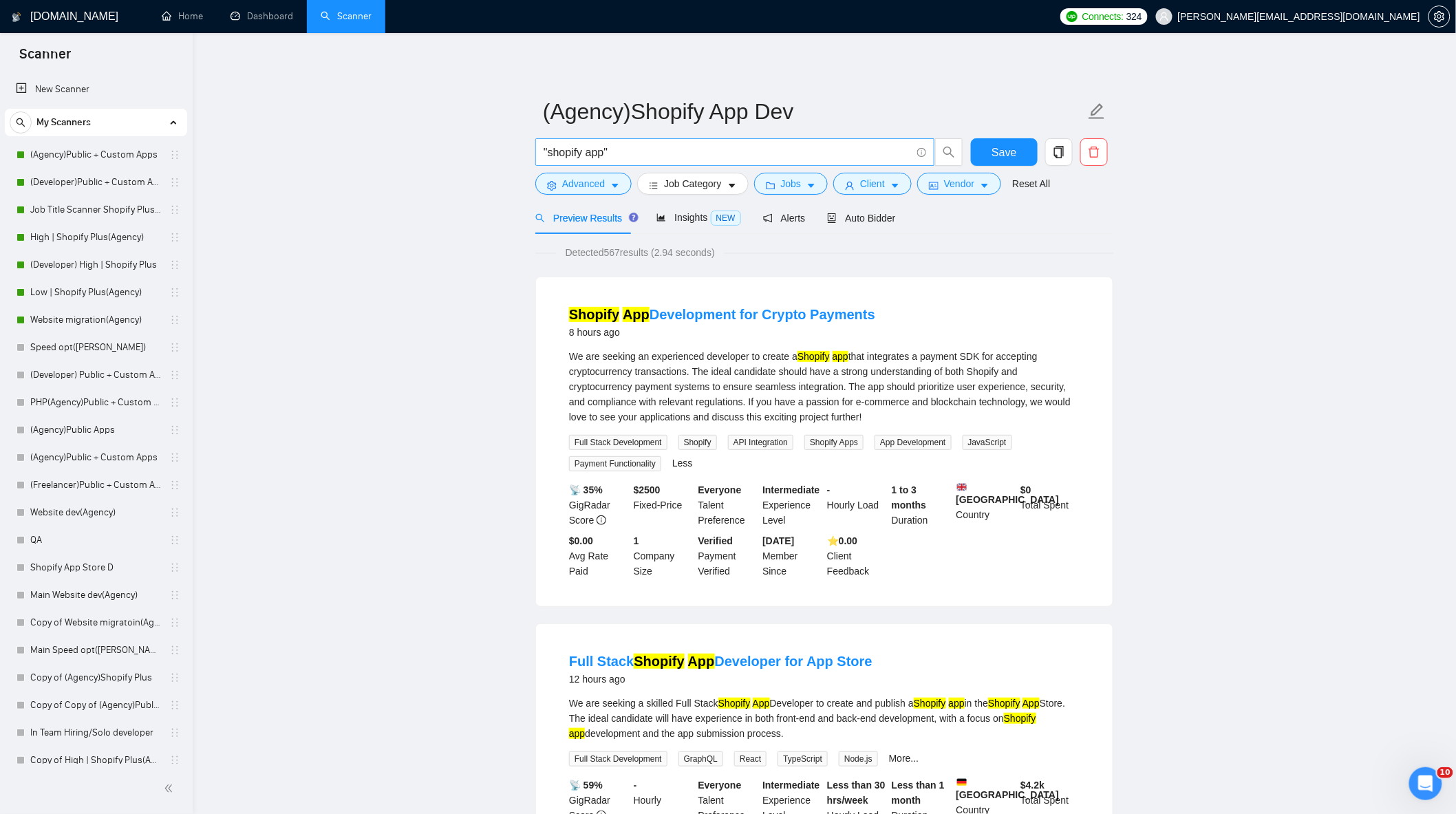
click at [682, 154] on input ""shopify app"" at bounding box center [727, 152] width 367 height 17
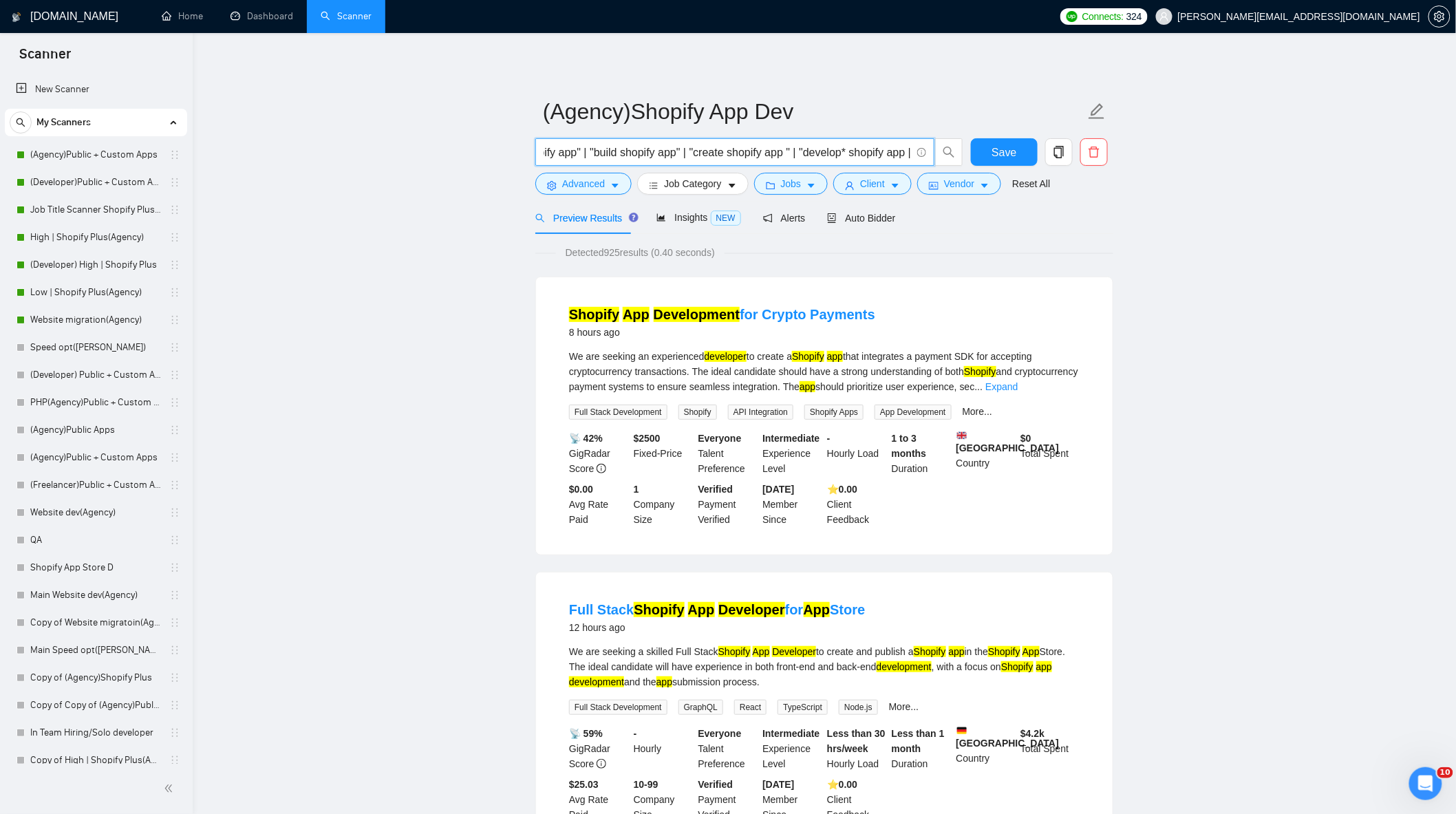
click at [804, 149] on input ""shopify app" | "build shopify app" | "create shopify app " | "develop* shopify…" at bounding box center [727, 152] width 367 height 17
click at [850, 149] on input ""shopify app" | "build shopify app" | "create shopify app " | "(develop* shopif…" at bounding box center [727, 152] width 367 height 17
type input ""shopify app" | "build shopify app" | "create shopify app " | "(develop*) shopi…"
click at [1068, 379] on div "We are seeking an experienced developer to create a Shopify app that integrates…" at bounding box center [825, 371] width 511 height 45
click at [1018, 389] on link "Expand" at bounding box center [1002, 387] width 32 height 11
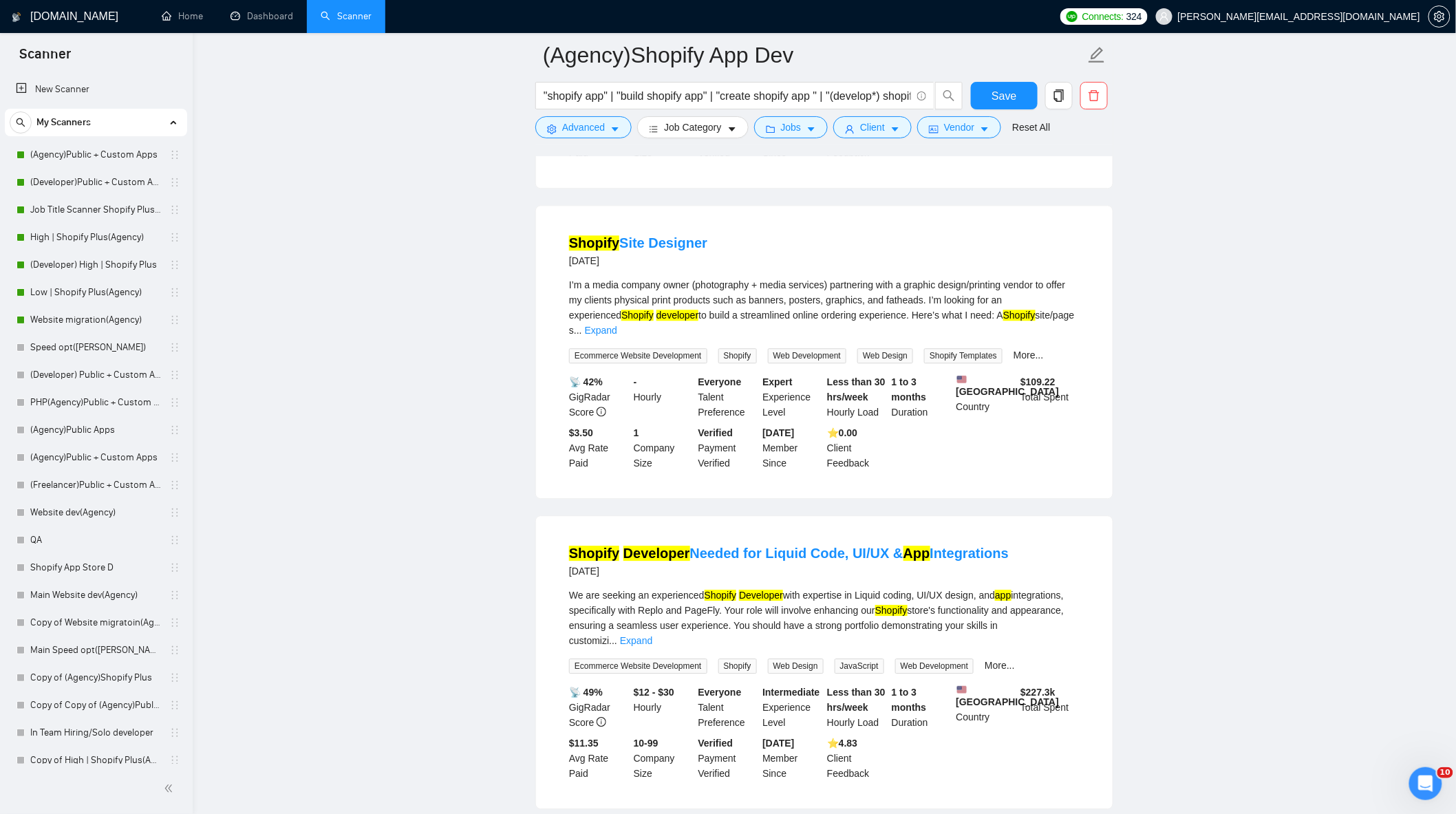
scroll to position [1453, 0]
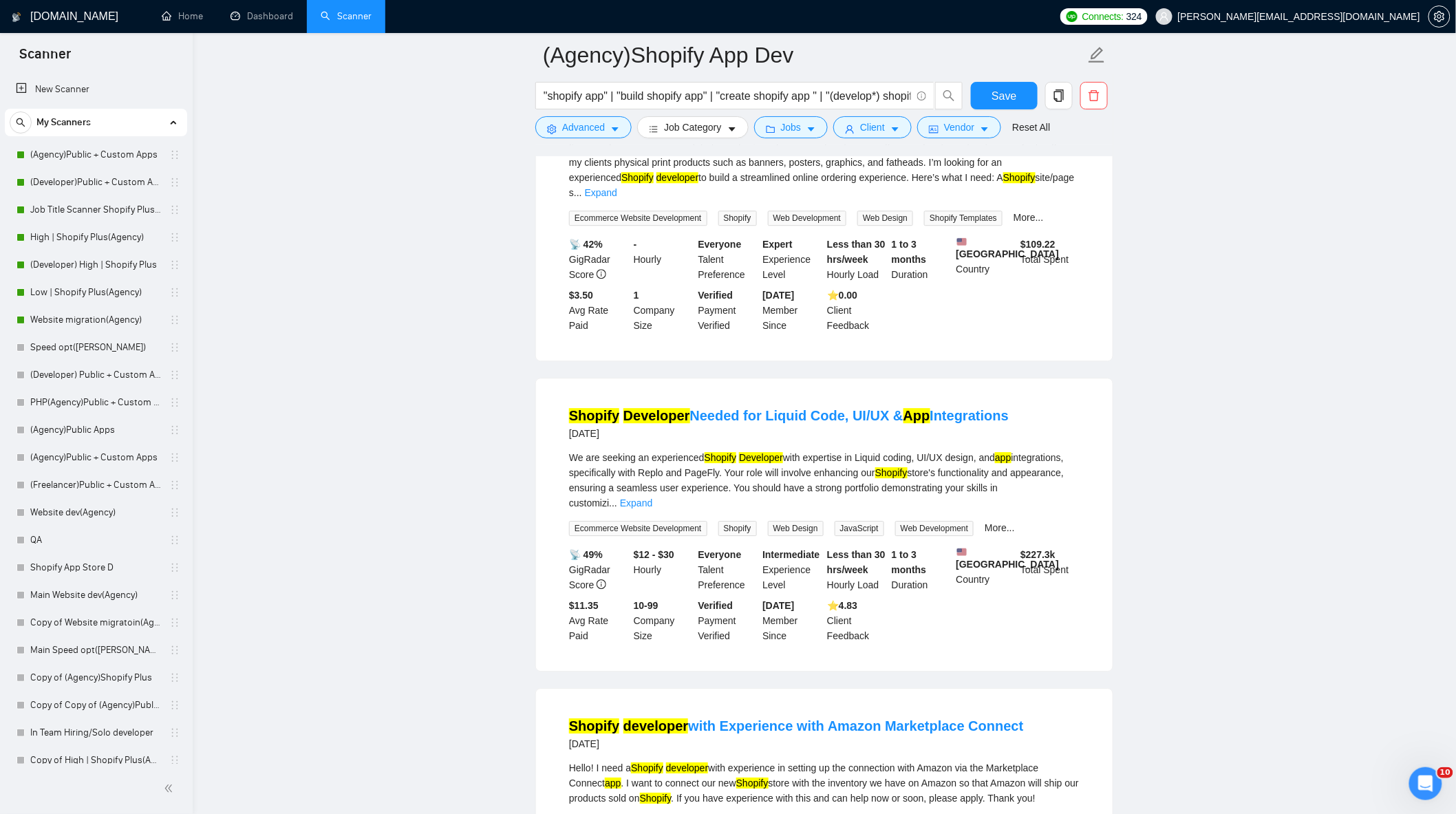
click at [617, 198] on link "Expand" at bounding box center [601, 192] width 32 height 11
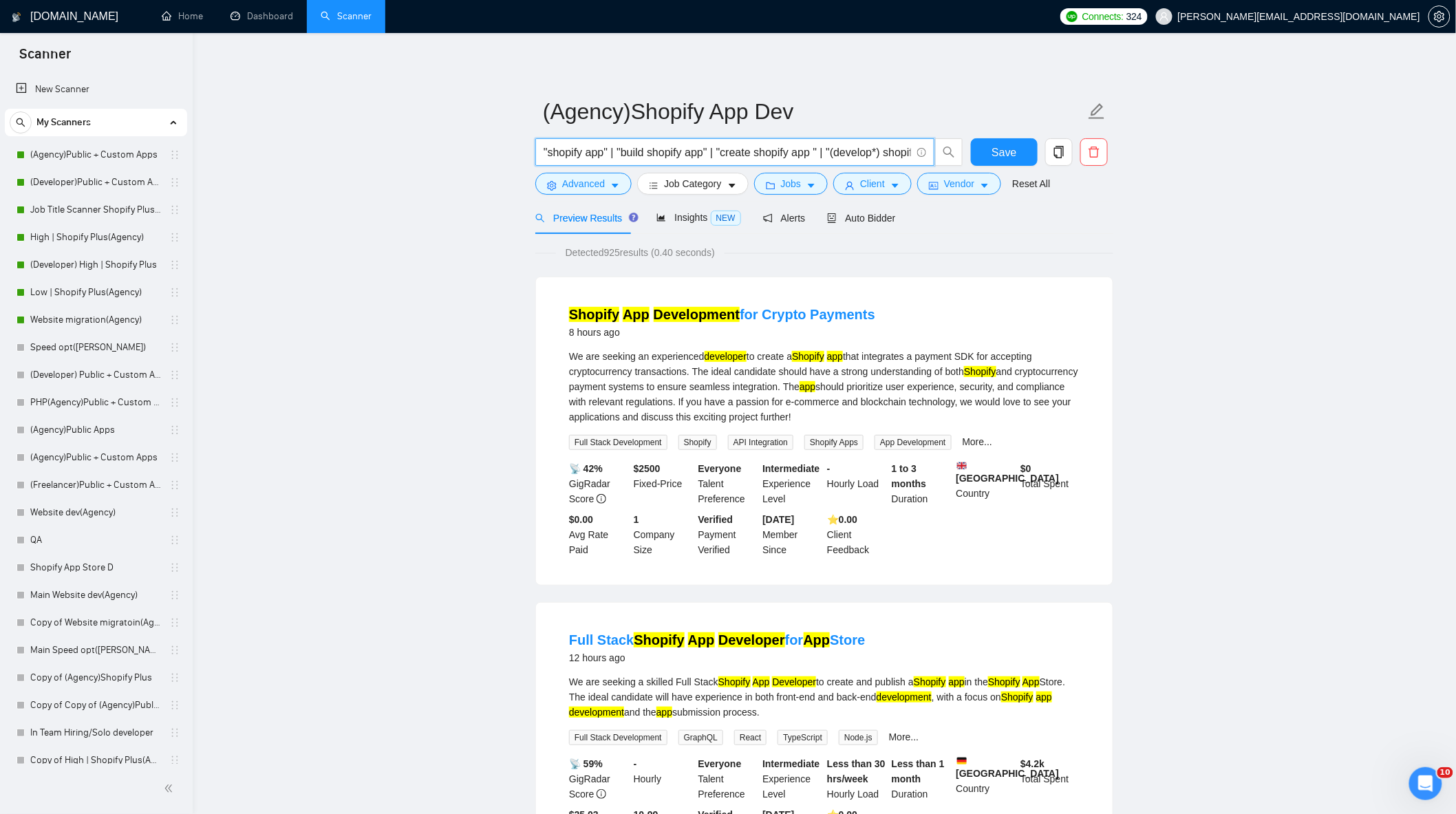
scroll to position [0, 38]
drag, startPoint x: 545, startPoint y: 150, endPoint x: 1154, endPoint y: 235, distance: 614.9
click at [856, 150] on input ""shopify app" | "build shopify app" | "create shopify app " | "(develop*) shopi…" at bounding box center [727, 152] width 367 height 17
click at [898, 151] on input ""shopify app" | "build shopify app" | "create shopify app " | "(develop*) shopi…" at bounding box center [727, 152] width 367 height 17
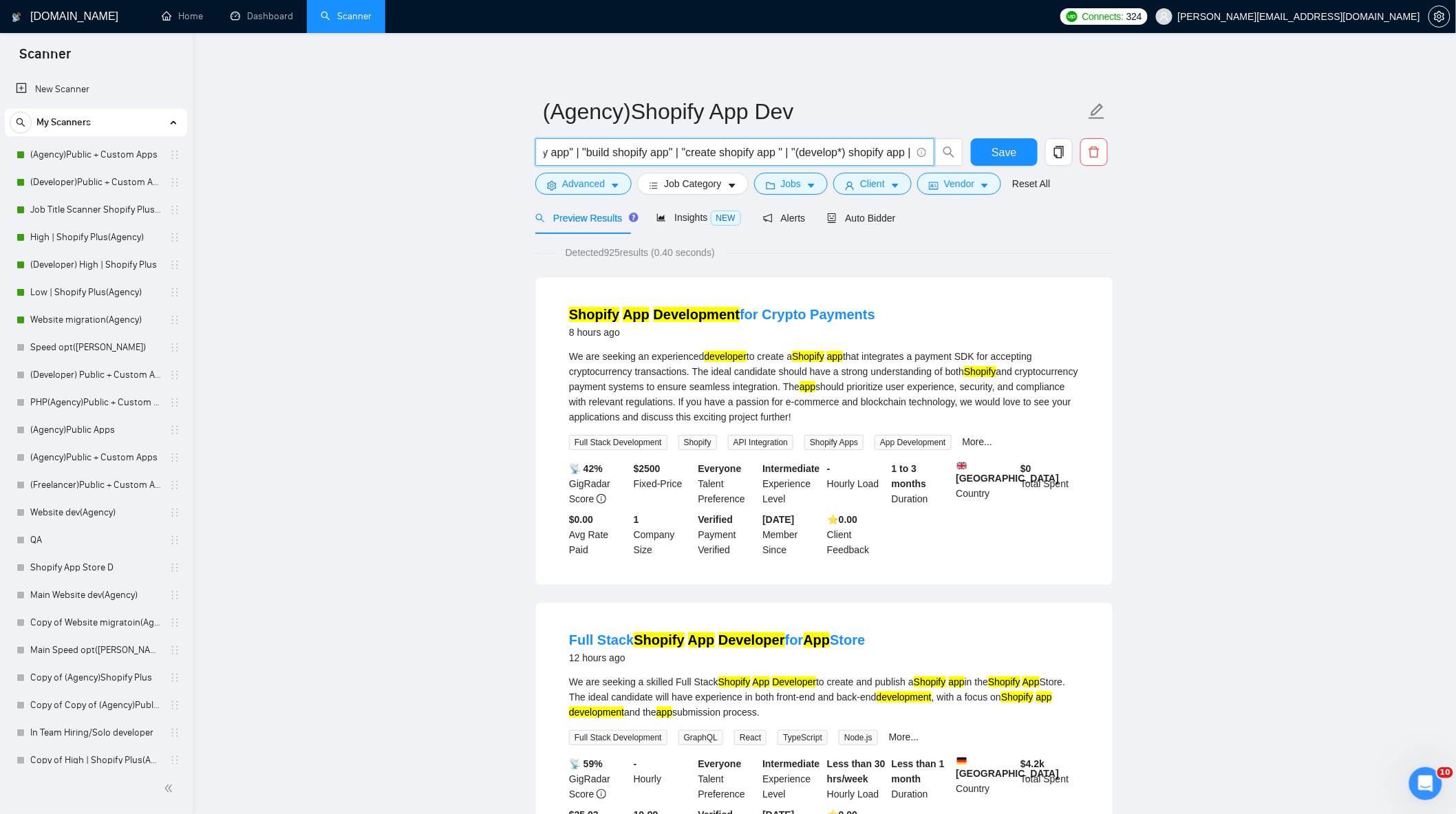
click at [912, 155] on span ""shopify app" | "build shopify app" | "create shopify app " | "(develop*) shopi…" at bounding box center [735, 152] width 400 height 28
drag, startPoint x: 1022, startPoint y: 187, endPoint x: 1173, endPoint y: 217, distance: 154.0
